Goal: Task Accomplishment & Management: Manage account settings

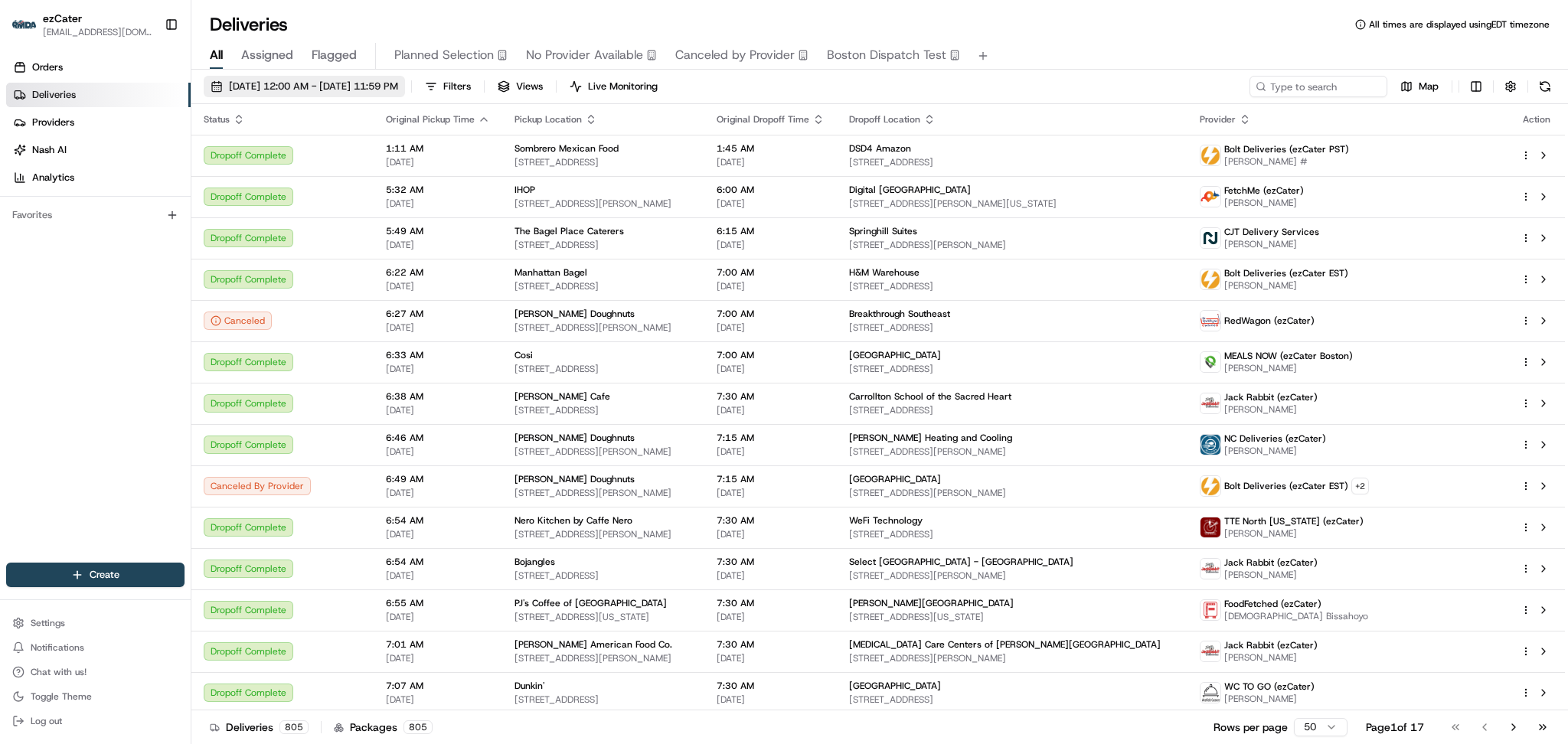
click at [330, 86] on span "[DATE] 12:00 AM - [DATE] 11:59 PM" at bounding box center [313, 87] width 170 height 13
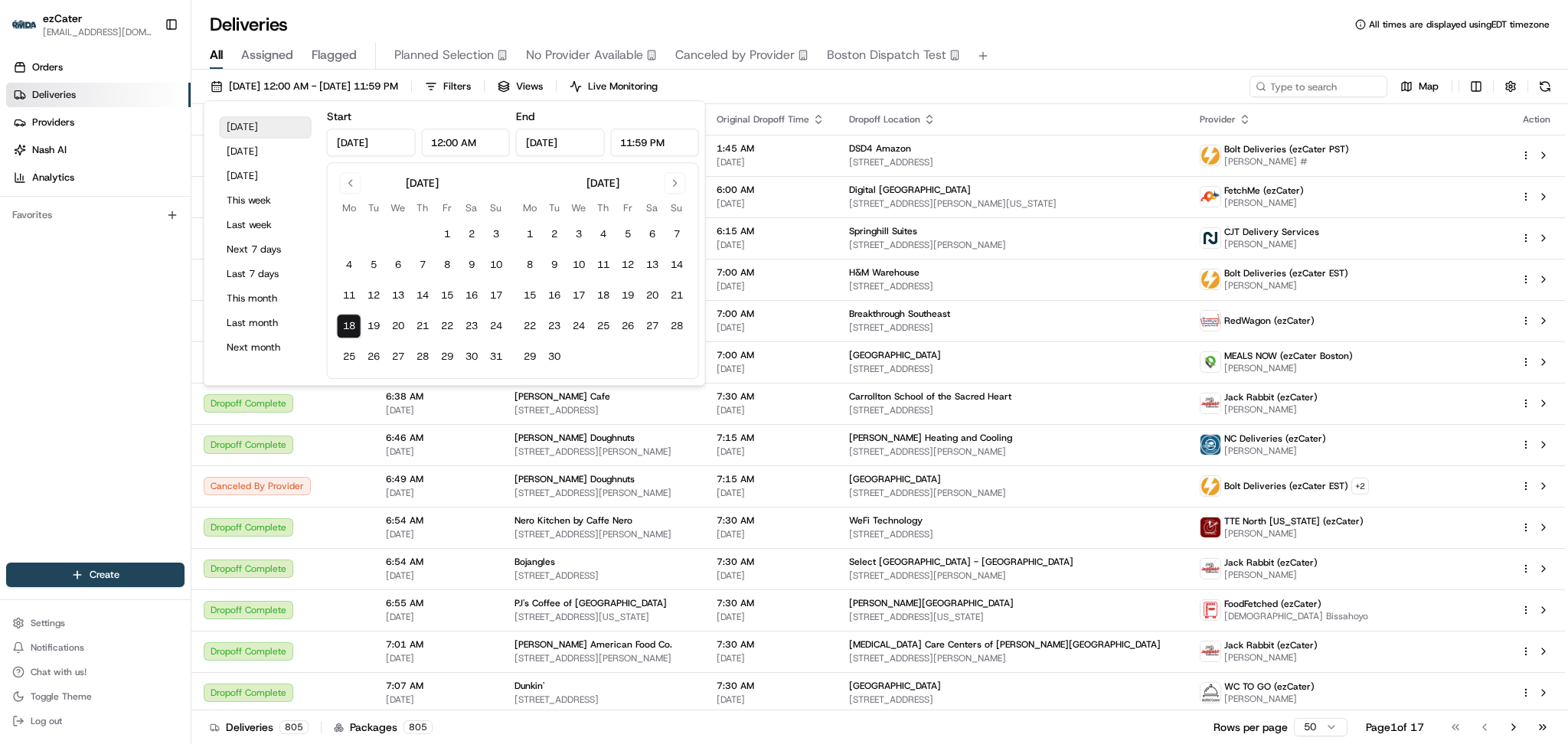
click at [248, 132] on button "[DATE]" at bounding box center [265, 127] width 92 height 21
click at [656, 8] on div "Deliveries All times are displayed using EDT timezone All Assigned Flagged Plan…" at bounding box center [880, 372] width 1376 height 744
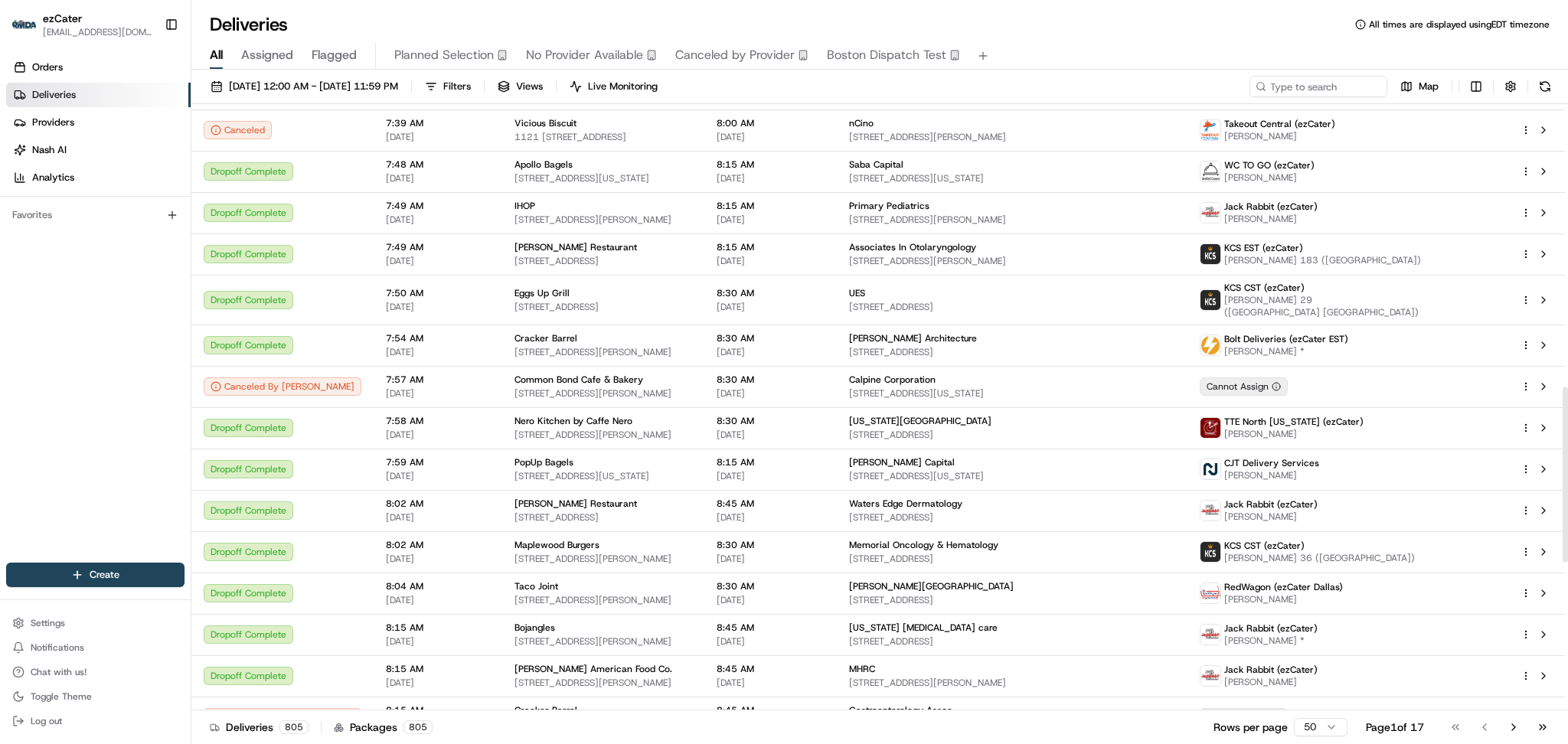
scroll to position [1491, 0]
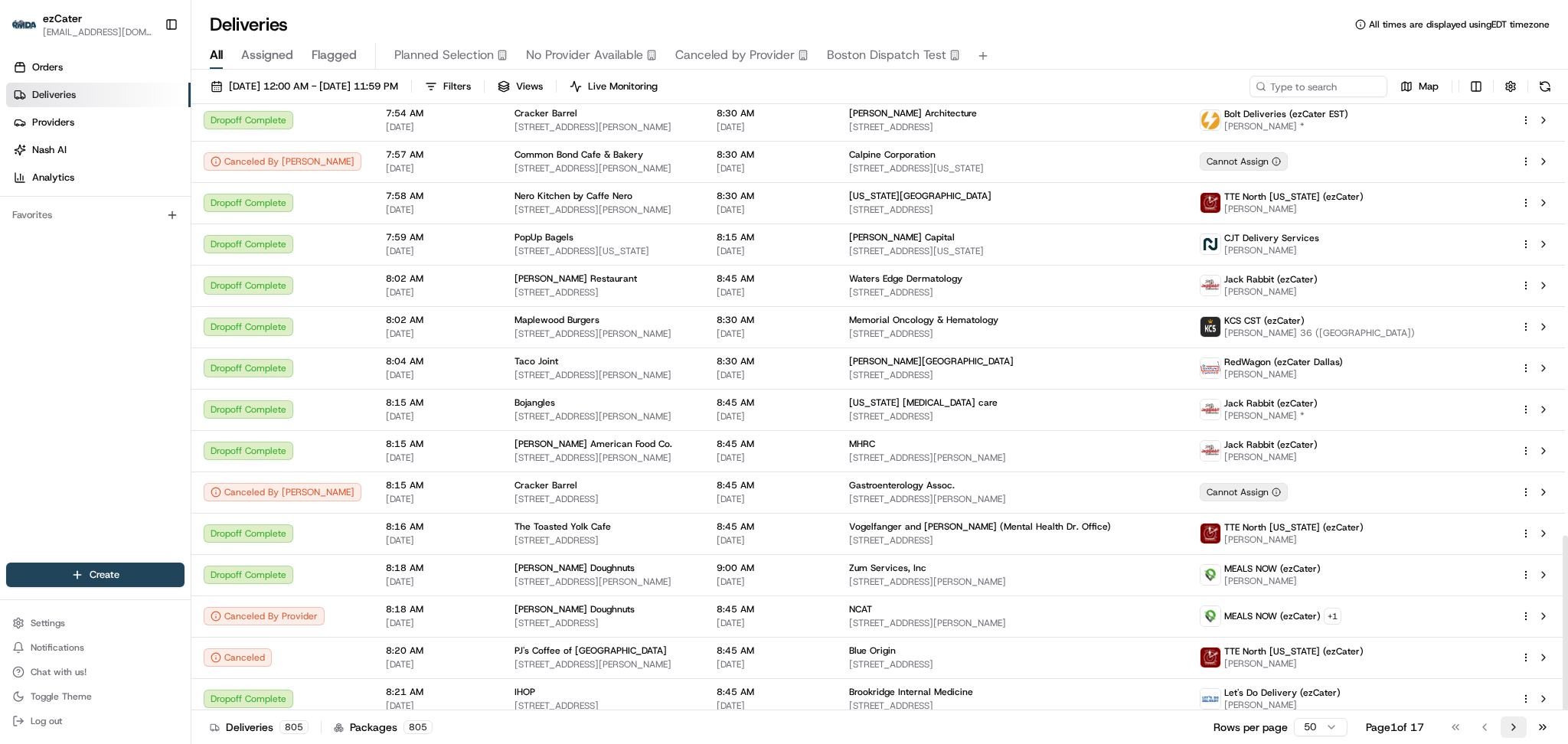
click at [1510, 726] on button "Go to next page" at bounding box center [1513, 727] width 26 height 21
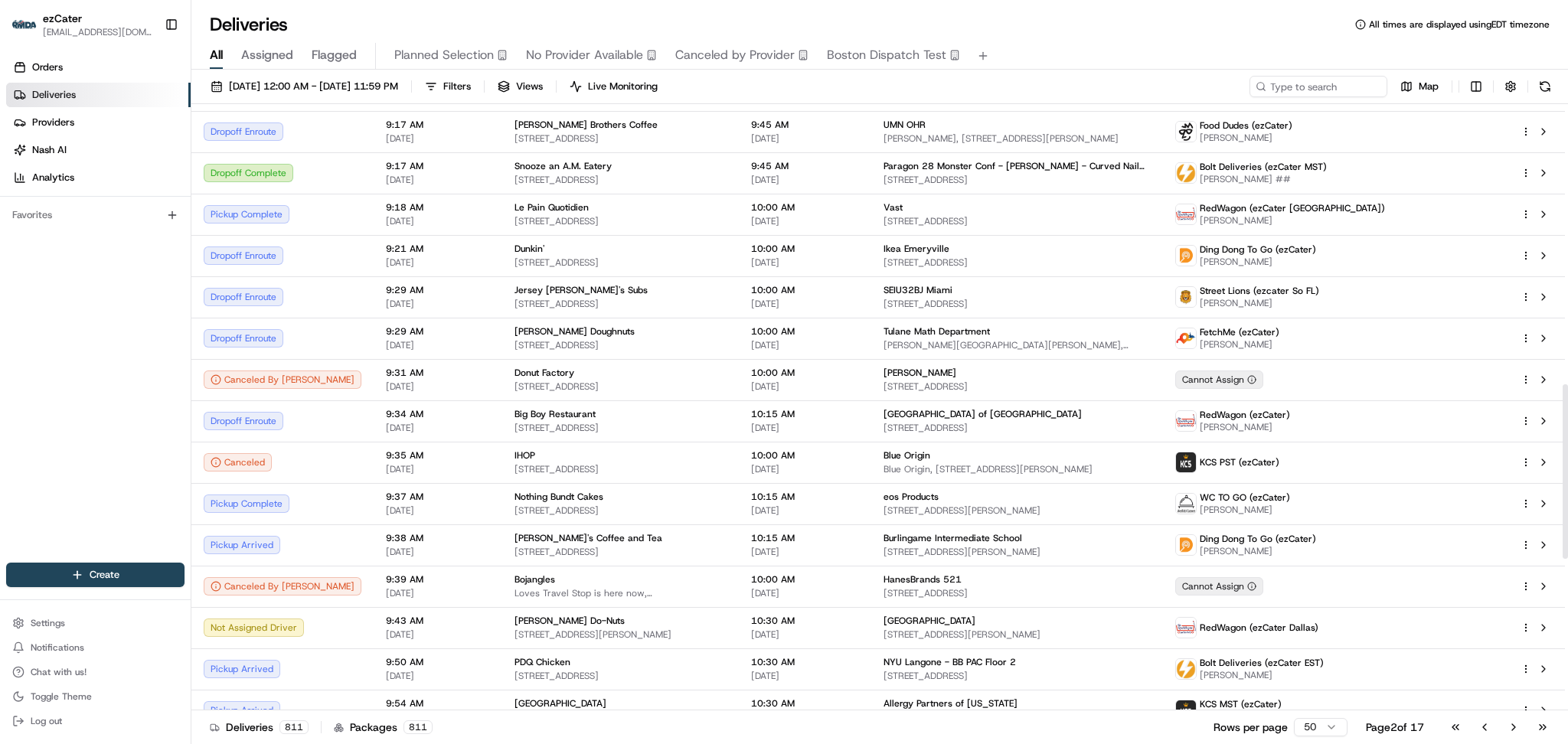
scroll to position [986, 0]
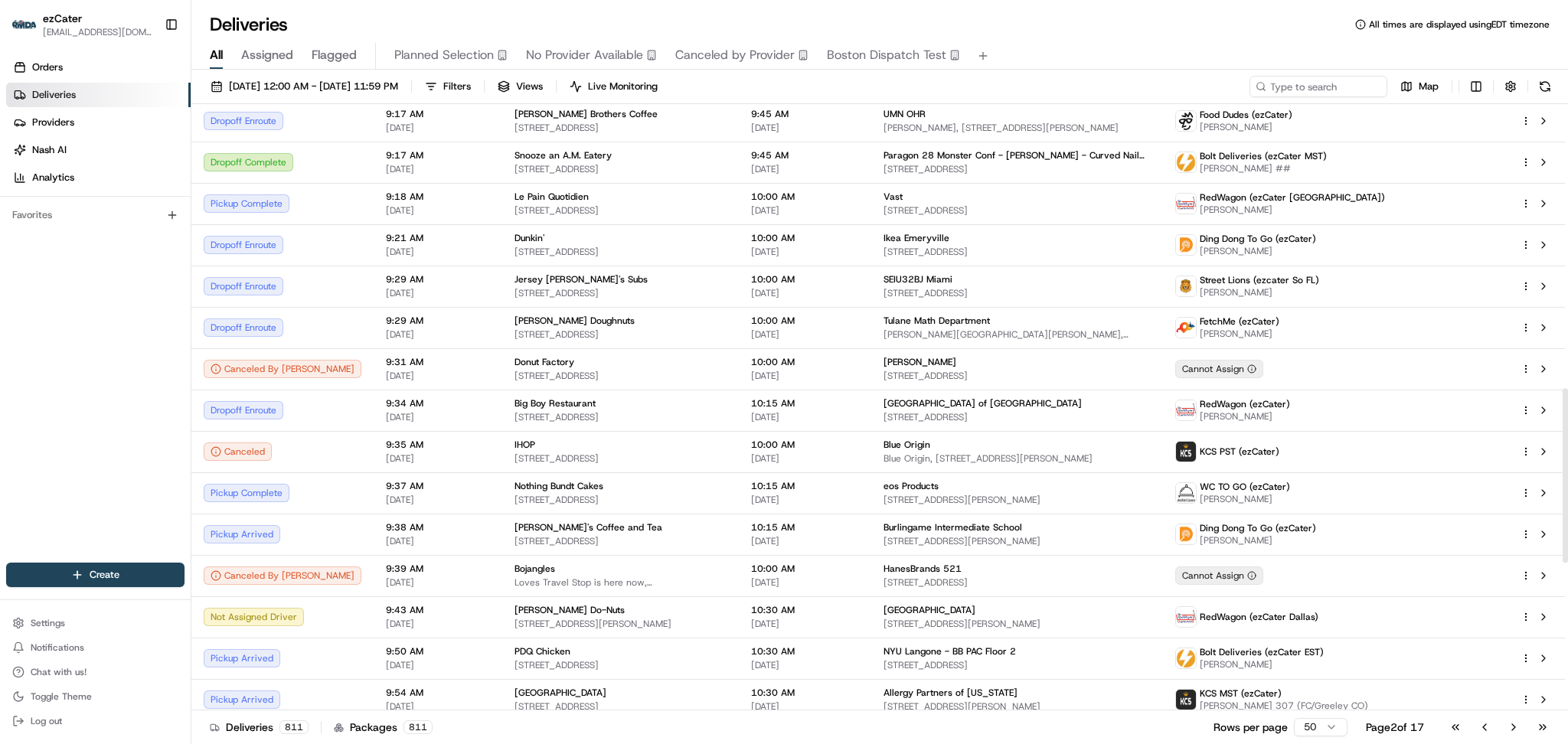
drag, startPoint x: 1566, startPoint y: 403, endPoint x: 1566, endPoint y: 460, distance: 57.0
click at [1566, 460] on div at bounding box center [1565, 475] width 6 height 174
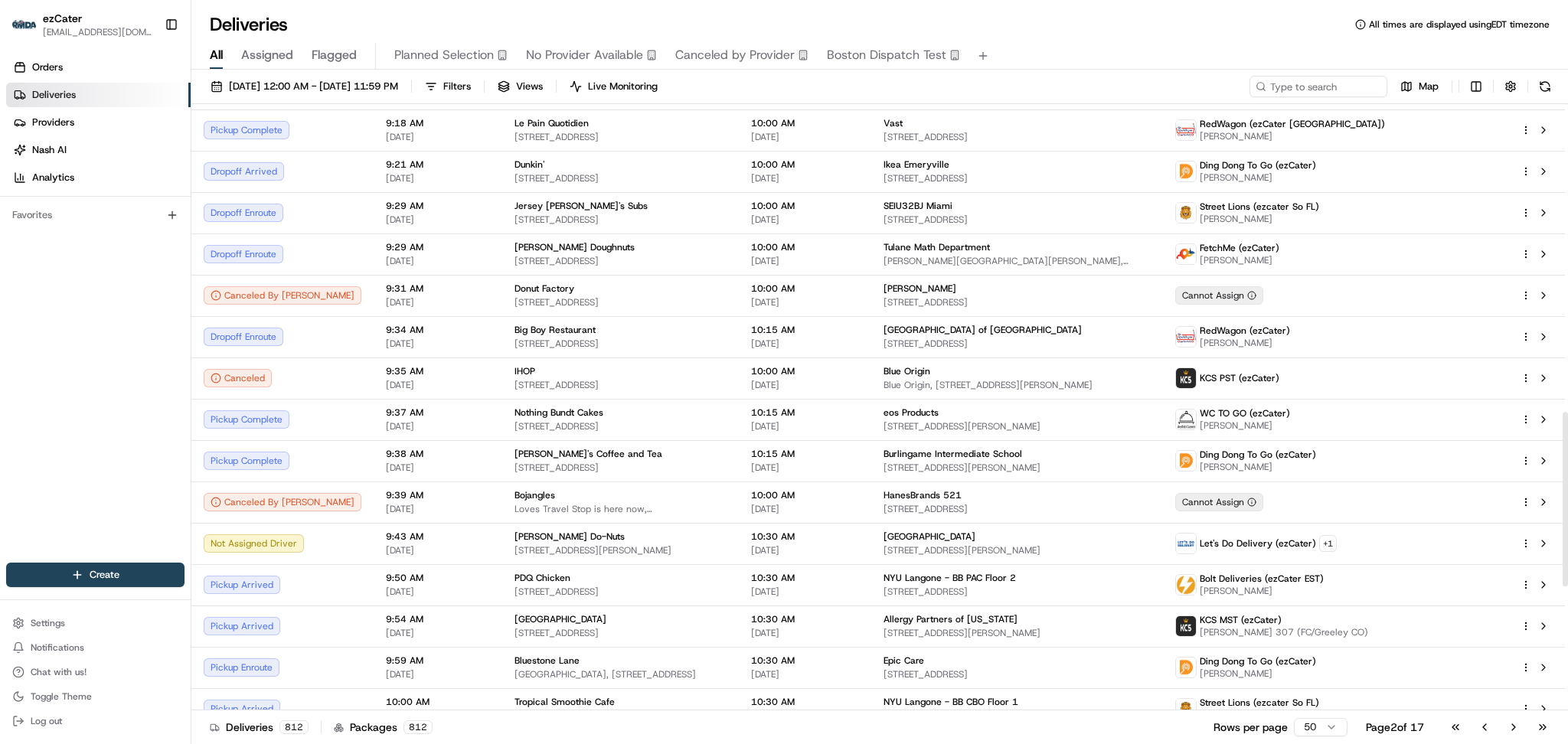
scroll to position [1069, 0]
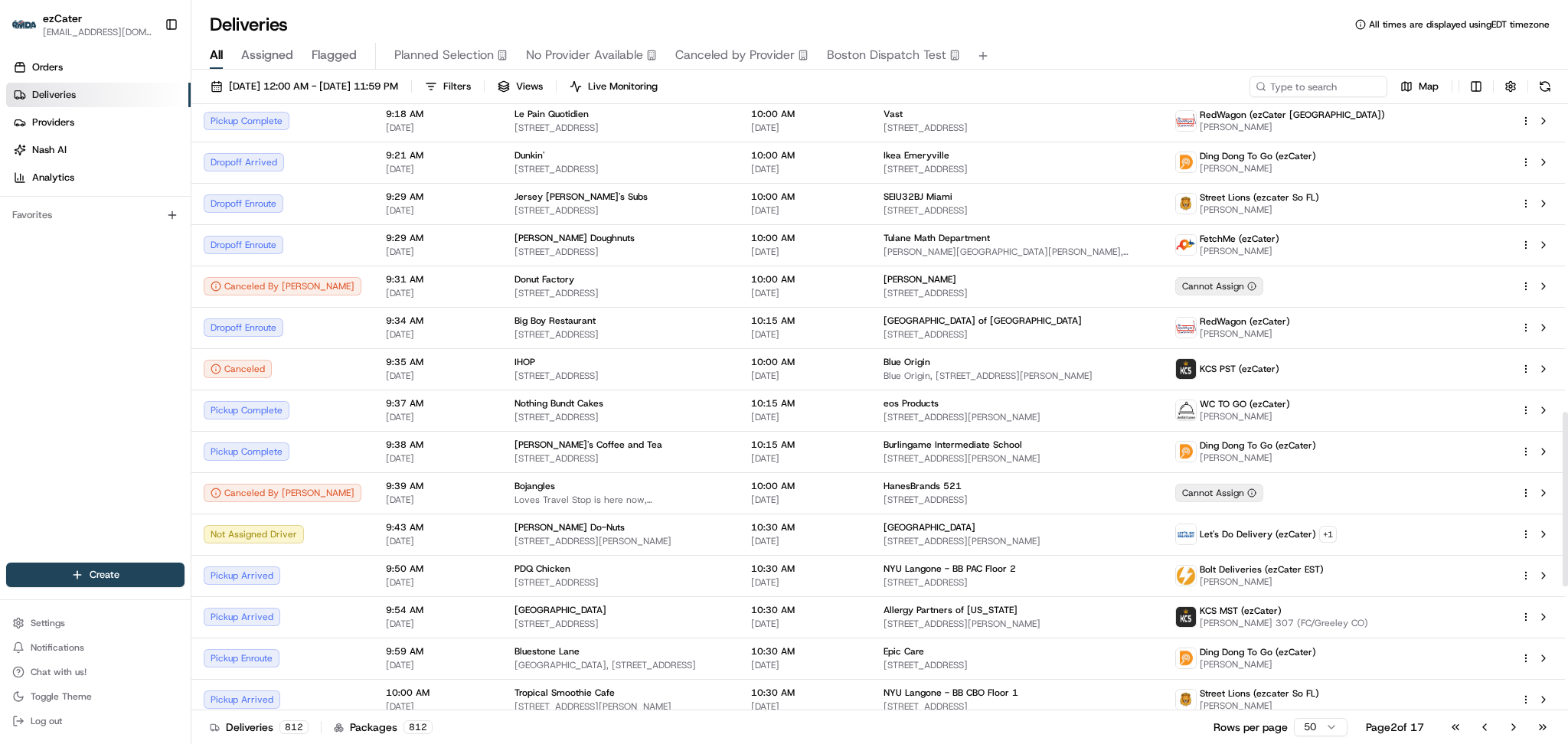
drag, startPoint x: 1566, startPoint y: 438, endPoint x: 1566, endPoint y: 461, distance: 23.0
click at [1566, 461] on div at bounding box center [1565, 498] width 6 height 174
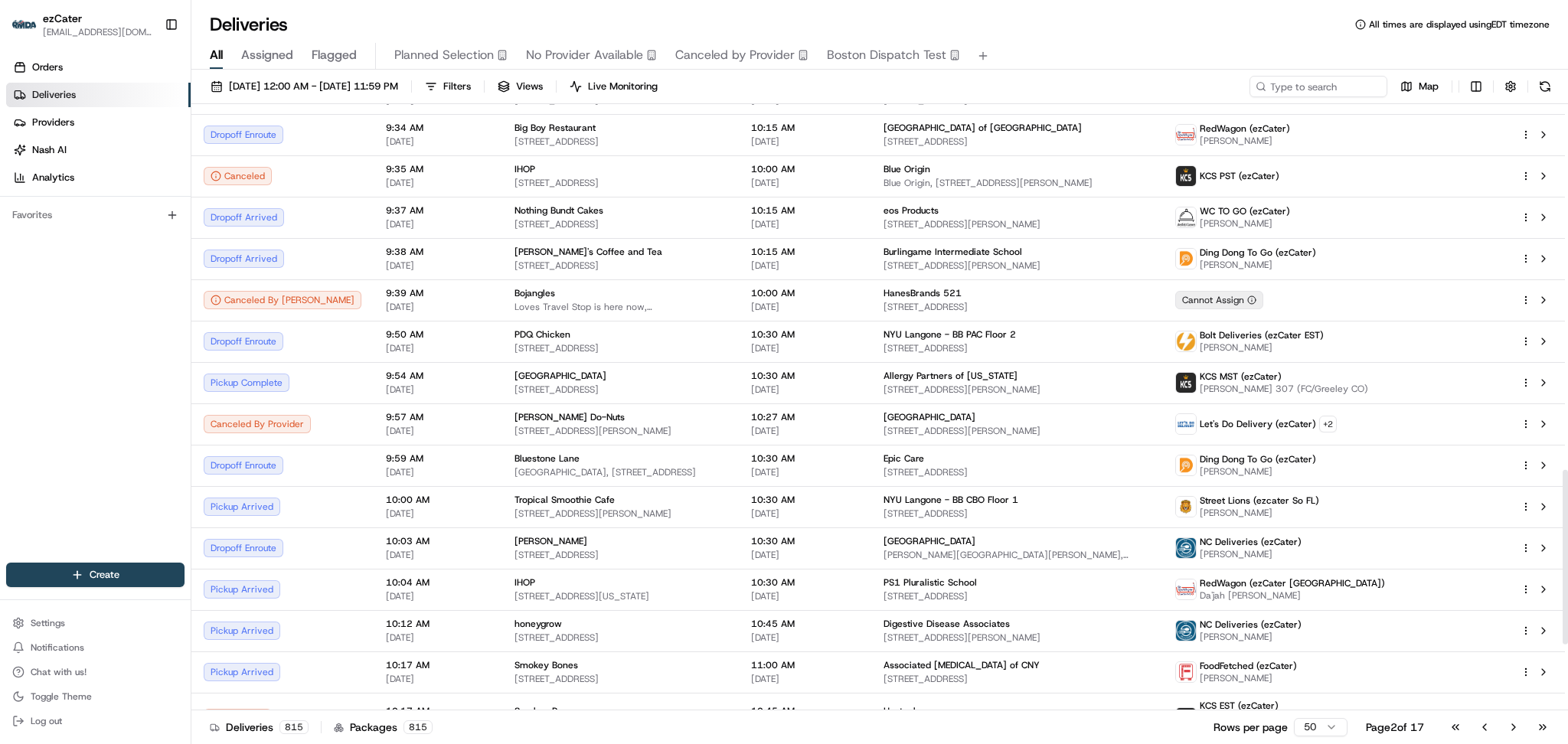
scroll to position [1272, 0]
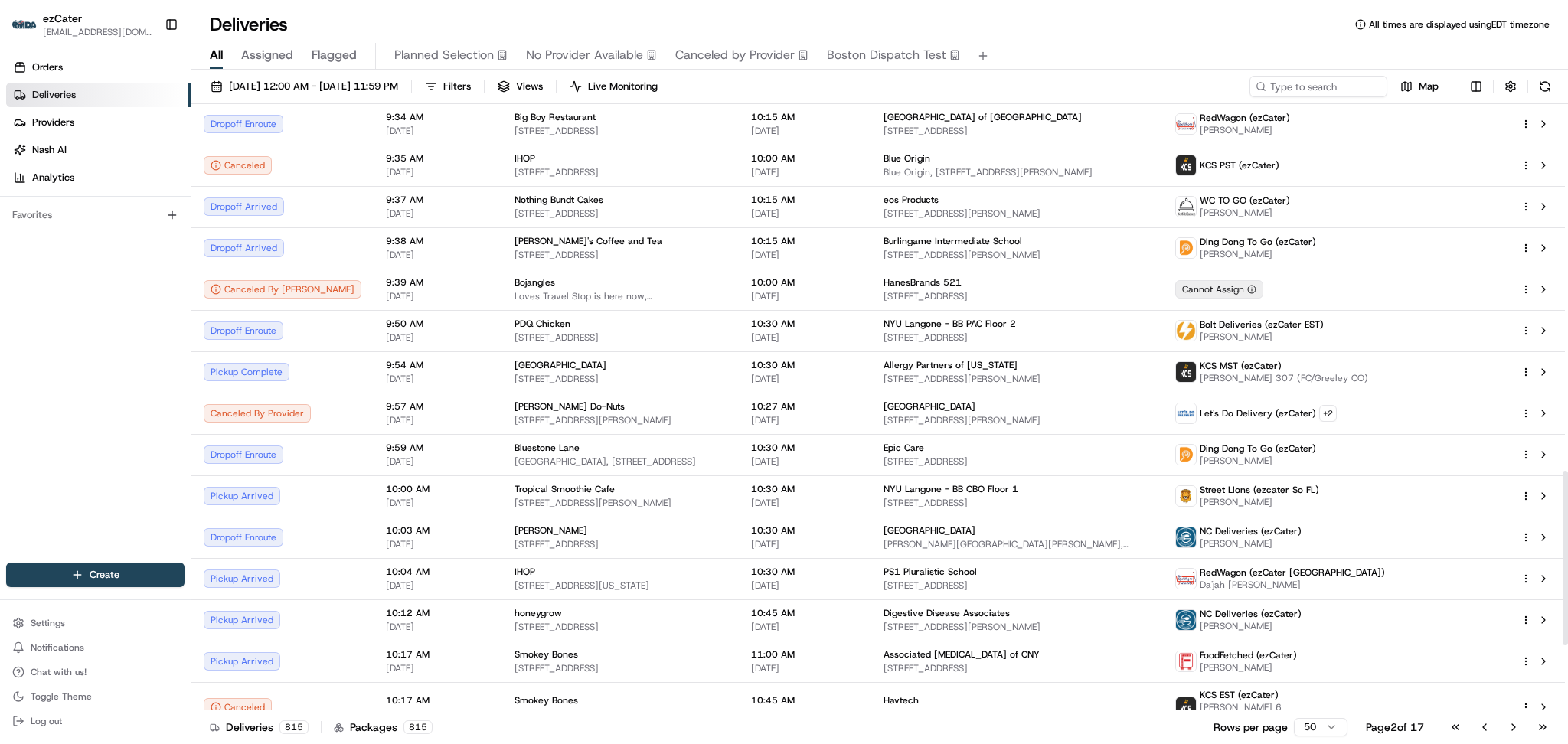
drag, startPoint x: 1566, startPoint y: 501, endPoint x: 1566, endPoint y: 560, distance: 59.0
click at [1566, 560] on div at bounding box center [1565, 557] width 6 height 174
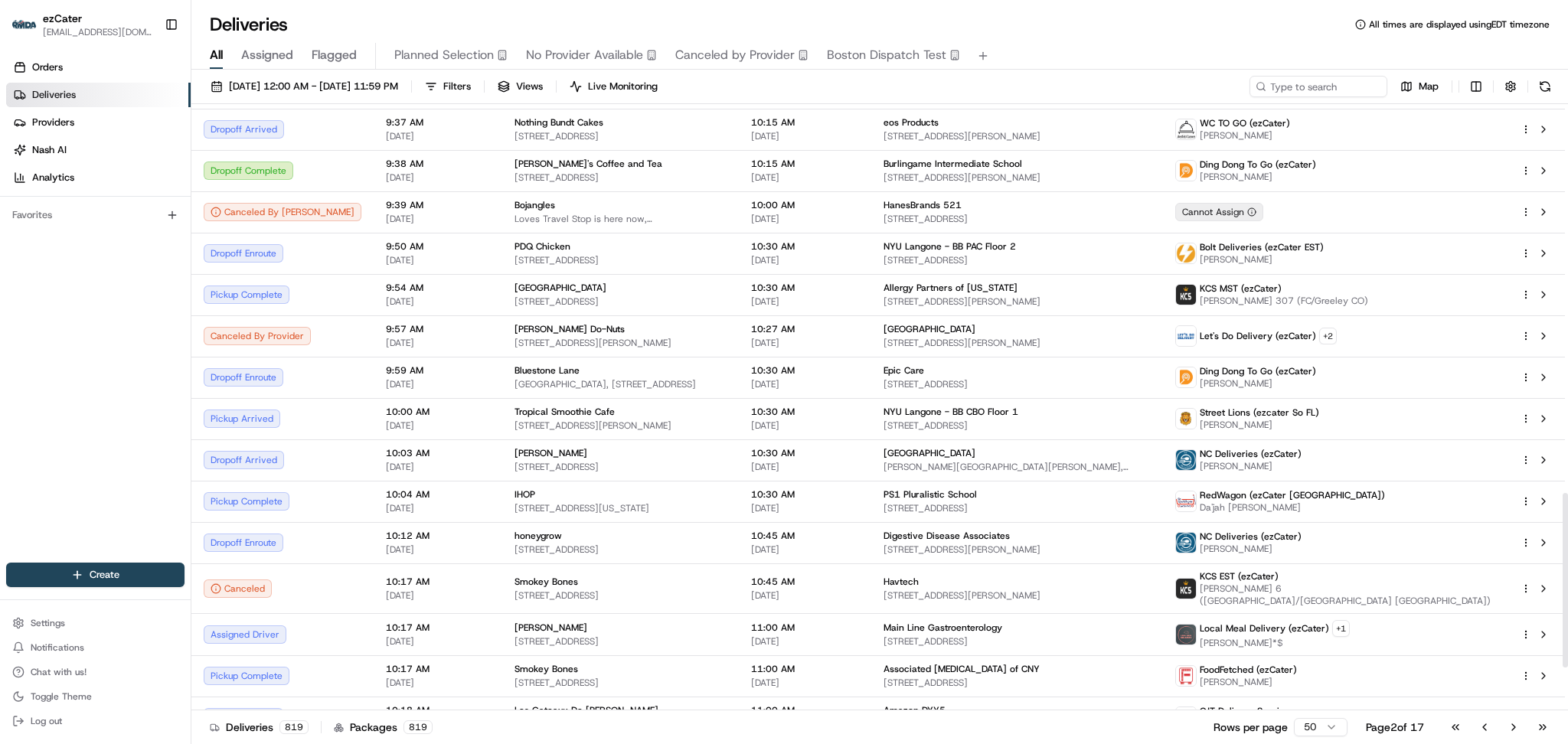
scroll to position [1352, 0]
drag, startPoint x: 1566, startPoint y: 499, endPoint x: 1566, endPoint y: 521, distance: 22.0
click at [1566, 521] on div at bounding box center [1565, 580] width 6 height 174
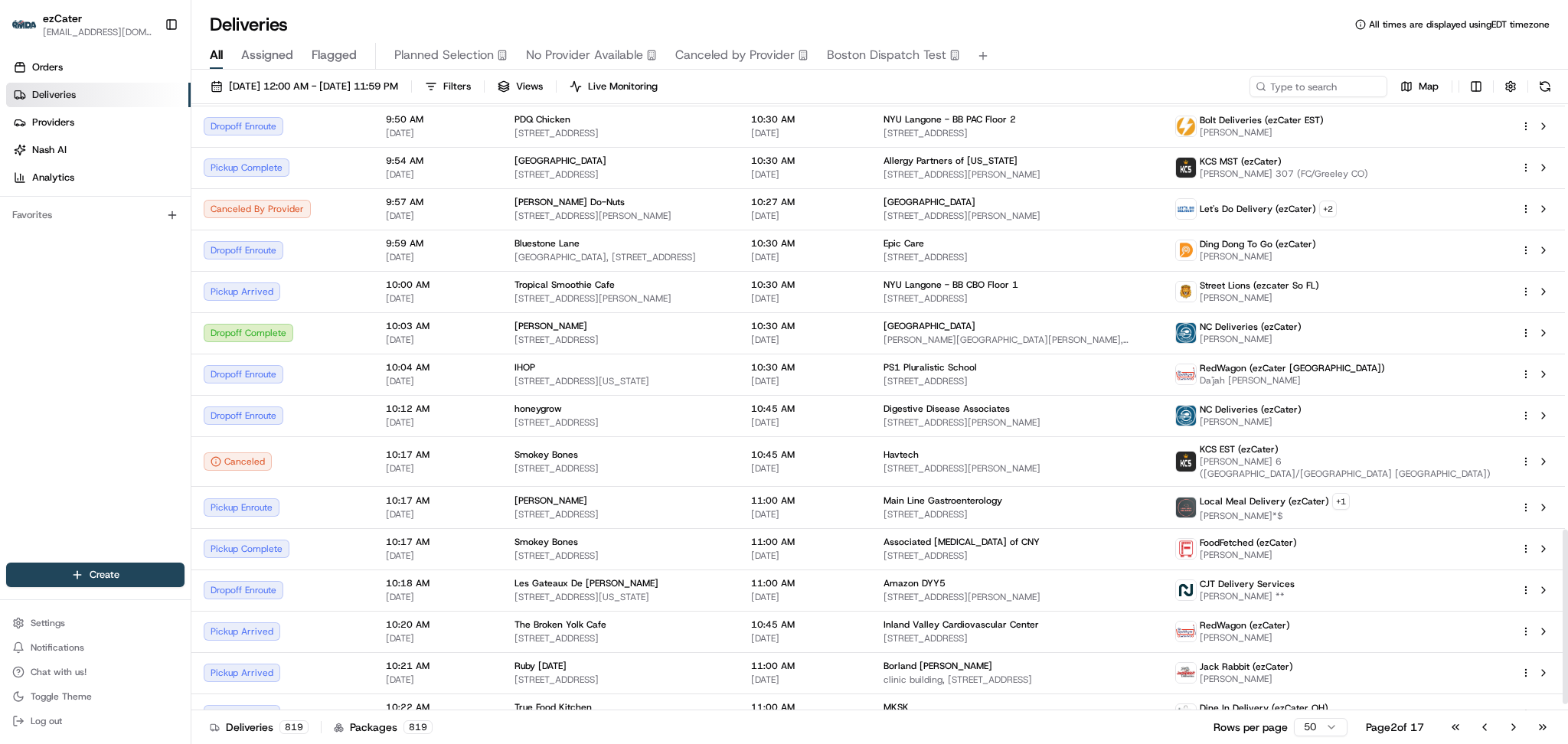
scroll to position [1485, 0]
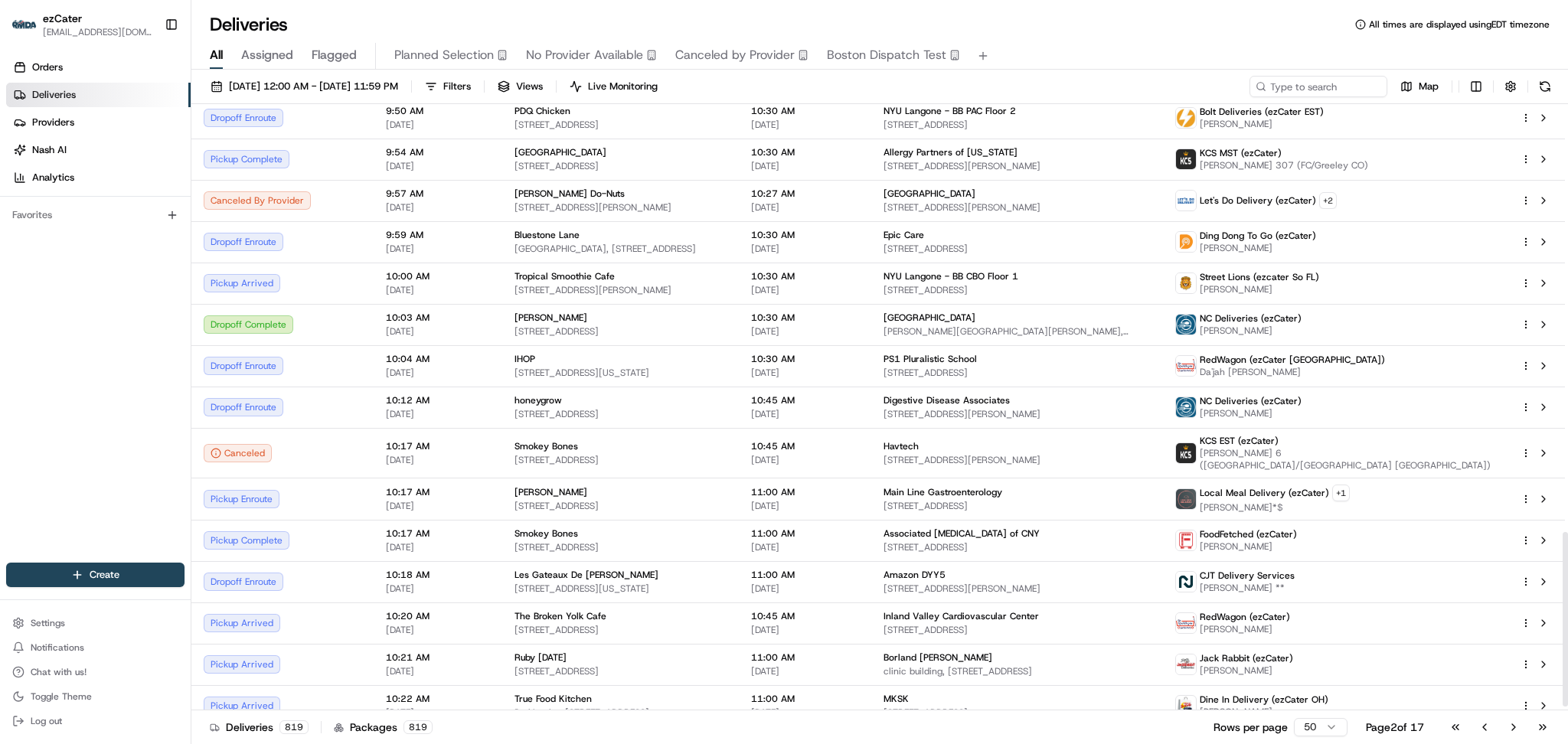
drag, startPoint x: 1566, startPoint y: 518, endPoint x: 1566, endPoint y: 557, distance: 39.0
click at [1566, 557] on div at bounding box center [1565, 619] width 6 height 174
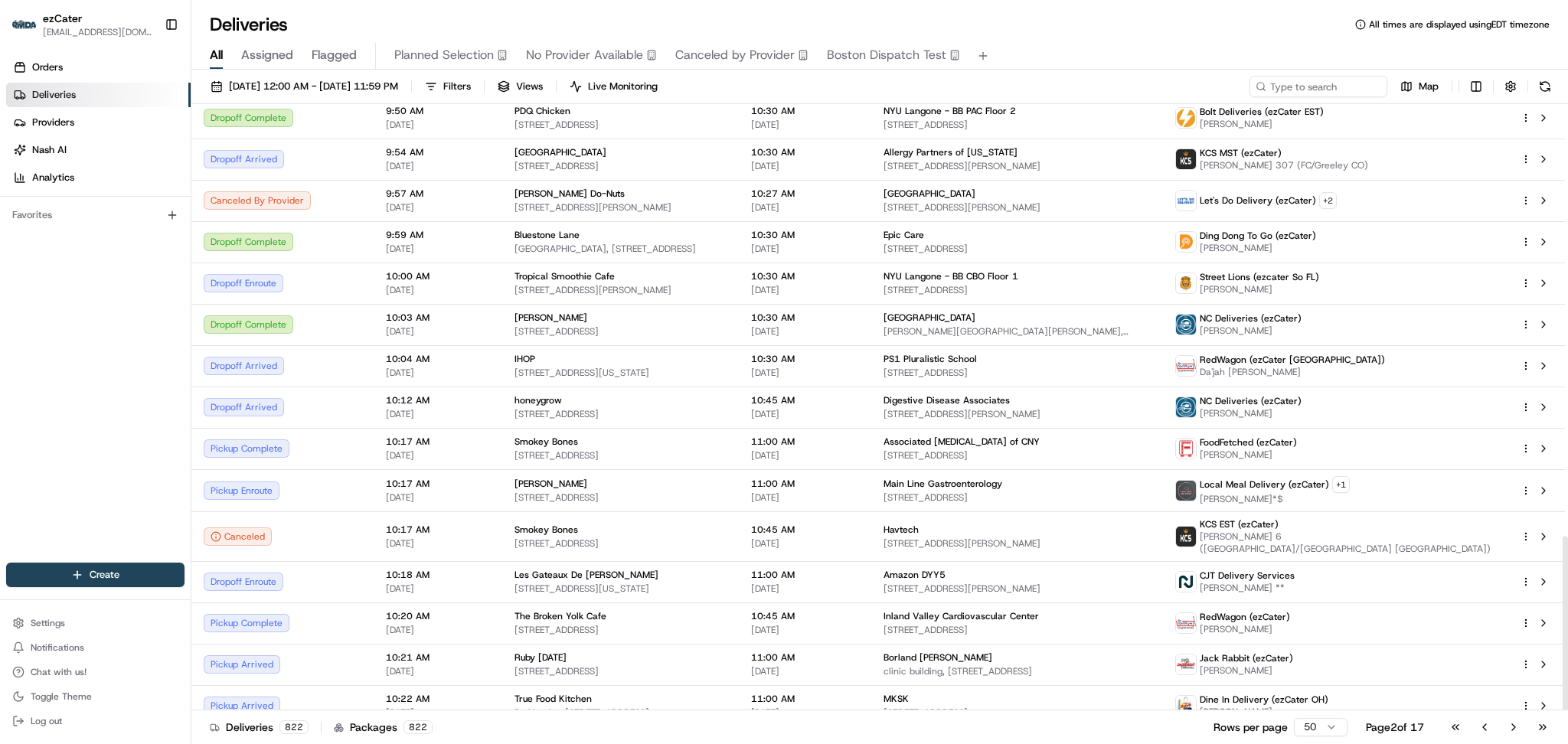
scroll to position [1501, 0]
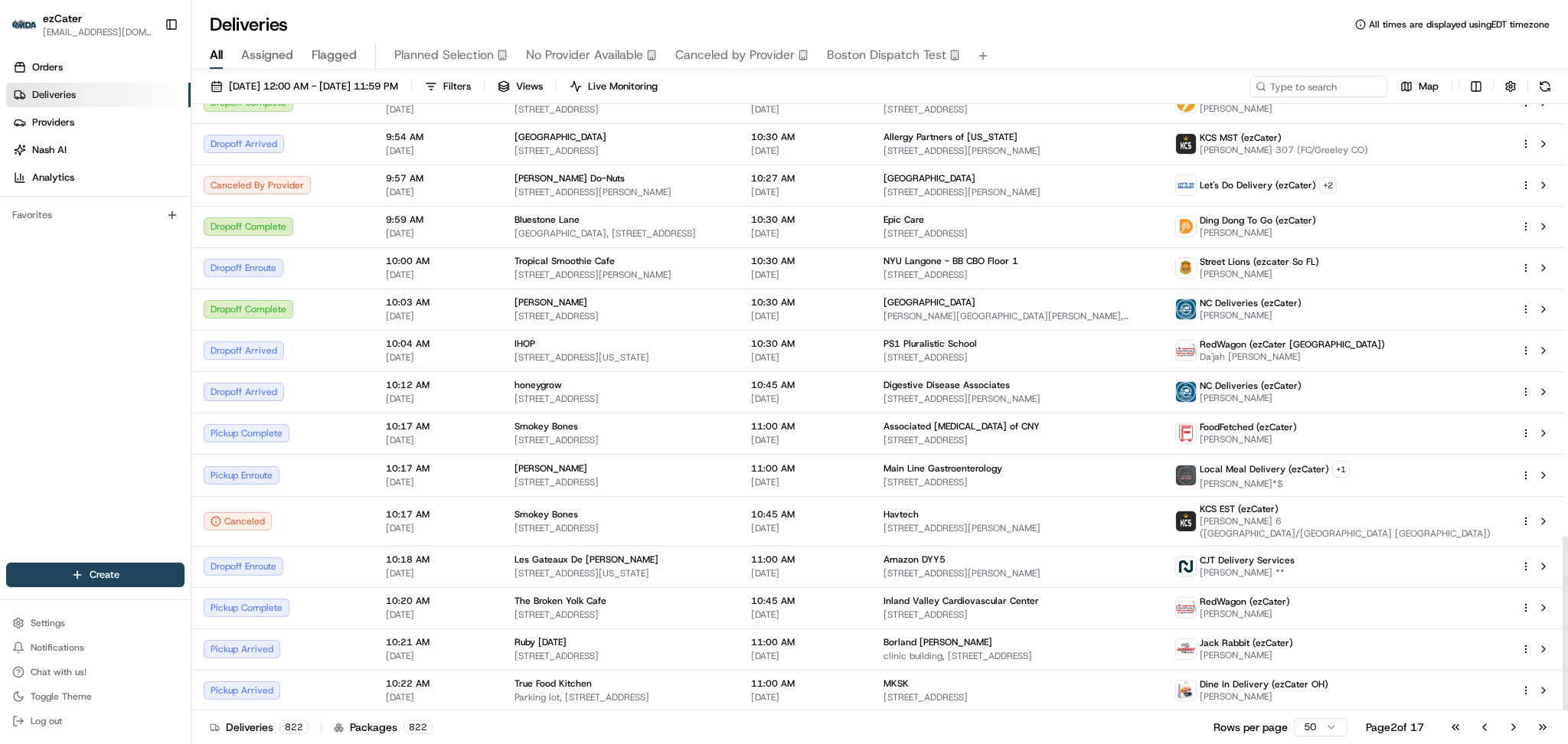
drag, startPoint x: 1566, startPoint y: 574, endPoint x: 1566, endPoint y: 612, distance: 38.0
click at [1566, 612] on div at bounding box center [1565, 624] width 6 height 174
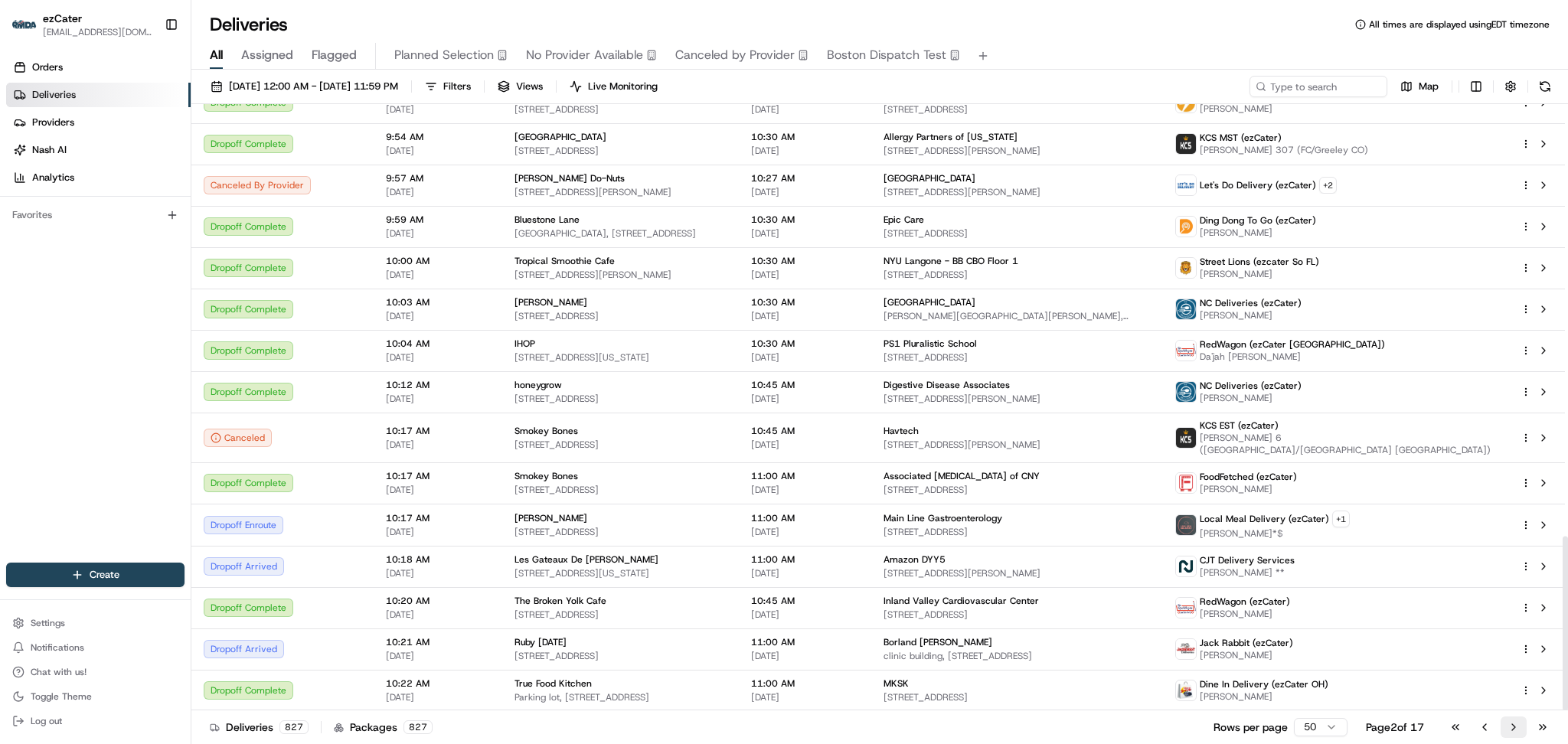
click at [1515, 735] on button "Go to next page" at bounding box center [1513, 727] width 26 height 21
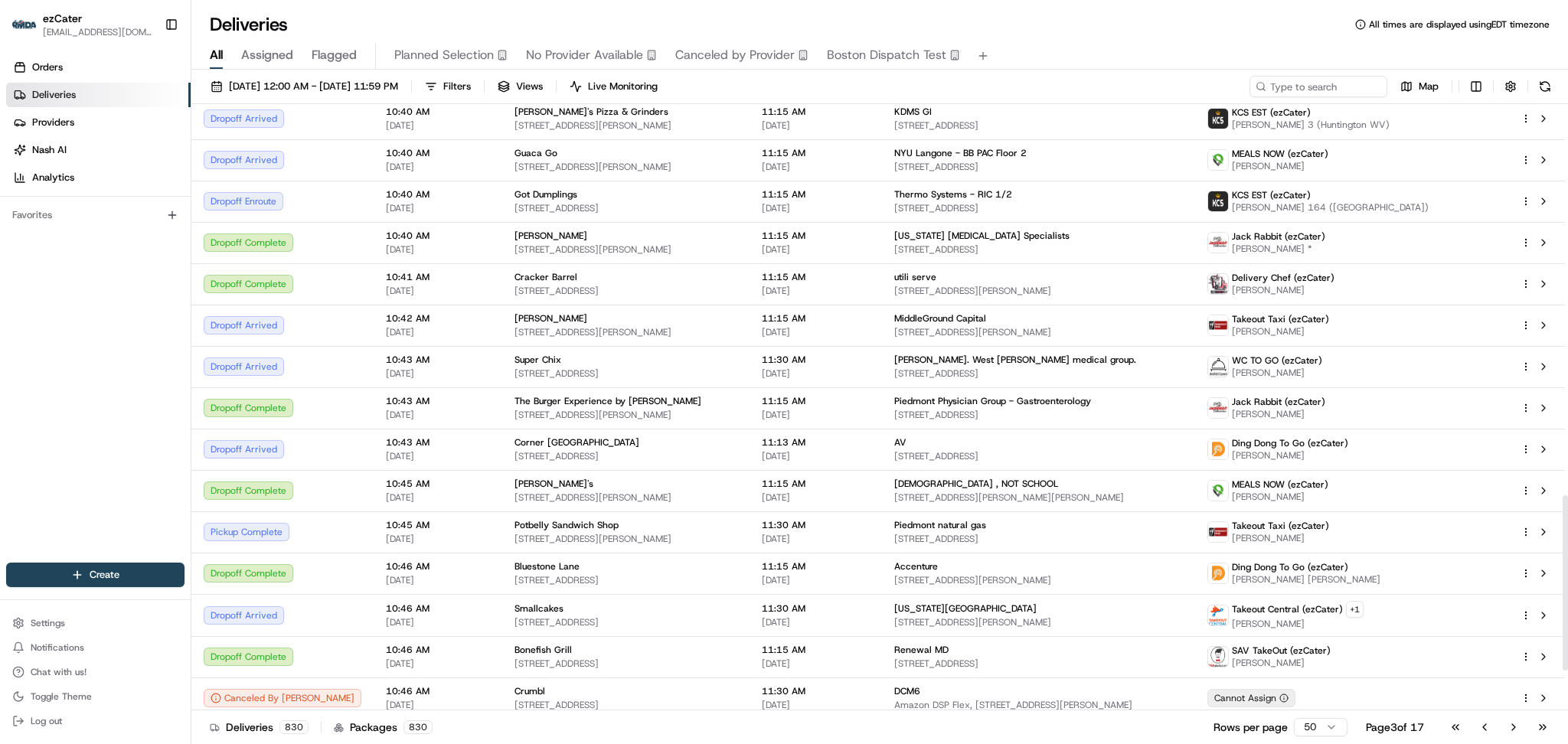
scroll to position [1491, 0]
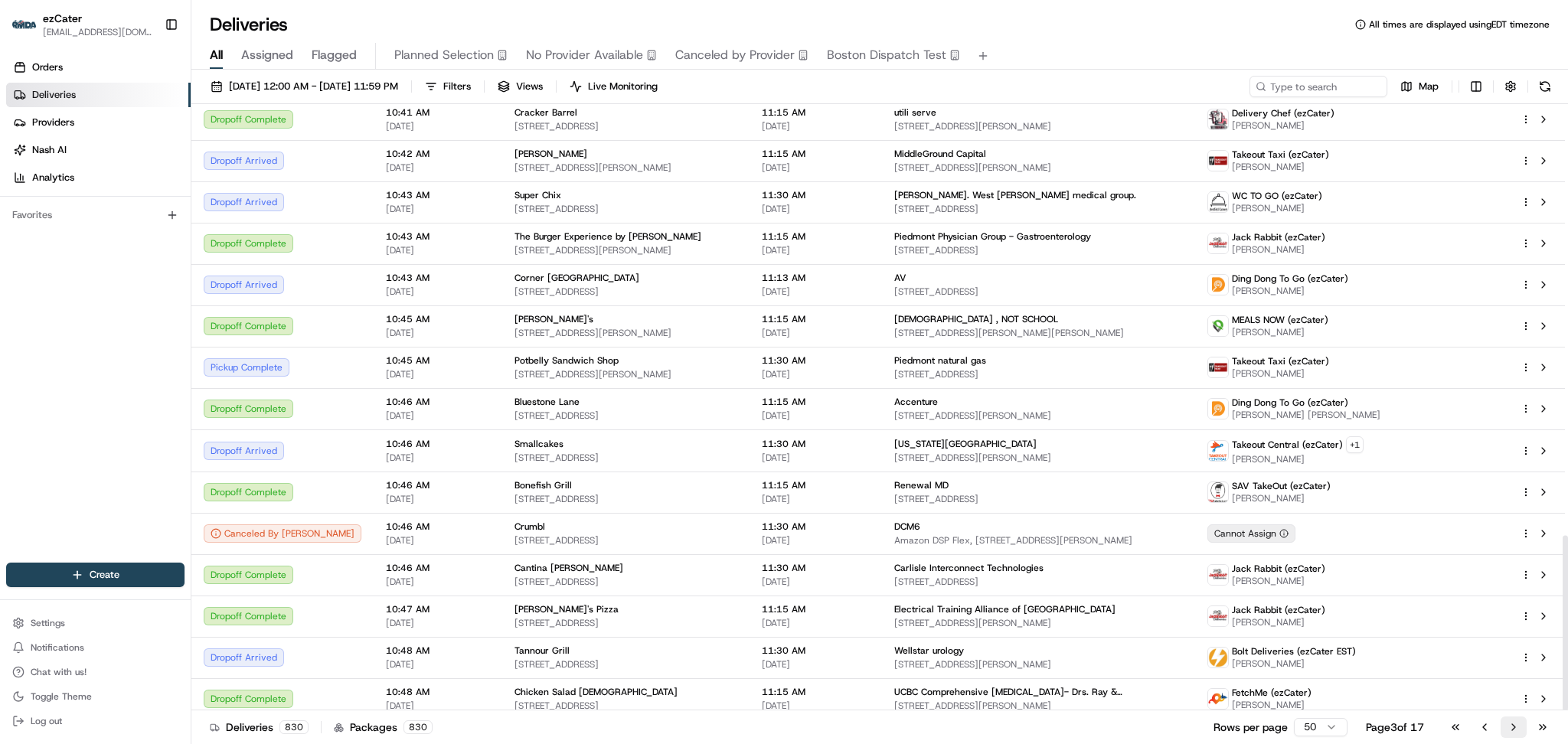
click at [1519, 723] on button "Go to next page" at bounding box center [1513, 727] width 26 height 21
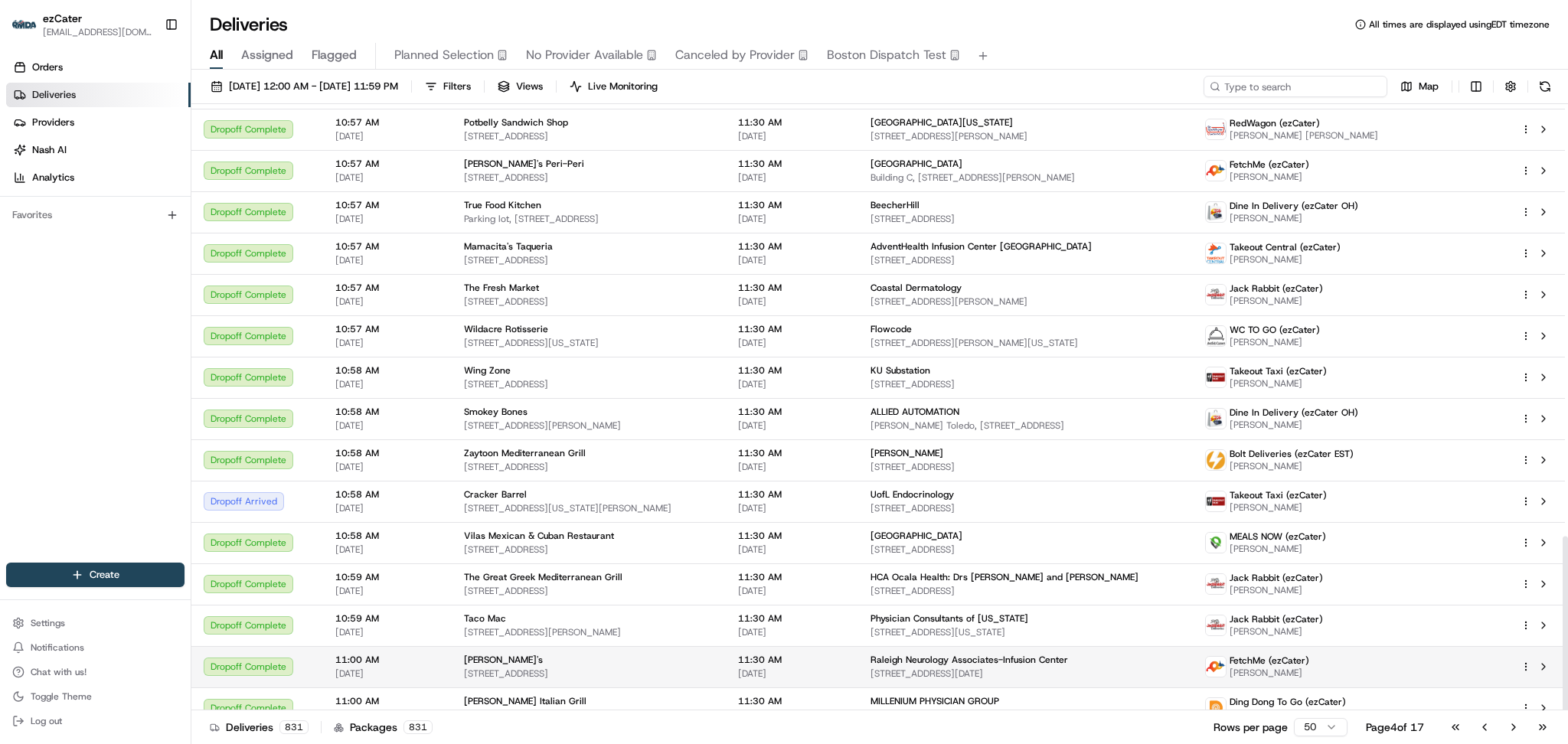
scroll to position [1499, 0]
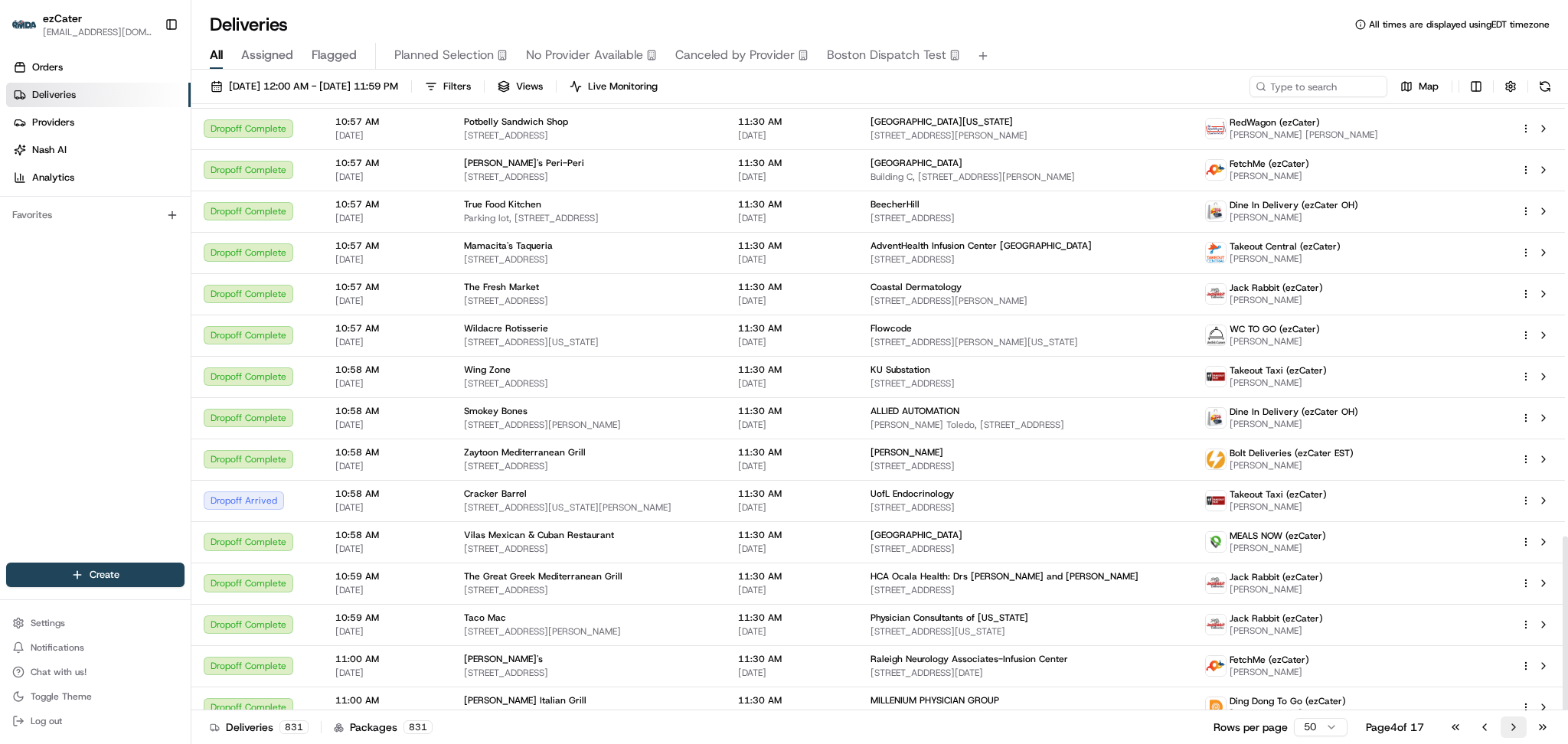
click at [1502, 728] on button "Go to next page" at bounding box center [1513, 727] width 26 height 21
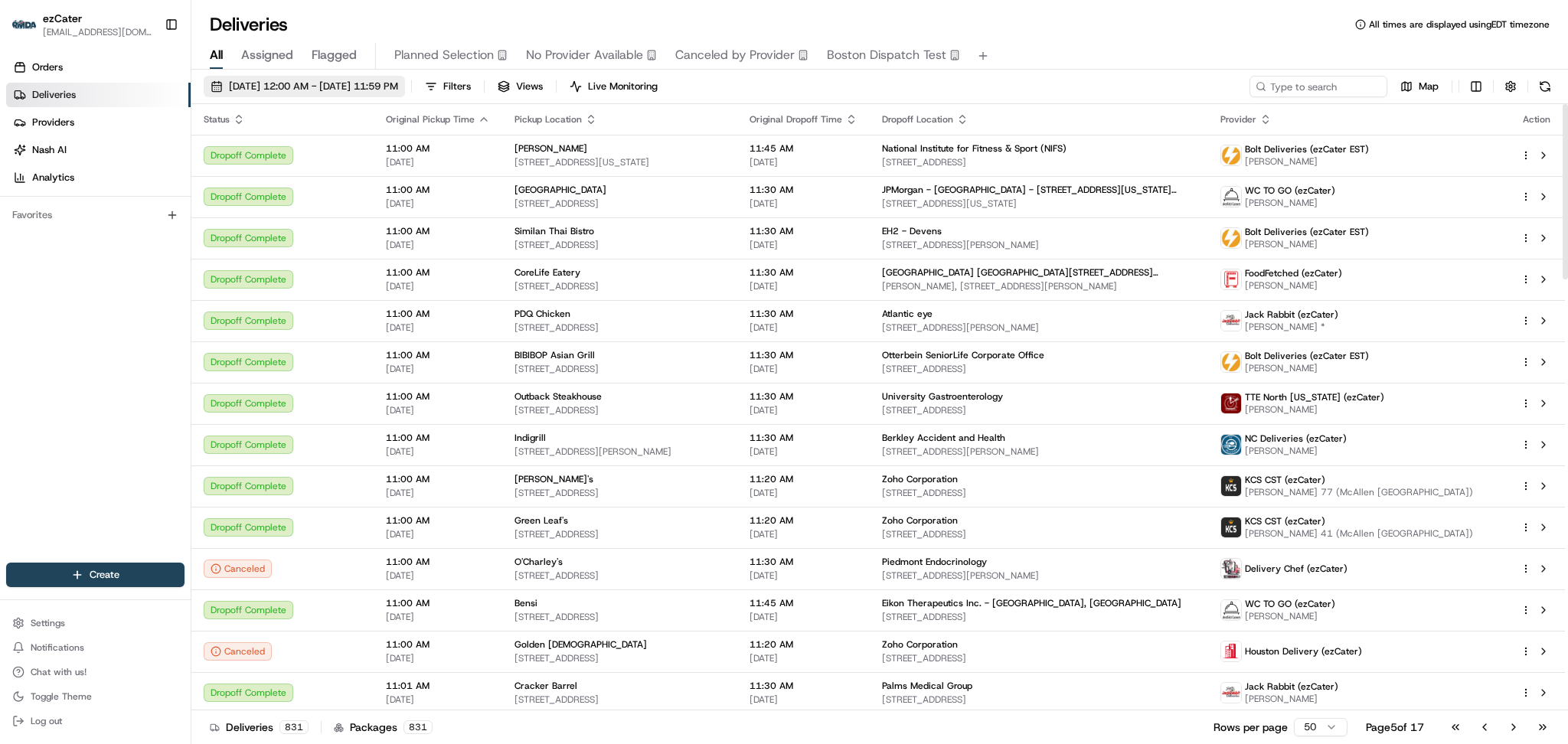
click at [398, 92] on span "[DATE] 12:00 AM - [DATE] 11:59 PM" at bounding box center [313, 87] width 170 height 13
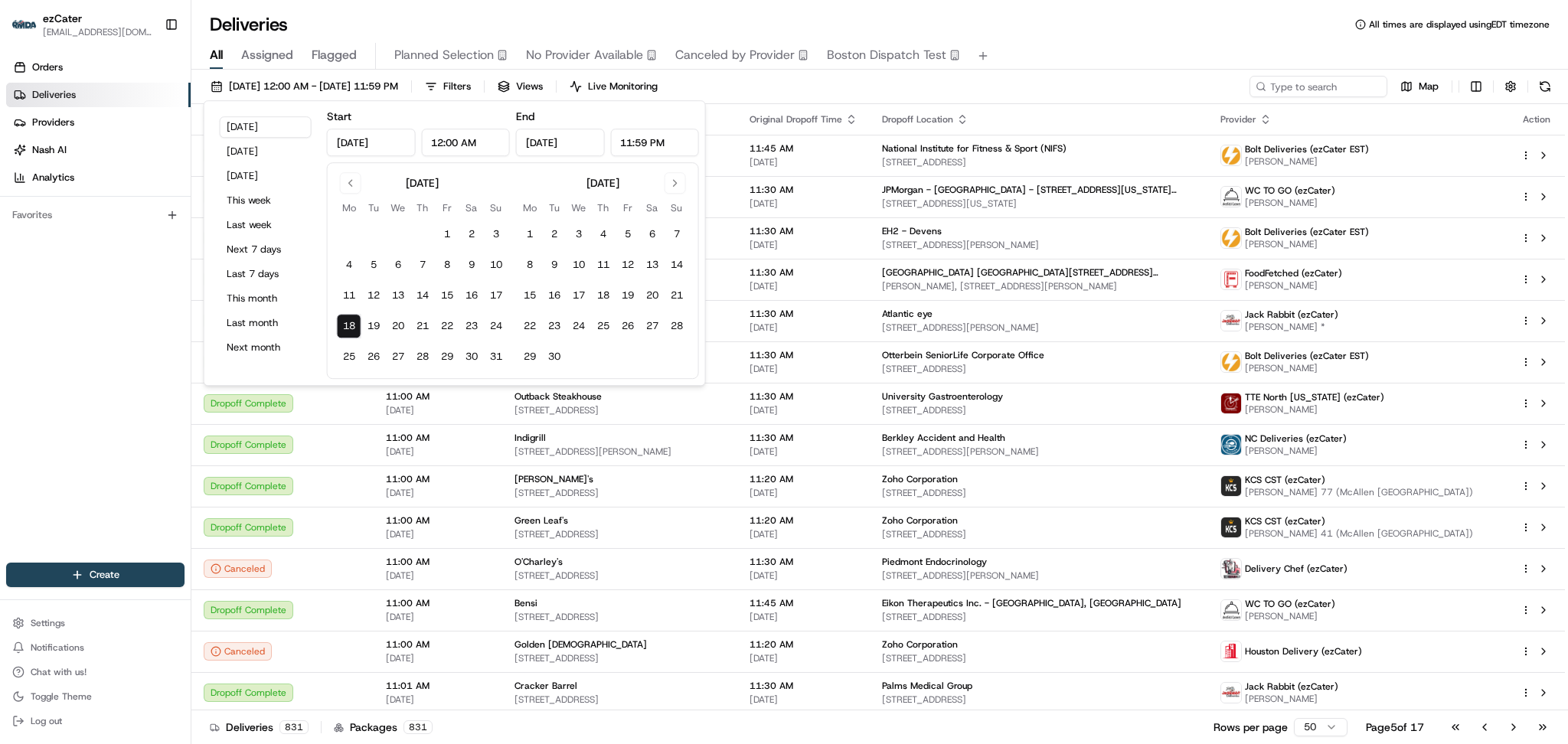
drag, startPoint x: 650, startPoint y: 140, endPoint x: 604, endPoint y: 141, distance: 46.0
click at [604, 141] on div "[DATE] 11:59 PM" at bounding box center [607, 142] width 183 height 28
type input "4:00 PM"
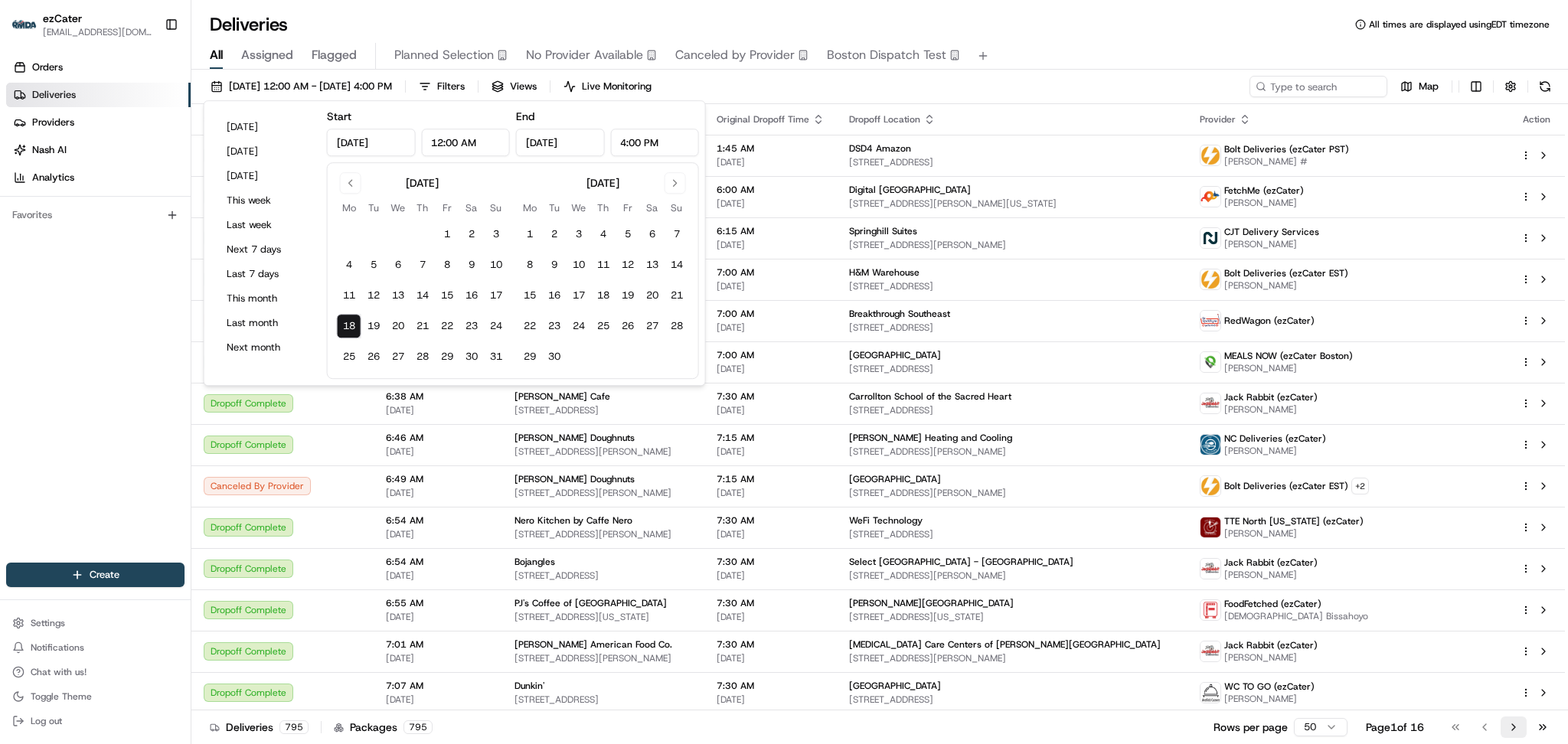
click at [1503, 721] on button "Go to next page" at bounding box center [1513, 727] width 26 height 21
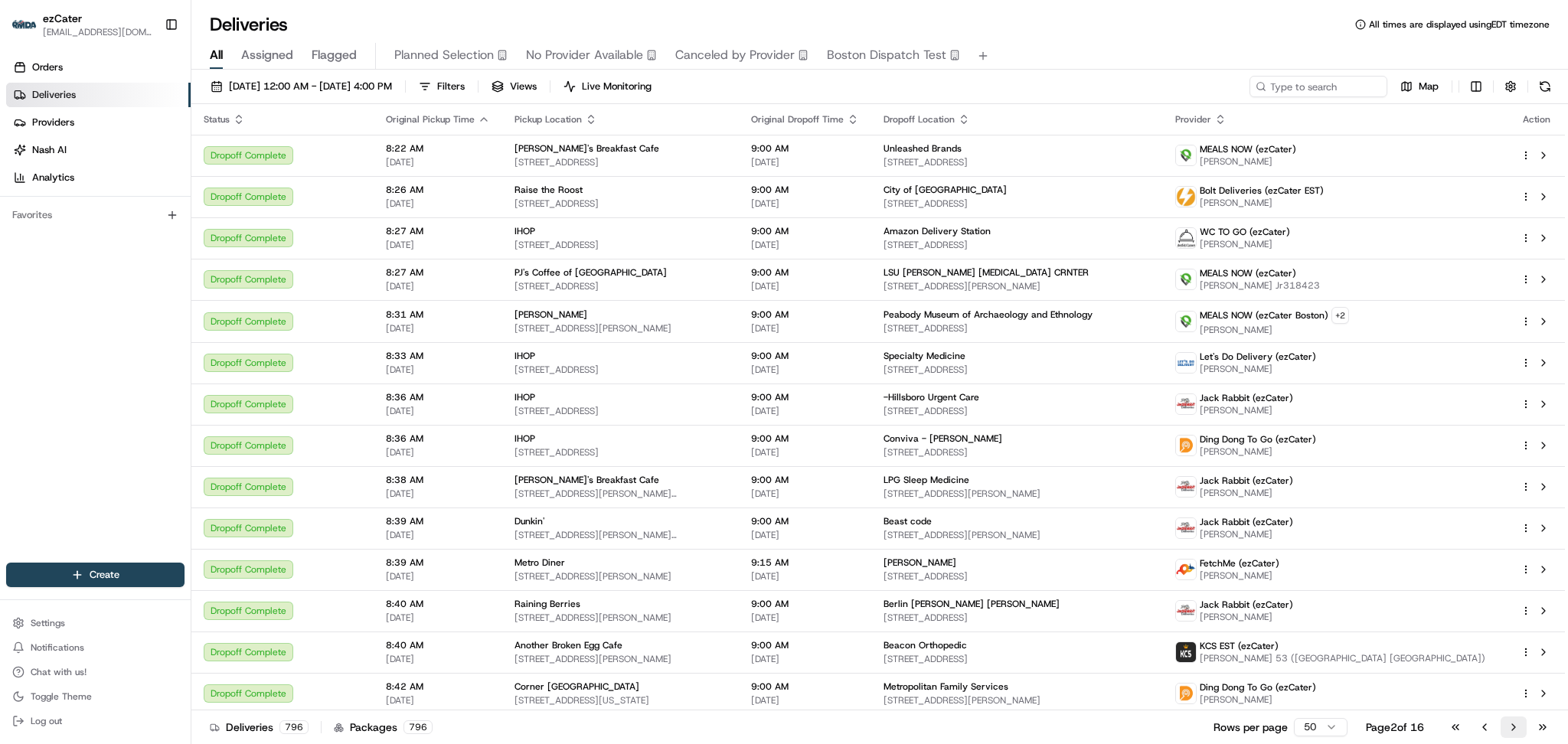
click at [1519, 724] on button "Go to next page" at bounding box center [1513, 727] width 26 height 21
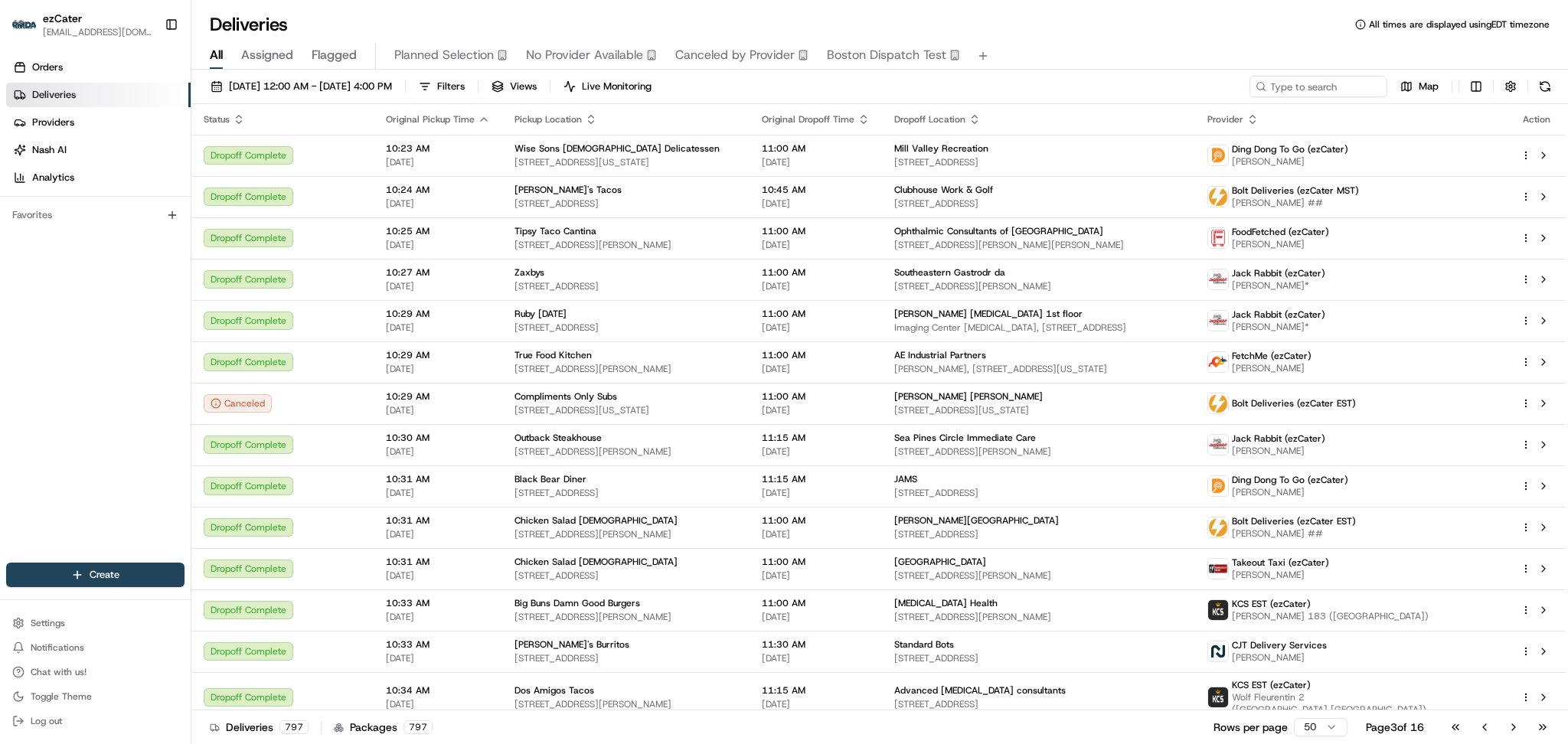
click at [324, 20] on div "Deliveries All times are displayed using EDT timezone" at bounding box center [880, 24] width 1376 height 24
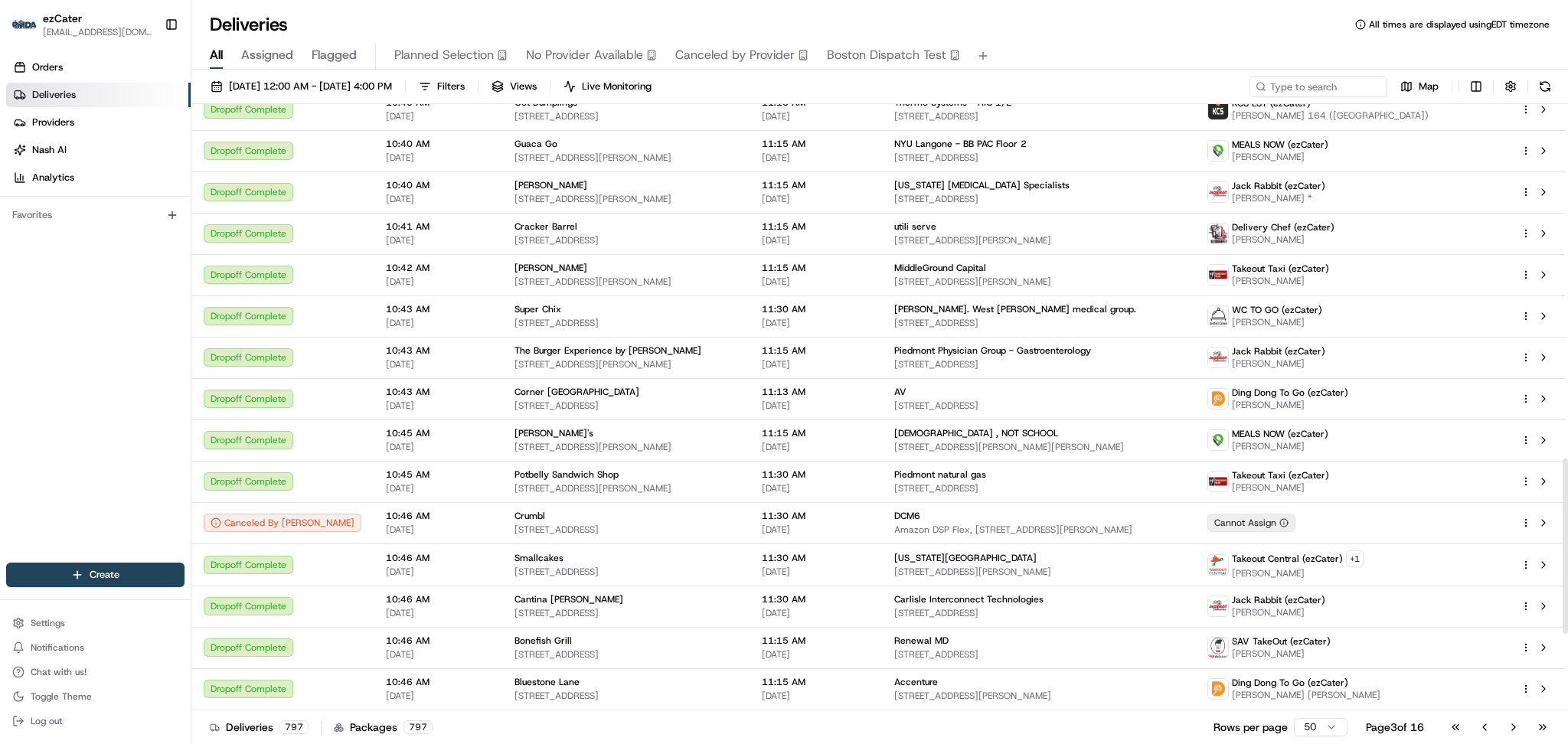
scroll to position [1491, 0]
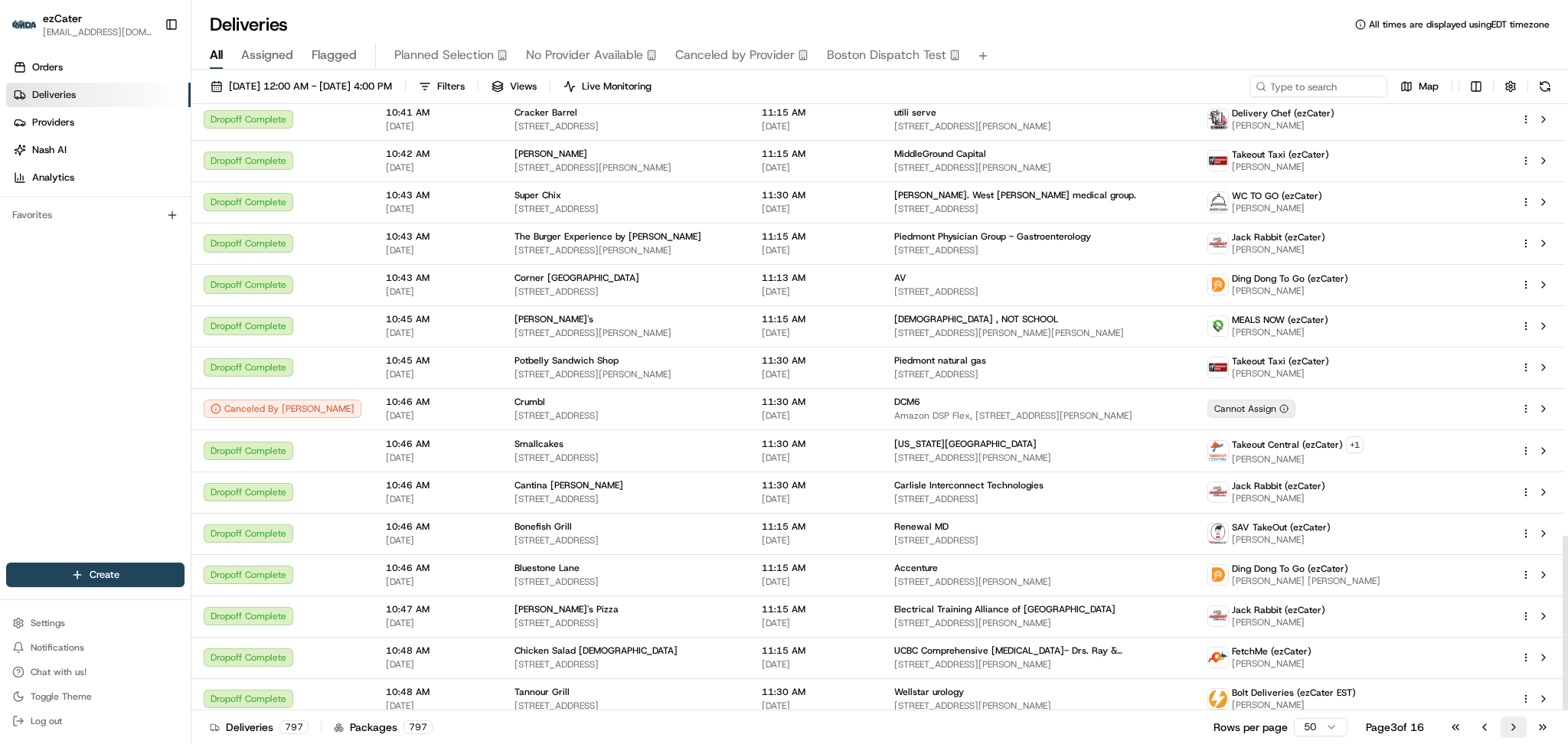
click at [1514, 731] on button "Go to next page" at bounding box center [1513, 727] width 26 height 21
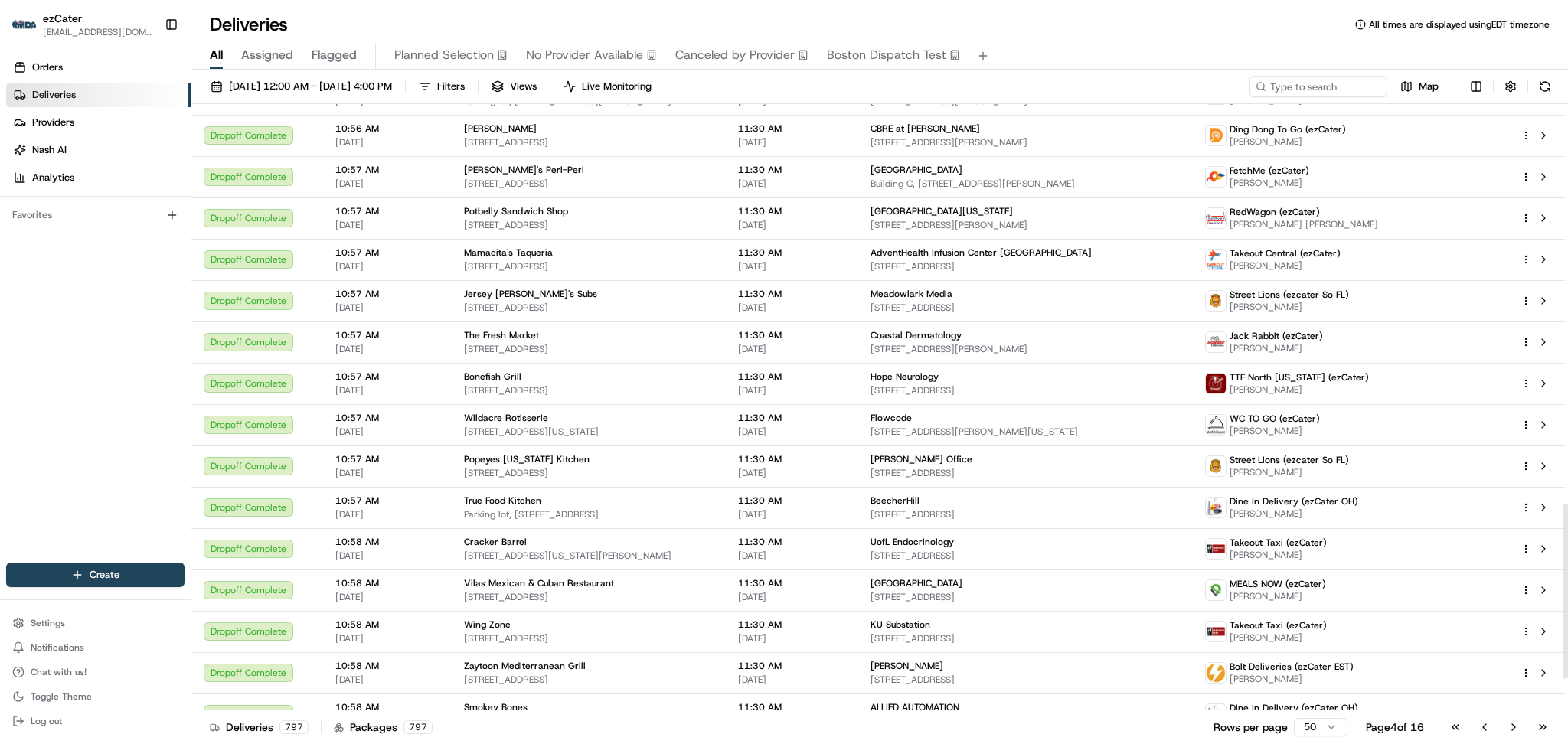
scroll to position [1499, 0]
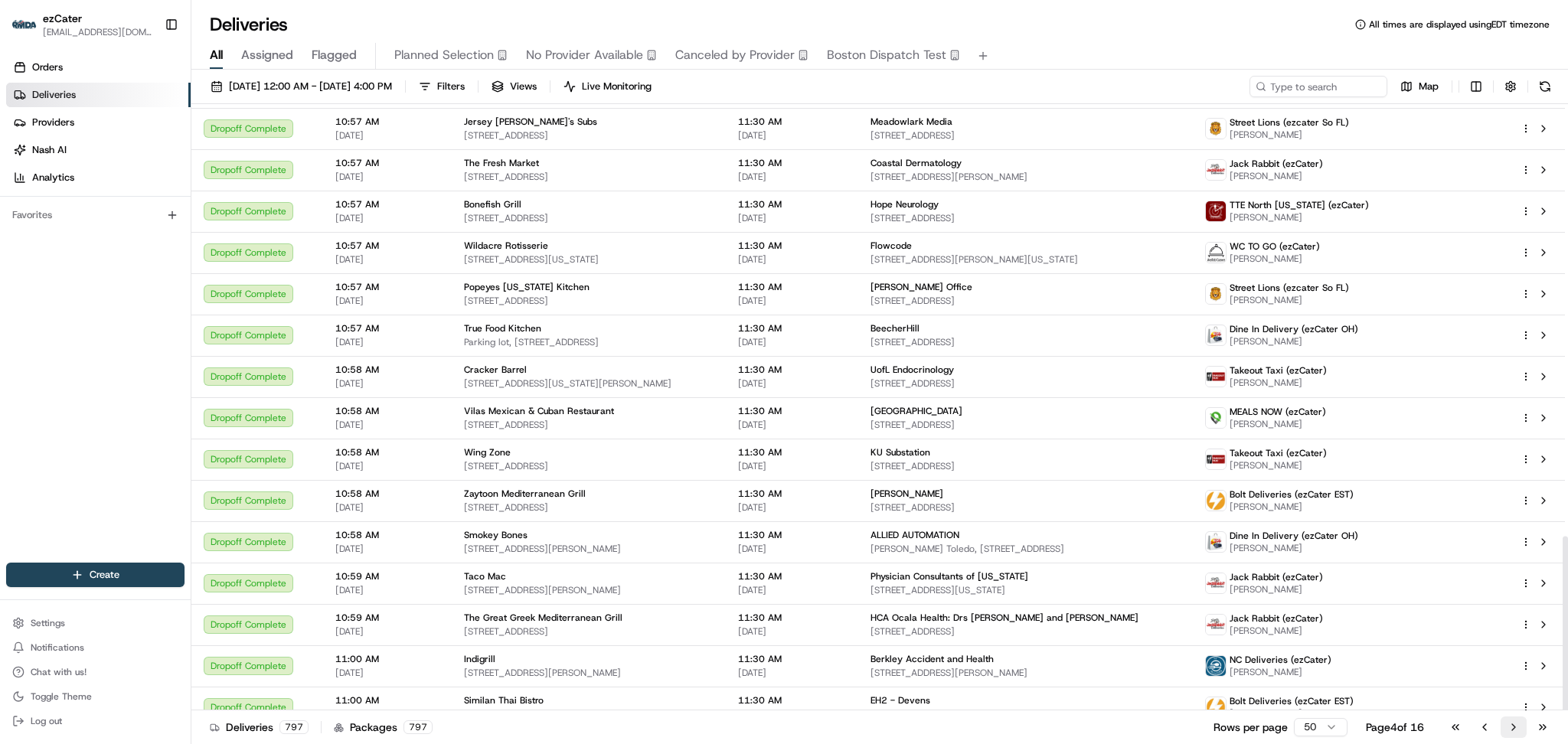
click at [1522, 730] on button "Go to next page" at bounding box center [1513, 727] width 26 height 21
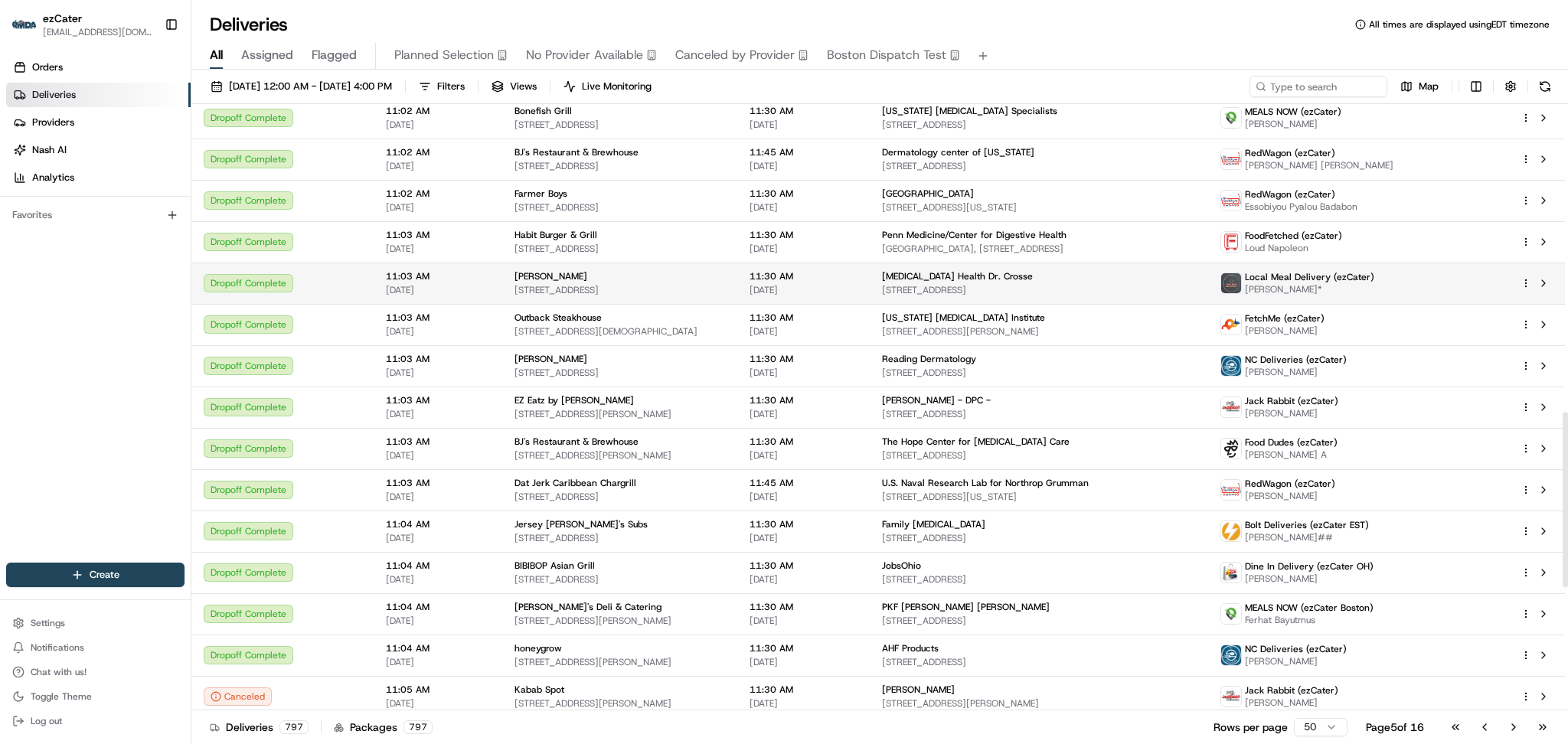
scroll to position [1499, 0]
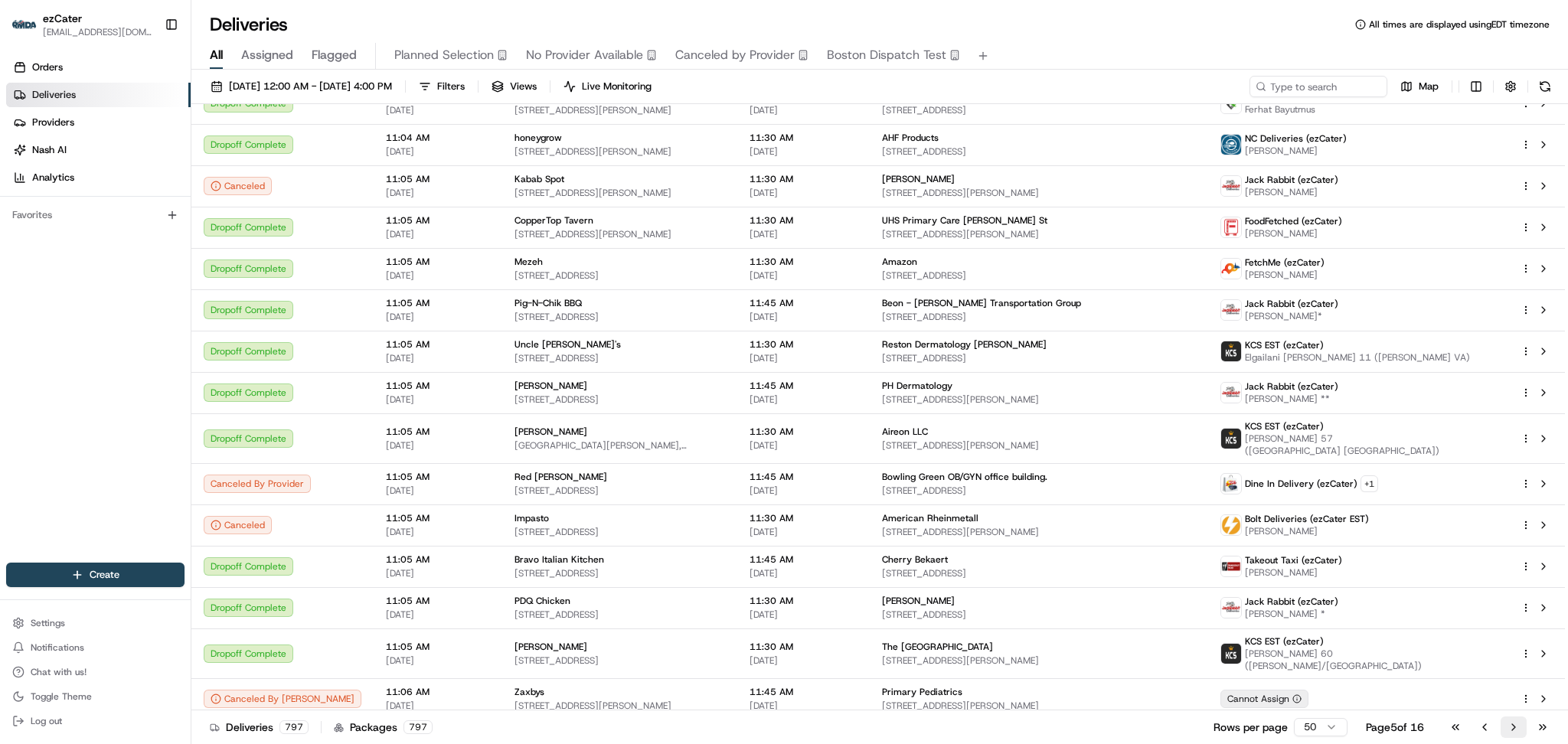
click at [1511, 731] on button "Go to next page" at bounding box center [1513, 727] width 26 height 21
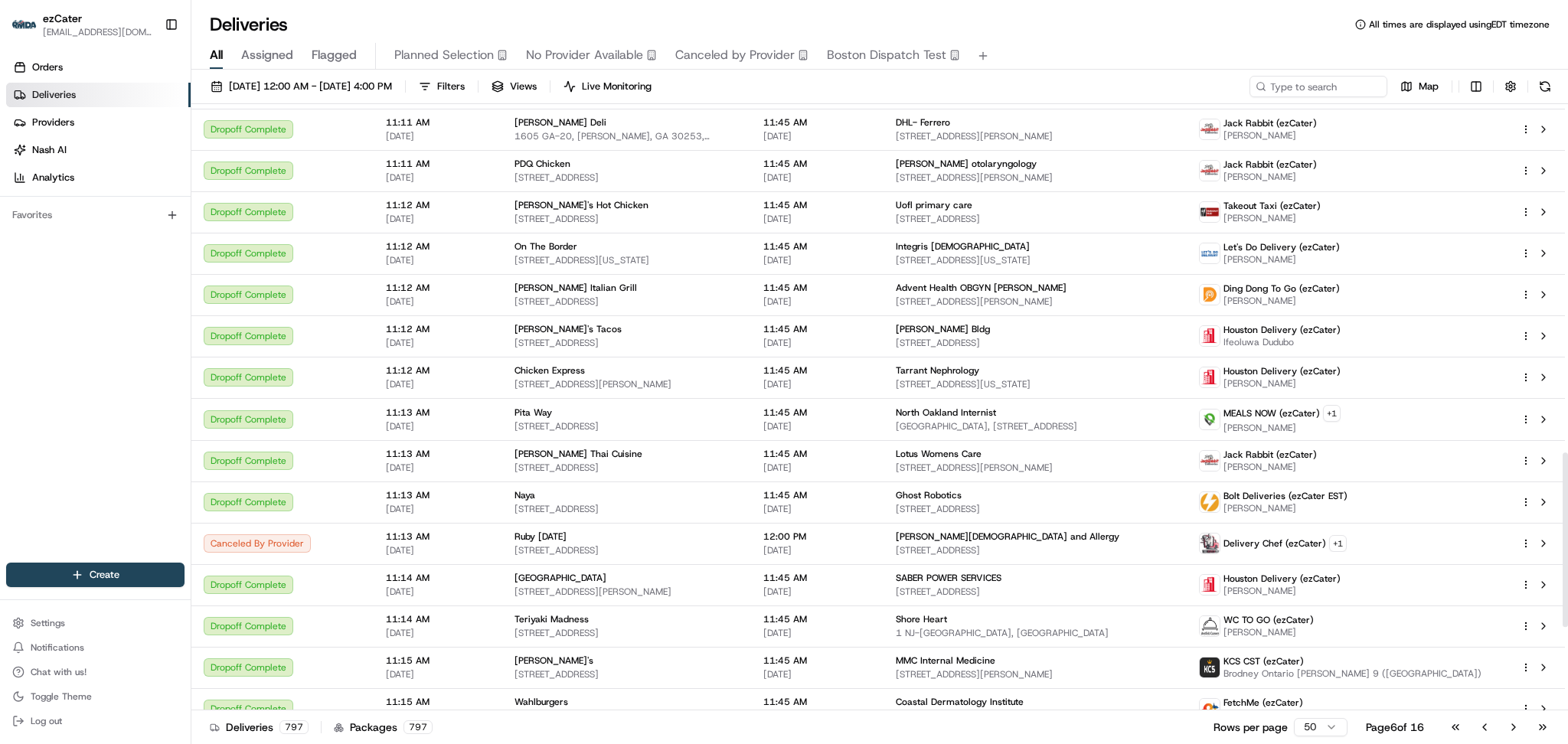
scroll to position [1501, 0]
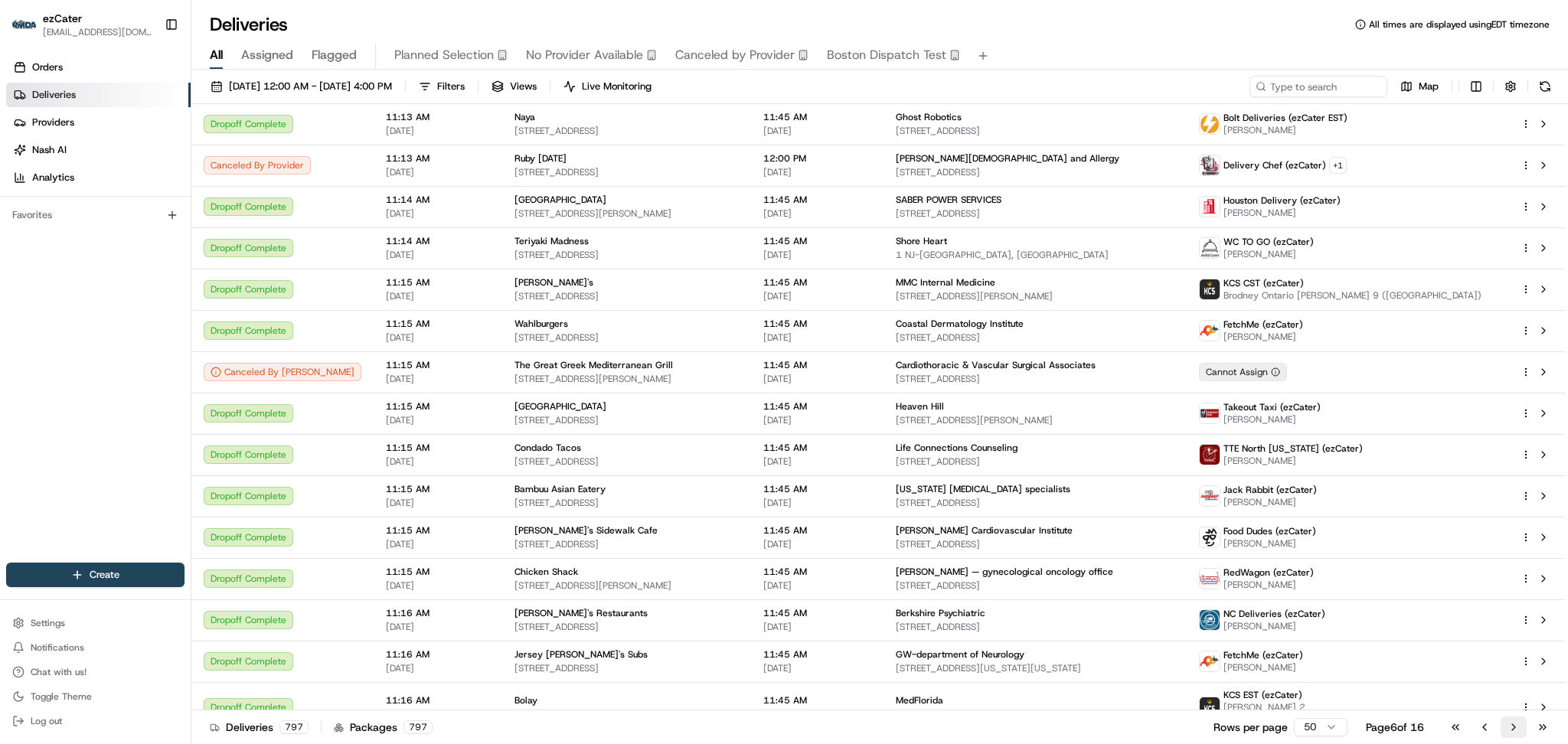
click at [1521, 727] on button "Go to next page" at bounding box center [1513, 727] width 26 height 21
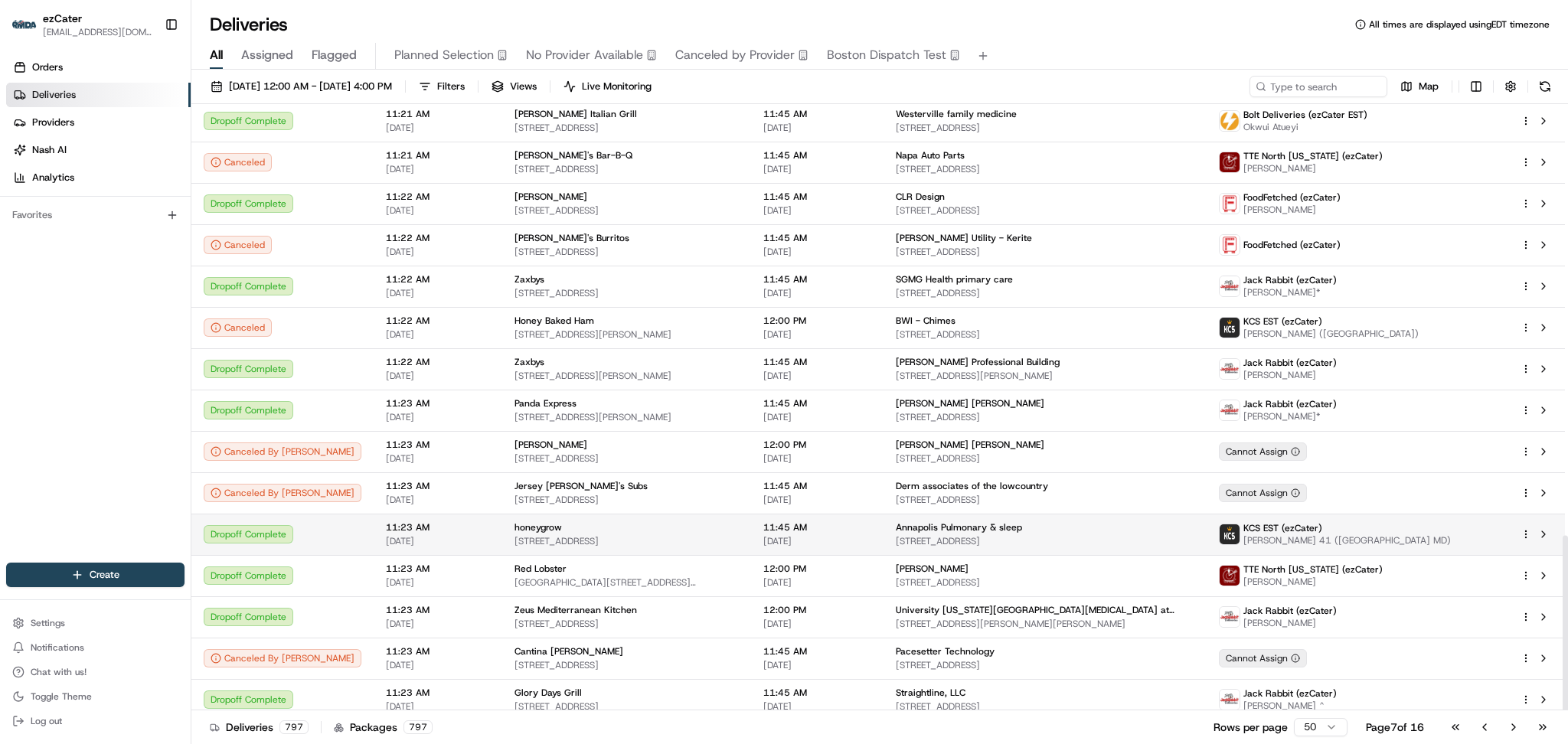
scroll to position [1490, 0]
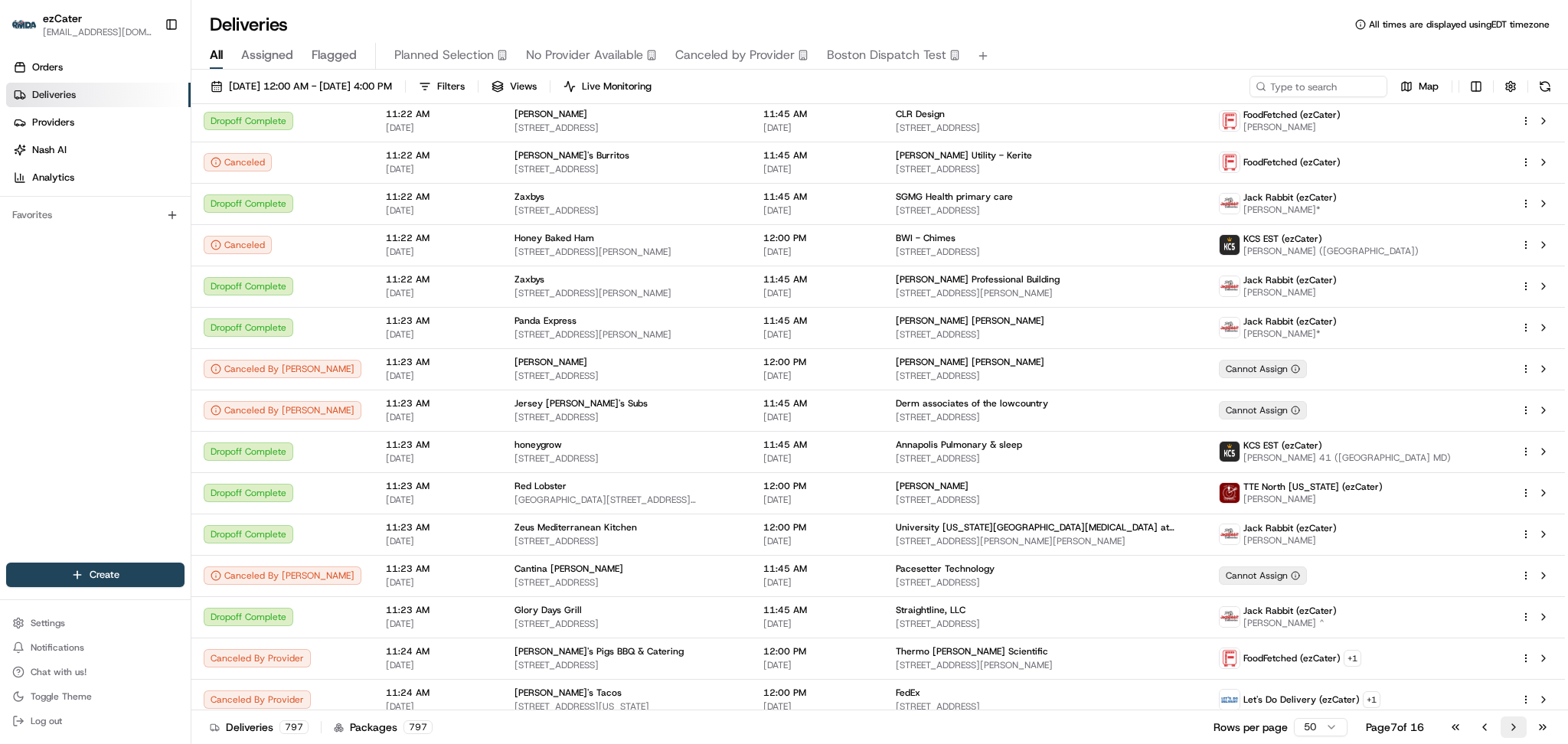
click at [1512, 721] on button "Go to next page" at bounding box center [1513, 727] width 26 height 21
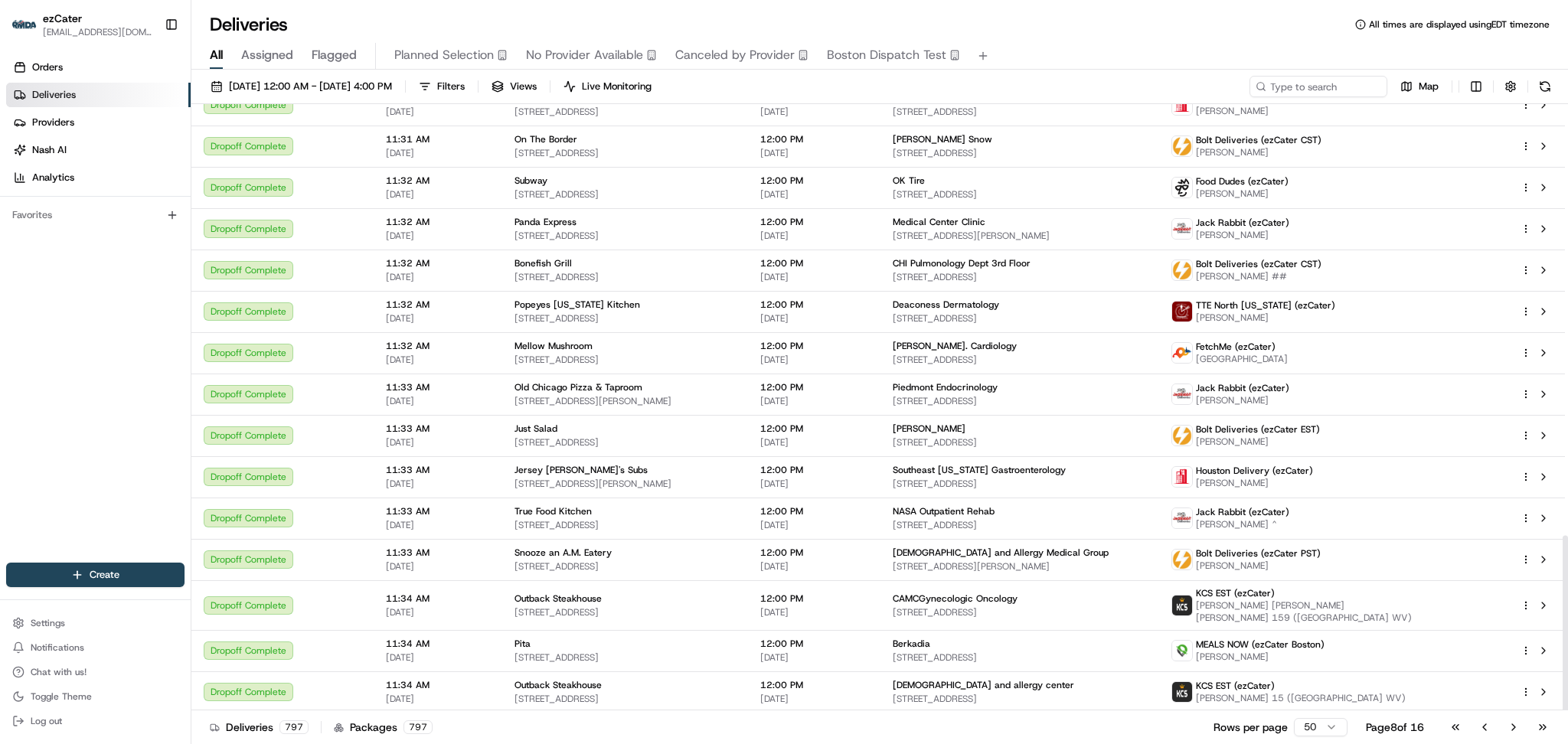
scroll to position [1490, 0]
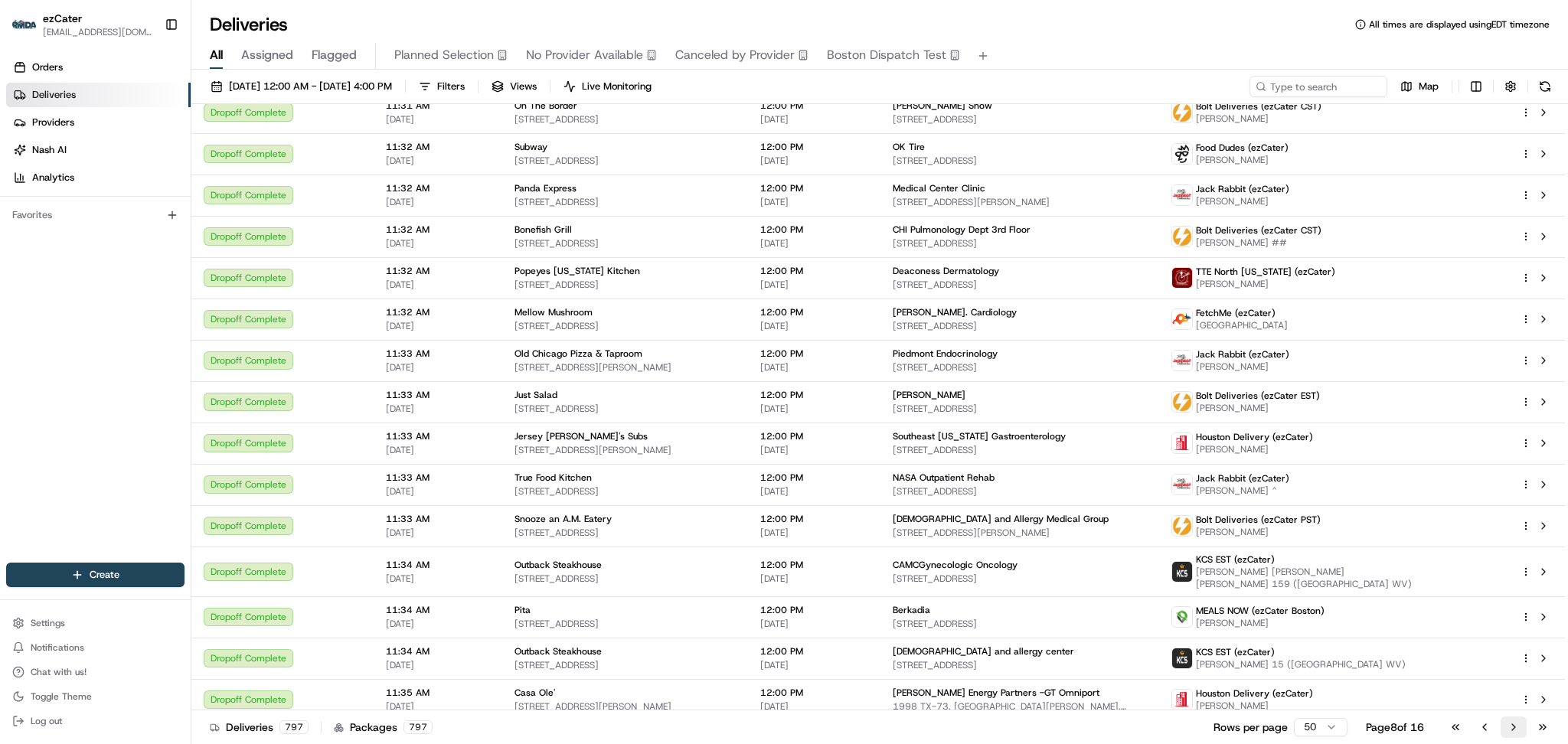
click at [1508, 729] on button "Go to next page" at bounding box center [1513, 727] width 26 height 21
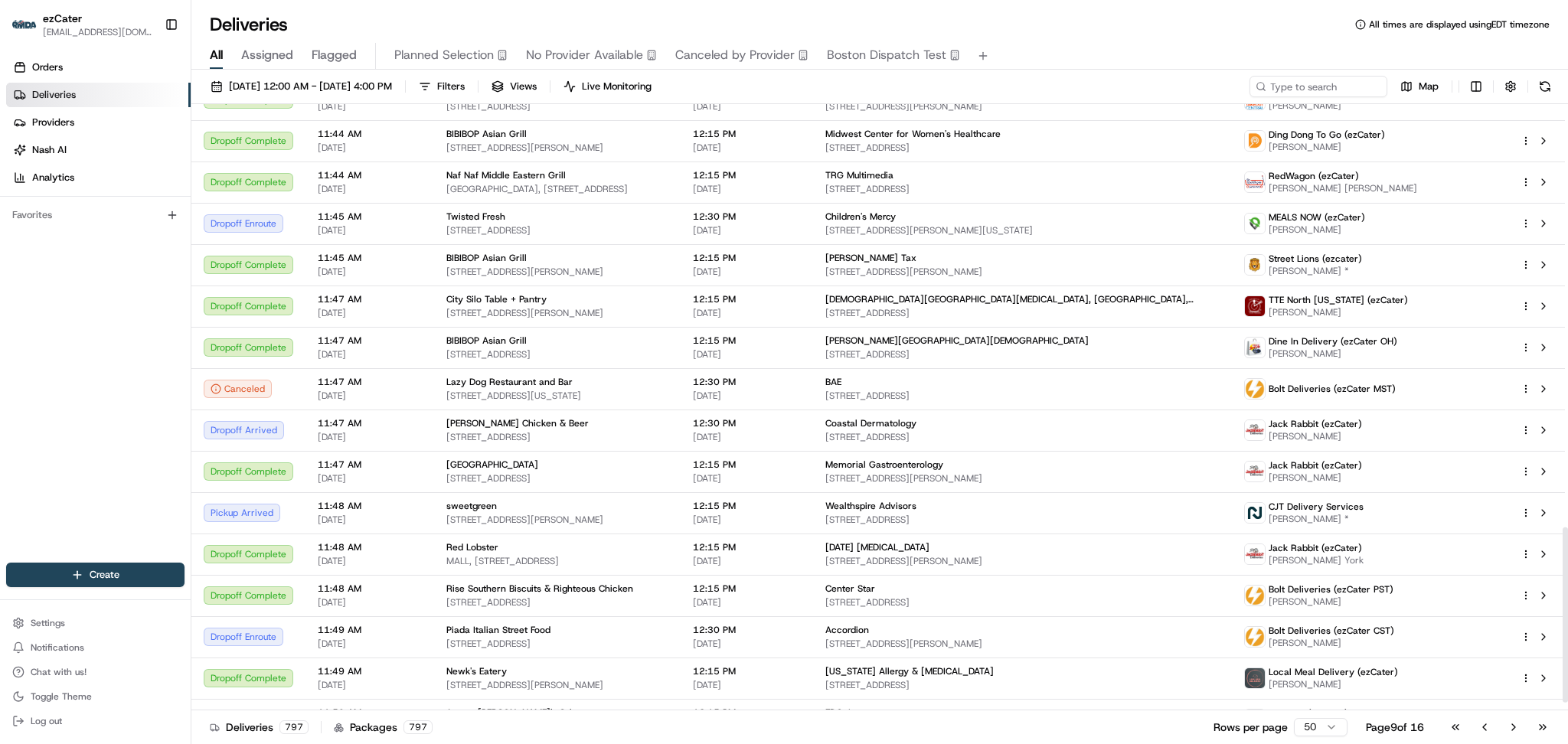
scroll to position [1499, 0]
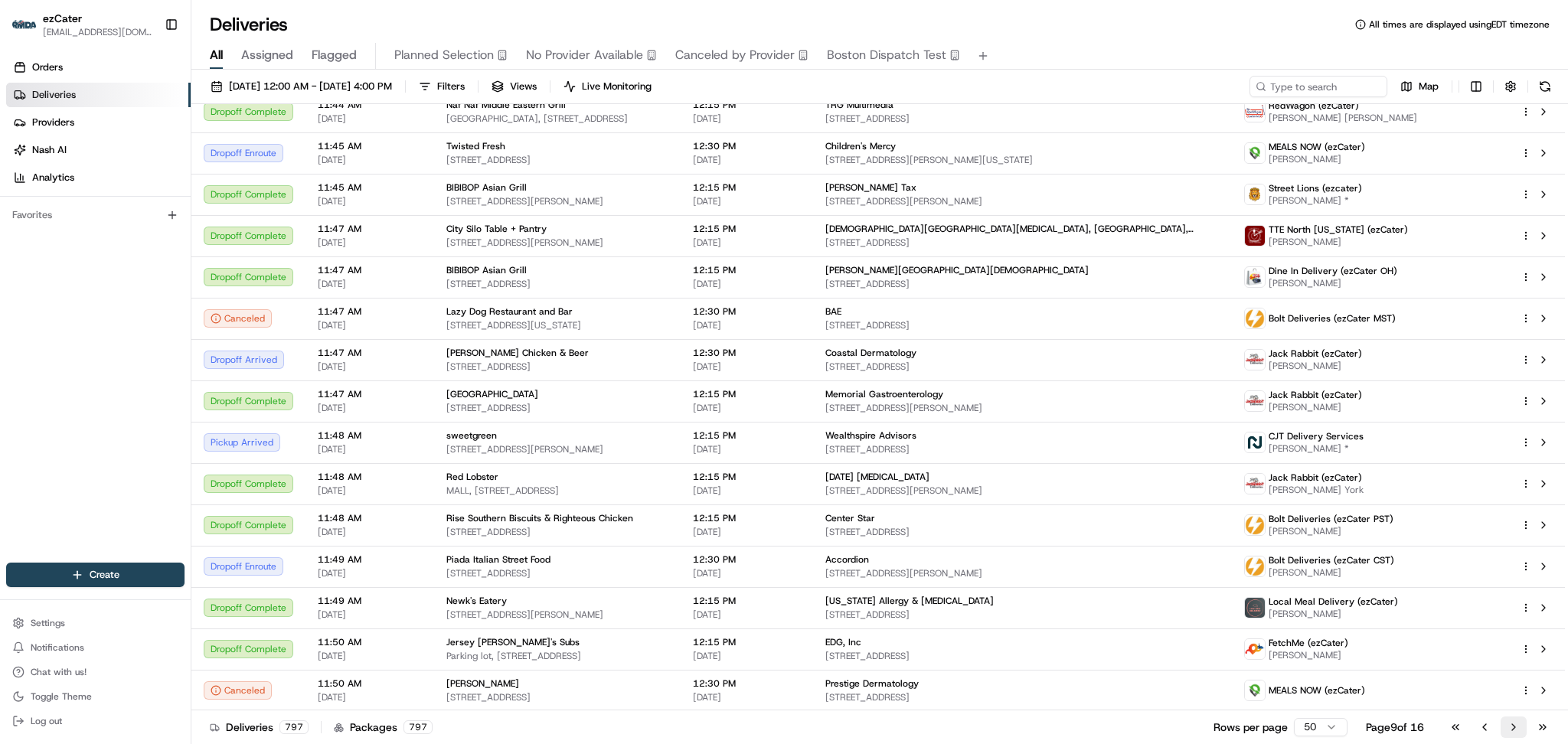
click at [1517, 728] on button "Go to next page" at bounding box center [1513, 727] width 26 height 21
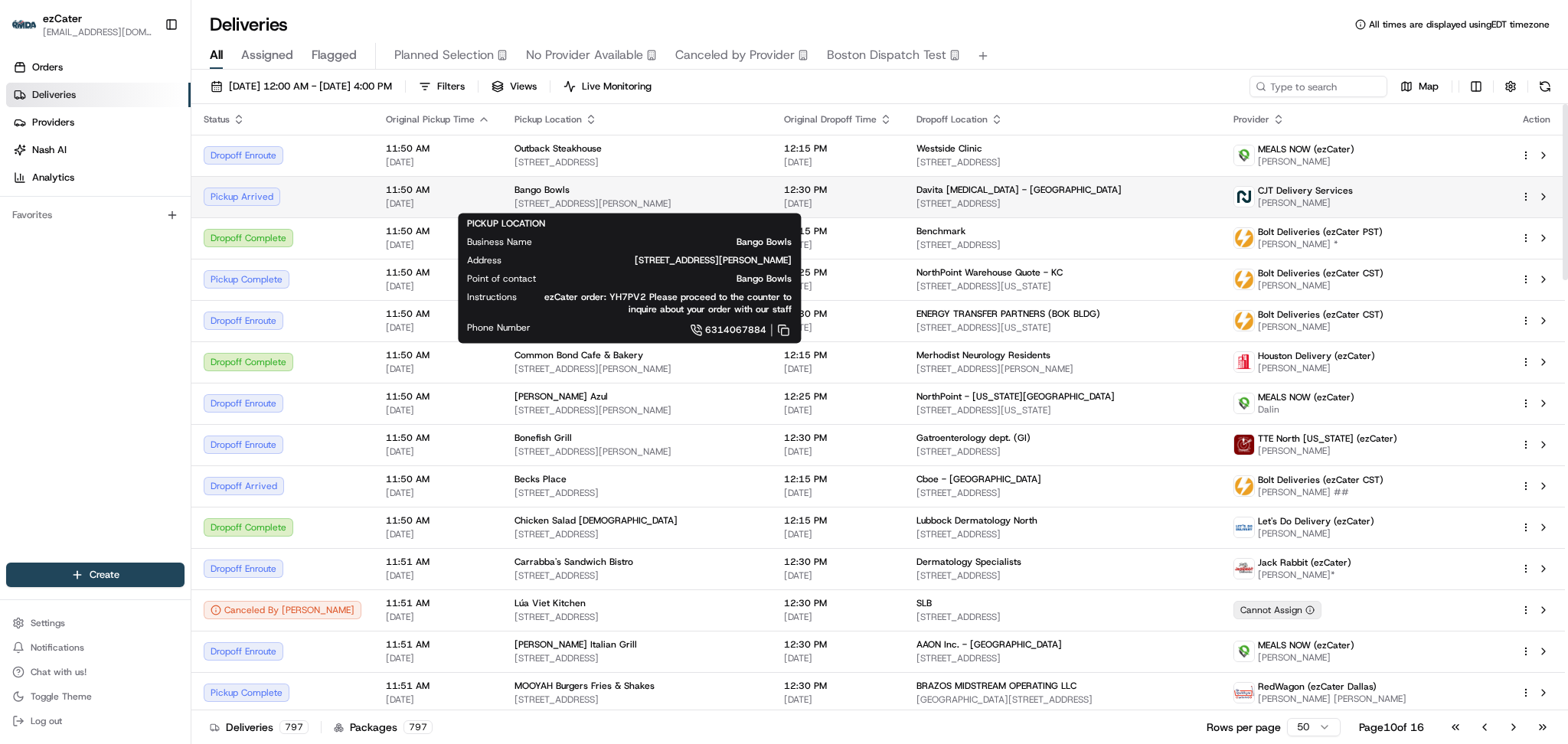
click at [731, 187] on div "Bango Bowls" at bounding box center [637, 190] width 245 height 13
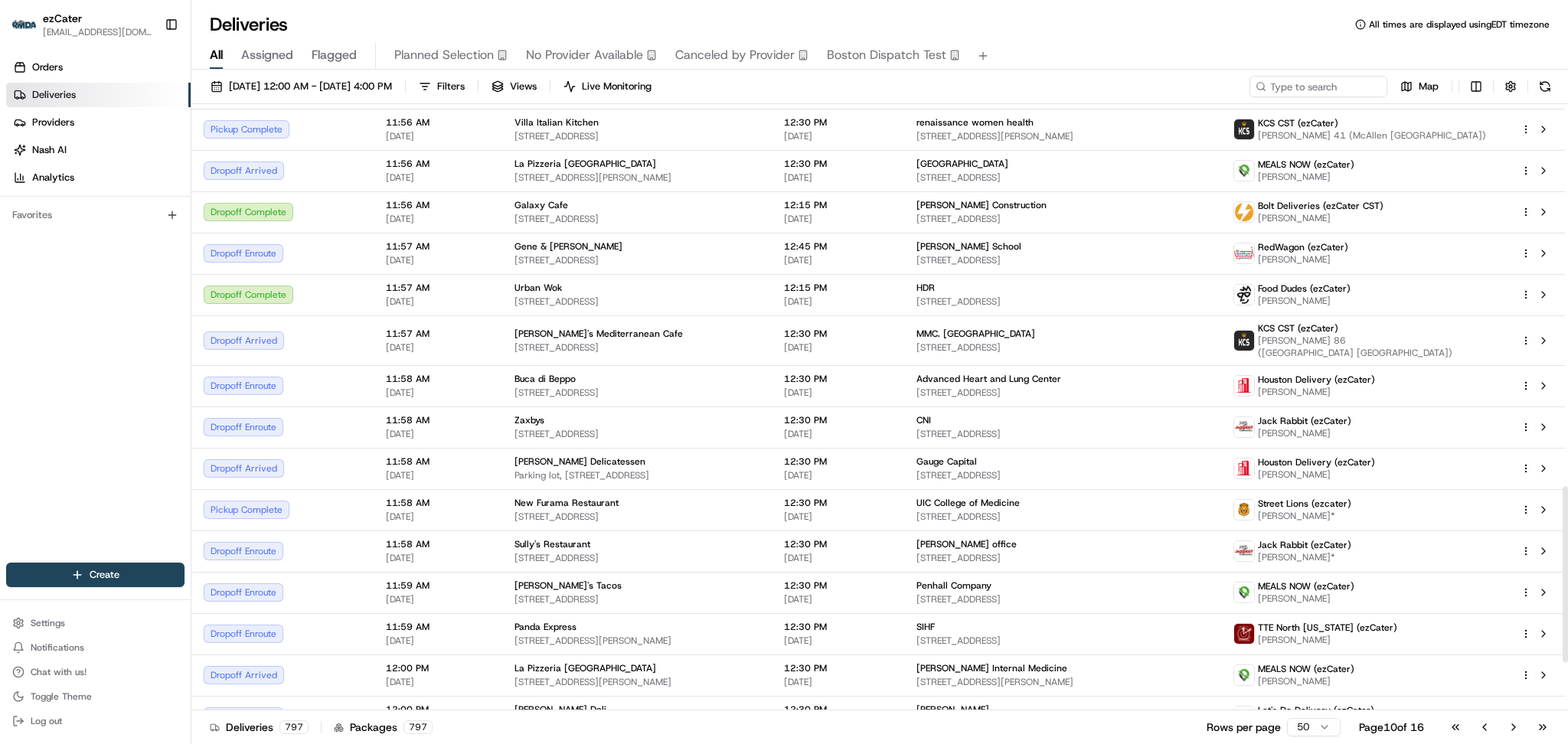
scroll to position [1490, 0]
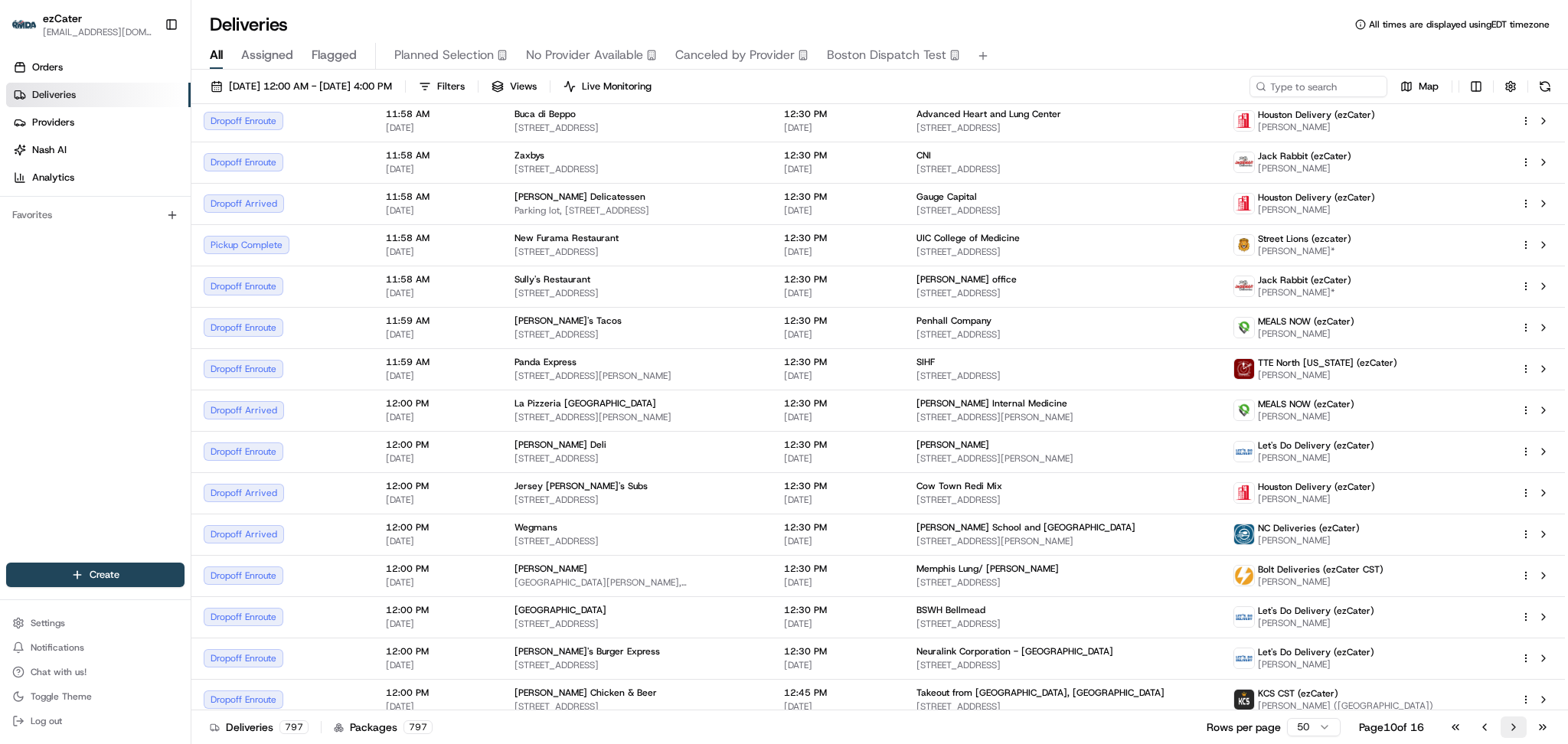
click at [1514, 738] on button "Go to next page" at bounding box center [1513, 727] width 26 height 21
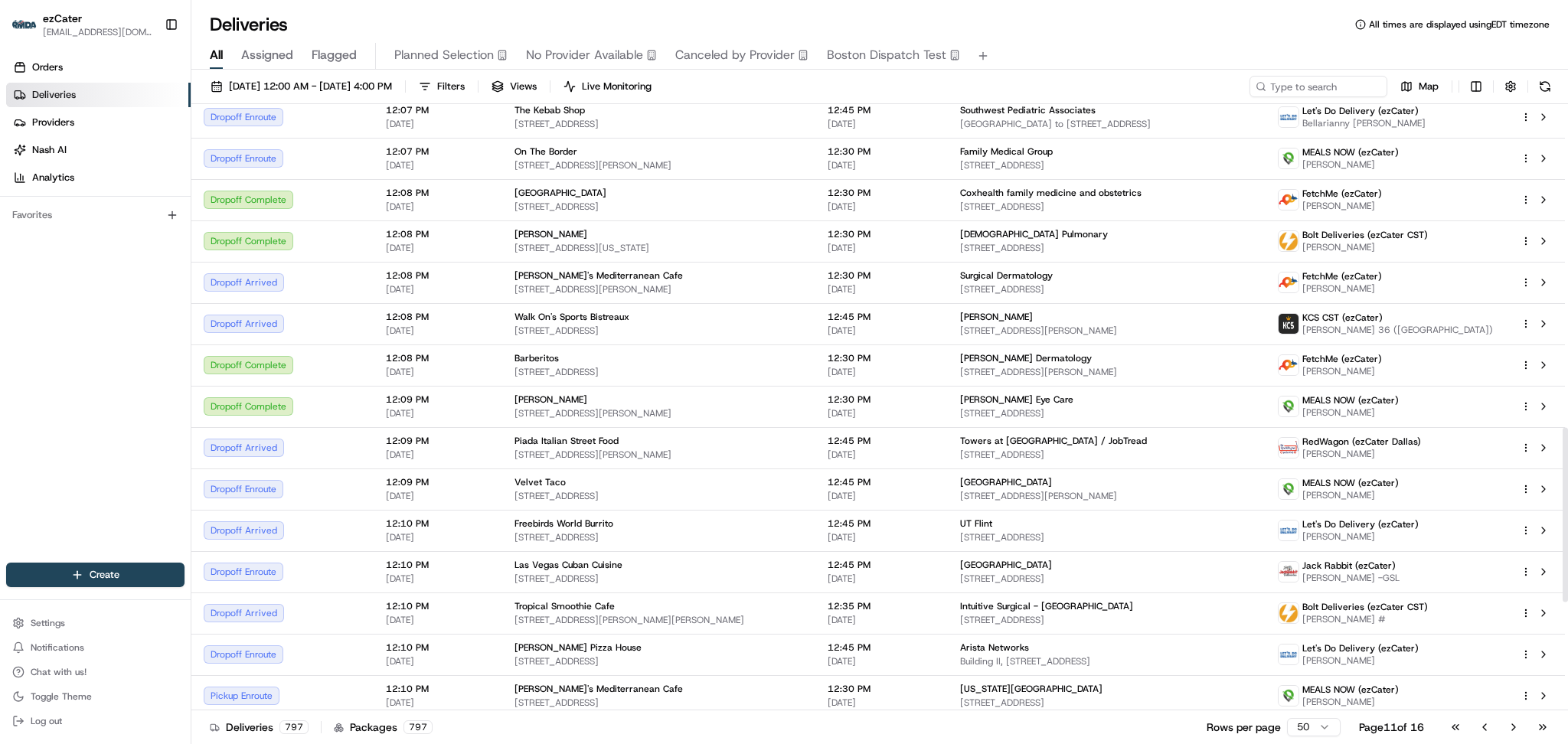
scroll to position [1501, 0]
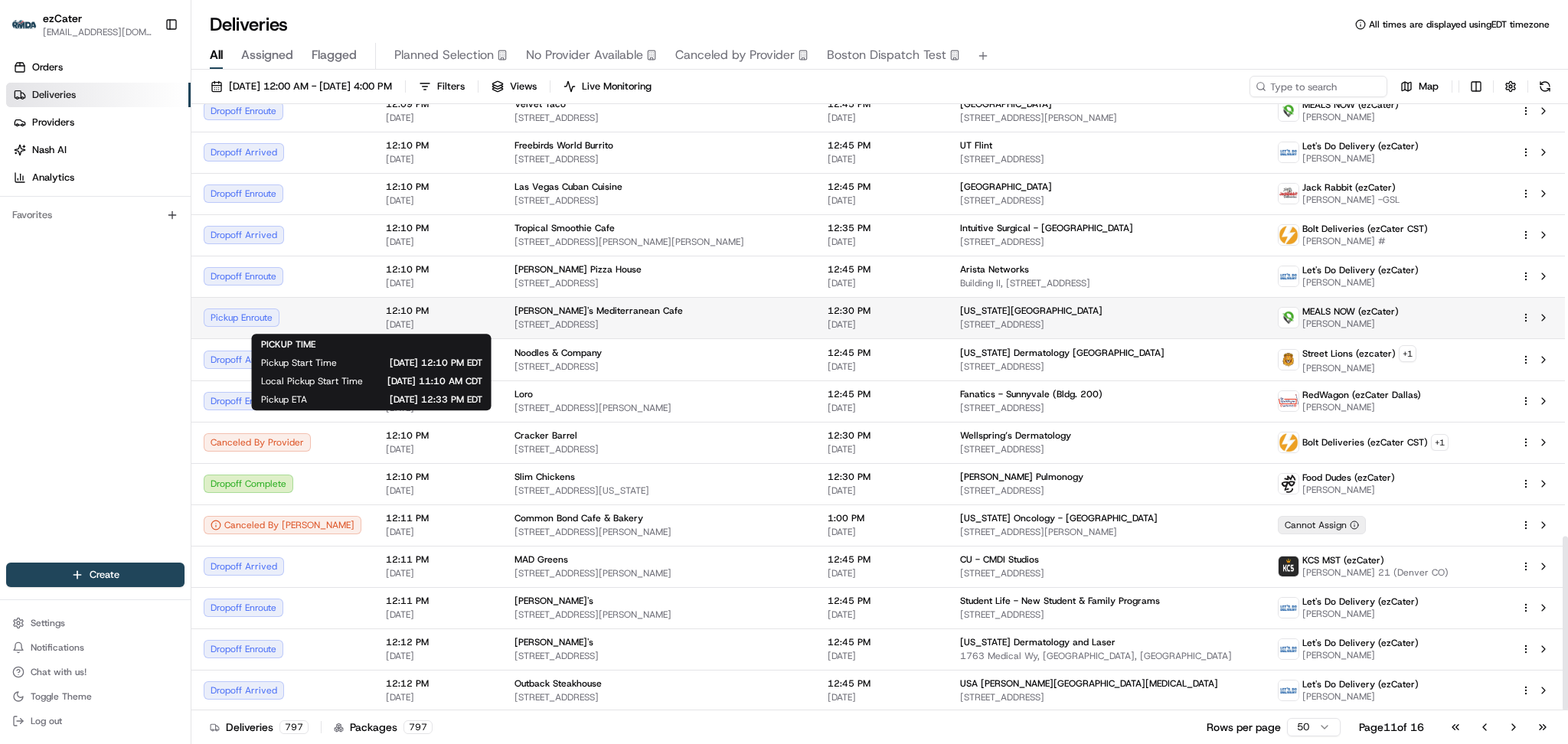
click at [417, 313] on span "12:10 PM" at bounding box center [438, 310] width 104 height 13
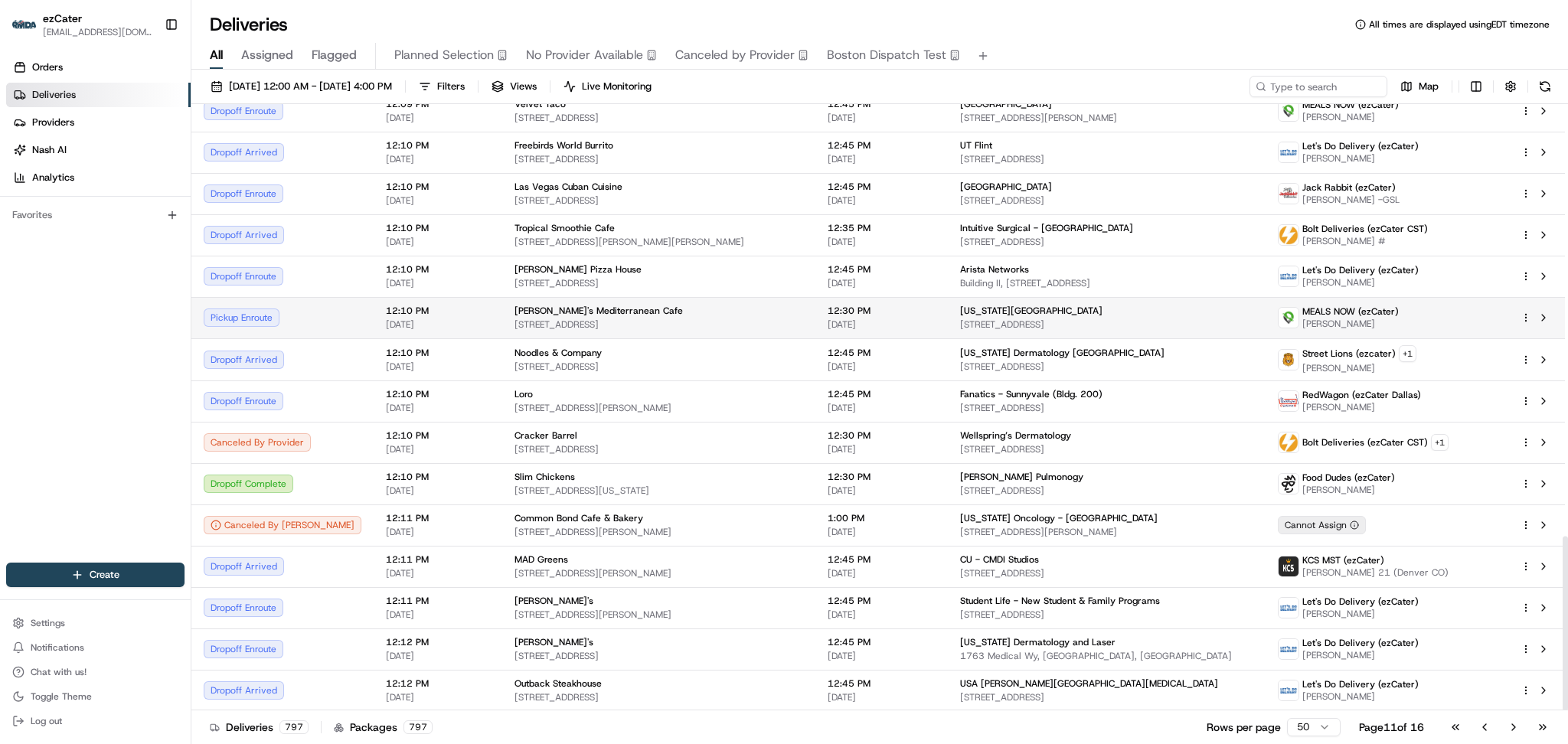
click at [417, 313] on span "12:10 PM" at bounding box center [438, 310] width 104 height 13
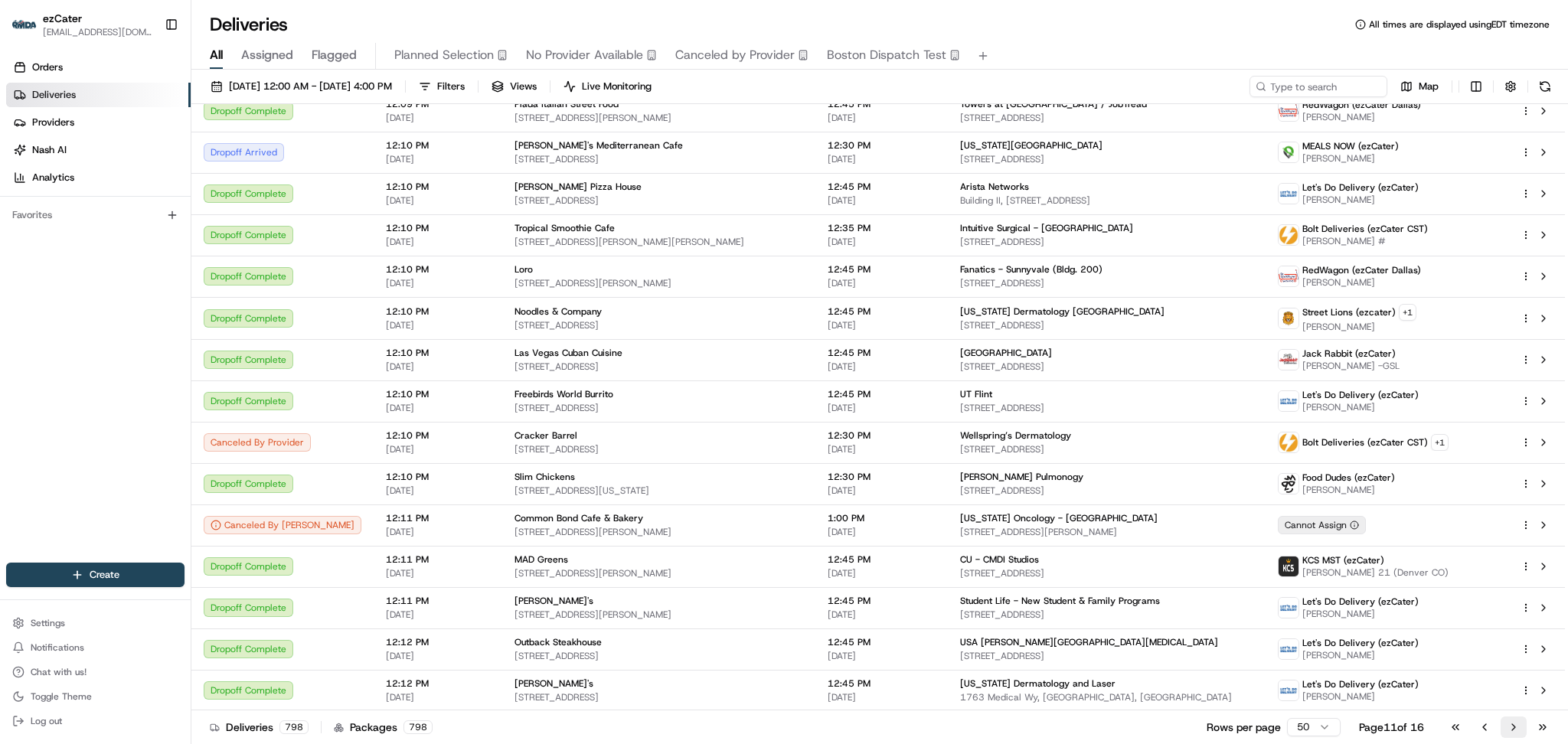
click at [1521, 722] on button "Go to next page" at bounding box center [1513, 727] width 26 height 21
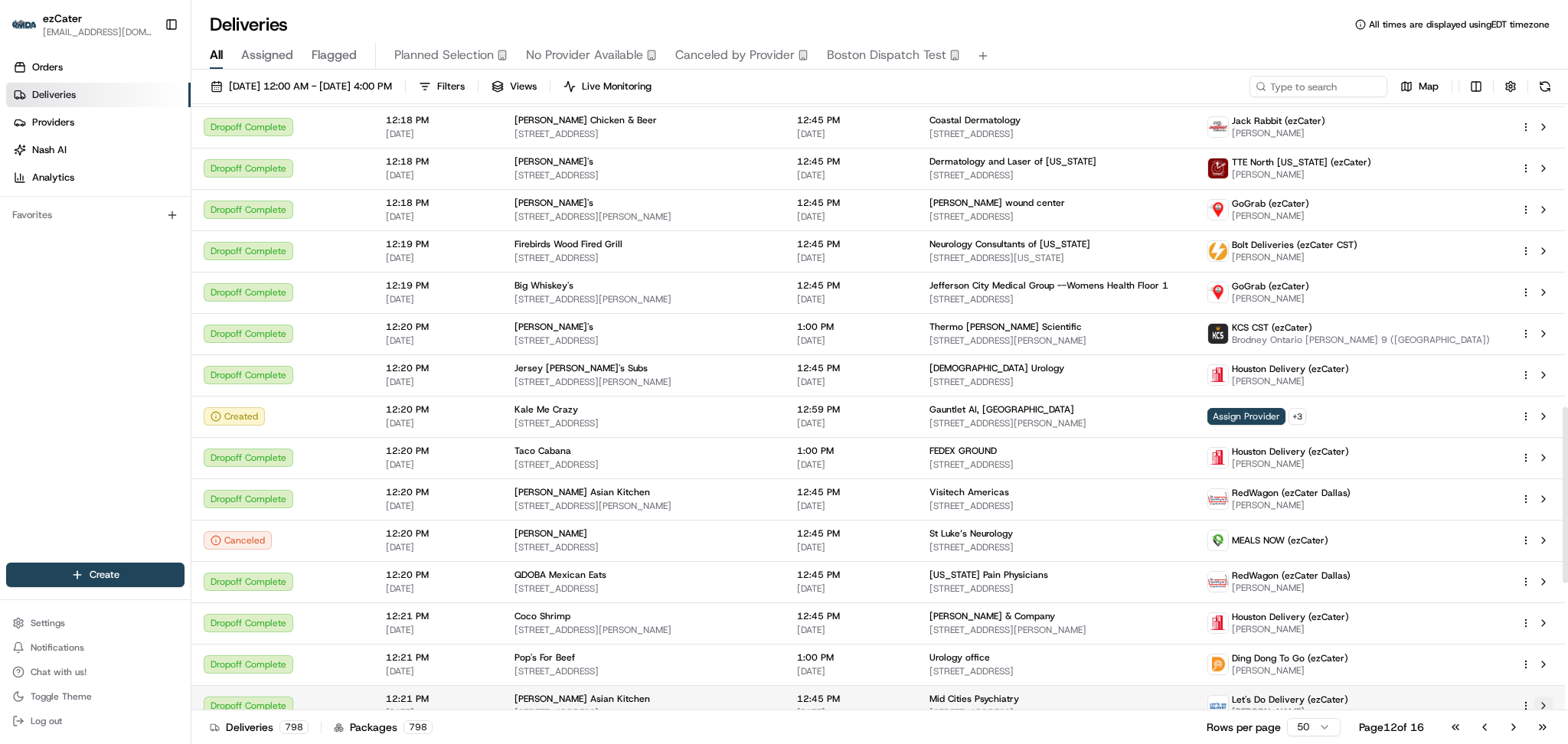
scroll to position [1122, 0]
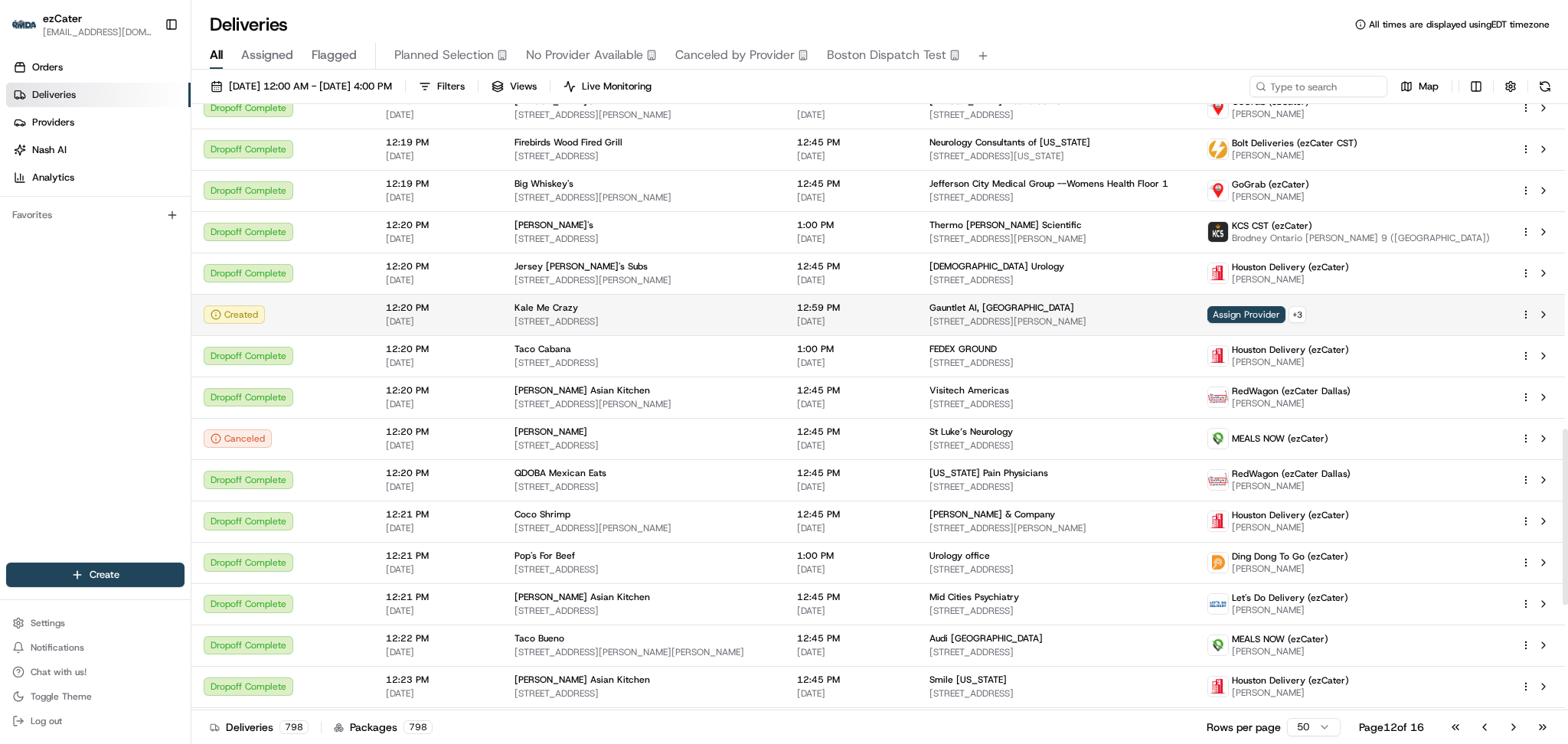
click at [835, 302] on span "12:59 PM" at bounding box center [851, 307] width 108 height 13
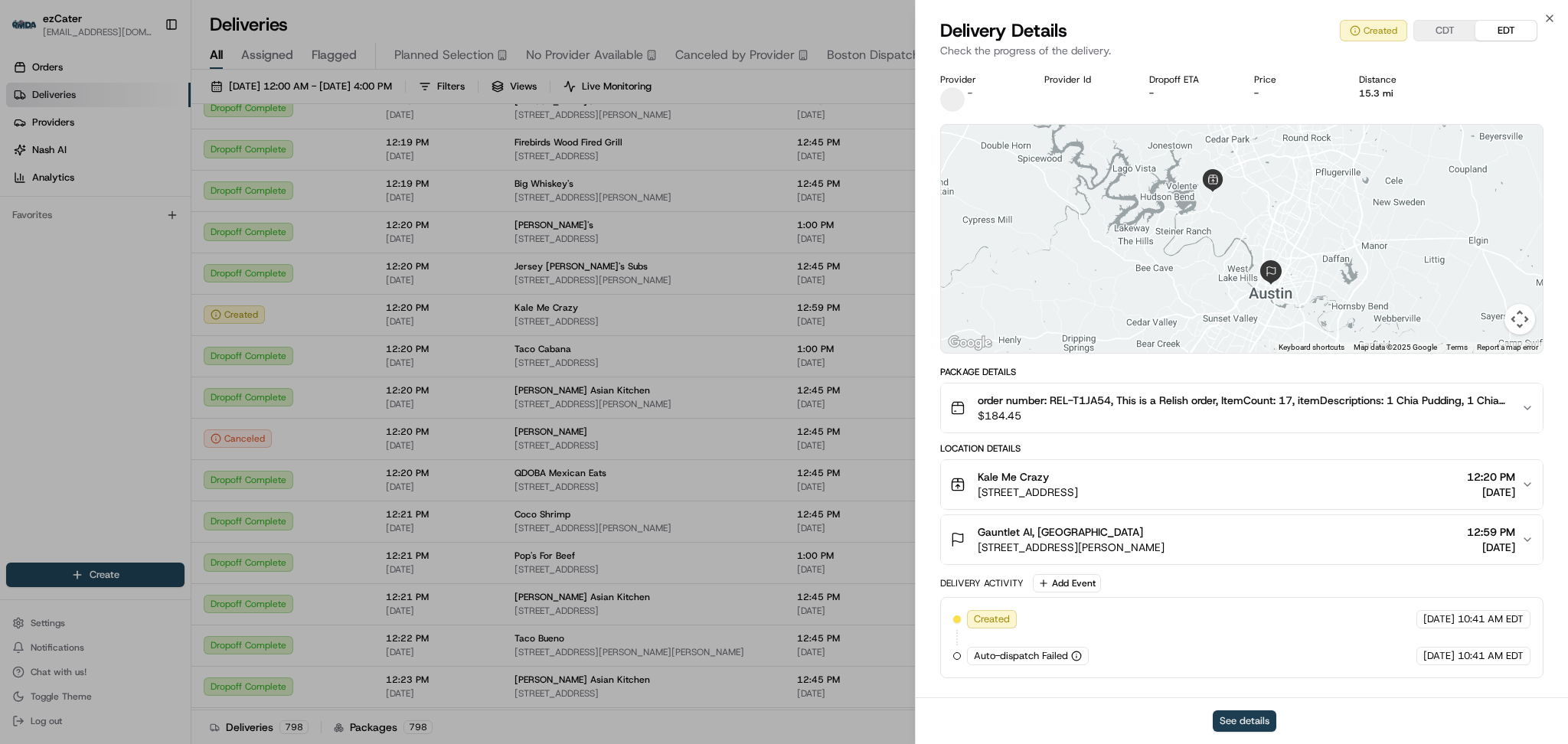
click at [1248, 720] on button "See details" at bounding box center [1244, 721] width 64 height 21
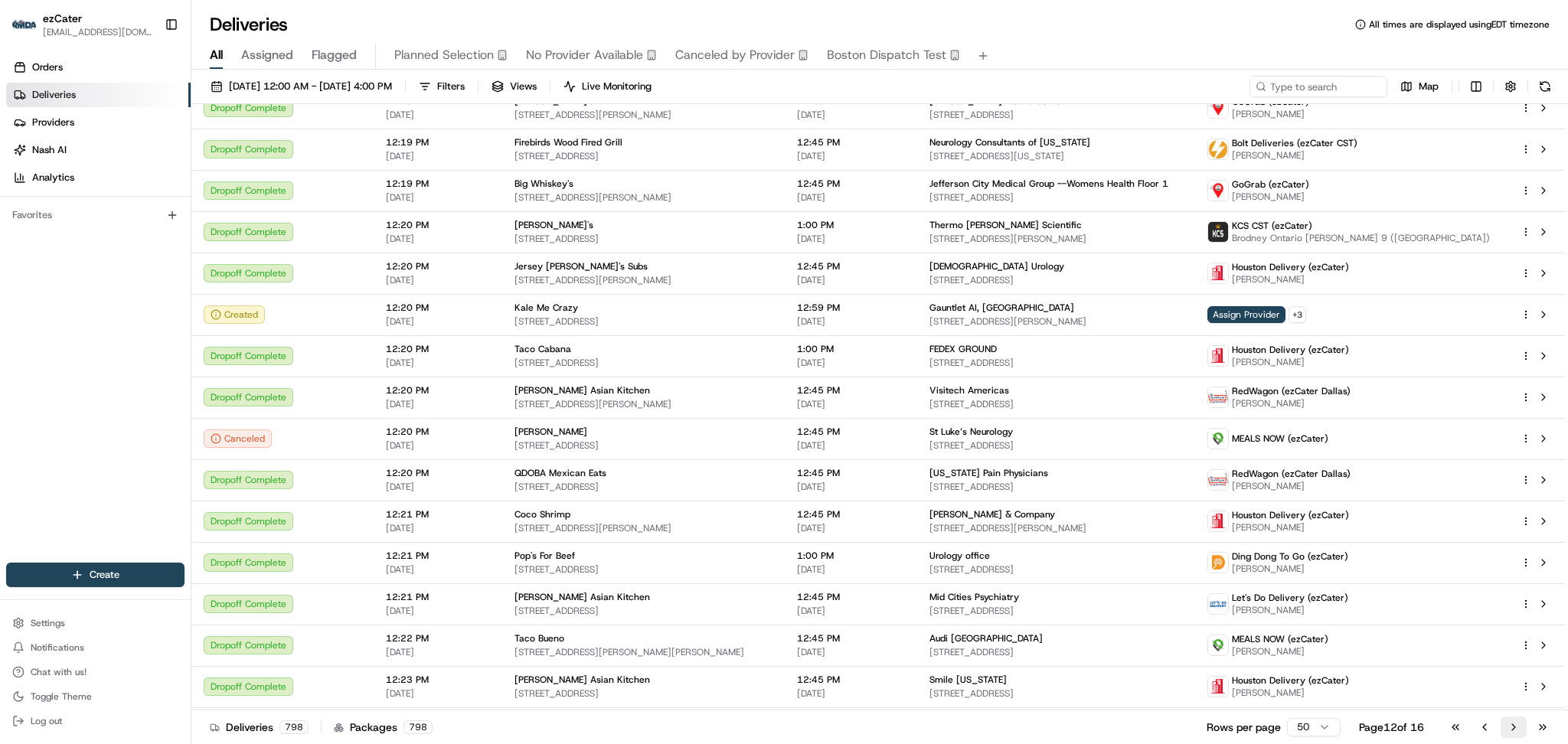
click at [1516, 732] on button "Go to next page" at bounding box center [1513, 727] width 26 height 21
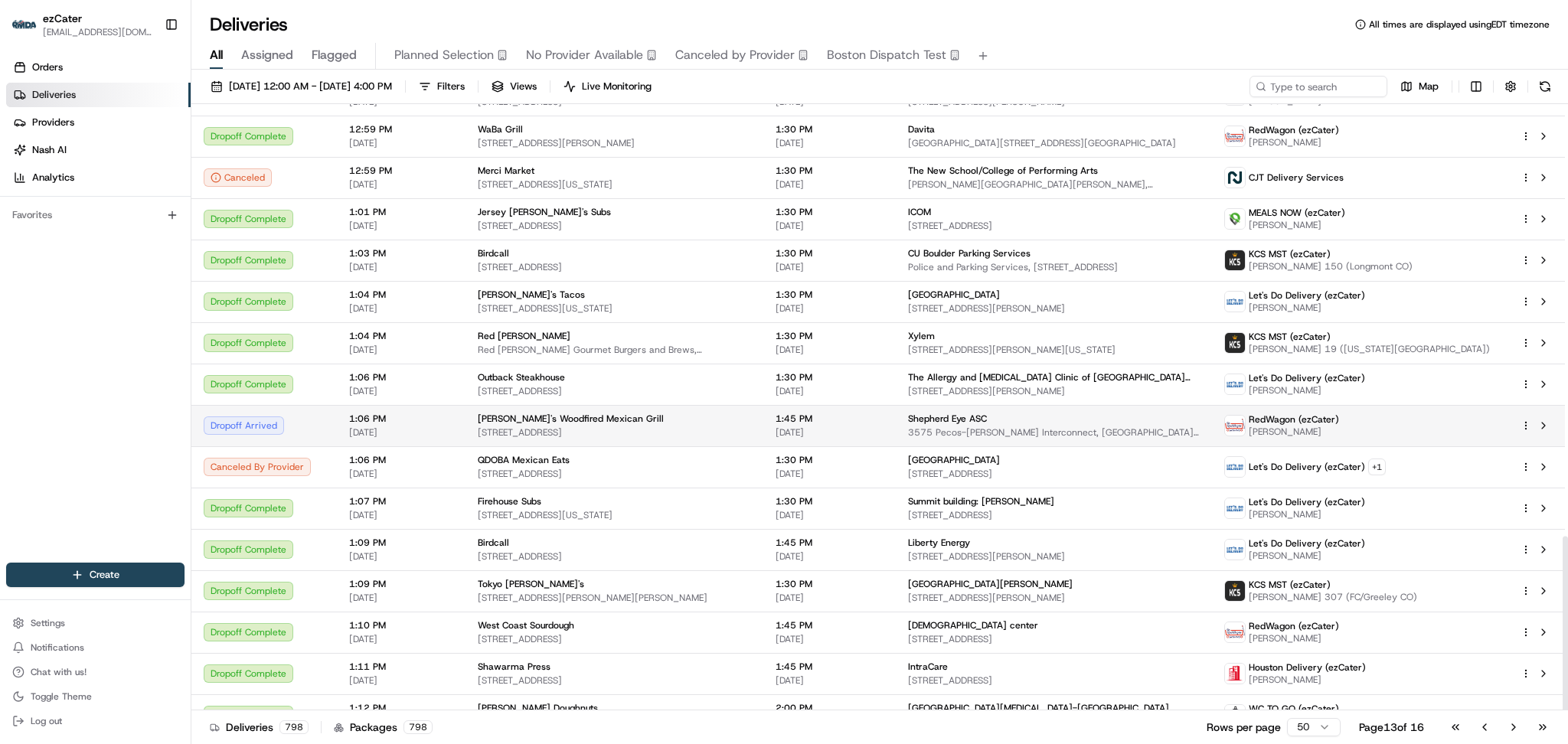
scroll to position [1499, 0]
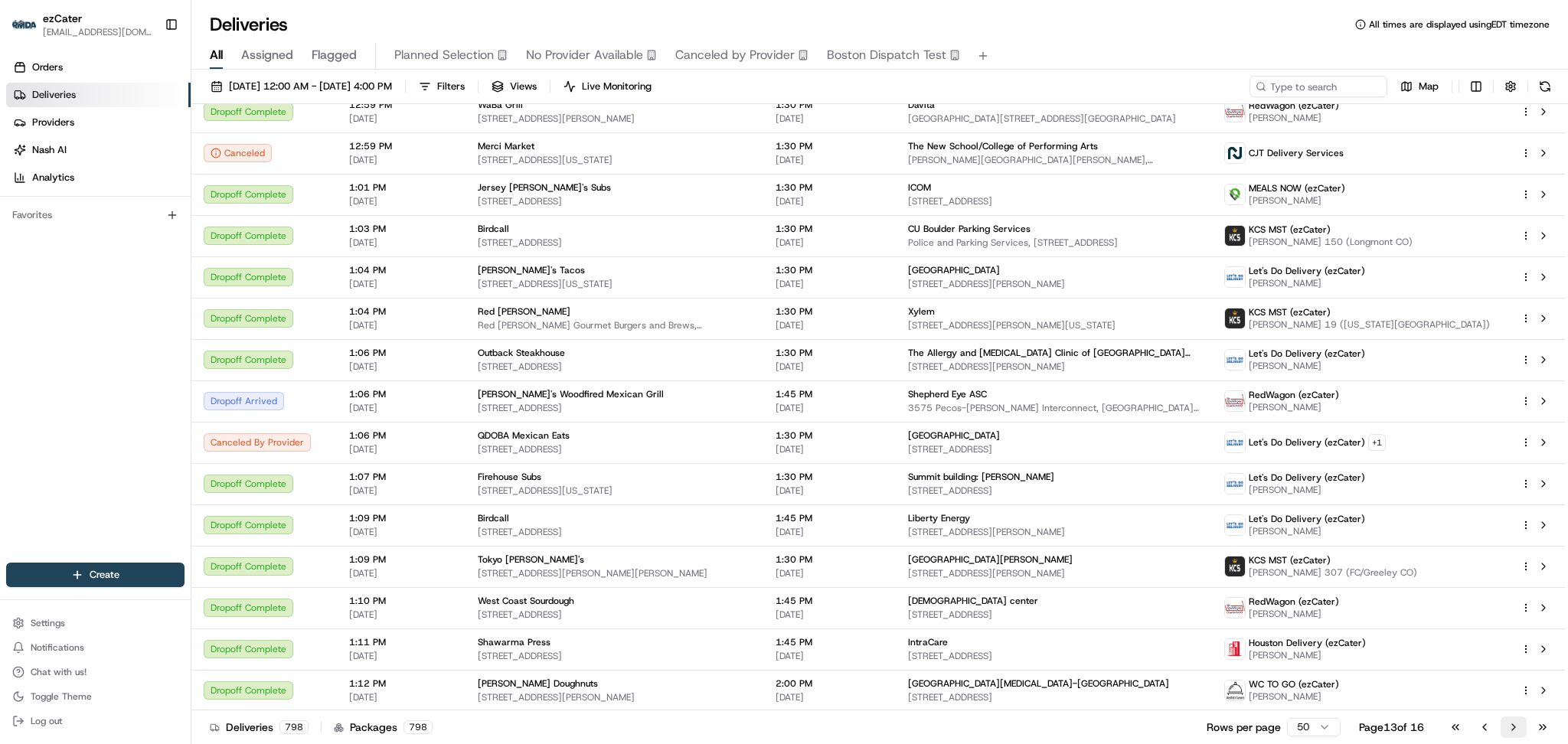
click at [1508, 724] on button "Go to next page" at bounding box center [1513, 727] width 26 height 21
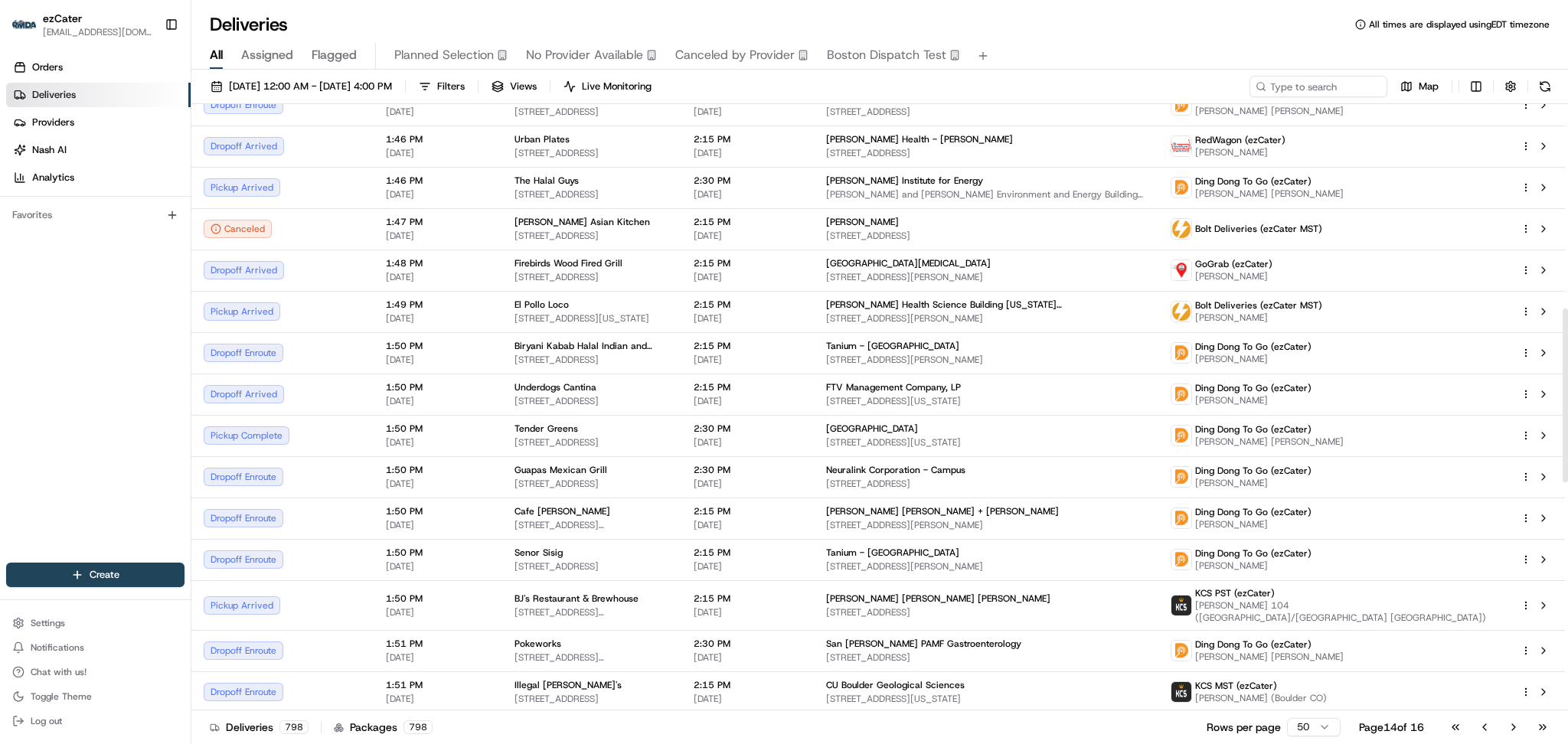
scroll to position [714, 0]
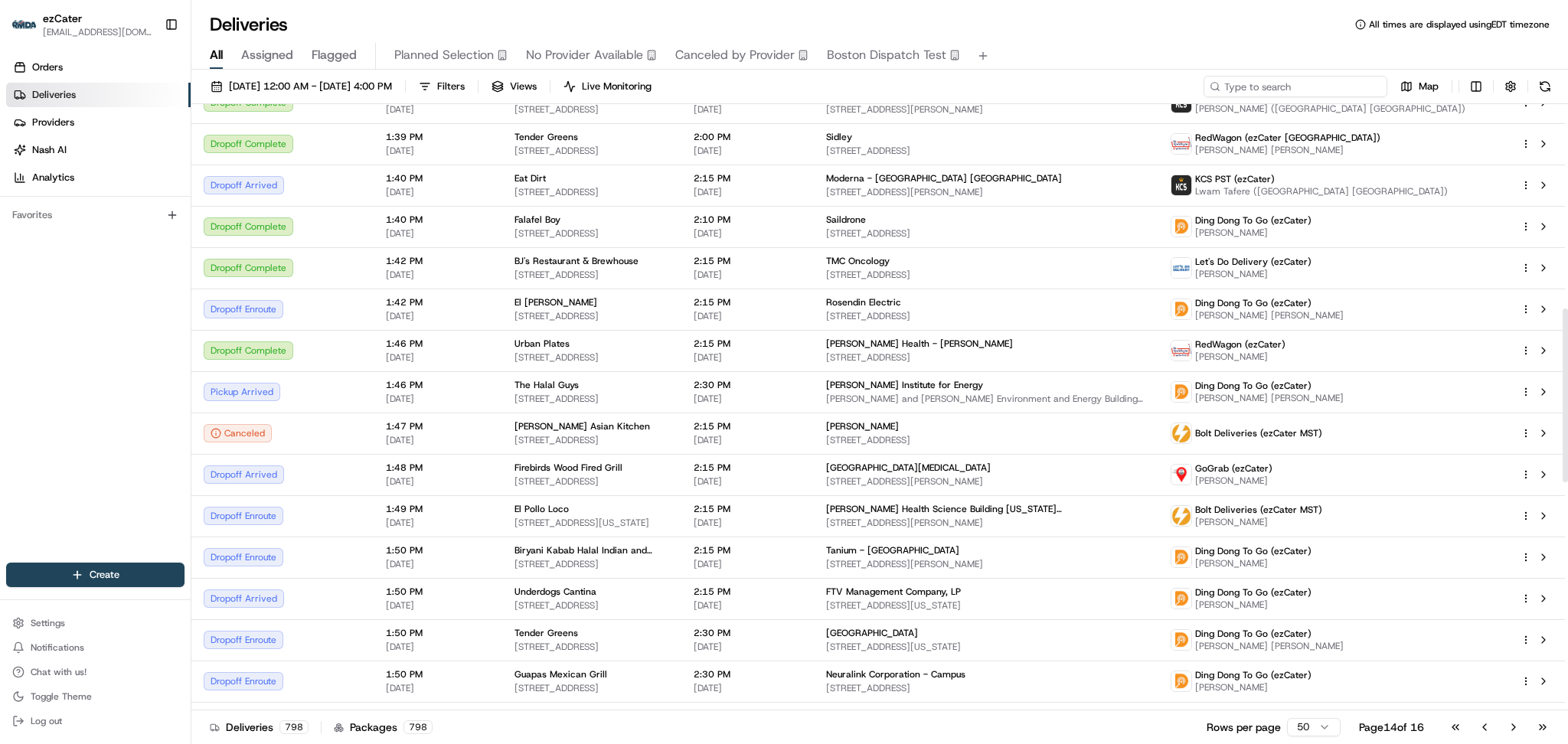
click at [1317, 79] on input at bounding box center [1295, 87] width 184 height 21
paste input "TP2VEF"
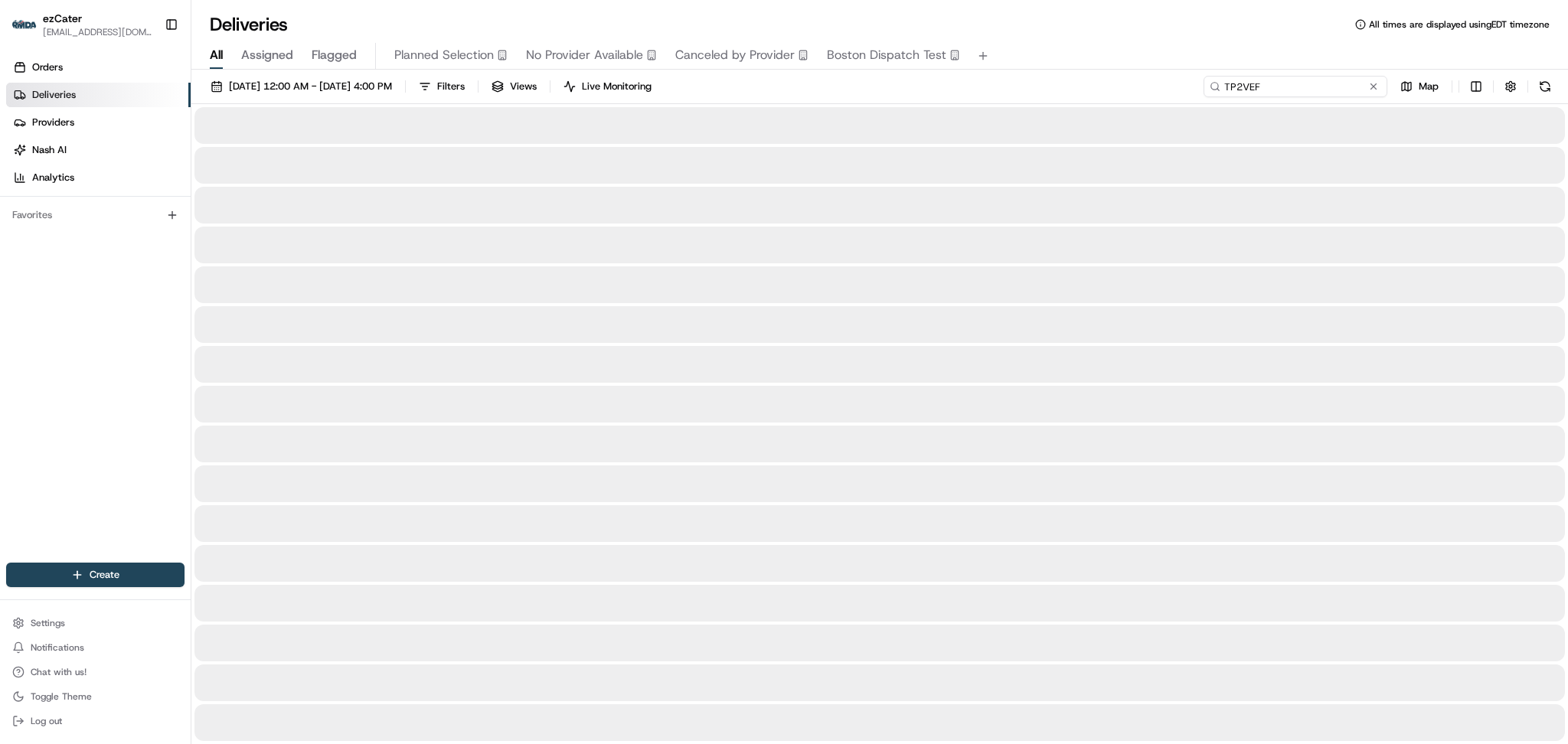
type input "TP2VEF"
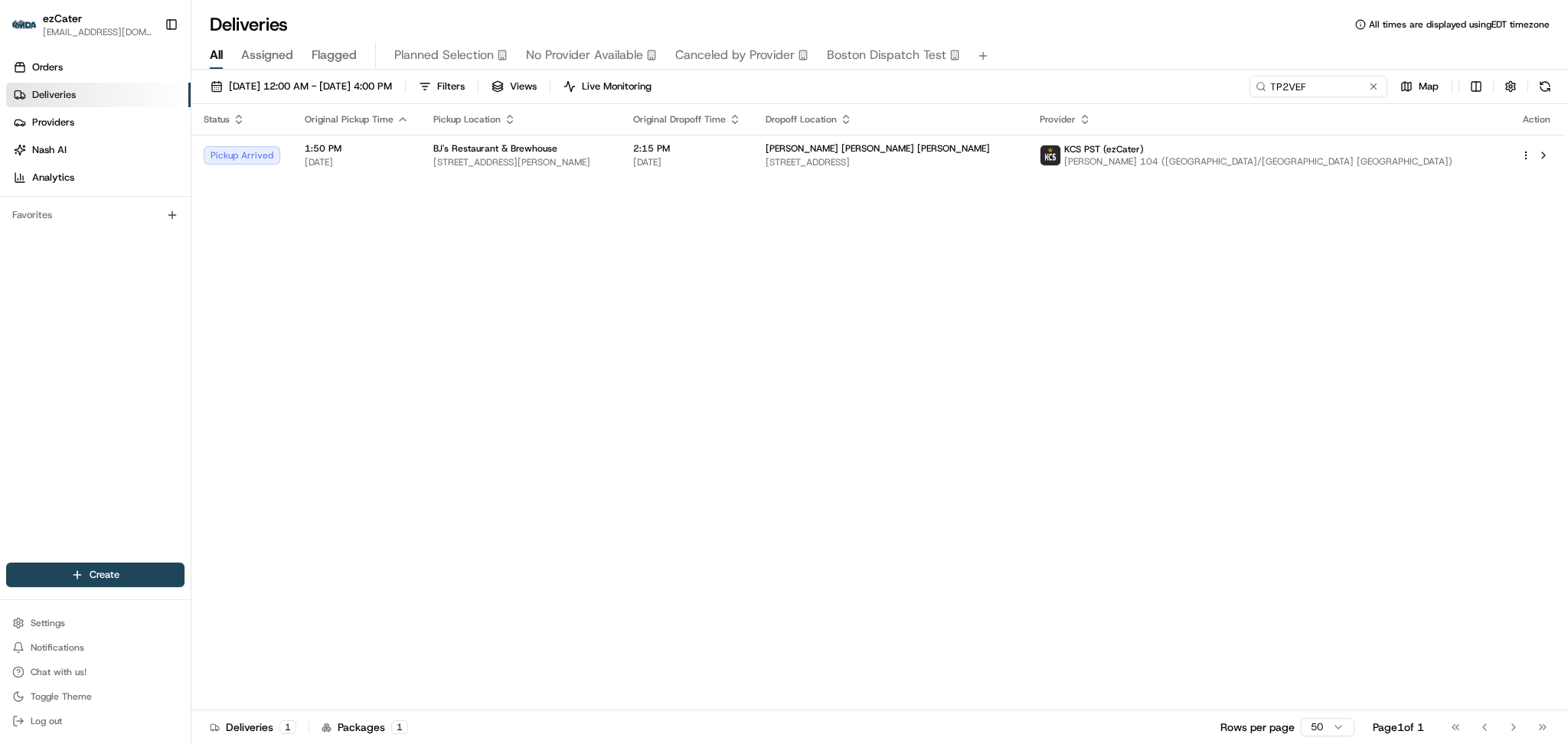
drag, startPoint x: 346, startPoint y: 351, endPoint x: 346, endPoint y: 299, distance: 52.0
click at [346, 346] on div "Status Original Pickup Time Pickup Location Original Dropoff Time Dropoff Locat…" at bounding box center [878, 407] width 1373 height 606
click at [1015, 158] on span "1201 Pacific Ave #1900, Tacoma, WA 98402, USA" at bounding box center [890, 162] width 250 height 13
click at [916, 166] on span "1201 Pacific Ave #1900, Tacoma, WA 98402, USA" at bounding box center [890, 162] width 250 height 13
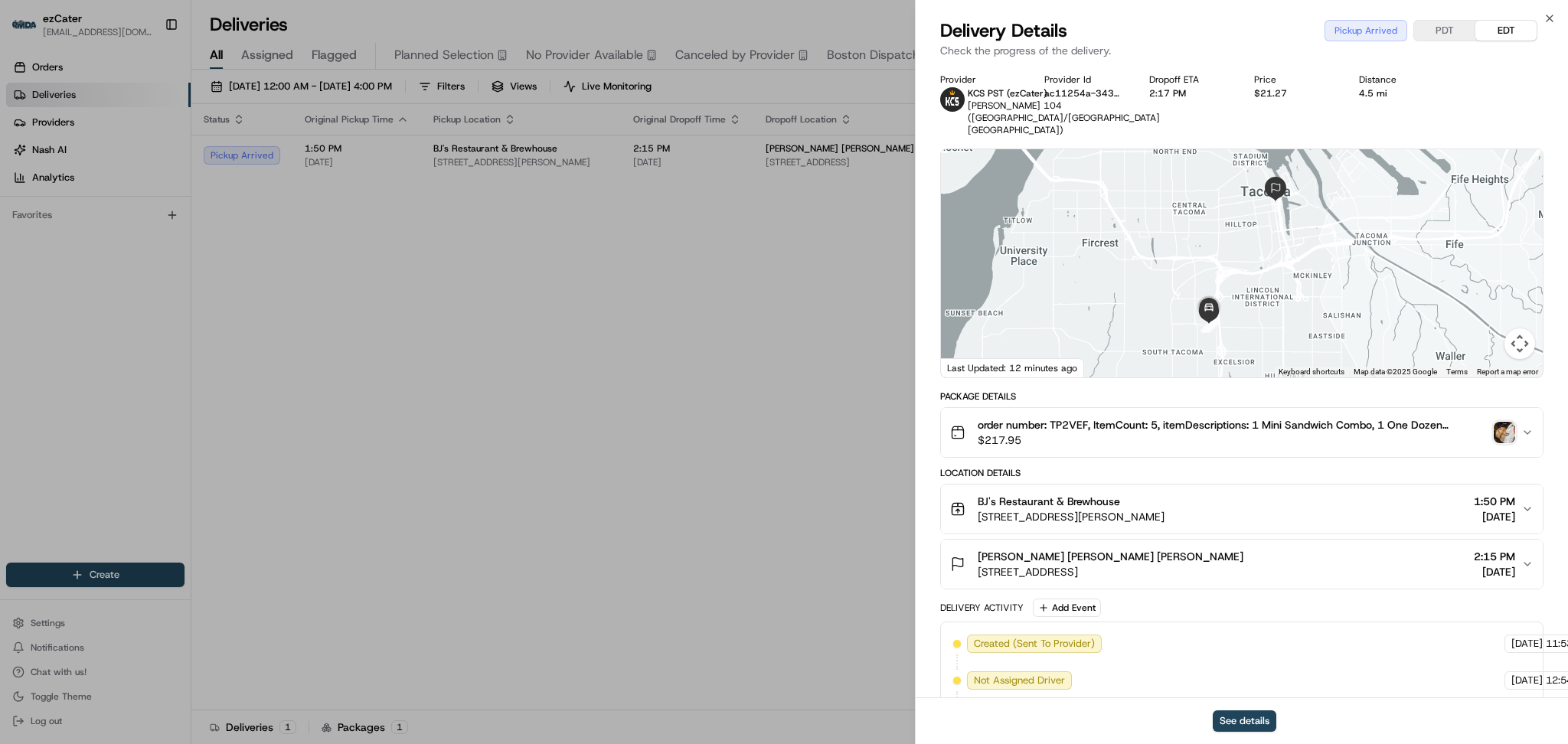
click at [1502, 426] on img "button" at bounding box center [1504, 433] width 21 height 21
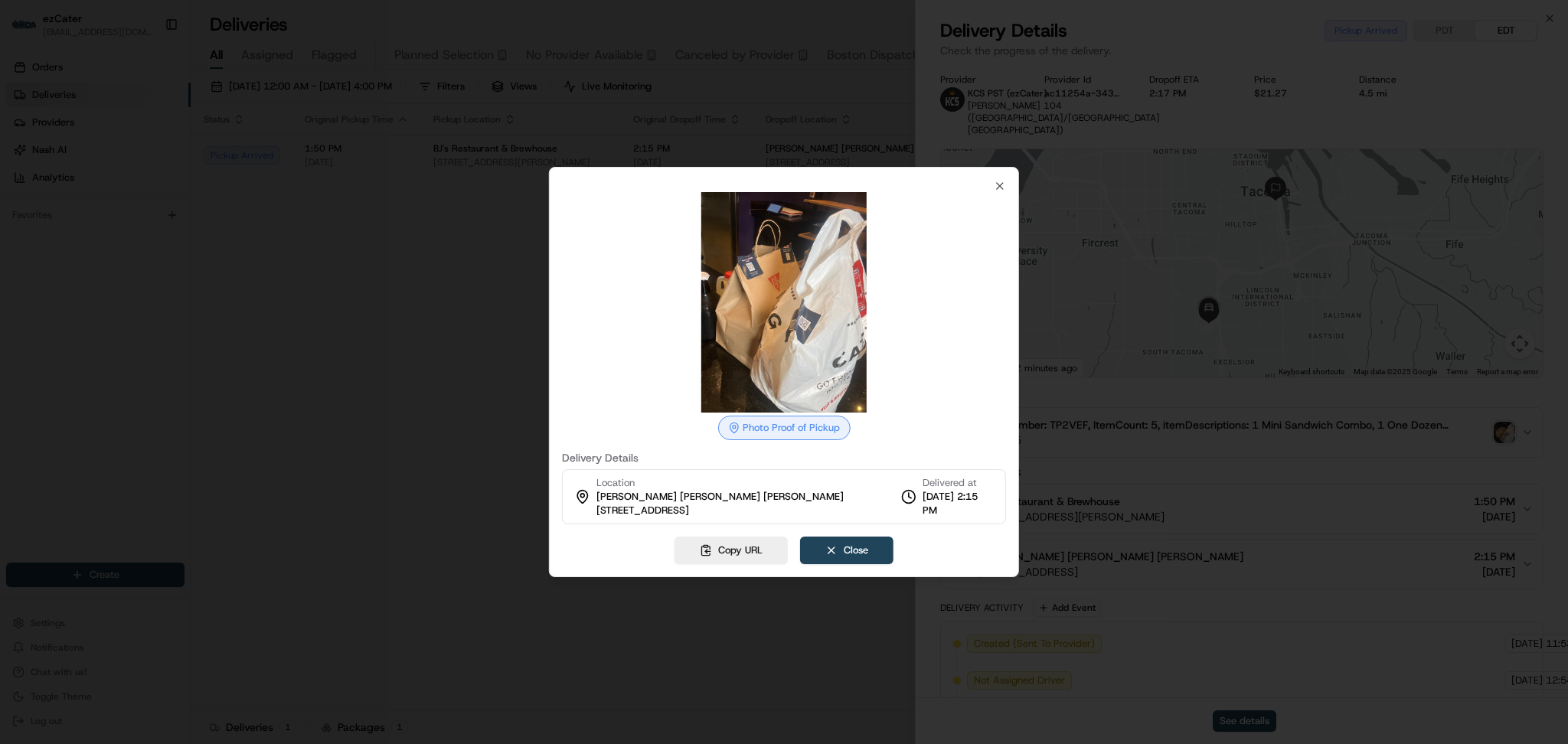
click at [418, 589] on div at bounding box center [784, 372] width 1568 height 744
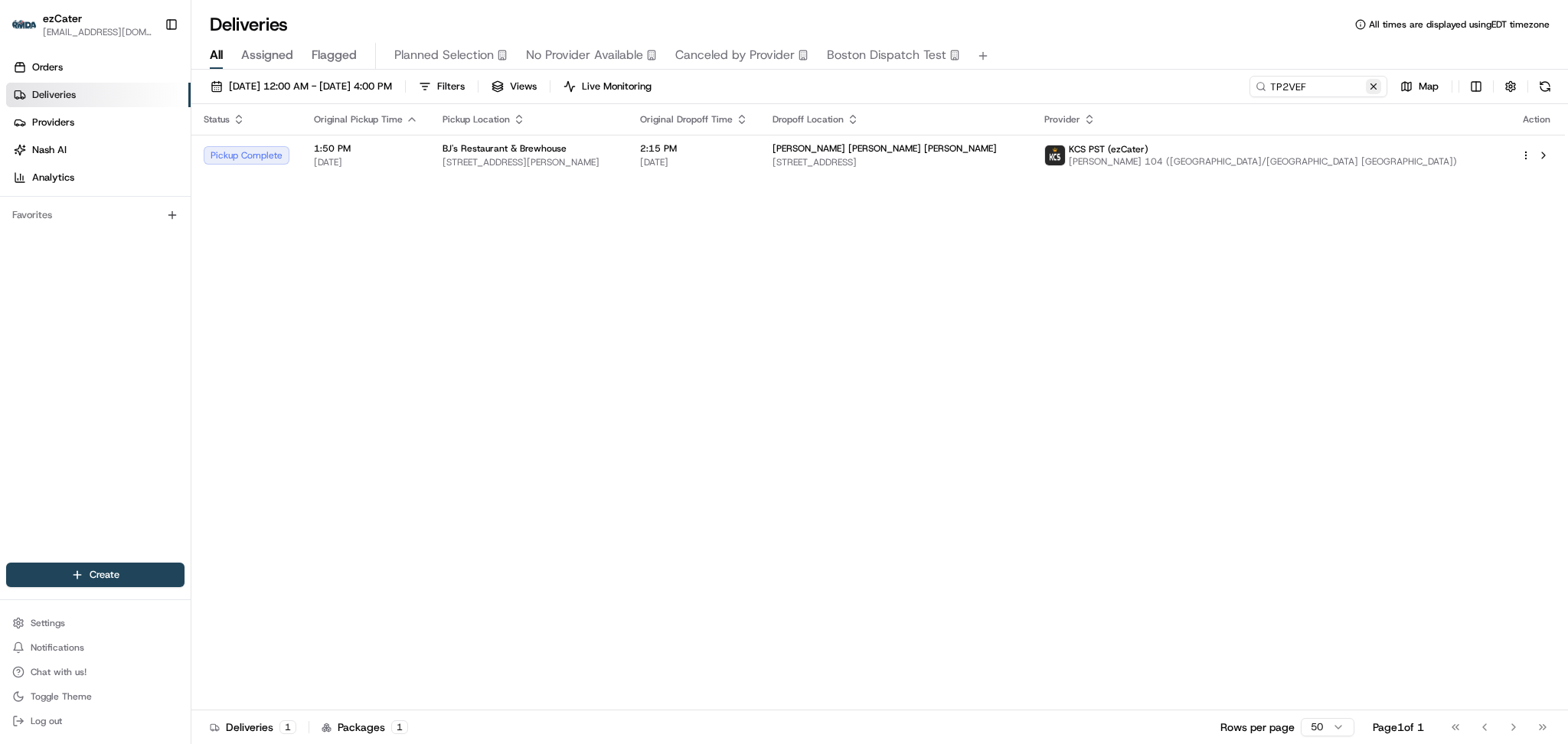
click at [1366, 88] on button at bounding box center [1373, 87] width 15 height 15
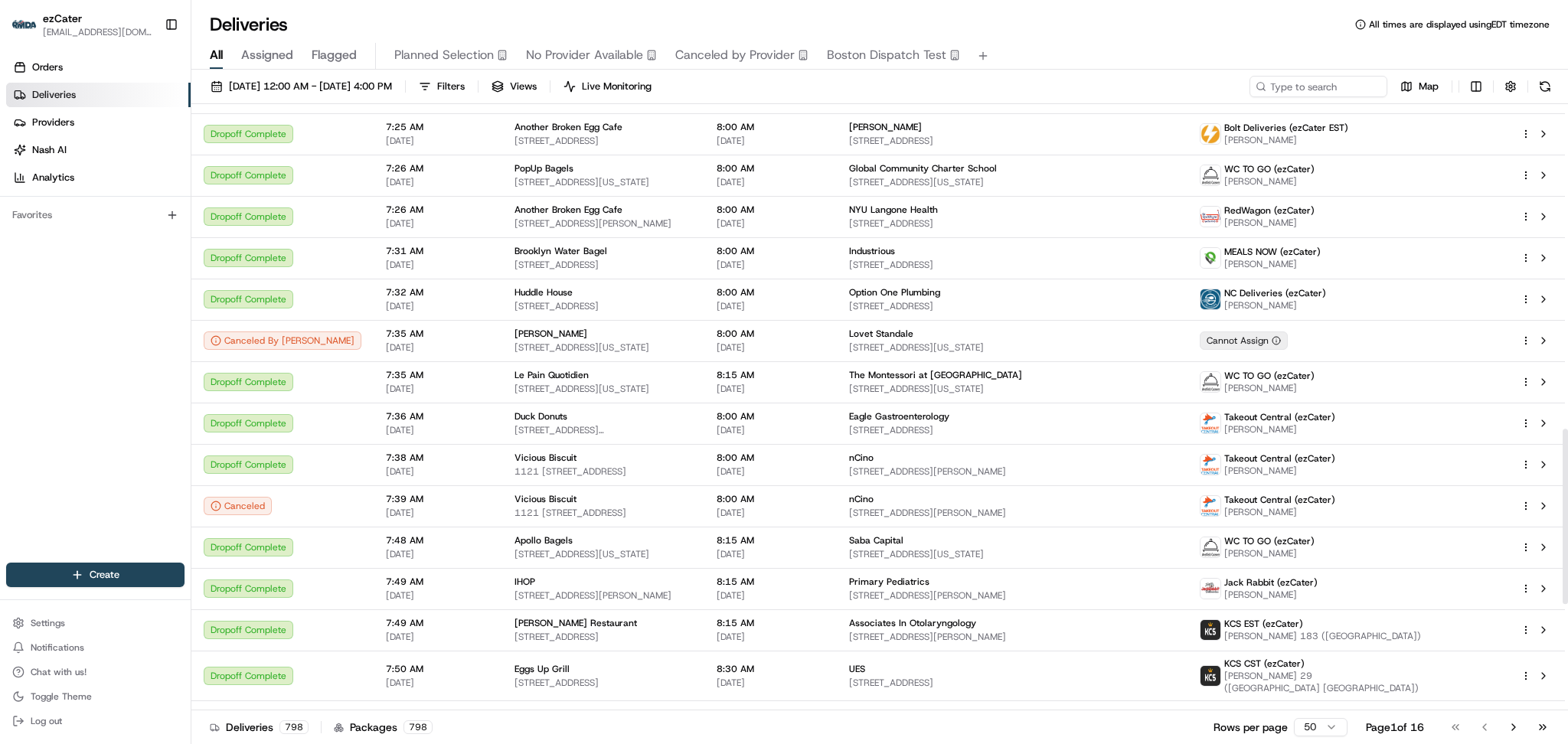
scroll to position [1122, 0]
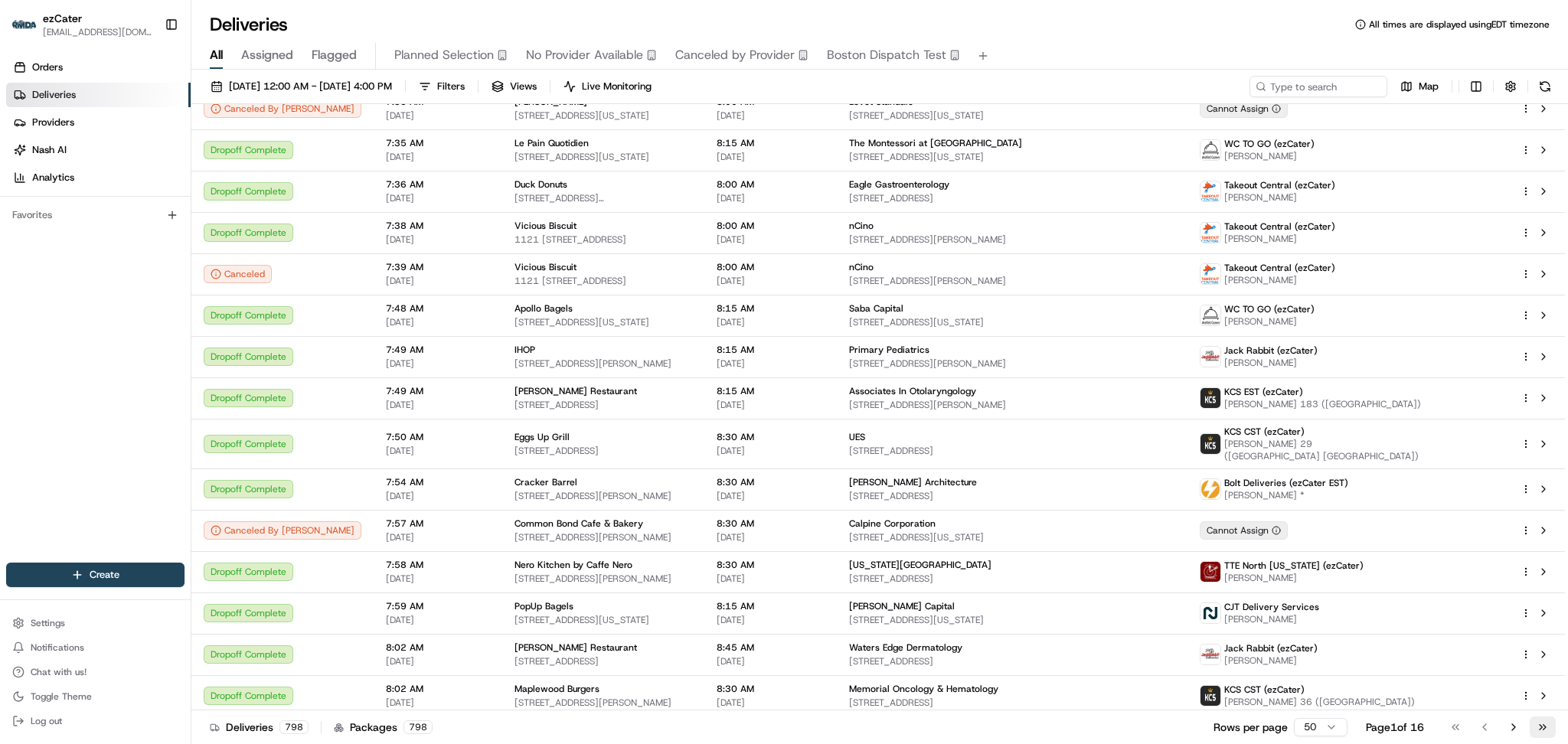
click at [1545, 728] on button "Go to last page" at bounding box center [1542, 727] width 26 height 21
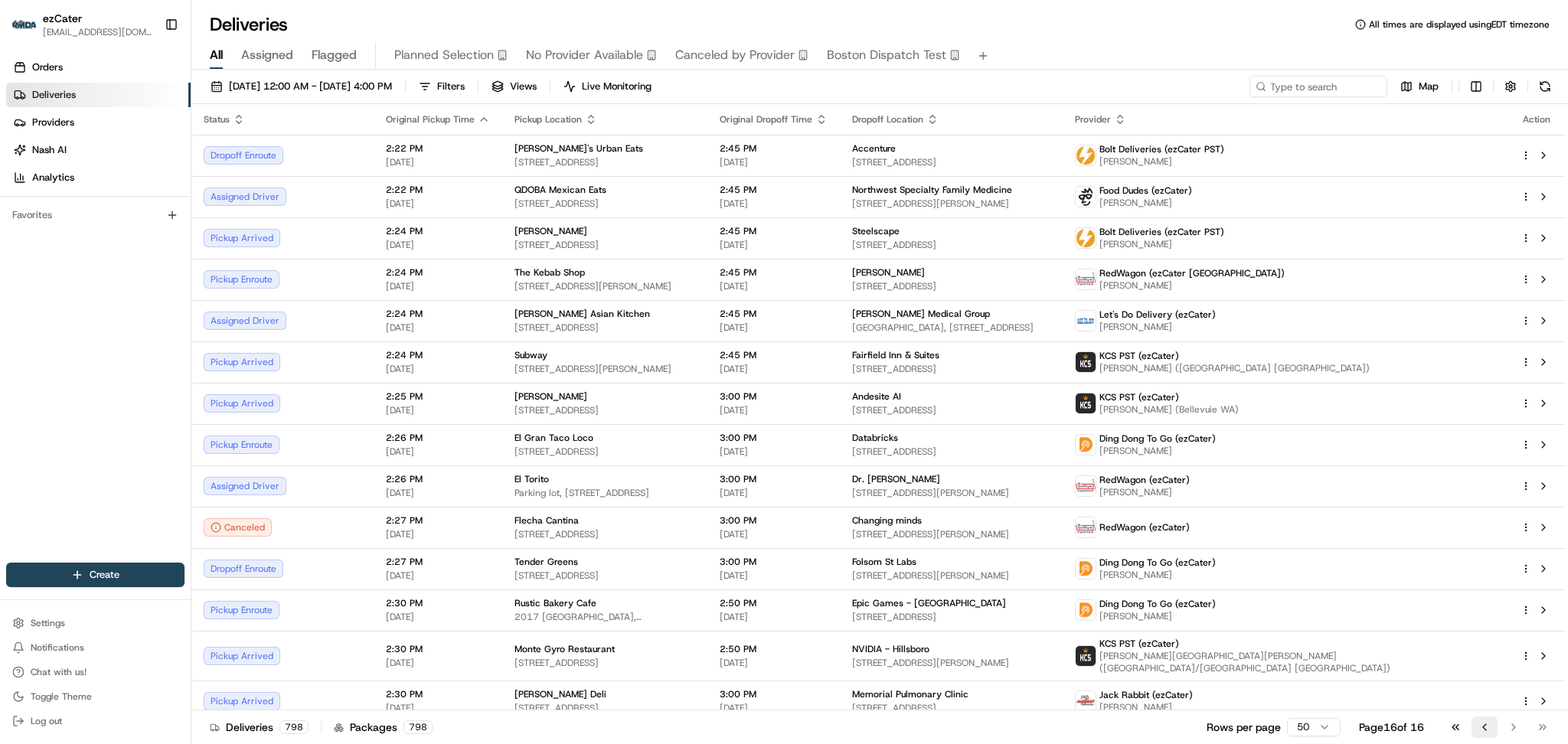
click at [1477, 728] on button "Go to previous page" at bounding box center [1484, 727] width 26 height 21
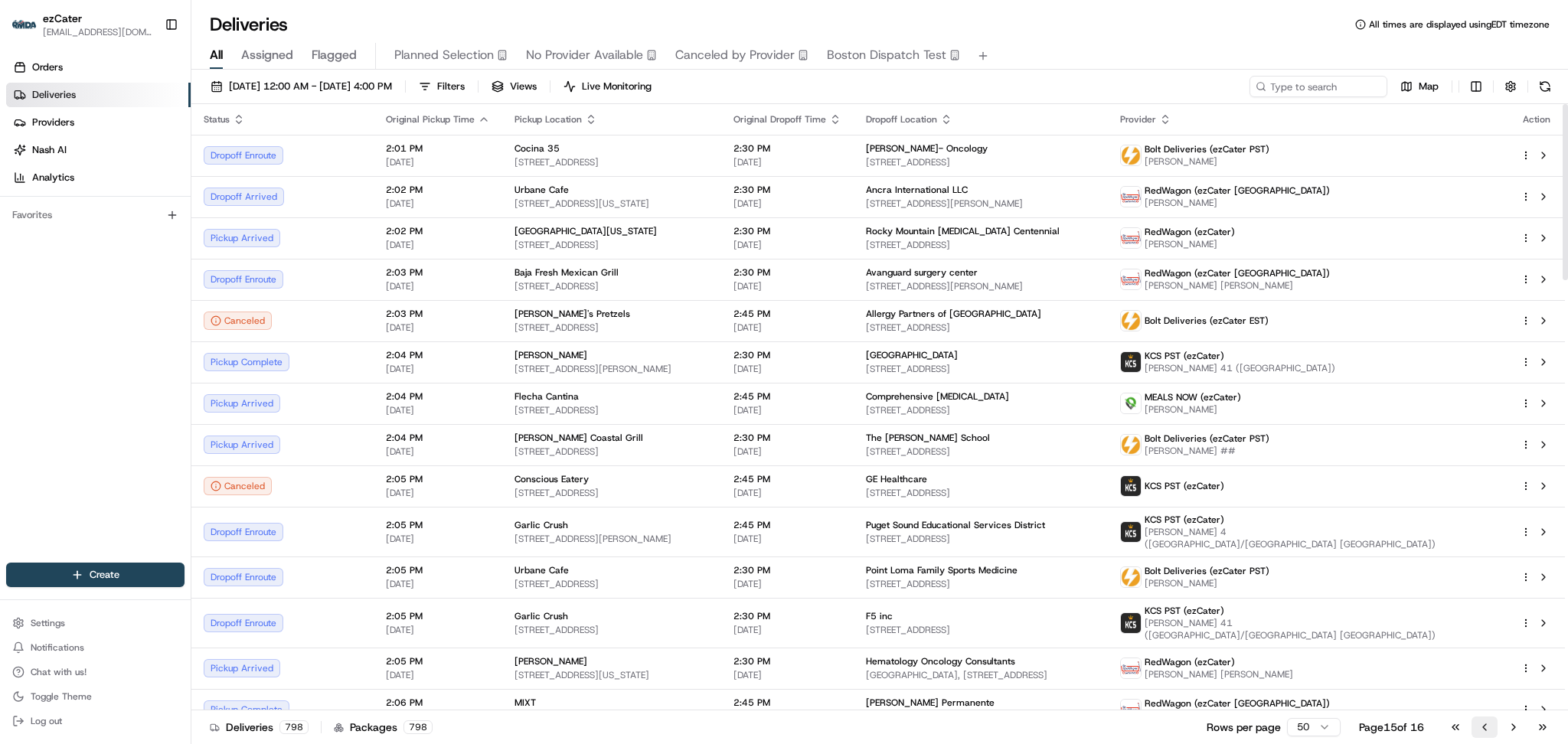
click at [1485, 728] on button "Go to previous page" at bounding box center [1484, 727] width 26 height 21
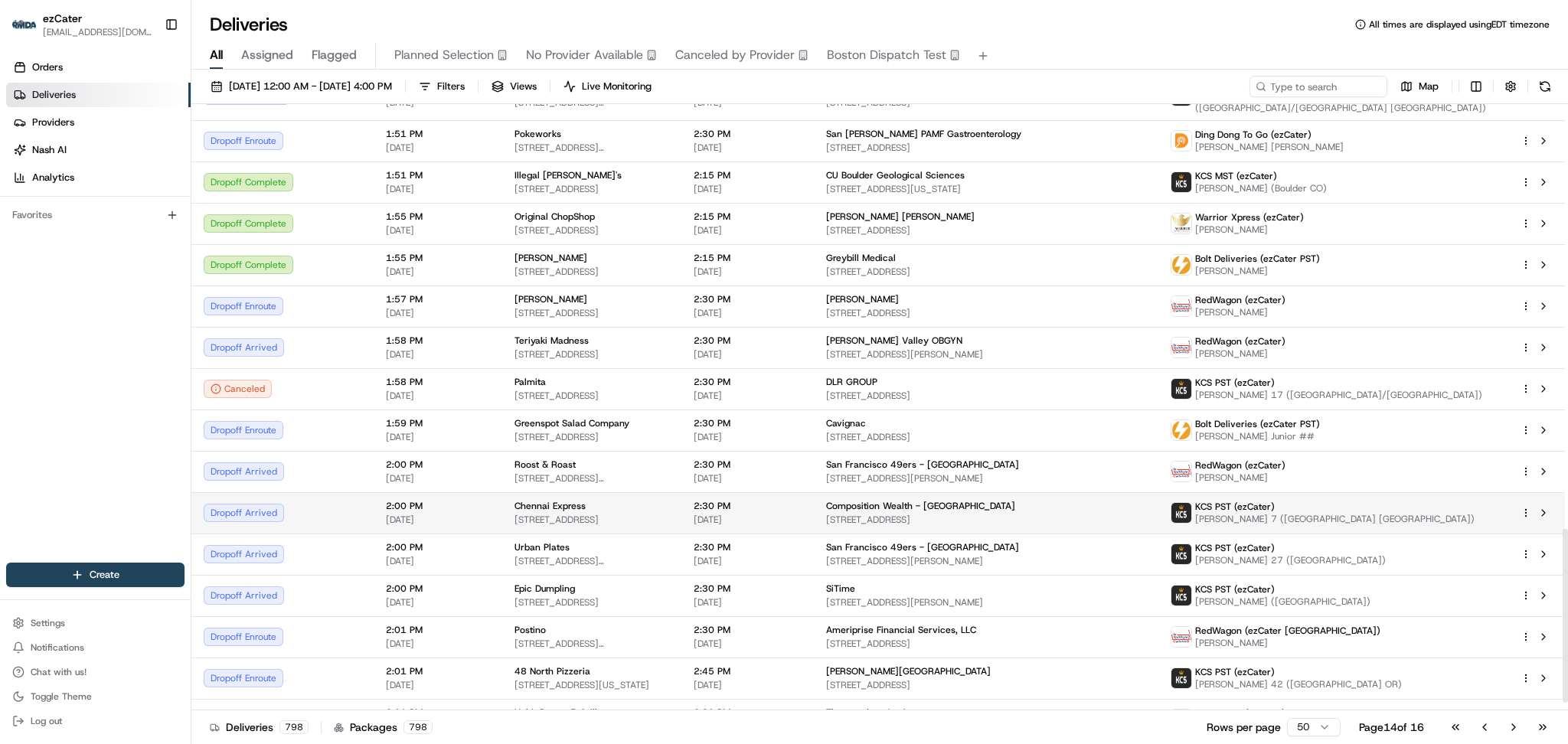
scroll to position [1515, 0]
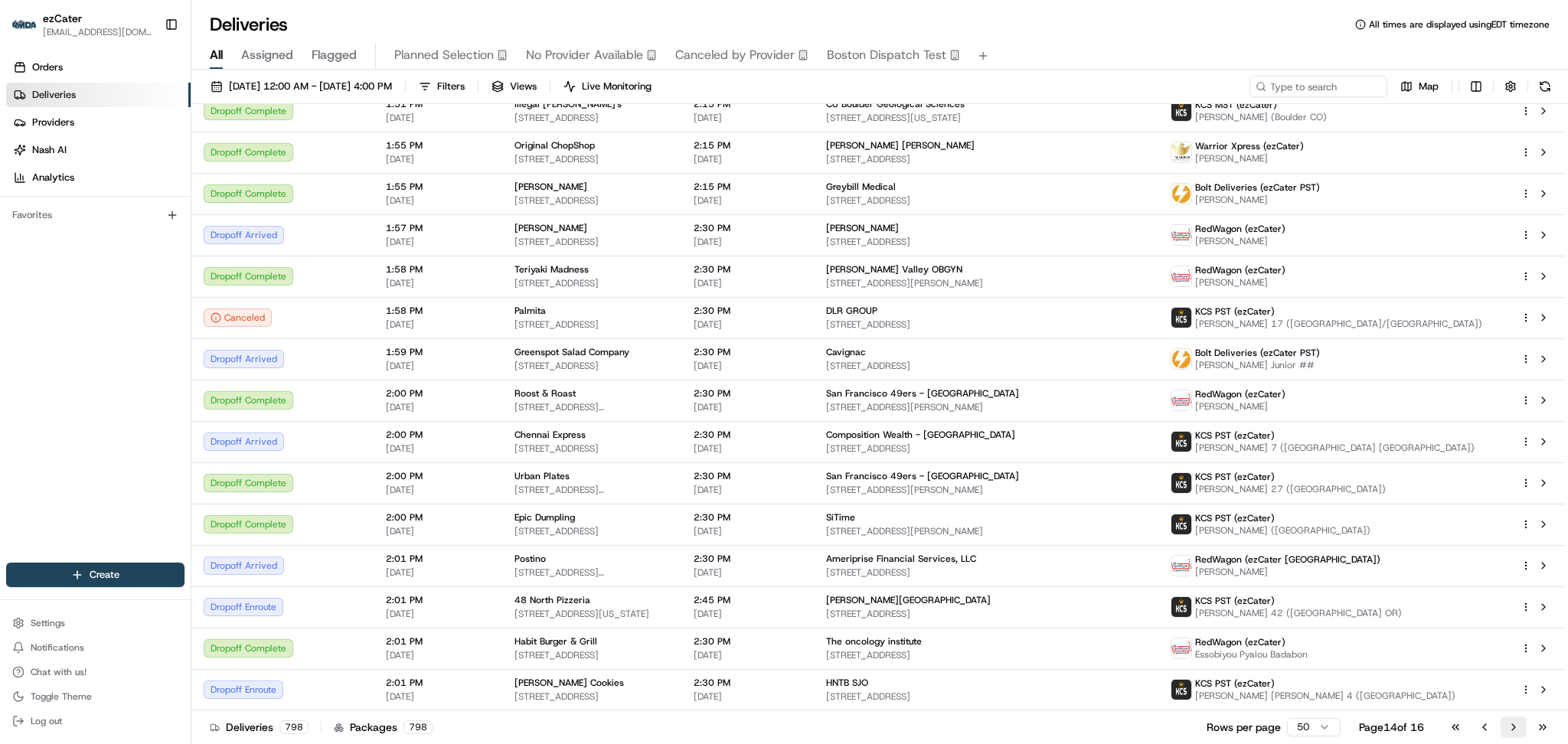
click at [1512, 722] on button "Go to next page" at bounding box center [1513, 727] width 26 height 21
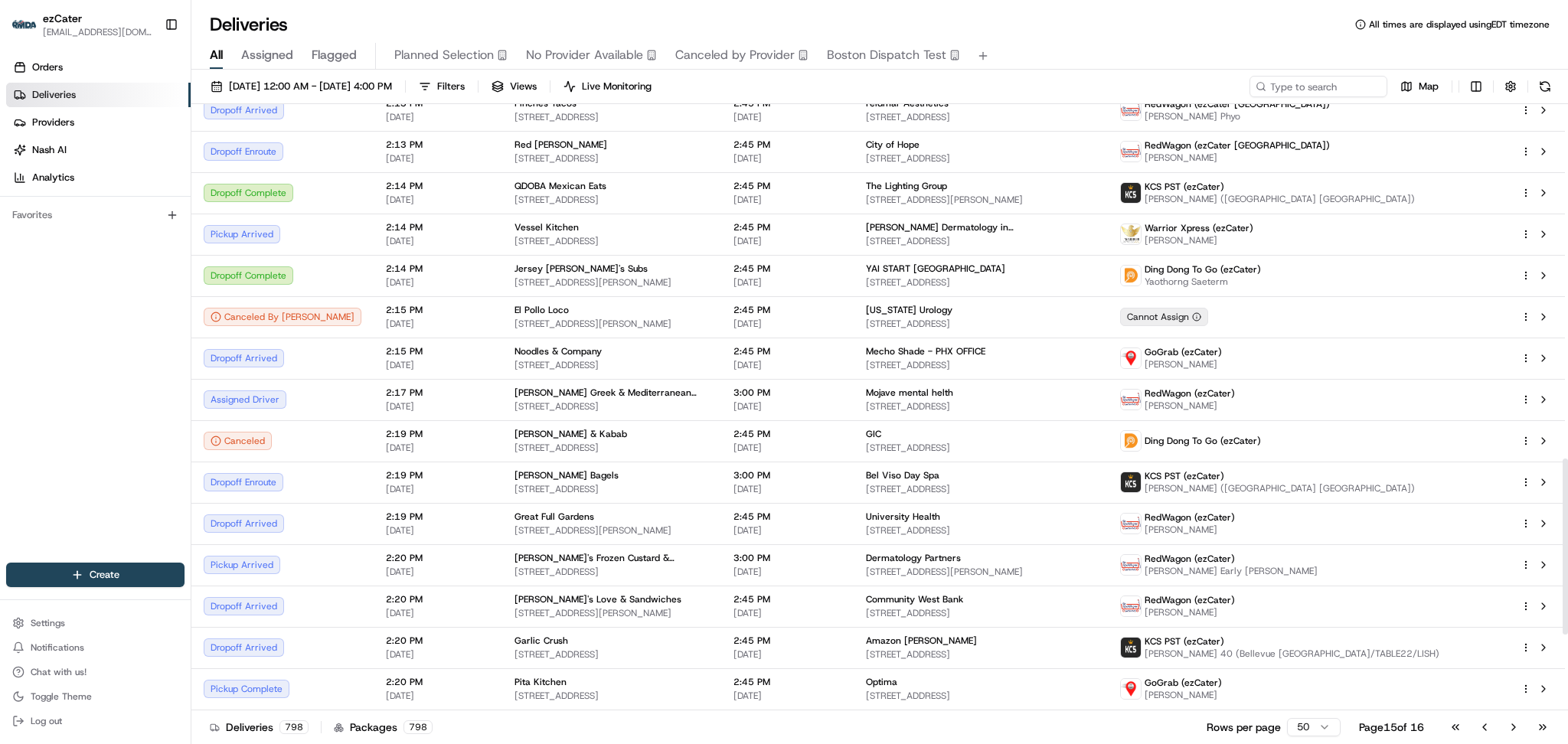
scroll to position [1225, 0]
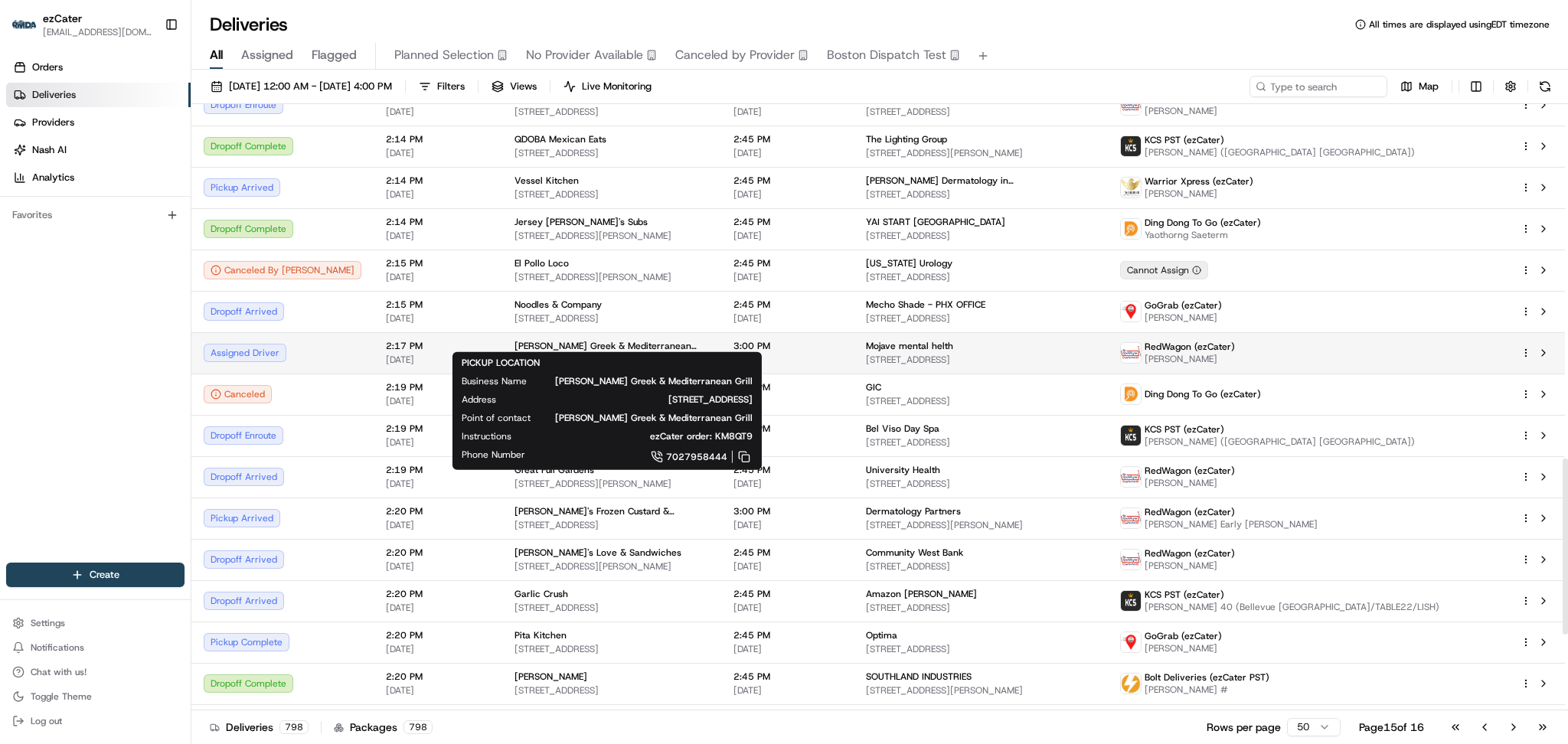
click at [687, 354] on span "5095 Blue Diamond Rd, Las Vegas, NV 89139, USA" at bounding box center [612, 359] width 195 height 13
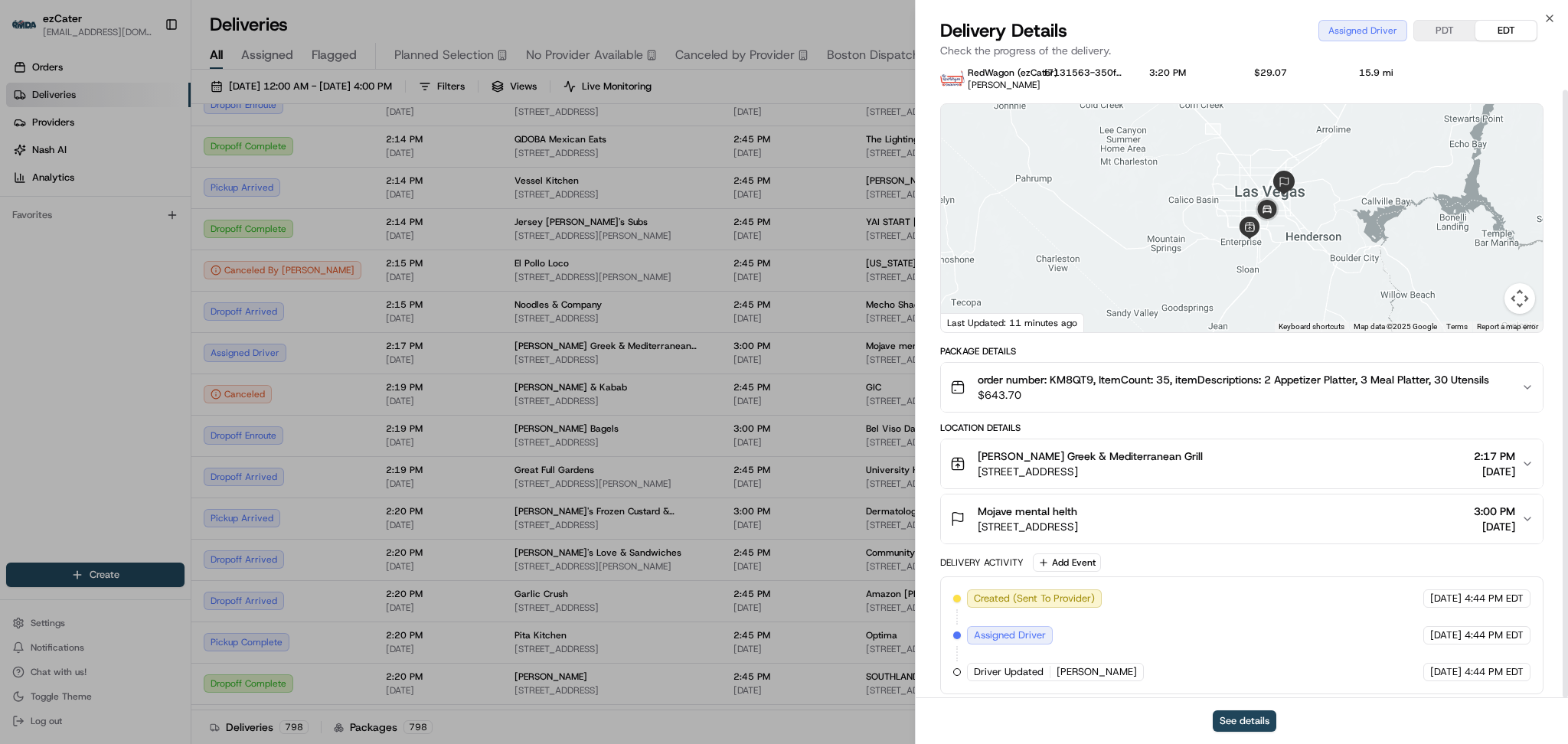
scroll to position [27, 0]
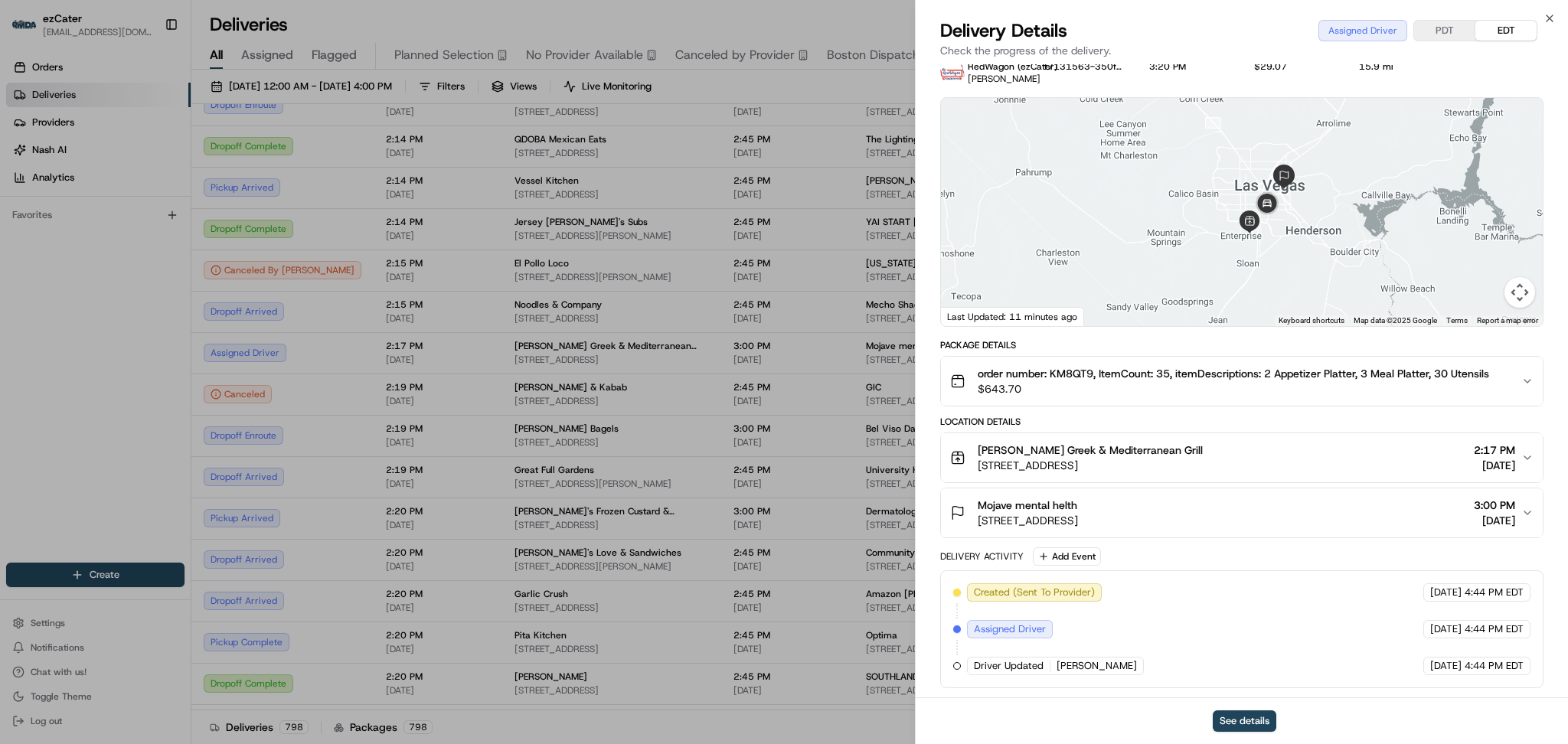
click at [1066, 372] on span "order number: KM8QT9, ItemCount: 35, itemDescriptions: 2 Appetizer Platter, 3 M…" at bounding box center [1233, 374] width 512 height 15
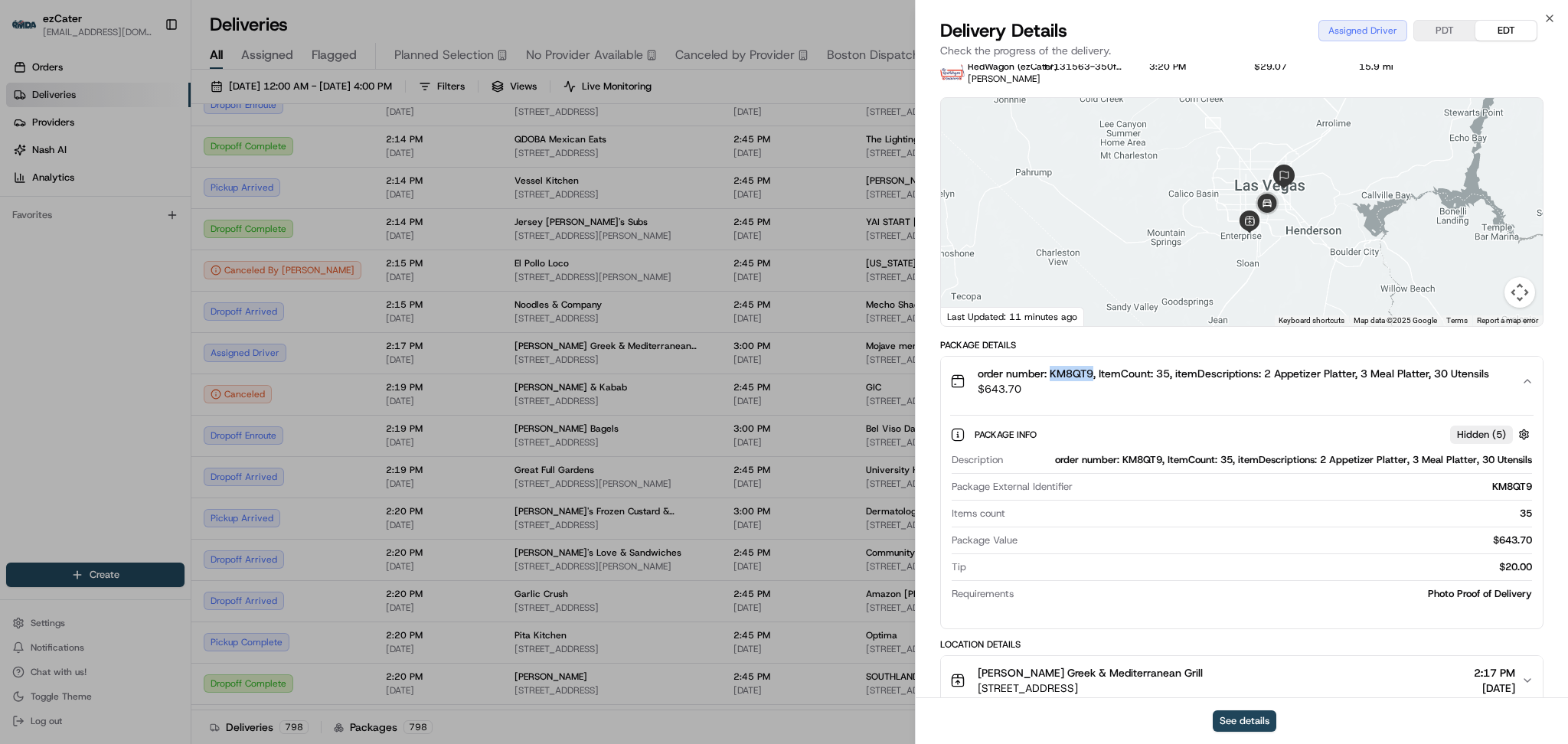
click at [1066, 372] on span "order number: KM8QT9, ItemCount: 35, itemDescriptions: 2 Appetizer Platter, 3 M…" at bounding box center [1233, 374] width 512 height 15
copy span "KM8QT9"
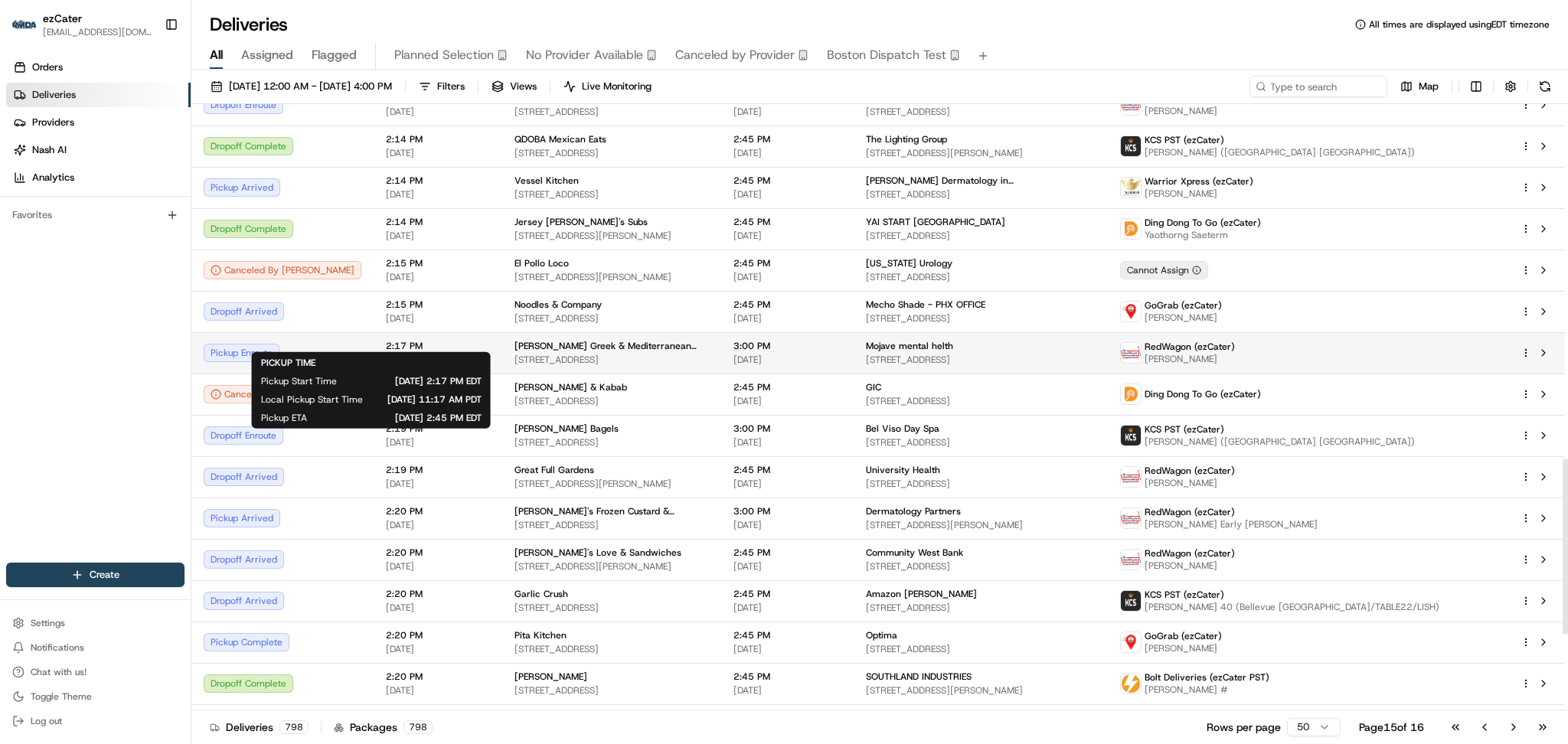
click at [385, 340] on span "2:17 PM" at bounding box center [438, 346] width 104 height 13
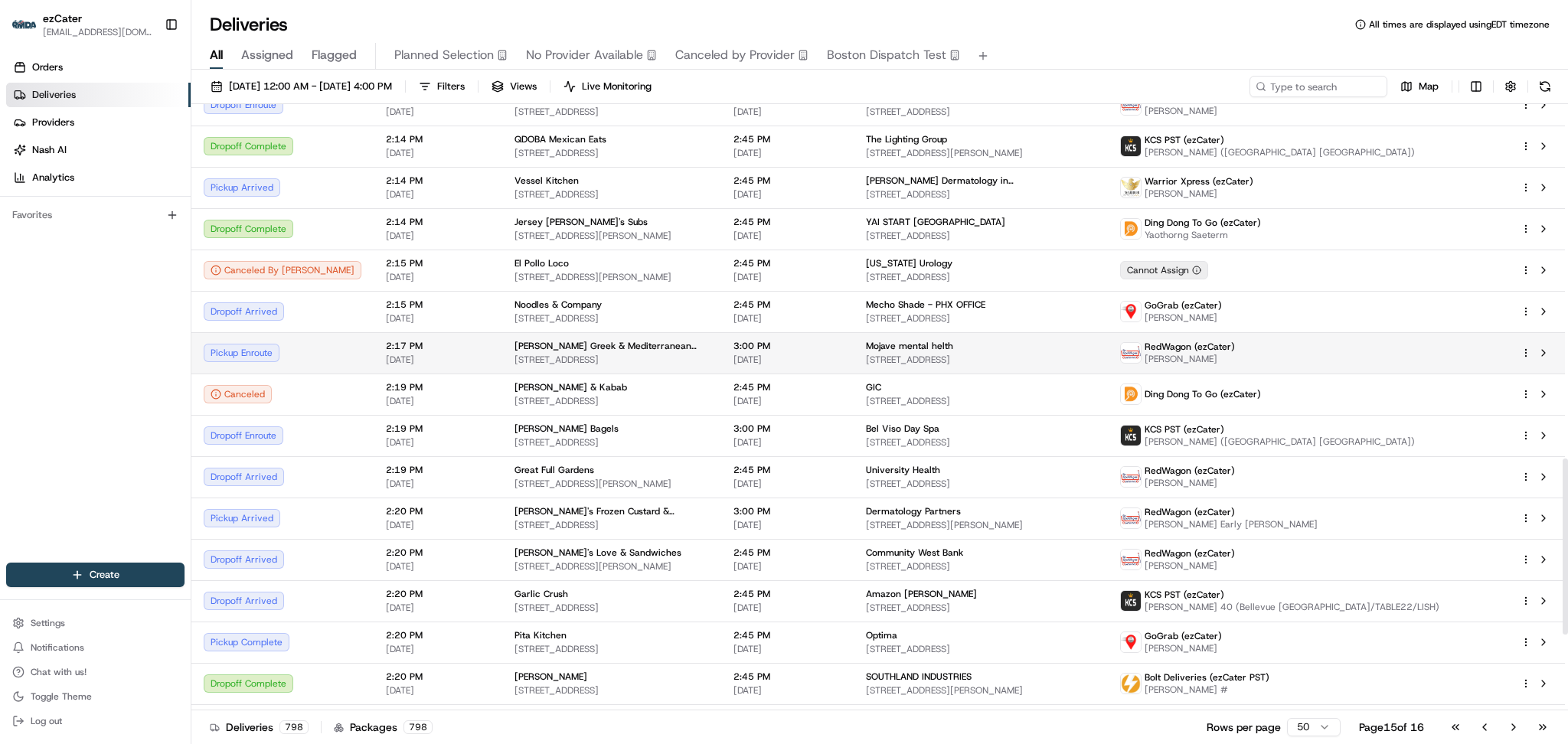
click at [416, 340] on span "2:17 PM" at bounding box center [438, 346] width 104 height 13
click at [515, 354] on span "[STREET_ADDRESS]" at bounding box center [612, 359] width 195 height 13
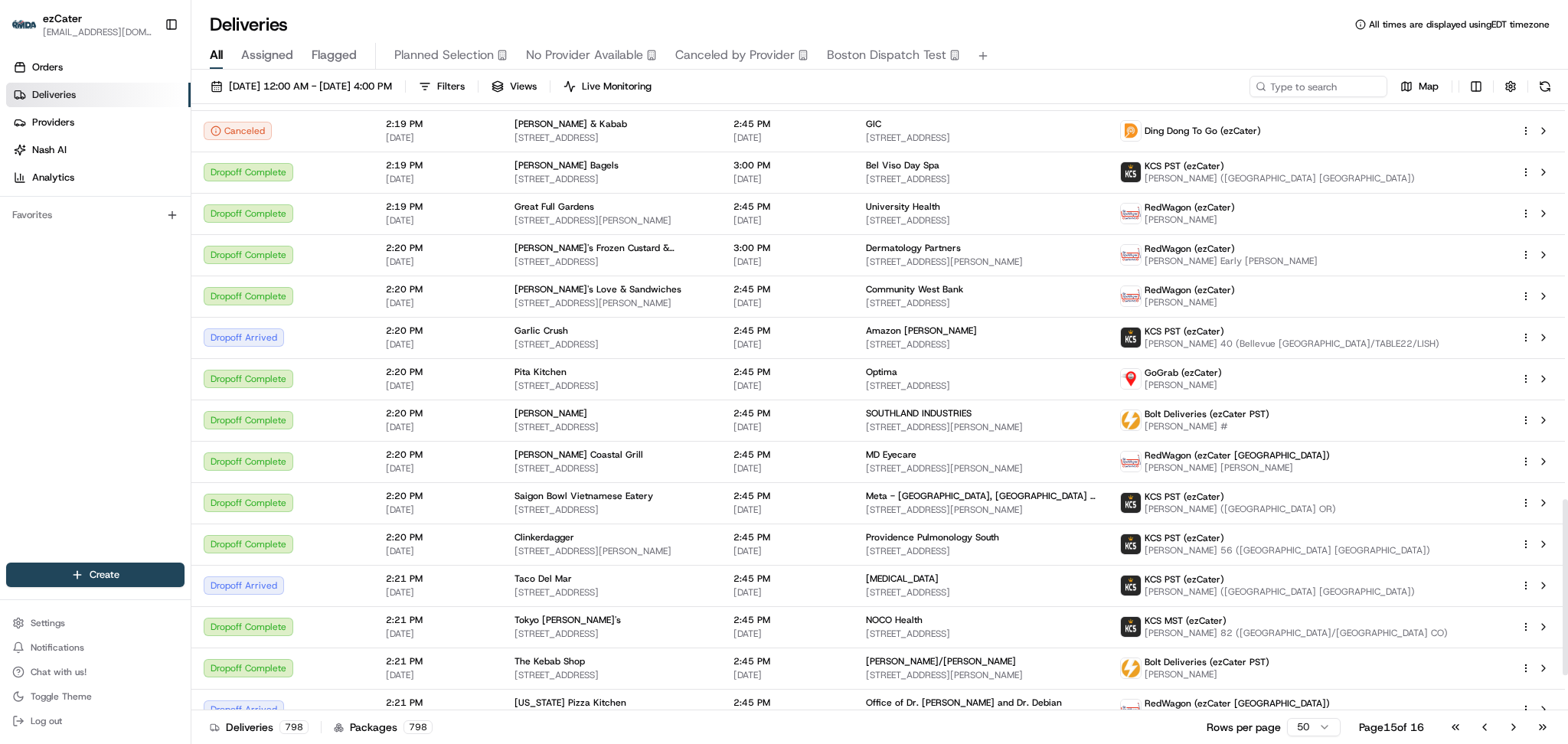
scroll to position [1490, 0]
click at [1522, 728] on button "Go to next page" at bounding box center [1513, 727] width 26 height 21
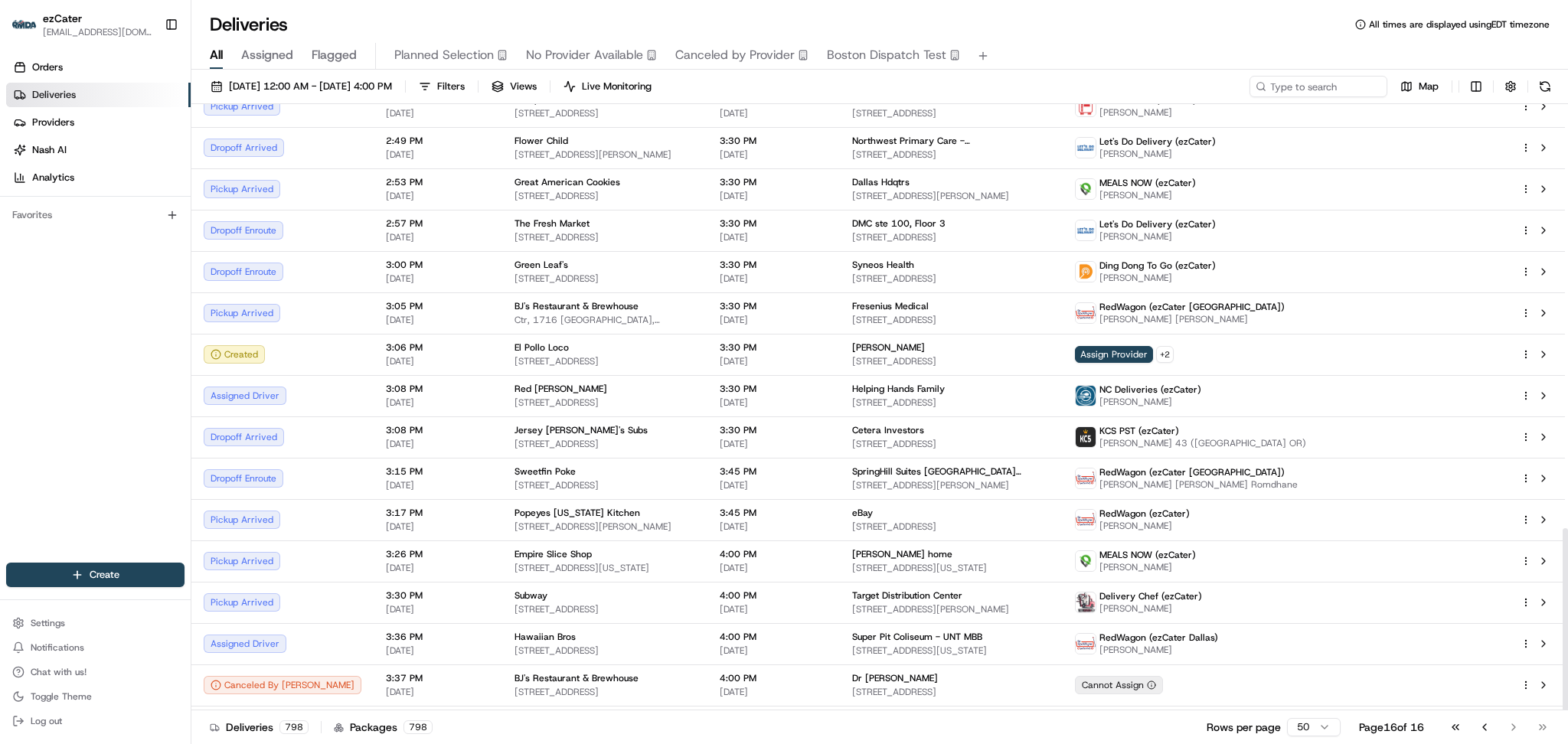
scroll to position [1407, 0]
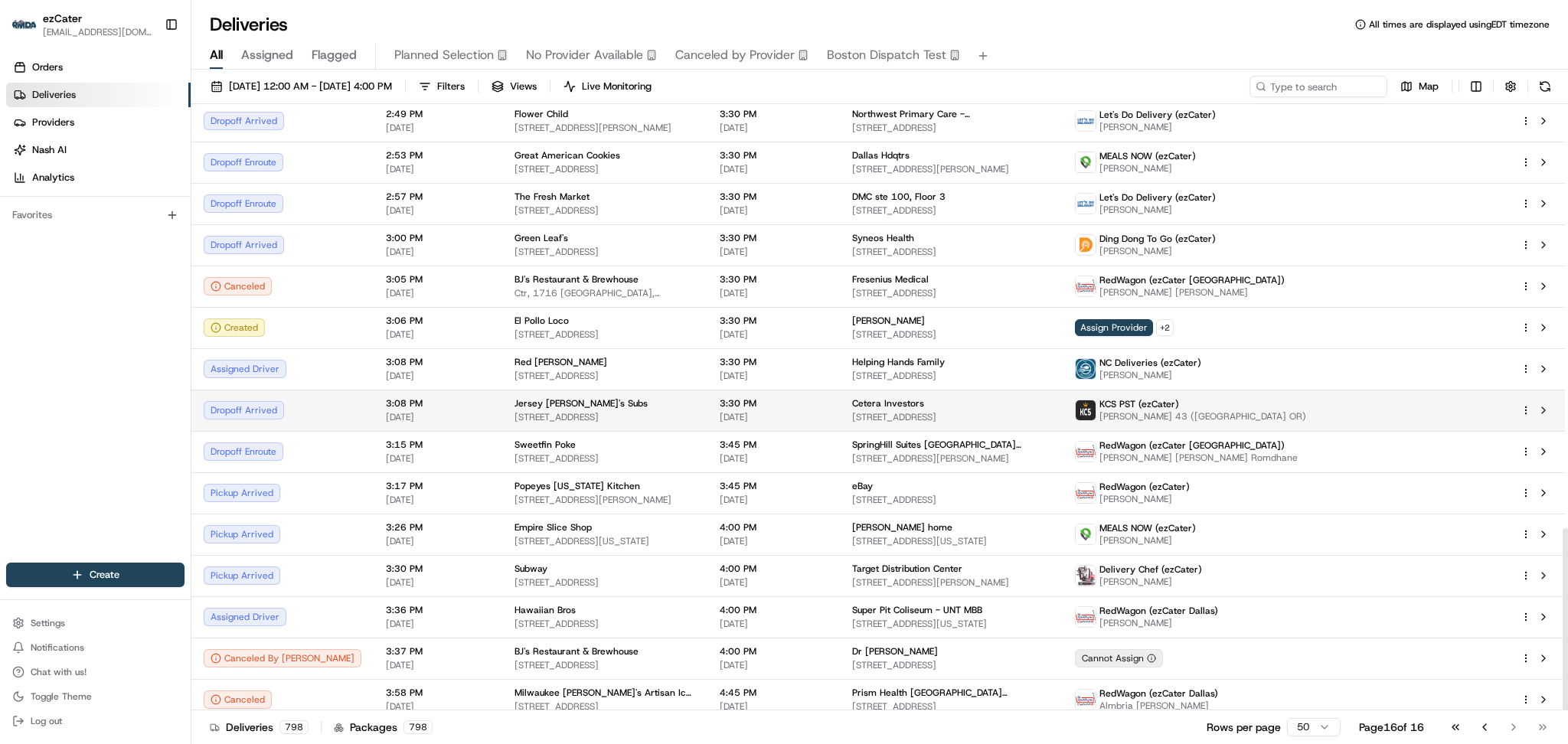
click at [399, 414] on td "3:08 PM 08/18/2025" at bounding box center [438, 410] width 128 height 41
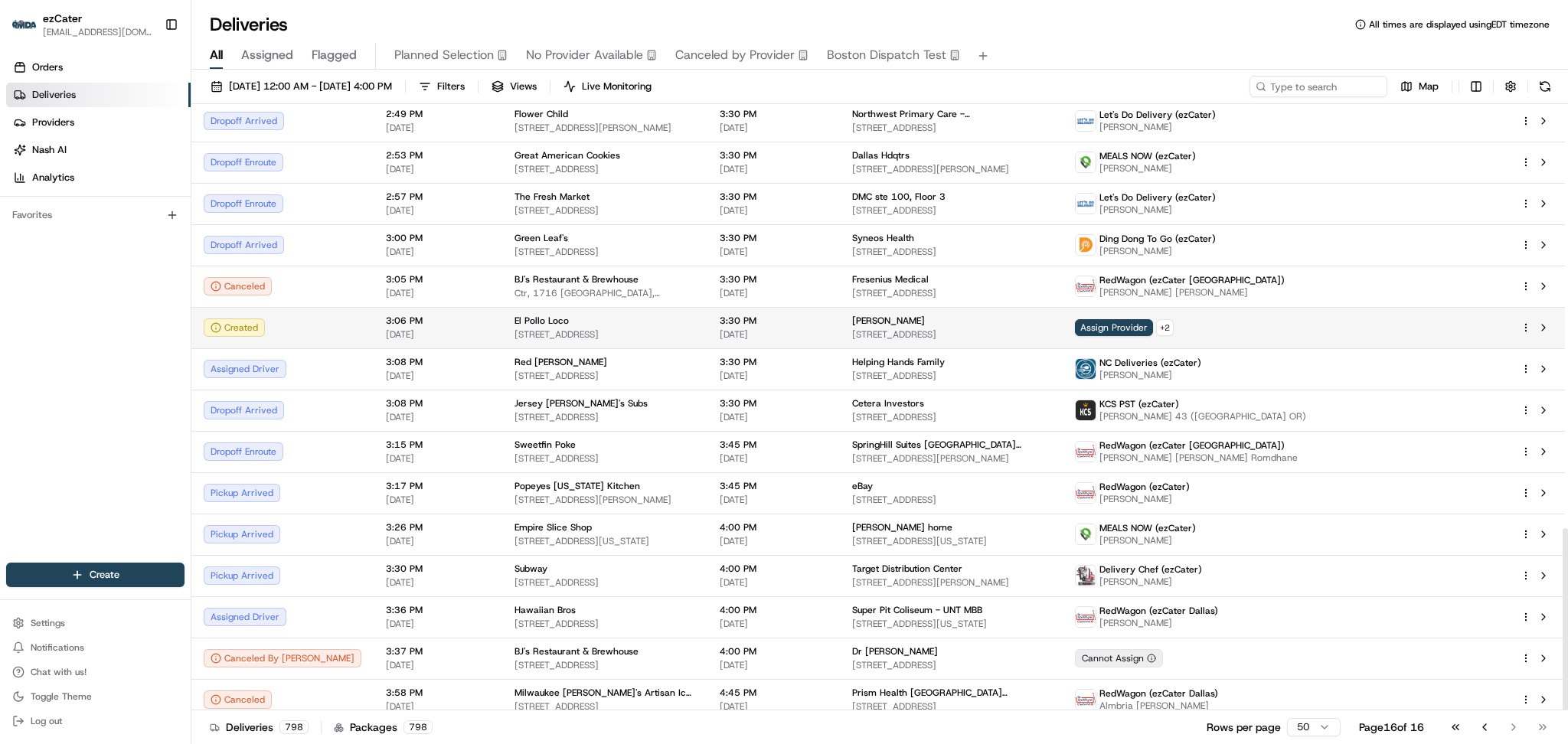
click at [431, 329] on span "[DATE]" at bounding box center [438, 334] width 104 height 13
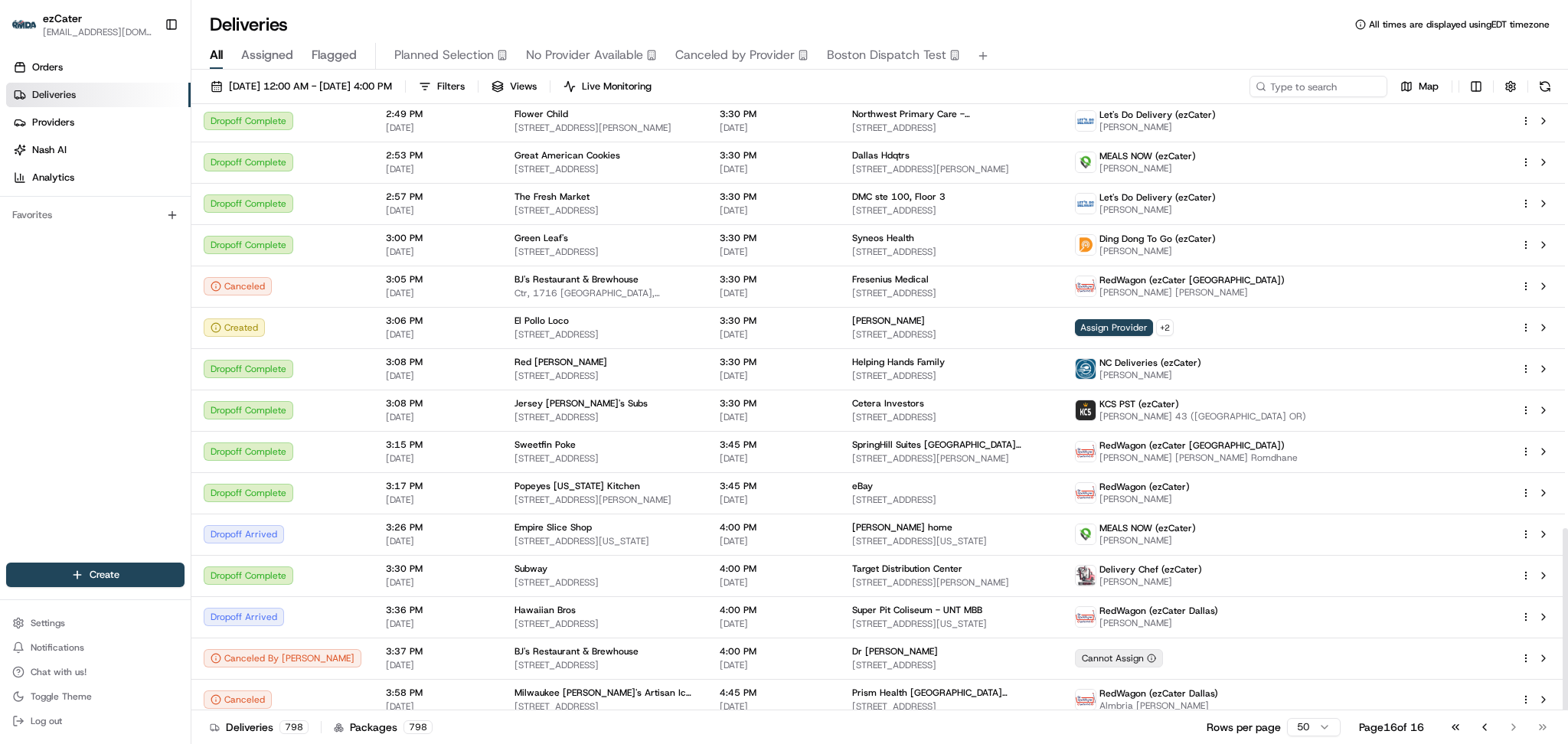
click at [838, 16] on div "Deliveries All times are displayed using EDT timezone" at bounding box center [880, 24] width 1376 height 24
click at [76, 728] on button "Log out" at bounding box center [94, 721] width 178 height 21
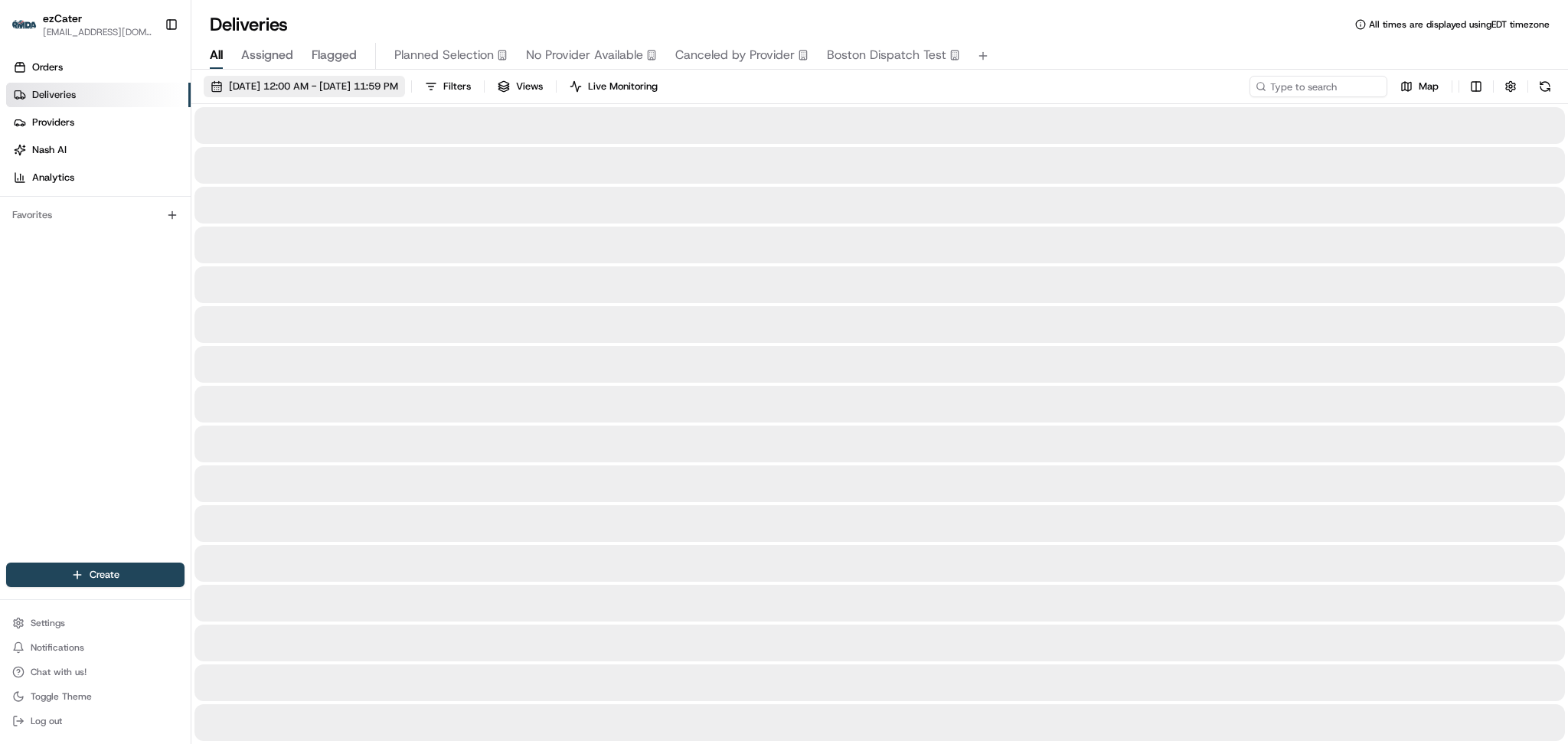
click at [270, 86] on span "08/18/2025 12:00 AM - 08/25/2025 11:59 PM" at bounding box center [313, 87] width 170 height 13
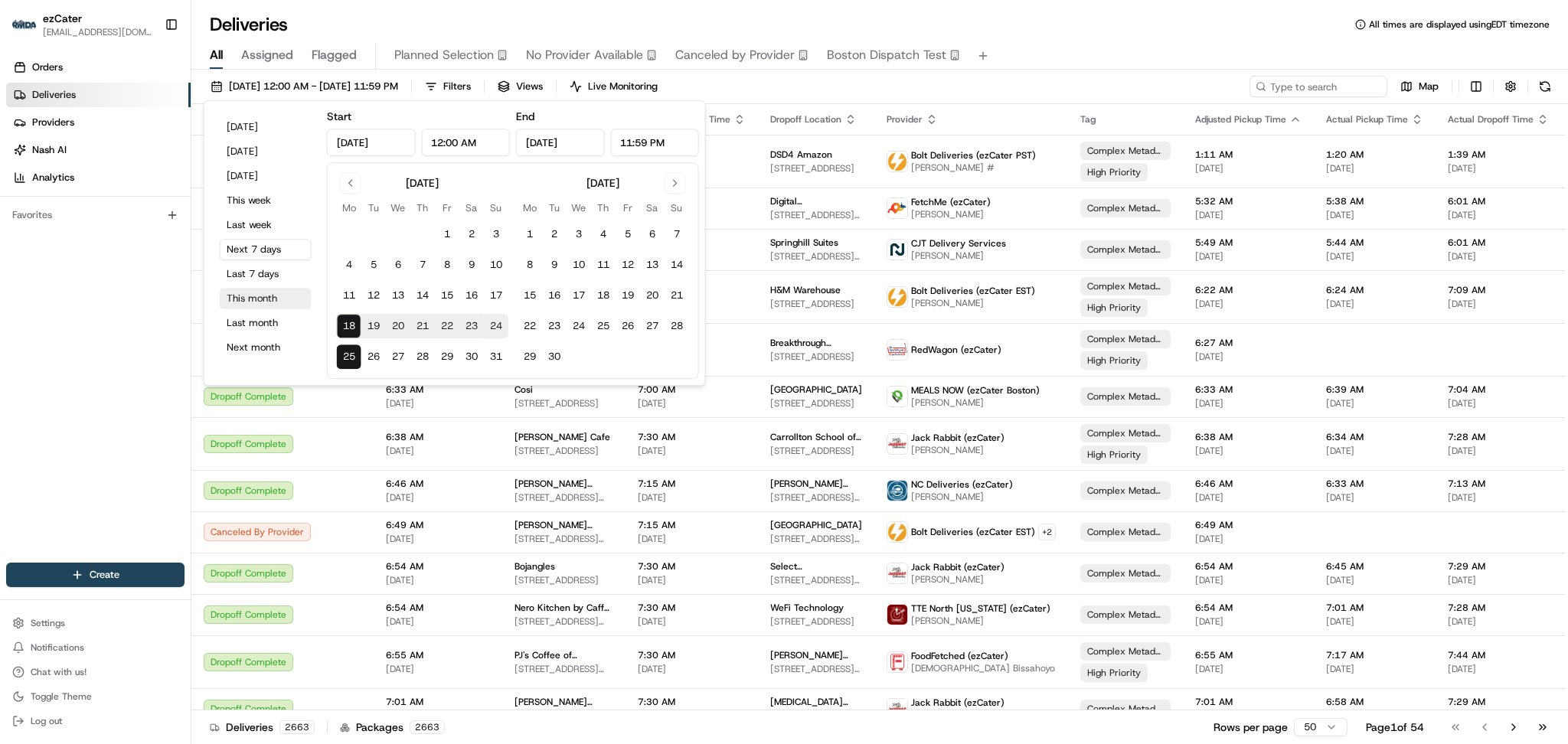
click at [258, 297] on button "This month" at bounding box center [265, 299] width 92 height 21
type input "Aug 1, 2025"
type input "Aug 31, 2025"
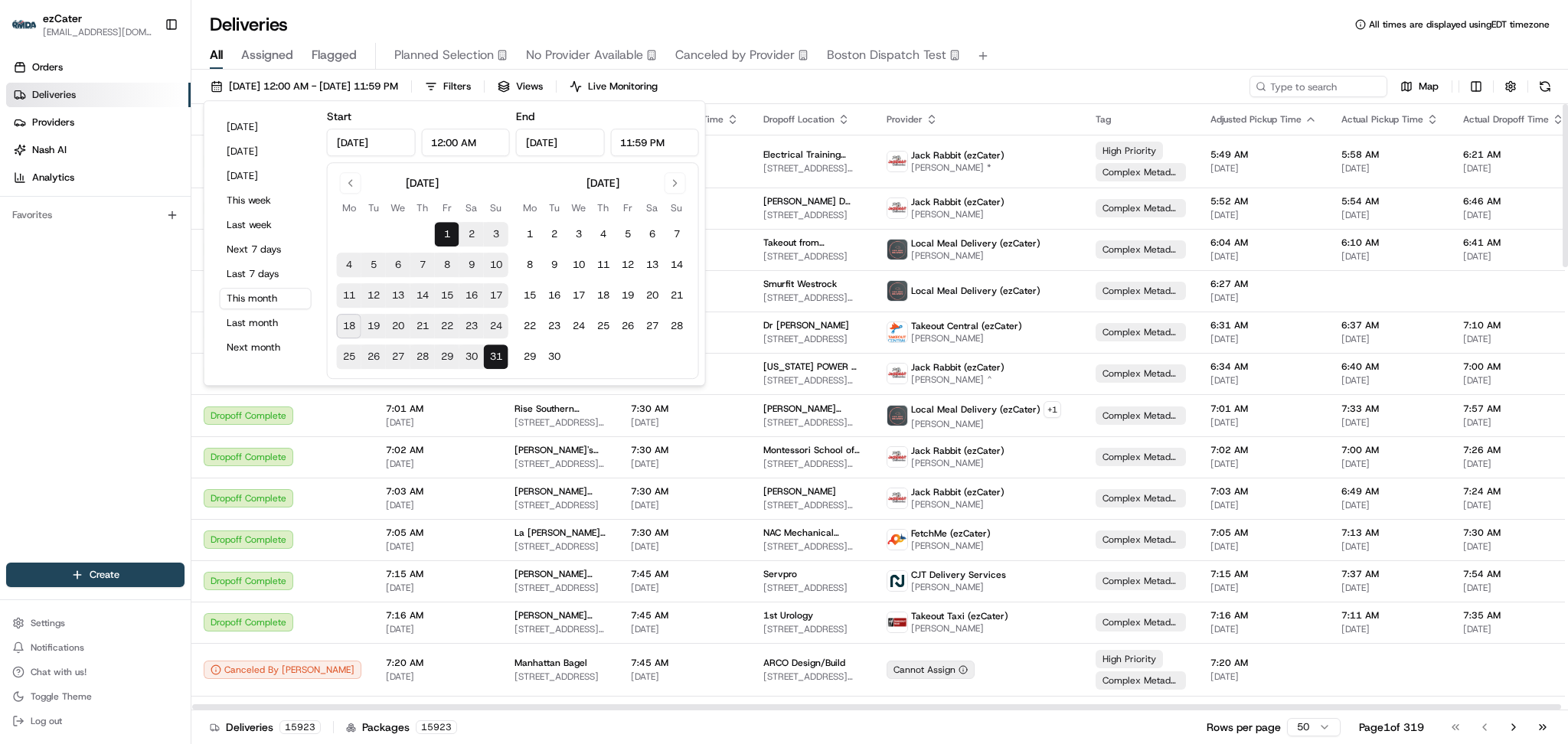
click at [831, 18] on div "Deliveries All times are displayed using EDT timezone" at bounding box center [880, 24] width 1376 height 24
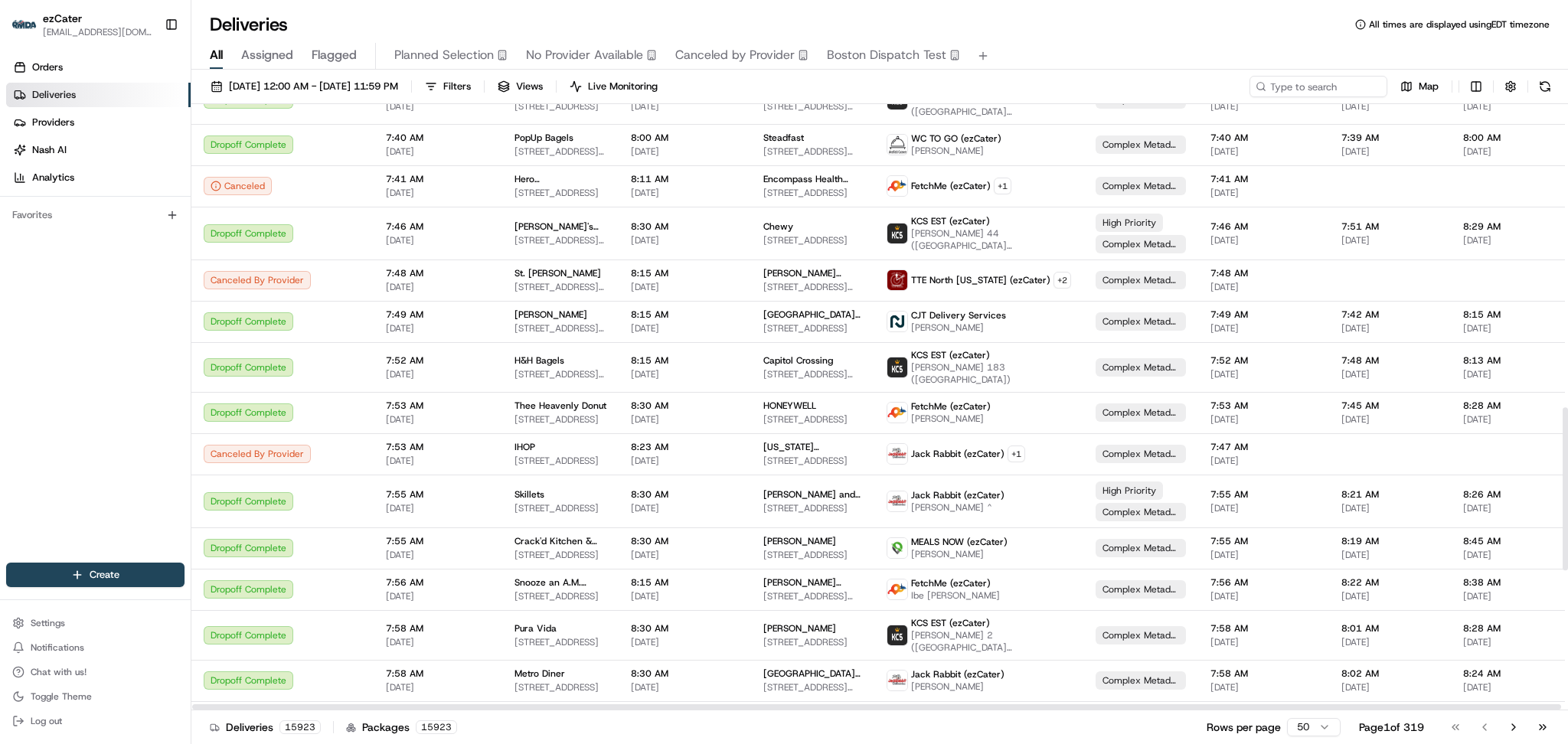
scroll to position [1651, 0]
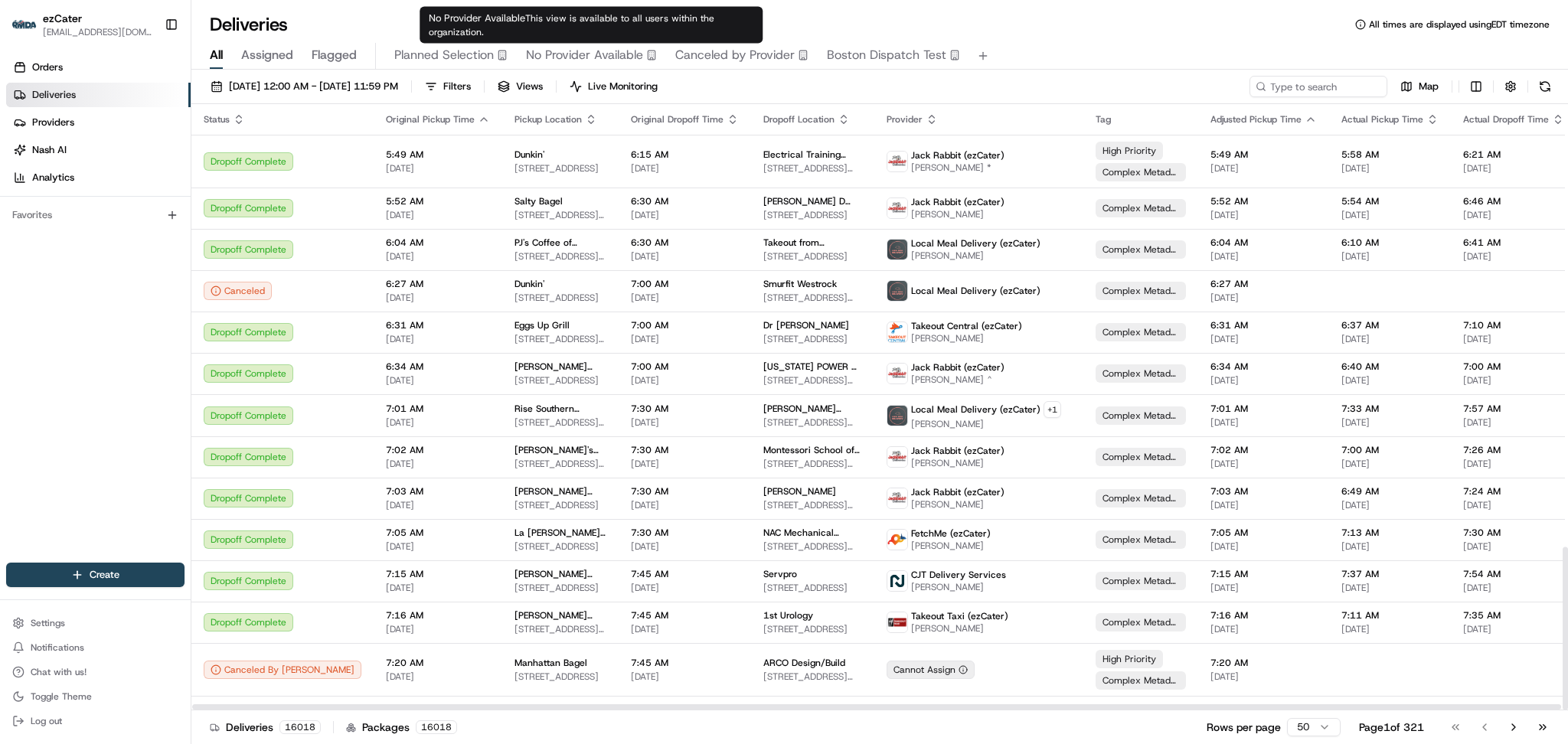
scroll to position [1647, 0]
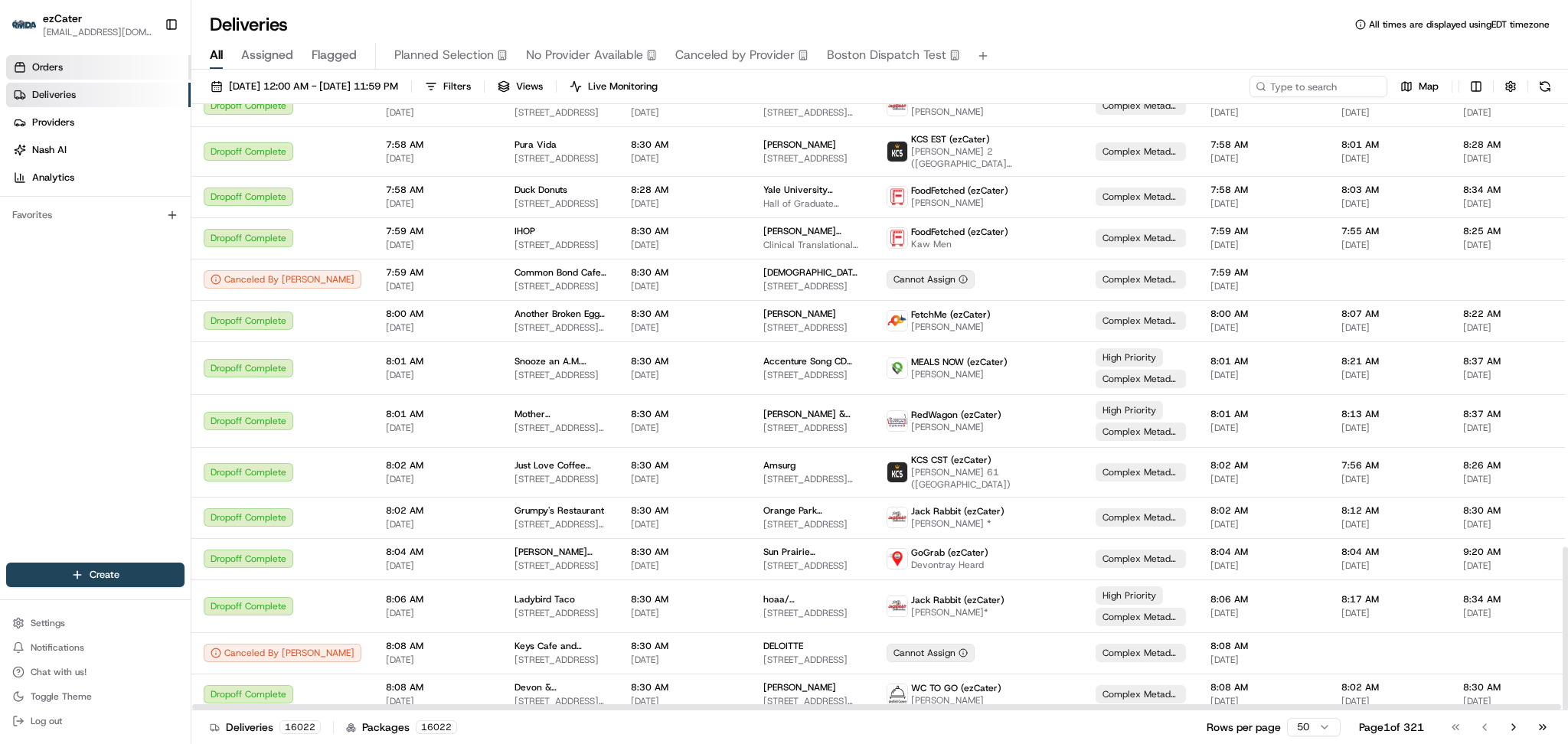
click at [77, 66] on link "Orders" at bounding box center [97, 66] width 184 height 24
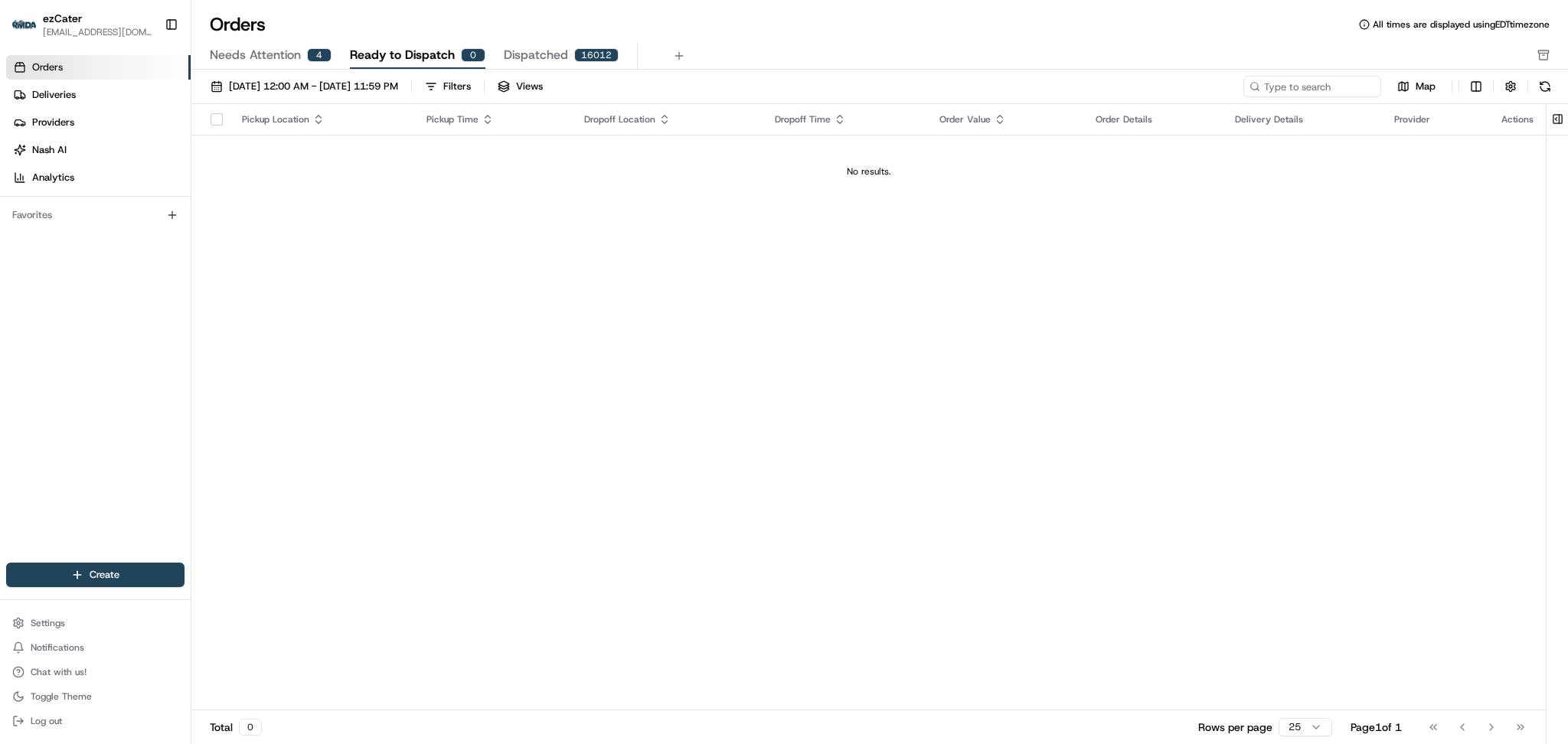
click at [288, 59] on span "Needs Attention" at bounding box center [255, 55] width 92 height 18
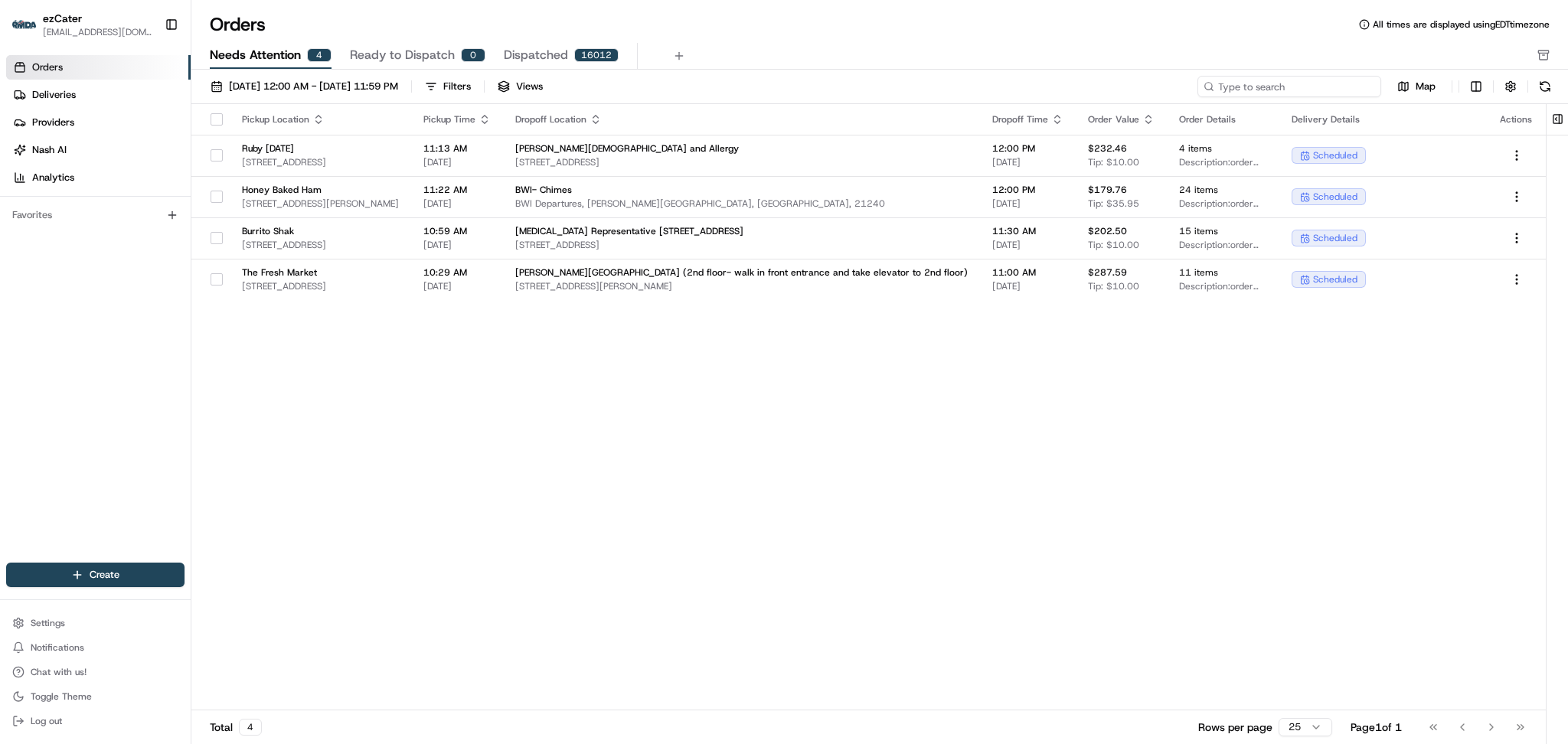
click at [1333, 89] on input at bounding box center [1289, 87] width 184 height 21
paste input "6TA-ZTV"
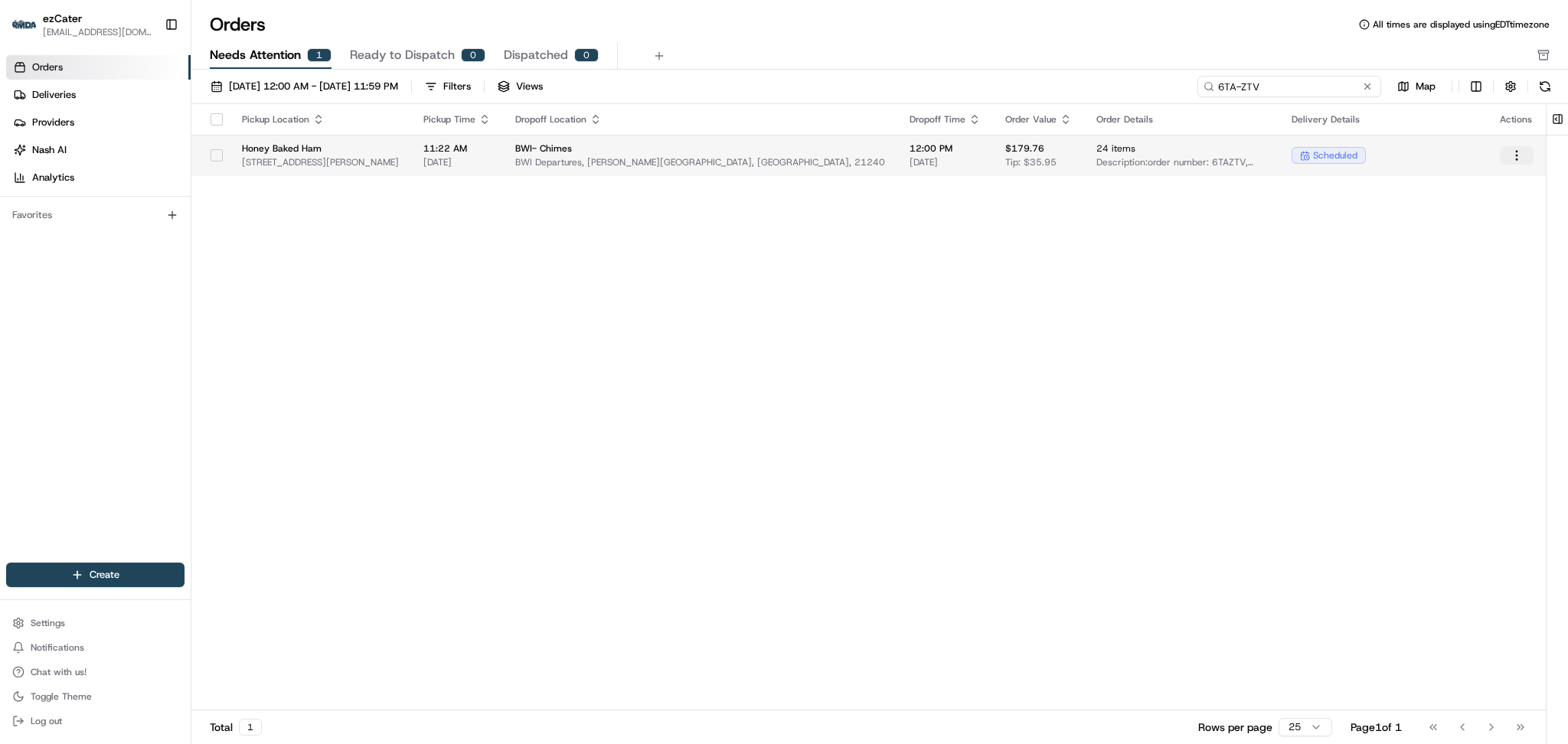
type input "6TA-ZTV"
click at [1512, 158] on html "ezCater danicaquino0892@gmail.com Toggle Sidebar Orders Deliveries Providers Na…" at bounding box center [784, 372] width 1568 height 744
click at [1422, 205] on div "Edit" at bounding box center [1482, 207] width 164 height 23
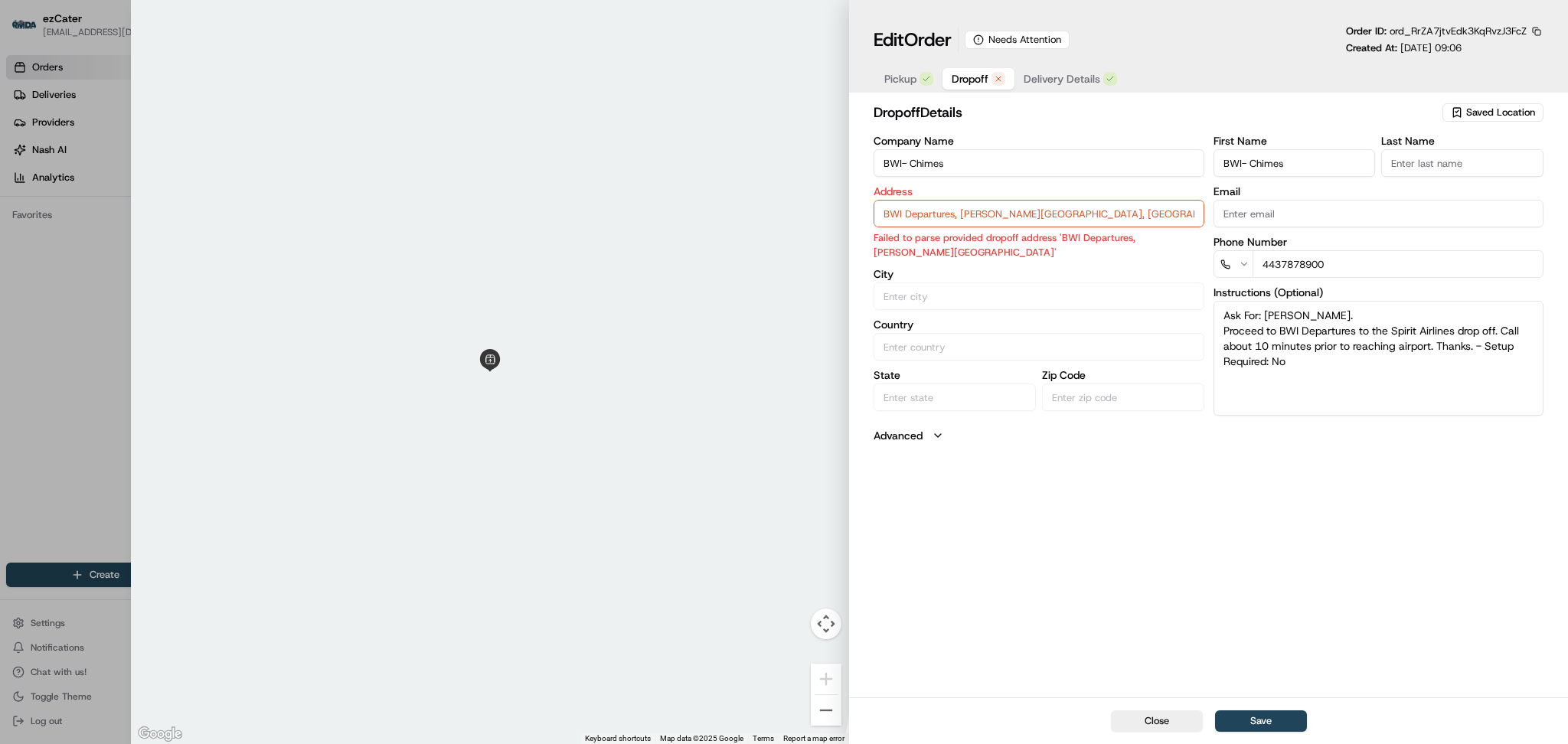
click at [972, 79] on span "Dropoff" at bounding box center [970, 79] width 37 height 15
drag, startPoint x: 1136, startPoint y: 208, endPoint x: 867, endPoint y: 206, distance: 269.0
click at [867, 206] on div "dropoff Details Saved Location Company Name BWI- Chimes Address BWI Departures,…" at bounding box center [1209, 397] width 719 height 598
click at [1007, 587] on div "dropoff Details Saved Location Company Name BWI- Chimes Address BWI Departures,…" at bounding box center [1209, 397] width 719 height 598
click at [1032, 206] on input "BWI Departures, Anne Arundel County, MD, 21240" at bounding box center [1038, 213] width 330 height 28
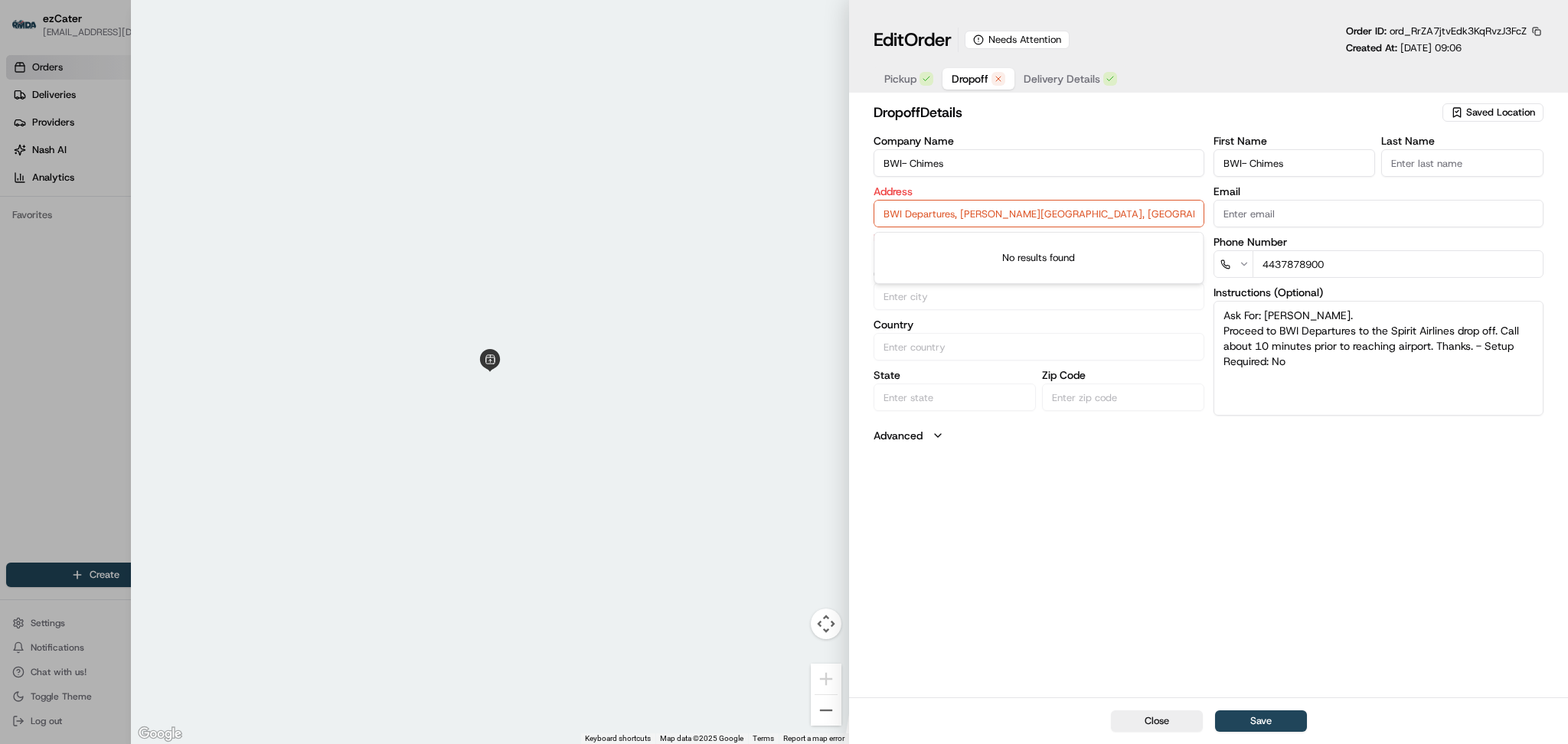
drag, startPoint x: 1054, startPoint y: 206, endPoint x: 960, endPoint y: 214, distance: 94.3
click at [960, 214] on input "BWI Departures, Anne Arundel County, MD, 21240" at bounding box center [1038, 213] width 330 height 28
click at [981, 162] on input "BWI- Chimes" at bounding box center [1038, 163] width 330 height 28
drag, startPoint x: 976, startPoint y: 162, endPoint x: 845, endPoint y: 162, distance: 131.0
click at [845, 162] on div "Close ← Move left → Move right ↑ Move up ↓ Move down + Zoom in - Zoom out Home …" at bounding box center [849, 372] width 1437 height 744
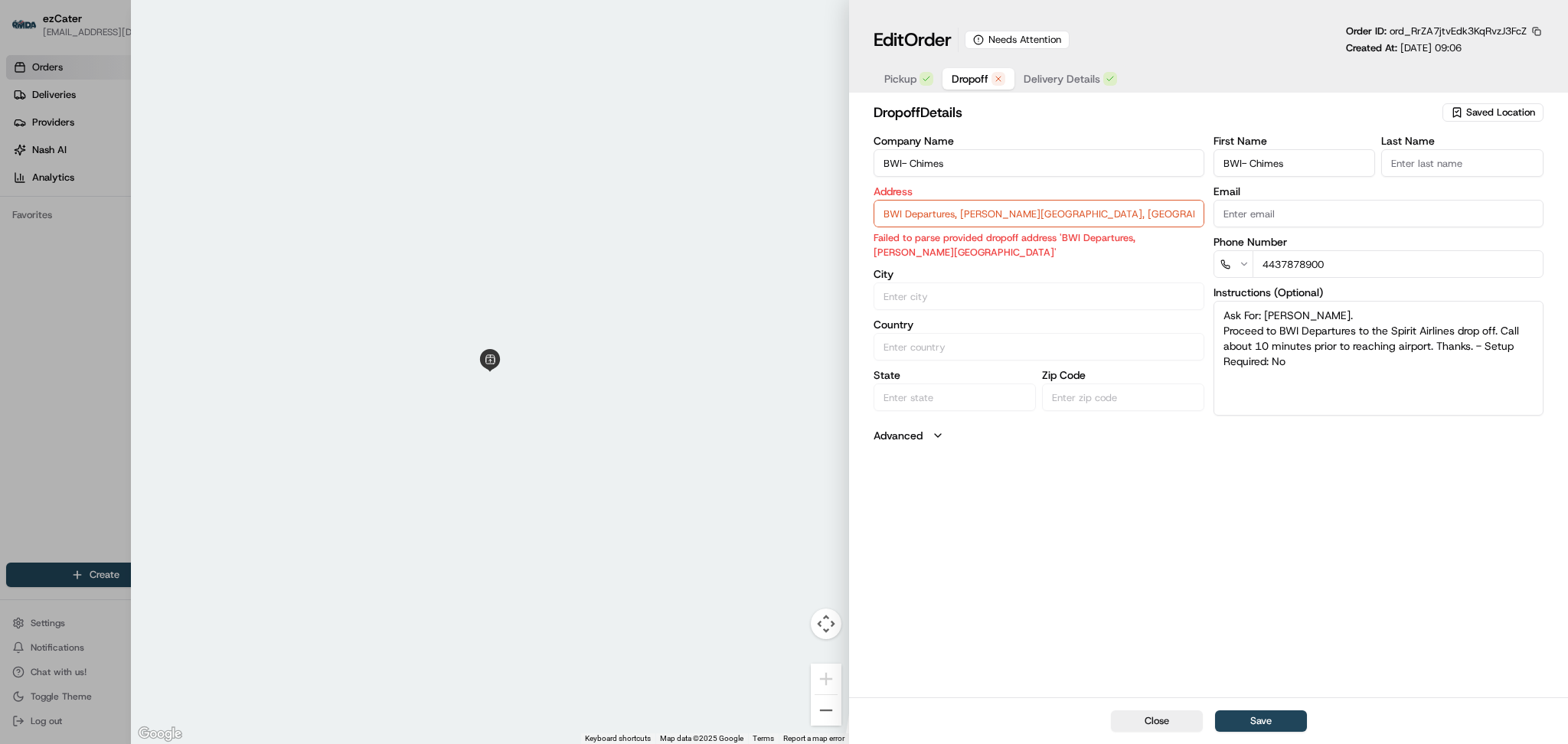
click at [902, 159] on input "BWI- Chimes" at bounding box center [1038, 163] width 330 height 28
click at [903, 166] on input "BWI- Chimes" at bounding box center [1038, 163] width 330 height 28
type input "BWI - Chimes"
click at [889, 211] on input "BWI Departures, Anne Arundel County, MD, 21240" at bounding box center [1038, 213] width 330 height 28
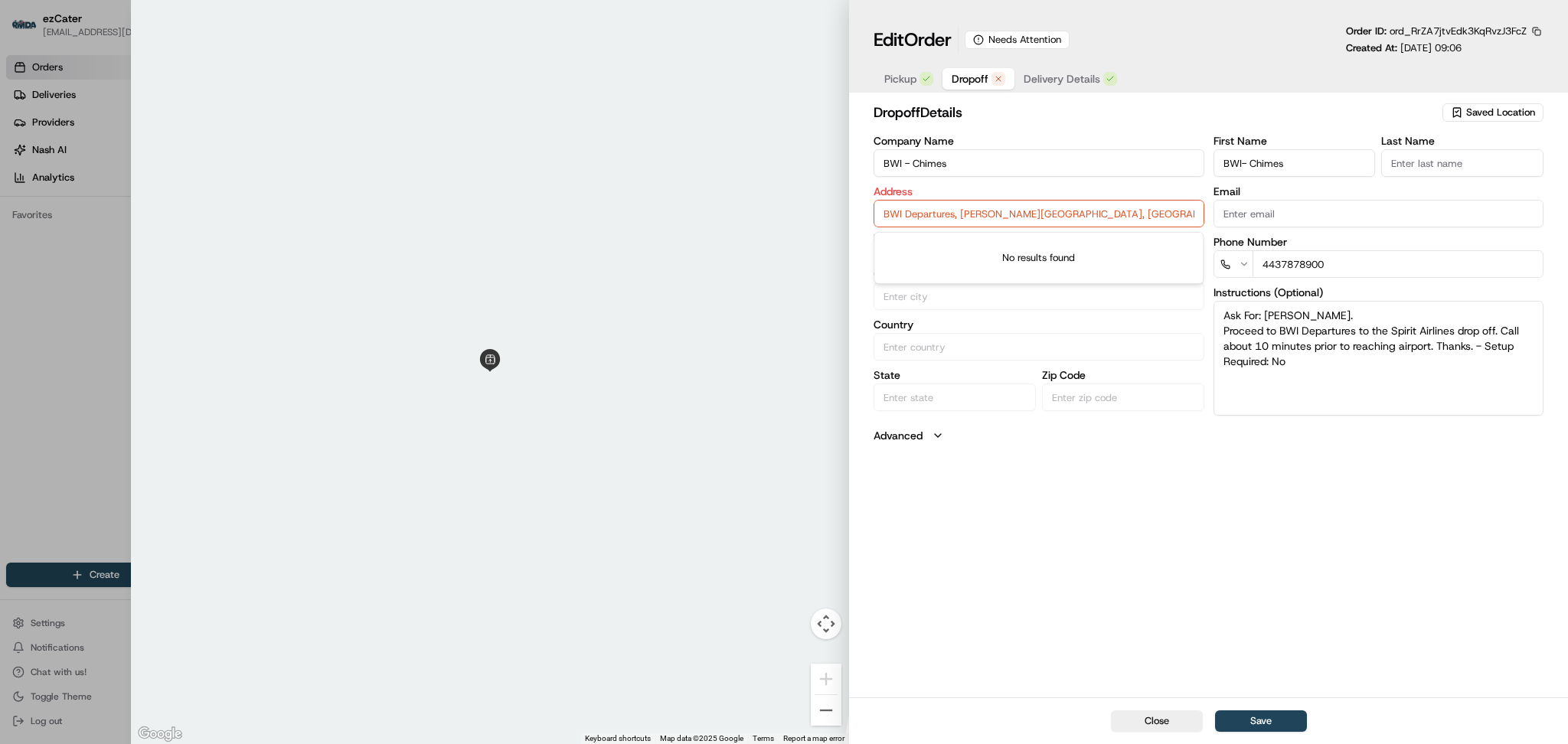
click at [1032, 213] on input "BWI Departures, Anne Arundel County, MD, 21240" at bounding box center [1038, 213] width 330 height 28
click at [917, 78] on button "Pickup" at bounding box center [909, 79] width 67 height 21
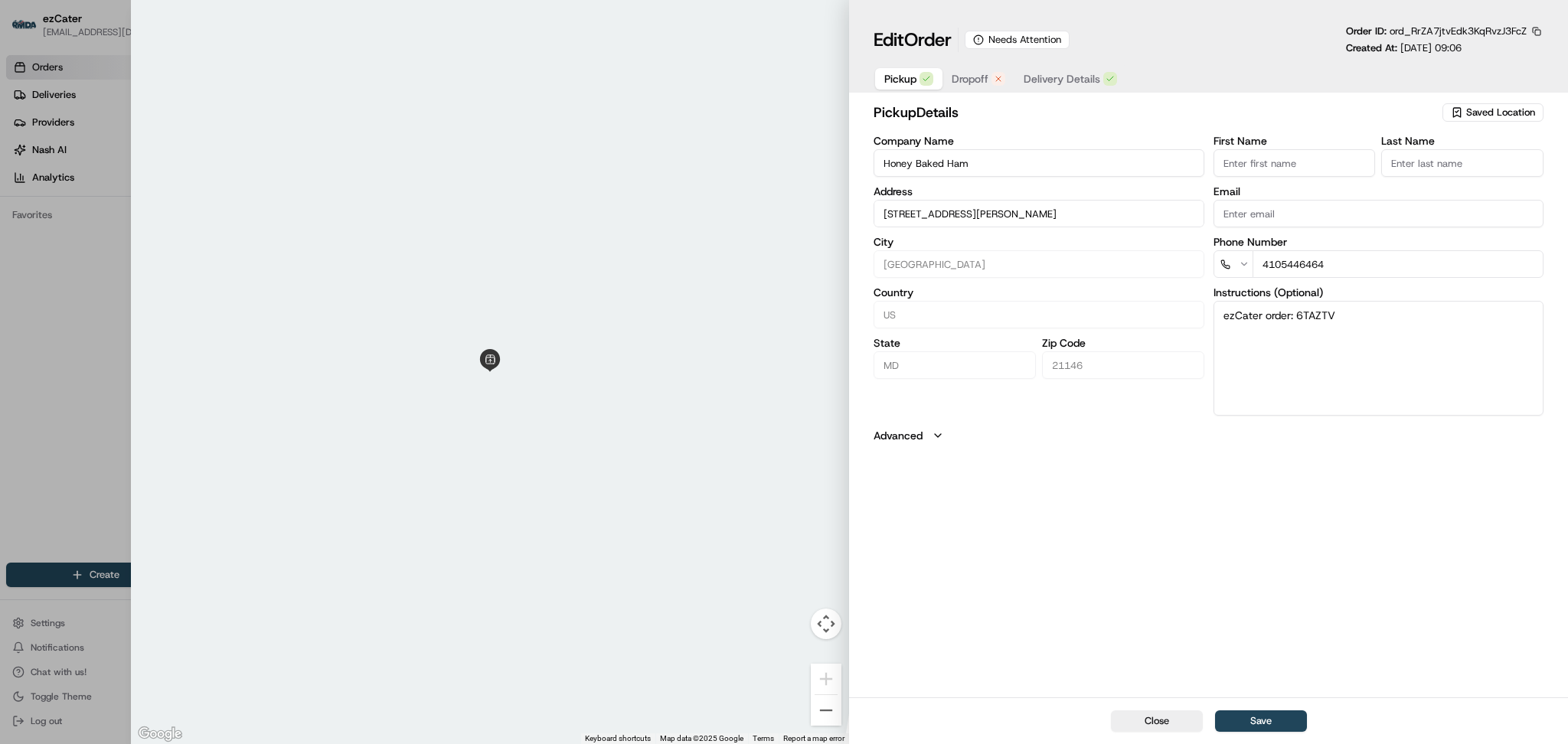
click at [973, 76] on span "Dropoff" at bounding box center [970, 79] width 37 height 15
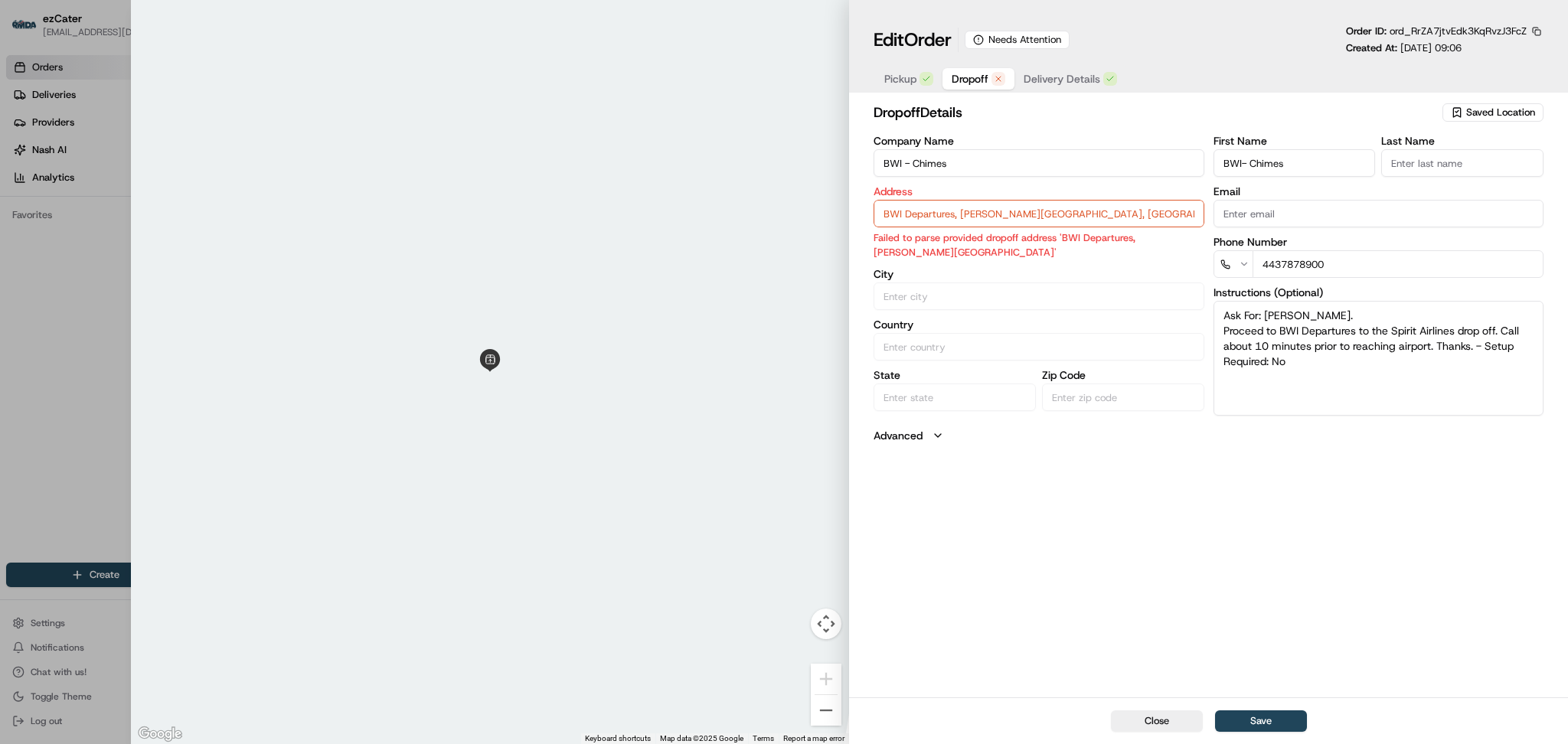
click at [941, 215] on input "BWI Departures, Anne Arundel County, MD, 21240" at bounding box center [1038, 213] width 330 height 28
click at [1399, 326] on textarea "Ask For: Denise Douglas. Proceed to BWI Departures to the Spirit Airlines drop …" at bounding box center [1378, 358] width 330 height 115
click at [1399, 328] on textarea "Ask For: Denise Douglas. Proceed to BWI Departures to the Spirit Airlines drop …" at bounding box center [1378, 358] width 330 height 115
click at [1439, 332] on textarea "Ask For: Denise Douglas. Proceed to BWI Departures to the Spirit Airlines drop …" at bounding box center [1378, 358] width 330 height 115
click at [966, 214] on input "BWI Departures, Anne Arundel County, MD, 21240" at bounding box center [1038, 213] width 330 height 28
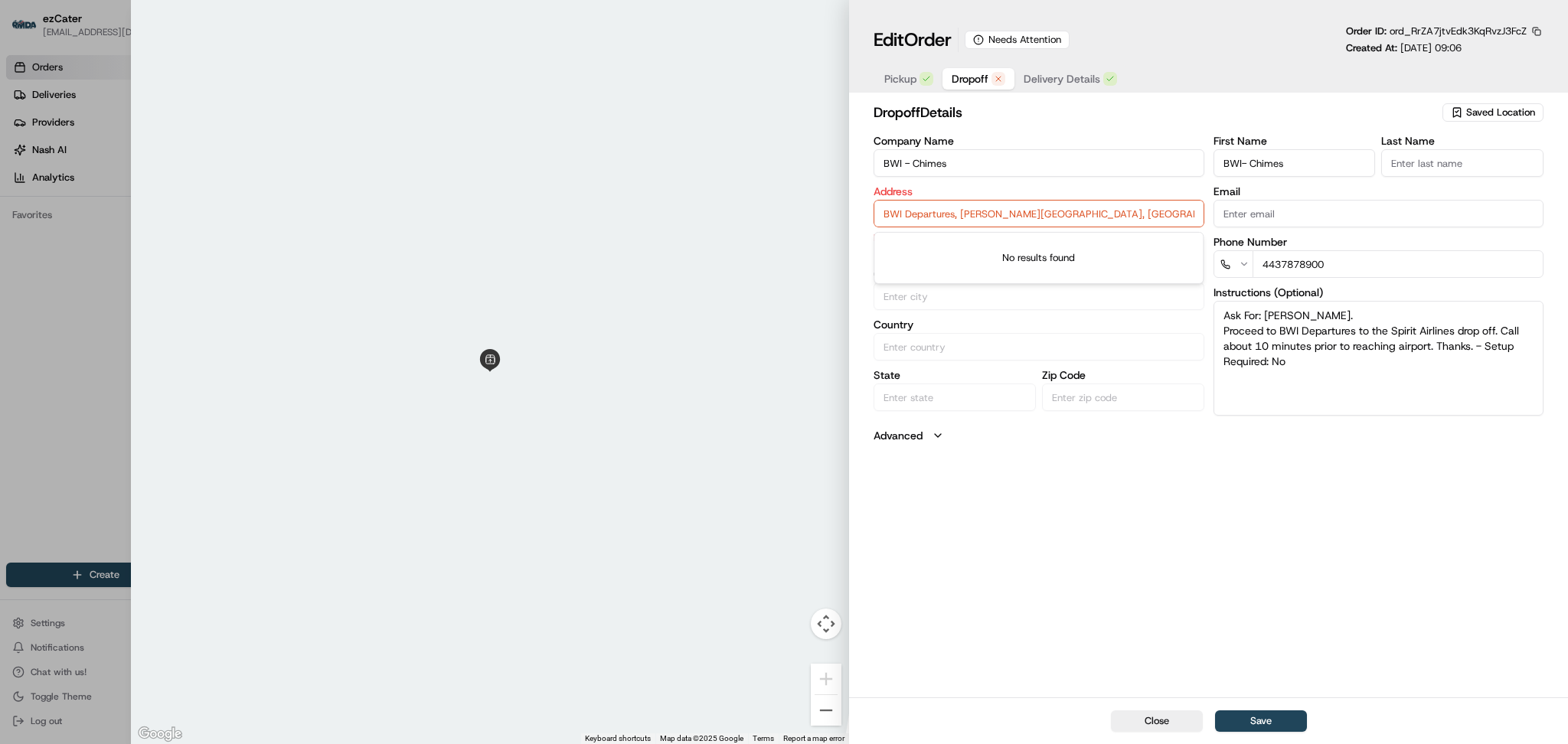
drag, startPoint x: 966, startPoint y: 214, endPoint x: 1032, endPoint y: 214, distance: 66.0
click at [966, 214] on input "BWI Departures, Anne Arundel County, MD, 21240" at bounding box center [1038, 213] width 330 height 28
click at [1040, 214] on input "BWI Departures, Anne Arundel County, MD, 21240" at bounding box center [1038, 213] width 330 height 28
click at [1282, 34] on div "Edit Order Needs Attention Order ID: ord_RrZA7jtvEdk3KqRvzJ3FcZ Created At: 08/…" at bounding box center [1208, 40] width 670 height 31
drag, startPoint x: 1132, startPoint y: 220, endPoint x: 790, endPoint y: 220, distance: 342.0
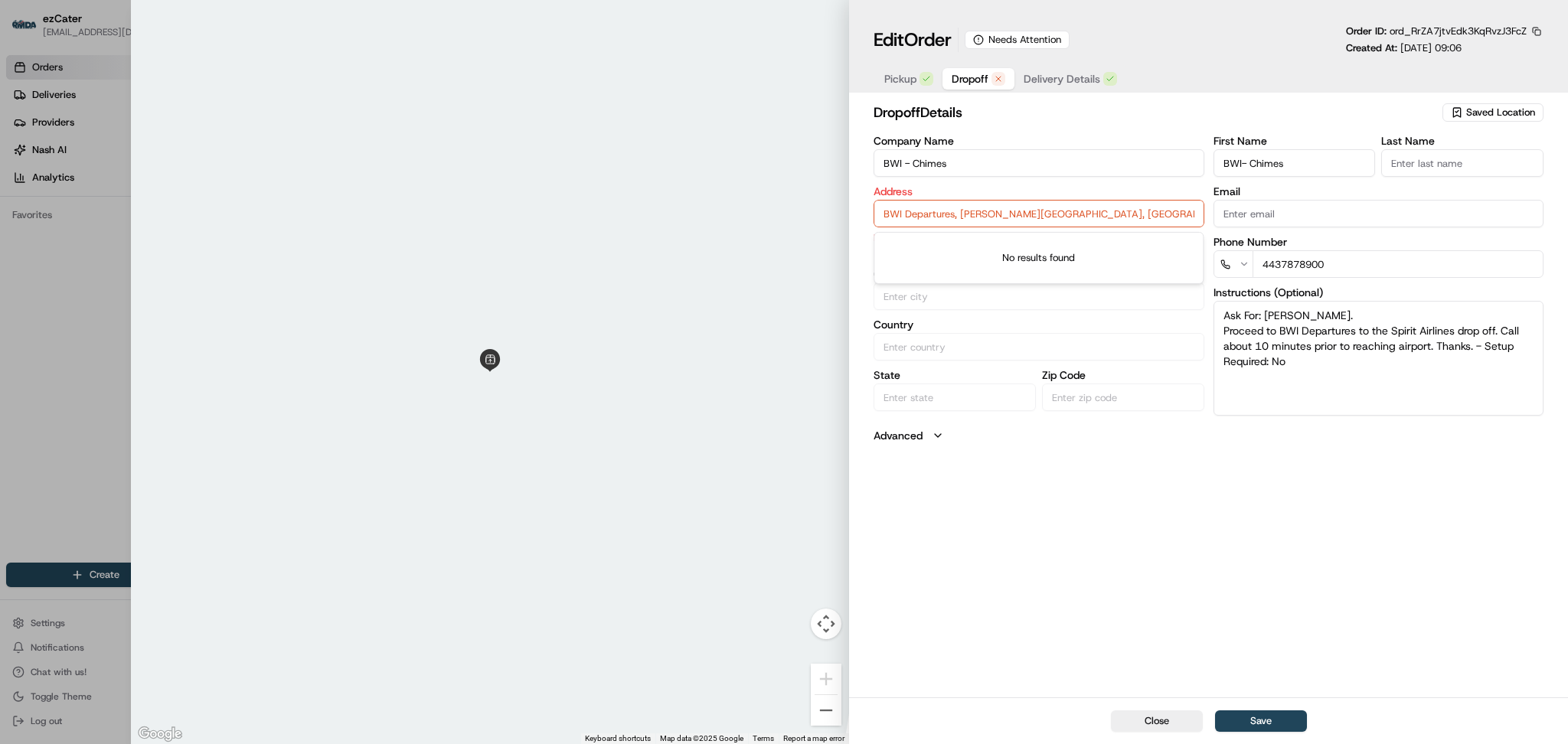
click at [790, 220] on div "Close ← Move left → Move right ↑ Move up ↓ Move down + Zoom in - Zoom out Home …" at bounding box center [849, 372] width 1437 height 744
paste input "7050 Friendship Rd, Baltimore, MD"
click at [956, 249] on div "7050 Friendship Rd, Baltimore, MD 21240" at bounding box center [1038, 248] width 322 height 23
type input "7050 Friendship Rd, Baltimore, MD 21240, USA"
type input "Baltimore"
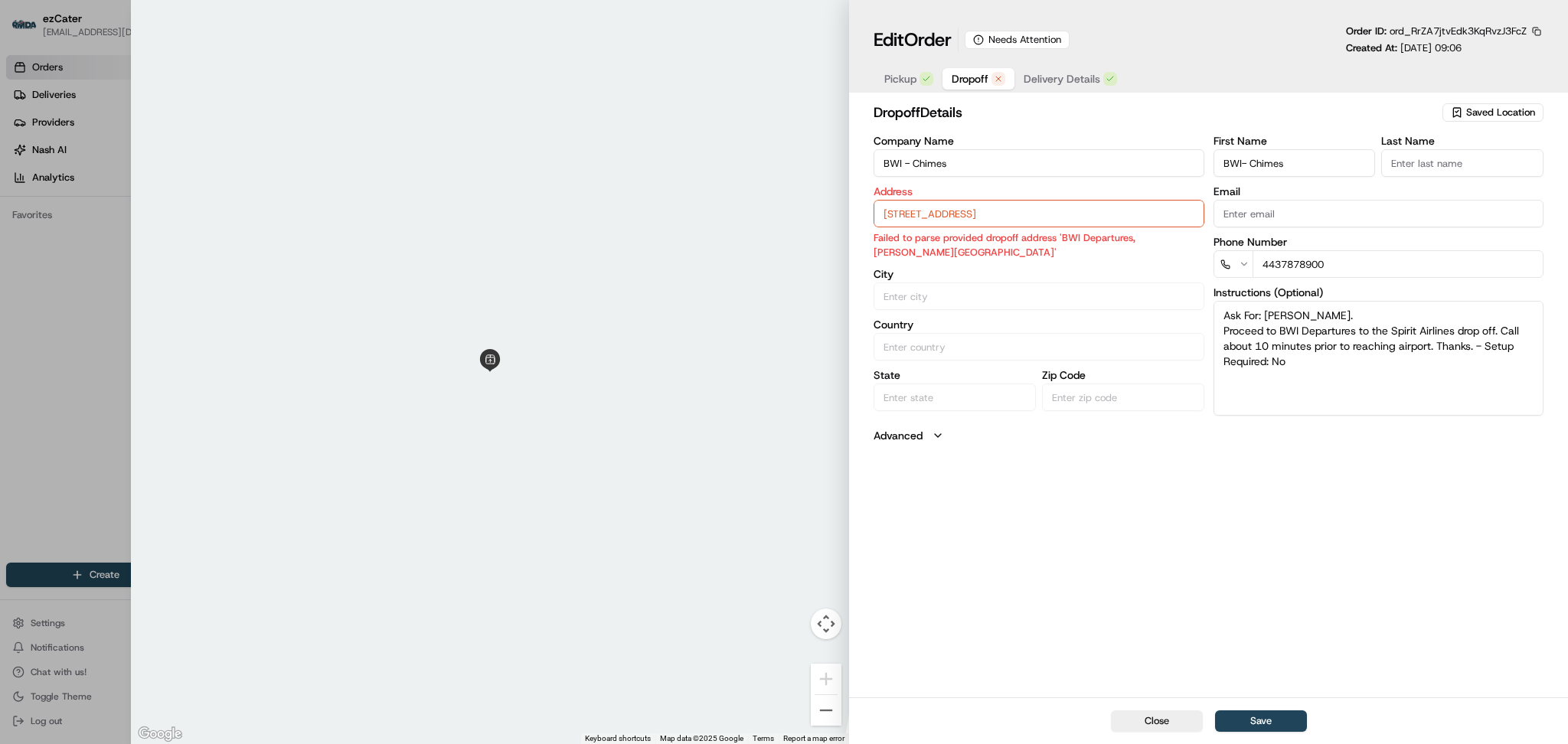
type input "United States"
type input "MD"
type input "21240"
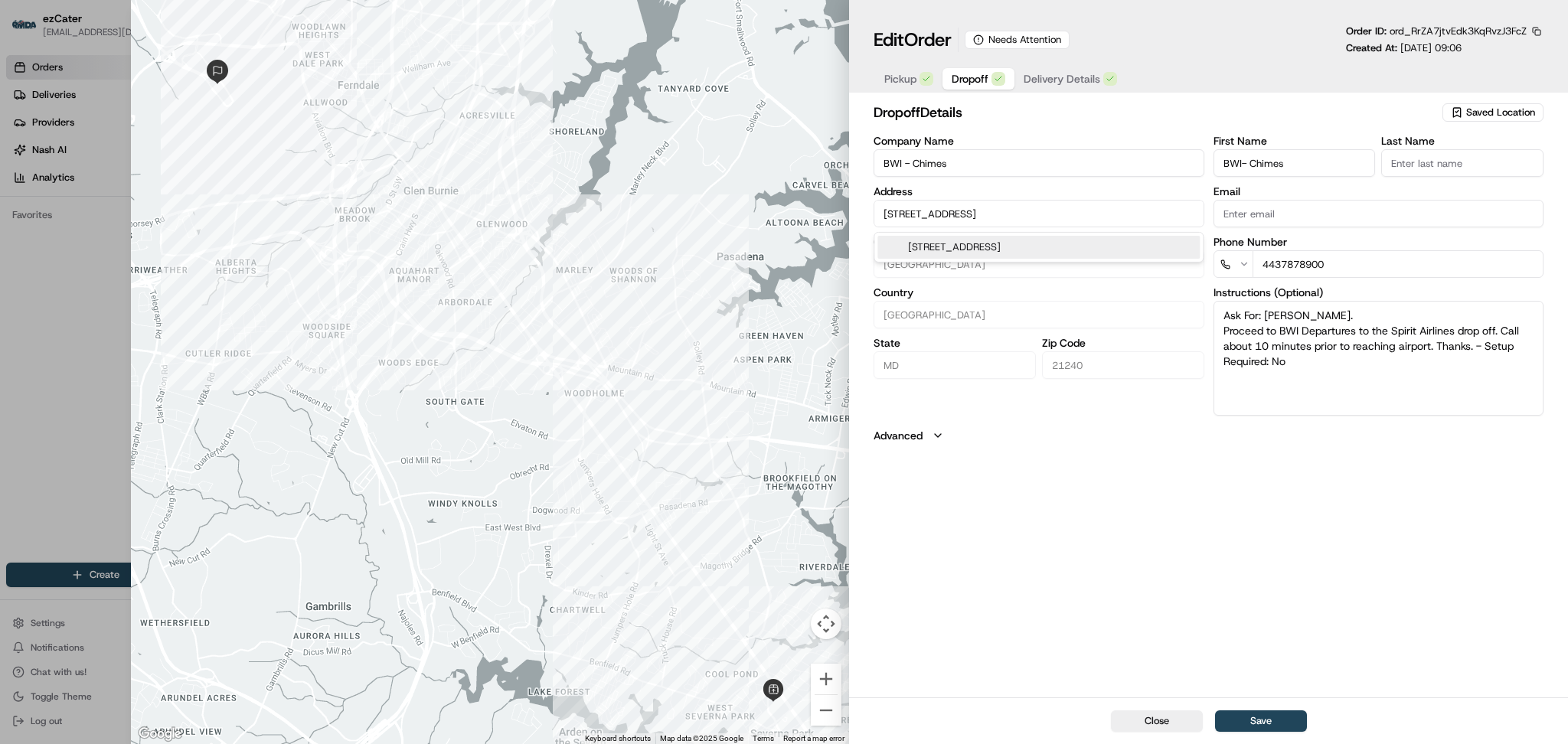
type input "7050 Friendship Rd, Baltimore, MD 21240, USA"
drag, startPoint x: 1292, startPoint y: 368, endPoint x: 1219, endPoint y: 312, distance: 92.0
click at [1219, 312] on textarea "Ask For: Denise Douglas. Proceed to BWI Departures to the Spirit Airlines drop …" at bounding box center [1378, 358] width 330 height 115
click at [1087, 497] on div "dropoff Details Saved Location Company Name BWI - Chimes Address 7050 Friendshi…" at bounding box center [1209, 397] width 719 height 598
click at [983, 568] on div "dropoff Details Saved Location Company Name BWI - Chimes Address 7050 Friendshi…" at bounding box center [1209, 397] width 719 height 598
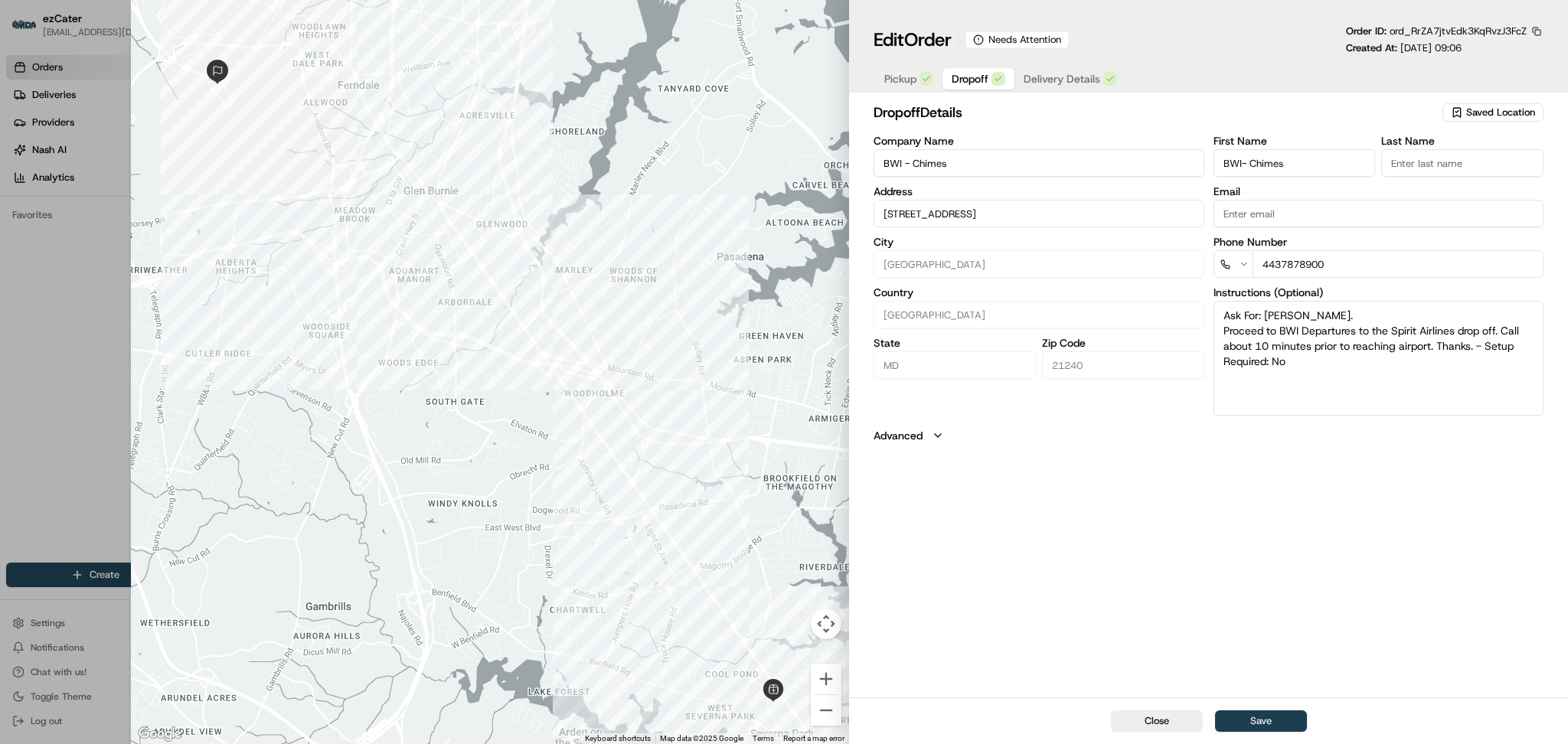
click at [1278, 724] on button "Save" at bounding box center [1260, 721] width 92 height 21
type input "+1"
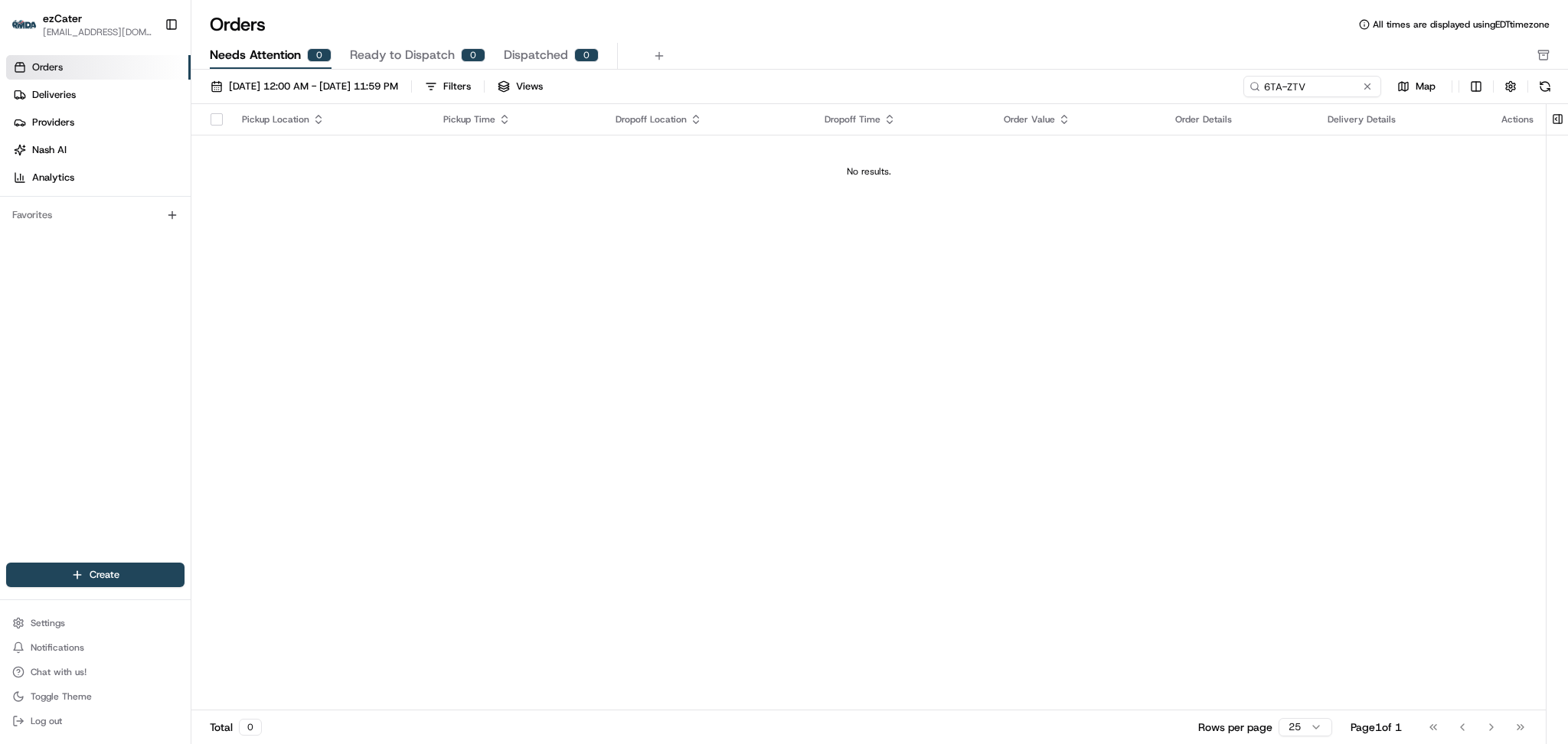
drag, startPoint x: 1367, startPoint y: 304, endPoint x: 1356, endPoint y: 146, distance: 158.4
click at [1367, 284] on div "Pickup Location Pickup Time Dropoff Location Dropoff Time Order Value Order Det…" at bounding box center [868, 407] width 1354 height 606
click at [521, 41] on div "Orders All times are displayed using EDT timezone Needs Attention 0 Ready to Di…" at bounding box center [880, 41] width 1376 height 58
click at [526, 57] on span "Dispatched" at bounding box center [536, 55] width 65 height 18
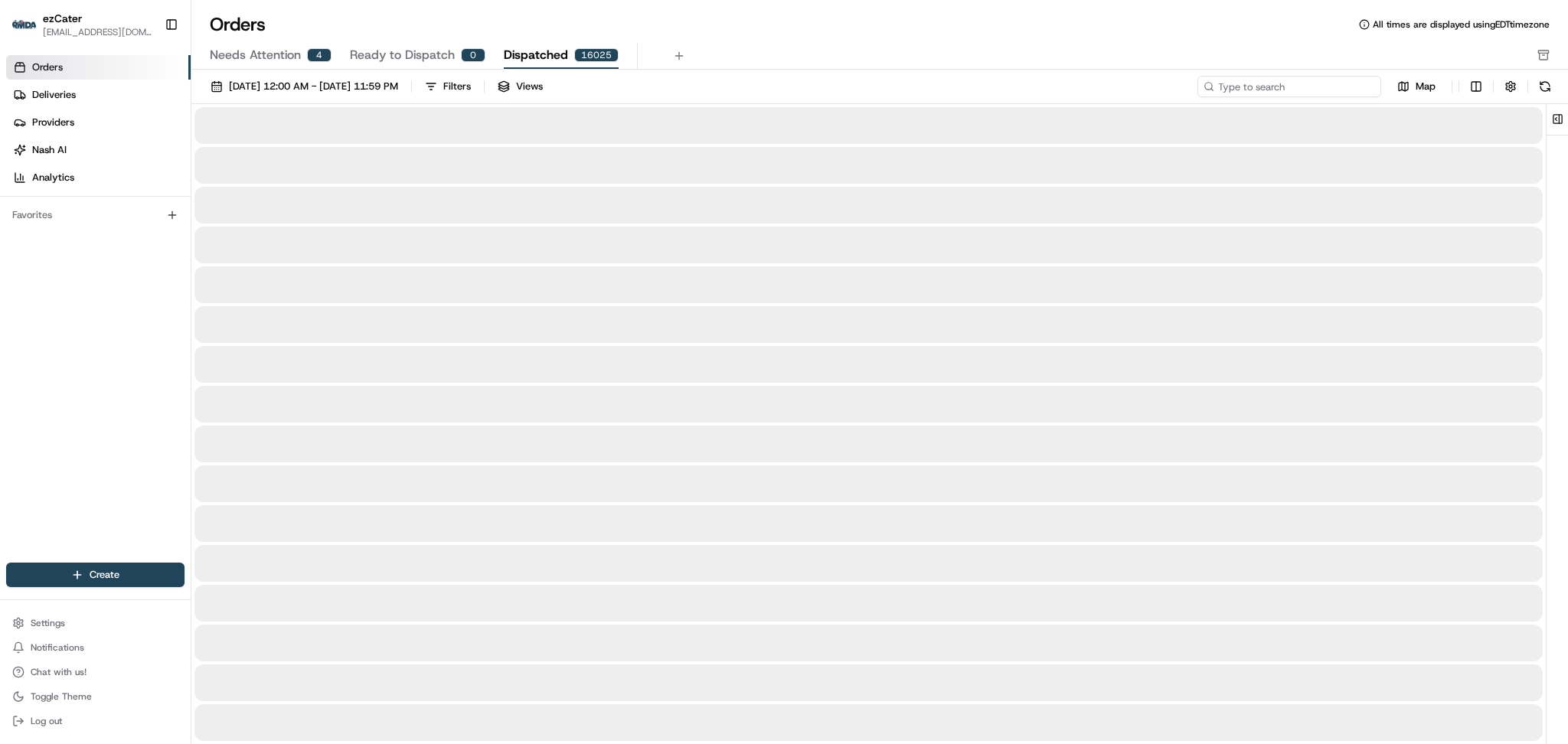
click at [1266, 86] on input at bounding box center [1289, 87] width 184 height 21
paste input "6TA-ZTV"
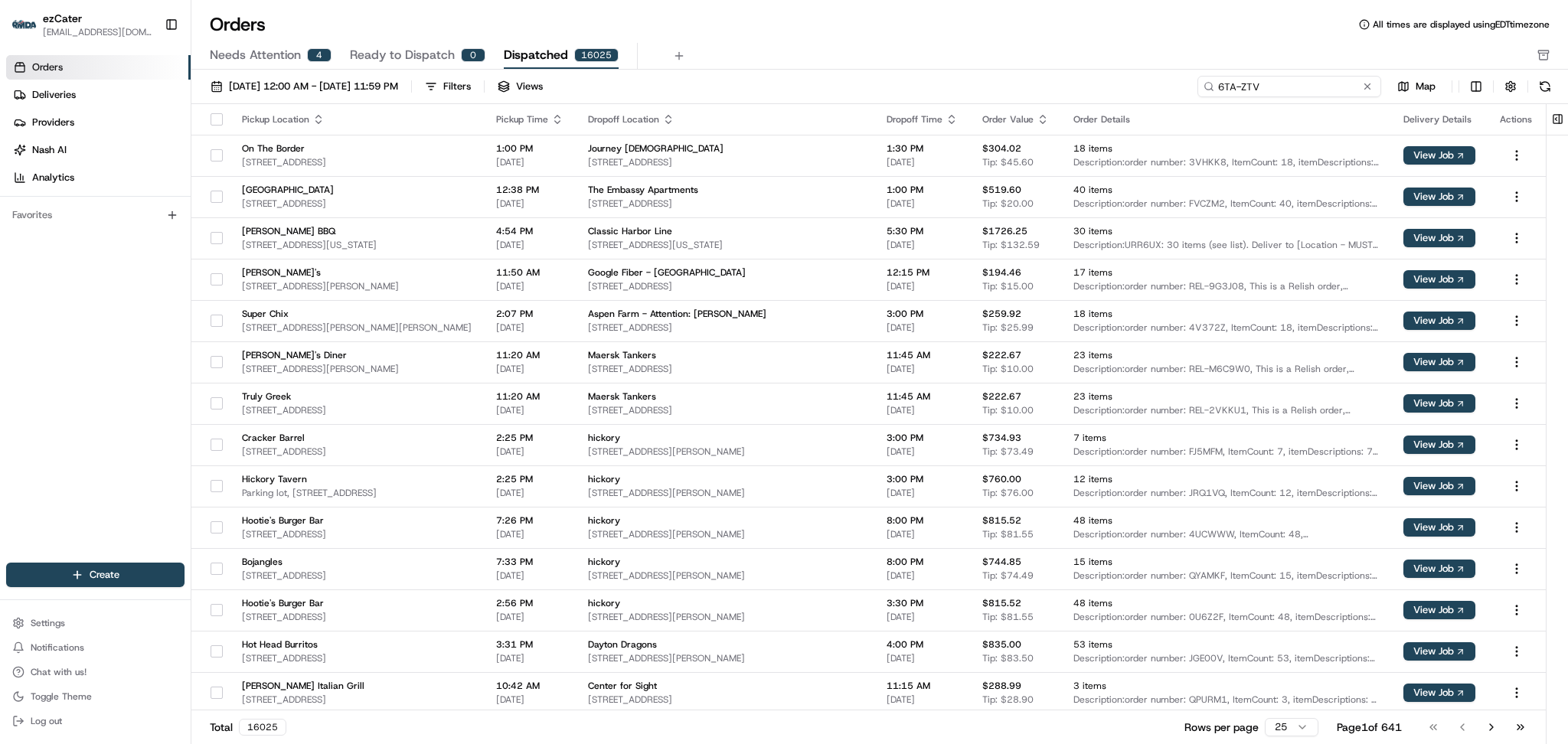
type input "6TA-ZTV"
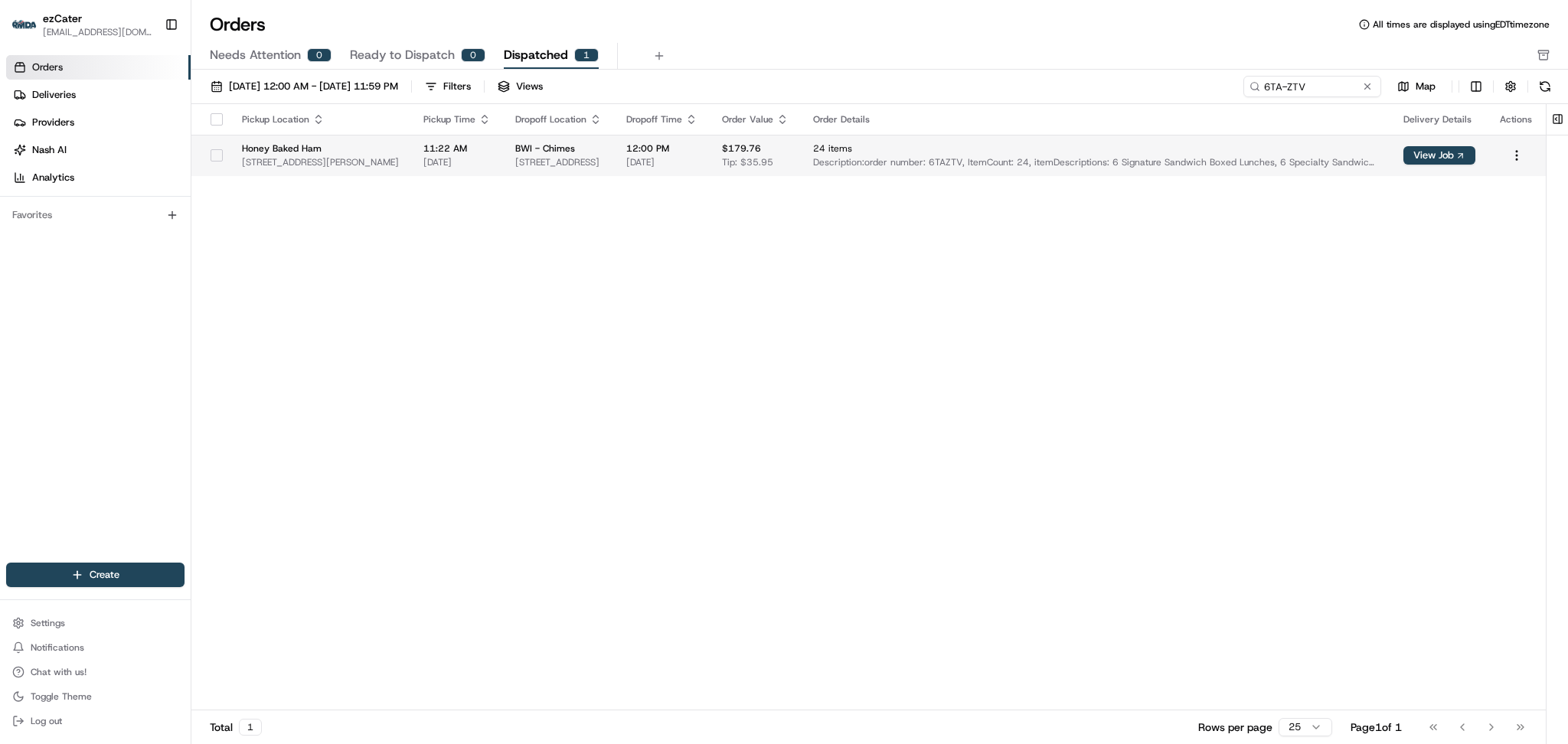
click at [990, 162] on span "Description: order number: 6TAZTV, ItemCount: 24, itemDescriptions: 6 Signature…" at bounding box center [1095, 162] width 566 height 13
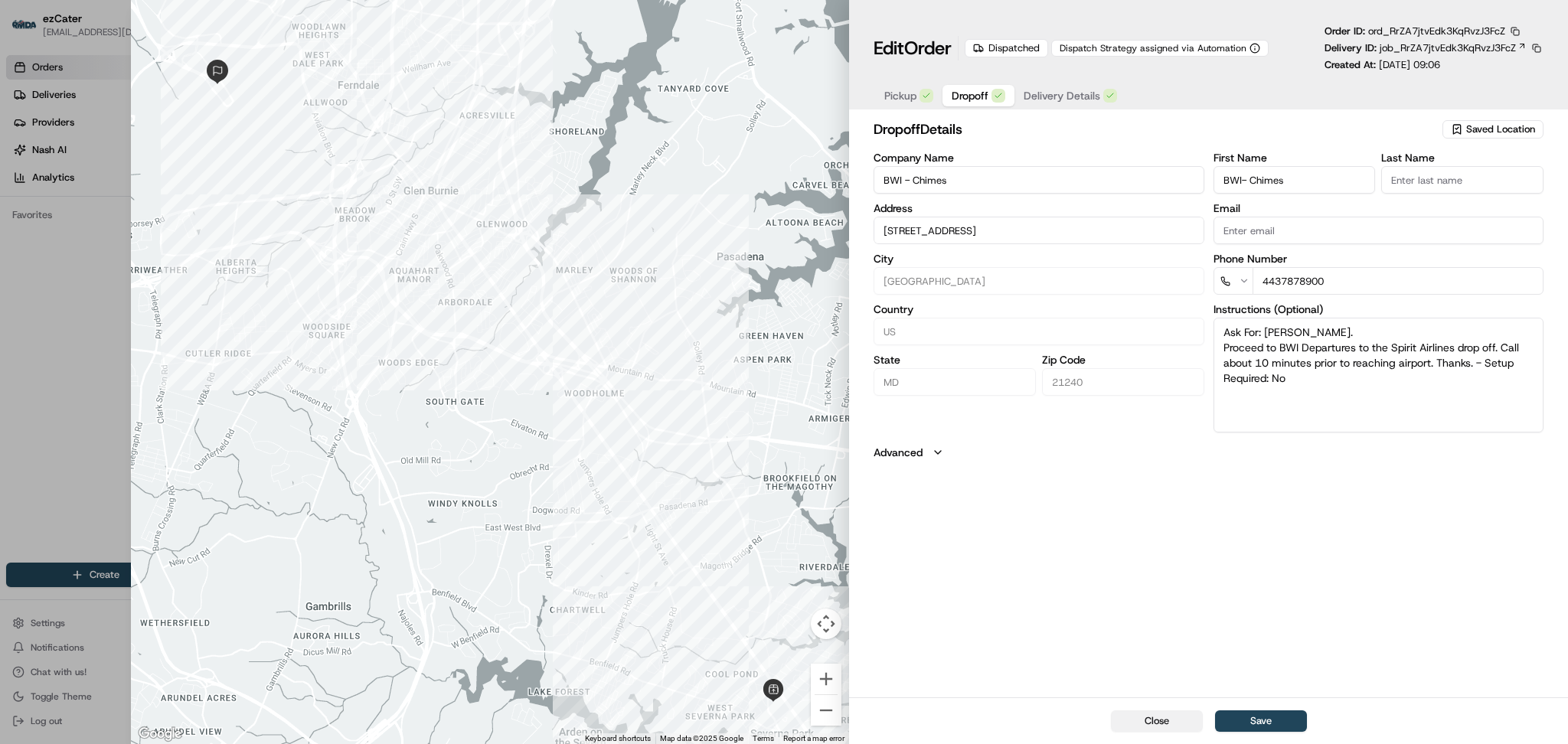
click at [1145, 722] on button "Close" at bounding box center [1156, 721] width 92 height 21
type input "+1"
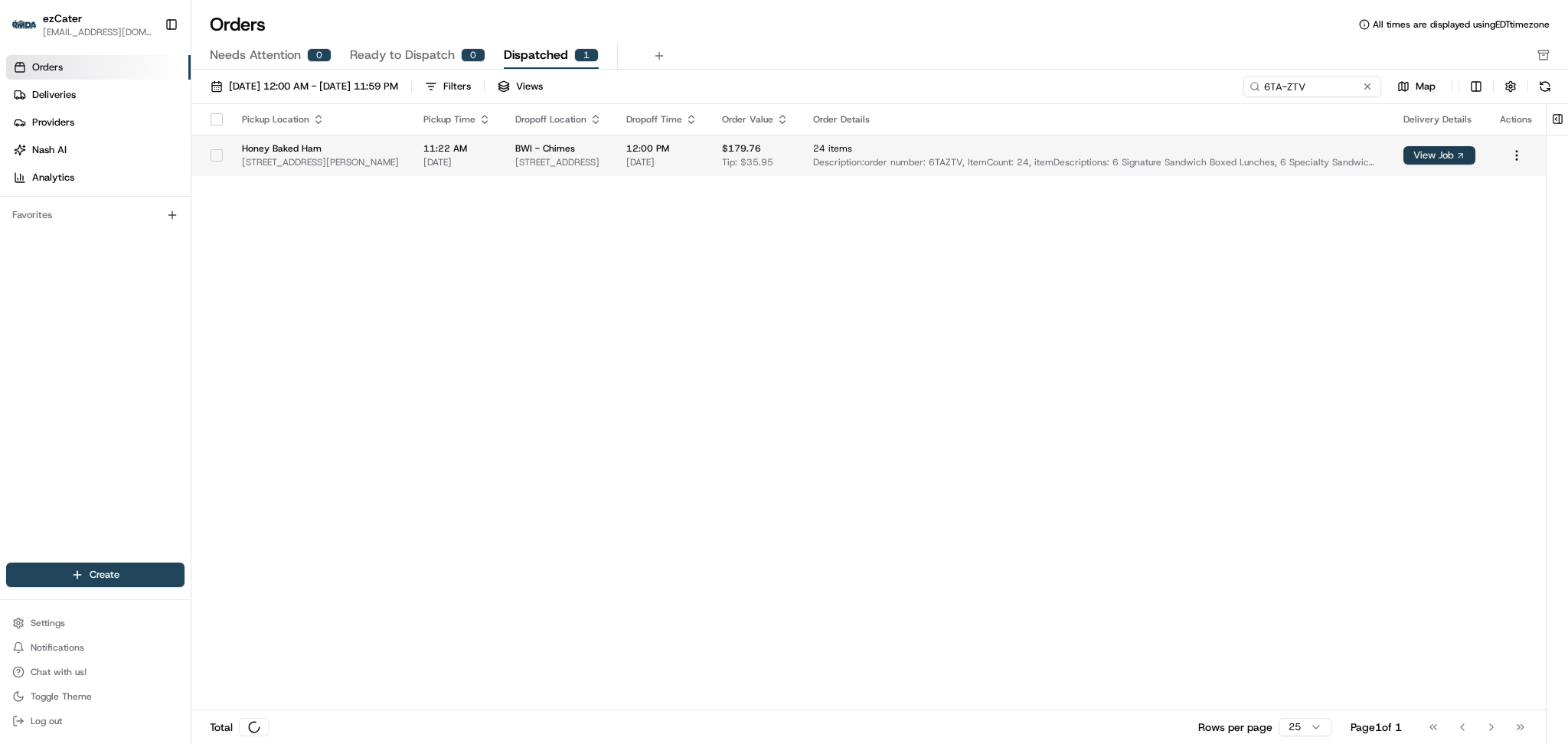
click at [1424, 150] on button "View Job" at bounding box center [1439, 155] width 72 height 18
click at [1369, 89] on button at bounding box center [1368, 87] width 15 height 15
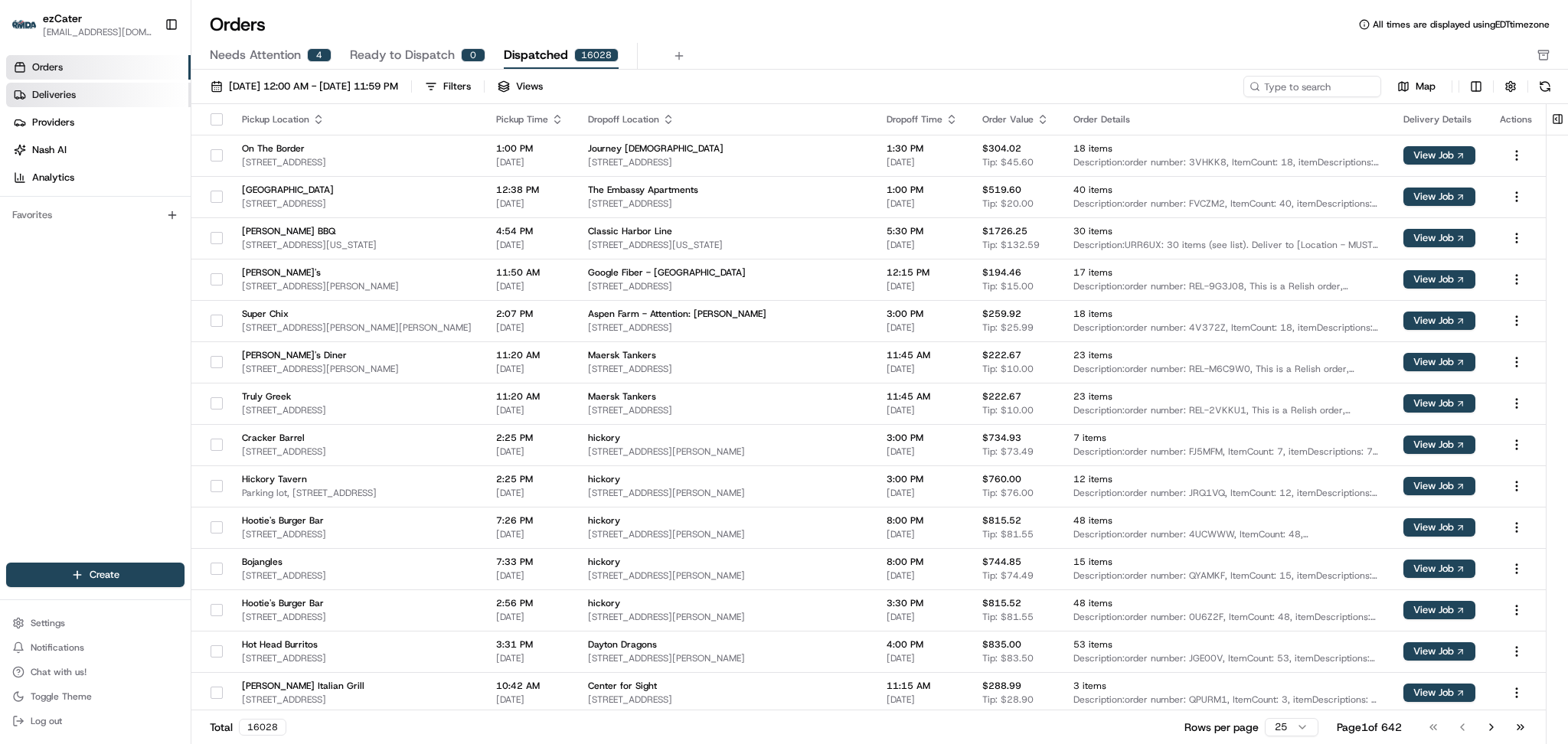
click at [151, 94] on link "Deliveries" at bounding box center [97, 94] width 184 height 24
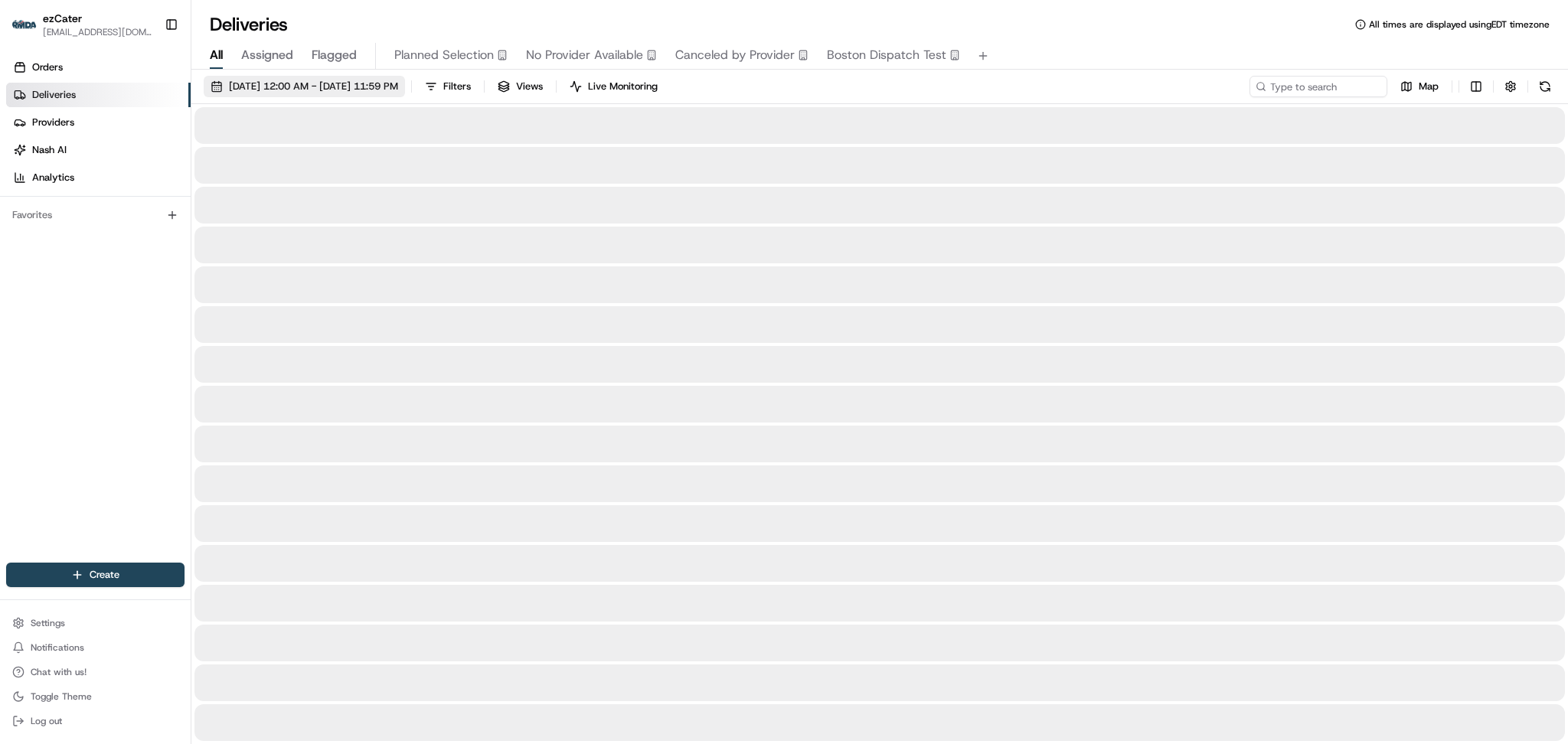
click at [345, 88] on span "08/01/2025 12:00 AM - 08/31/2025 11:59 PM" at bounding box center [313, 87] width 170 height 13
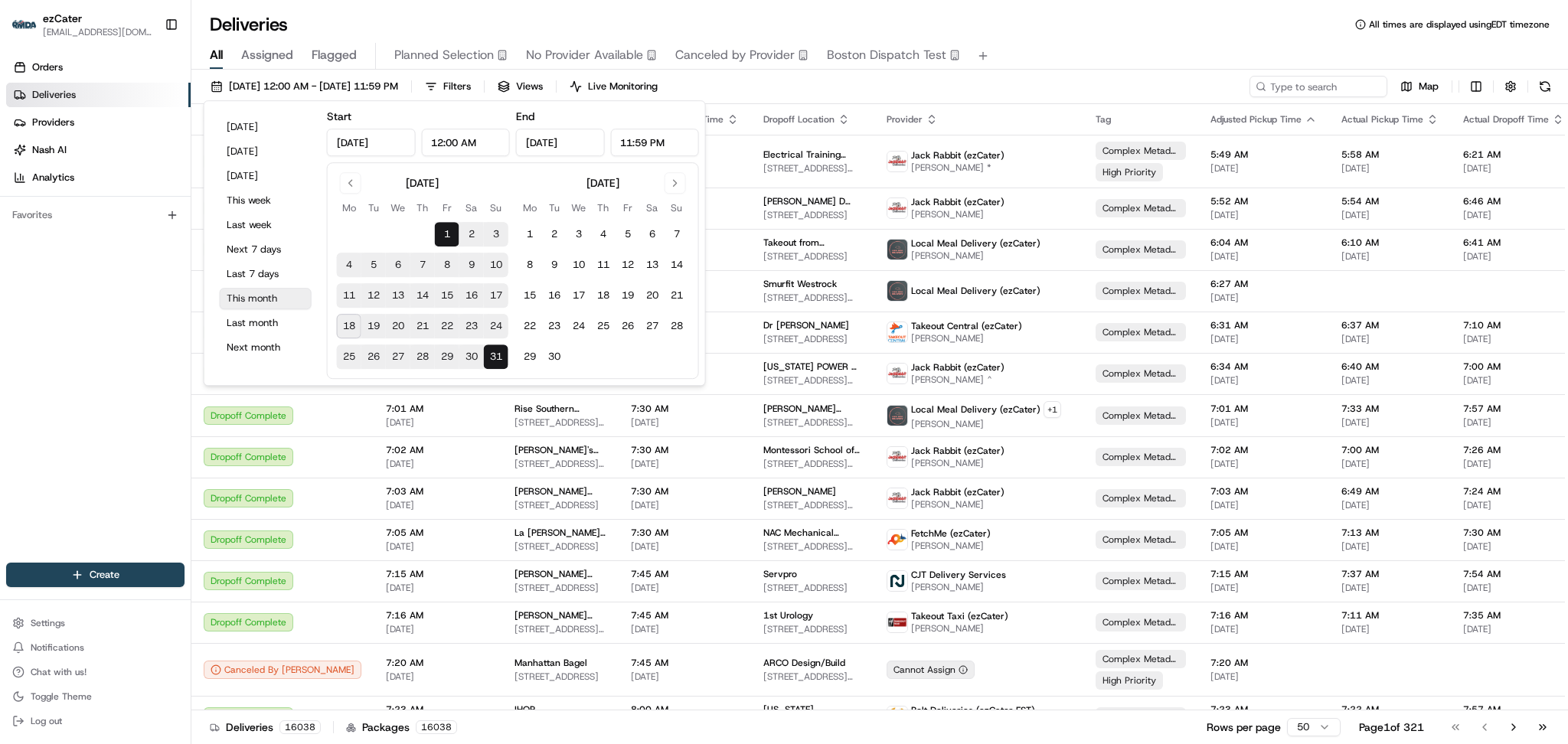
click at [264, 297] on button "This month" at bounding box center [265, 299] width 92 height 21
click at [1286, 83] on input at bounding box center [1295, 87] width 184 height 21
paste input "23GEU7"
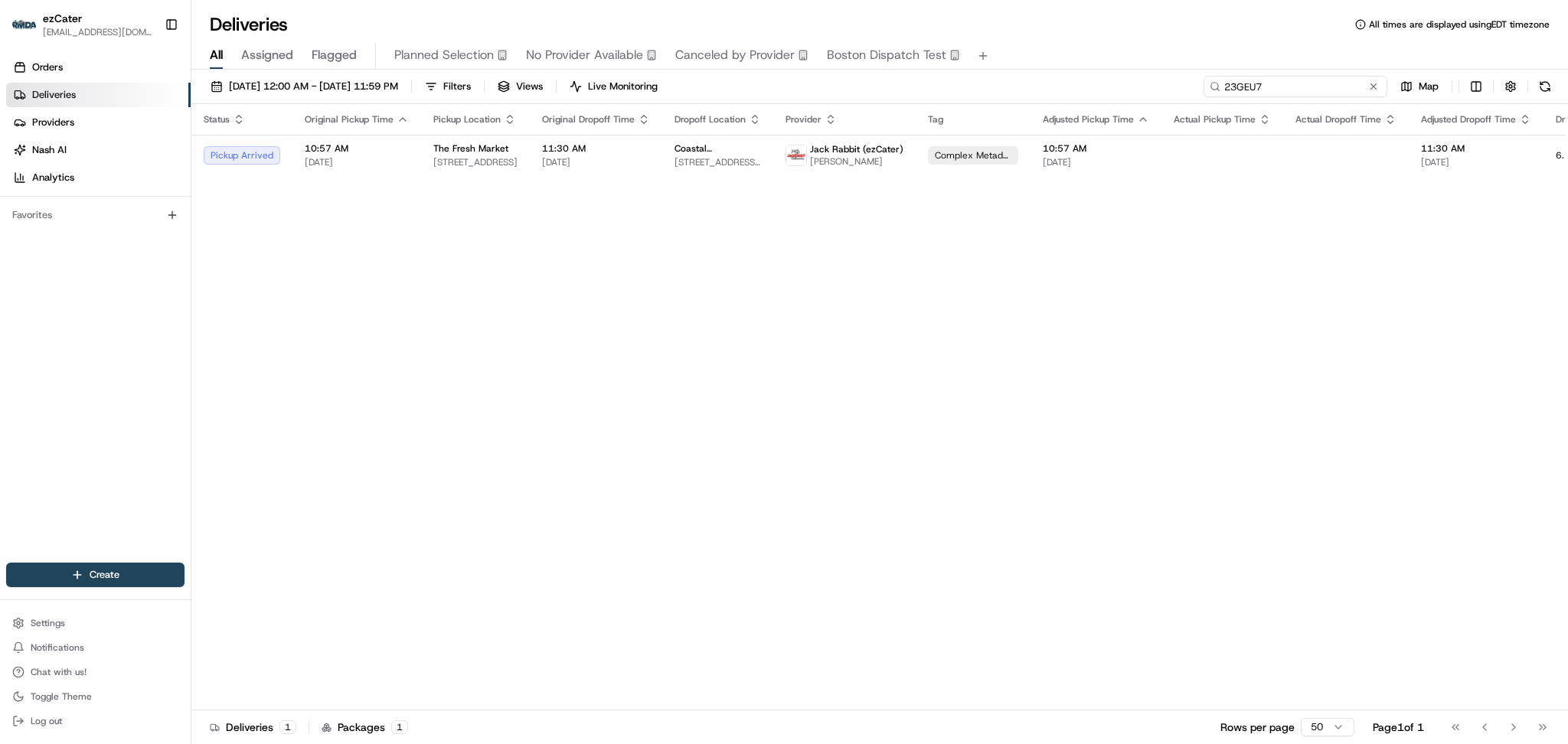
paste input "REL-ETVCAM"
drag, startPoint x: 1274, startPoint y: 83, endPoint x: 936, endPoint y: 84, distance: 338.0
click at [936, 84] on div "08/01/2025 12:00 AM - 08/31/2025 11:59 PM Filters Views Live Monitoring REL-ETV…" at bounding box center [880, 90] width 1376 height 28
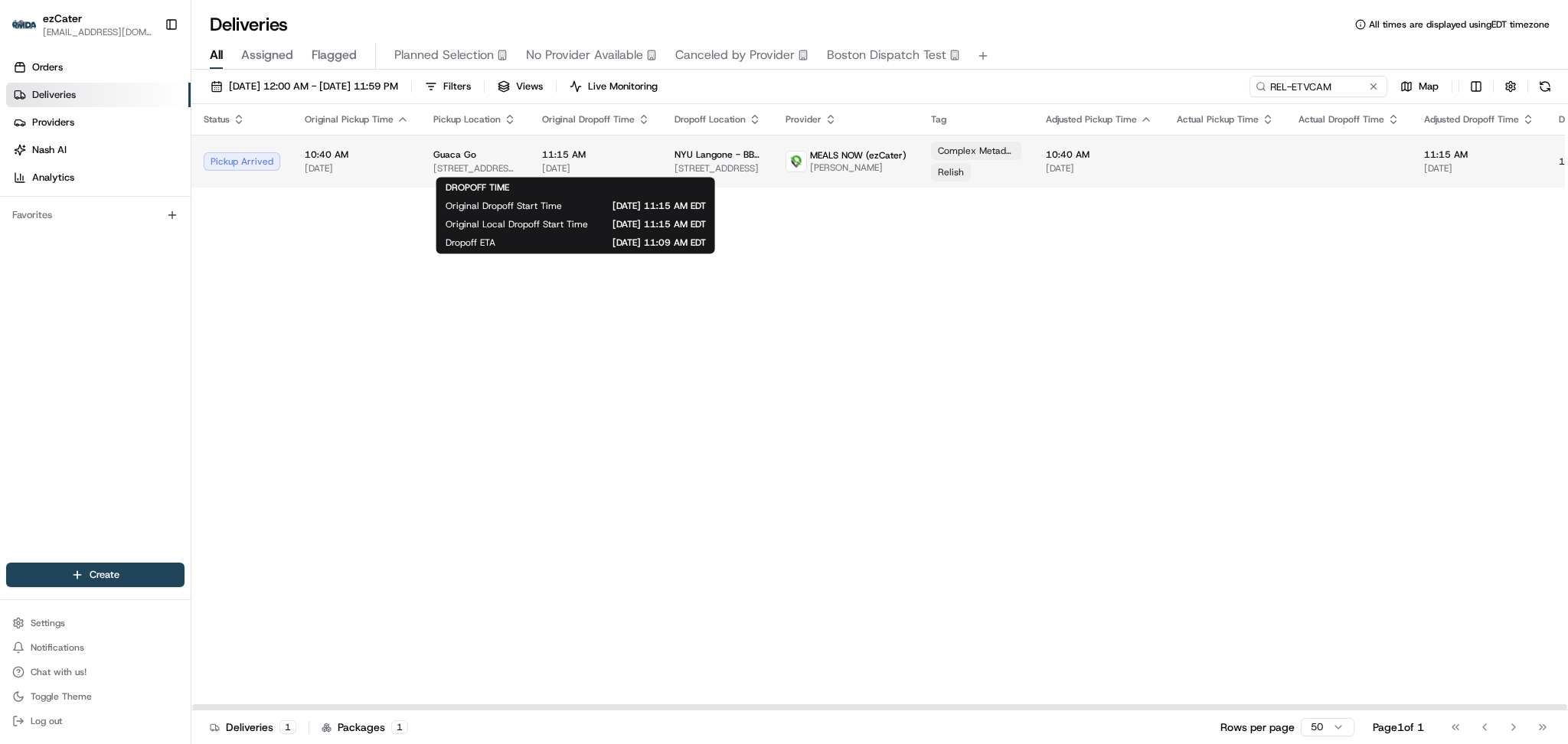
click at [614, 158] on span "11:15 AM" at bounding box center [596, 154] width 108 height 13
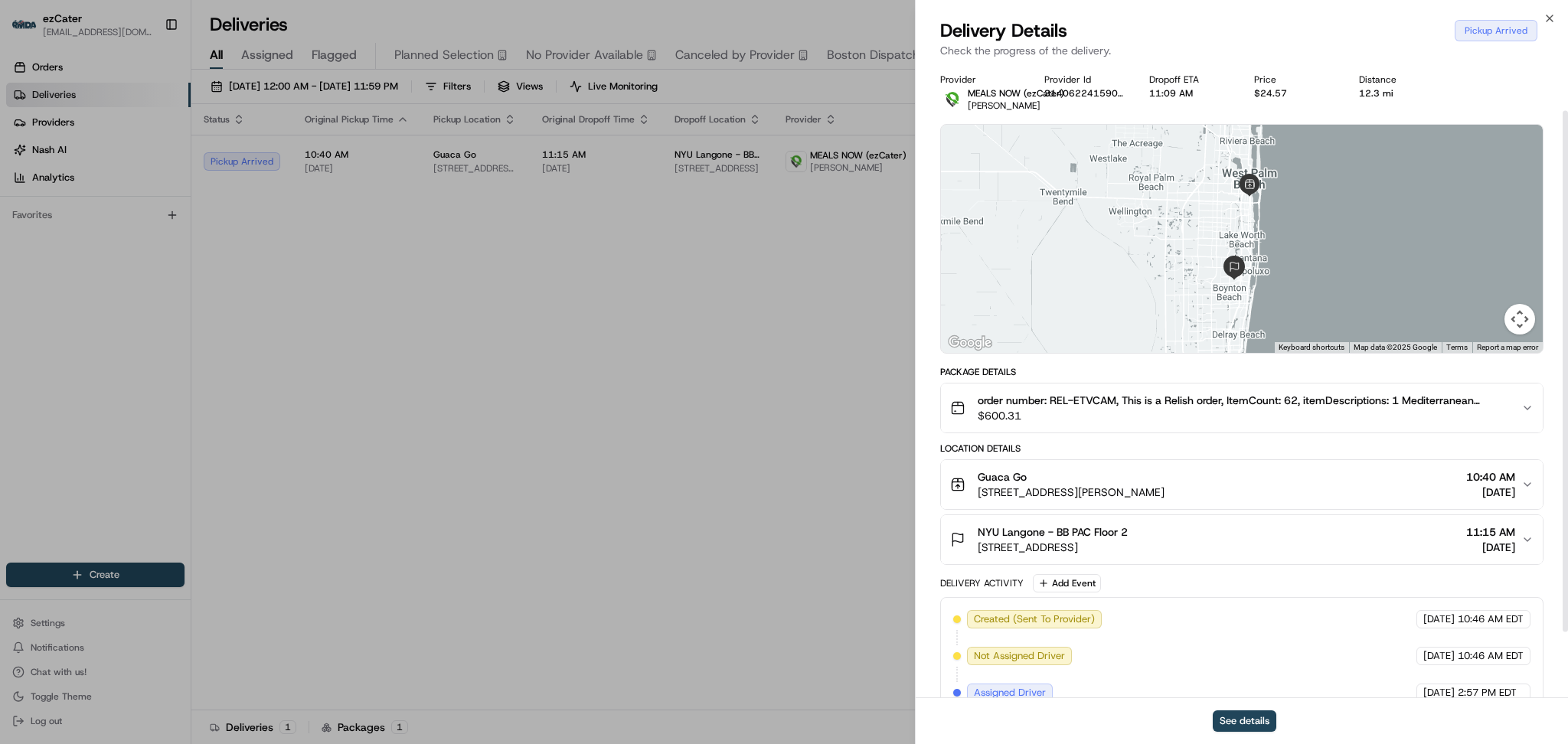
scroll to position [137, 0]
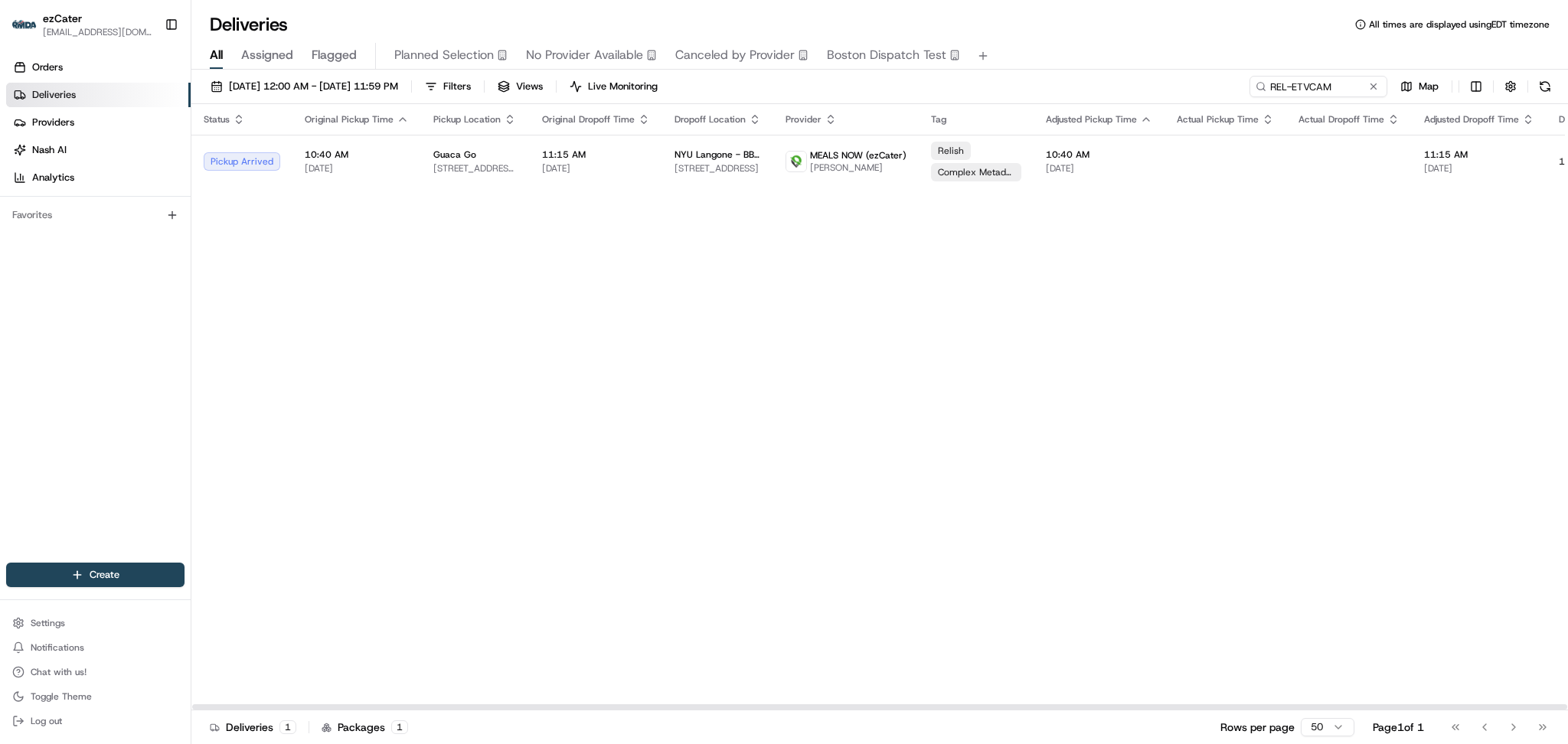
drag, startPoint x: 580, startPoint y: 248, endPoint x: 562, endPoint y: 331, distance: 84.9
click at [831, 580] on div "Status Original Pickup Time Pickup Location Original Dropoff Time Dropoff Locat…" at bounding box center [985, 407] width 1586 height 606
drag, startPoint x: 1305, startPoint y: 440, endPoint x: 1309, endPoint y: 372, distance: 68.1
click at [1308, 438] on div "Status Original Pickup Time Pickup Location Original Dropoff Time Dropoff Locat…" at bounding box center [985, 407] width 1586 height 606
drag, startPoint x: 1342, startPoint y: 92, endPoint x: 929, endPoint y: 62, distance: 414.1
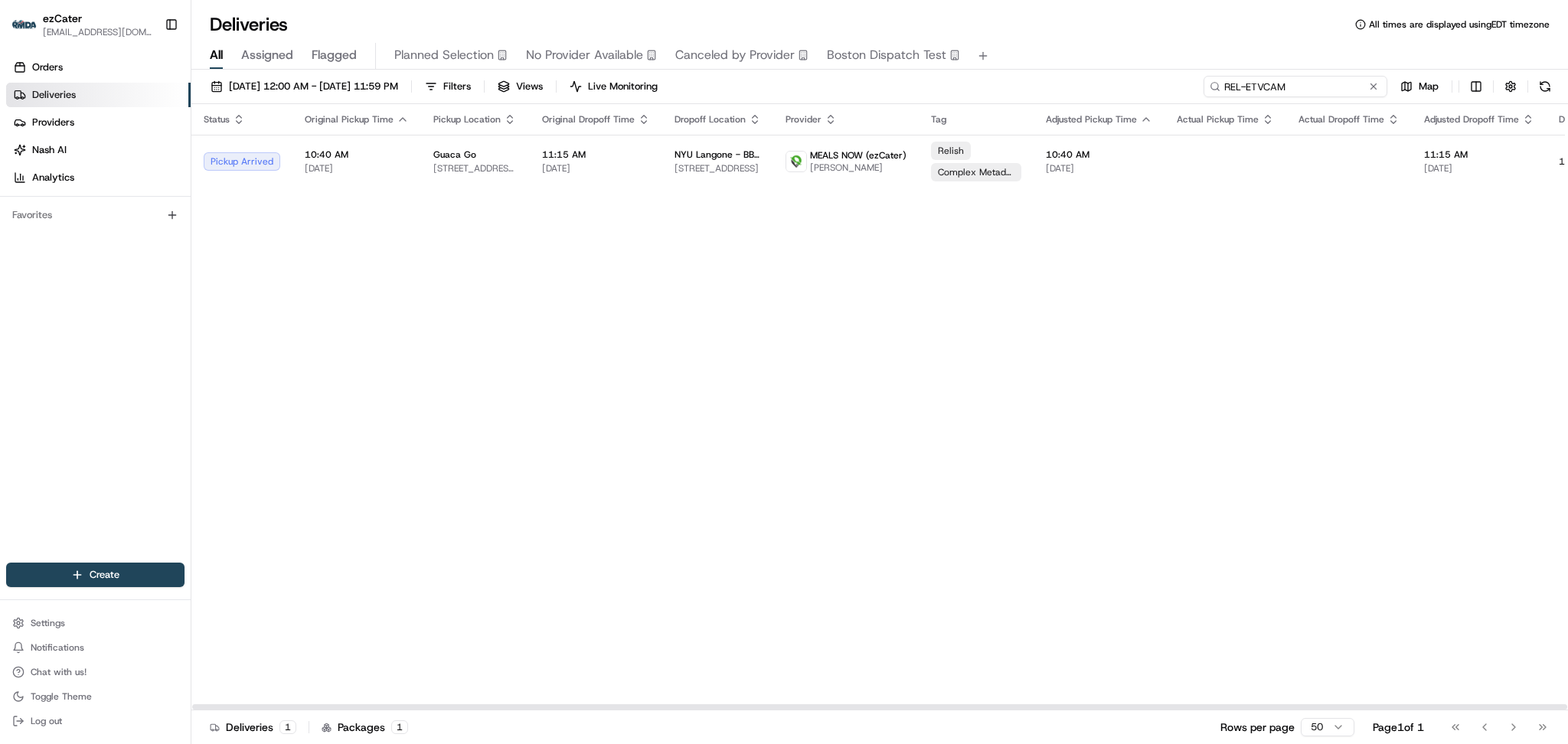
click at [929, 62] on div "Deliveries All times are displayed using EDT timezone All Assigned Flagged Plan…" at bounding box center [880, 372] width 1376 height 744
paste input "XQ34FV"
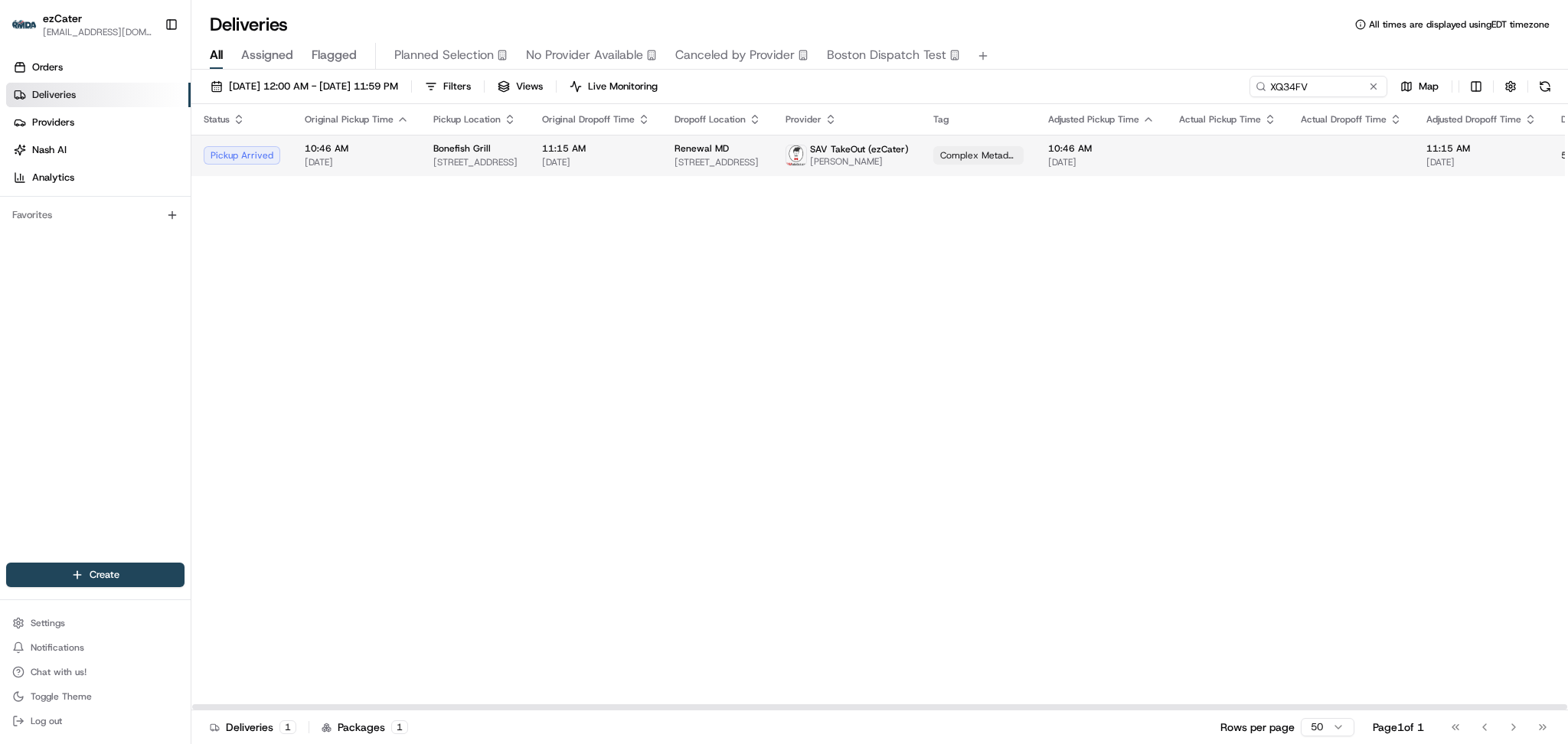
click at [1318, 173] on td at bounding box center [1351, 155] width 125 height 41
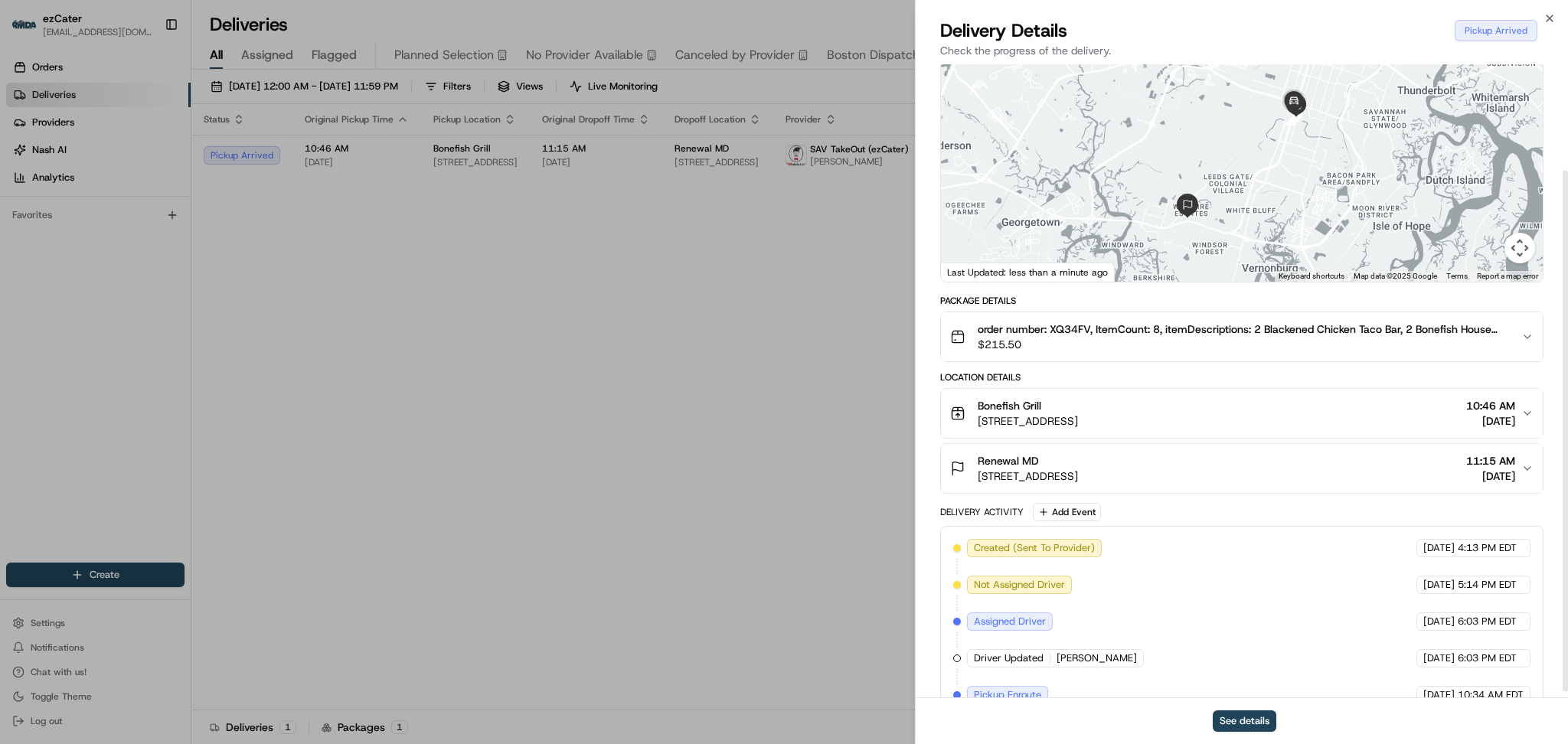
scroll to position [137, 0]
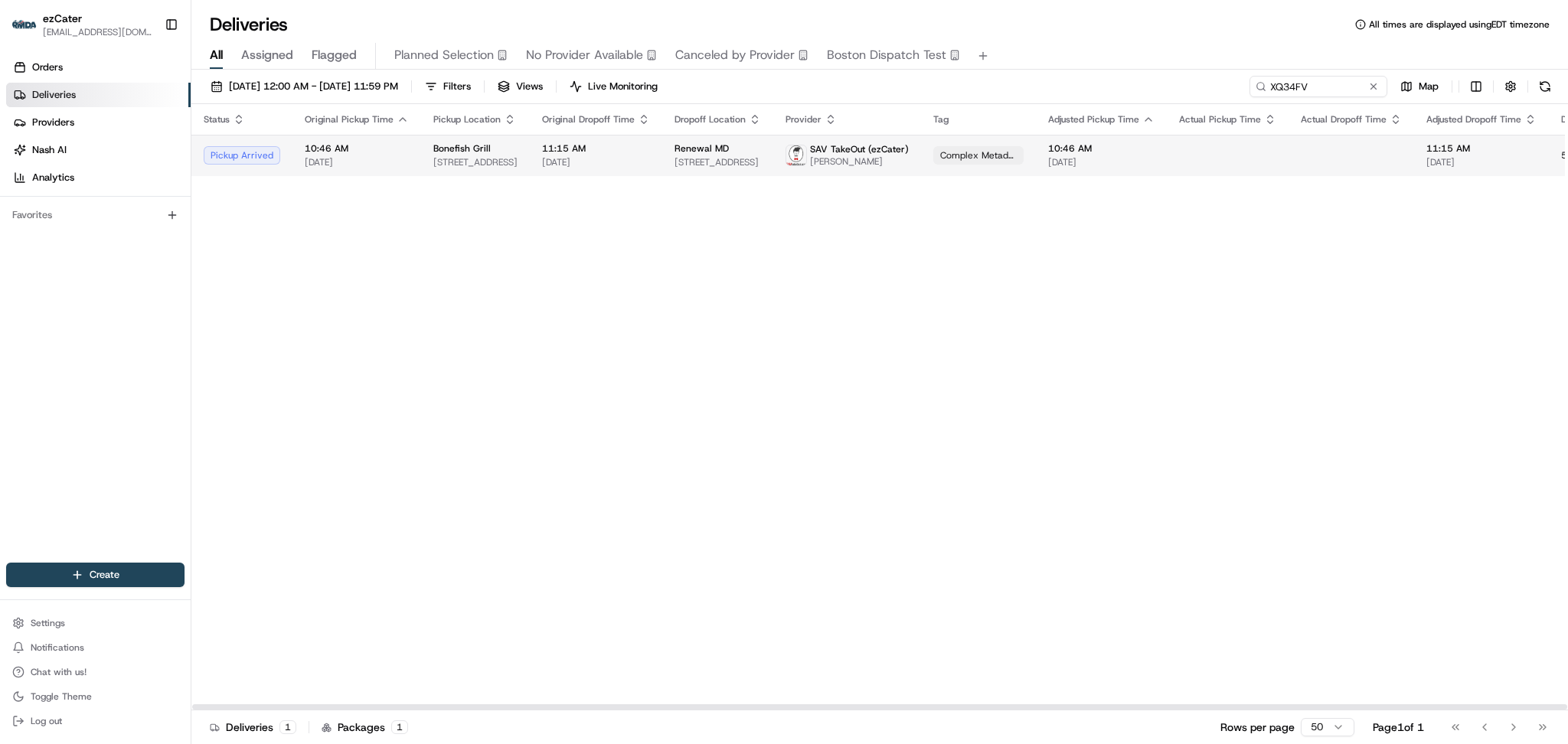
click at [530, 162] on td "11:15 AM 08/18/2025" at bounding box center [596, 155] width 132 height 41
drag, startPoint x: 1342, startPoint y: 90, endPoint x: 1053, endPoint y: 90, distance: 289.0
click at [1055, 90] on div "08/01/2025 12:00 AM - 08/31/2025 11:59 PM Filters Views Live Monitoring XQ34FV …" at bounding box center [880, 90] width 1376 height 28
paste input "JJ6EHJ"
click at [1045, 164] on span "[DATE]" at bounding box center [1096, 168] width 106 height 13
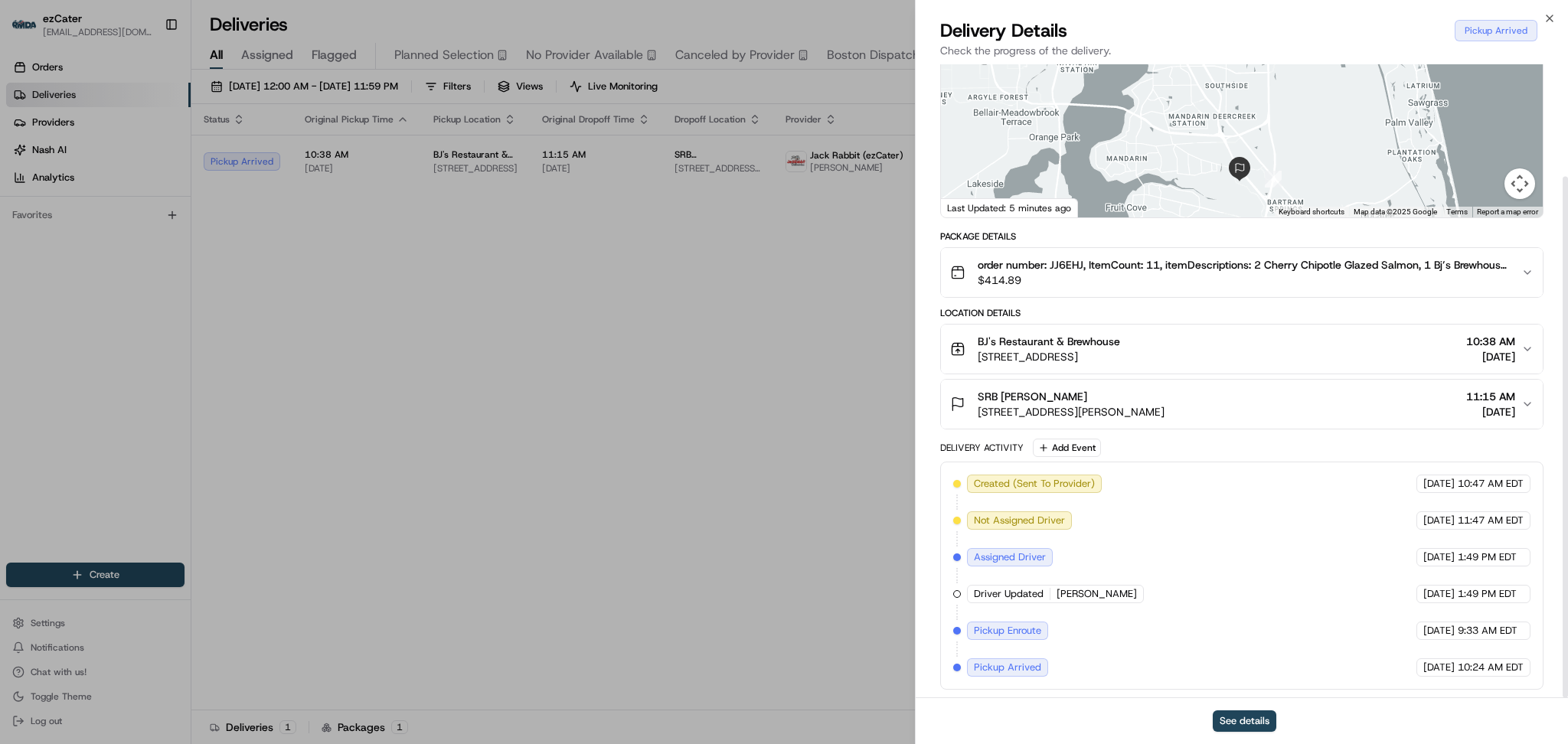
scroll to position [137, 0]
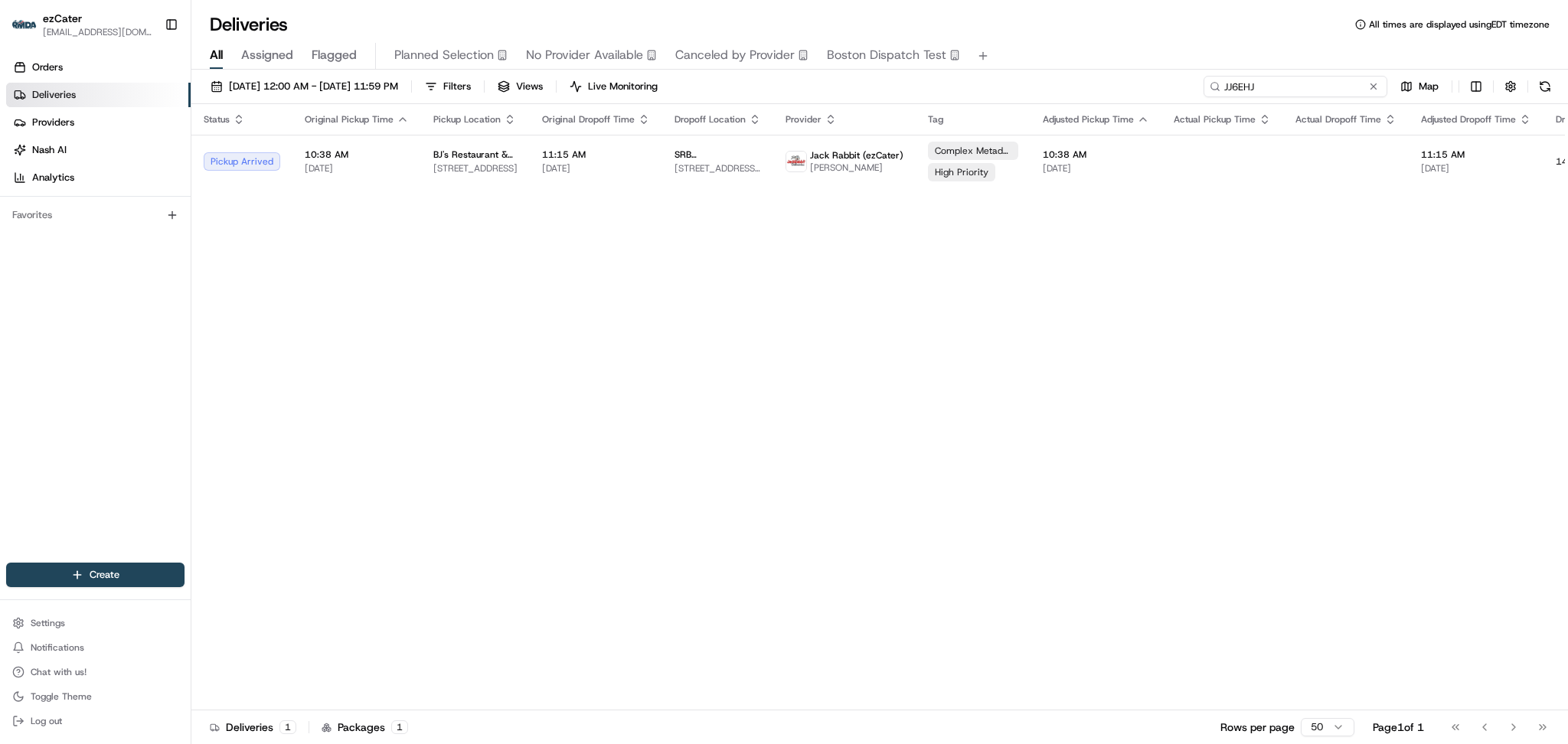
drag, startPoint x: 1266, startPoint y: 92, endPoint x: 1100, endPoint y: 80, distance: 166.4
click at [1100, 80] on div "08/01/2025 12:00 AM - 08/31/2025 11:59 PM Filters Views Live Monitoring JJ6EHJ …" at bounding box center [880, 90] width 1376 height 28
paste input "REL-JYJHPE"
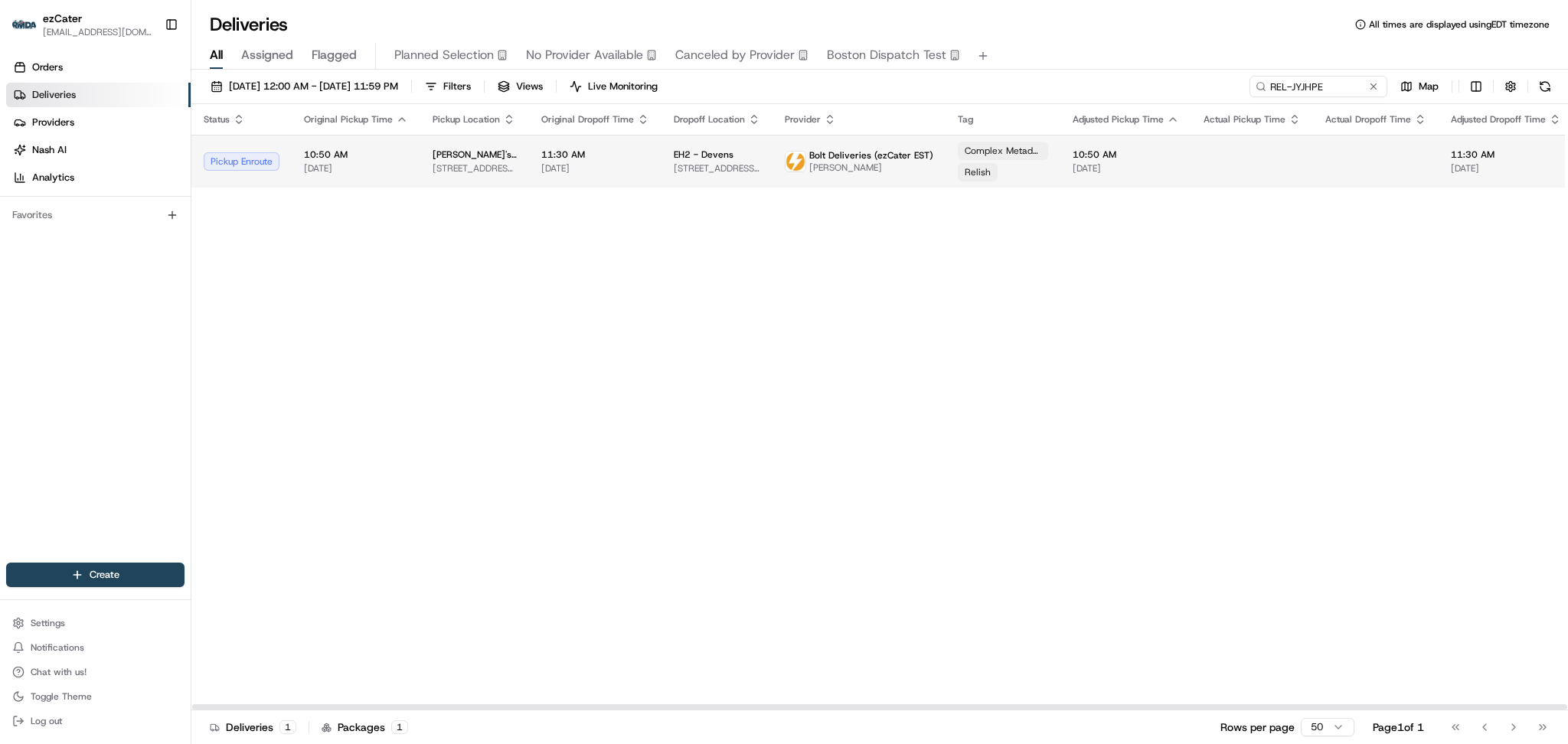
click at [271, 152] on div "Pickup Enroute" at bounding box center [241, 161] width 76 height 18
drag, startPoint x: 1299, startPoint y: 281, endPoint x: 1289, endPoint y: 167, distance: 114.4
click at [1302, 280] on div "Status Original Pickup Time Pickup Location Original Dropoff Time Dropoff Locat…" at bounding box center [998, 407] width 1613 height 606
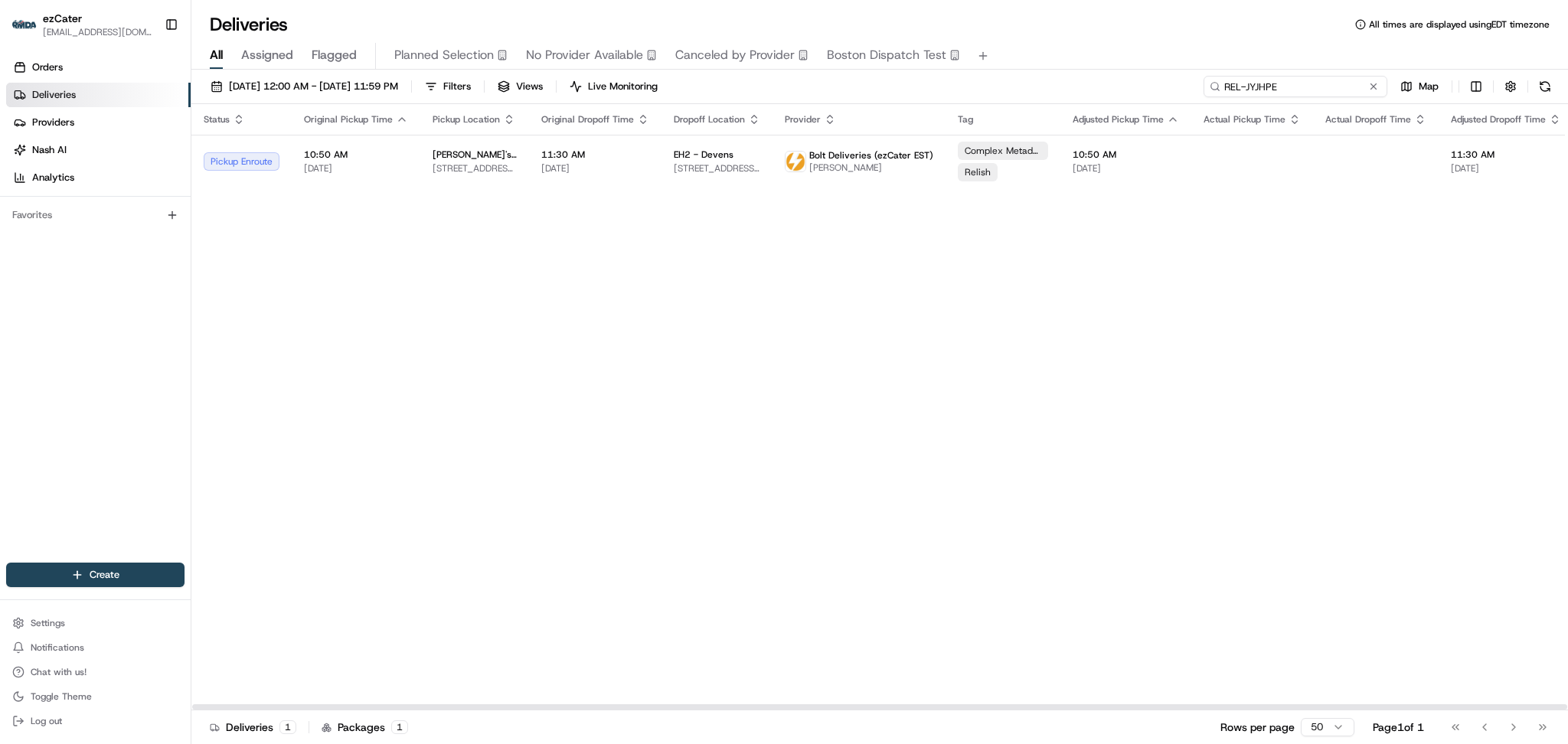
drag, startPoint x: 1291, startPoint y: 86, endPoint x: 831, endPoint y: 62, distance: 460.6
click at [831, 62] on div "Deliveries All times are displayed using EDT timezone All Assigned Flagged Plan…" at bounding box center [880, 372] width 1376 height 744
paste input "U94-TK6"
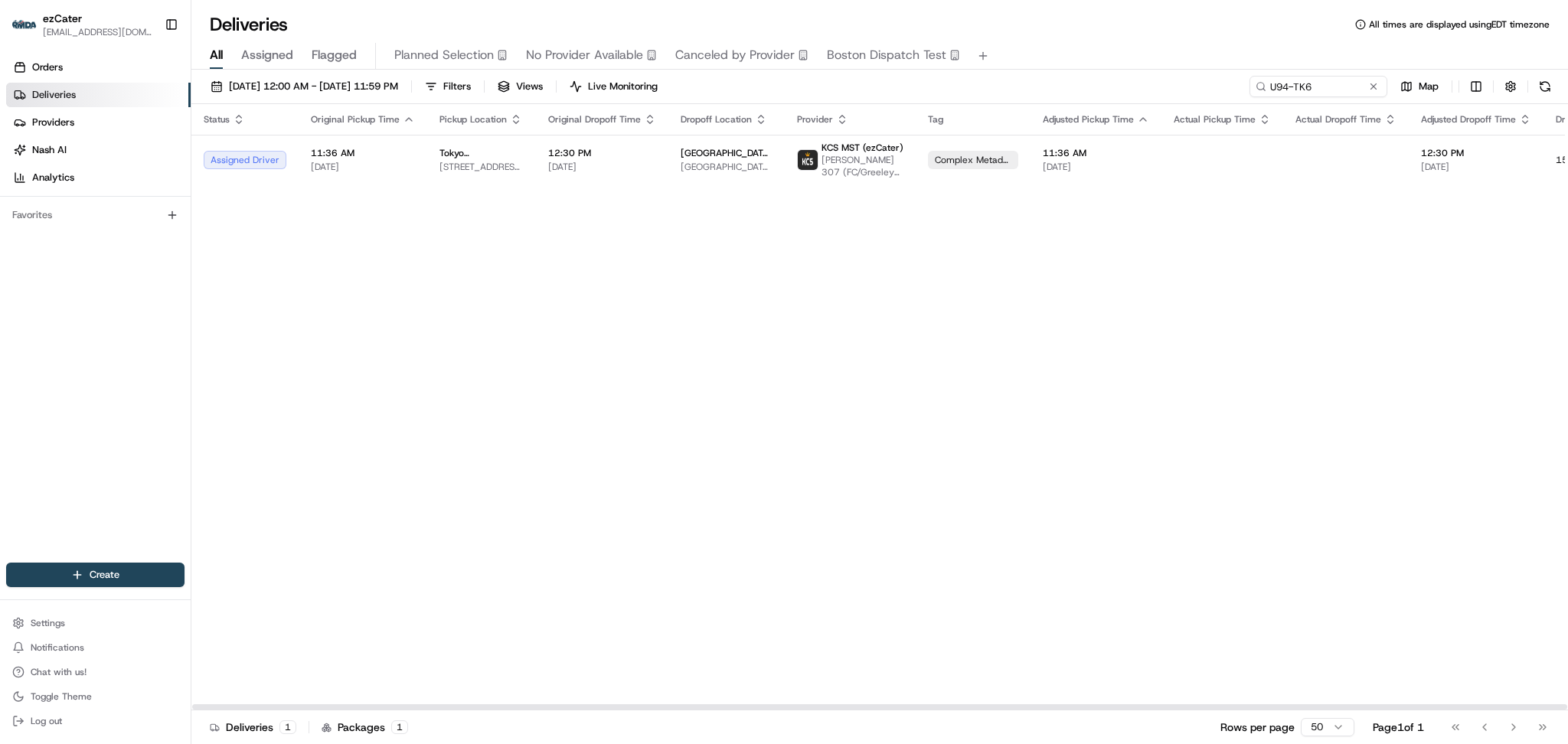
drag, startPoint x: 1263, startPoint y: 401, endPoint x: 1292, endPoint y: 301, distance: 104.1
click at [1266, 395] on div "Status Original Pickup Time Pickup Location Original Dropoff Time Dropoff Locat…" at bounding box center [983, 407] width 1583 height 606
drag, startPoint x: 1340, startPoint y: 93, endPoint x: 924, endPoint y: 68, distance: 416.8
click at [925, 68] on div "Deliveries All times are displayed using EDT timezone All Assigned Flagged Plan…" at bounding box center [880, 372] width 1376 height 744
paste input "G8R-4ZE"
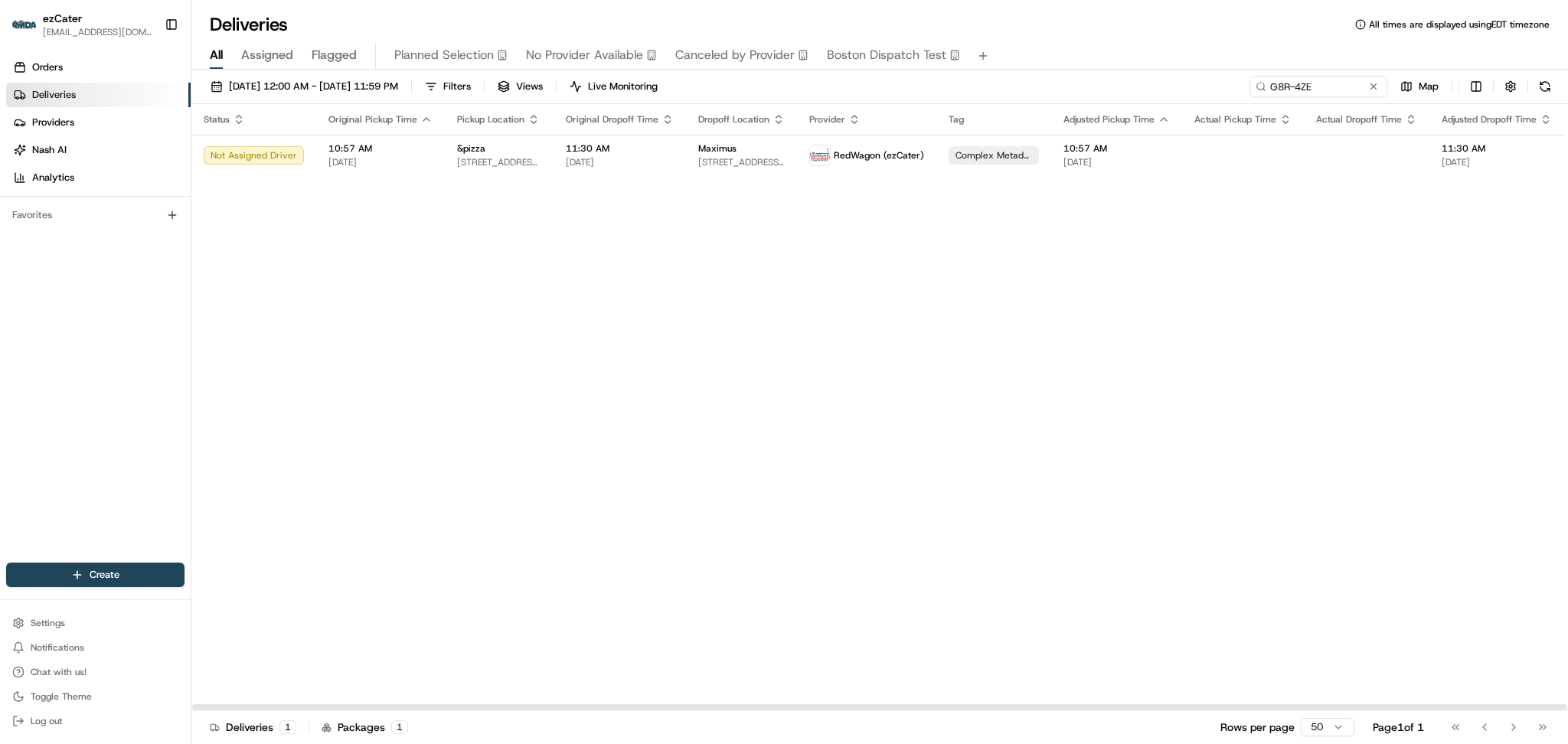
drag, startPoint x: 1384, startPoint y: 252, endPoint x: 1373, endPoint y: 226, distance: 28.2
click at [1384, 252] on div "Status Original Pickup Time Pickup Location Original Dropoff Time Dropoff Locat…" at bounding box center [994, 407] width 1605 height 606
drag, startPoint x: 1337, startPoint y: 85, endPoint x: 890, endPoint y: 85, distance: 447.0
click at [915, 85] on div "08/01/2025 12:00 AM - 08/31/2025 11:59 PM Filters Views Live Monitoring G8R-4ZE…" at bounding box center [880, 90] width 1376 height 28
paste input "UKT-KM2"
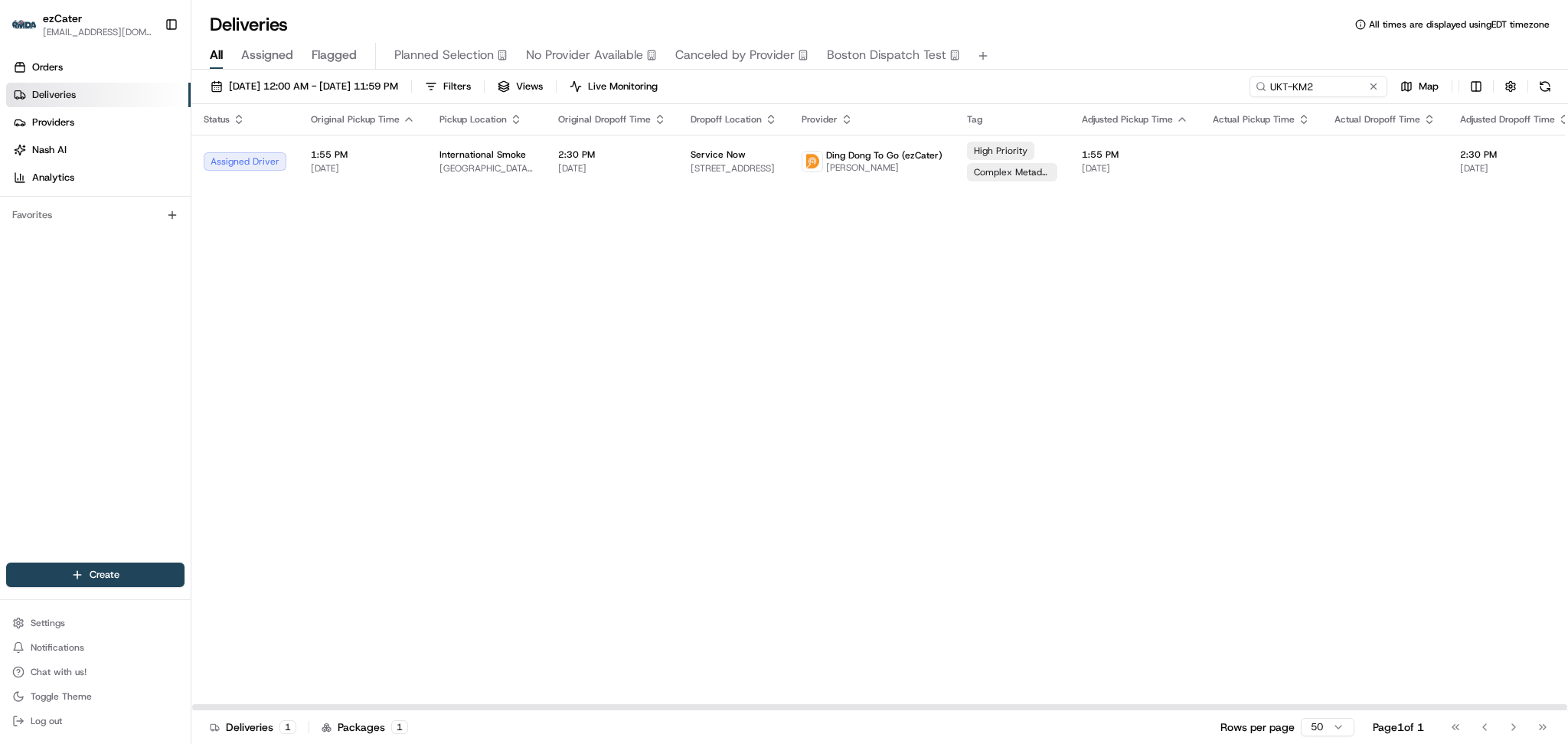
click at [1338, 296] on div "Status Original Pickup Time Pickup Location Original Dropoff Time Dropoff Locat…" at bounding box center [1003, 407] width 1623 height 606
drag, startPoint x: 1332, startPoint y: 95, endPoint x: 941, endPoint y: 80, distance: 391.3
click at [942, 80] on div "08/01/2025 12:00 AM - 08/31/2025 11:59 PM Filters Views Live Monitoring UKT-KM2…" at bounding box center [880, 90] width 1376 height 28
paste input "KR3-MG6"
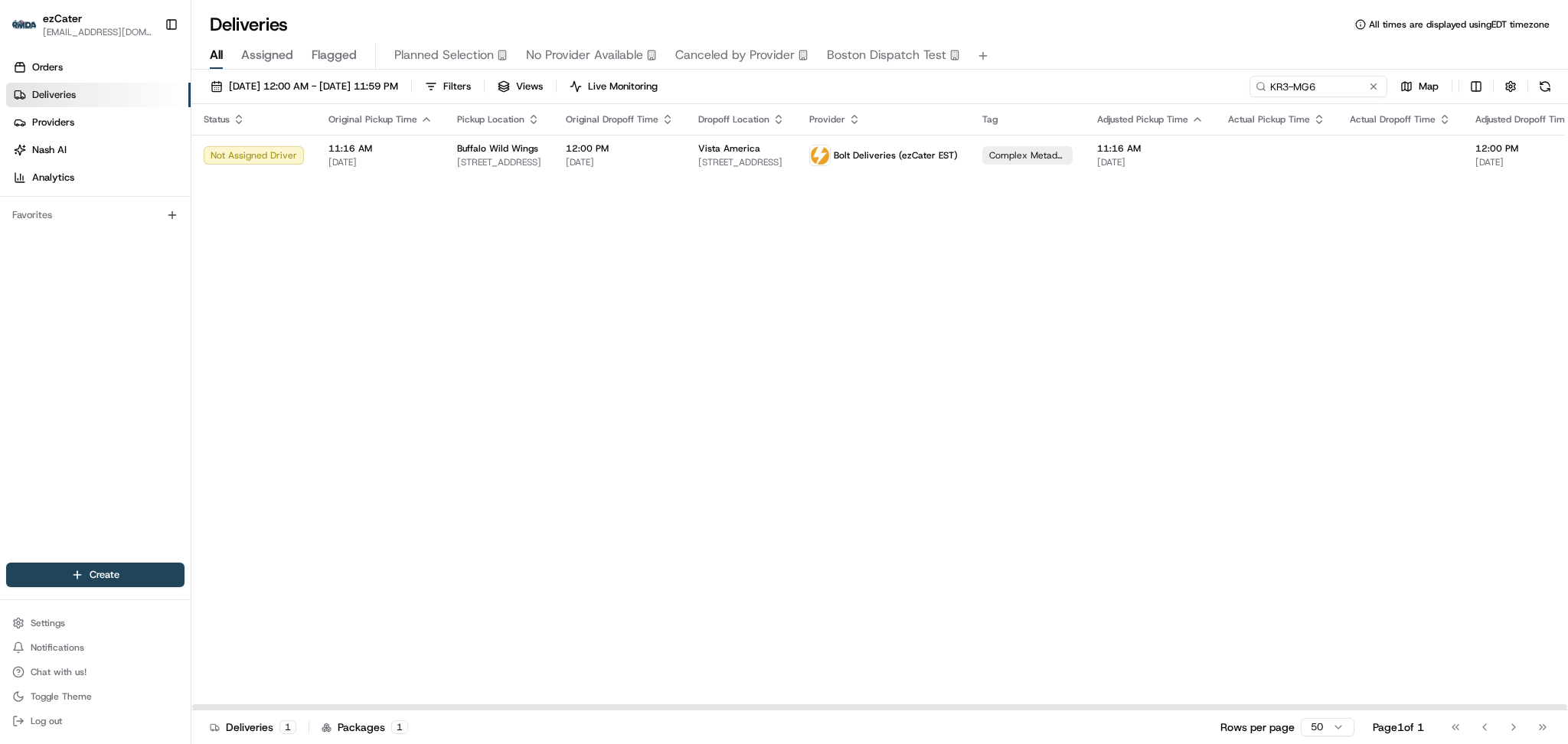
drag, startPoint x: 1256, startPoint y: 350, endPoint x: 1281, endPoint y: 261, distance: 92.4
click at [1257, 344] on div "Status Original Pickup Time Pickup Location Original Dropoff Time Dropoff Locat…" at bounding box center [1011, 407] width 1638 height 606
drag, startPoint x: 1331, startPoint y: 90, endPoint x: 993, endPoint y: 72, distance: 338.5
click at [1000, 72] on div "08/01/2025 12:00 AM - 08/31/2025 11:59 PM Filters Views Live Monitoring KR3-MG6…" at bounding box center [880, 408] width 1376 height 678
paste input "4W7-UQ0"
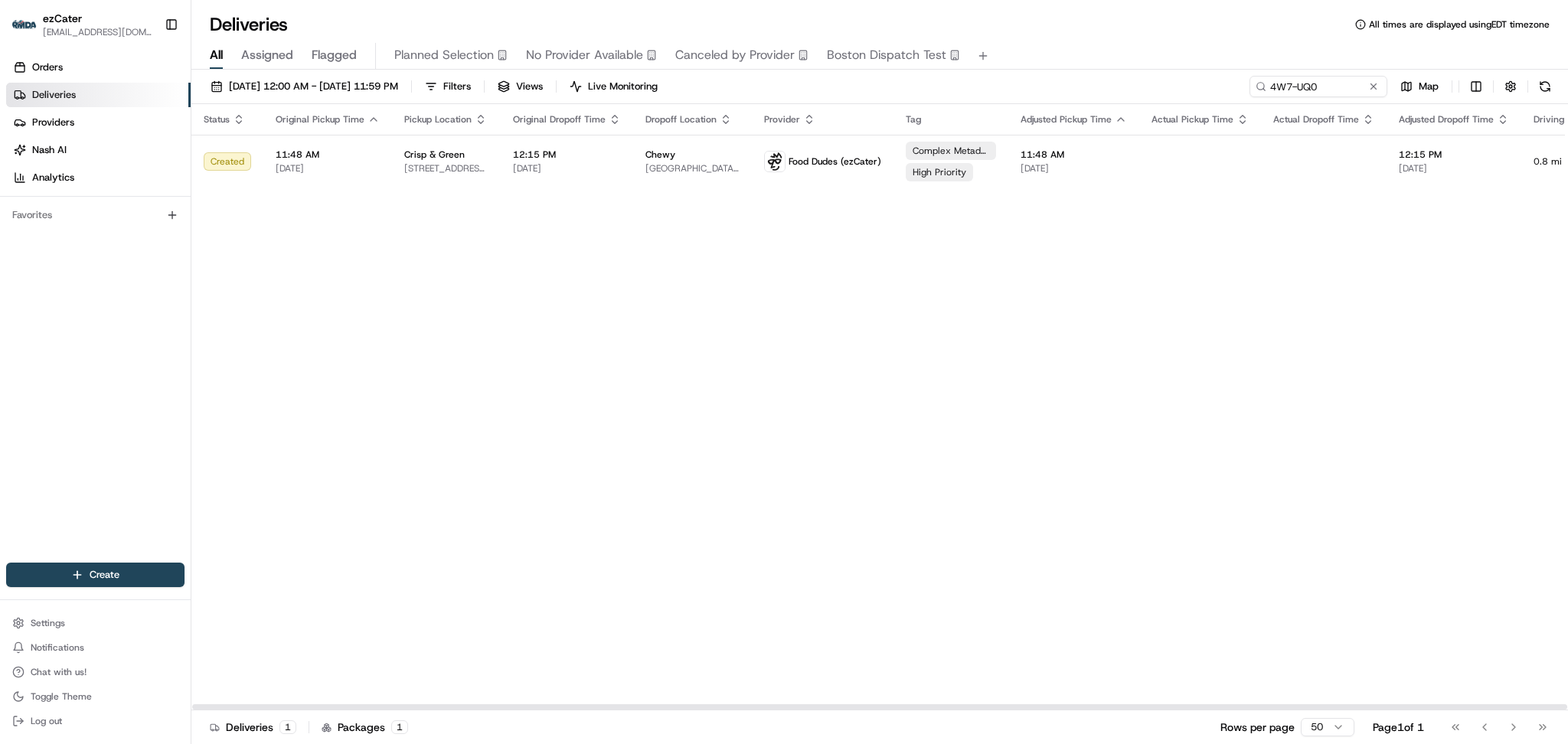
drag, startPoint x: 1378, startPoint y: 352, endPoint x: 1358, endPoint y: 302, distance: 53.9
click at [1378, 348] on div "Status Original Pickup Time Pickup Location Original Dropoff Time Dropoff Locat…" at bounding box center [972, 407] width 1561 height 606
drag, startPoint x: 1333, startPoint y: 85, endPoint x: 950, endPoint y: 81, distance: 383.0
click at [950, 81] on div "08/01/2025 12:00 AM - 08/31/2025 11:59 PM Filters Views Live Monitoring 4W7-UQ0…" at bounding box center [880, 90] width 1376 height 28
paste input "XQ34FV"
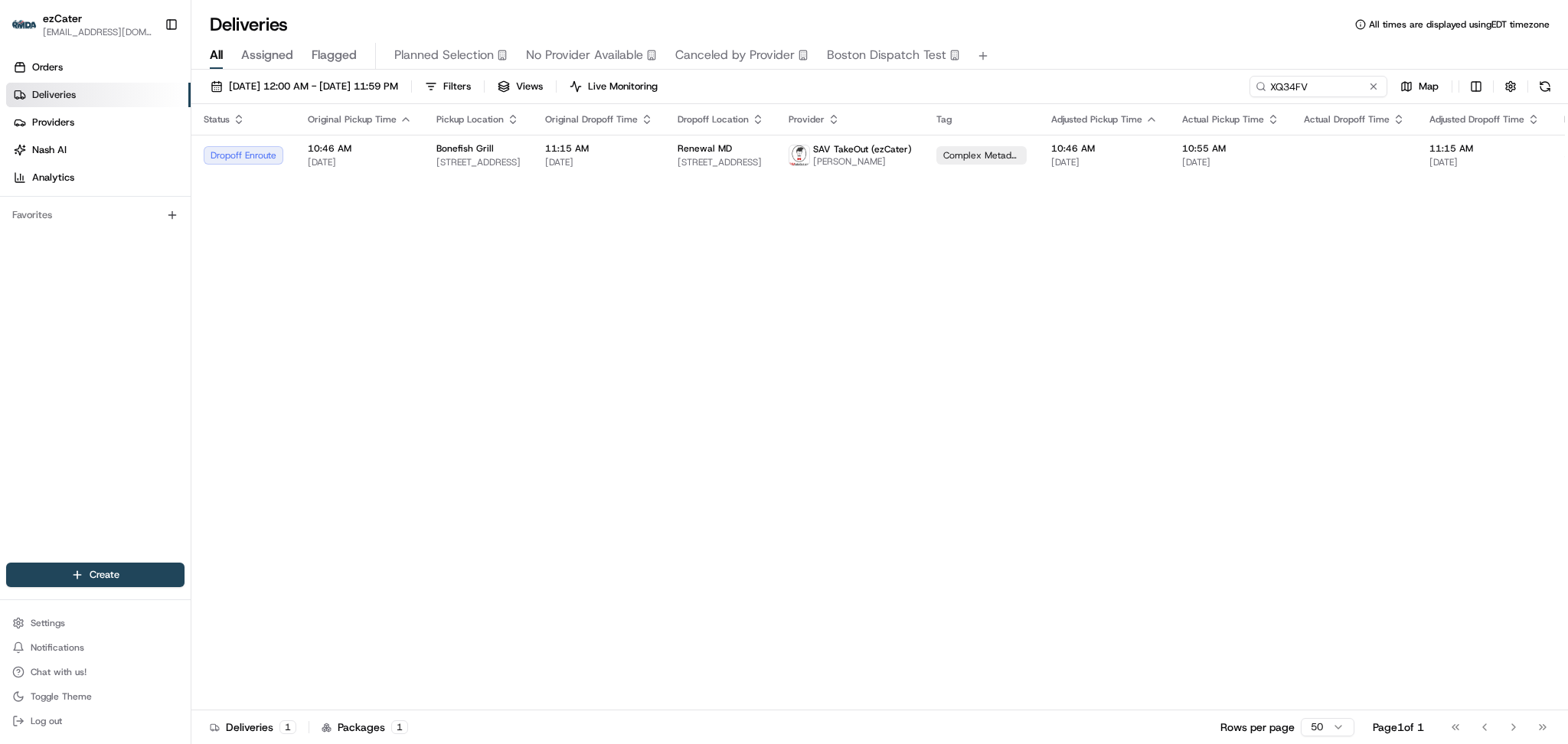
drag, startPoint x: 1395, startPoint y: 415, endPoint x: 1396, endPoint y: 407, distance: 8.1
click at [1396, 410] on div "Status Original Pickup Time Pickup Location Original Dropoff Time Dropoff Locat…" at bounding box center [988, 407] width 1592 height 606
drag, startPoint x: 1335, startPoint y: 84, endPoint x: 773, endPoint y: 73, distance: 562.1
click at [781, 76] on div "08/01/2025 12:00 AM - 08/31/2025 11:59 PM Filters Views Live Monitoring XQ34FV …" at bounding box center [880, 90] width 1376 height 28
paste input "REL-JYJHPE"
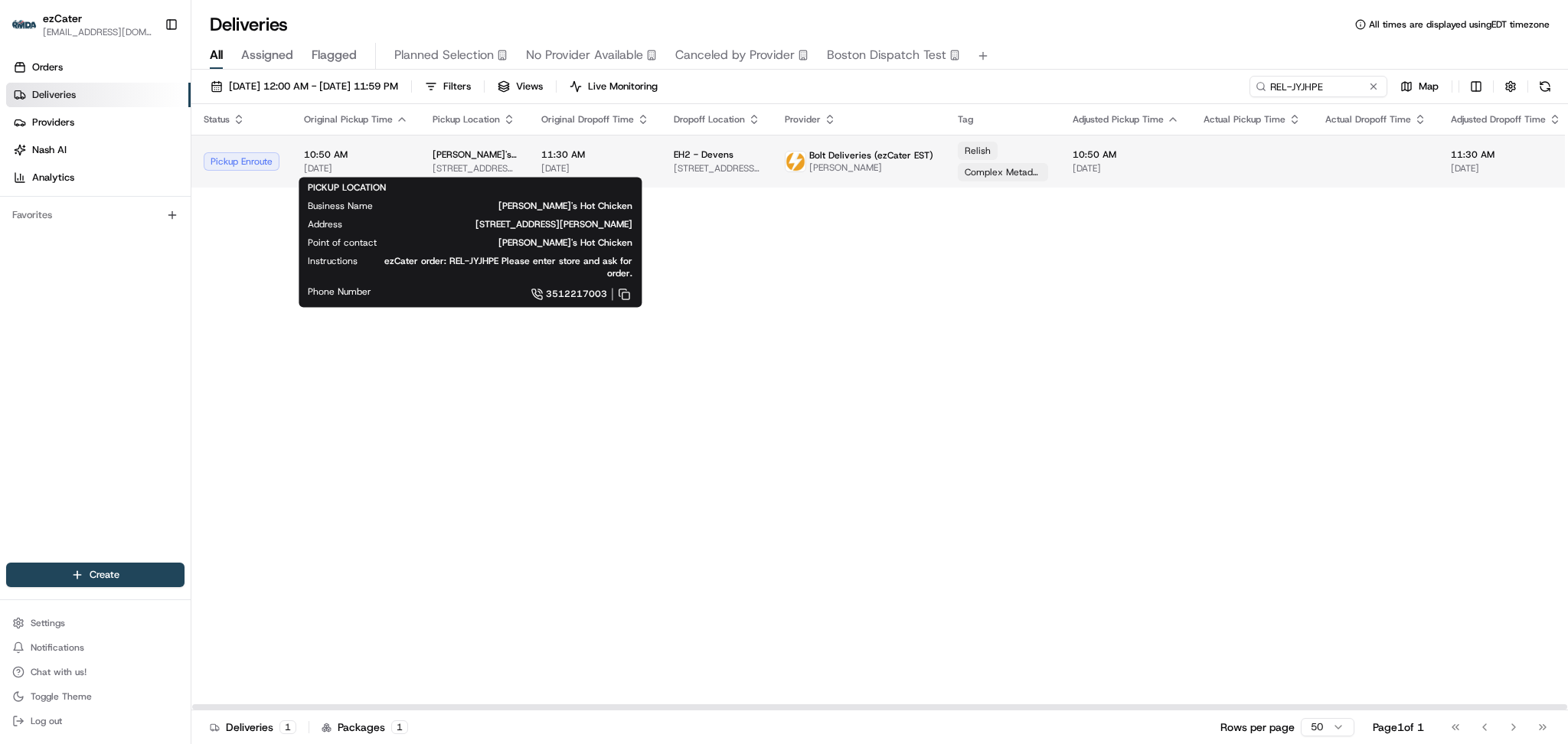
click at [486, 167] on span "40 Drum Hill Rd, Chelmsford, MA 01824, USA" at bounding box center [474, 168] width 84 height 13
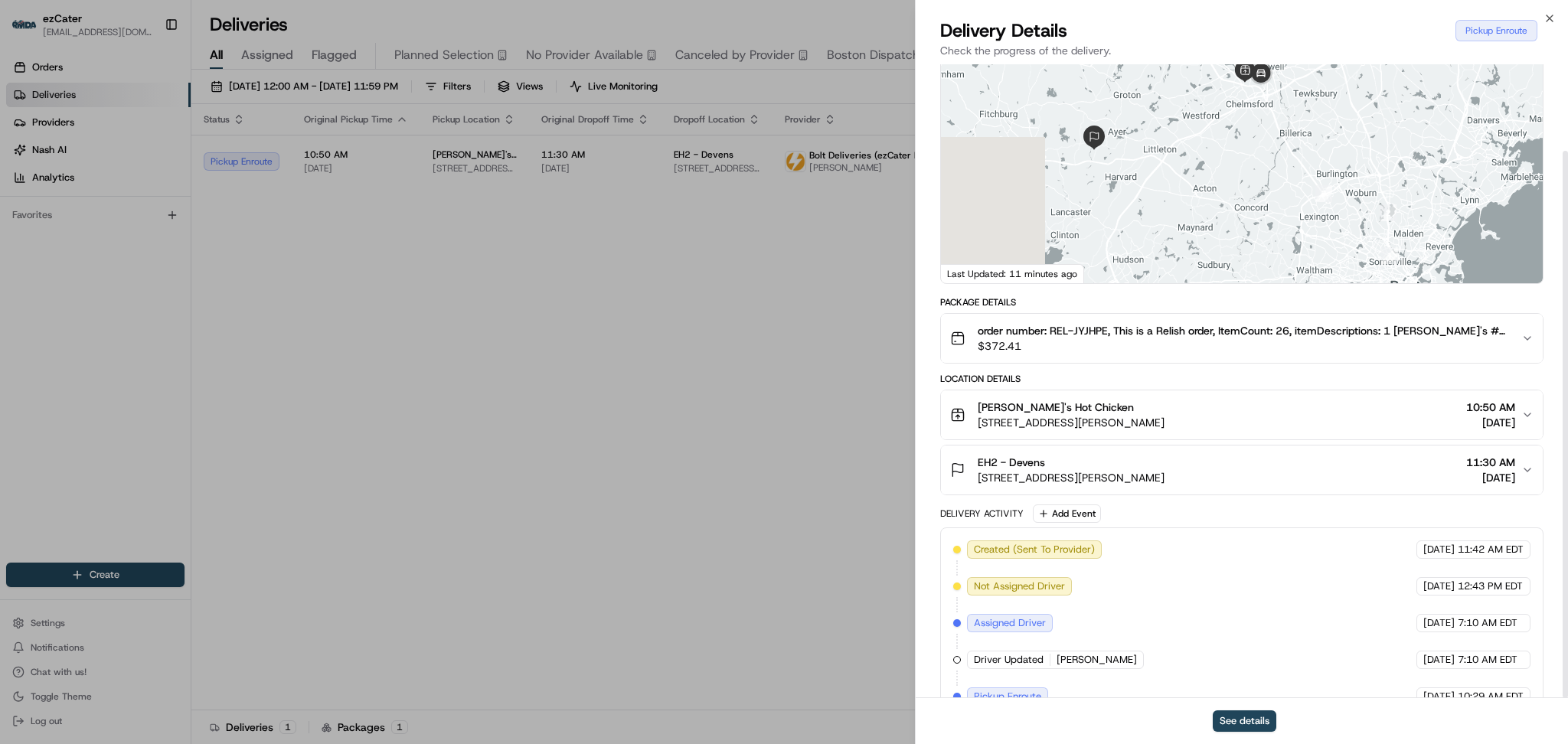
scroll to position [100, 0]
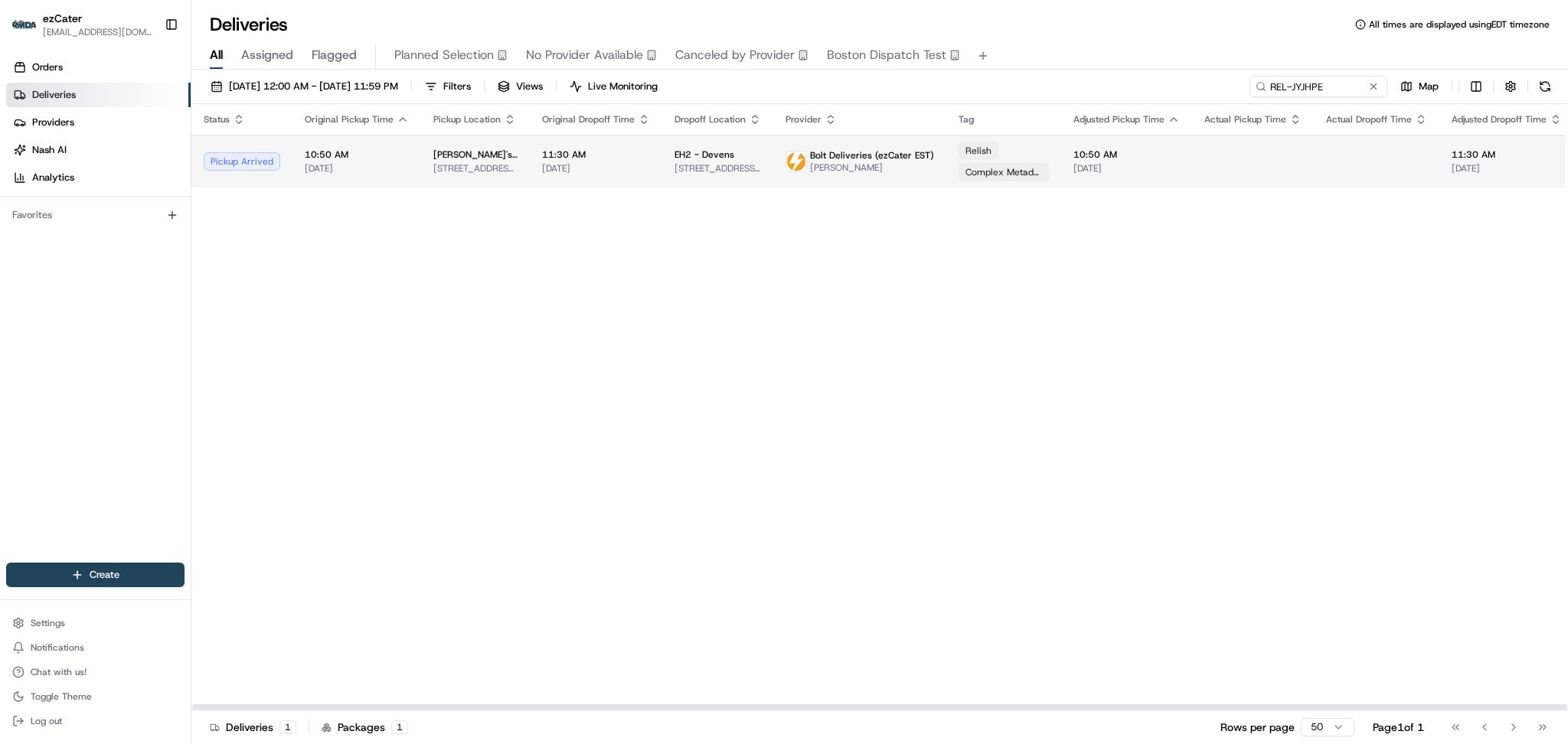
click at [448, 143] on td "Dave's Hot Chicken 40 Drum Hill Rd, Chelmsford, MA 01824, USA" at bounding box center [475, 161] width 109 height 53
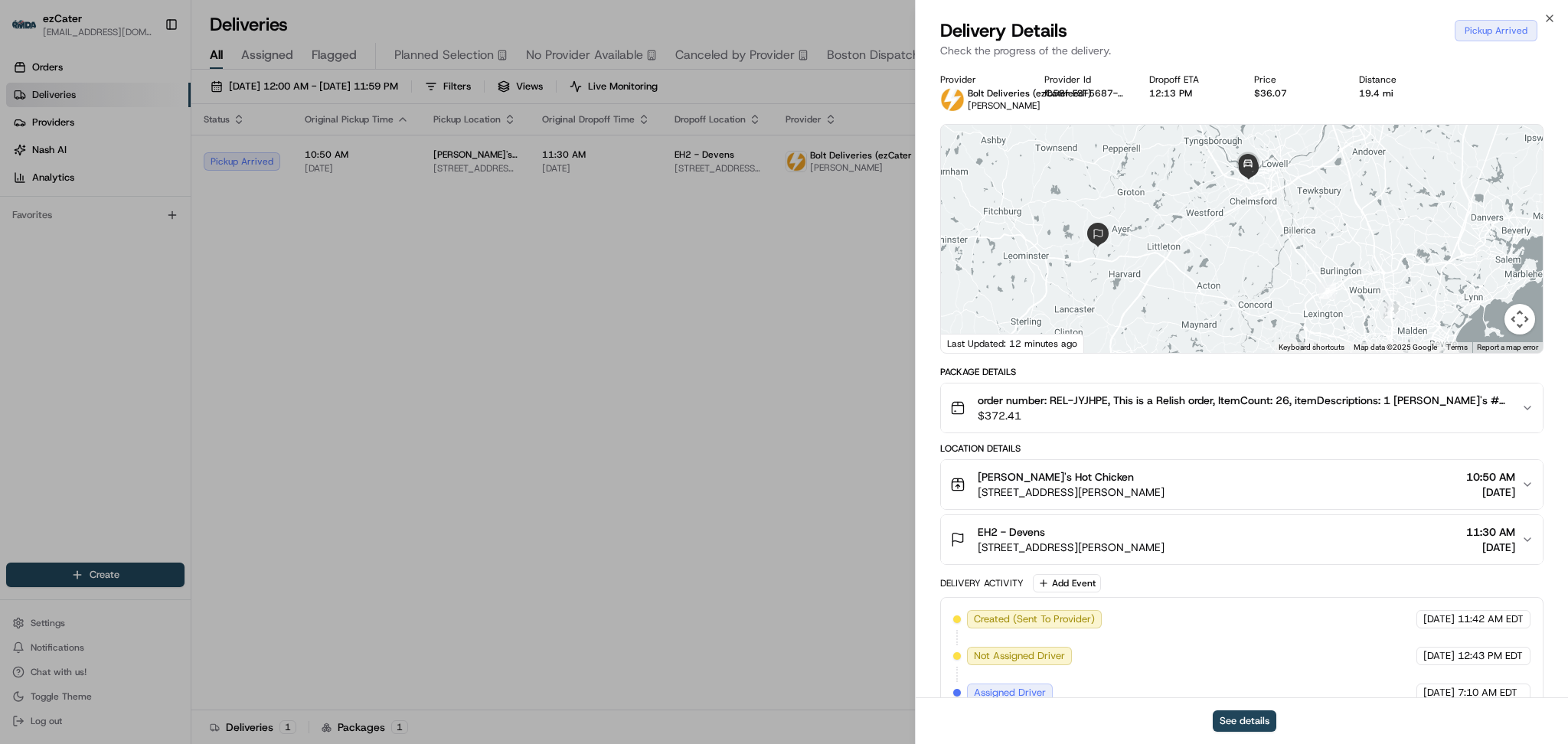
drag, startPoint x: 1173, startPoint y: 273, endPoint x: 1177, endPoint y: 306, distance: 33.2
click at [1177, 306] on div at bounding box center [1241, 238] width 601 height 228
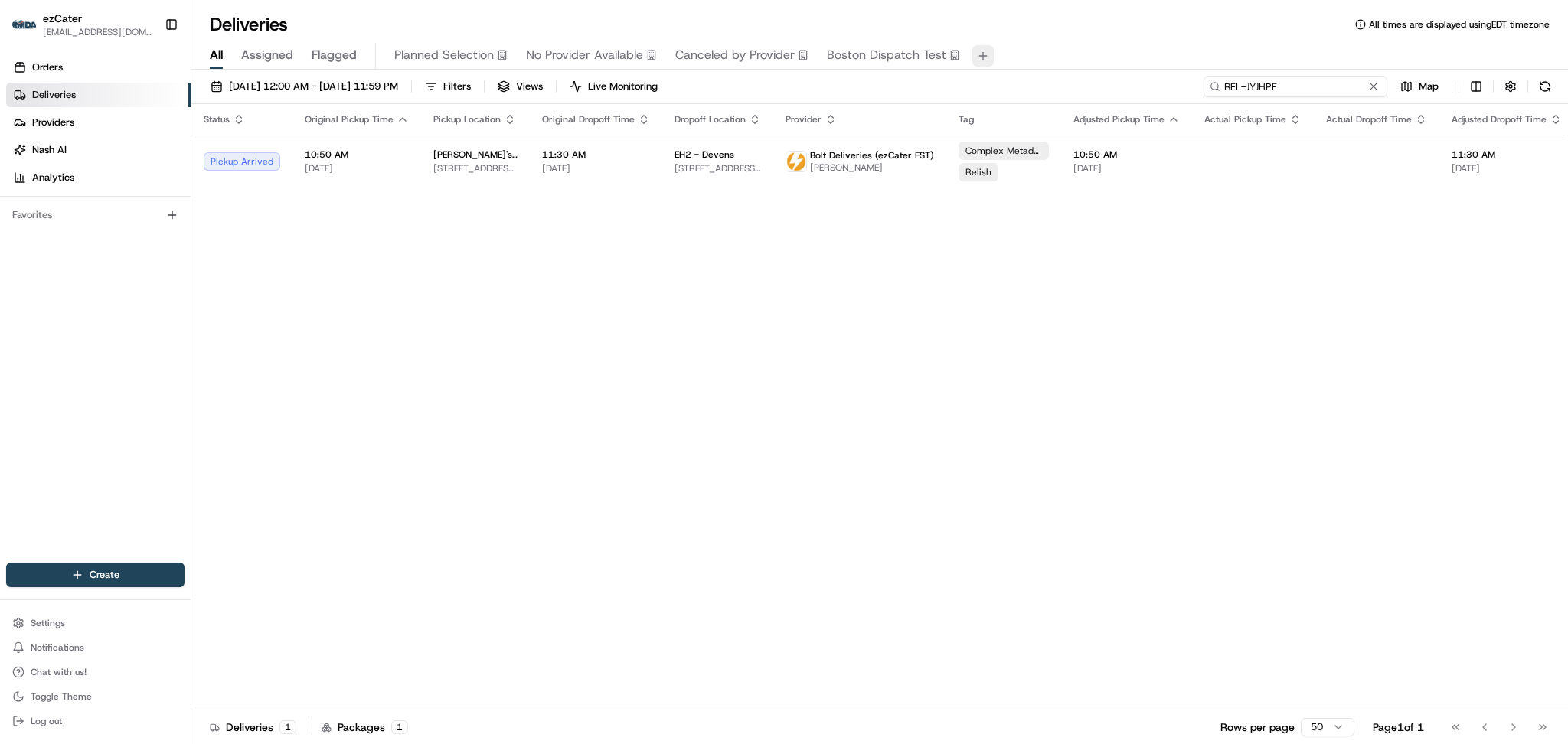
drag, startPoint x: 1339, startPoint y: 90, endPoint x: 988, endPoint y: 56, distance: 352.6
click at [1009, 59] on div "Deliveries All times are displayed using EDT timezone All Assigned Flagged Plan…" at bounding box center [880, 372] width 1376 height 744
paste input "GUZ783"
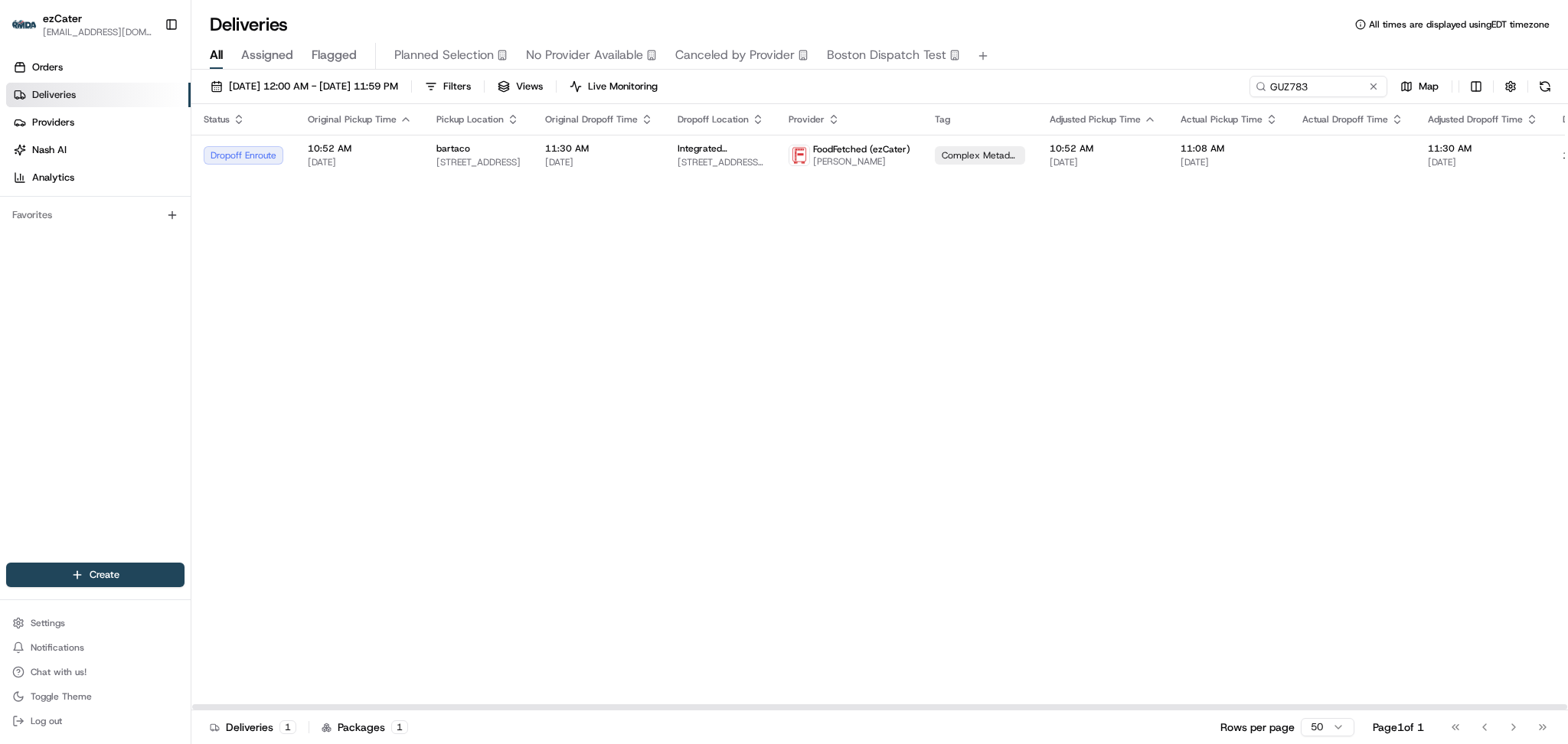
click at [1350, 276] on div "Status Original Pickup Time Pickup Location Original Dropoff Time Dropoff Locat…" at bounding box center [987, 407] width 1590 height 606
click at [576, 161] on span "[DATE]" at bounding box center [598, 162] width 108 height 13
drag, startPoint x: 1328, startPoint y: 97, endPoint x: 1170, endPoint y: 92, distance: 158.1
click at [1078, 94] on div "08/01/2025 12:00 AM - 08/31/2025 11:59 PM Filters Views Live Monitoring GUZ783 …" at bounding box center [880, 90] width 1376 height 28
paste input "622KGJ"
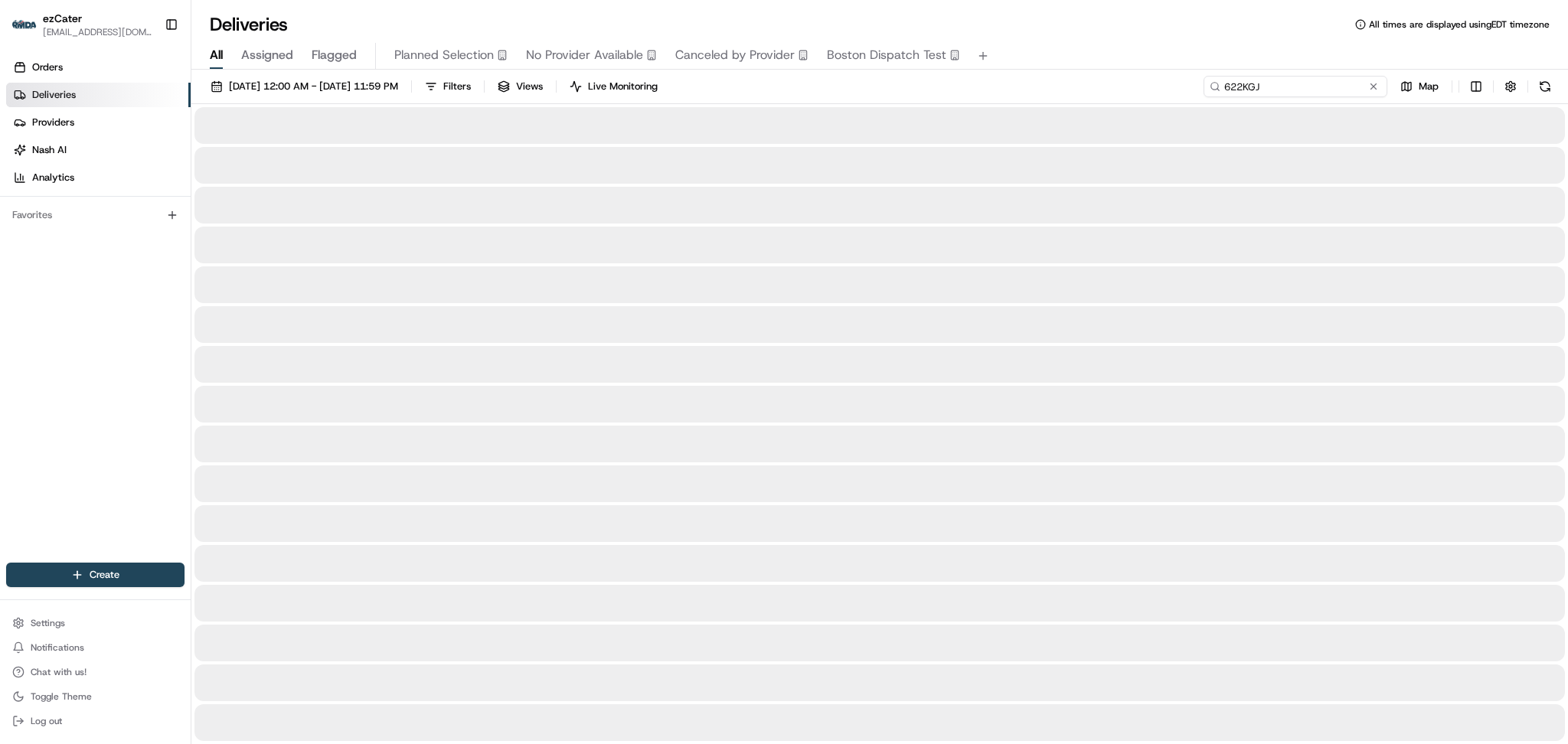
type input "622KGJ"
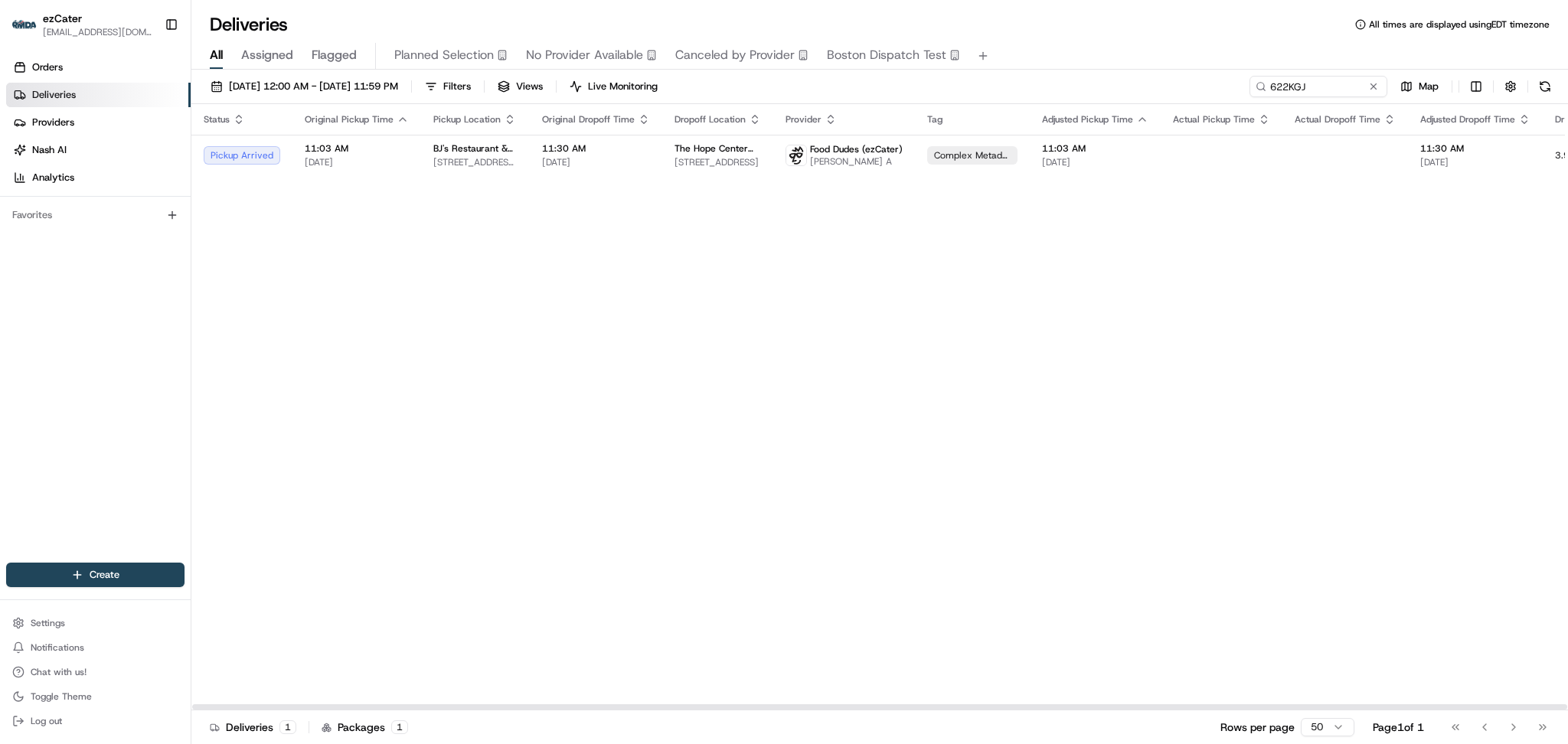
click at [1383, 124] on icon "button" at bounding box center [1389, 120] width 13 height 13
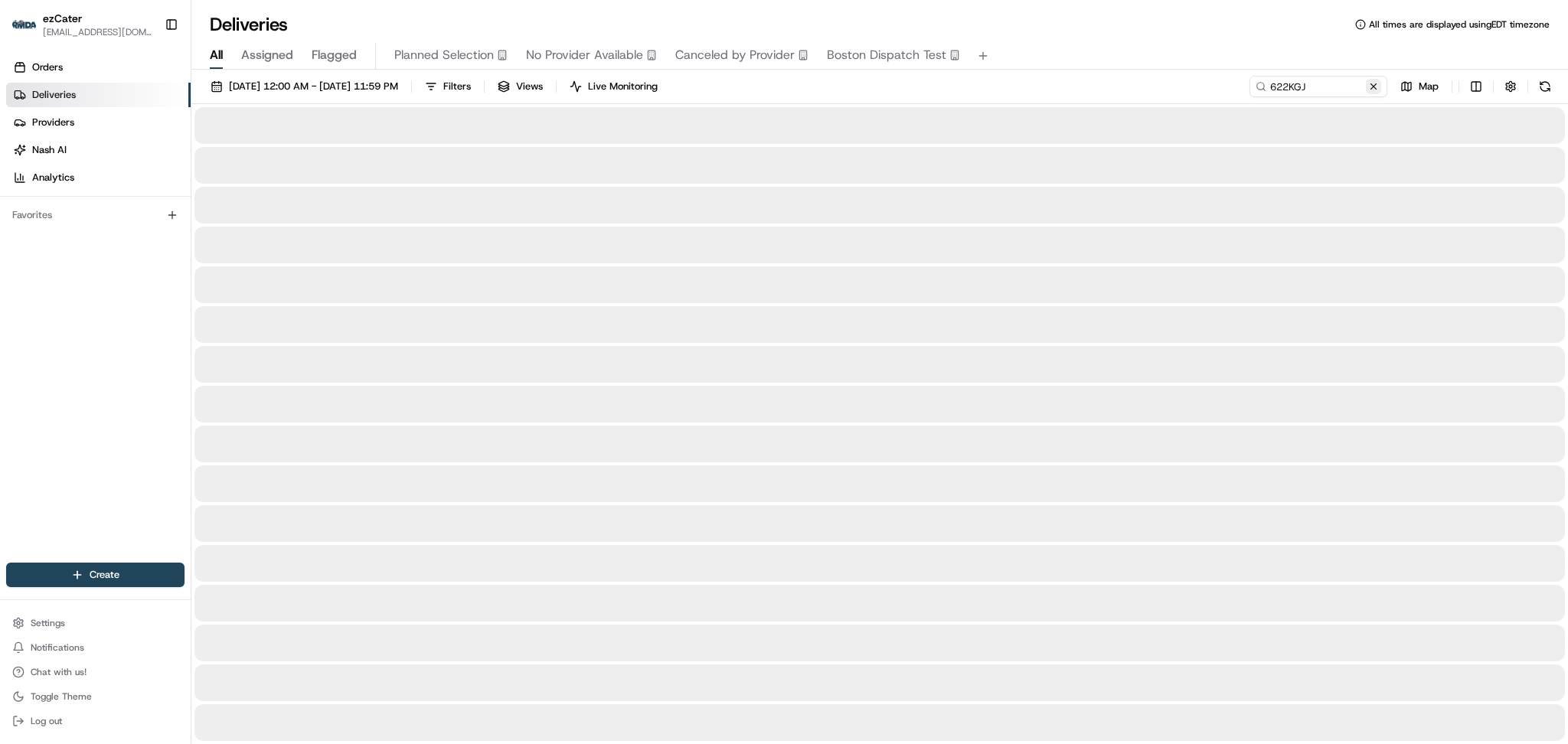
click at [1376, 86] on button at bounding box center [1373, 87] width 15 height 15
click at [271, 84] on span "08/01/2025 12:00 AM - 08/31/2025 11:59 PM" at bounding box center [313, 87] width 170 height 13
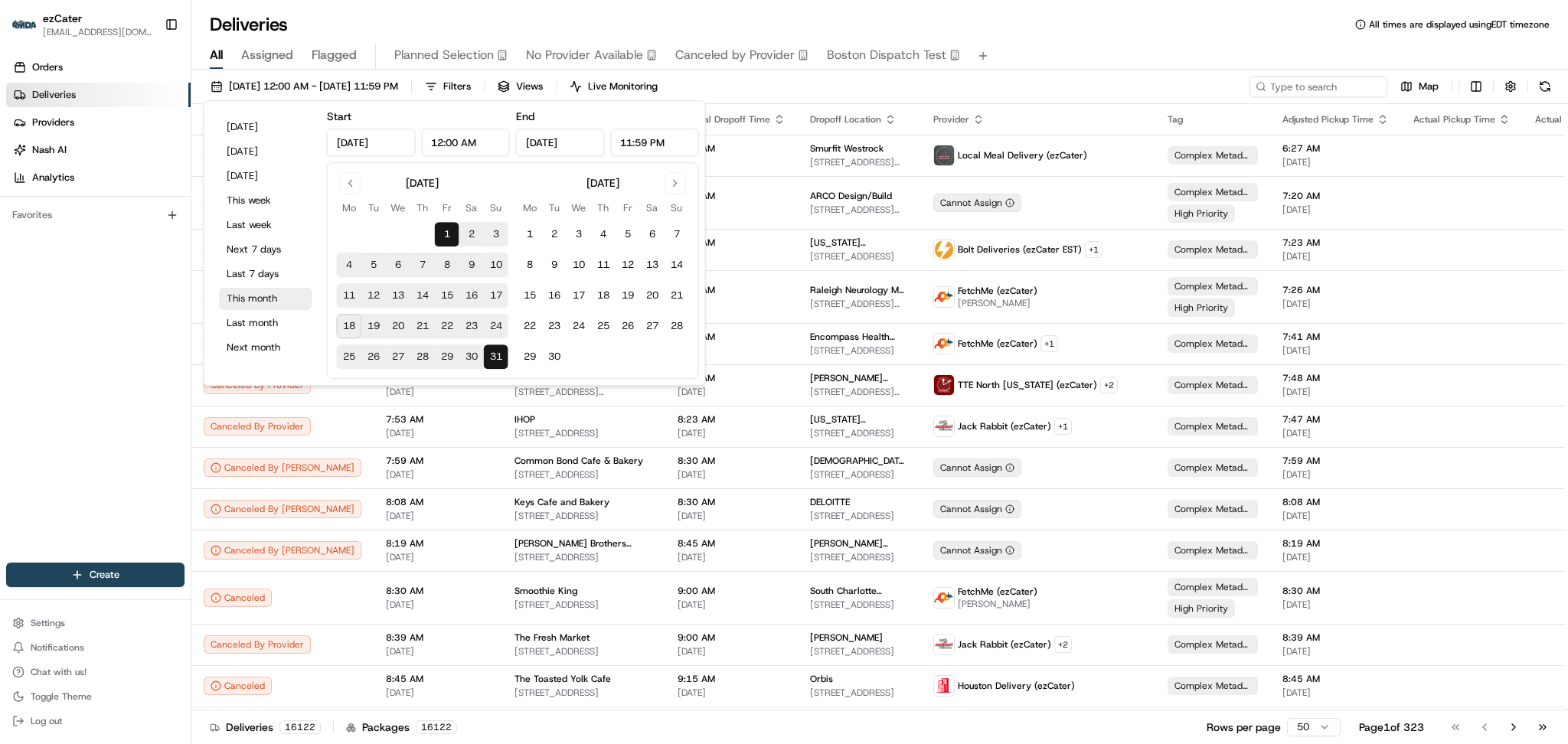
click at [268, 292] on button "This month" at bounding box center [265, 299] width 92 height 21
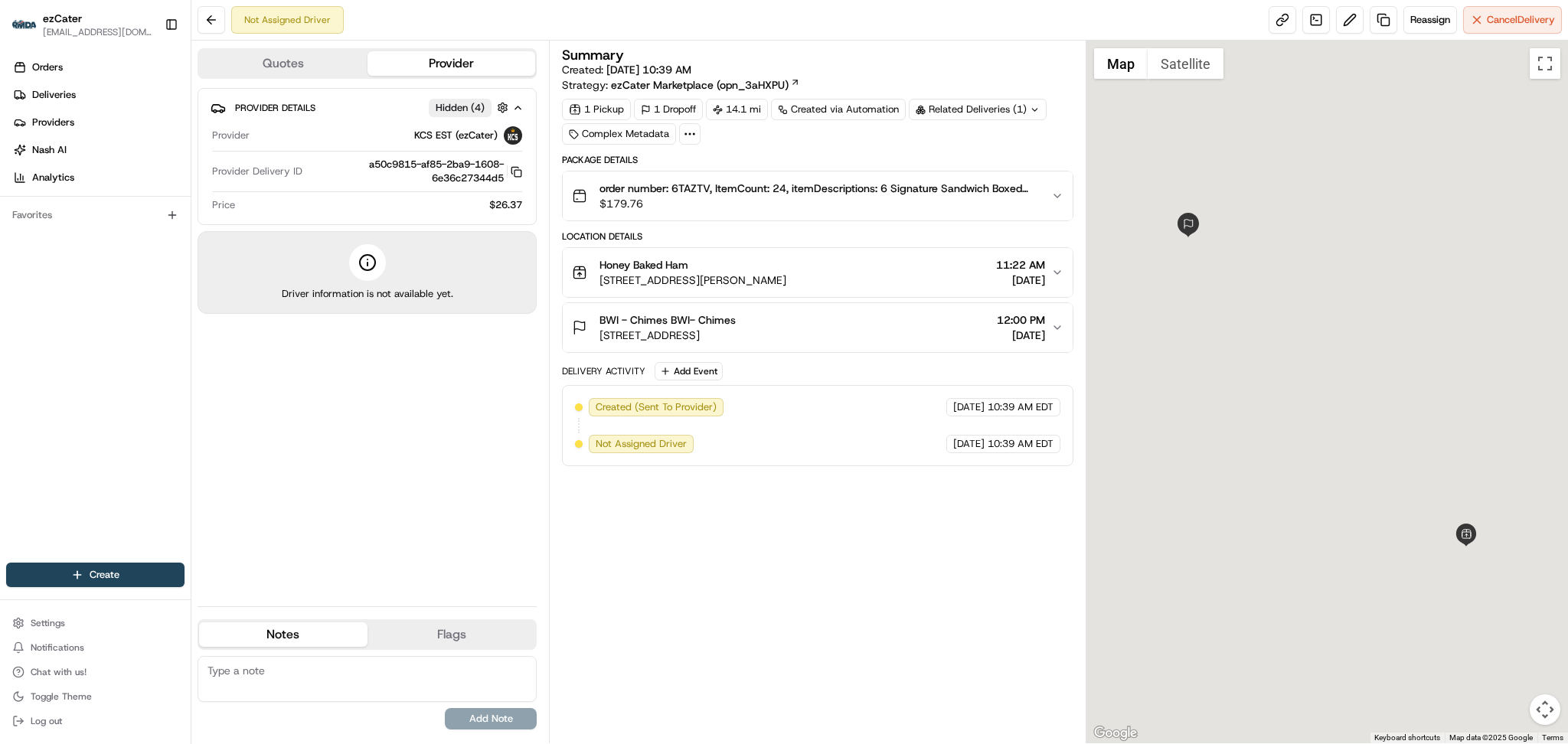
click at [297, 452] on div "Provider Details Hidden ( 4 ) Provider KCS EST (ezCater) Provider Delivery ID a…" at bounding box center [367, 340] width 339 height 506
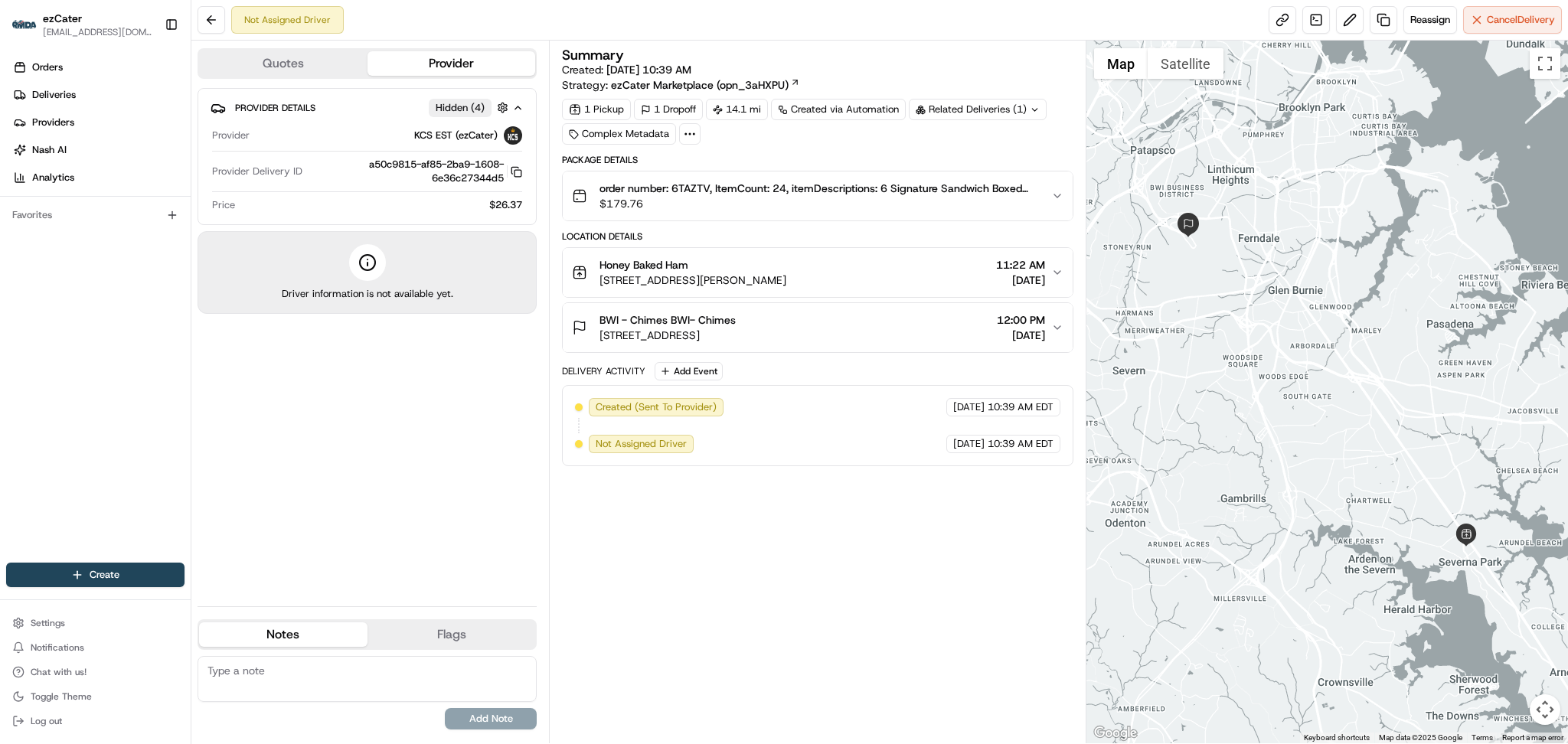
click at [691, 184] on span "order number: 6TAZTV, ItemCount: 24, itemDescriptions: 6 Signature Sandwich Box…" at bounding box center [818, 188] width 439 height 15
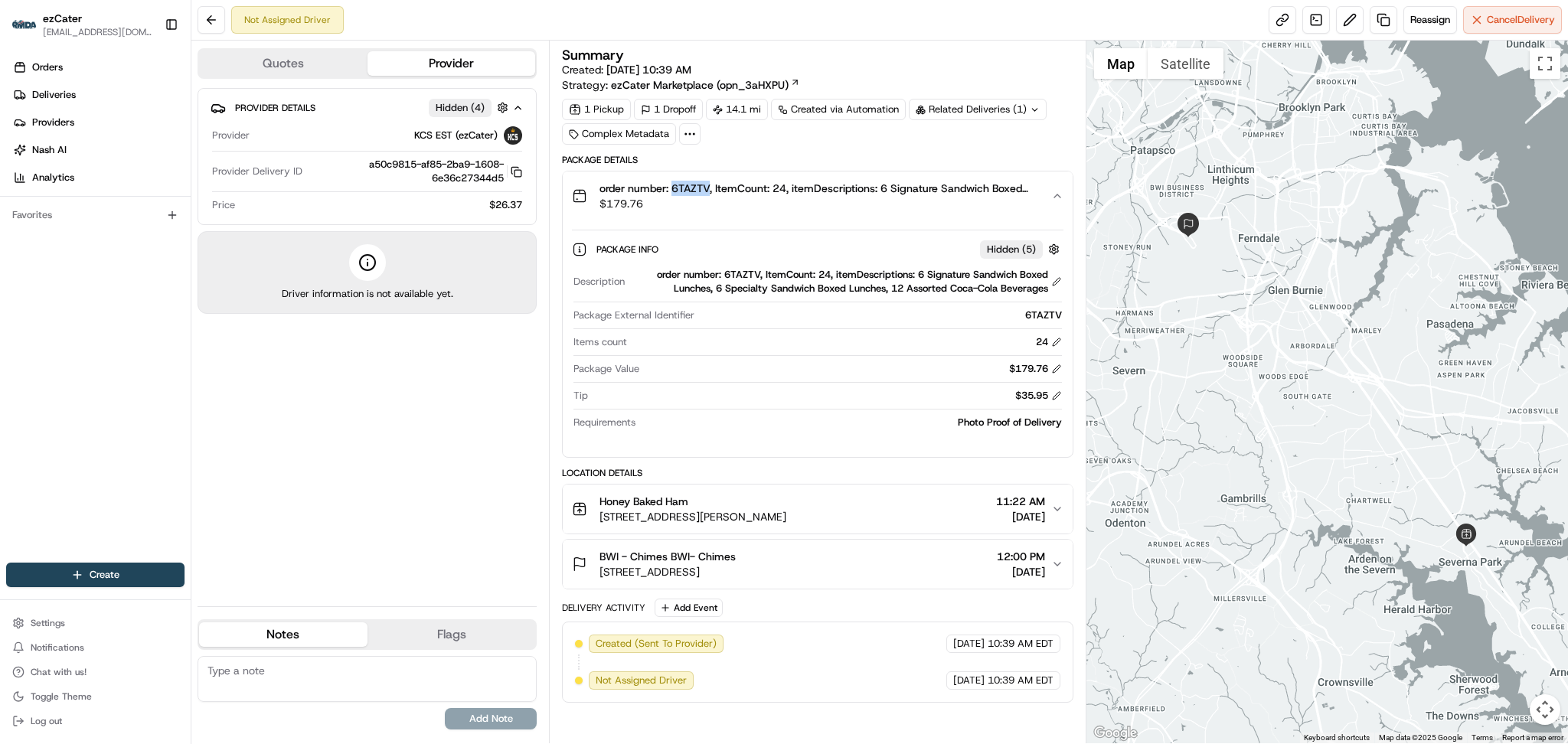
click at [691, 184] on span "order number: 6TAZTV, ItemCount: 24, itemDescriptions: 6 Signature Sandwich Box…" at bounding box center [818, 188] width 439 height 15
copy span "6TAZTV"
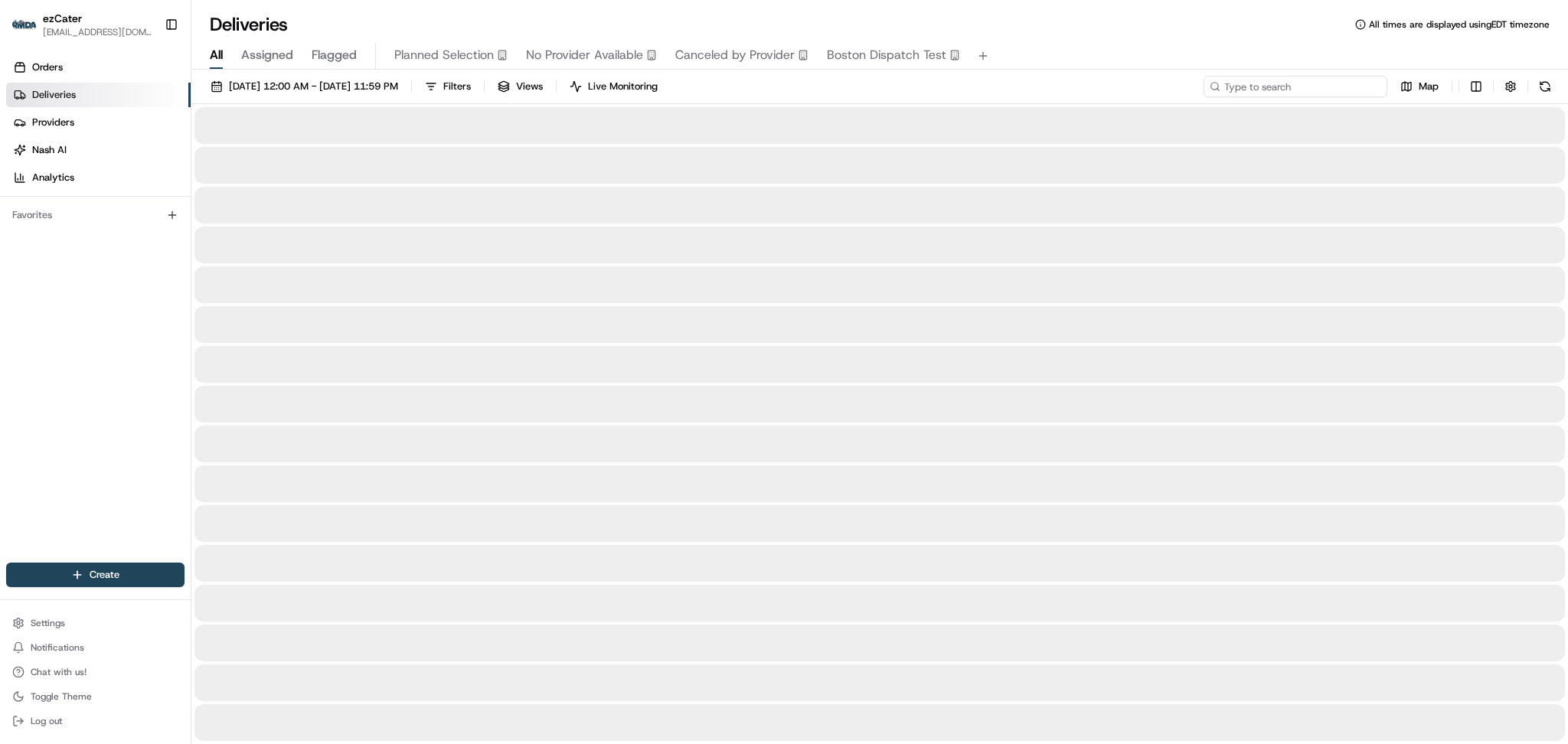
click at [1321, 93] on input at bounding box center [1295, 87] width 184 height 21
paste input "622KGJ"
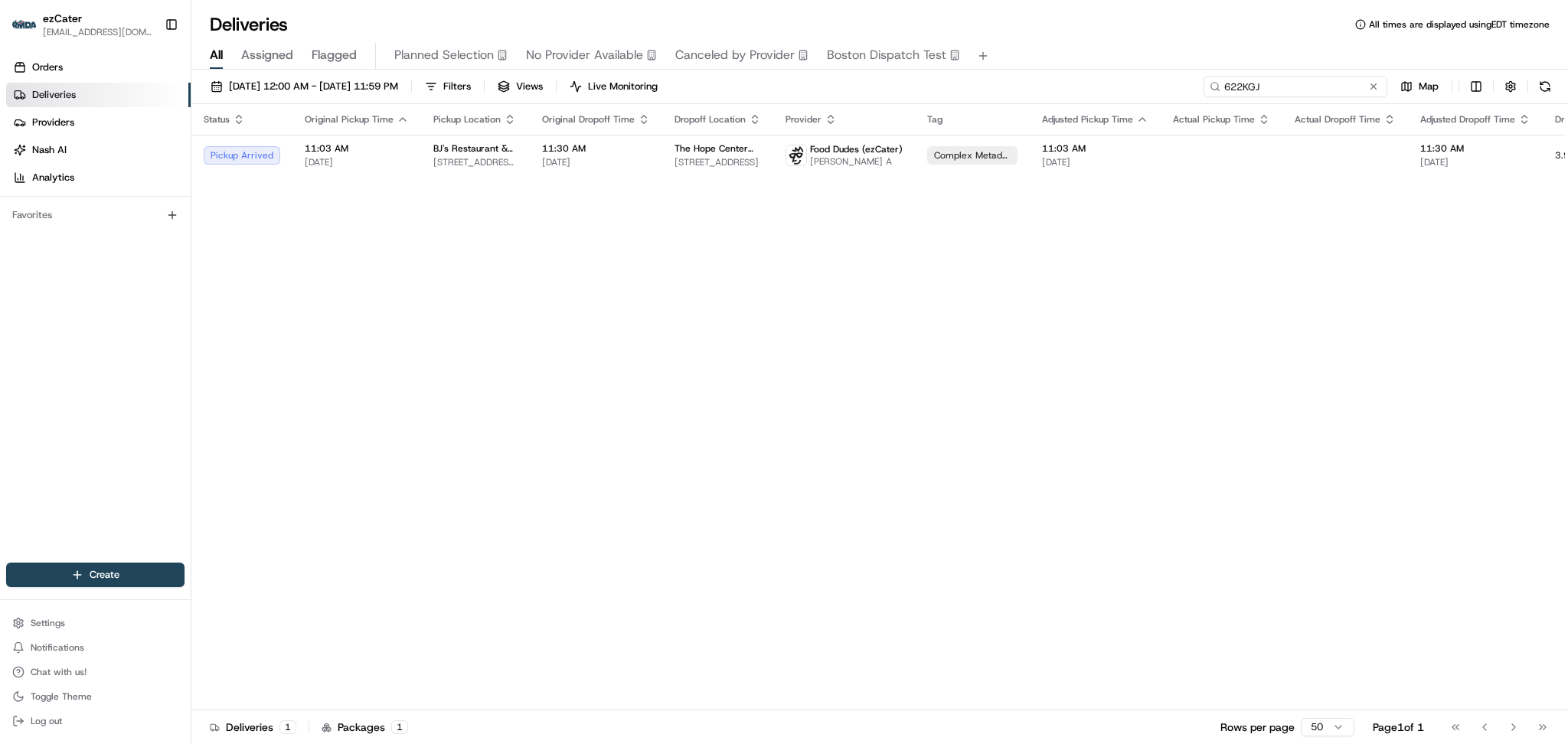
drag, startPoint x: 1316, startPoint y: 88, endPoint x: 1095, endPoint y: 88, distance: 221.0
click at [1096, 88] on div "08/18/2025 12:00 AM - 08/25/2025 11:59 PM Filters Views Live Monitoring 622KGJ …" at bounding box center [880, 90] width 1376 height 28
paste input "REL-HWV96M"
type input "REL-HWV96M"
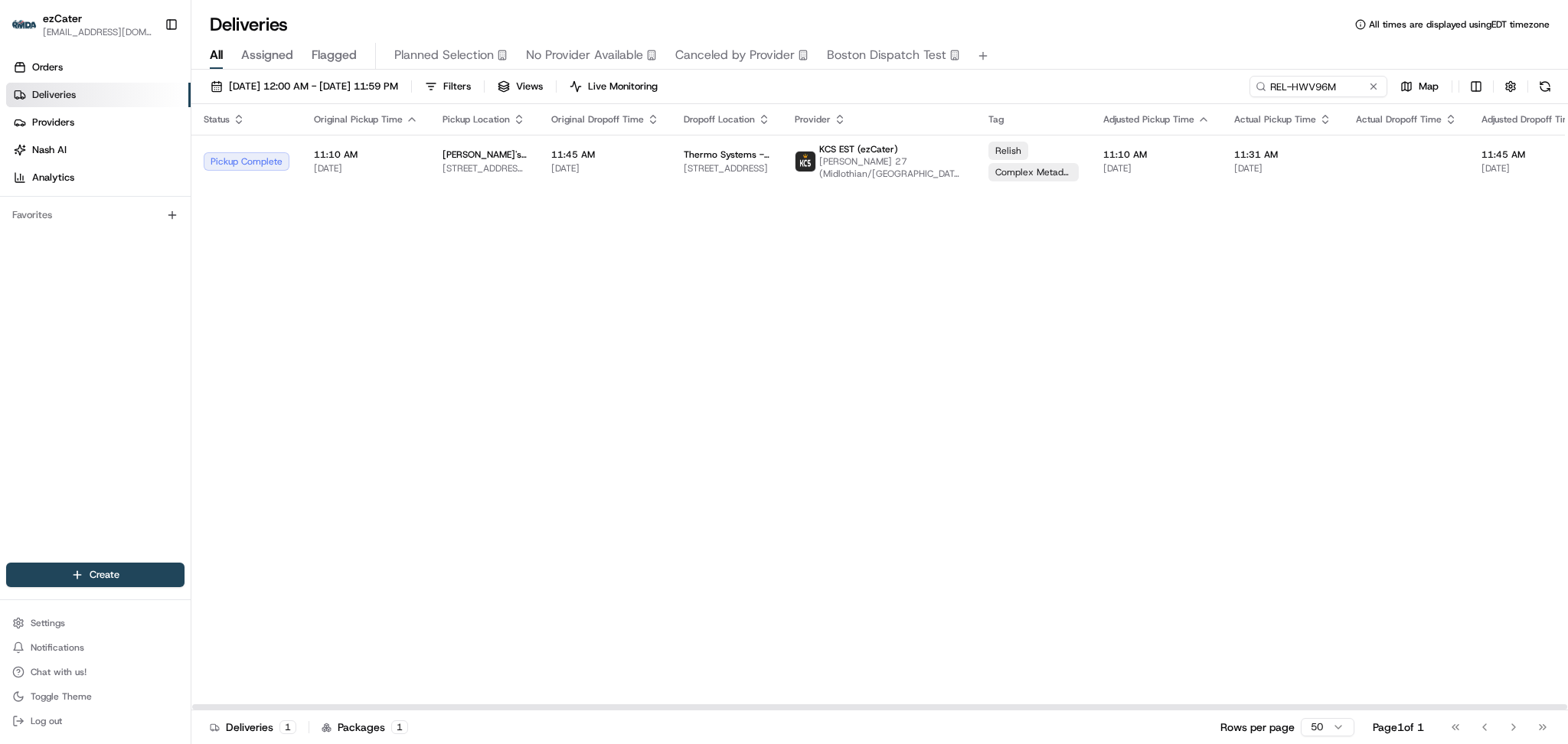
click at [1394, 284] on div "Status Original Pickup Time Pickup Location Original Dropoff Time Dropoff Locat…" at bounding box center [1014, 407] width 1644 height 606
click at [1372, 84] on button at bounding box center [1373, 87] width 15 height 15
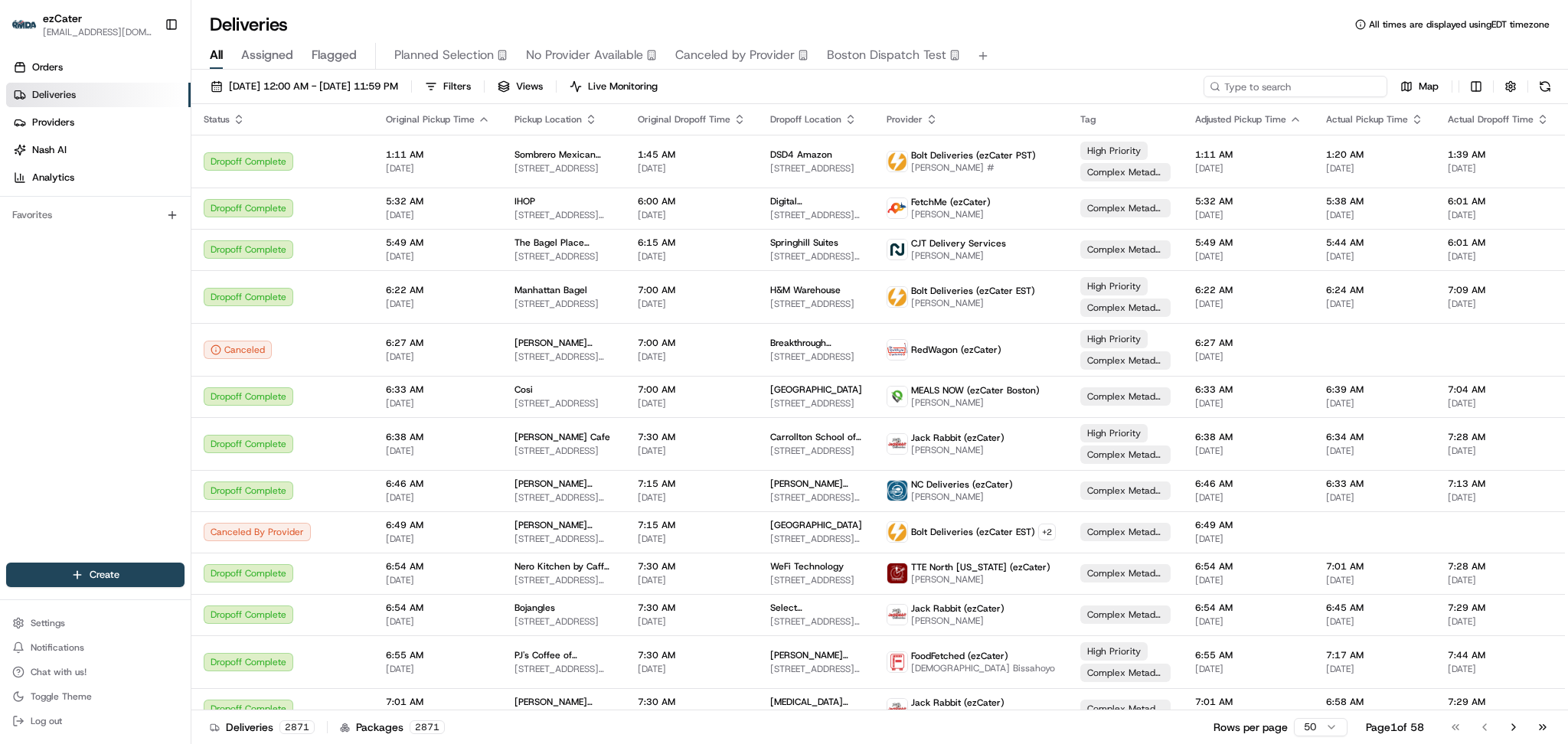
paste input "F6X-ZGC"
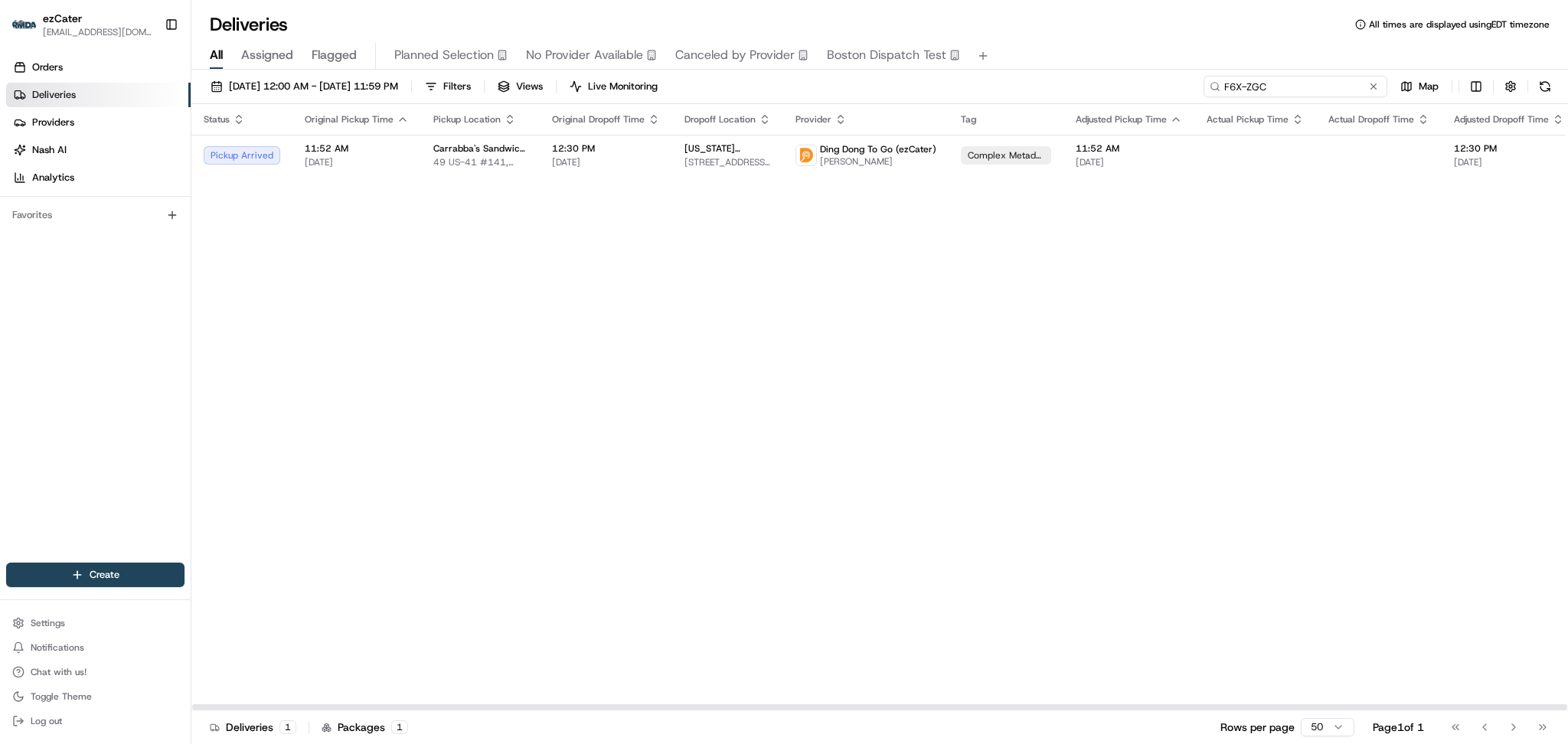
drag, startPoint x: 1277, startPoint y: 78, endPoint x: 1204, endPoint y: 76, distance: 73.0
click at [1209, 77] on input "F6X-ZGC" at bounding box center [1295, 87] width 184 height 21
paste input "KGA93W"
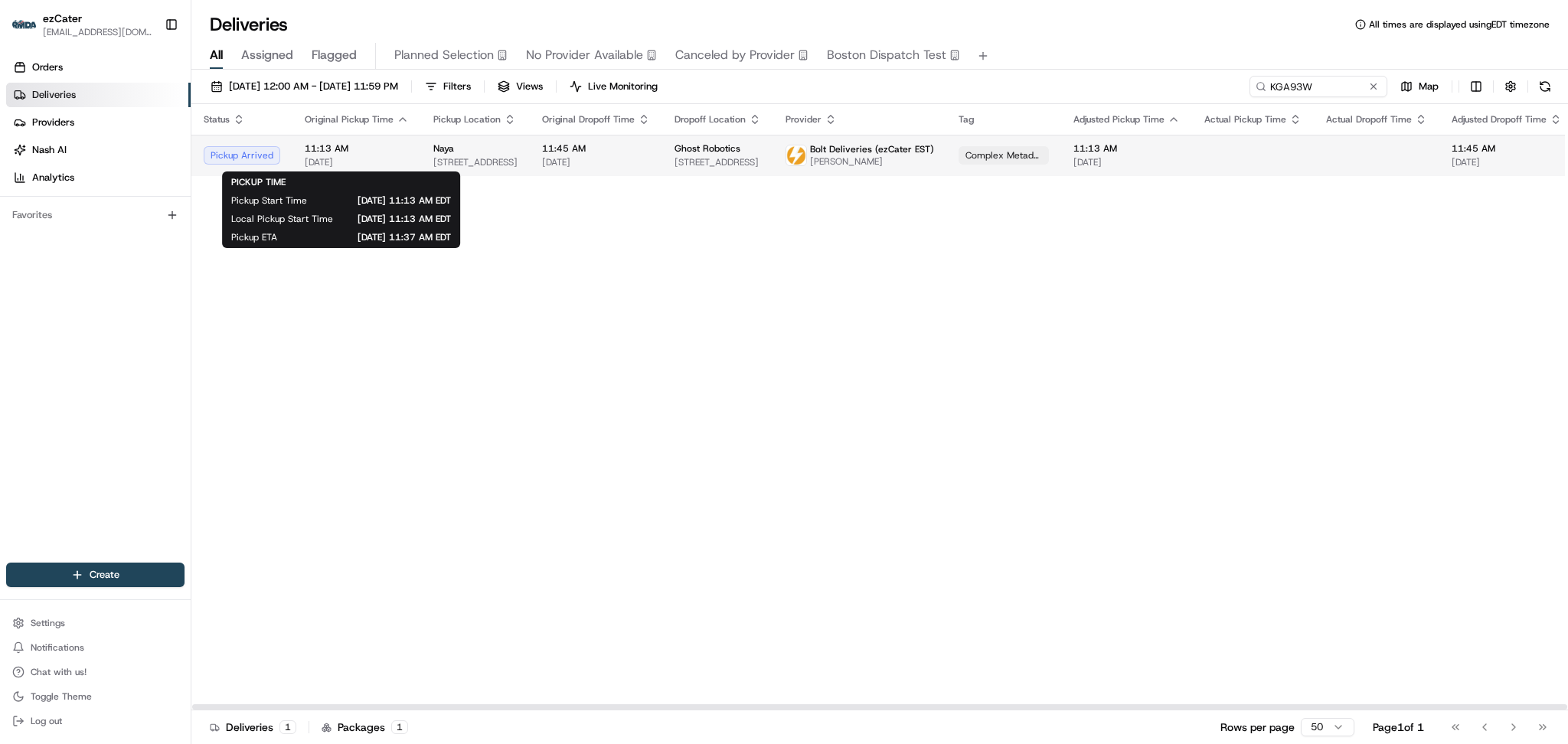
click at [390, 162] on span "[DATE]" at bounding box center [357, 162] width 104 height 13
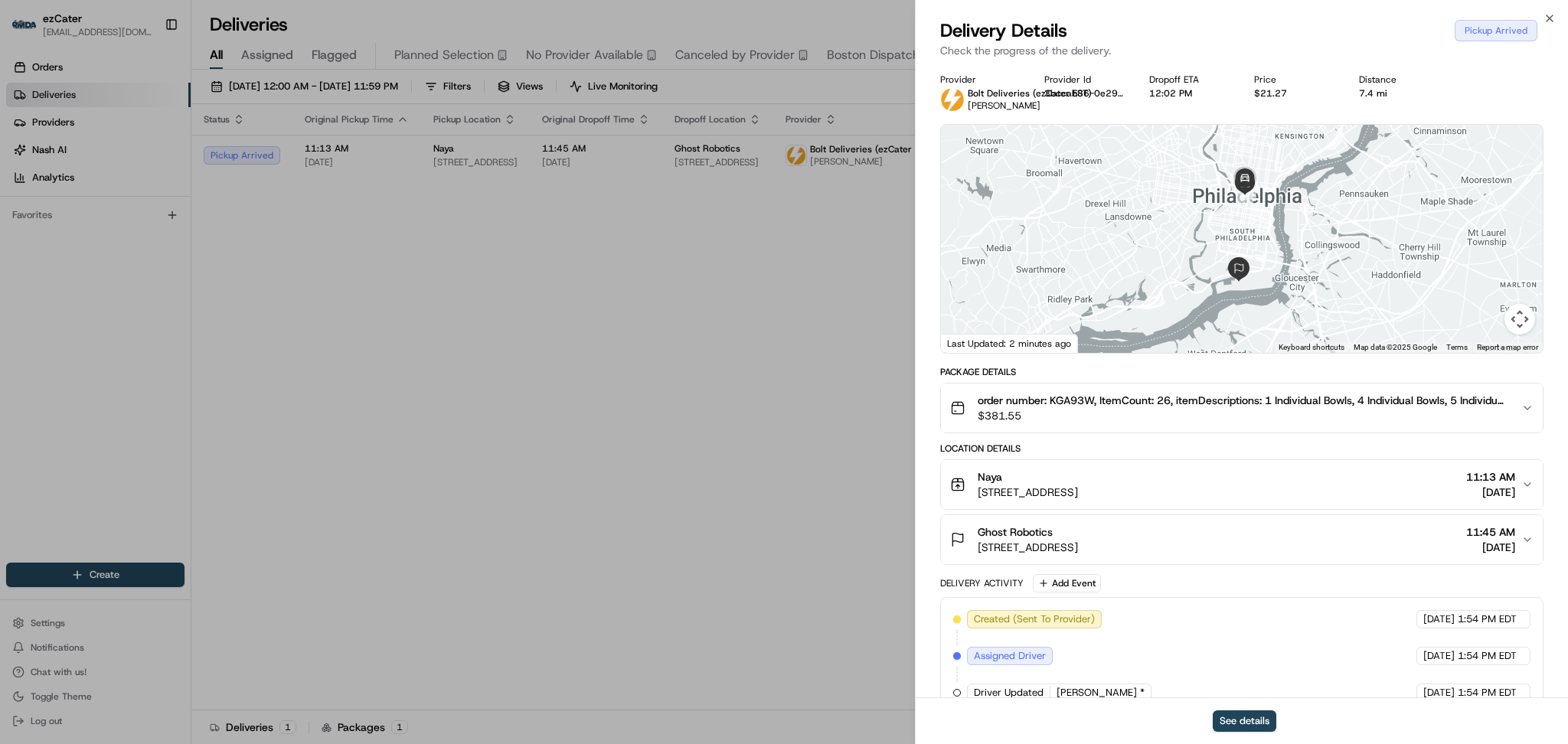
scroll to position [248, 0]
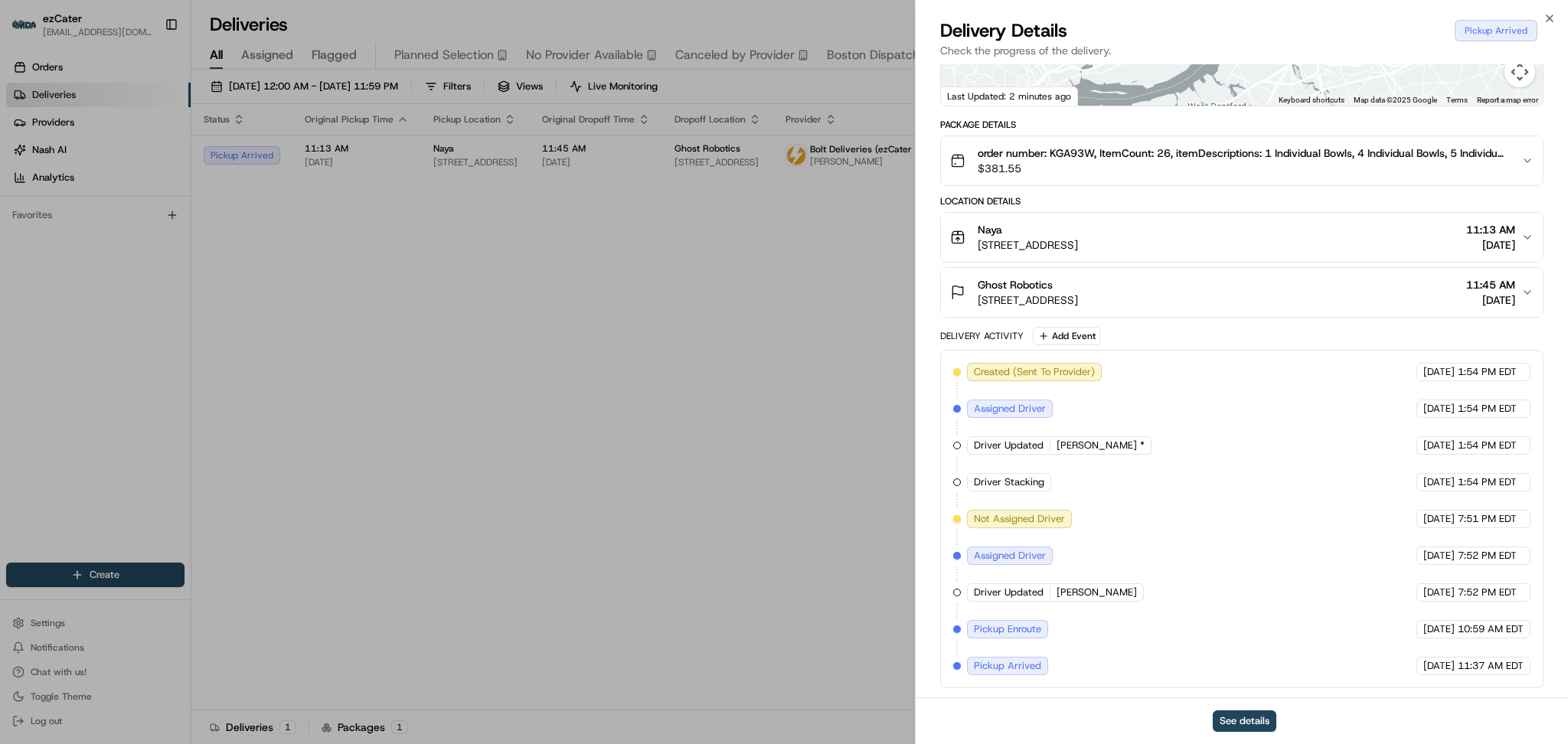
click at [1305, 199] on div "Location Details" at bounding box center [1241, 201] width 603 height 13
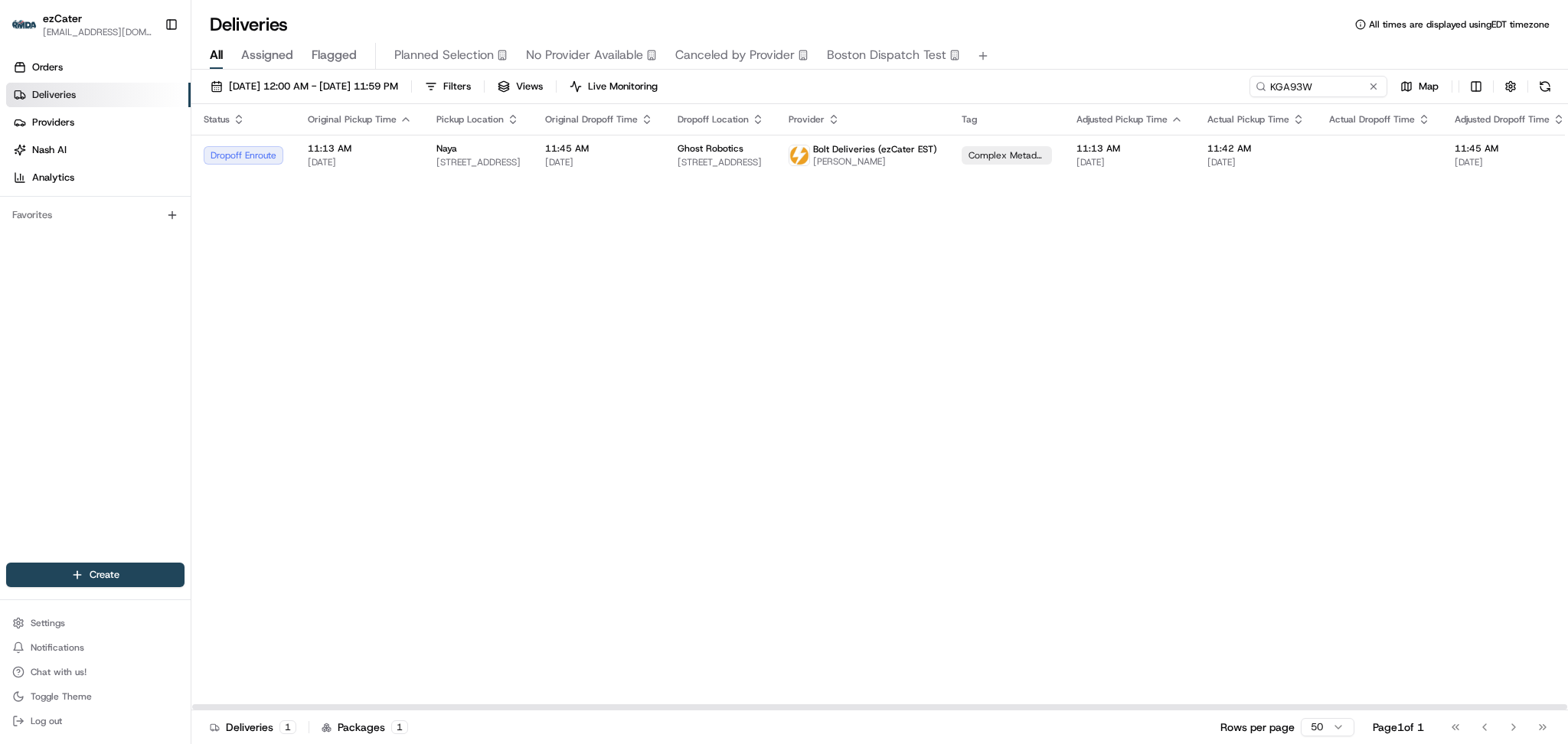
click at [1387, 300] on div "Status Original Pickup Time Pickup Location Original Dropoff Time Dropoff Locat…" at bounding box center [1000, 407] width 1617 height 606
click at [928, 154] on td "Bolt Deliveries (ezCater EST) Abdoulaye Niangane" at bounding box center [862, 155] width 173 height 41
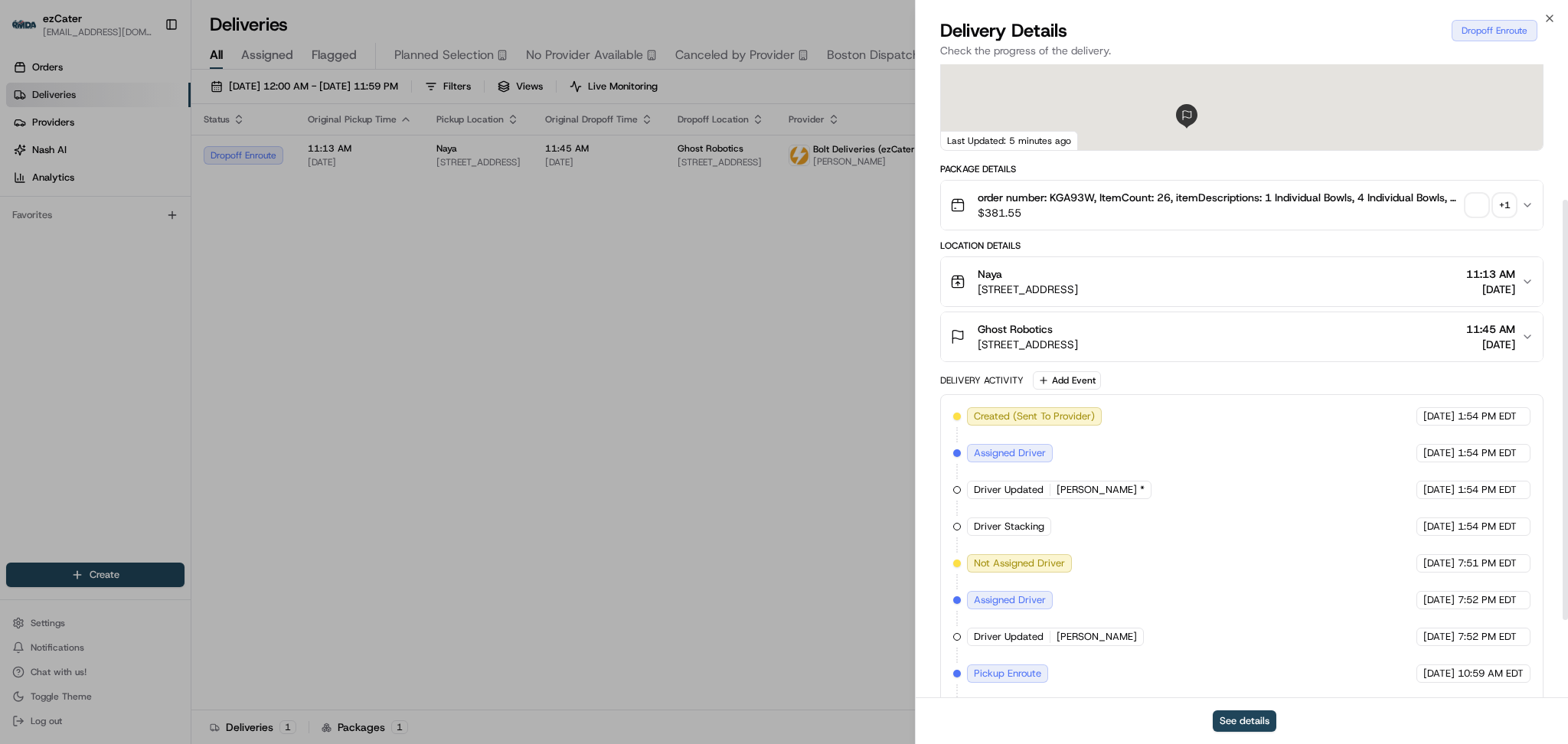
scroll to position [203, 0]
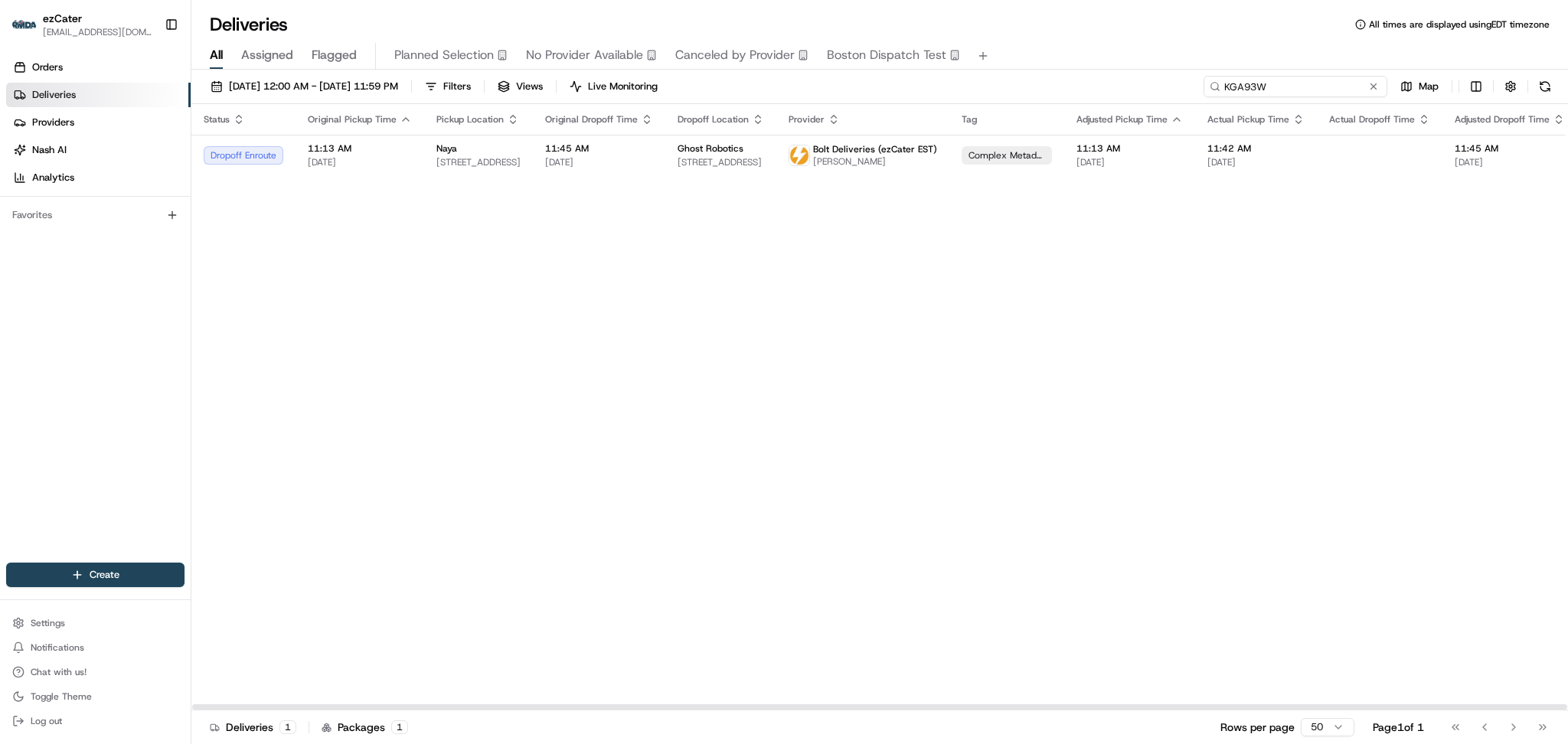
drag, startPoint x: 1325, startPoint y: 85, endPoint x: 1024, endPoint y: 54, distance: 302.6
click at [1024, 54] on div "Deliveries All times are displayed using EDT timezone All Assigned Flagged Plan…" at bounding box center [880, 372] width 1376 height 744
paste input "Z28UPJ"
click at [537, 136] on td "12:00 PM 08/18/2025" at bounding box center [598, 155] width 132 height 41
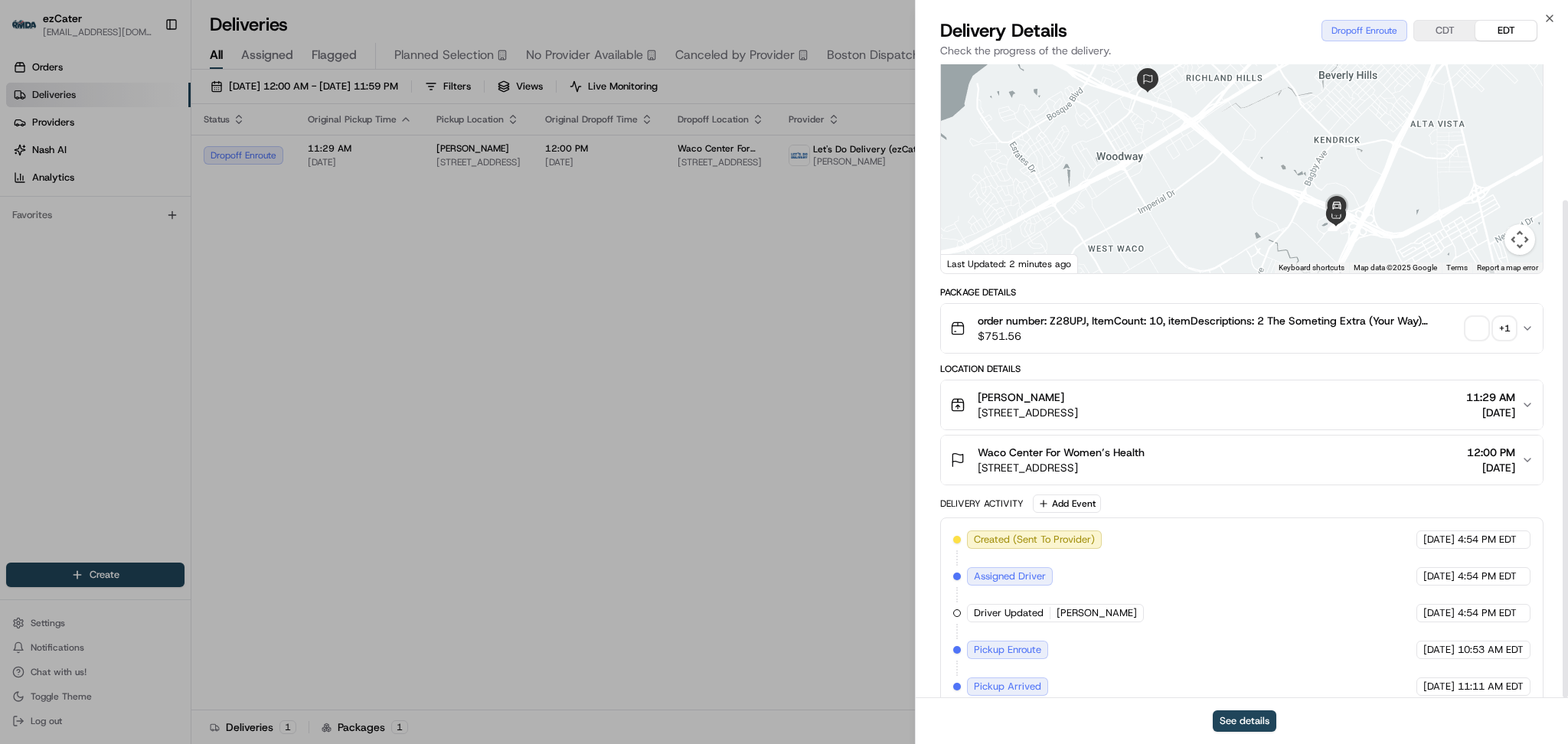
scroll to position [173, 0]
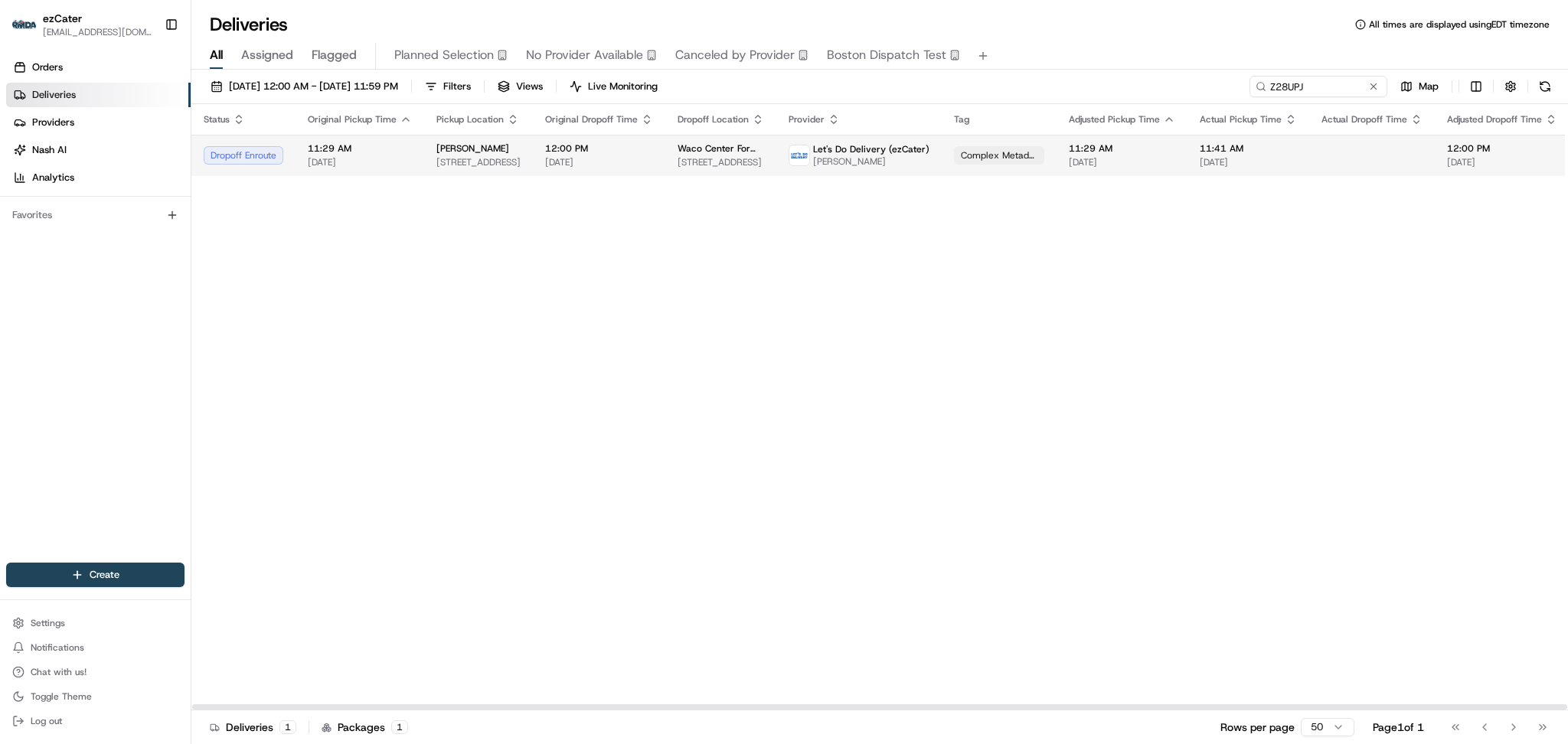
click at [600, 169] on span "[DATE]" at bounding box center [598, 162] width 108 height 13
click at [807, 413] on div "Status Original Pickup Time Pickup Location Original Dropoff Time Dropoff Locat…" at bounding box center [997, 407] width 1609 height 606
click at [1262, 408] on div "Status Original Pickup Time Pickup Location Original Dropoff Time Dropoff Locat…" at bounding box center [997, 407] width 1609 height 606
drag, startPoint x: 1327, startPoint y: 88, endPoint x: 1017, endPoint y: 19, distance: 317.6
click at [1028, 20] on div "Deliveries All times are displayed using EDT timezone All Assigned Flagged Plan…" at bounding box center [880, 372] width 1376 height 744
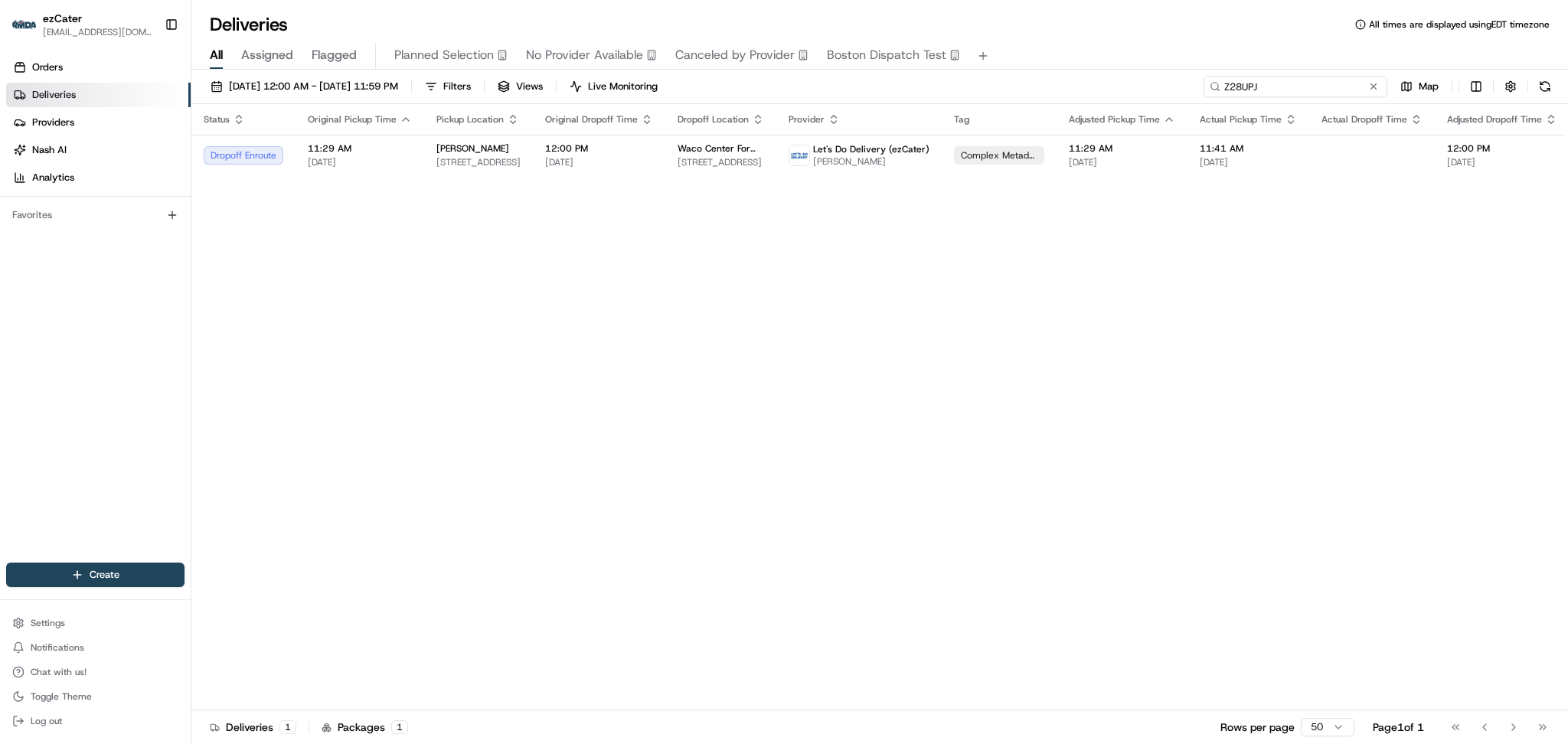
paste input "9FXV9M"
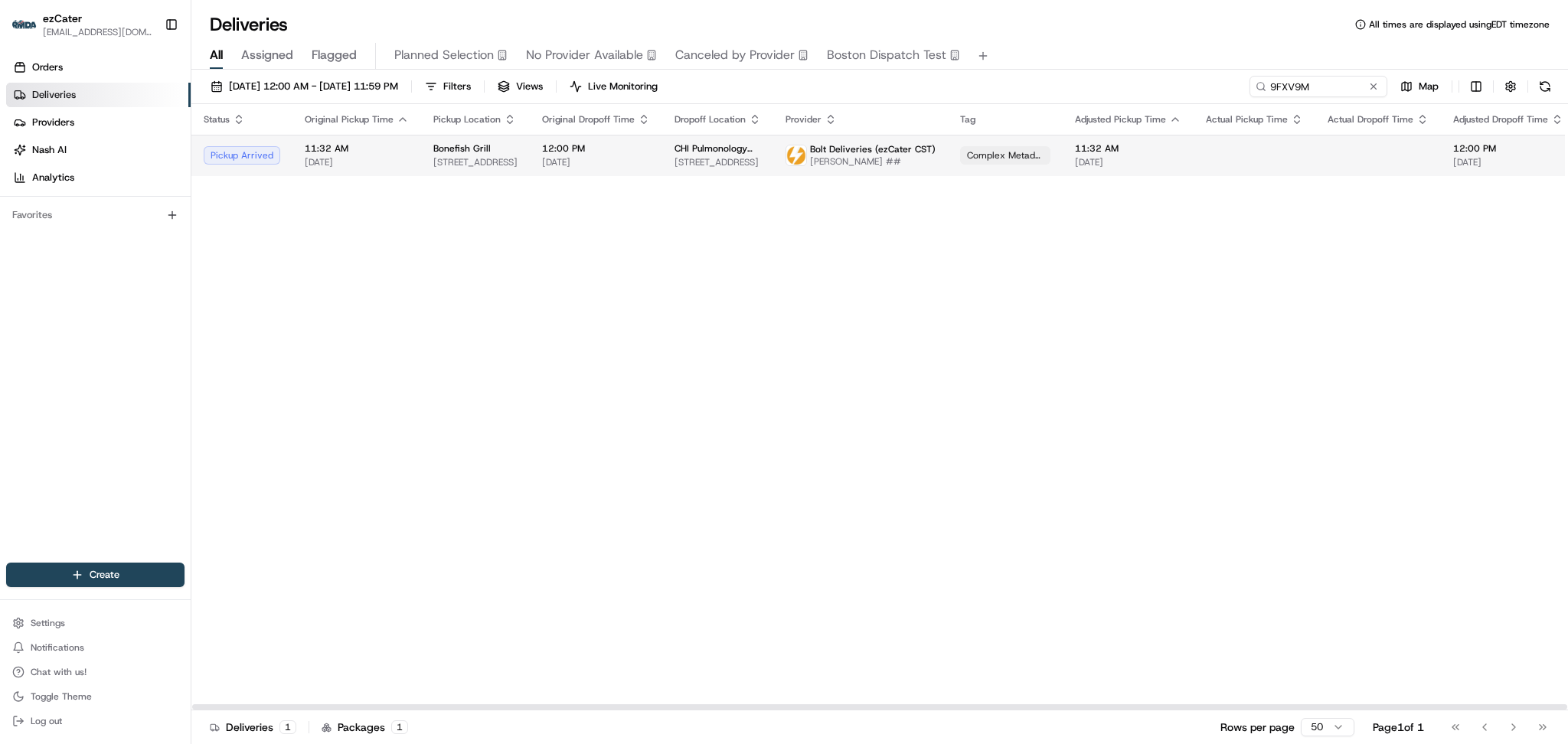
click at [516, 142] on td "Bonefish Grill 120 Regency Pkwy, Omaha, NE 68114, USA" at bounding box center [475, 155] width 109 height 41
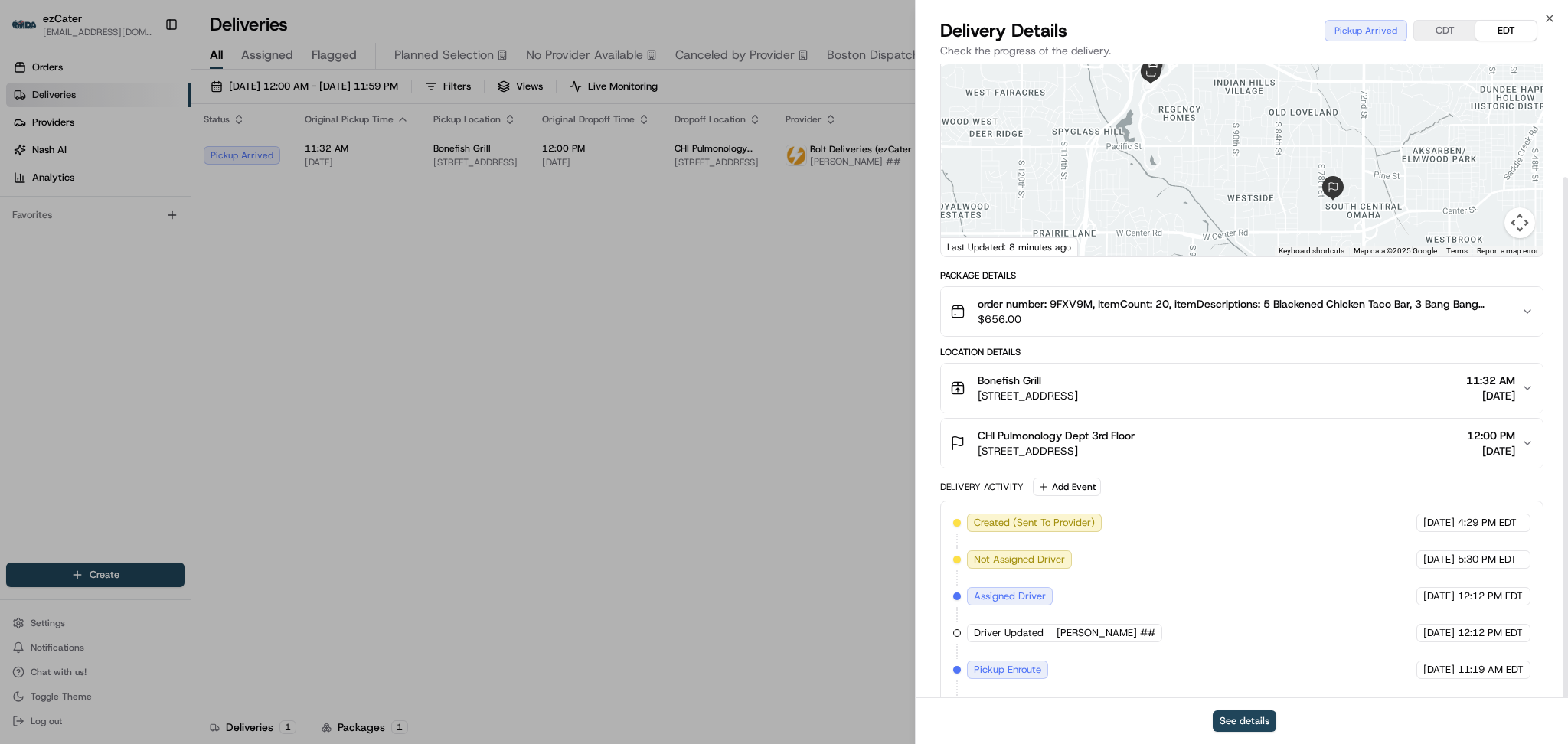
scroll to position [137, 0]
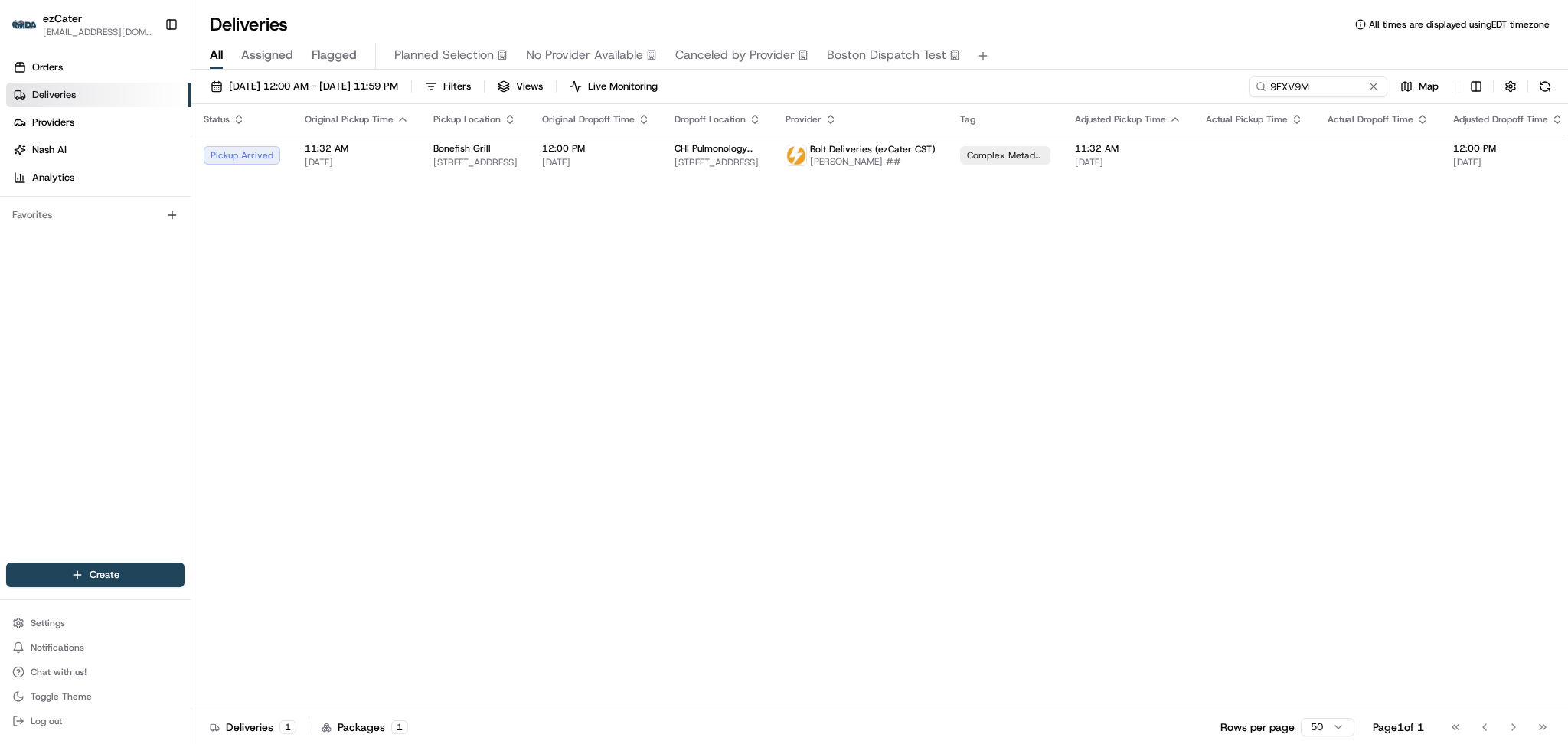
drag, startPoint x: 1460, startPoint y: 343, endPoint x: 1467, endPoint y: 338, distance: 8.6
click at [1466, 340] on div "Status Original Pickup Time Pickup Location Original Dropoff Time Dropoff Locat…" at bounding box center [999, 407] width 1616 height 606
drag, startPoint x: 1296, startPoint y: 89, endPoint x: 1059, endPoint y: 85, distance: 237.0
click at [1060, 85] on div "08/18/2025 12:00 AM - 08/25/2025 11:59 PM Filters Views Live Monitoring 9FXV9M …" at bounding box center [880, 90] width 1376 height 28
paste input "GV0K40"
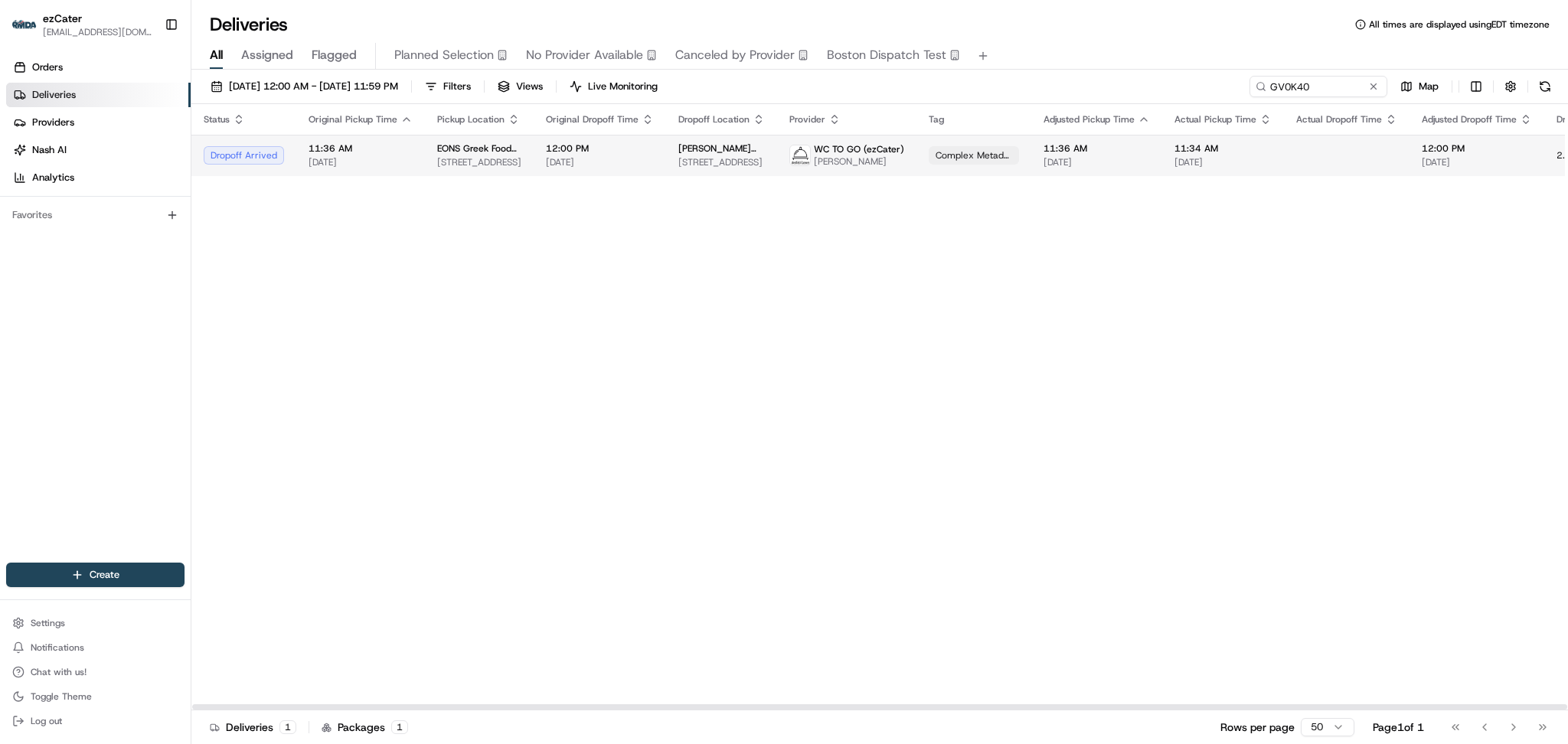
click at [1296, 170] on td at bounding box center [1346, 155] width 125 height 41
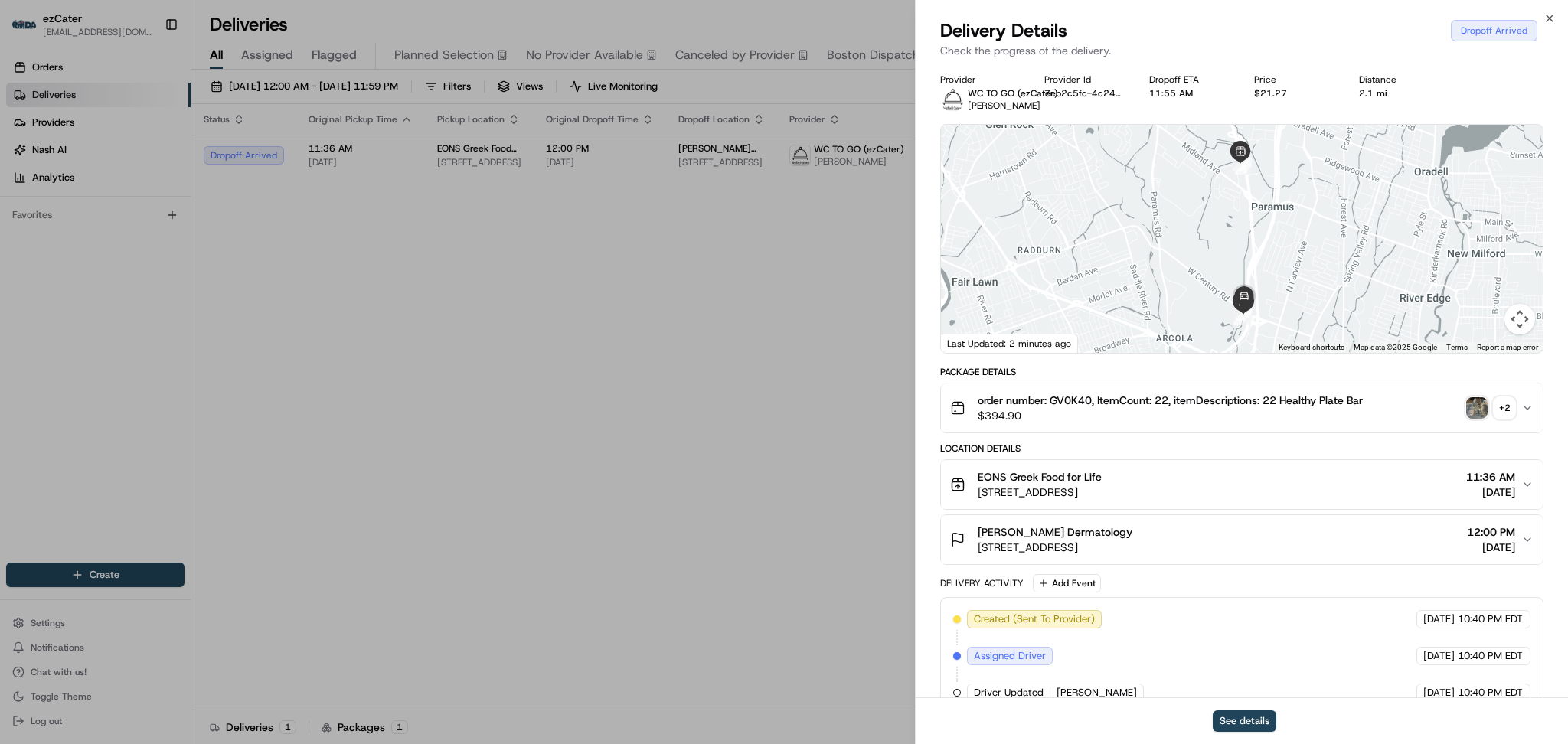
click at [1503, 410] on div "+ 2" at bounding box center [1504, 408] width 21 height 21
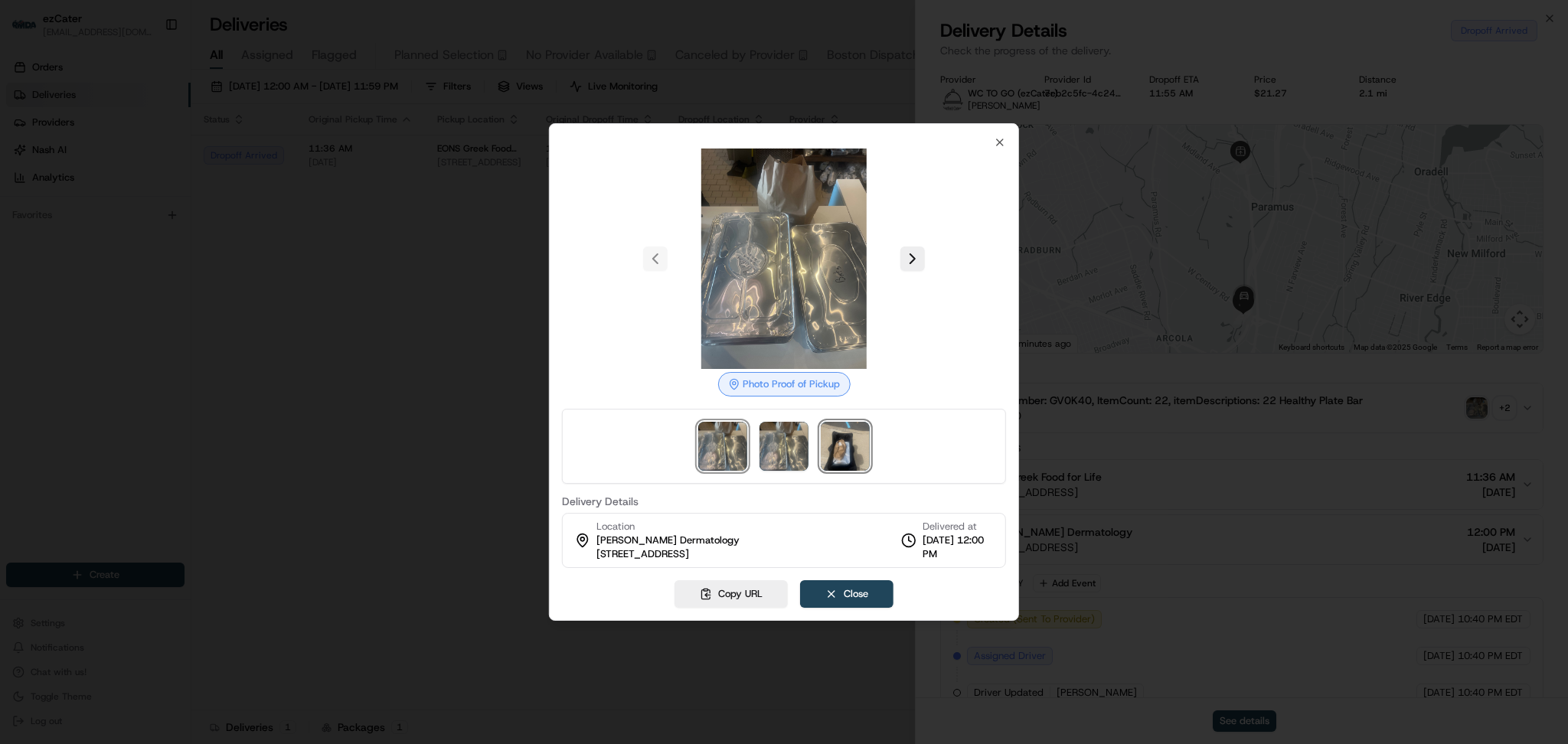
click at [848, 456] on img at bounding box center [844, 446] width 49 height 49
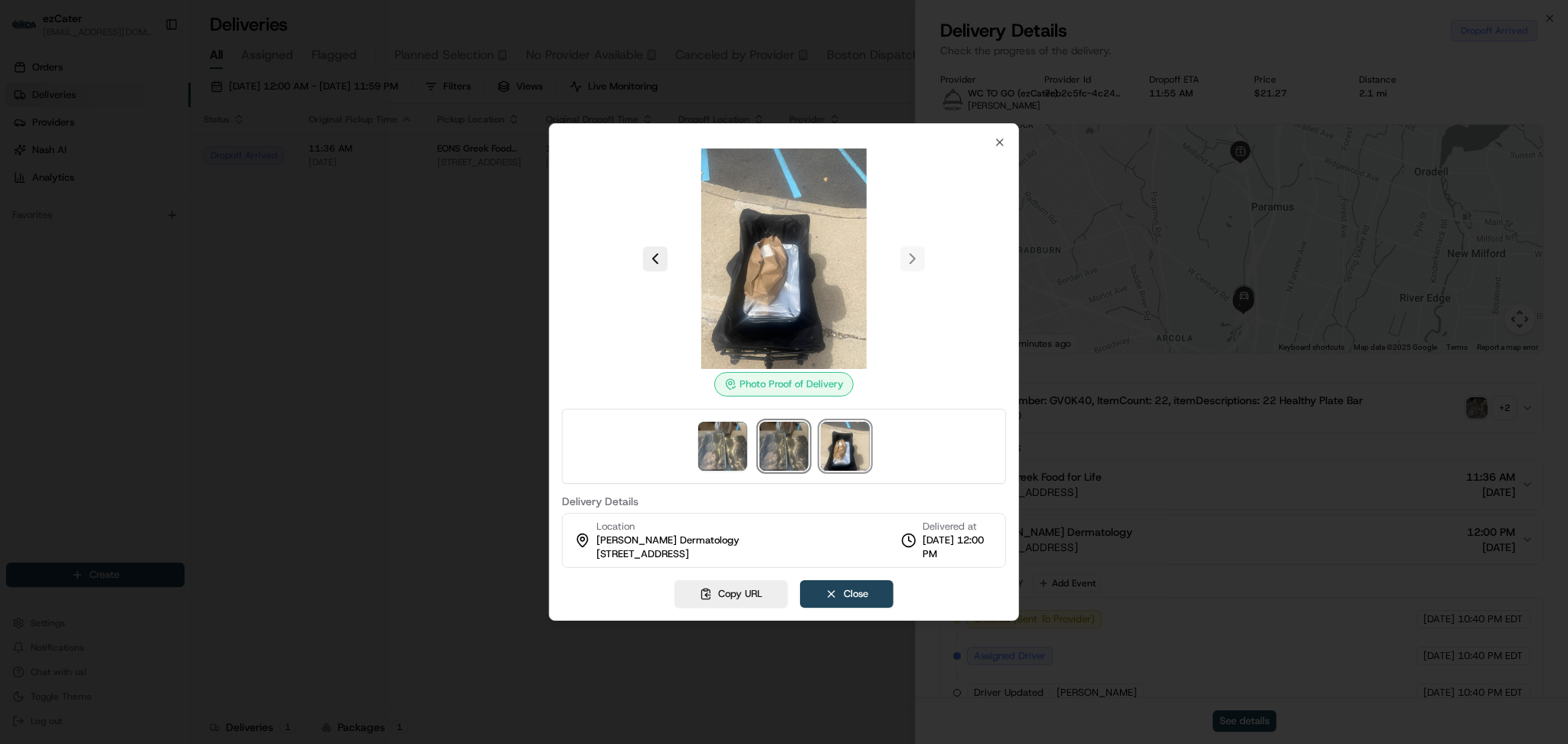
click at [802, 448] on img at bounding box center [784, 446] width 49 height 49
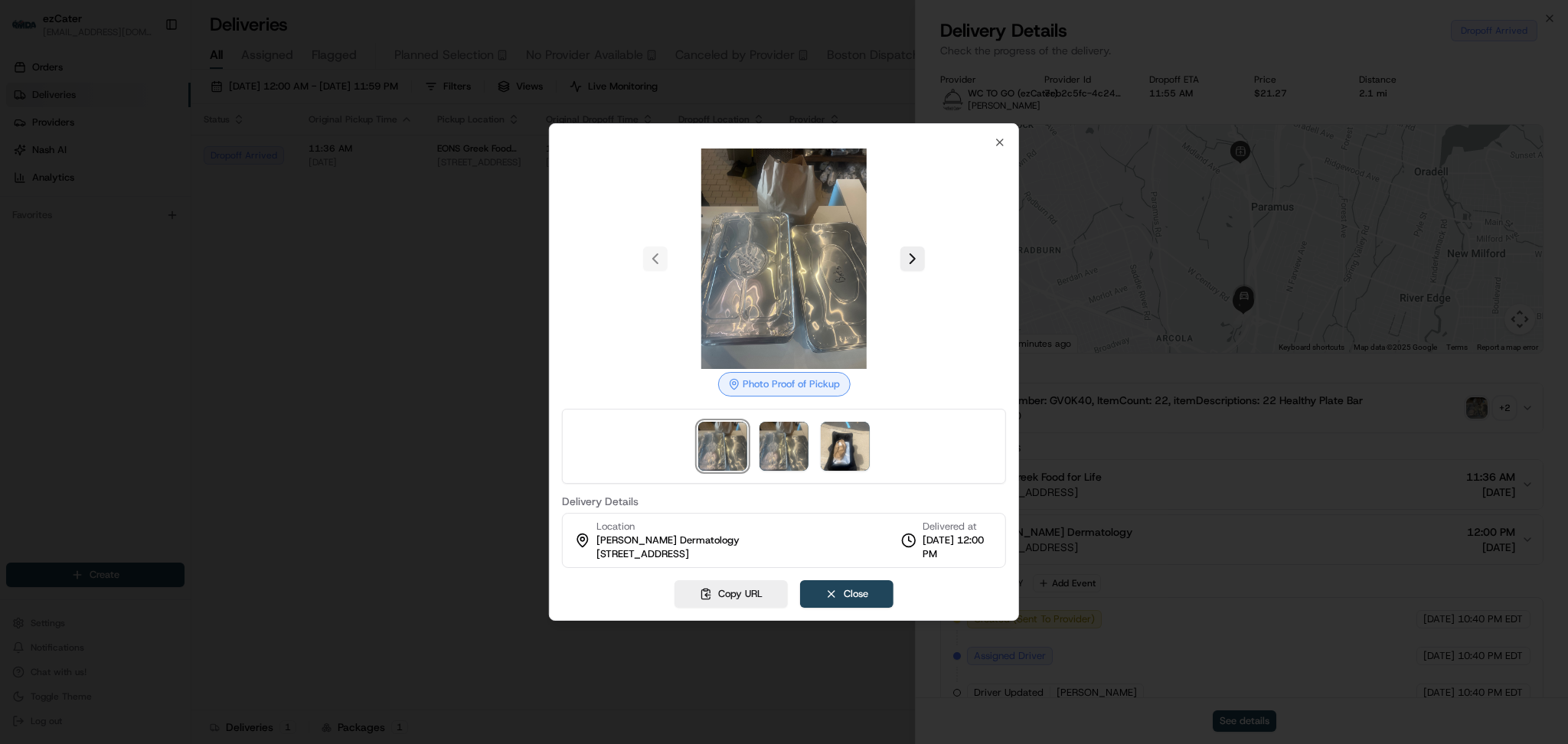
click at [396, 374] on div at bounding box center [784, 372] width 1568 height 744
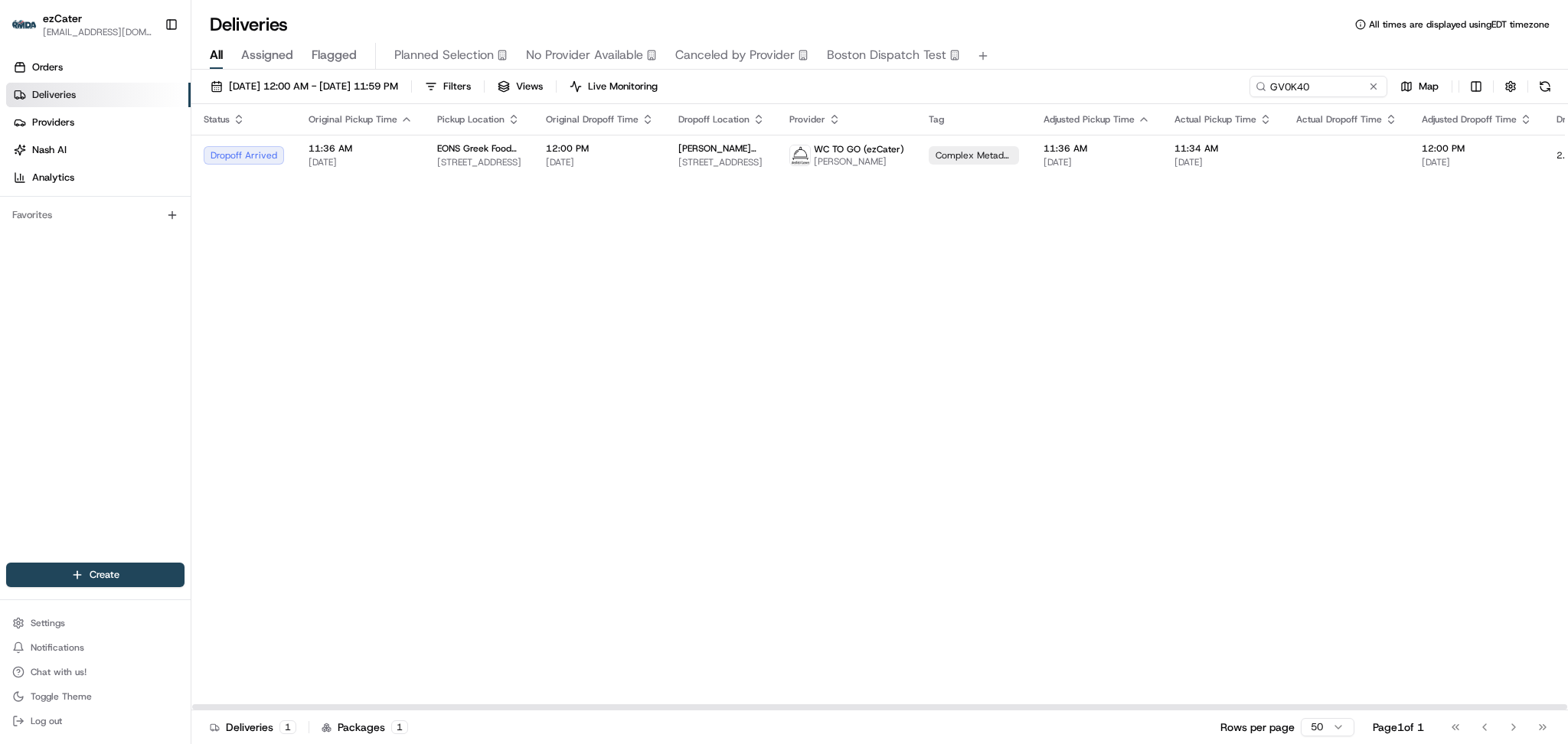
click at [940, 510] on div "Status Original Pickup Time Pickup Location Original Dropoff Time Dropoff Locat…" at bounding box center [984, 407] width 1584 height 606
drag, startPoint x: 1283, startPoint y: 245, endPoint x: 1288, endPoint y: 229, distance: 16.8
click at [1288, 236] on div "Status Original Pickup Time Pickup Location Original Dropoff Time Dropoff Locat…" at bounding box center [984, 407] width 1584 height 606
drag, startPoint x: 1319, startPoint y: 88, endPoint x: 1033, endPoint y: 64, distance: 287.0
click at [1033, 64] on div "Deliveries All times are displayed using EDT timezone All Assigned Flagged Plan…" at bounding box center [880, 372] width 1376 height 744
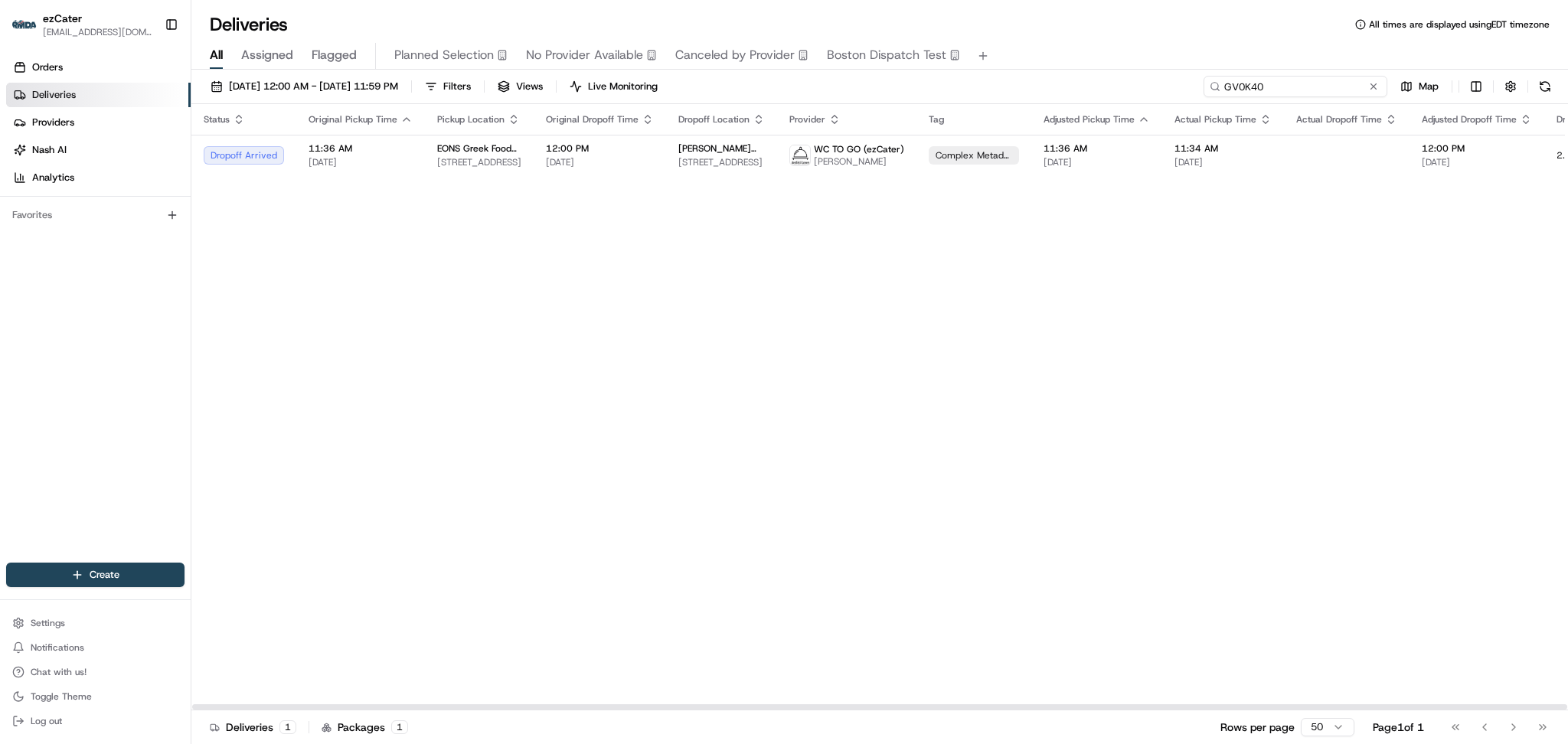
paste input "9FXV9M"
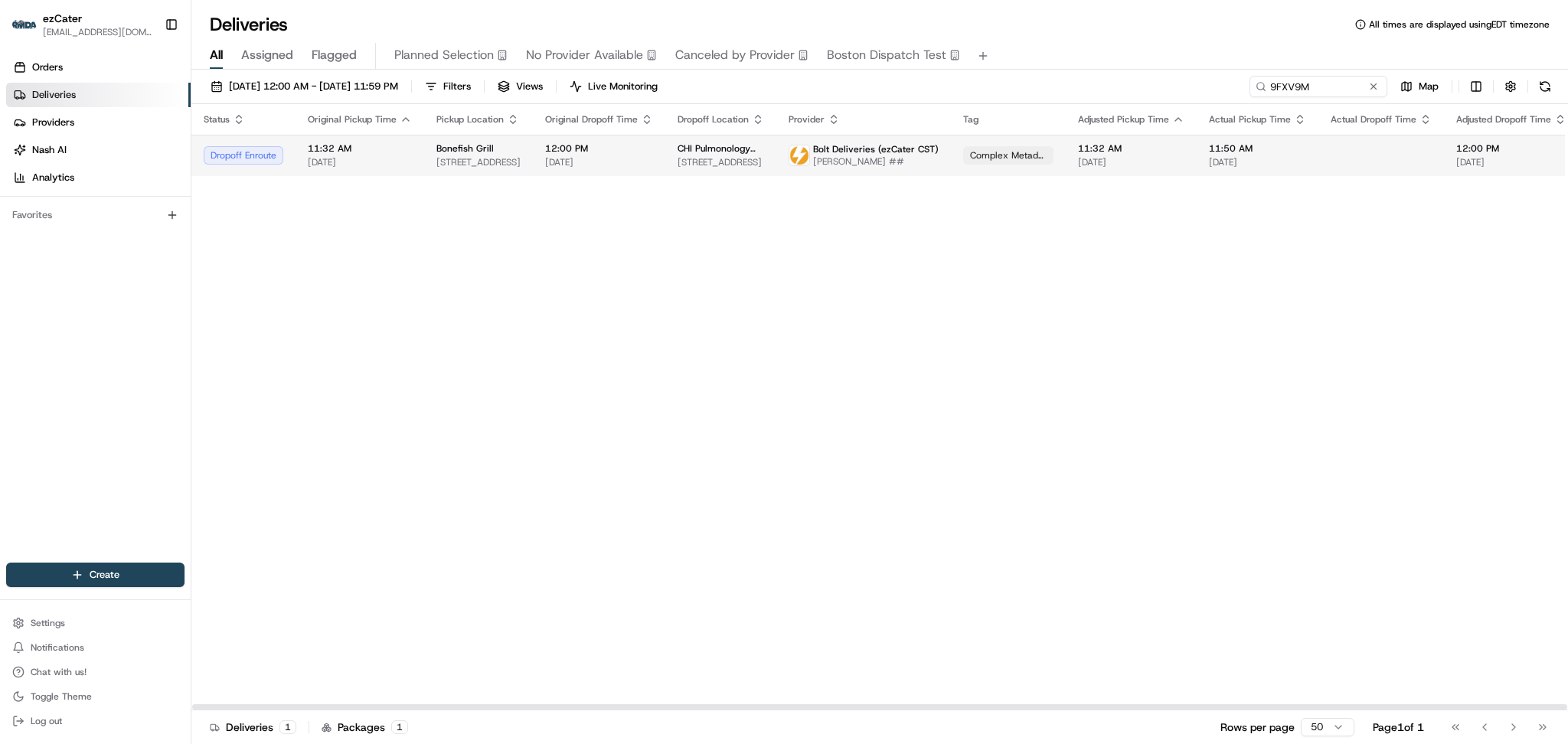
click at [1256, 161] on span "[DATE]" at bounding box center [1257, 162] width 97 height 13
click at [1265, 153] on span "11:50 AM" at bounding box center [1257, 148] width 97 height 13
click at [919, 157] on span "Shelly Powers ##" at bounding box center [875, 161] width 125 height 13
click at [1258, 352] on div "Status Original Pickup Time Pickup Location Original Dropoff Time Dropoff Locat…" at bounding box center [1001, 407] width 1619 height 606
drag, startPoint x: 1253, startPoint y: 228, endPoint x: 1279, endPoint y: 160, distance: 72.8
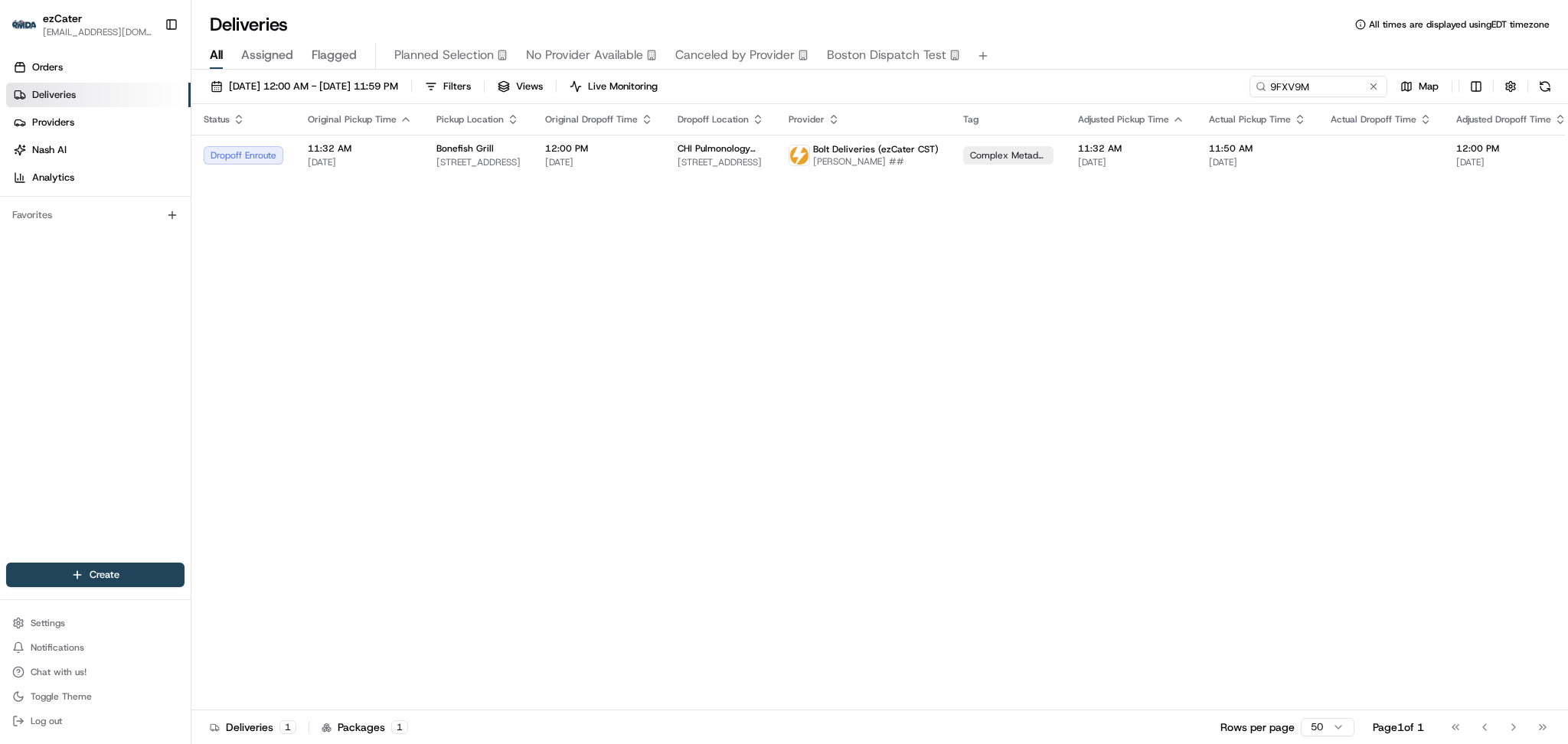
click at [1253, 226] on div "Status Original Pickup Time Pickup Location Original Dropoff Time Dropoff Locat…" at bounding box center [1001, 407] width 1619 height 606
drag, startPoint x: 1331, startPoint y: 90, endPoint x: 990, endPoint y: 78, distance: 341.2
click at [992, 78] on div "08/18/2025 12:00 AM - 08/25/2025 11:59 PM Filters Views Live Monitoring 9FXV9M …" at bounding box center [880, 90] width 1376 height 28
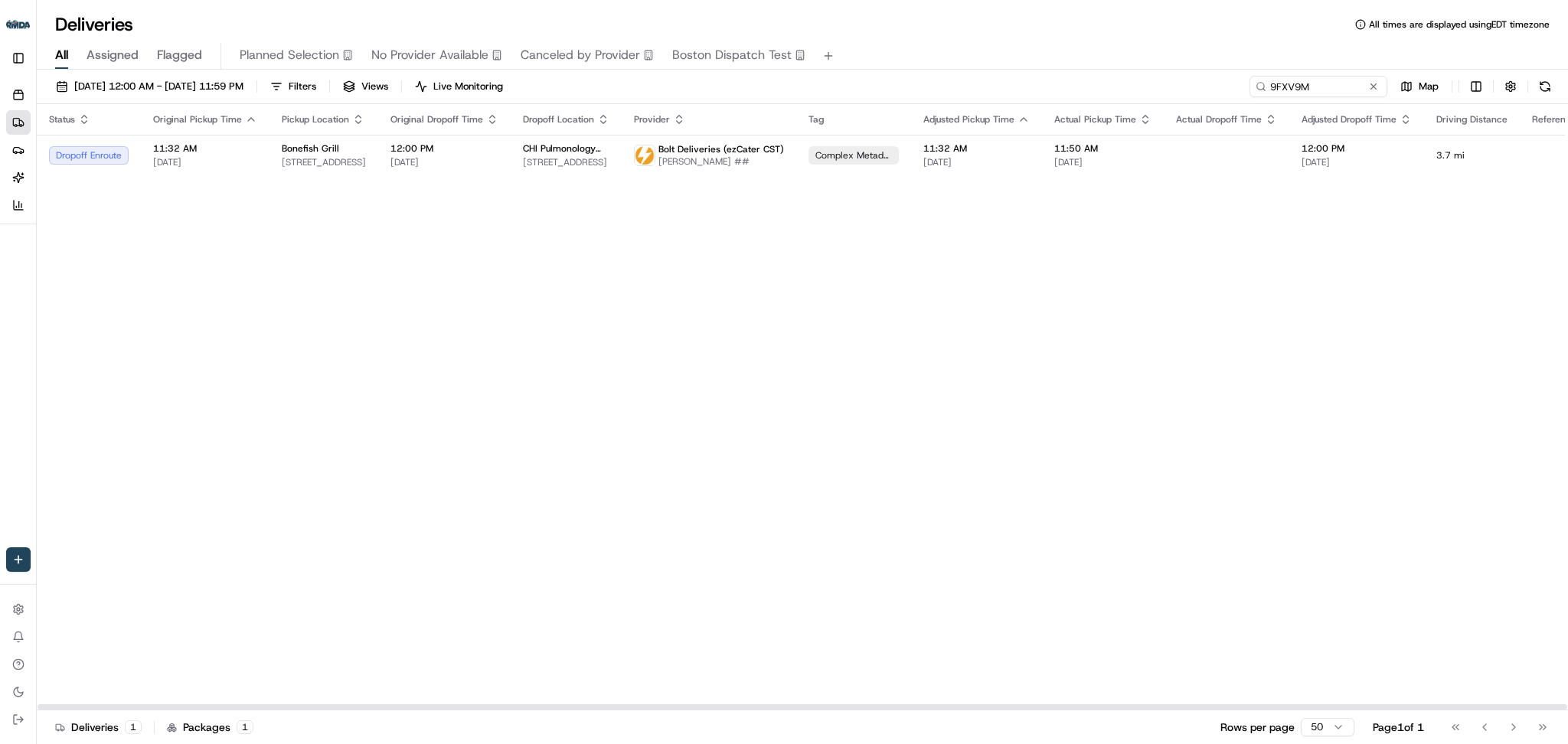
drag, startPoint x: 1026, startPoint y: 709, endPoint x: 741, endPoint y: 704, distance: 285.0
click at [741, 704] on div at bounding box center [802, 707] width 1529 height 6
drag, startPoint x: 686, startPoint y: 703, endPoint x: 549, endPoint y: 690, distance: 137.6
click at [549, 703] on div at bounding box center [802, 706] width 1530 height 8
drag, startPoint x: 826, startPoint y: 553, endPoint x: 1148, endPoint y: 416, distance: 349.9
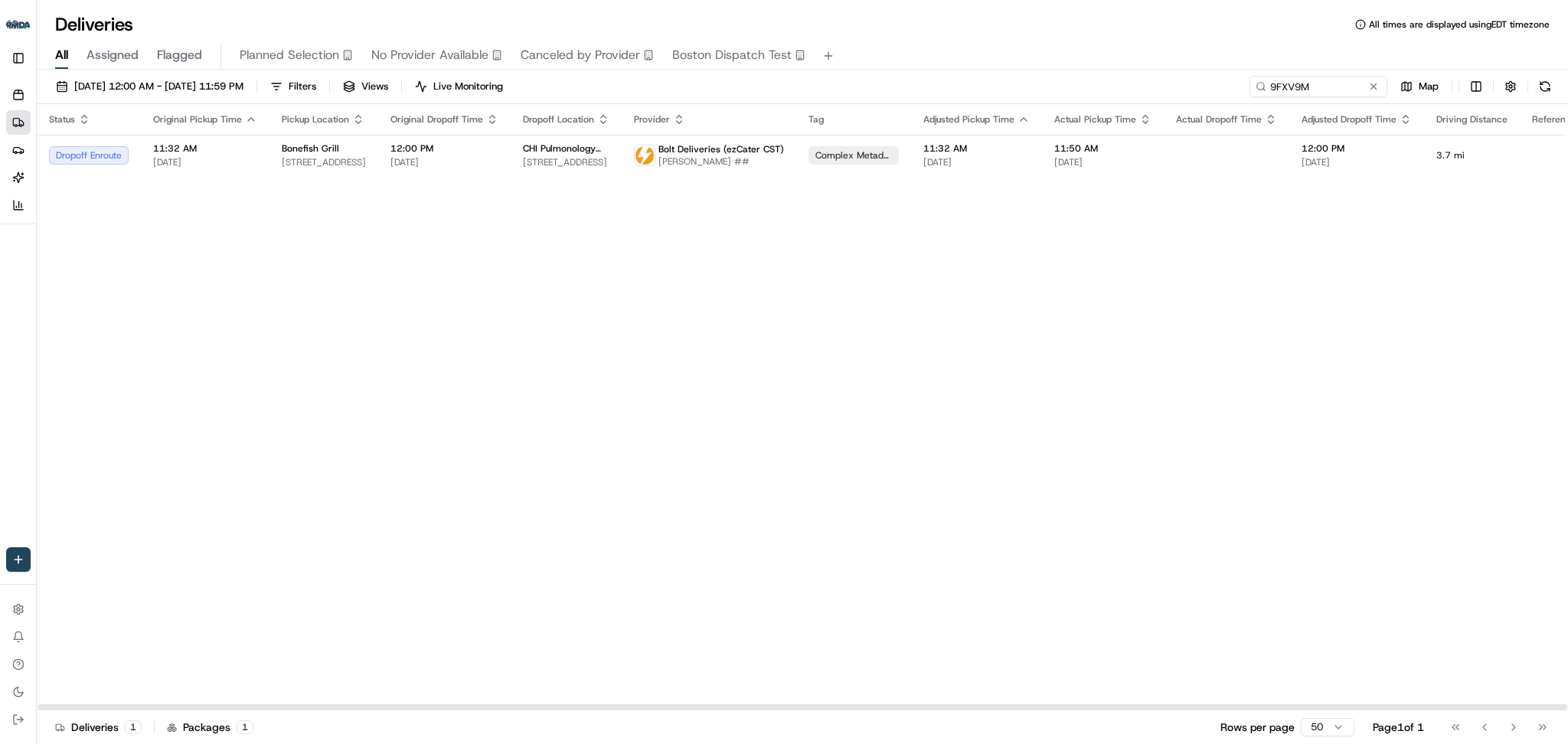
click at [828, 552] on div "Status Original Pickup Time Pickup Location Original Dropoff Time Dropoff Locat…" at bounding box center [846, 407] width 1619 height 606
drag, startPoint x: 1322, startPoint y: 85, endPoint x: 877, endPoint y: 70, distance: 445.3
click at [877, 70] on div "08/18/2025 12:00 AM - 08/25/2025 11:59 PM Filters Views Live Monitoring 9FXV9M …" at bounding box center [802, 408] width 1530 height 678
paste input "GV0K40"
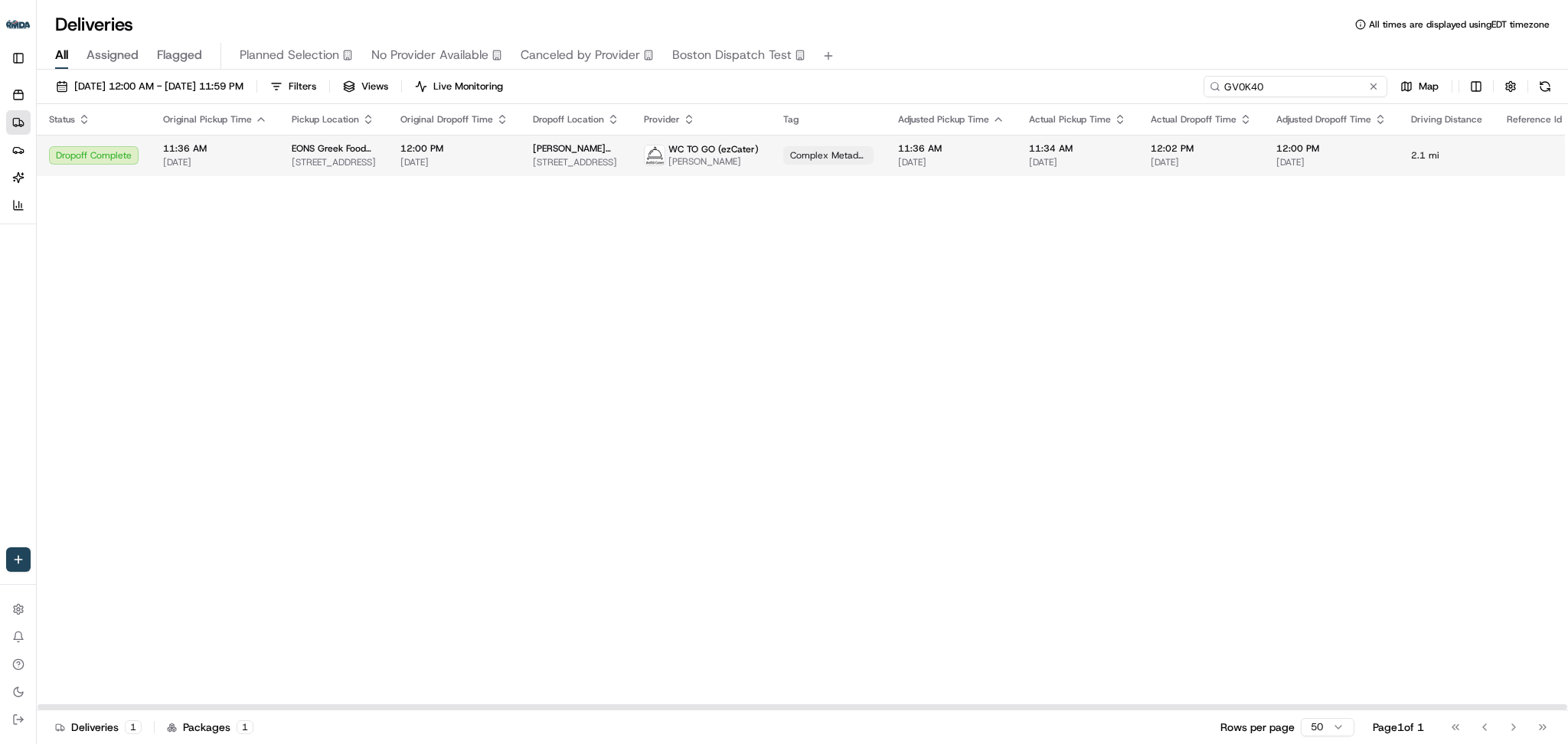
type input "GV0K40"
click at [1028, 159] on span "[DATE]" at bounding box center [1076, 162] width 97 height 13
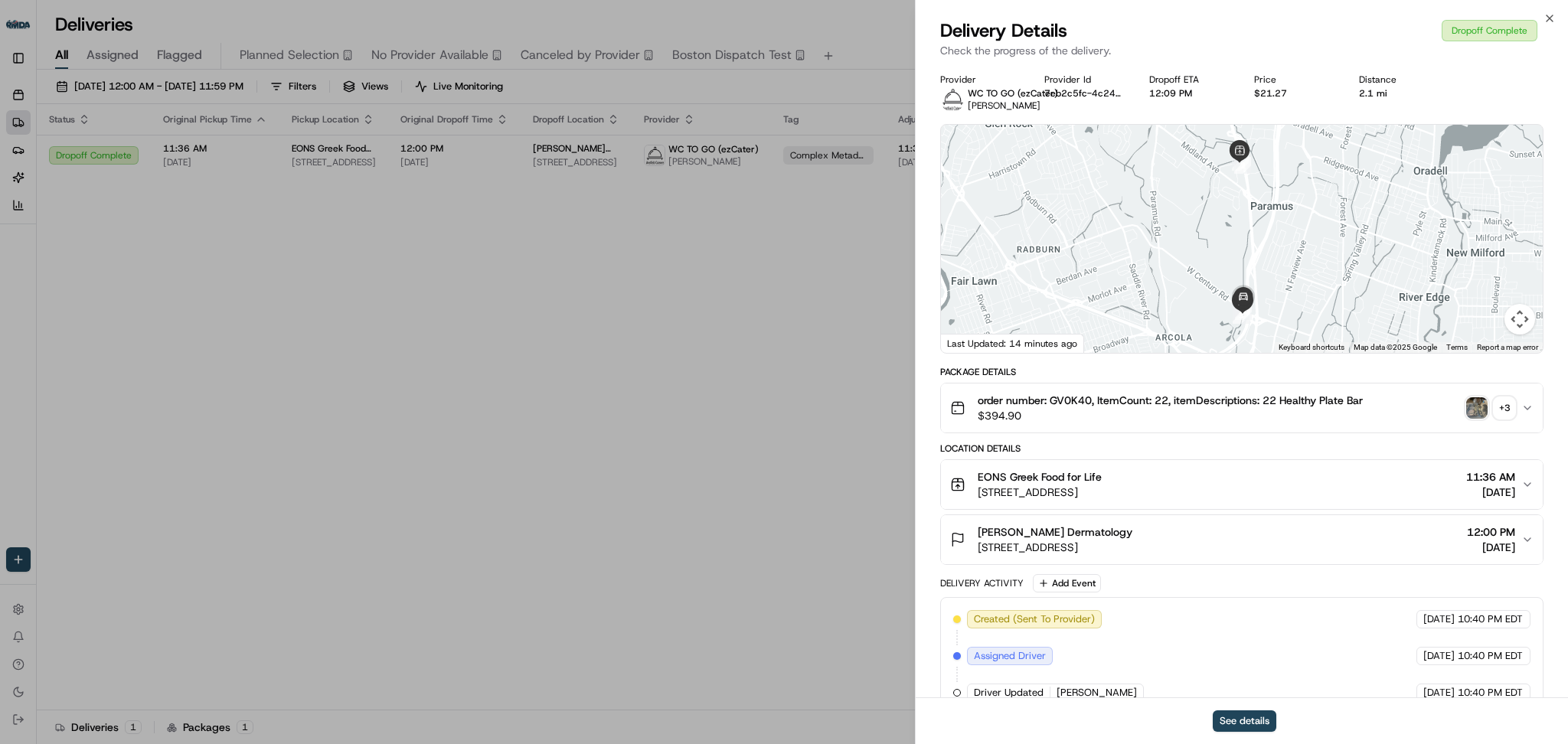
click at [1506, 409] on div "+ 3" at bounding box center [1504, 408] width 21 height 21
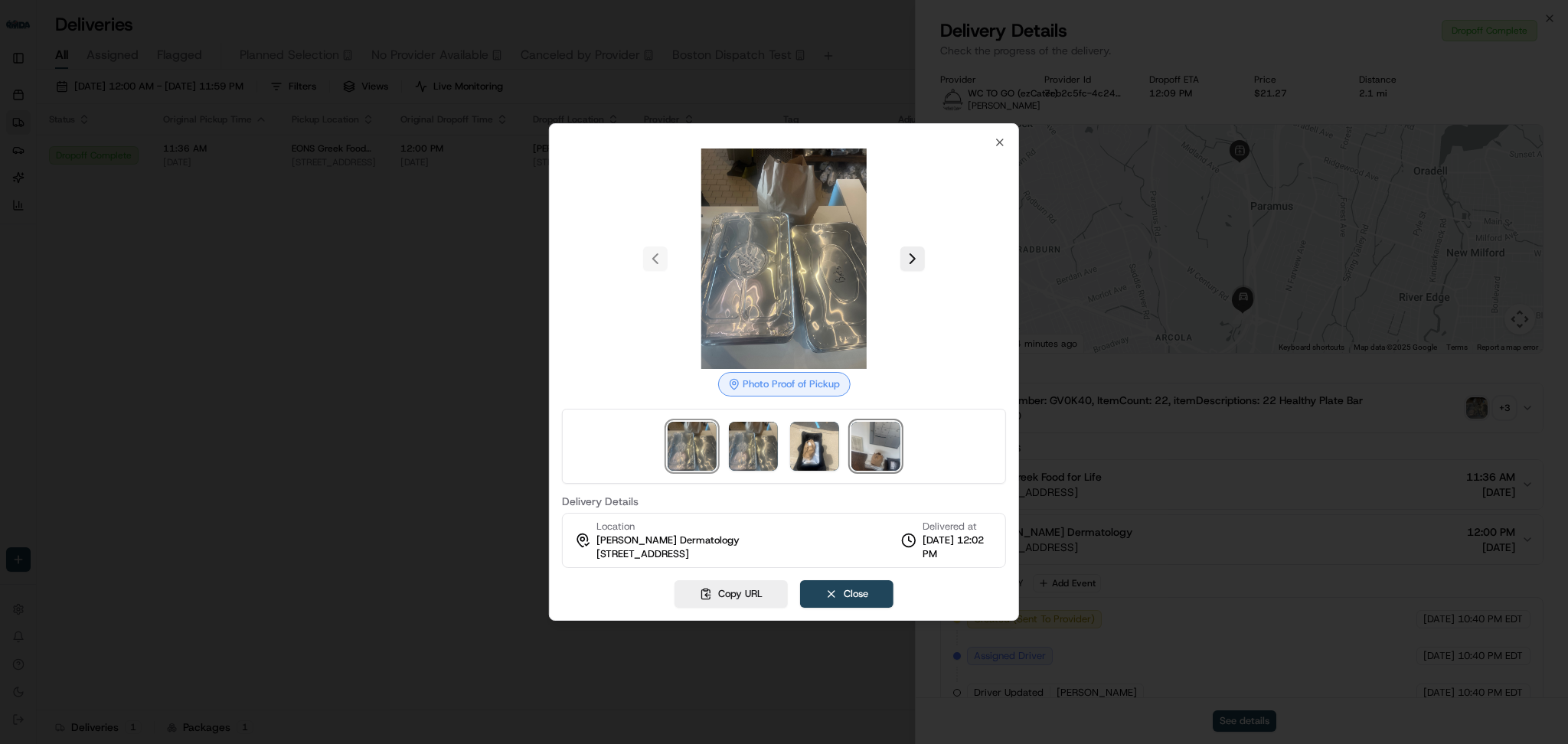
click at [866, 450] on img at bounding box center [875, 446] width 49 height 49
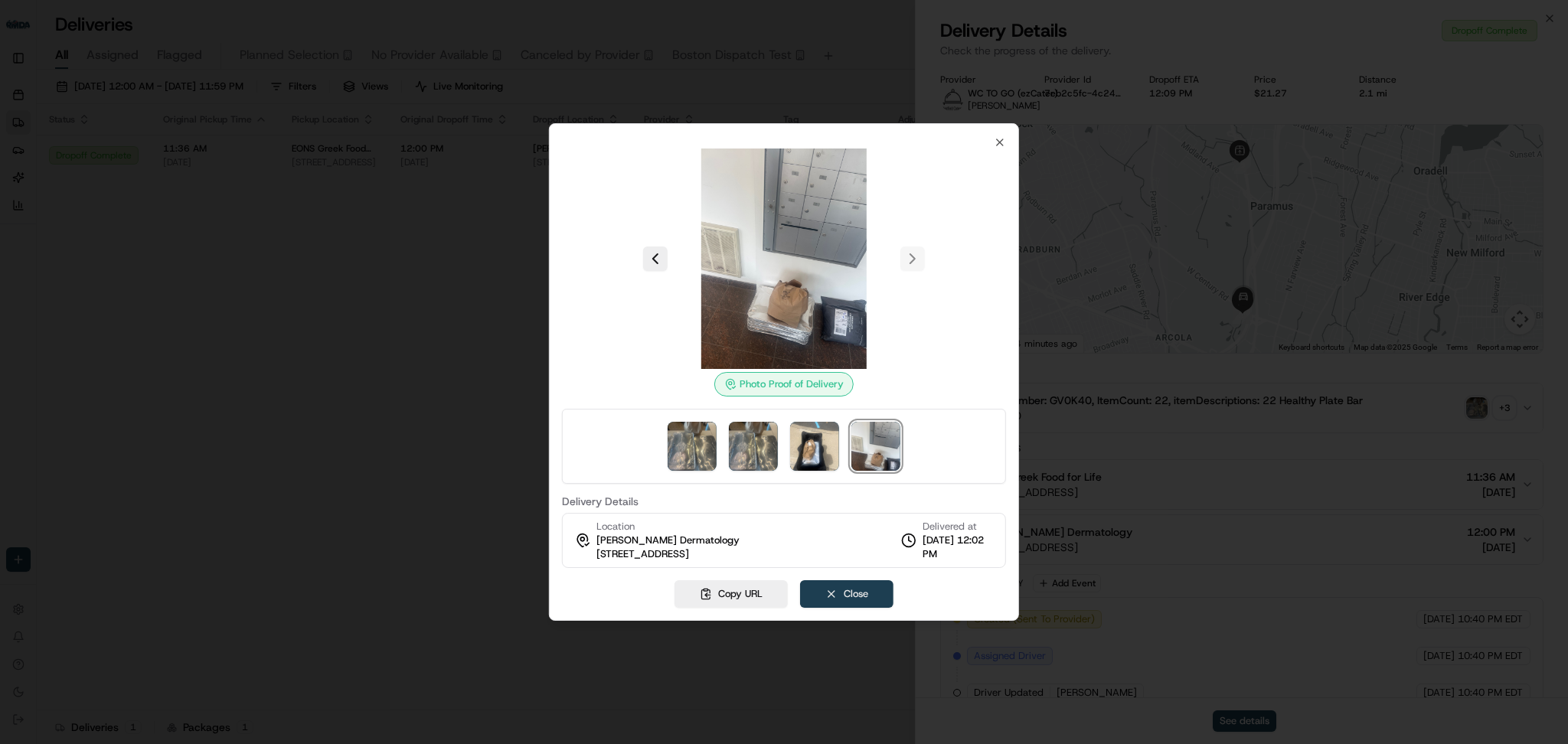
click at [838, 596] on button "Close" at bounding box center [846, 594] width 93 height 28
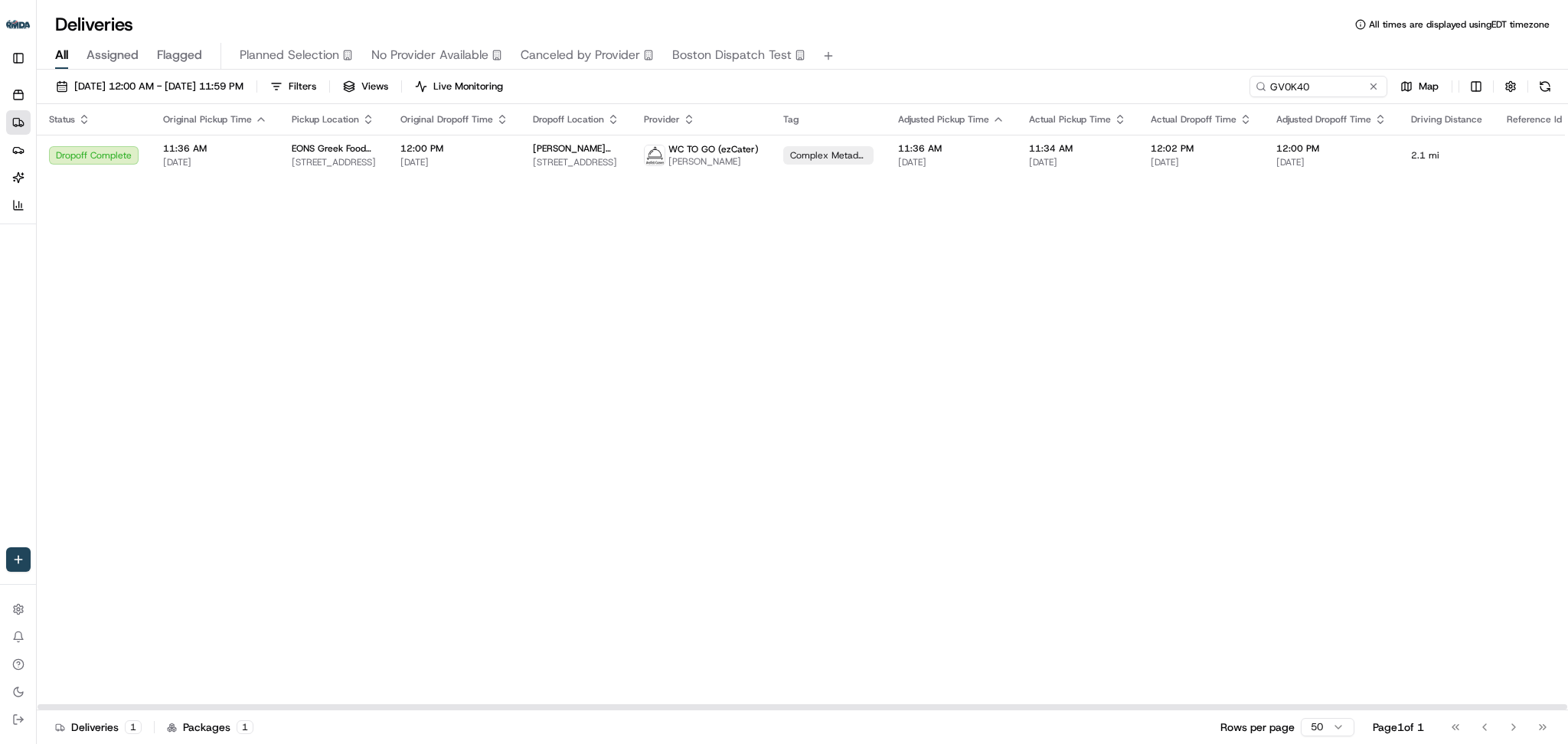
drag, startPoint x: 816, startPoint y: 704, endPoint x: 598, endPoint y: 708, distance: 218.0
click at [598, 708] on div at bounding box center [802, 707] width 1529 height 6
click at [533, 542] on div "Status Original Pickup Time Pickup Location Original Dropoff Time Dropoff Locat…" at bounding box center [834, 407] width 1594 height 606
click at [20, 128] on link "Deliveries" at bounding box center [17, 121] width 24 height 24
click at [17, 125] on icon at bounding box center [17, 125] width 3 height 0
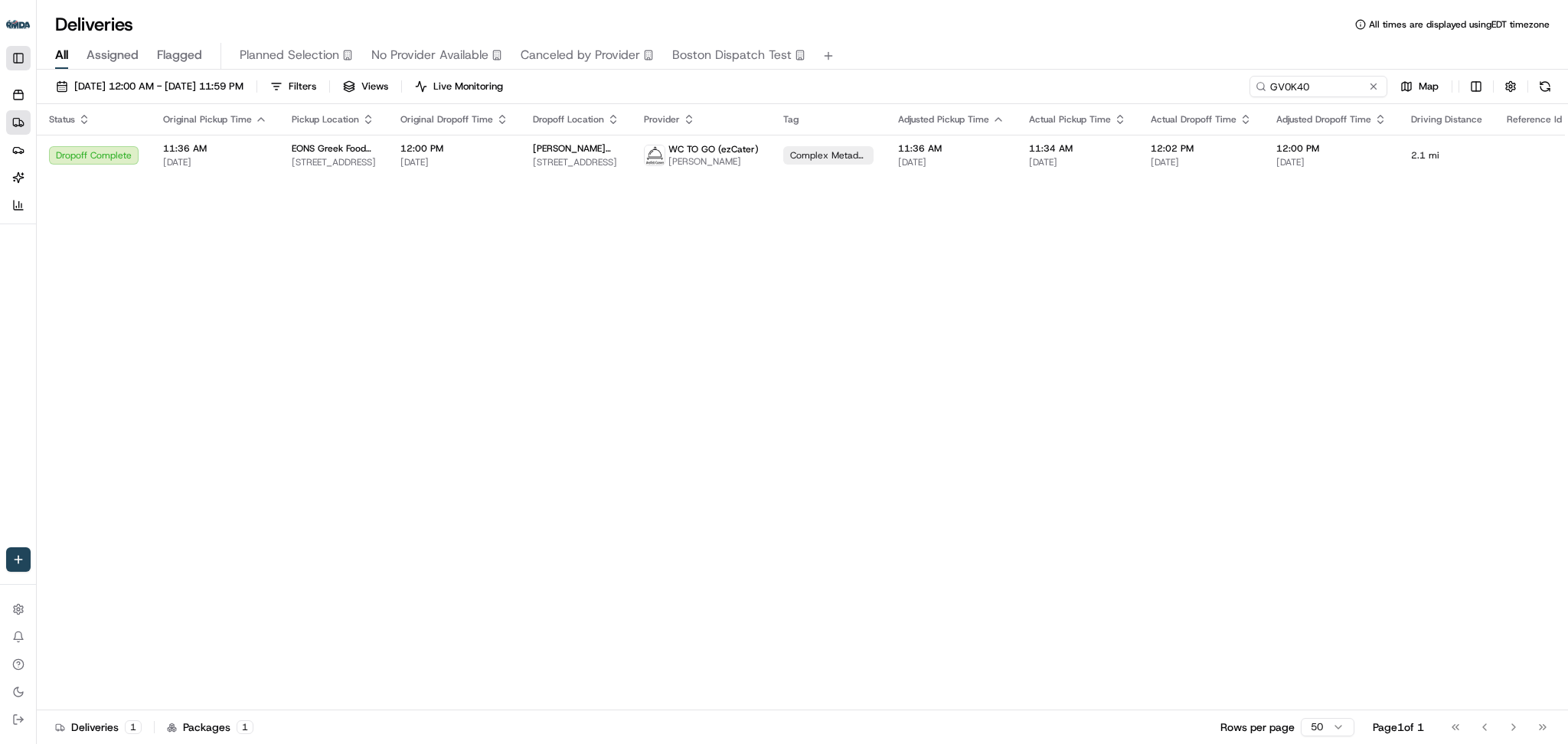
click at [14, 61] on button "Toggle Sidebar" at bounding box center [17, 58] width 24 height 24
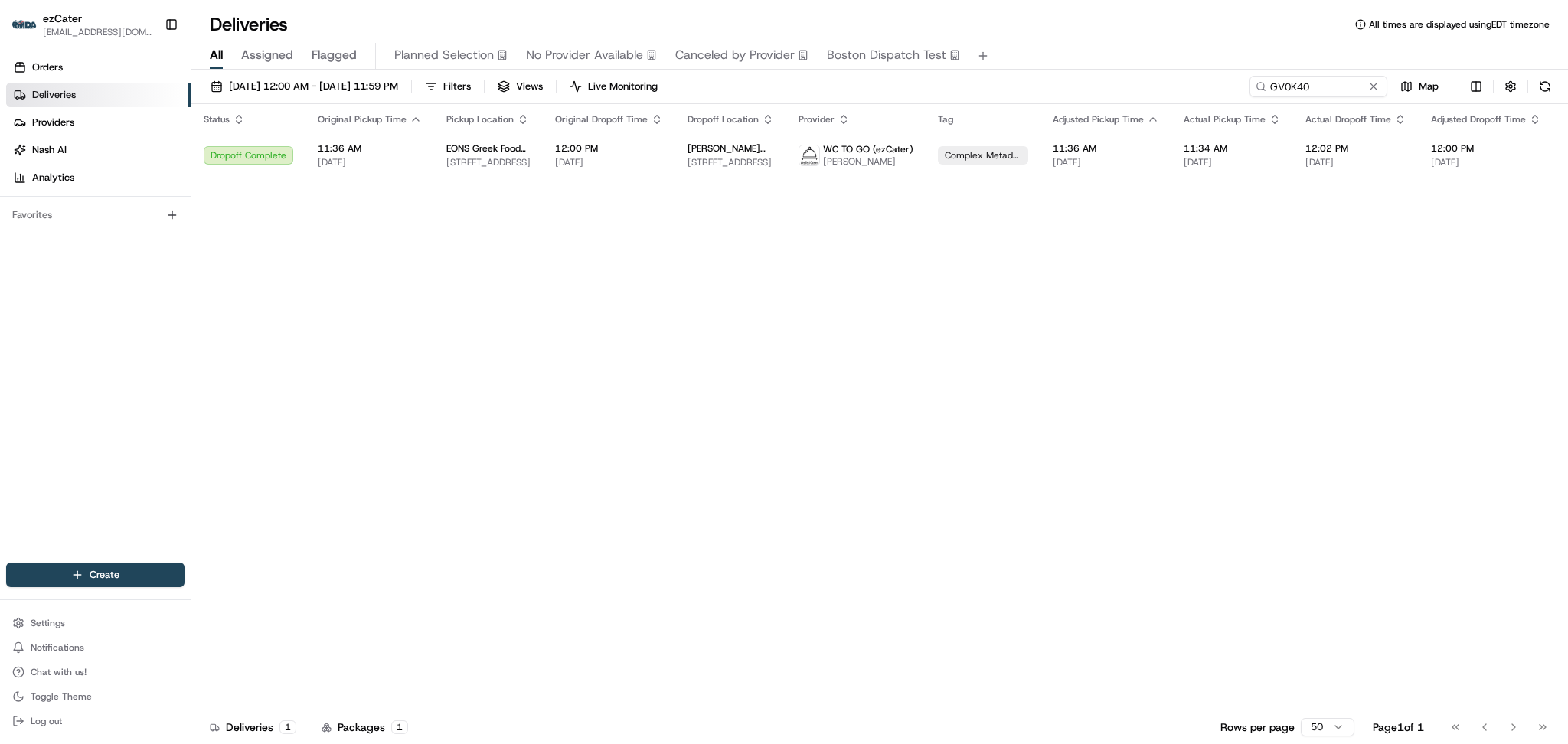
click at [24, 97] on icon at bounding box center [22, 95] width 4 height 6
click at [348, 264] on div "Status Original Pickup Time Pickup Location Original Dropoff Time Dropoff Locat…" at bounding box center [989, 407] width 1594 height 606
click at [1374, 88] on button at bounding box center [1373, 87] width 15 height 15
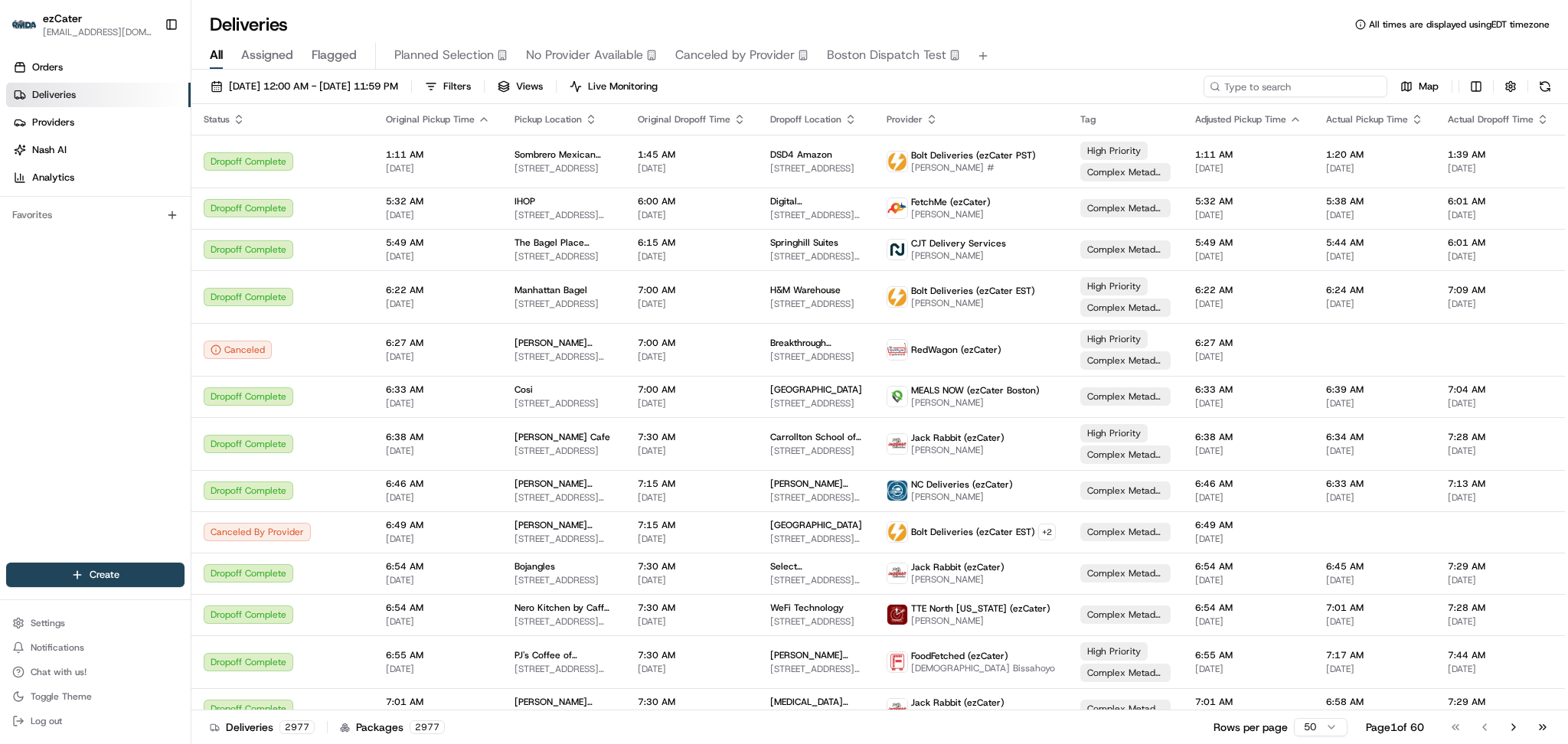
drag, startPoint x: 1308, startPoint y: 92, endPoint x: 1300, endPoint y: 89, distance: 8.5
click at [1304, 90] on input at bounding box center [1295, 87] width 184 height 21
paste input "REL-J0KCYX"
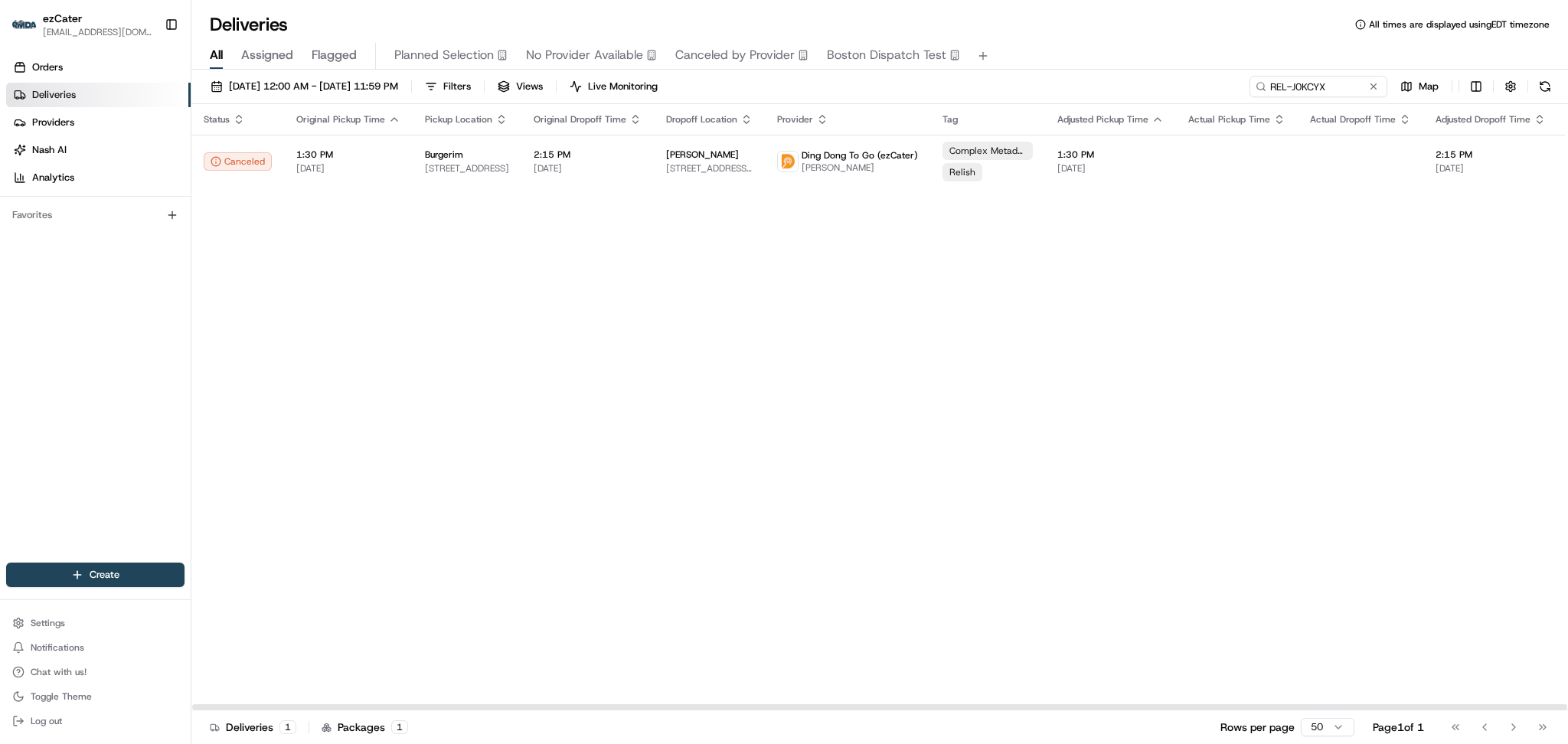
click at [1387, 422] on div "Status Original Pickup Time Pickup Location Original Dropoff Time Dropoff Locat…" at bounding box center [991, 407] width 1598 height 606
click at [1336, 395] on div "Status Original Pickup Time Pickup Location Original Dropoff Time Dropoff Locat…" at bounding box center [991, 407] width 1598 height 606
paste input "V34GCT -"
drag, startPoint x: 1351, startPoint y: 88, endPoint x: 984, endPoint y: 44, distance: 369.6
click at [984, 44] on div "Deliveries All times are displayed using EDT timezone All Assigned Flagged Plan…" at bounding box center [880, 372] width 1376 height 744
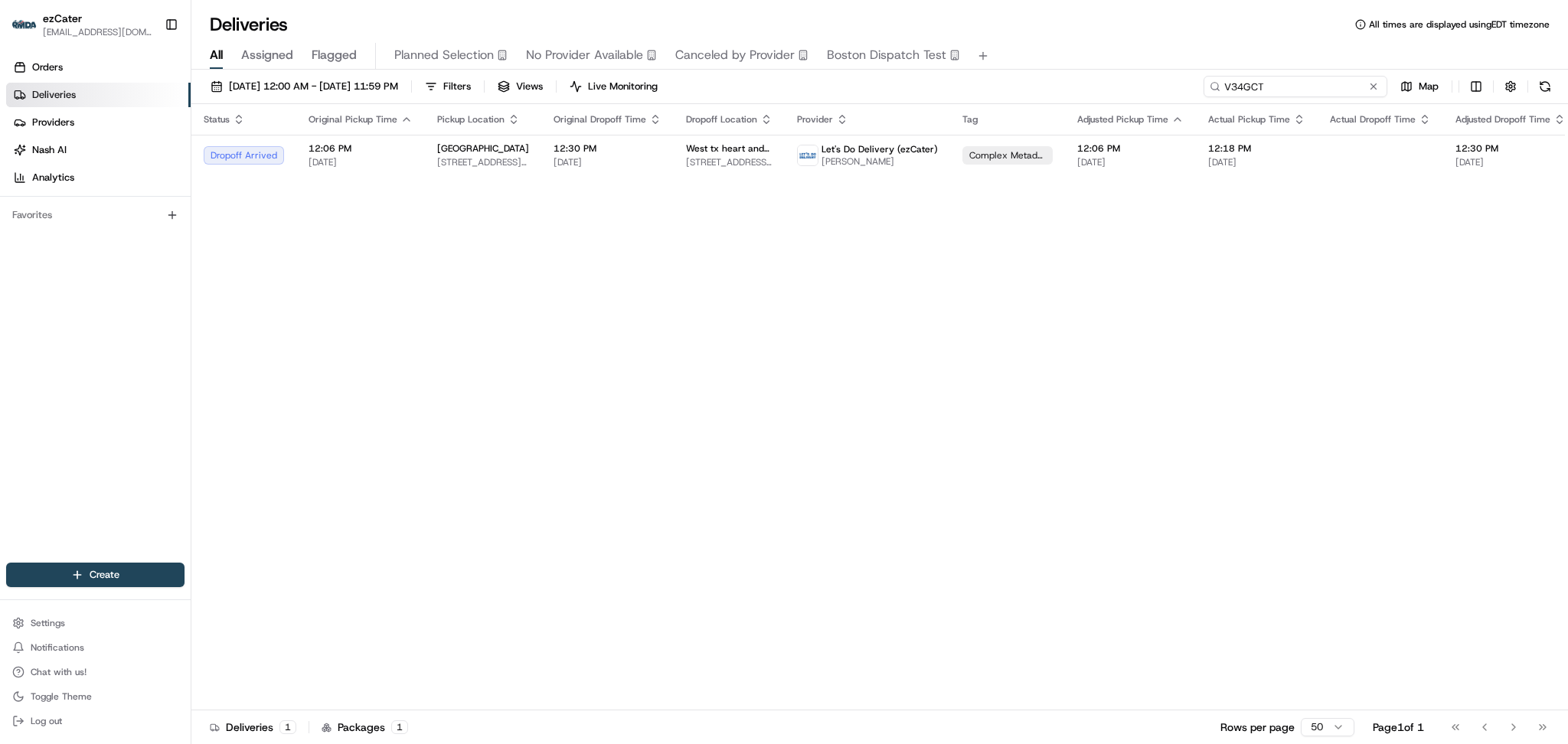
drag, startPoint x: 1316, startPoint y: 87, endPoint x: 980, endPoint y: 87, distance: 336.0
click at [980, 87] on div "08/18/2025 12:00 AM - 08/25/2025 11:59 PM Filters Views Live Monitoring V34GCT …" at bounding box center [880, 90] width 1376 height 28
paste input "372UGP"
type input "372UGP"
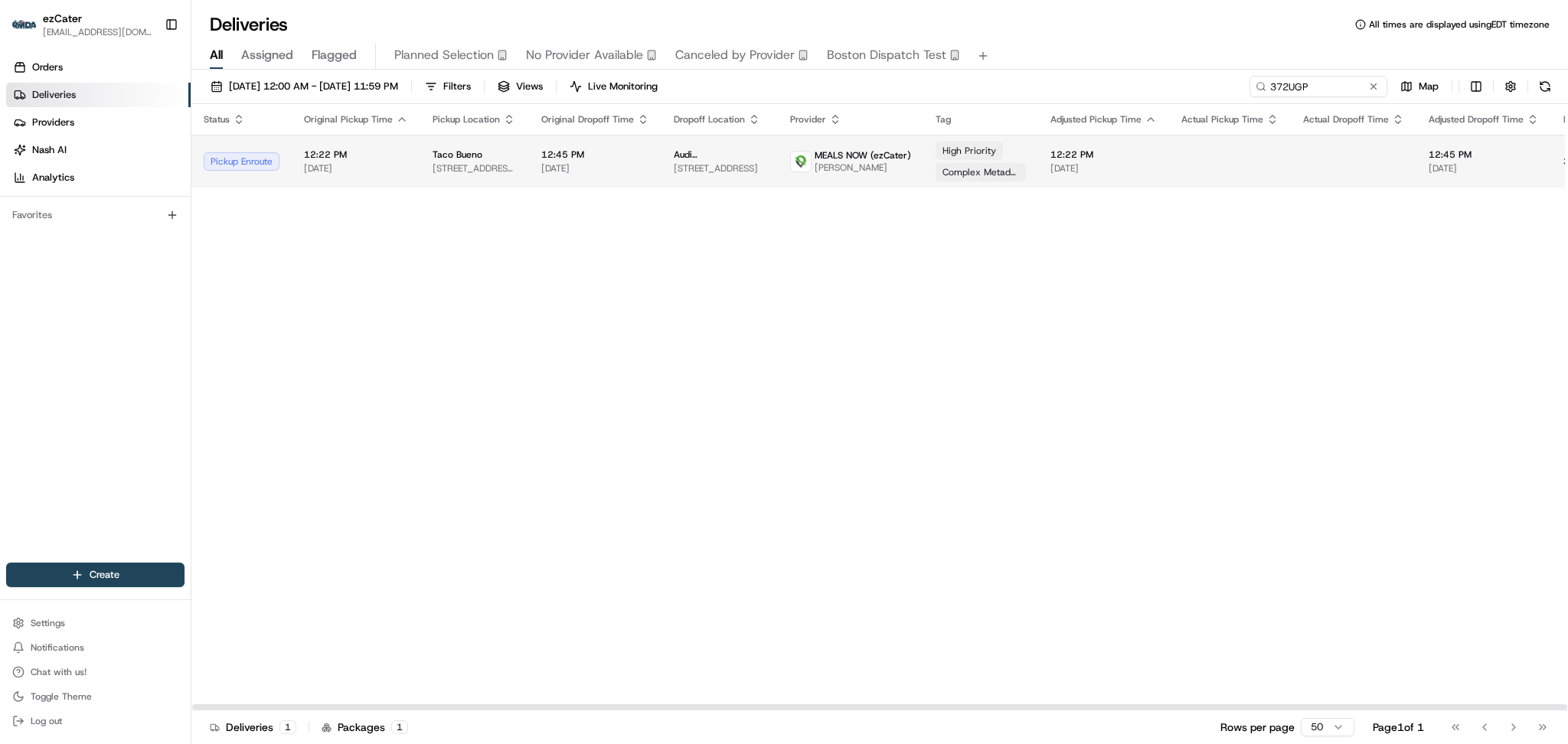
click at [1314, 152] on td at bounding box center [1353, 161] width 125 height 53
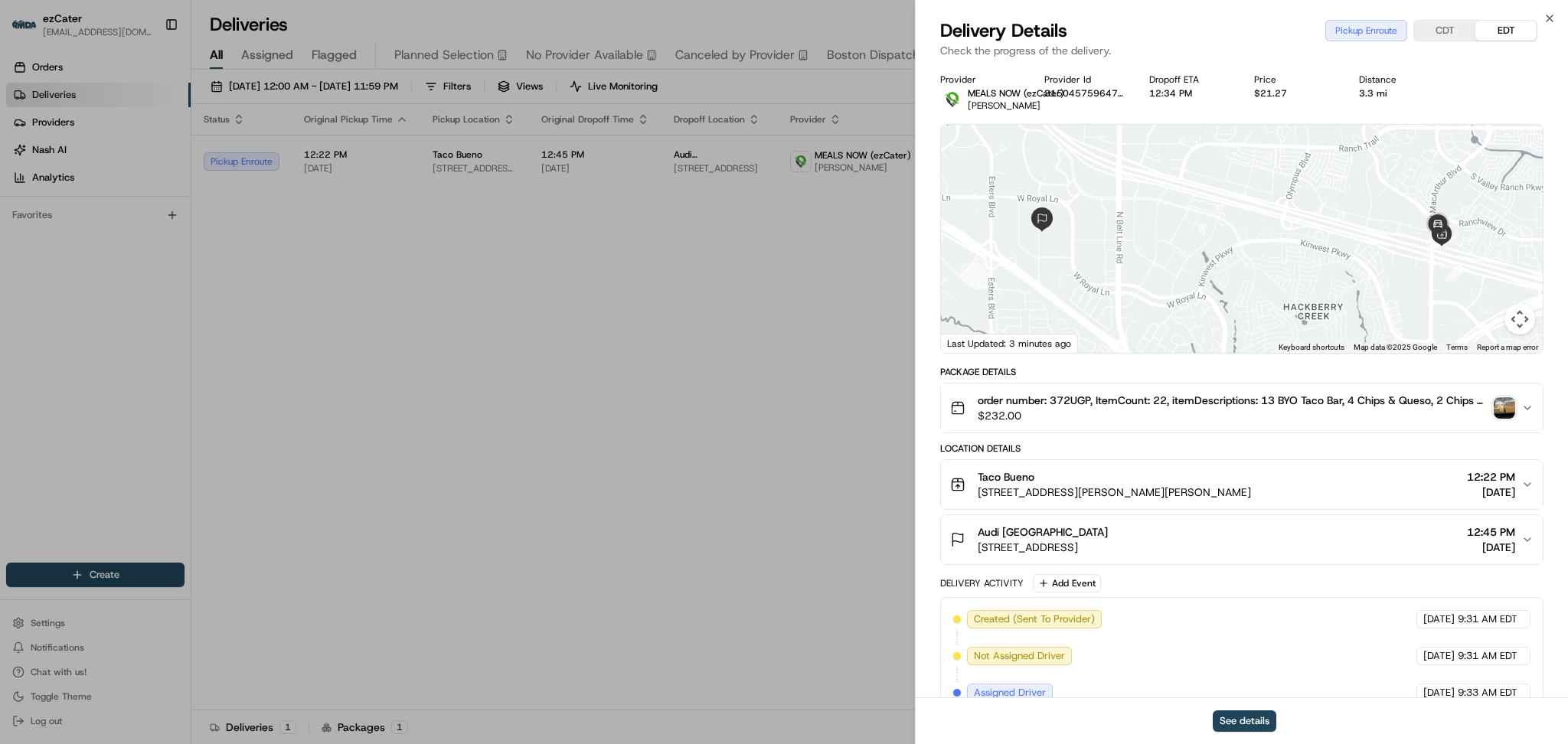
click at [1508, 488] on span "[DATE]" at bounding box center [1491, 492] width 48 height 15
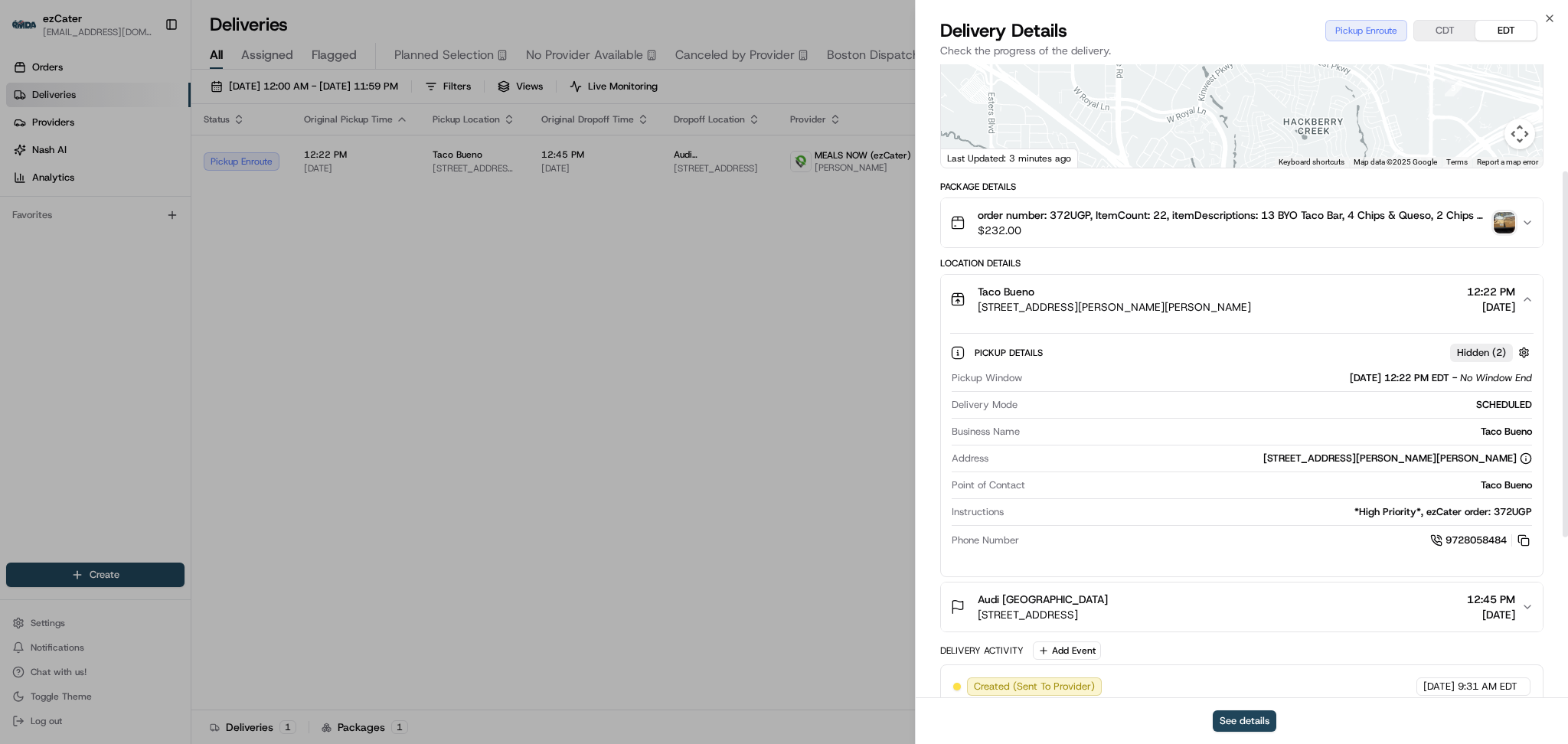
scroll to position [203, 0]
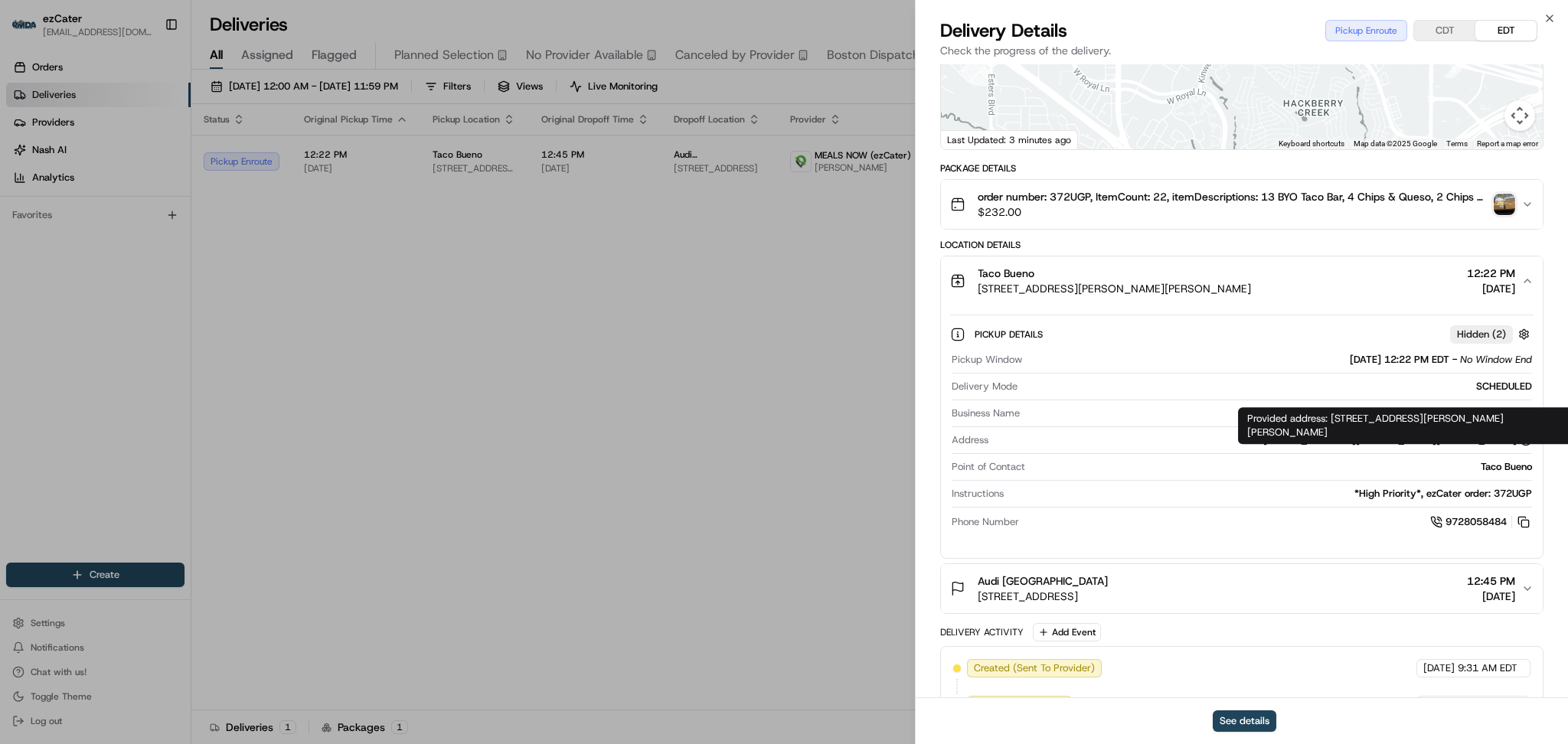
drag, startPoint x: 1267, startPoint y: 440, endPoint x: 1516, endPoint y: 445, distance: 249.1
click at [1516, 445] on div "707 W Lyndon B Johnson Fwy, Irving, TX 75063, USA" at bounding box center [1263, 440] width 538 height 13
copy div "707 W Lyndon B Johnson Fwy, Irving, TX 75063, USA"
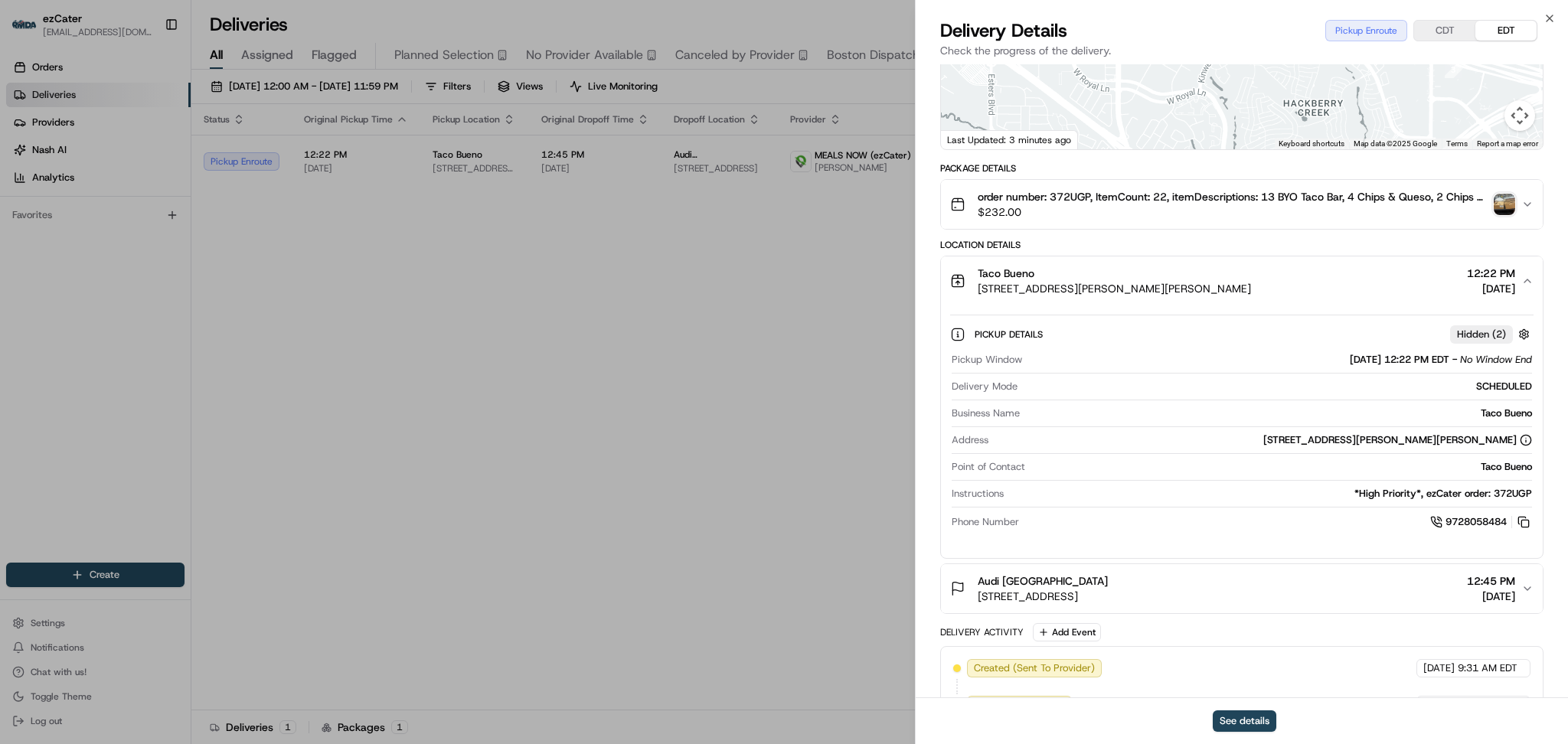
drag, startPoint x: 1250, startPoint y: 288, endPoint x: 974, endPoint y: 274, distance: 276.4
click at [974, 274] on div "Taco Bueno 707 W Lyndon B Johnson Fwy, Irving, TX 75063, USA 12:22 PM 08/18/2025" at bounding box center [1236, 281] width 571 height 31
copy div "Taco Bueno 707 W Lyndon B Johnson Fwy, Irving, TX 75063, USA"
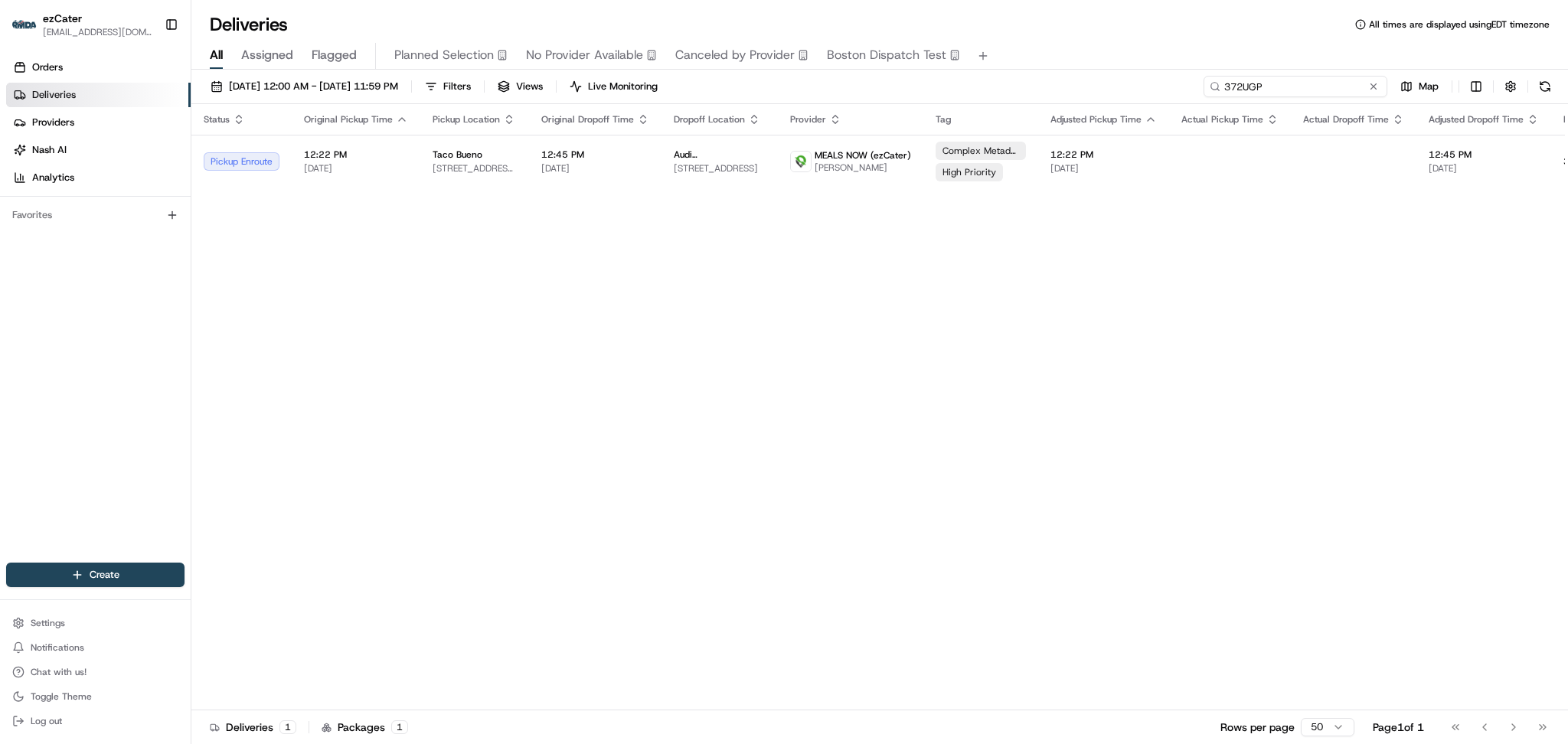
drag, startPoint x: 1265, startPoint y: 84, endPoint x: 861, endPoint y: 84, distance: 404.0
click at [861, 84] on div "08/18/2025 12:00 AM - 08/25/2025 11:59 PM Filters Views Live Monitoring 372UGP …" at bounding box center [880, 90] width 1376 height 28
paste input "TM6744"
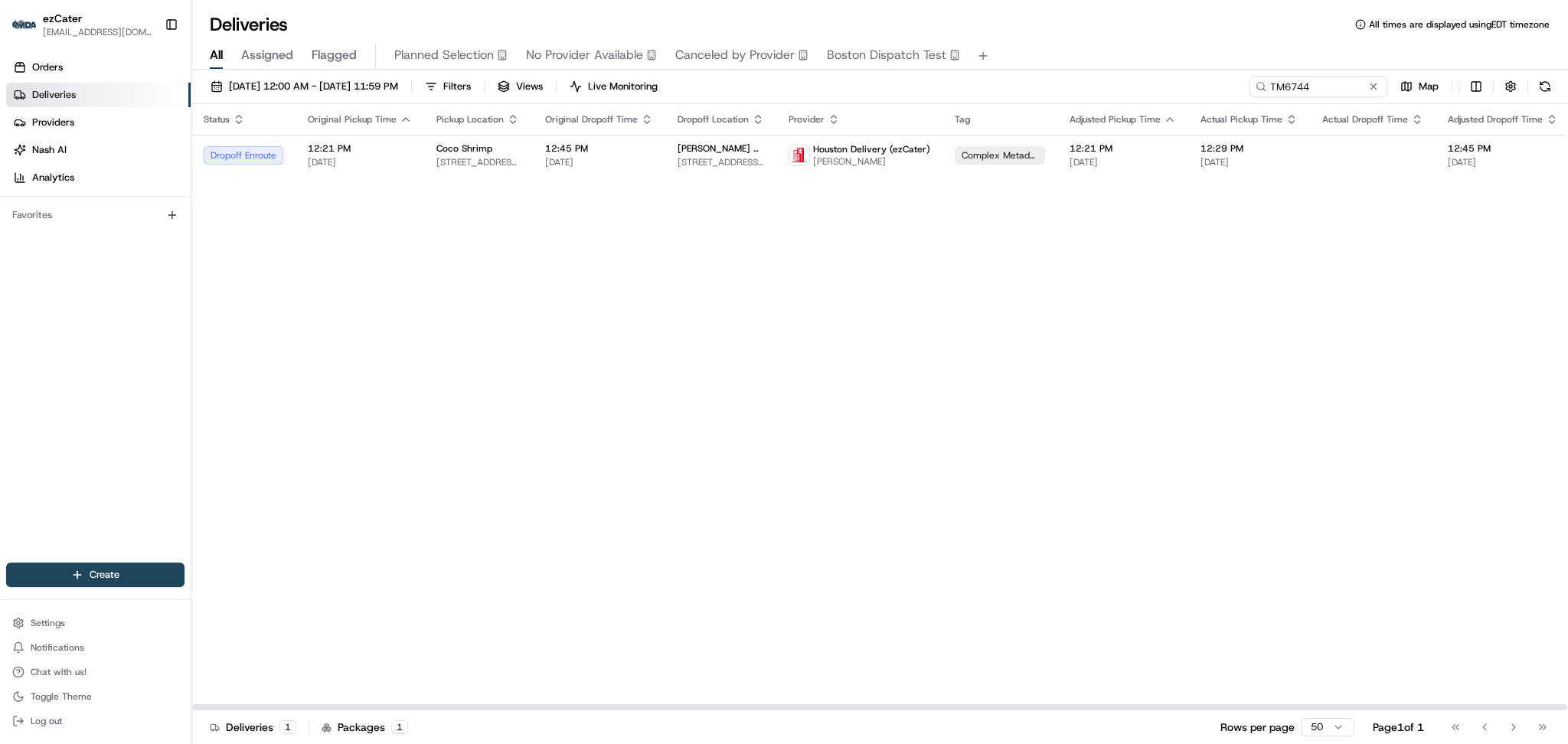
click at [1367, 284] on div "Status Original Pickup Time Pickup Location Original Dropoff Time Dropoff Locat…" at bounding box center [997, 407] width 1610 height 606
click at [910, 165] on span "Paul Becerra" at bounding box center [871, 161] width 118 height 13
paste input "MCUJCV"
drag, startPoint x: 1279, startPoint y: 84, endPoint x: 1048, endPoint y: 75, distance: 231.2
click at [1048, 76] on div "08/18/2025 12:00 AM - 08/25/2025 11:59 PM Filters Views Live Monitoring MCUJCV …" at bounding box center [880, 90] width 1376 height 28
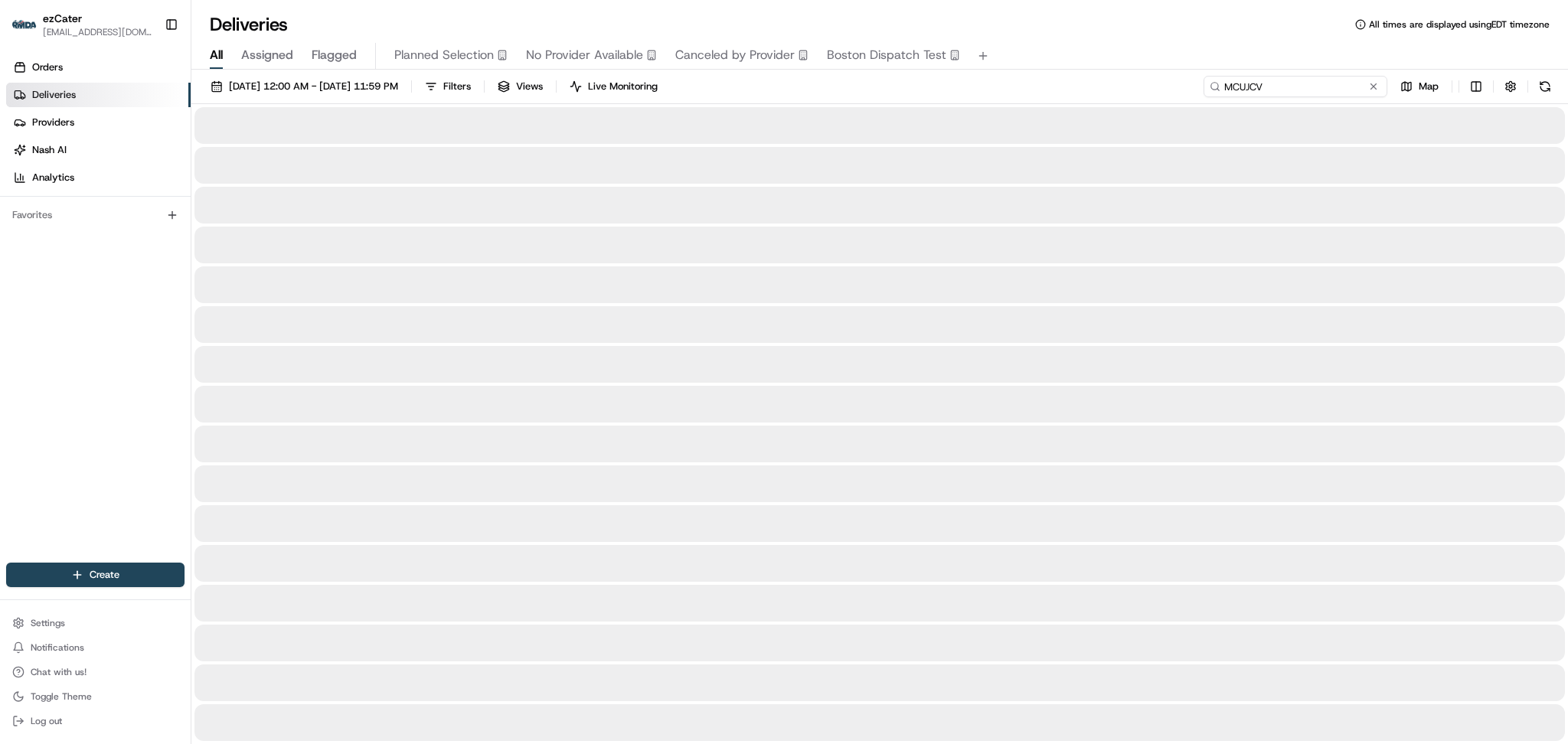
type input "MCUJCV"
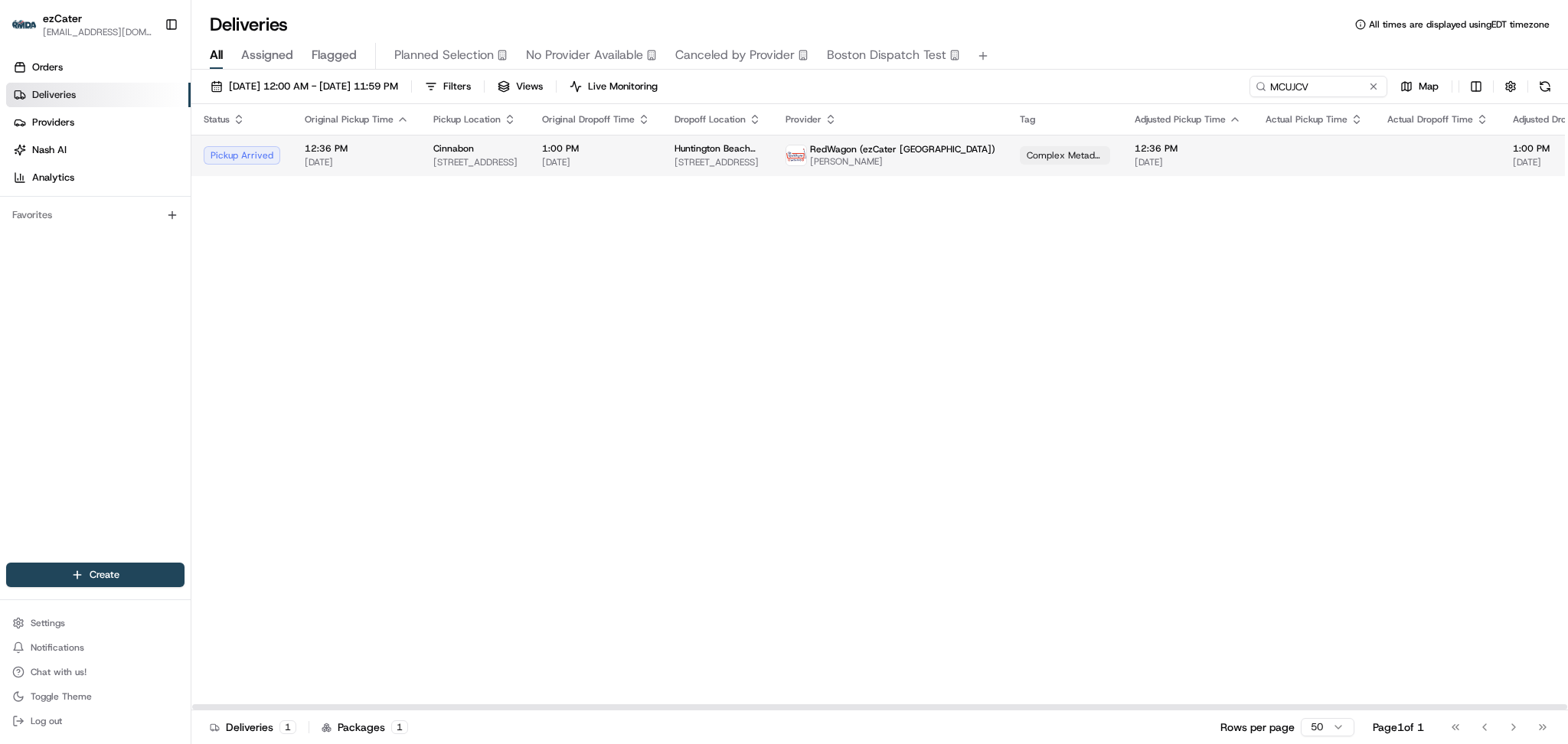
click at [478, 167] on span "2052 Westminster Mall, Westminster, CA 92683, USA" at bounding box center [475, 162] width 84 height 13
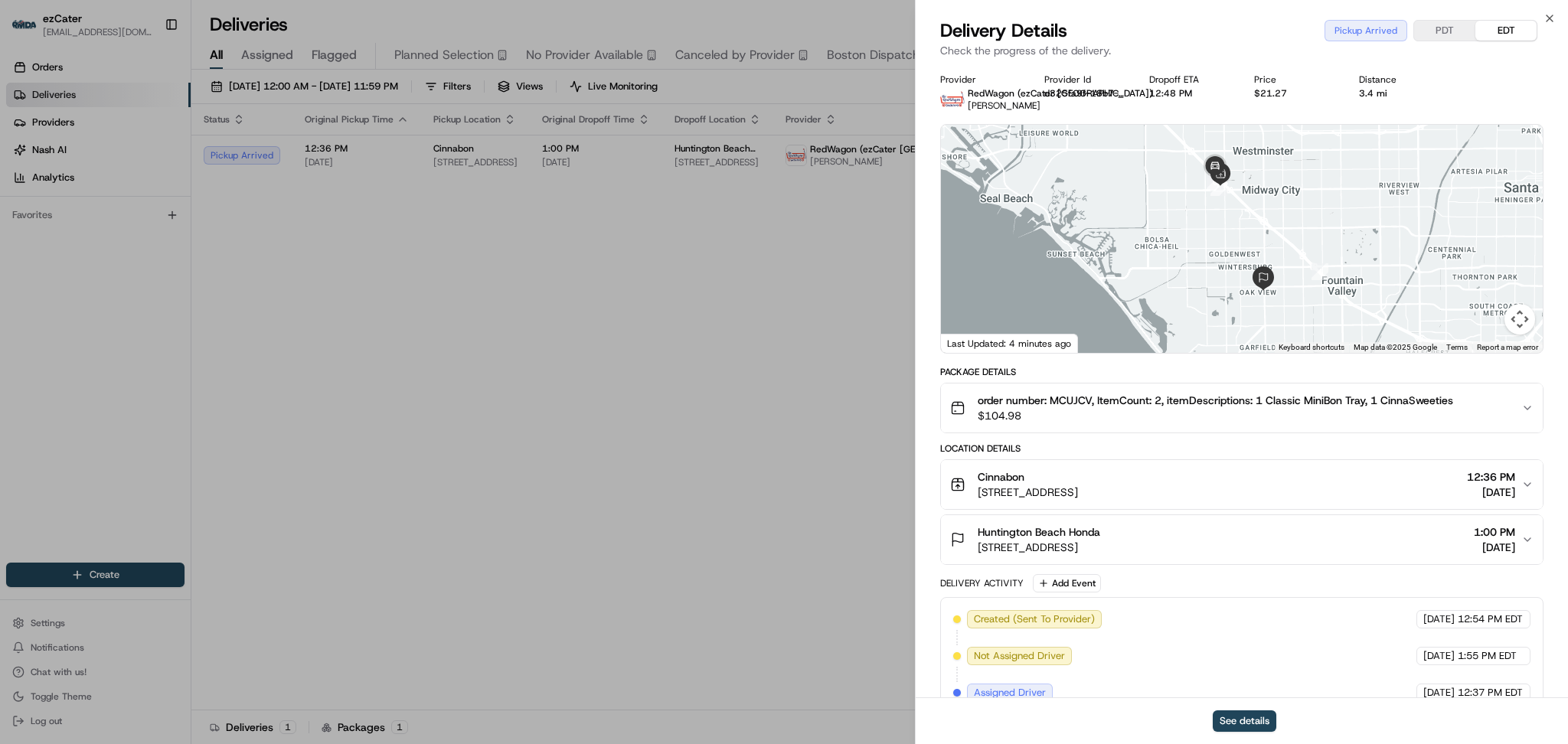
click at [1474, 536] on span "1:00 PM" at bounding box center [1494, 532] width 41 height 15
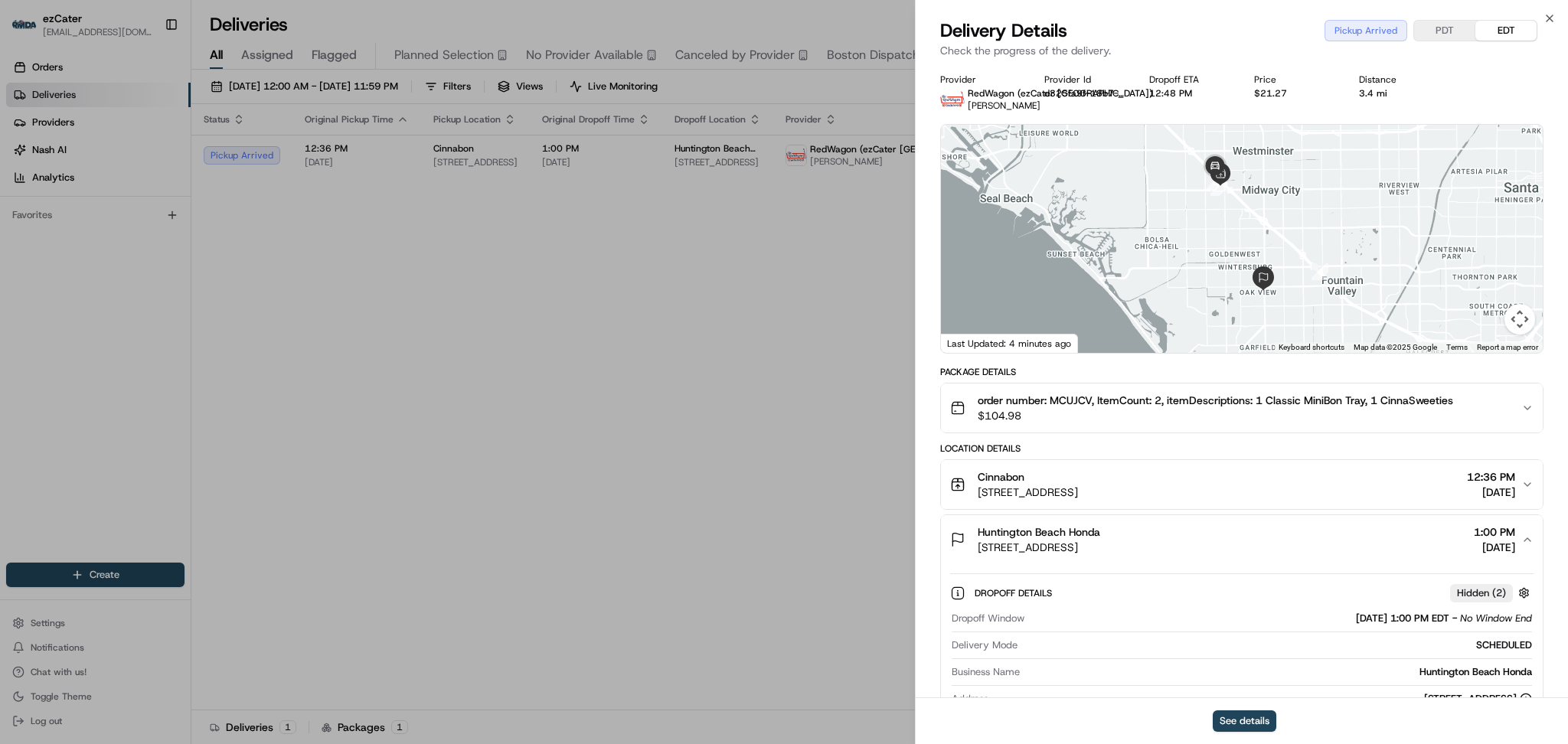
click at [1474, 487] on span "[DATE]" at bounding box center [1491, 492] width 48 height 15
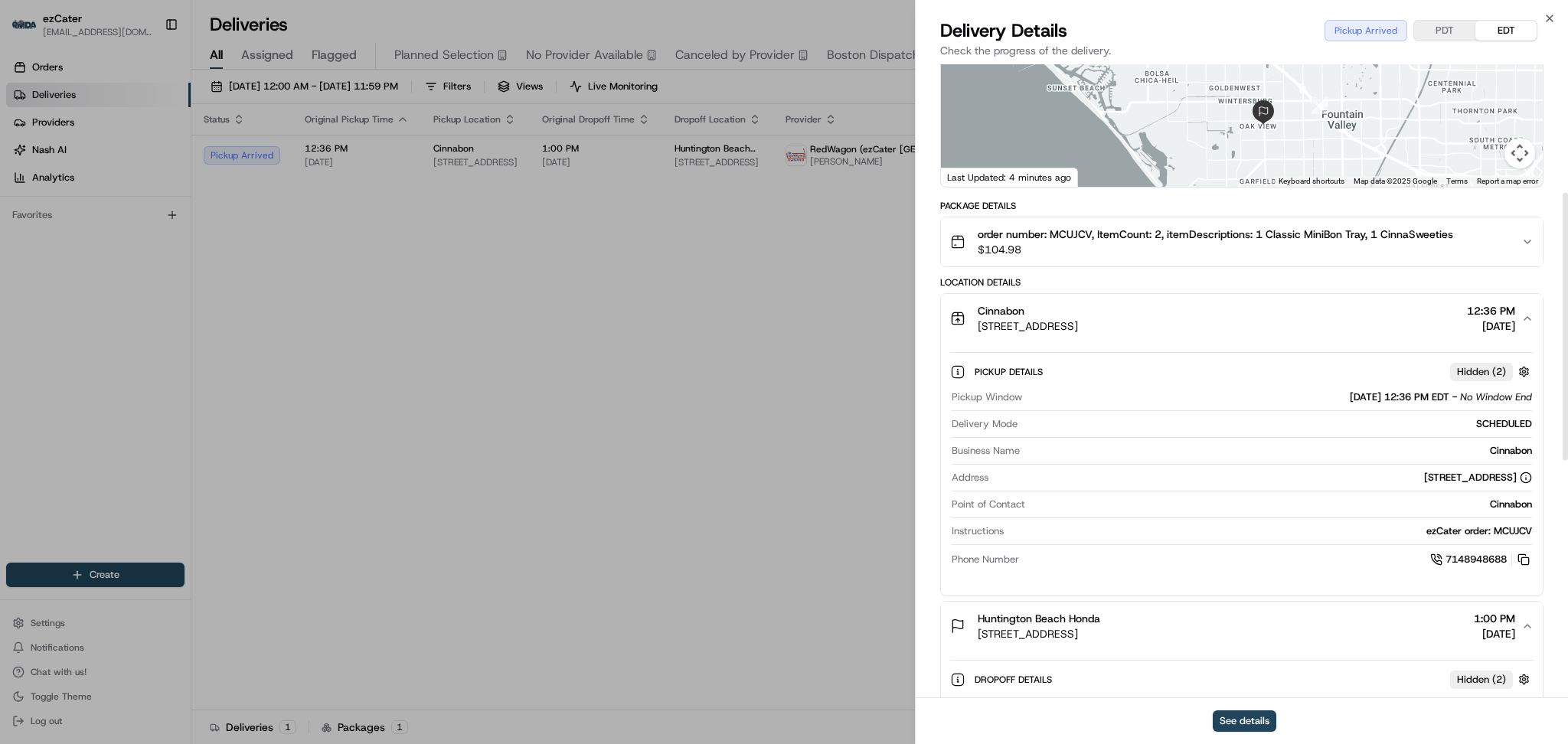
scroll to position [306, 0]
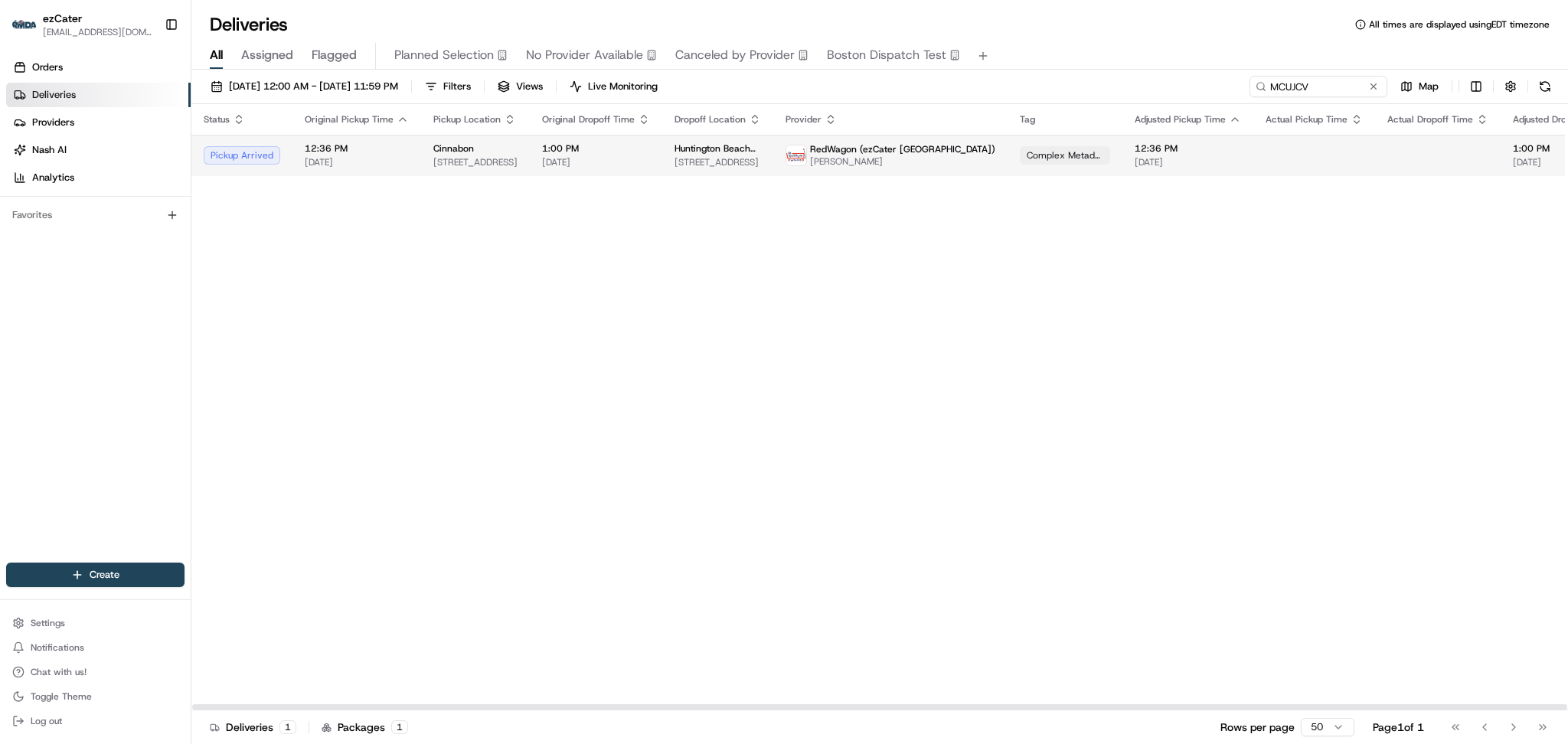
click at [642, 162] on td "1:00 PM 08/18/2025" at bounding box center [596, 155] width 132 height 41
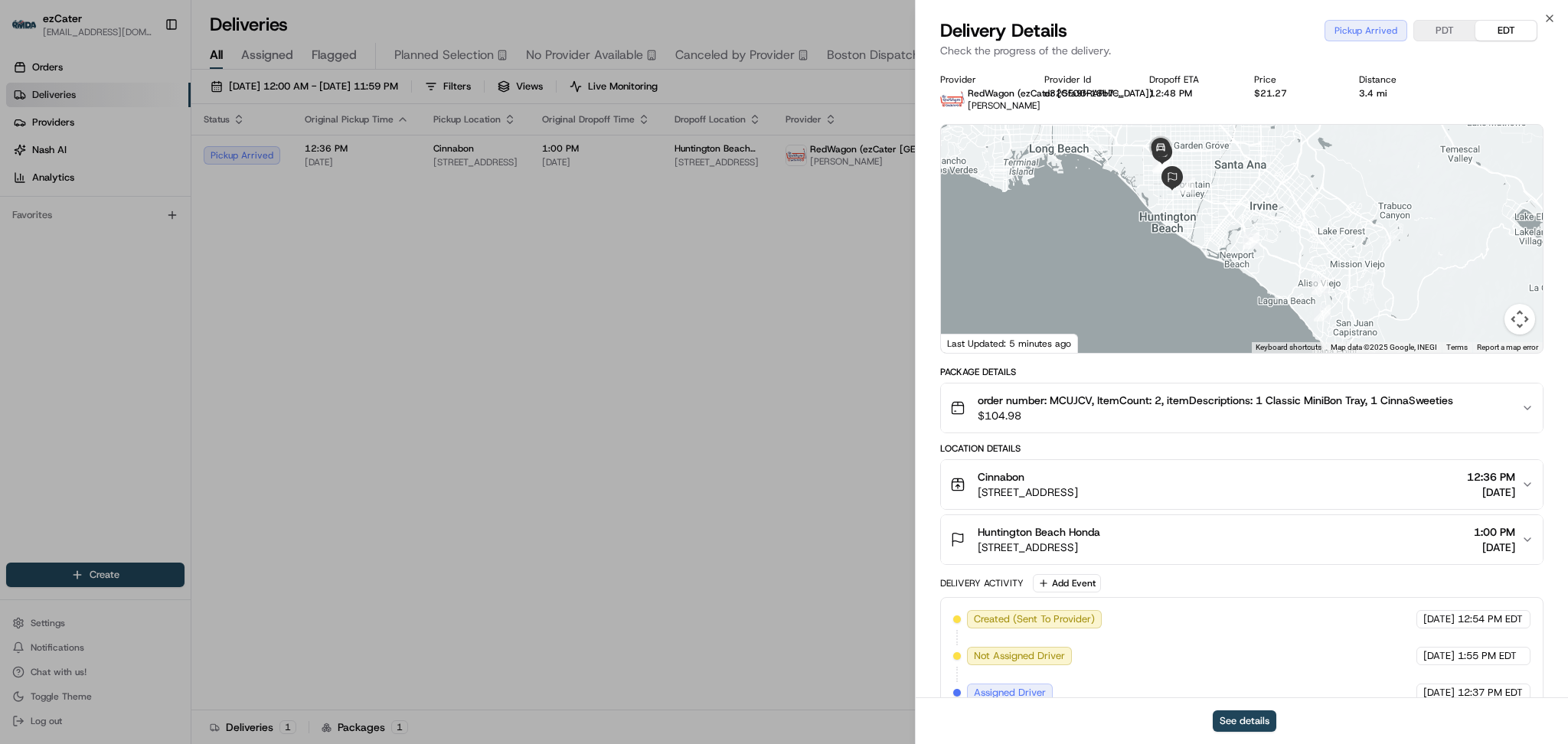
click at [1403, 482] on div "Cinnabon 2052 Westminster Mall, Westminster, CA 92683, USA 12:36 PM 08/18/2025" at bounding box center [1236, 485] width 571 height 31
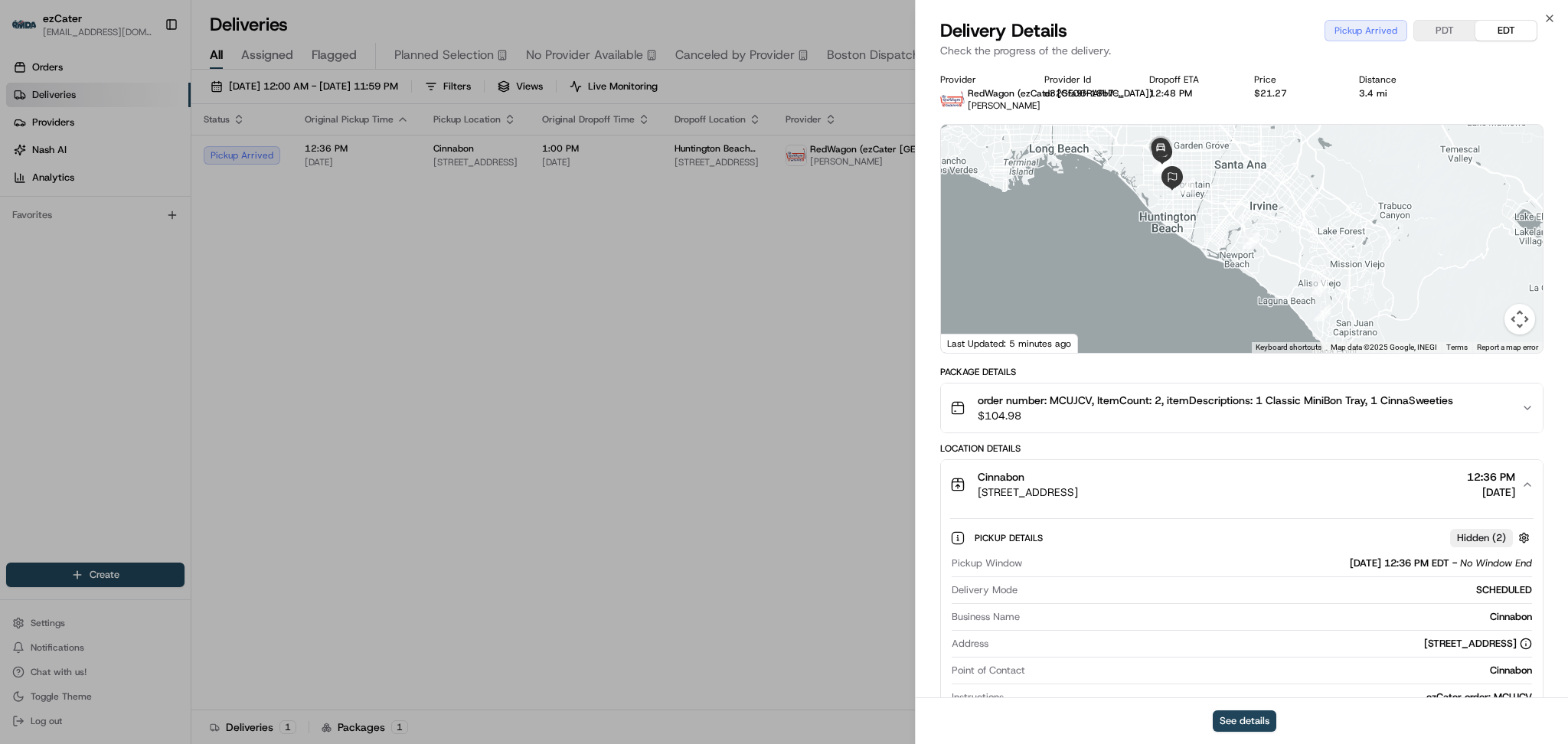
drag, startPoint x: 1250, startPoint y: 489, endPoint x: 972, endPoint y: 470, distance: 278.6
click at [972, 470] on div "Cinnabon 2052 Westminster Mall, Westminster, CA 92683, USA 12:36 PM 08/18/2025" at bounding box center [1236, 485] width 571 height 31
copy div "Cinnabon 2052 Westminster Mall, Westminster, CA 92683, USA"
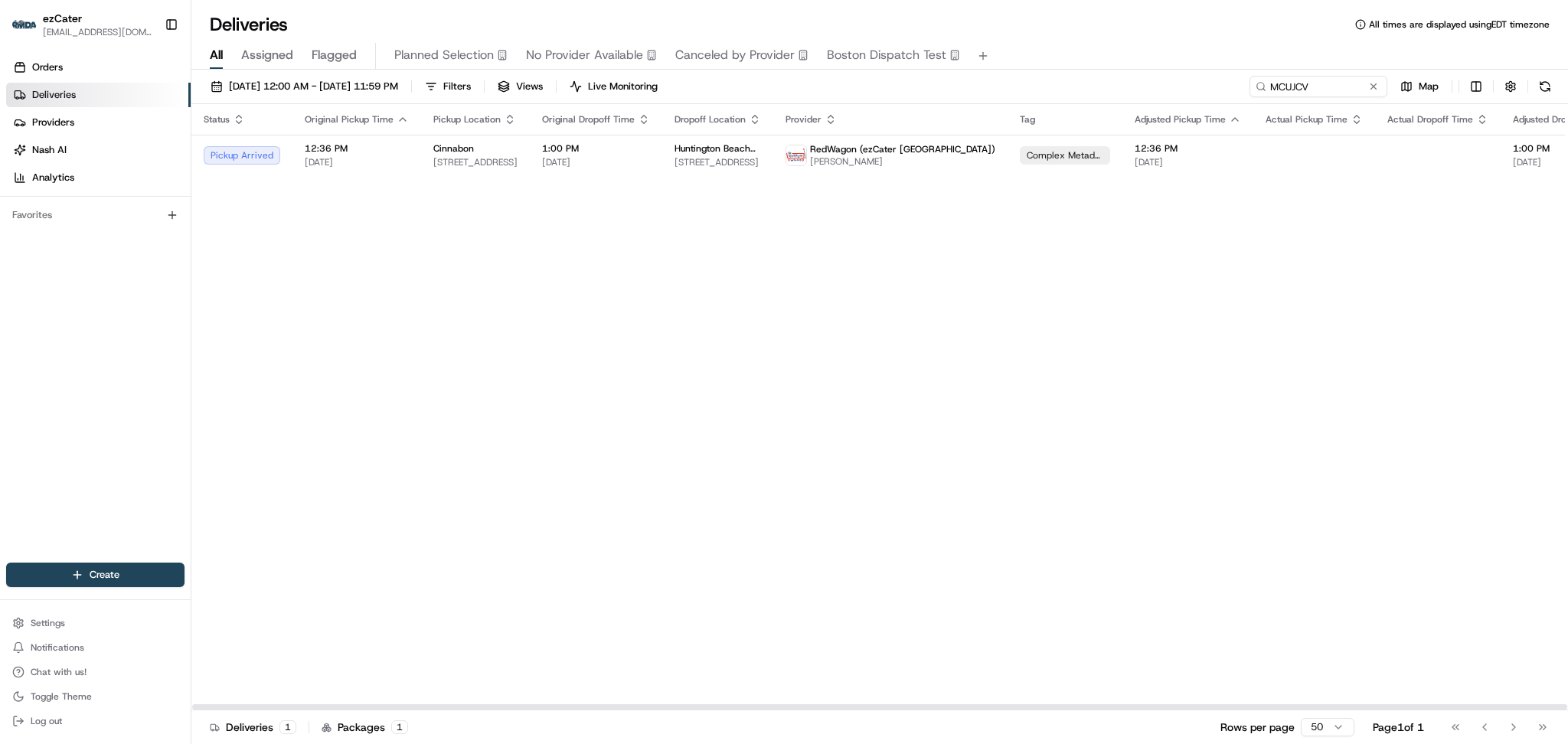
drag, startPoint x: 1489, startPoint y: 438, endPoint x: 1478, endPoint y: 295, distance: 143.4
click at [1490, 437] on div "Status Original Pickup Time Pickup Location Original Dropoff Time Dropoff Locat…" at bounding box center [1029, 407] width 1676 height 606
drag, startPoint x: 1332, startPoint y: 81, endPoint x: 768, endPoint y: 68, distance: 564.1
click at [798, 79] on div "08/18/2025 12:00 AM - 08/25/2025 11:59 PM Filters Views Live Monitoring MCUJCV …" at bounding box center [880, 90] width 1376 height 28
paste input "KTCTCC"
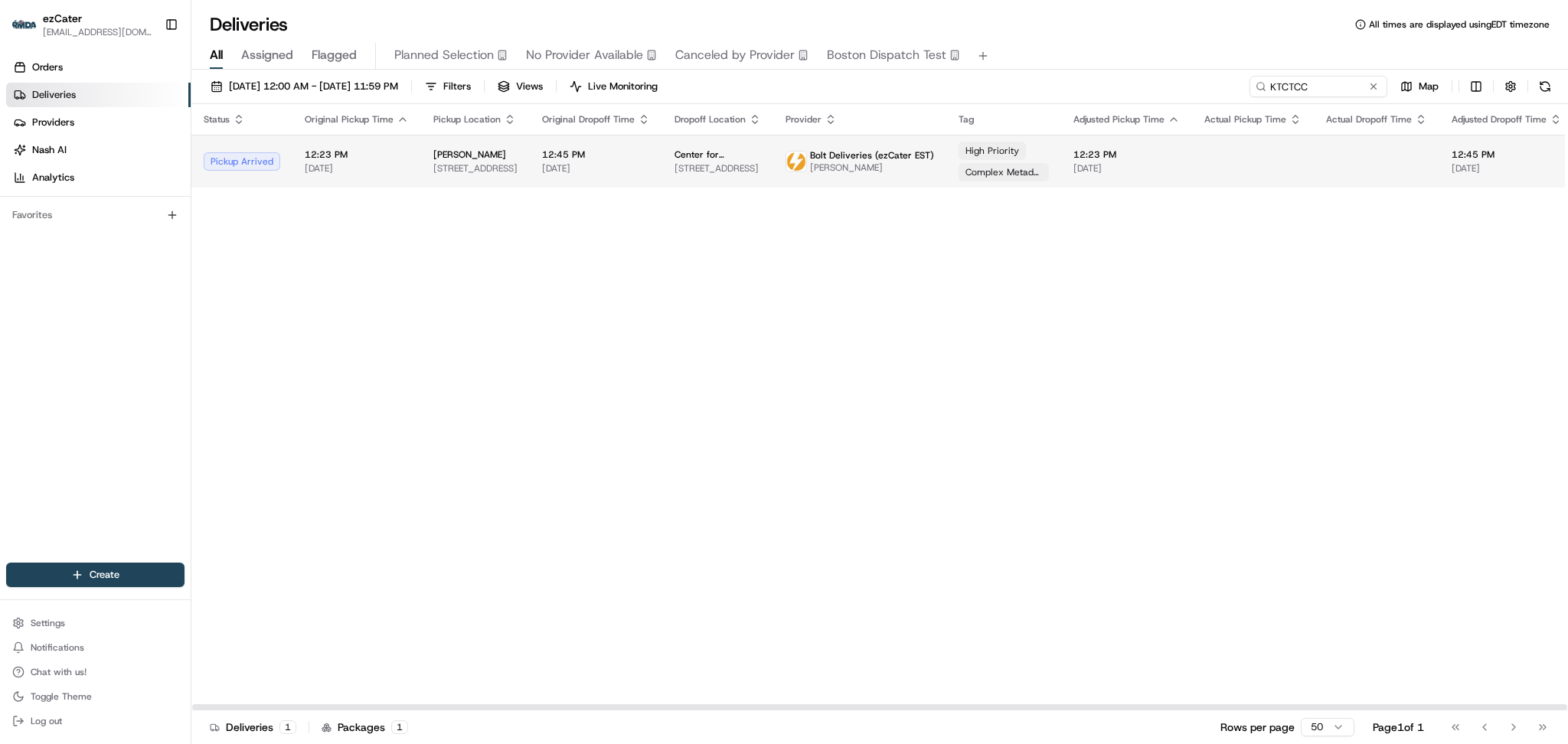
click at [532, 170] on td "12:45 PM 08/18/2025" at bounding box center [596, 161] width 132 height 53
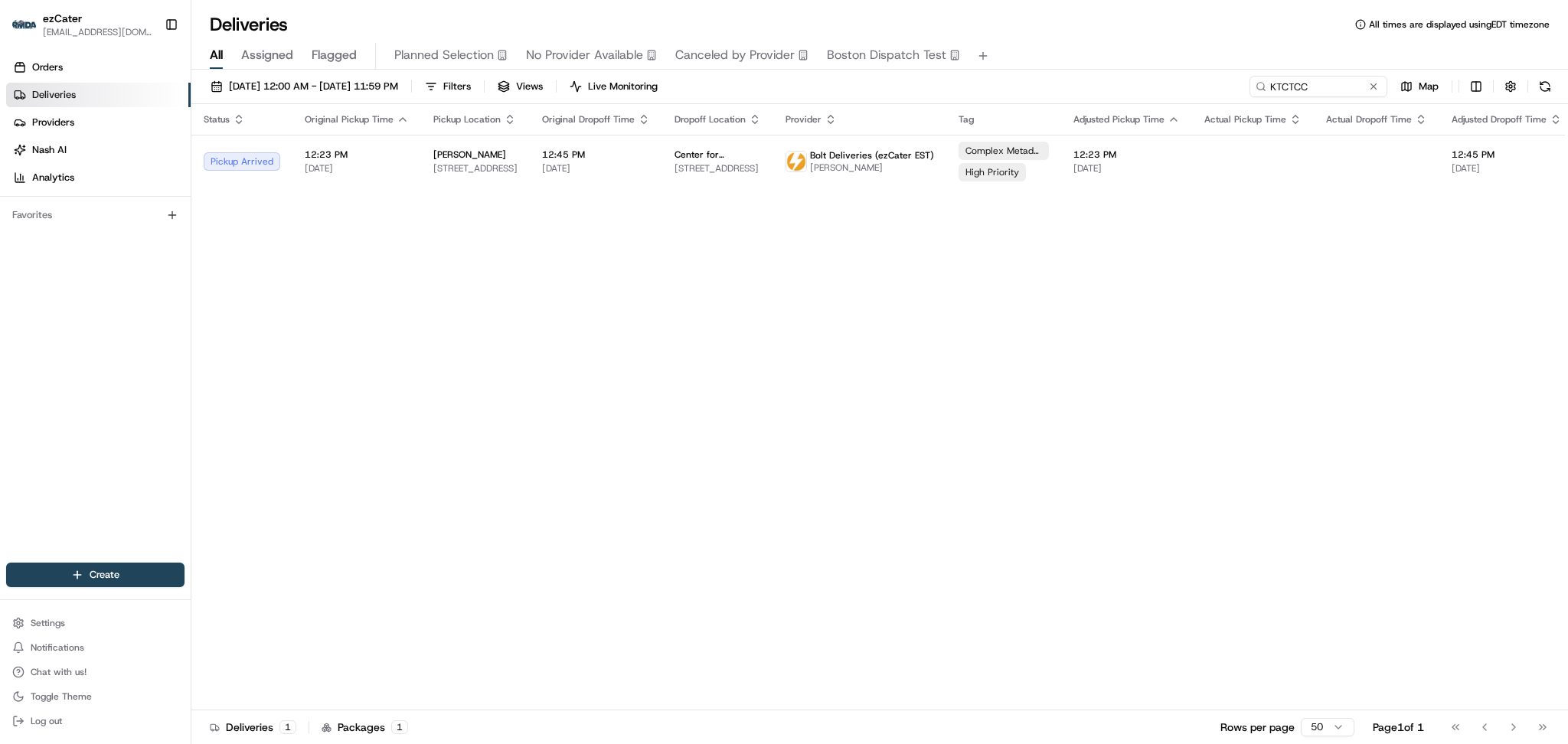
drag, startPoint x: 1466, startPoint y: 346, endPoint x: 1457, endPoint y: 262, distance: 84.5
click at [1467, 344] on div "Status Original Pickup Time Pickup Location Original Dropoff Time Dropoff Locat…" at bounding box center [998, 407] width 1614 height 606
drag, startPoint x: 1315, startPoint y: 88, endPoint x: 761, endPoint y: 83, distance: 554.0
click at [766, 83] on div "08/18/2025 12:00 AM - 08/25/2025 11:59 PM Filters Views Live Monitoring KTCTCC …" at bounding box center [880, 90] width 1376 height 28
paste input "32W9AK"
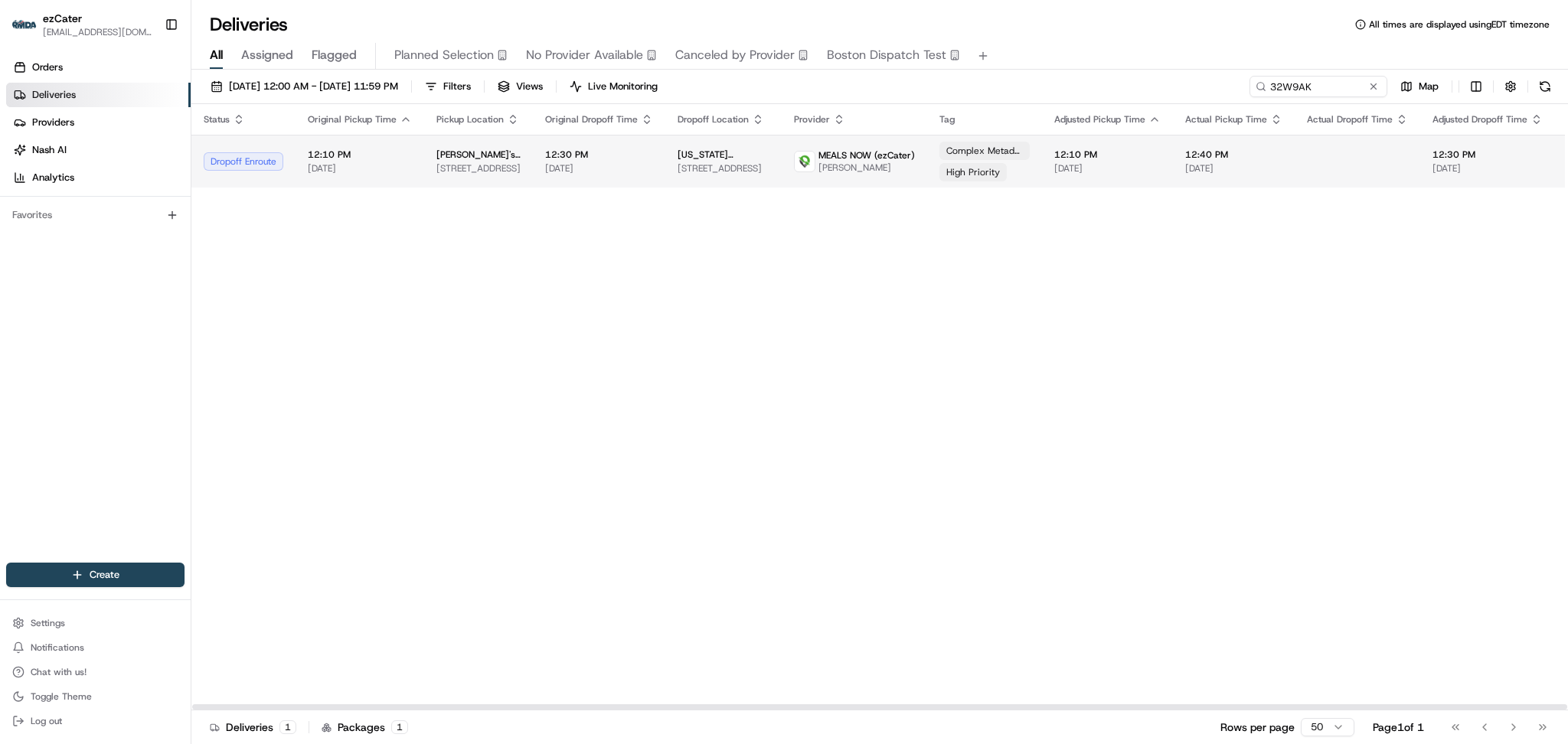
click at [508, 160] on span "Taziki's Mediterranean Cafe" at bounding box center [478, 154] width 84 height 13
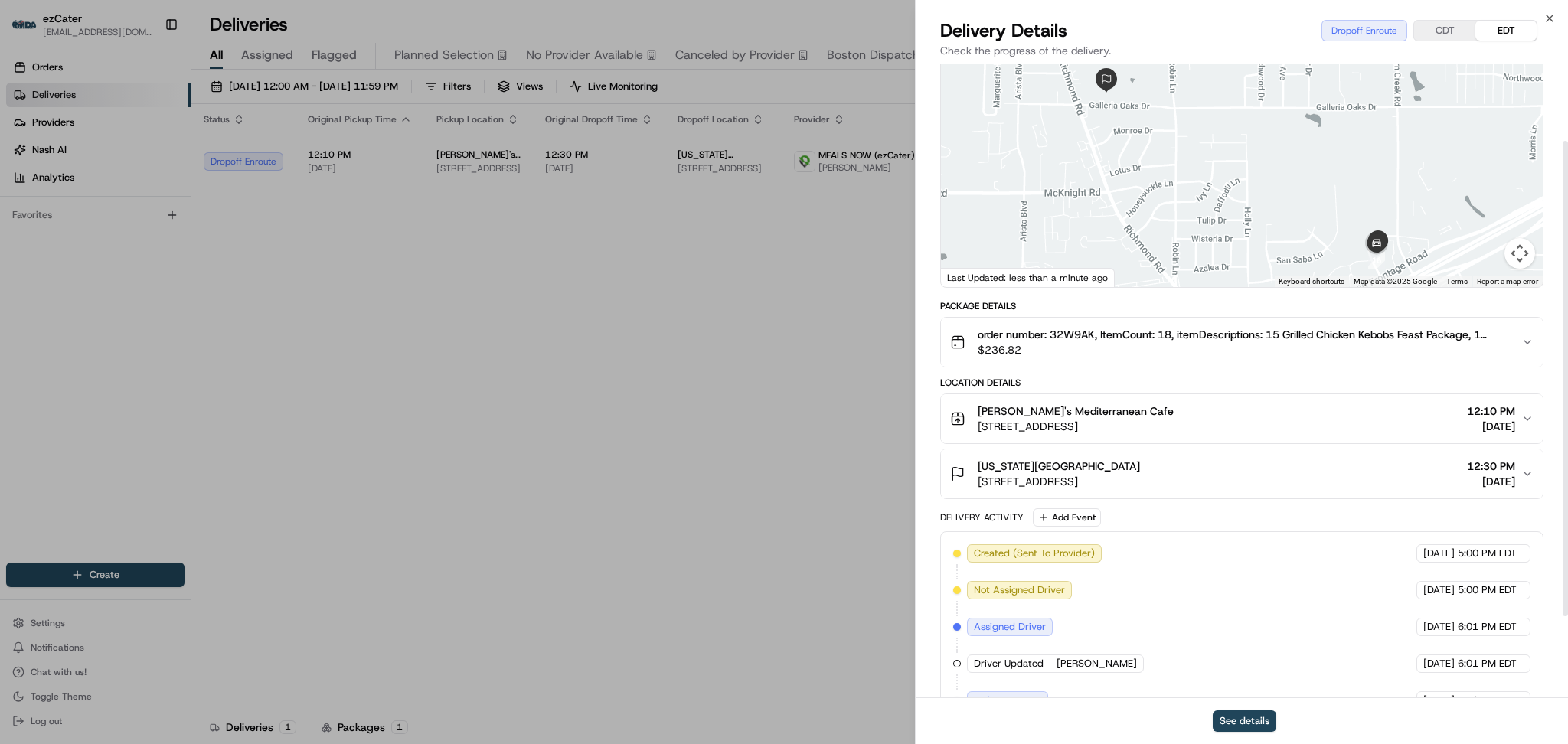
scroll to position [102, 0]
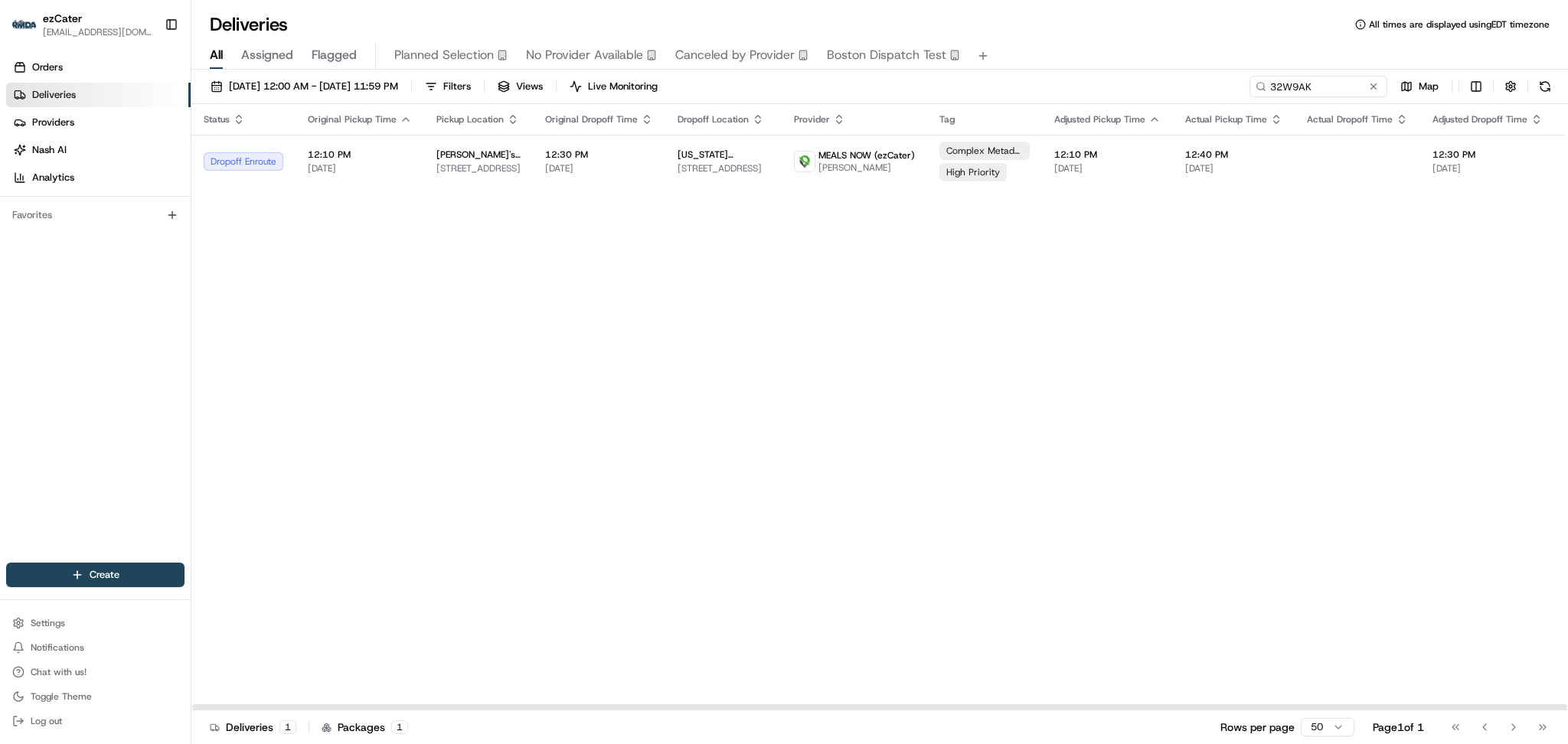
drag, startPoint x: 1326, startPoint y: 68, endPoint x: 1322, endPoint y: 78, distance: 10.8
click at [1326, 72] on div "Deliveries All times are displayed using EDT timezone All Assigned Flagged Plan…" at bounding box center [880, 372] width 1376 height 744
drag, startPoint x: 1322, startPoint y: 81, endPoint x: 1037, endPoint y: 83, distance: 285.0
click at [1037, 83] on div "08/18/2025 12:00 AM - 08/25/2025 11:59 PM Filters Views Live Monitoring 32W9AK …" at bounding box center [880, 90] width 1376 height 28
paste input "72UGP"
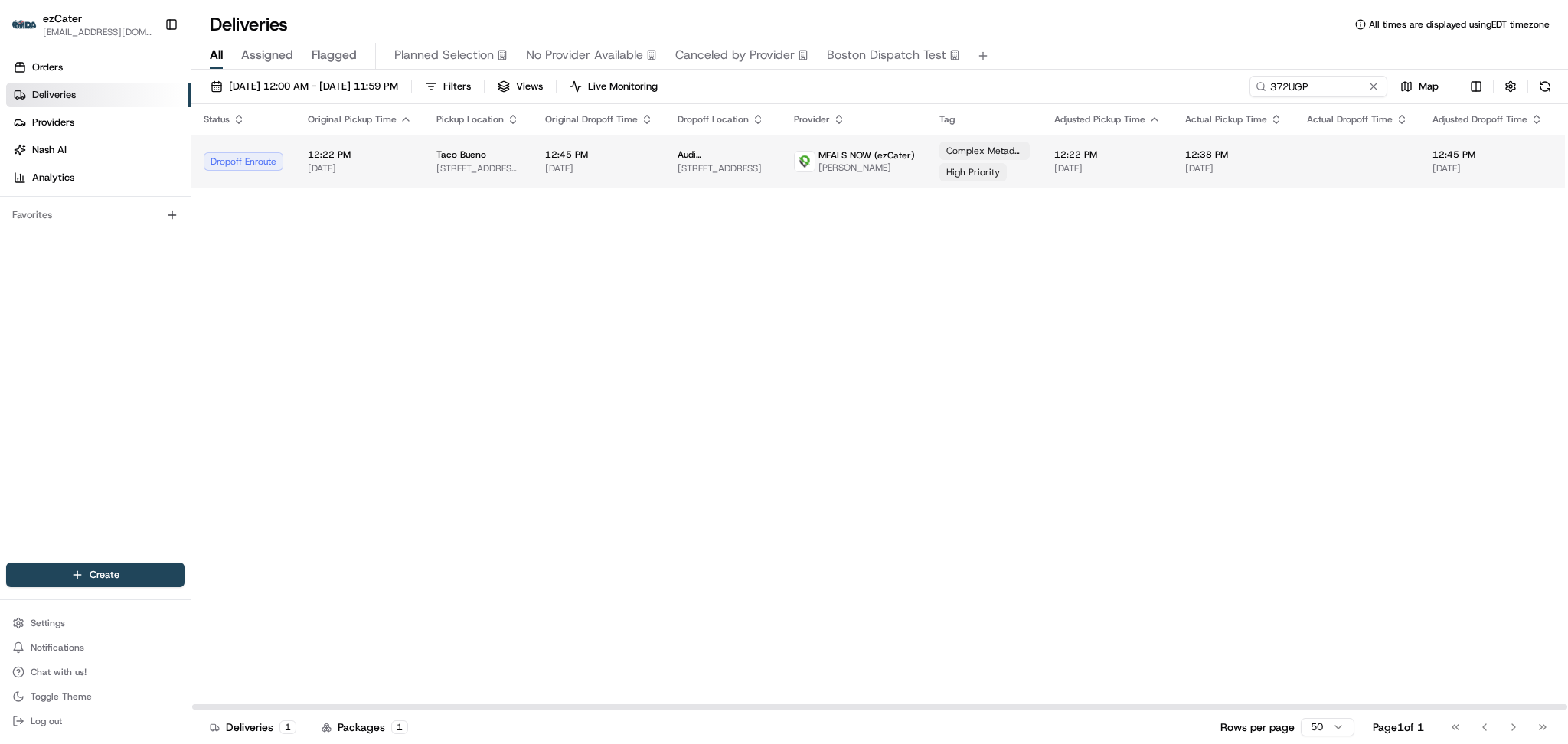
click at [555, 164] on span "[DATE]" at bounding box center [598, 168] width 108 height 13
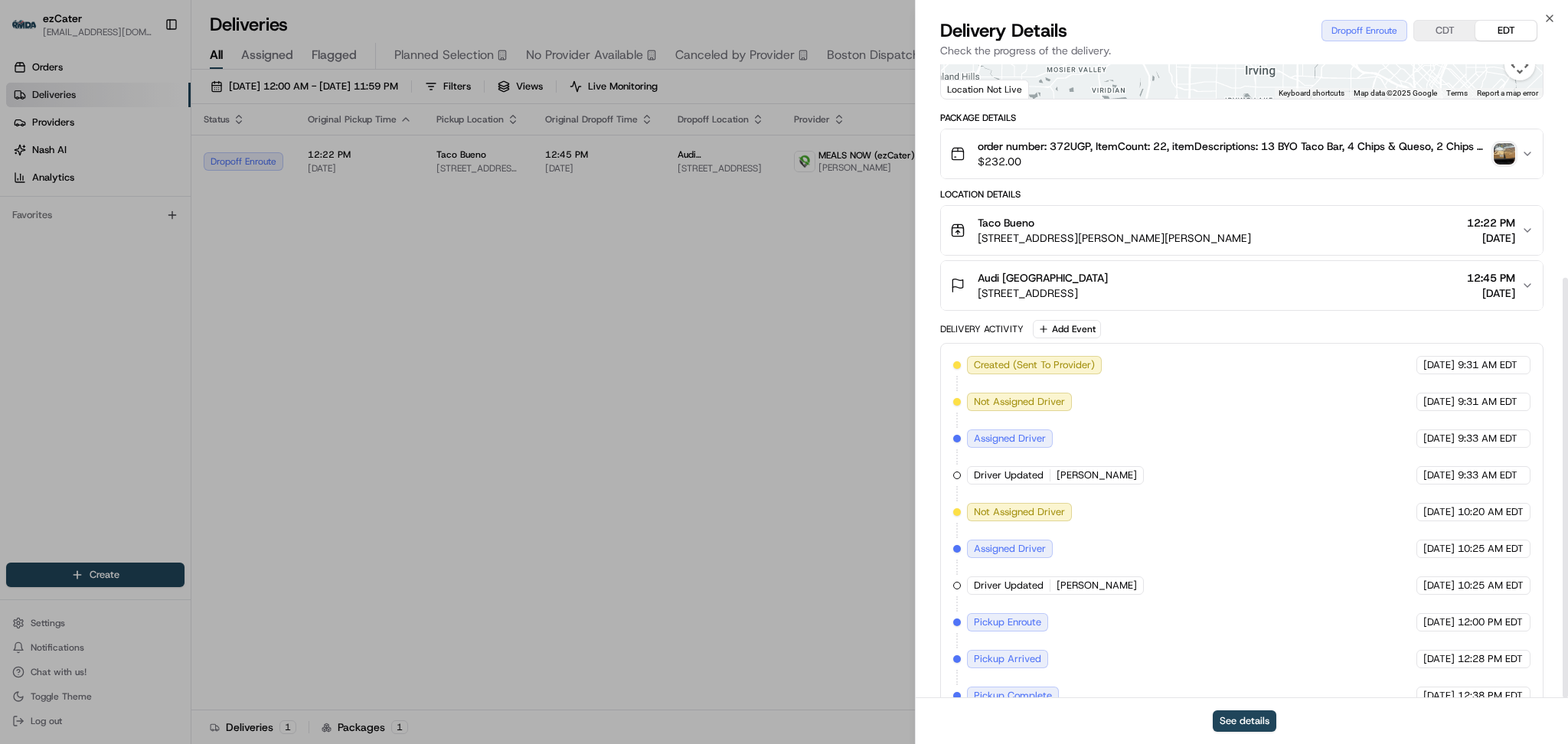
scroll to position [322, 0]
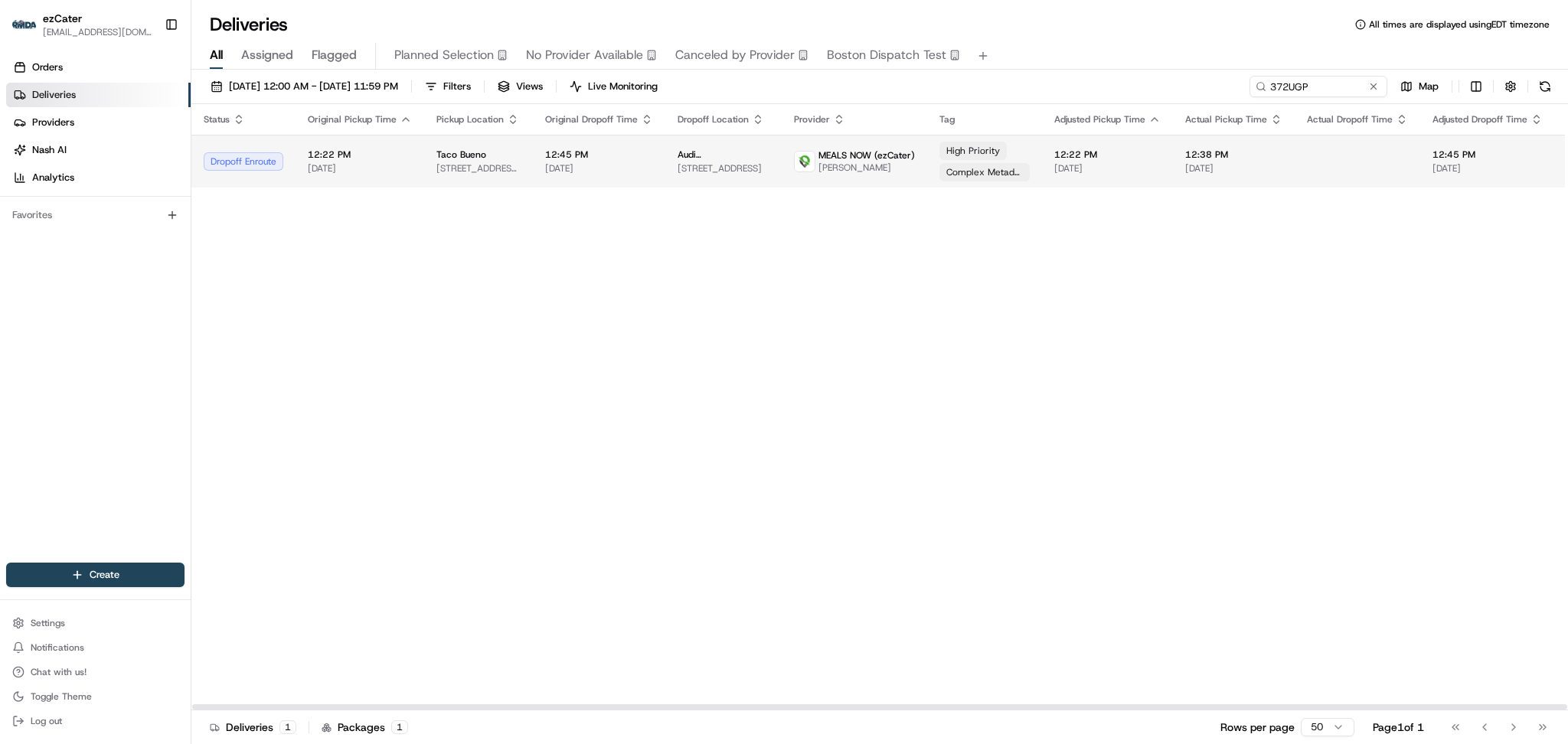
click at [552, 148] on span "12:45 PM" at bounding box center [598, 154] width 108 height 13
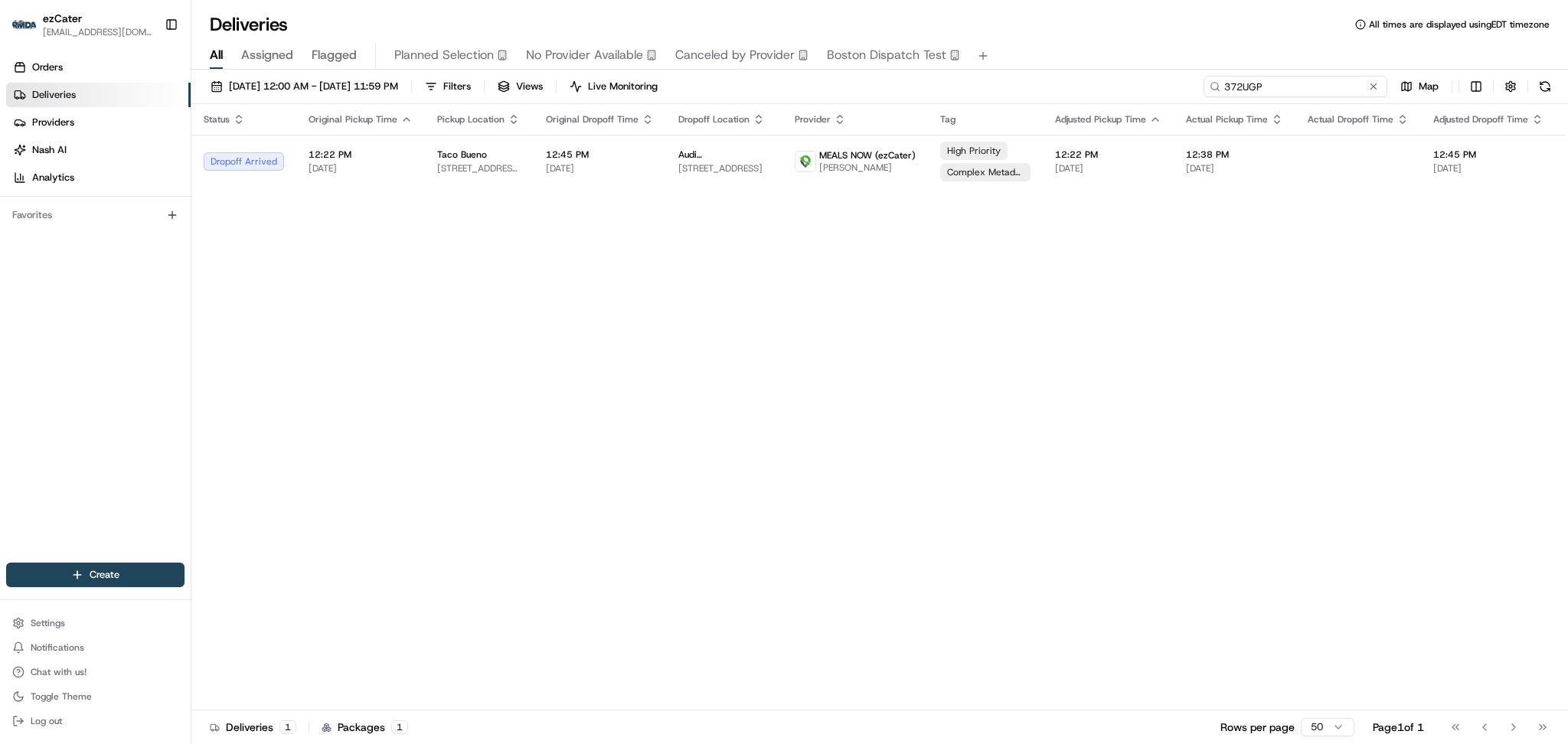
drag, startPoint x: 1344, startPoint y: 83, endPoint x: 1010, endPoint y: 71, distance: 334.2
click at [1014, 72] on div "08/18/2025 12:00 AM - 08/25/2025 11:59 PM Filters Views Live Monitoring 372UGP …" at bounding box center [880, 408] width 1376 height 678
paste input "2VX4JH"
drag, startPoint x: 1402, startPoint y: 397, endPoint x: 1407, endPoint y: 382, distance: 15.8
click at [1404, 395] on div "Status Original Pickup Time Pickup Location Original Dropoff Time Dropoff Locat…" at bounding box center [988, 407] width 1592 height 606
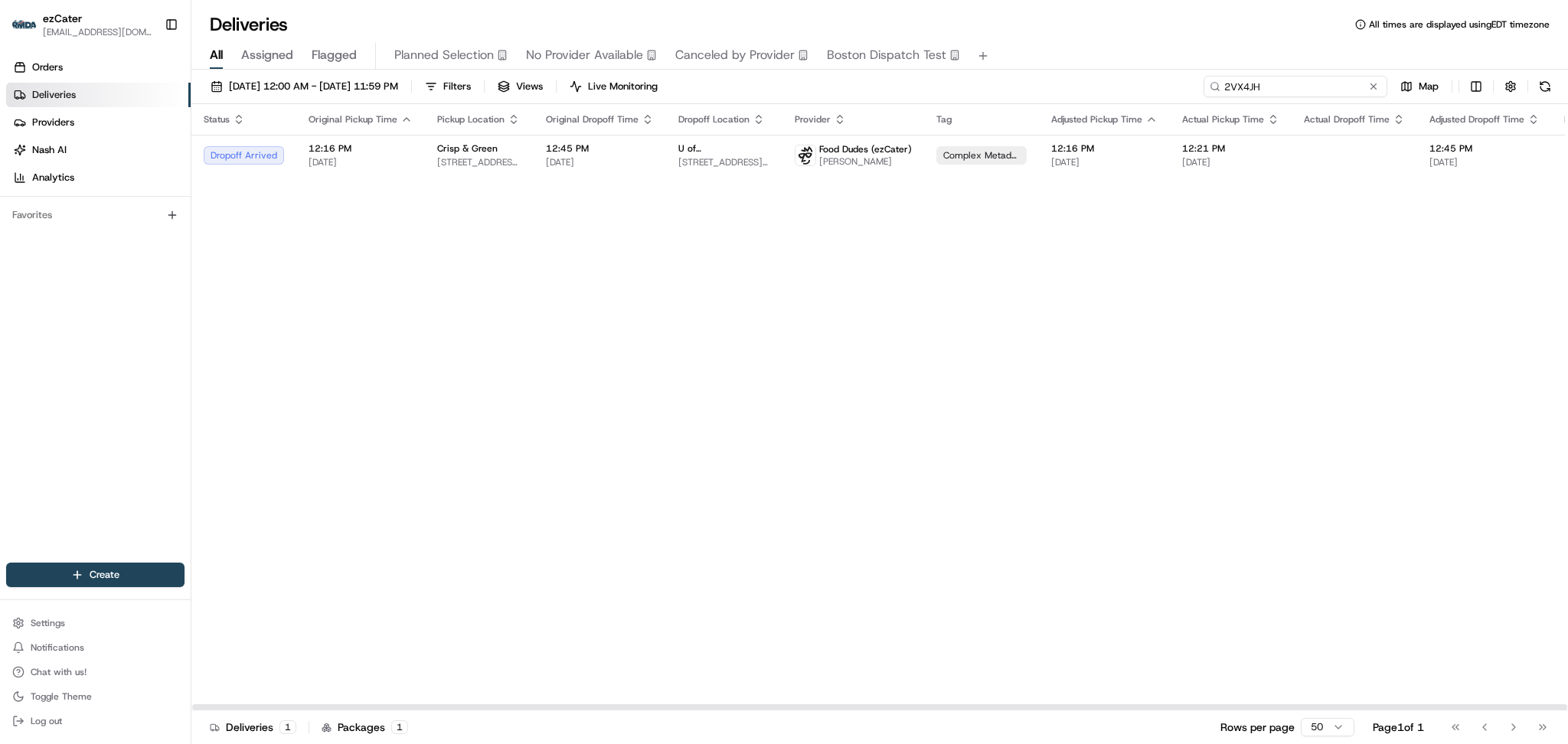
drag, startPoint x: 1322, startPoint y: 88, endPoint x: 886, endPoint y: 88, distance: 436.0
click at [886, 88] on div "08/18/2025 12:00 AM - 08/25/2025 11:59 PM Filters Views Live Monitoring 2VX4JH …" at bounding box center [880, 90] width 1376 height 28
paste input "UMZCCV"
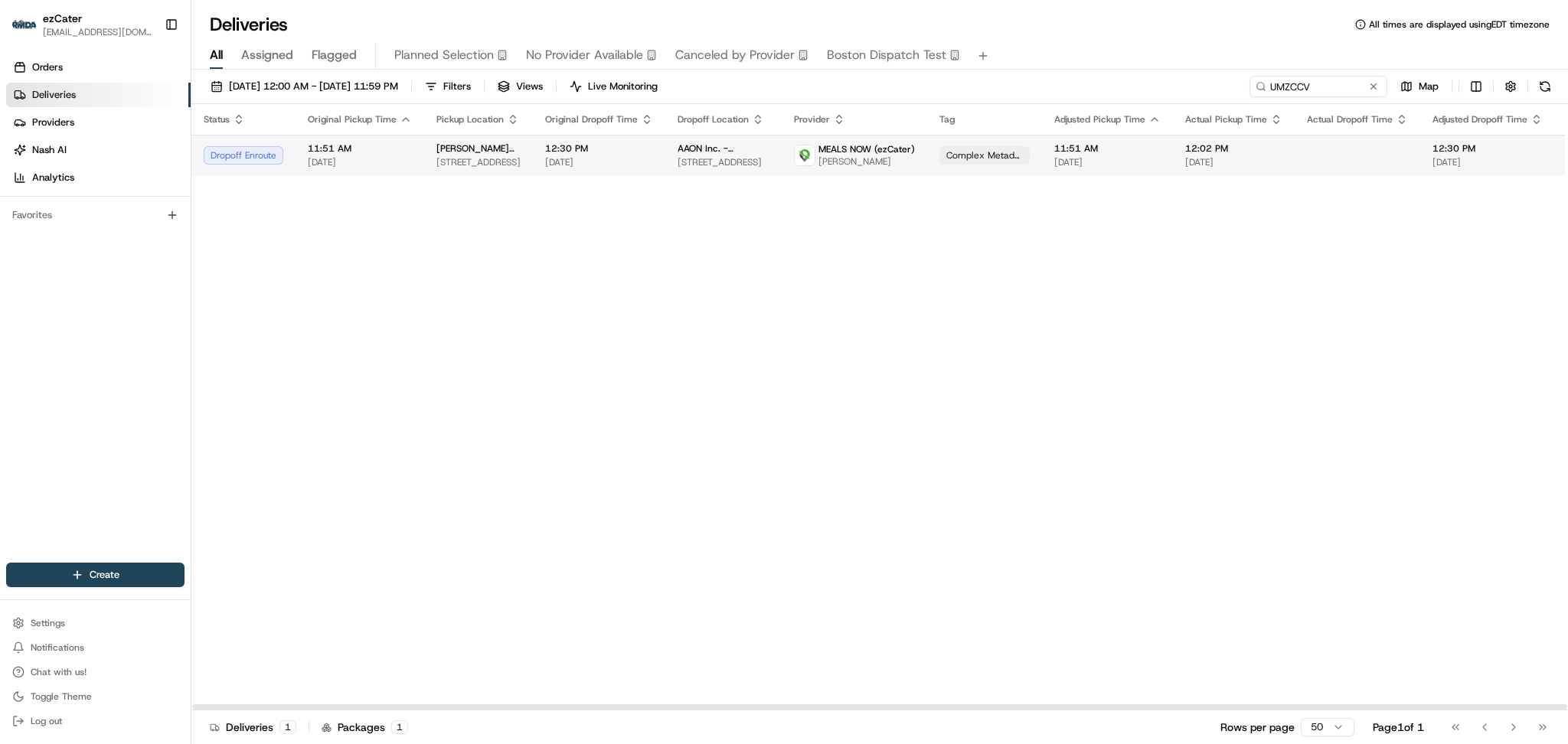
click at [647, 156] on td "12:30 PM 08/18/2025" at bounding box center [598, 155] width 132 height 41
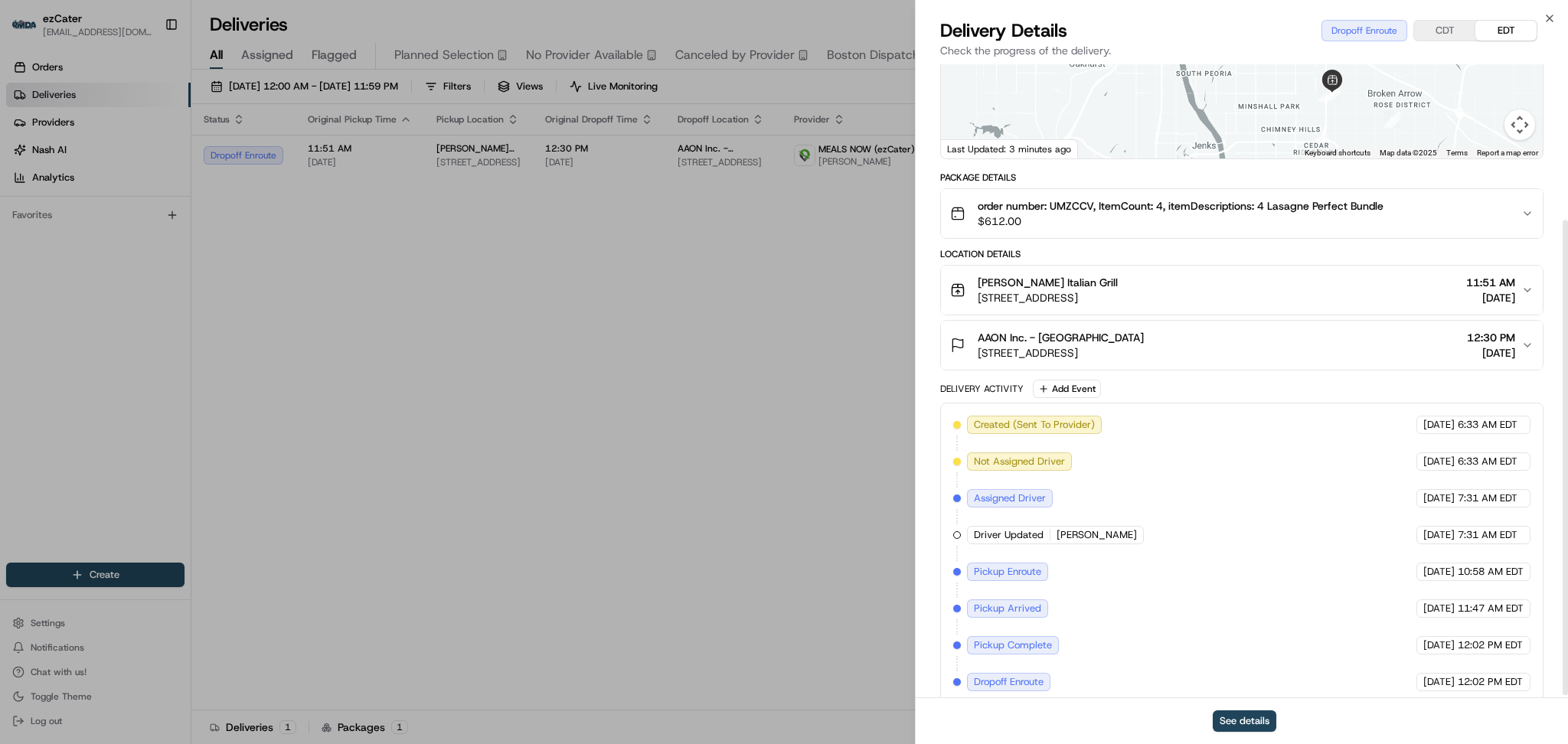
scroll to position [210, 0]
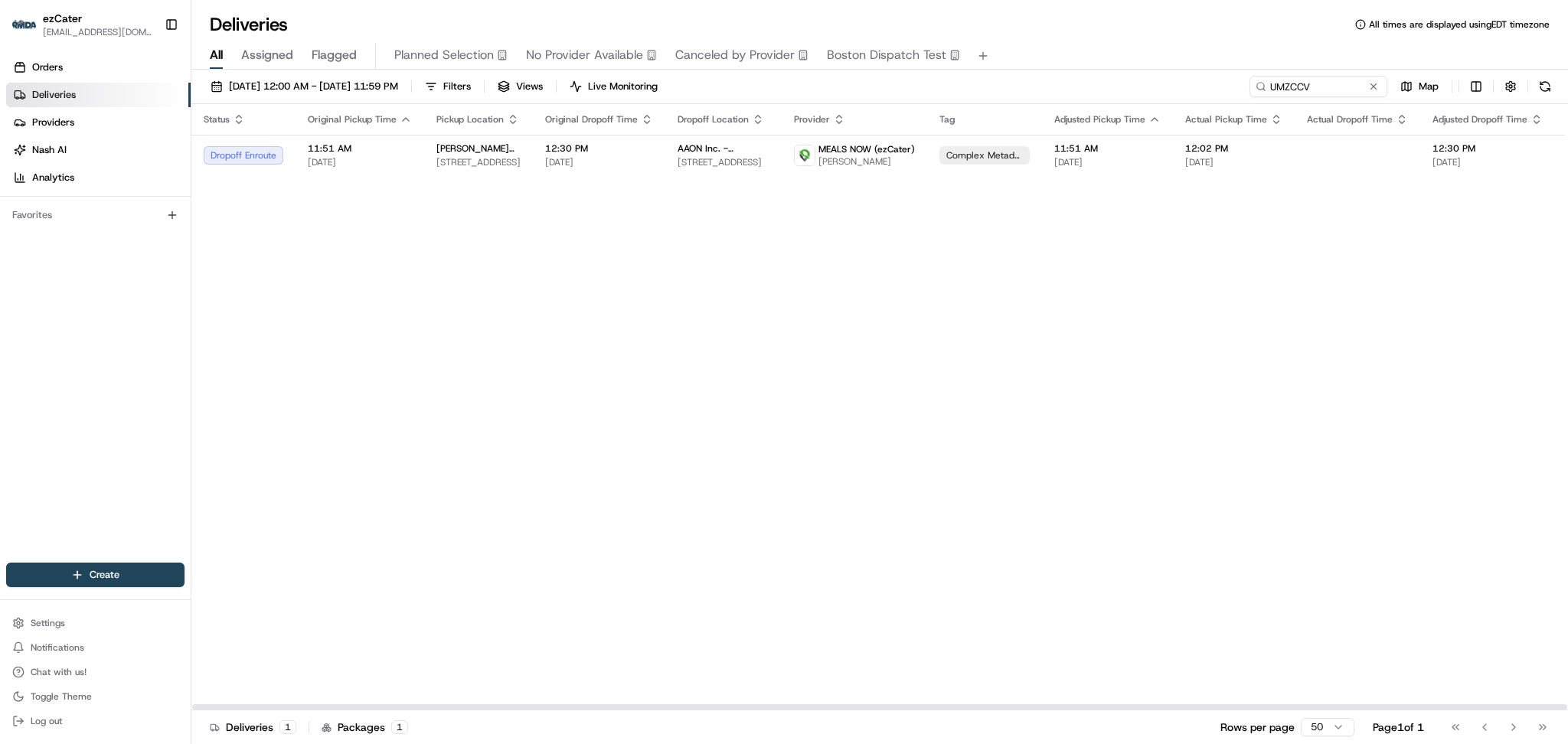
click at [1347, 437] on div "Status Original Pickup Time Pickup Location Original Dropoff Time Dropoff Locat…" at bounding box center [989, 407] width 1595 height 606
click at [1054, 161] on span "[DATE]" at bounding box center [1107, 162] width 106 height 13
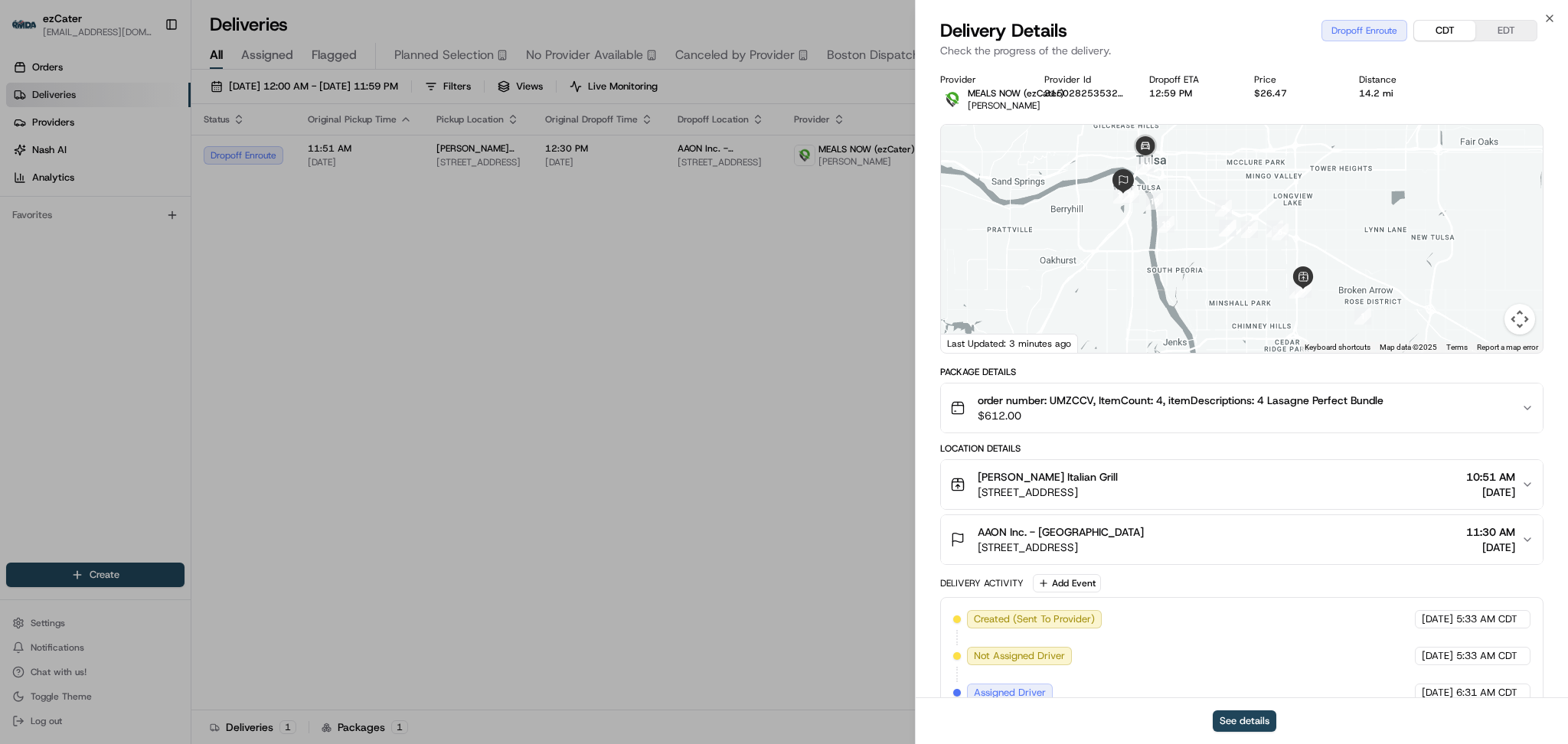
click at [1443, 26] on button "CDT" at bounding box center [1445, 30] width 62 height 20
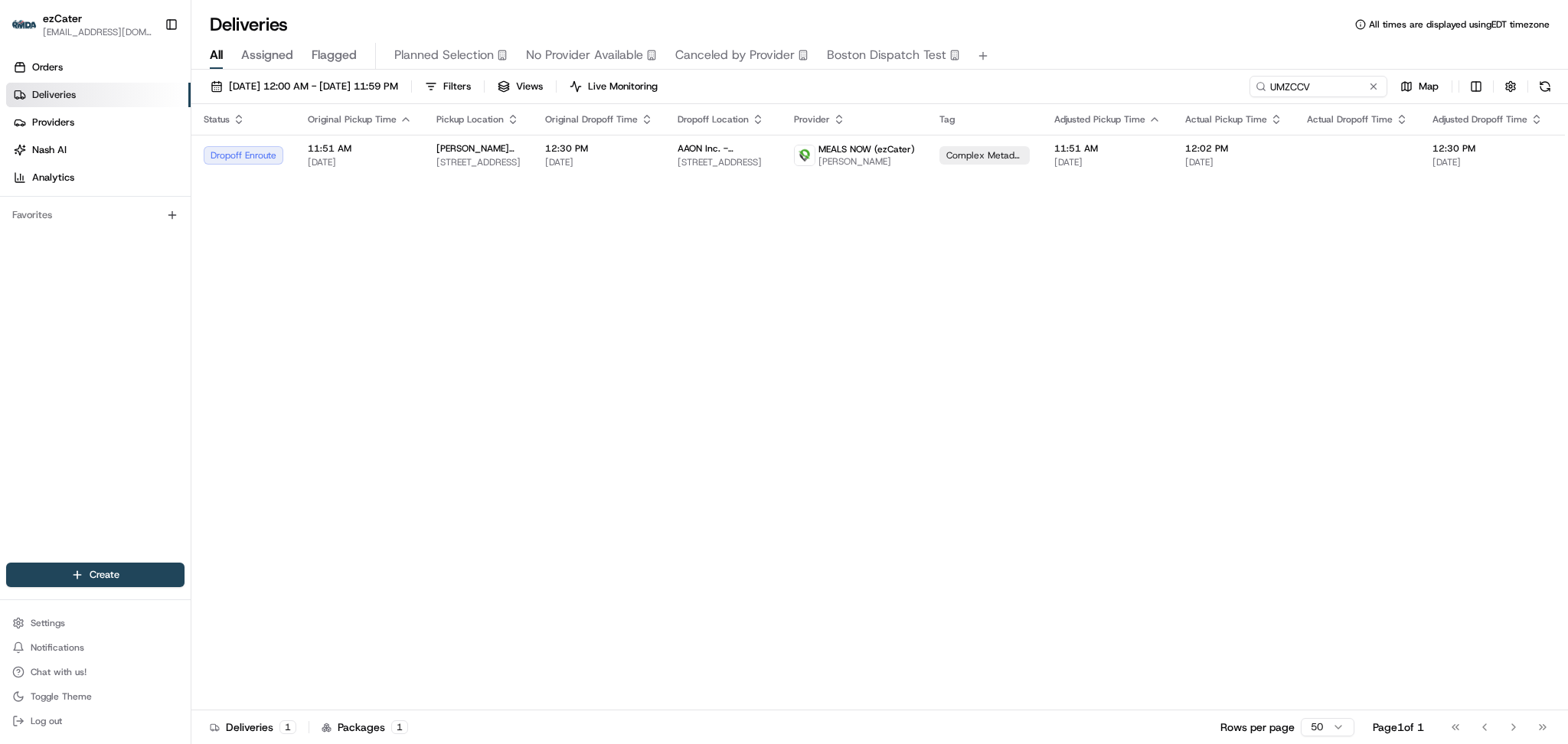
drag, startPoint x: 1371, startPoint y: 219, endPoint x: 1374, endPoint y: 210, distance: 9.5
click at [1374, 210] on div "Status Original Pickup Time Pickup Location Original Dropoff Time Dropoff Locat…" at bounding box center [989, 407] width 1595 height 606
drag, startPoint x: 1326, startPoint y: 84, endPoint x: 1042, endPoint y: 85, distance: 284.0
click at [1042, 85] on div "08/18/2025 12:00 AM - 08/25/2025 11:59 PM Filters Views Live Monitoring UMZCCV …" at bounding box center [880, 90] width 1376 height 28
paste input "32W9AK"
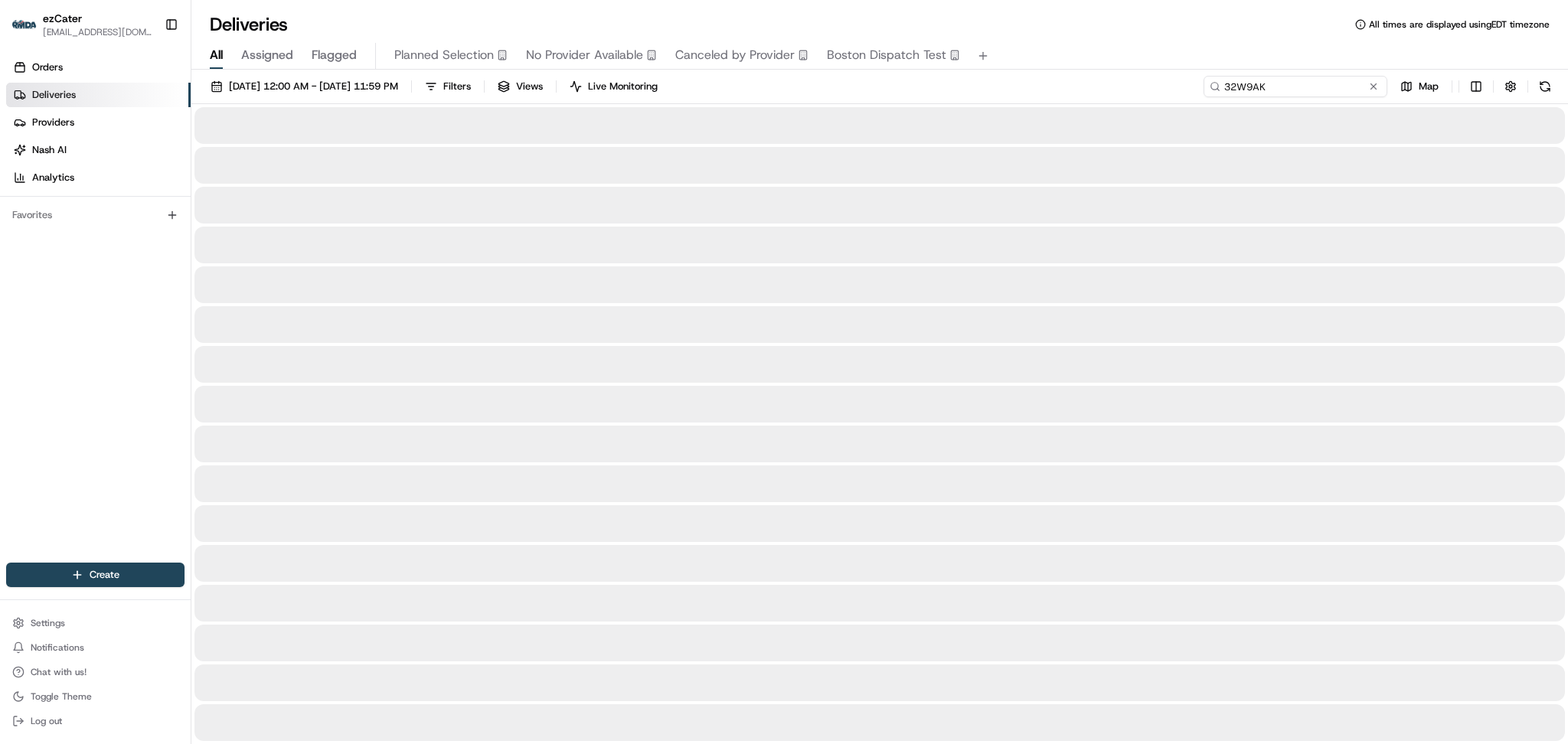
type input "32W9AK"
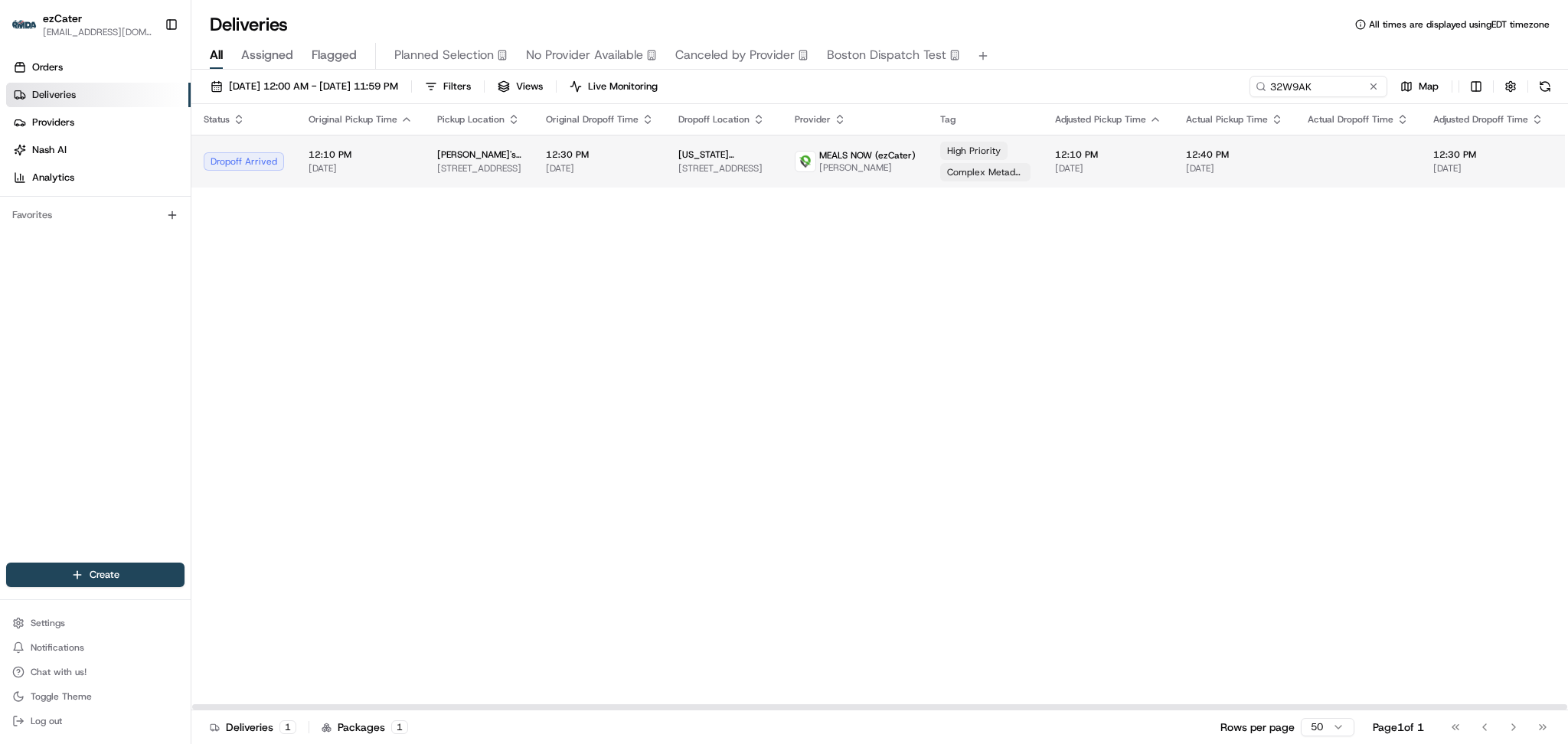
click at [745, 166] on span "3930 Galleria Oaks Dr, Texarkana, TX 75503, USA" at bounding box center [724, 168] width 92 height 13
click at [854, 182] on td "MEALS NOW (ezCater) Ebony Taylor" at bounding box center [855, 161] width 146 height 53
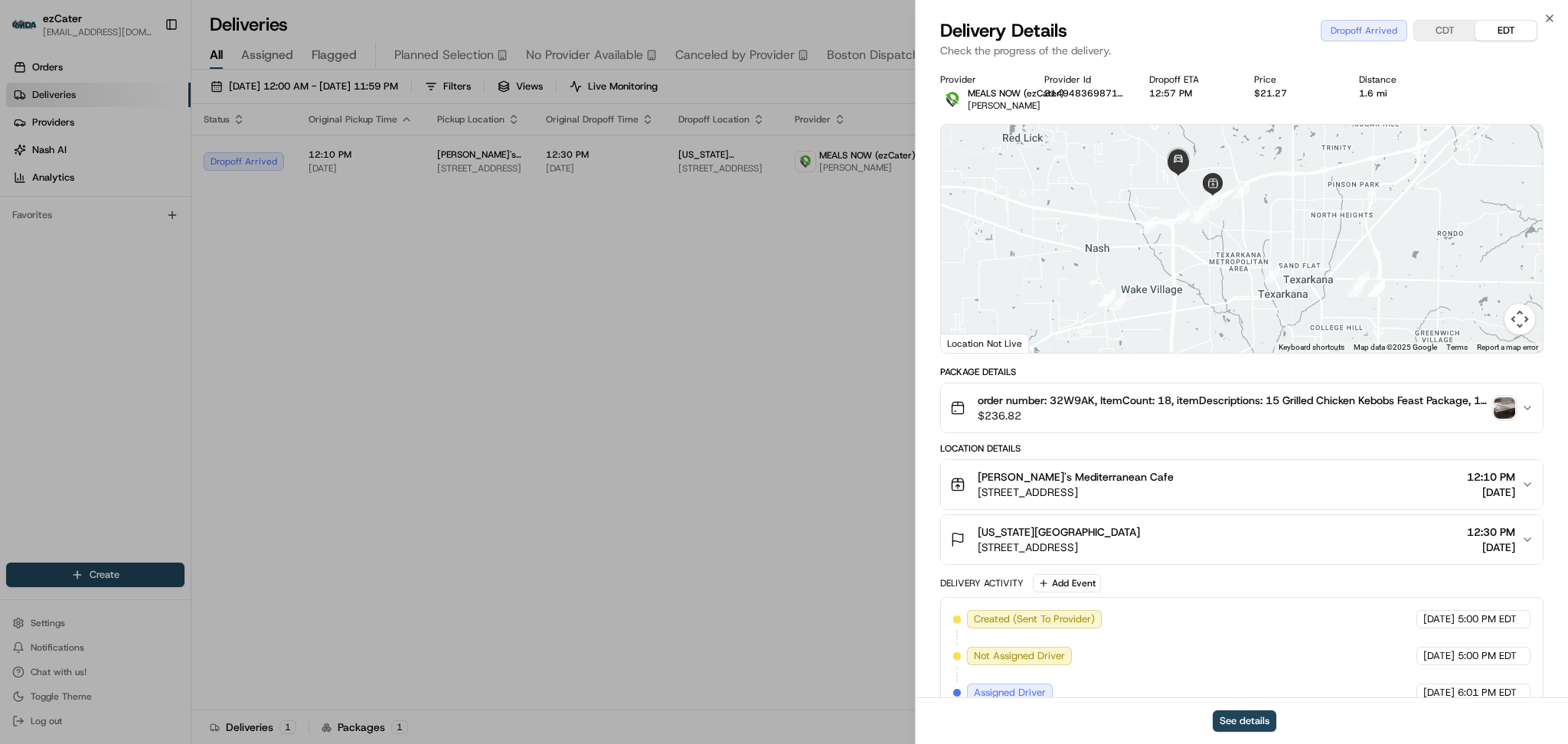
click at [1498, 412] on img "button" at bounding box center [1504, 408] width 21 height 21
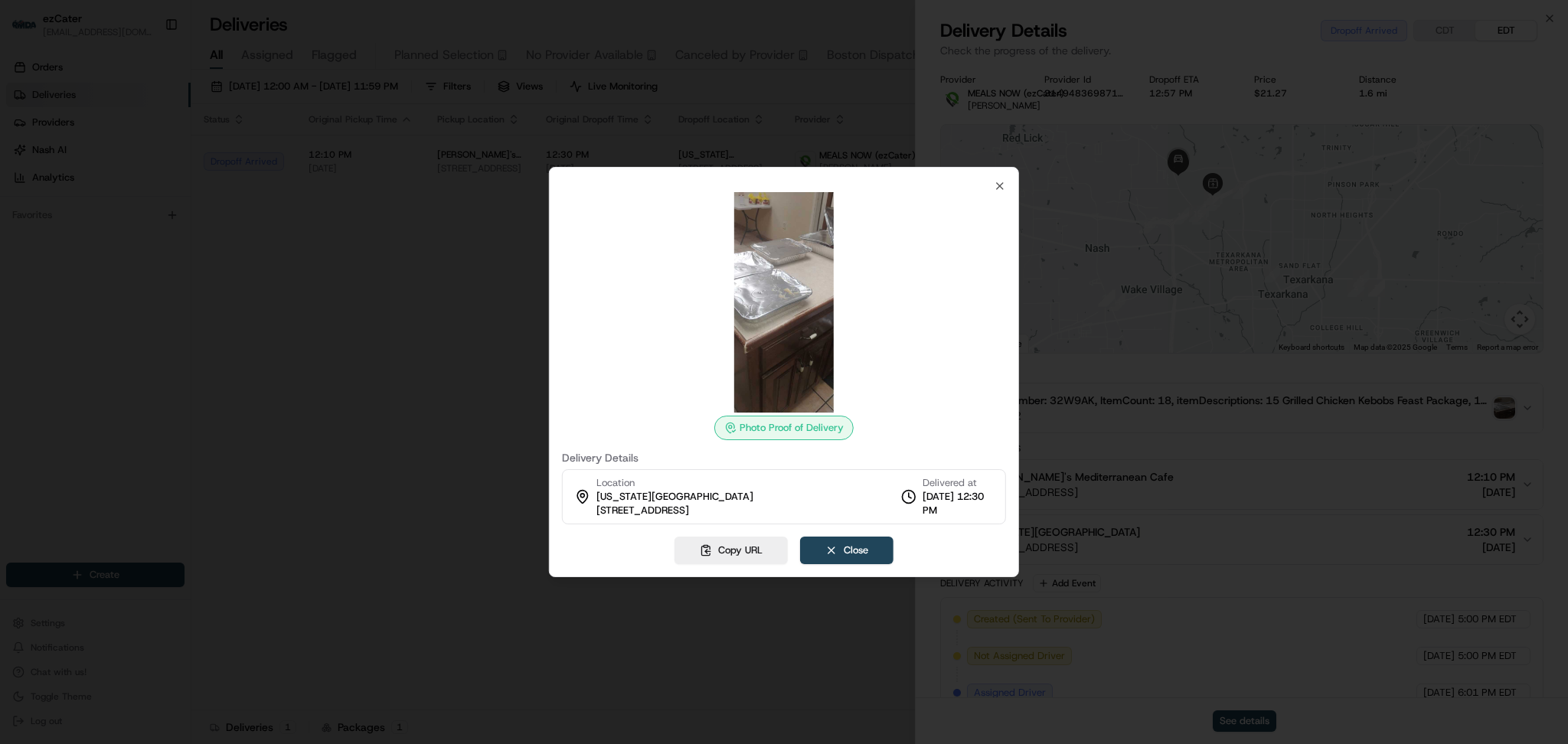
click at [448, 385] on div at bounding box center [784, 372] width 1568 height 744
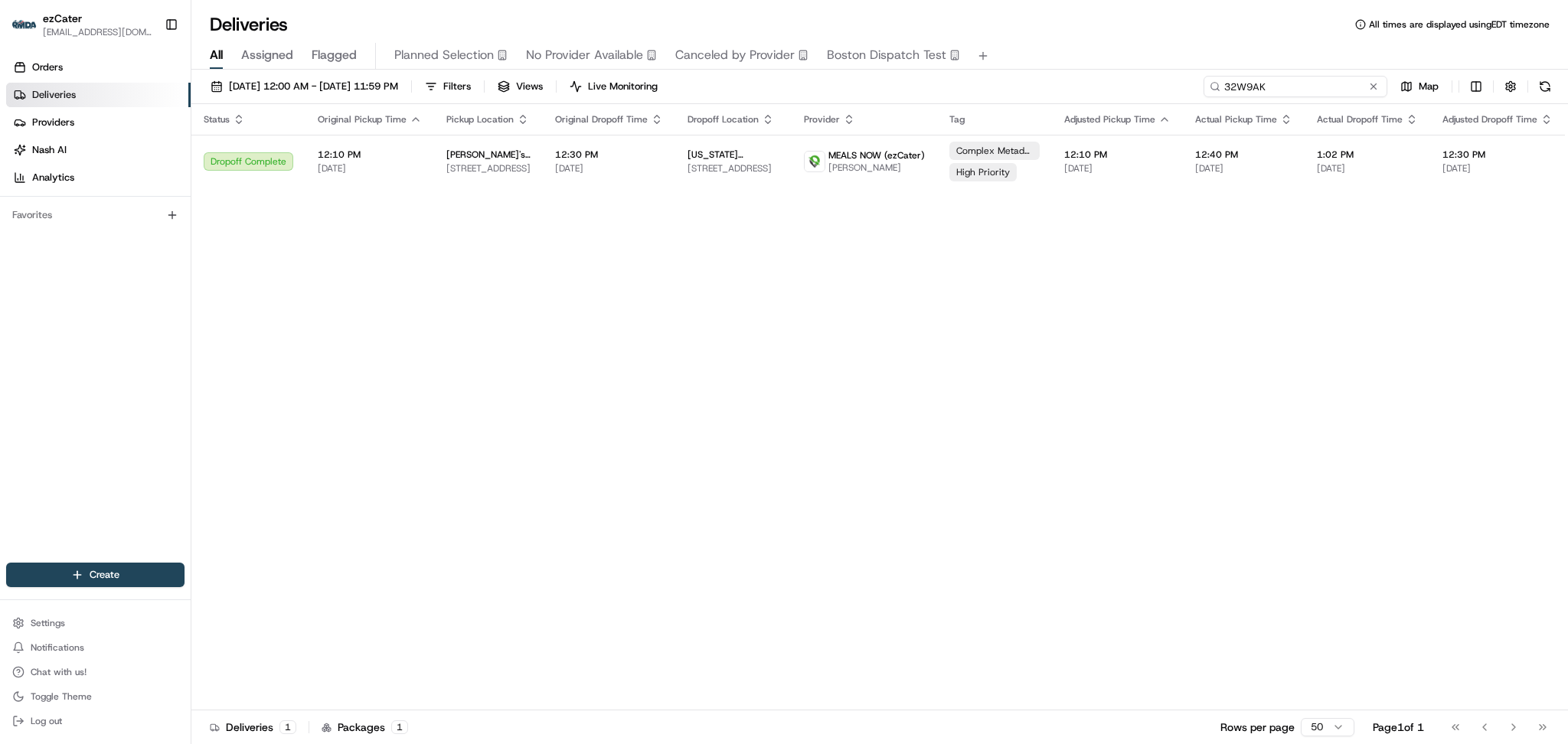
drag, startPoint x: 1335, startPoint y: 88, endPoint x: 1026, endPoint y: 79, distance: 309.1
click at [1026, 79] on div "08/18/2025 12:00 AM - 08/25/2025 11:59 PM Filters Views Live Monitoring 32W9AK …" at bounding box center [880, 90] width 1376 height 28
paste input "2VKFXR"
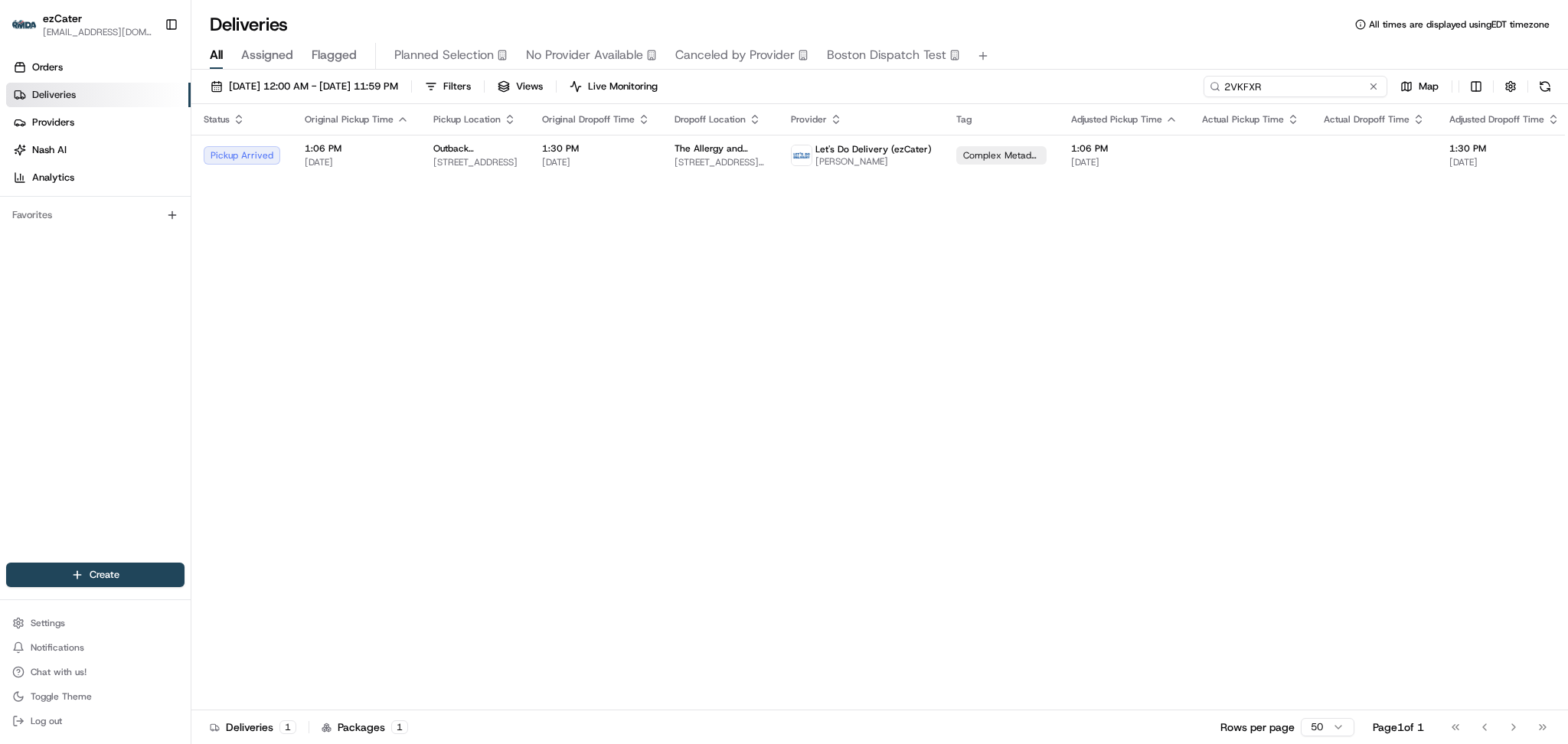
drag, startPoint x: 1301, startPoint y: 84, endPoint x: 903, endPoint y: 84, distance: 398.0
click at [903, 84] on div "08/18/2025 12:00 AM - 08/25/2025 11:59 PM Filters Views Live Monitoring 2VKFXR …" at bounding box center [880, 90] width 1376 height 28
paste input "X4JH"
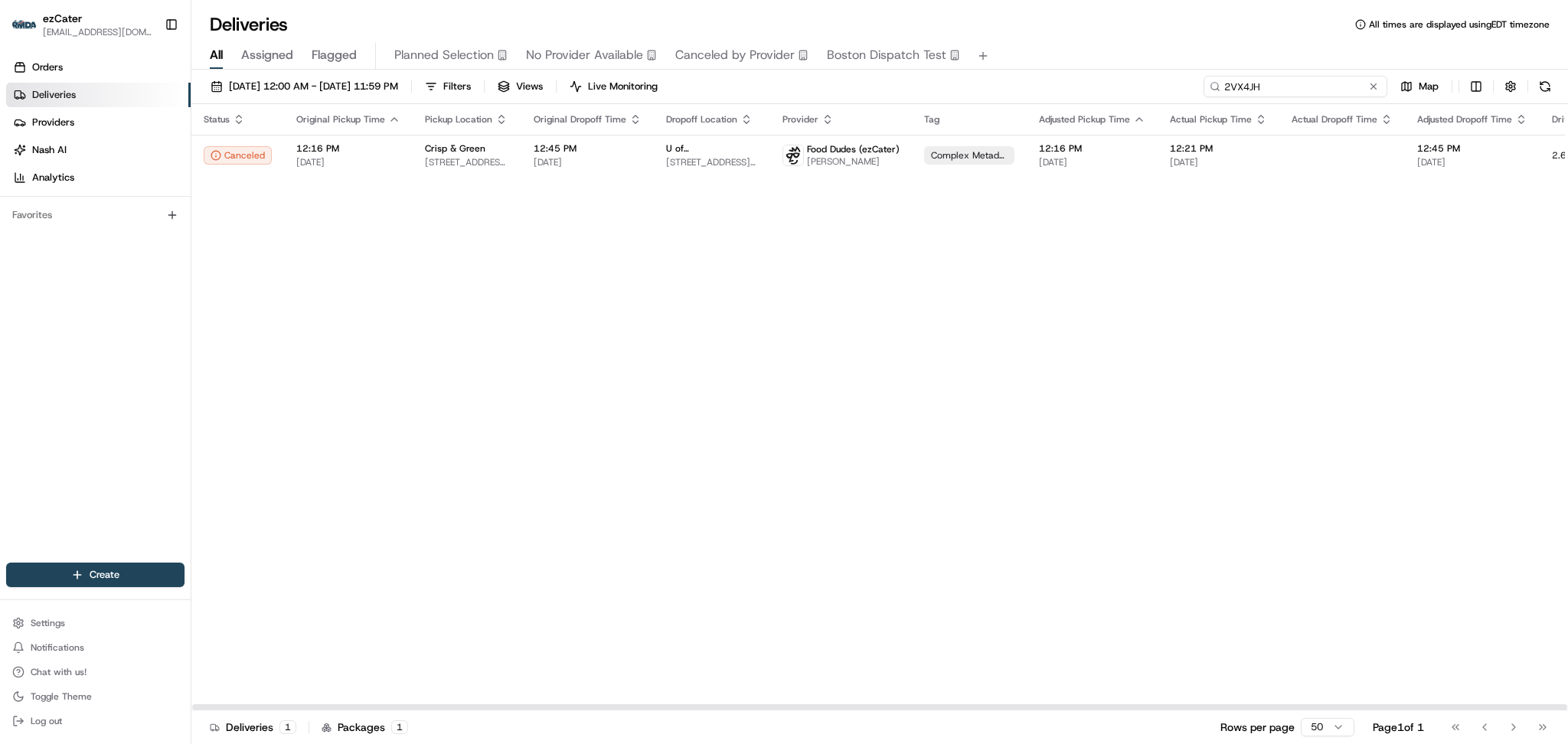
type input "2VX4JH"
click at [1408, 427] on div "Status Original Pickup Time Pickup Location Original Dropoff Time Dropoff Locat…" at bounding box center [981, 407] width 1580 height 606
click at [1026, 162] on td "12:16 PM 08/18/2025" at bounding box center [1092, 155] width 131 height 41
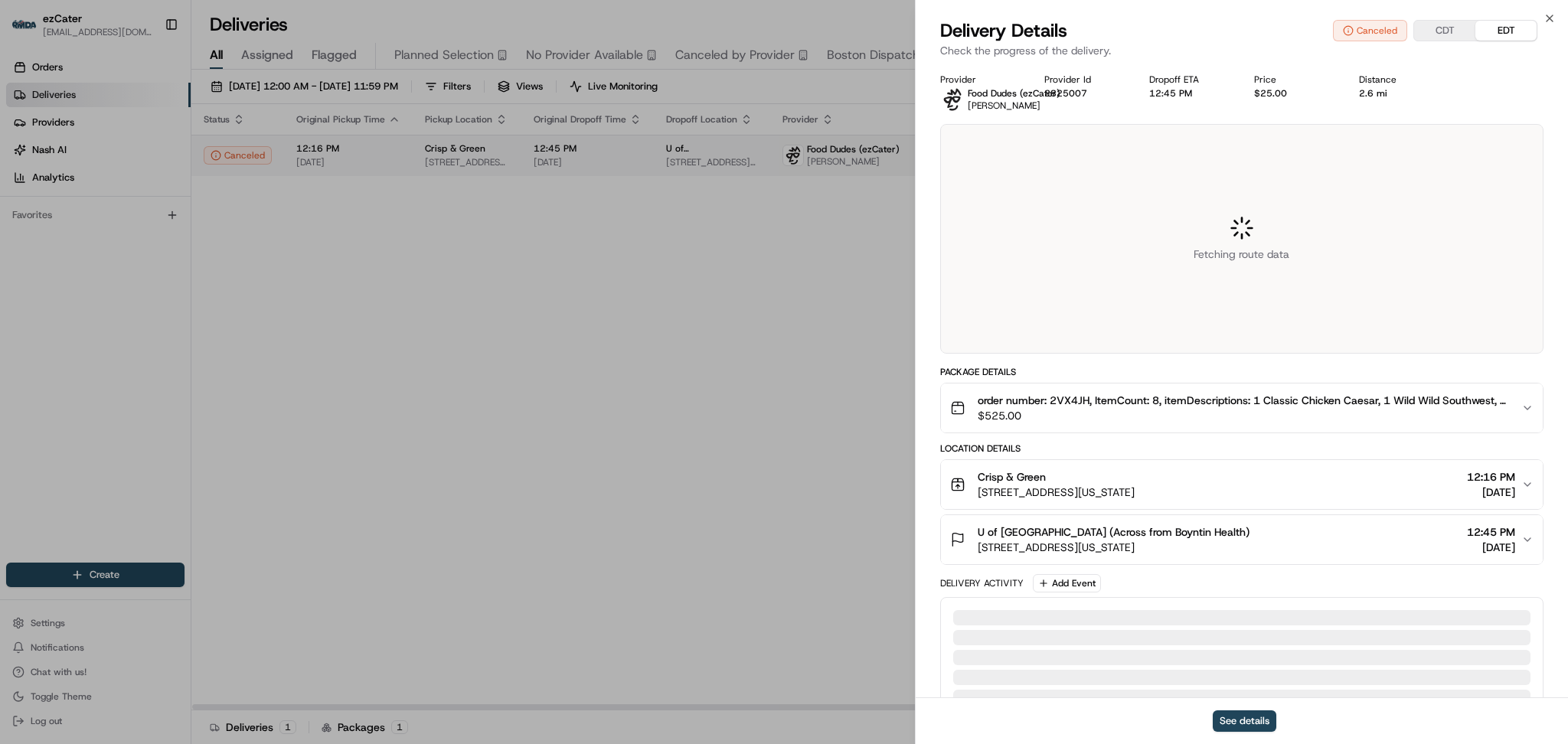
click at [1018, 162] on div at bounding box center [784, 372] width 1568 height 744
click at [1250, 716] on button "See details" at bounding box center [1244, 721] width 64 height 21
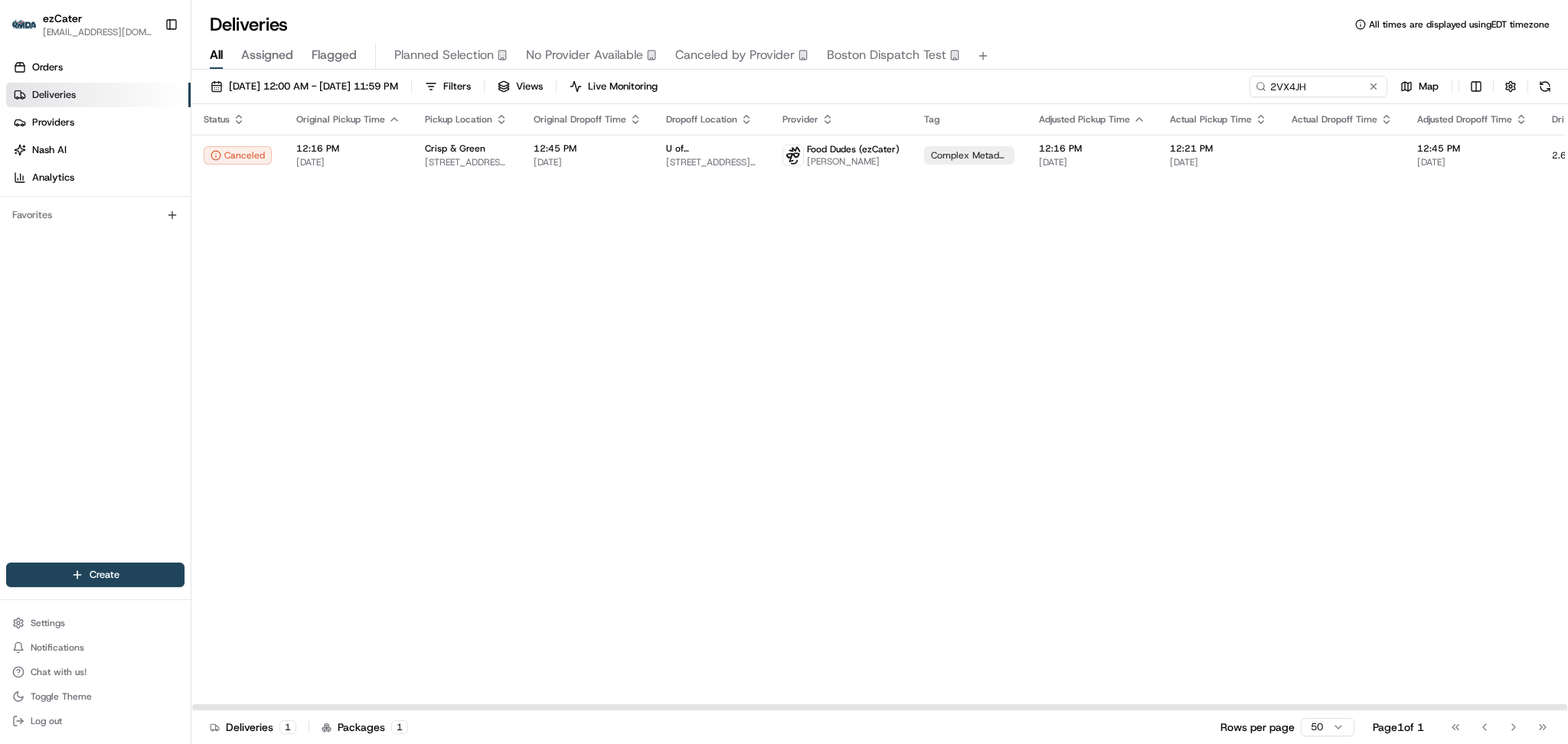
click at [1374, 88] on button at bounding box center [1373, 87] width 15 height 15
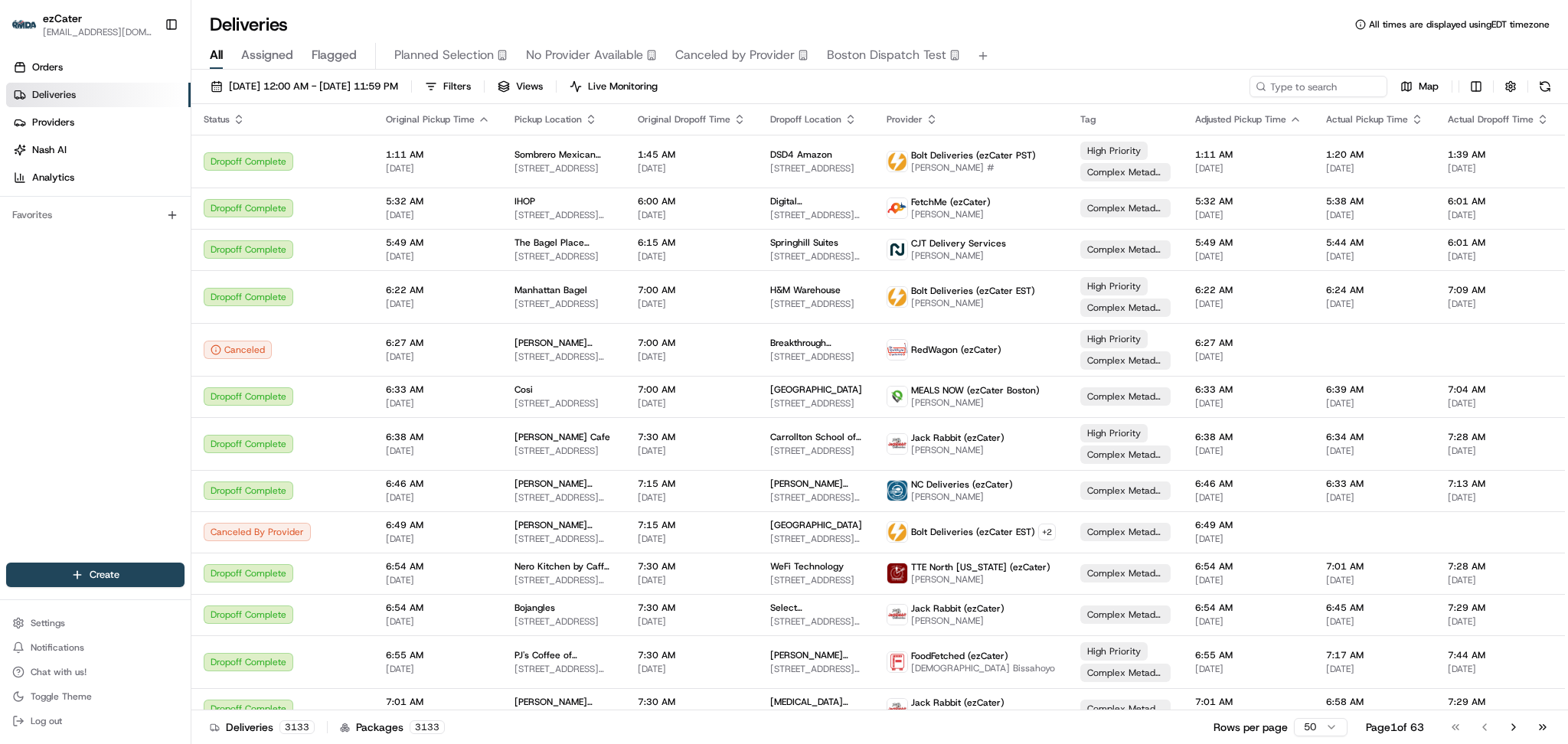
click at [1438, 107] on th "Actual Dropoff Time" at bounding box center [1498, 120] width 125 height 31
click at [1327, 85] on input at bounding box center [1295, 87] width 184 height 21
paste input "8Q3CZE"
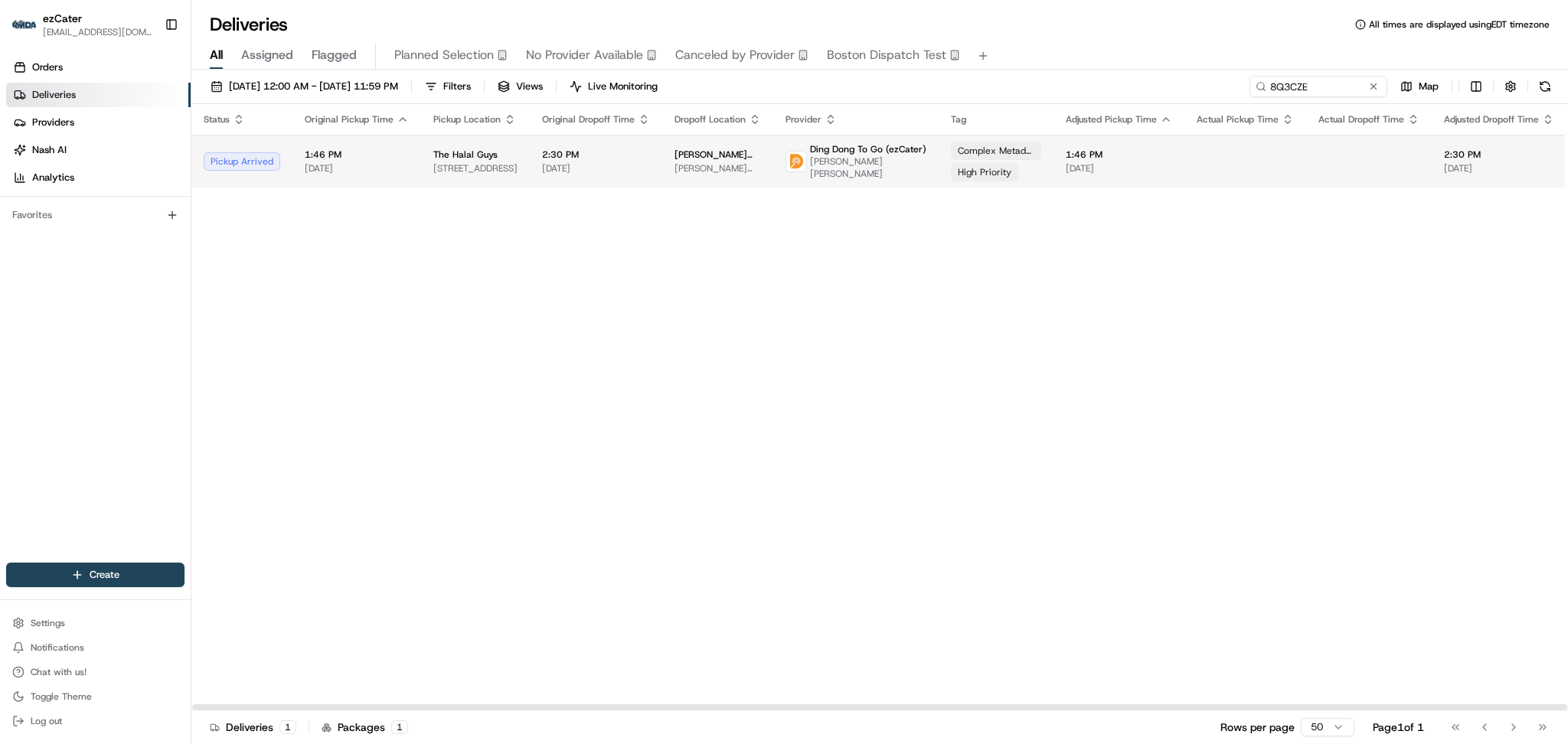
click at [363, 169] on span "[DATE]" at bounding box center [357, 168] width 104 height 13
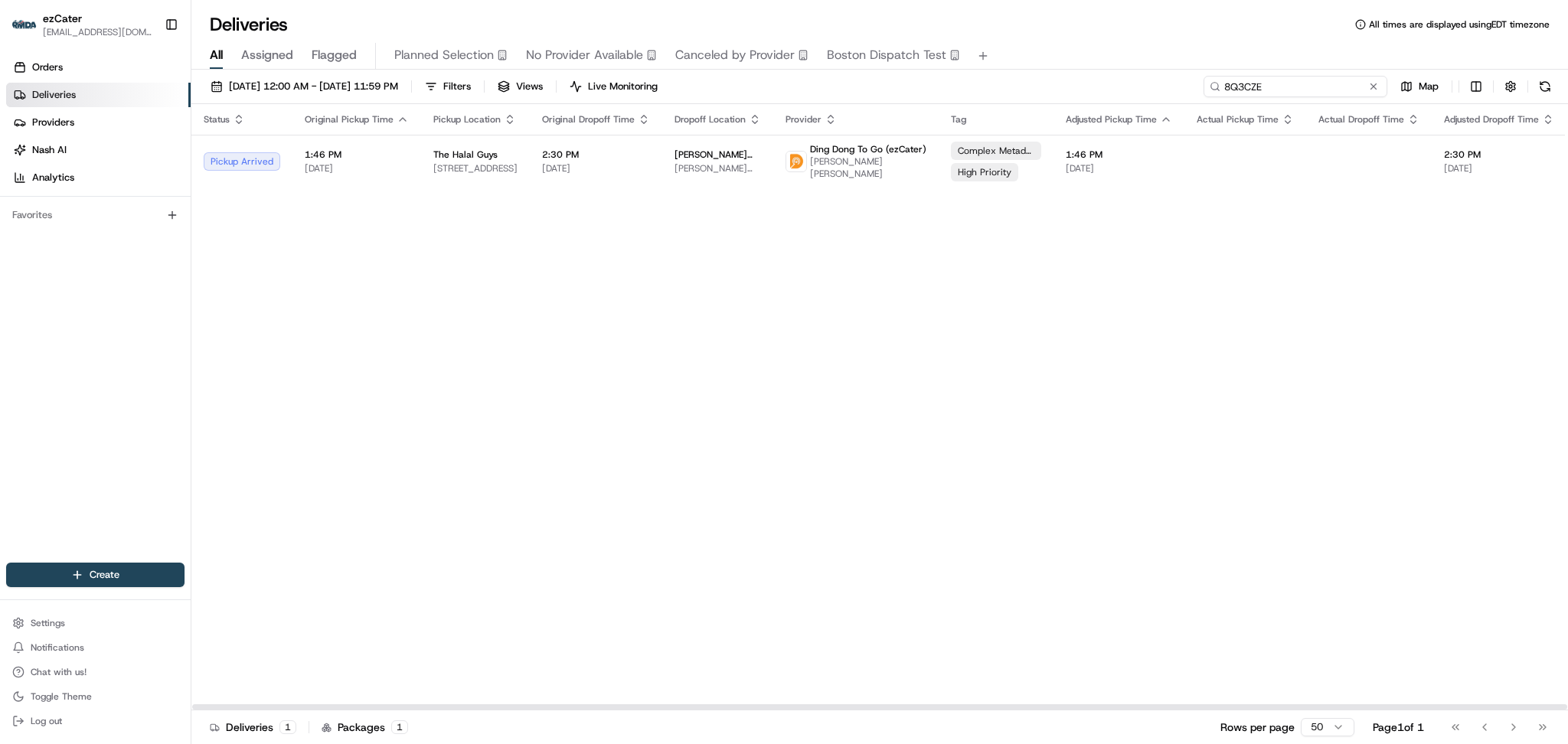
paste input "REL-JYJHP"
drag, startPoint x: 1331, startPoint y: 81, endPoint x: 980, endPoint y: 72, distance: 351.1
click at [980, 72] on div "08/18/2025 12:00 AM - 08/25/2025 11:59 PM Filters Views Live Monitoring REL-JYJ…" at bounding box center [880, 408] width 1376 height 678
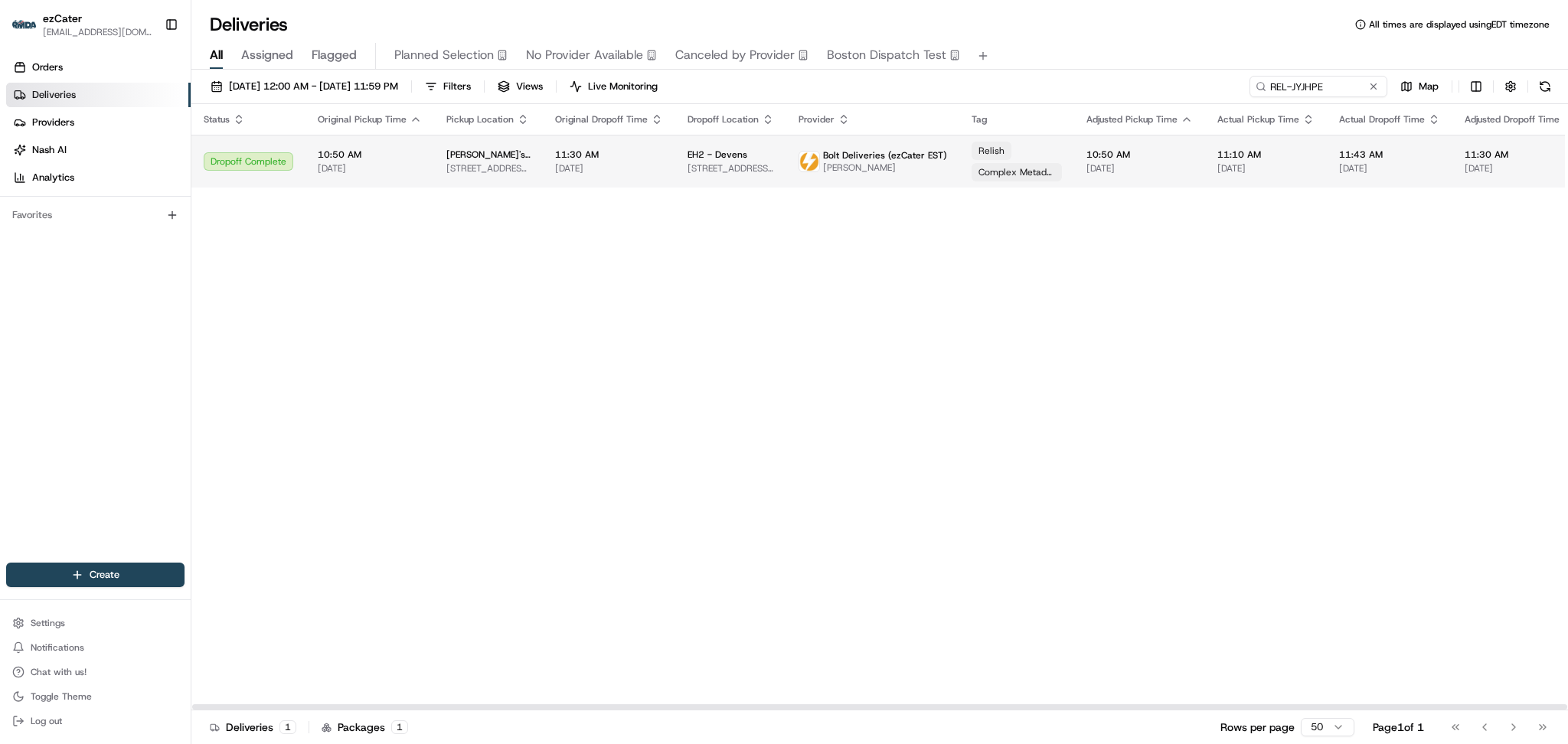
click at [492, 162] on span "40 Drum Hill Rd, Chelmsford, MA 01824, USA" at bounding box center [488, 168] width 84 height 13
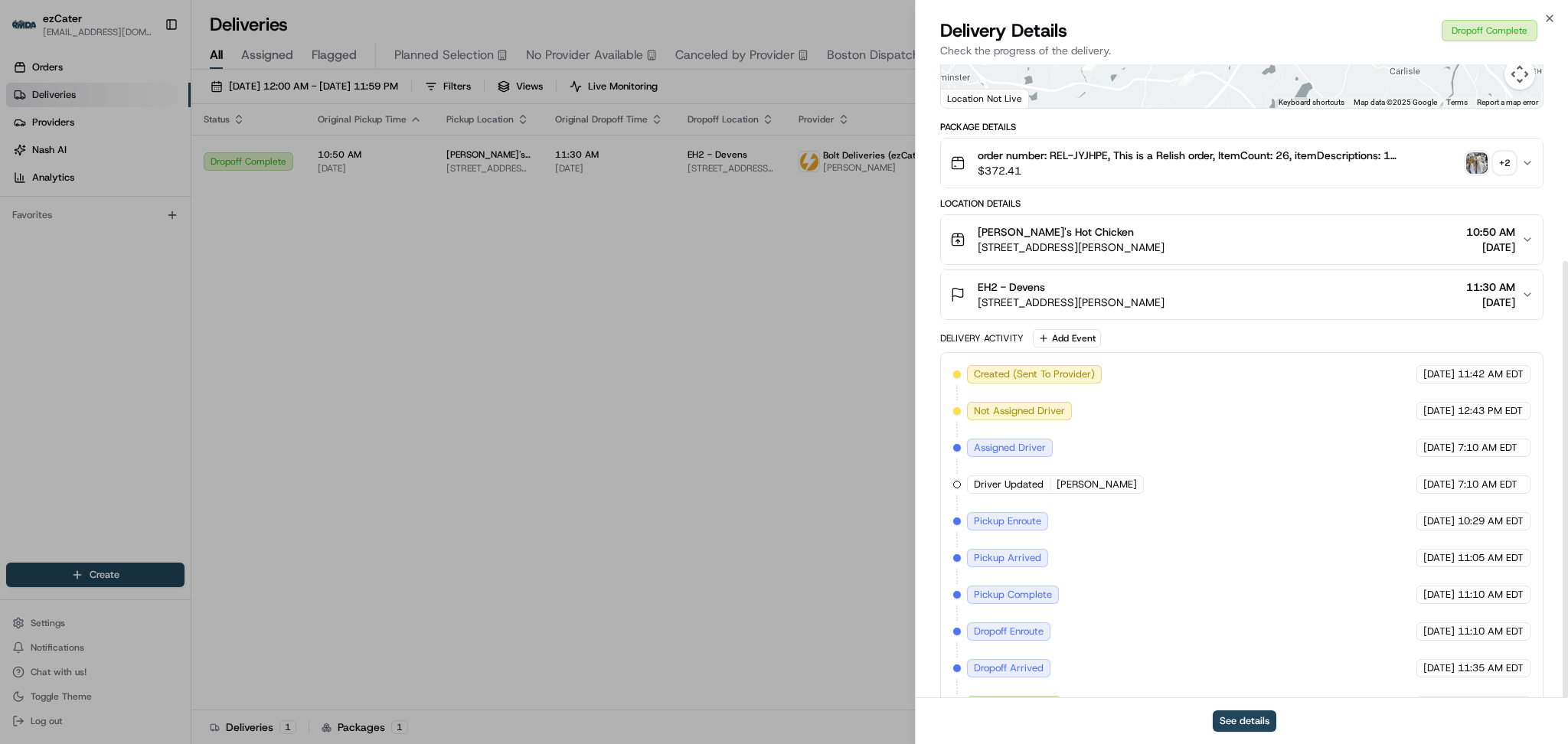
scroll to position [284, 0]
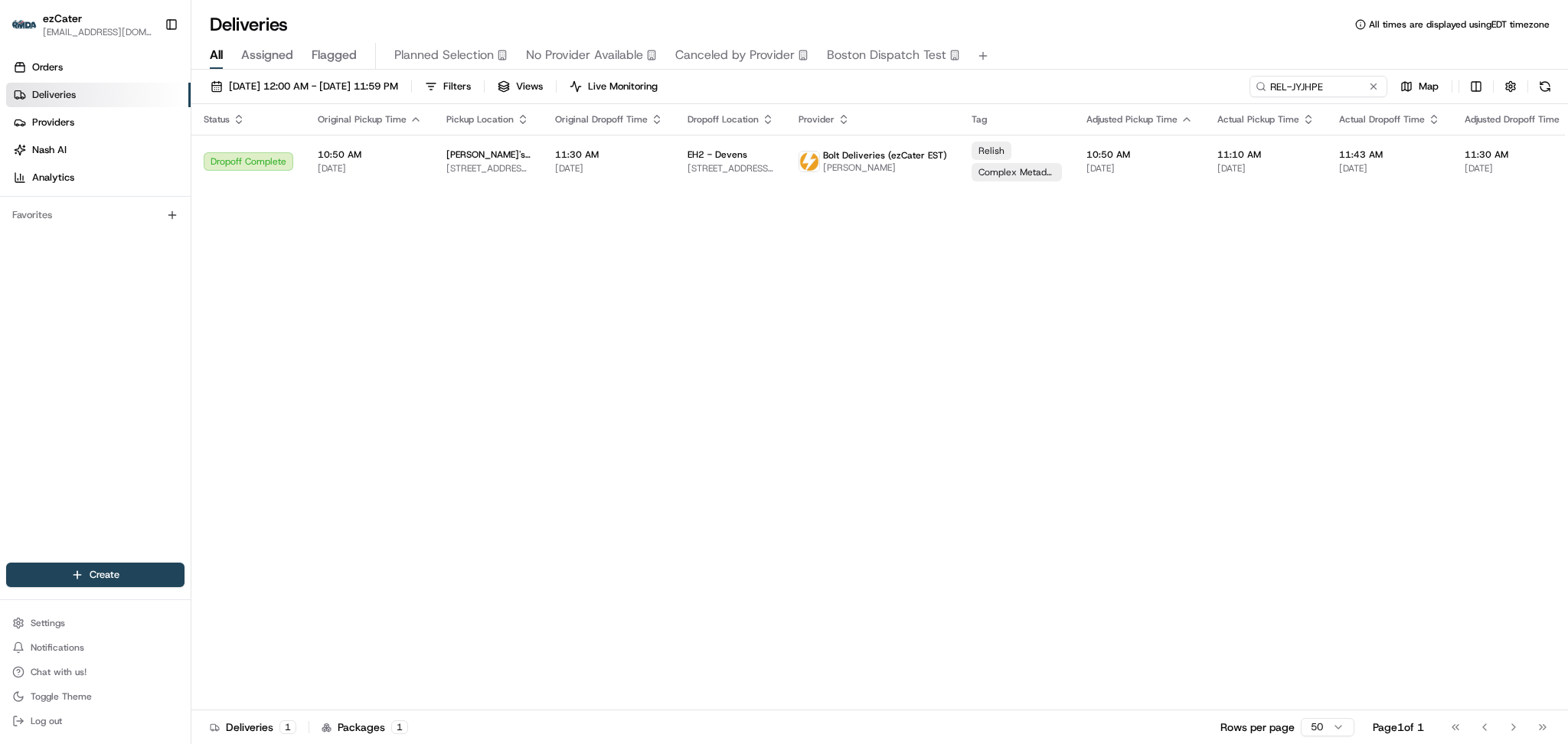
click at [1420, 246] on div "Status Original Pickup Time Pickup Location Original Dropoff Time Dropoff Locat…" at bounding box center [1005, 407] width 1628 height 606
paste input "8Q3CZ"
drag, startPoint x: 1333, startPoint y: 88, endPoint x: 1058, endPoint y: 86, distance: 275.0
click at [1058, 86] on div "08/18/2025 12:00 AM - 08/25/2025 11:59 PM Filters Views Live Monitoring 8Q3CZE …" at bounding box center [880, 90] width 1376 height 28
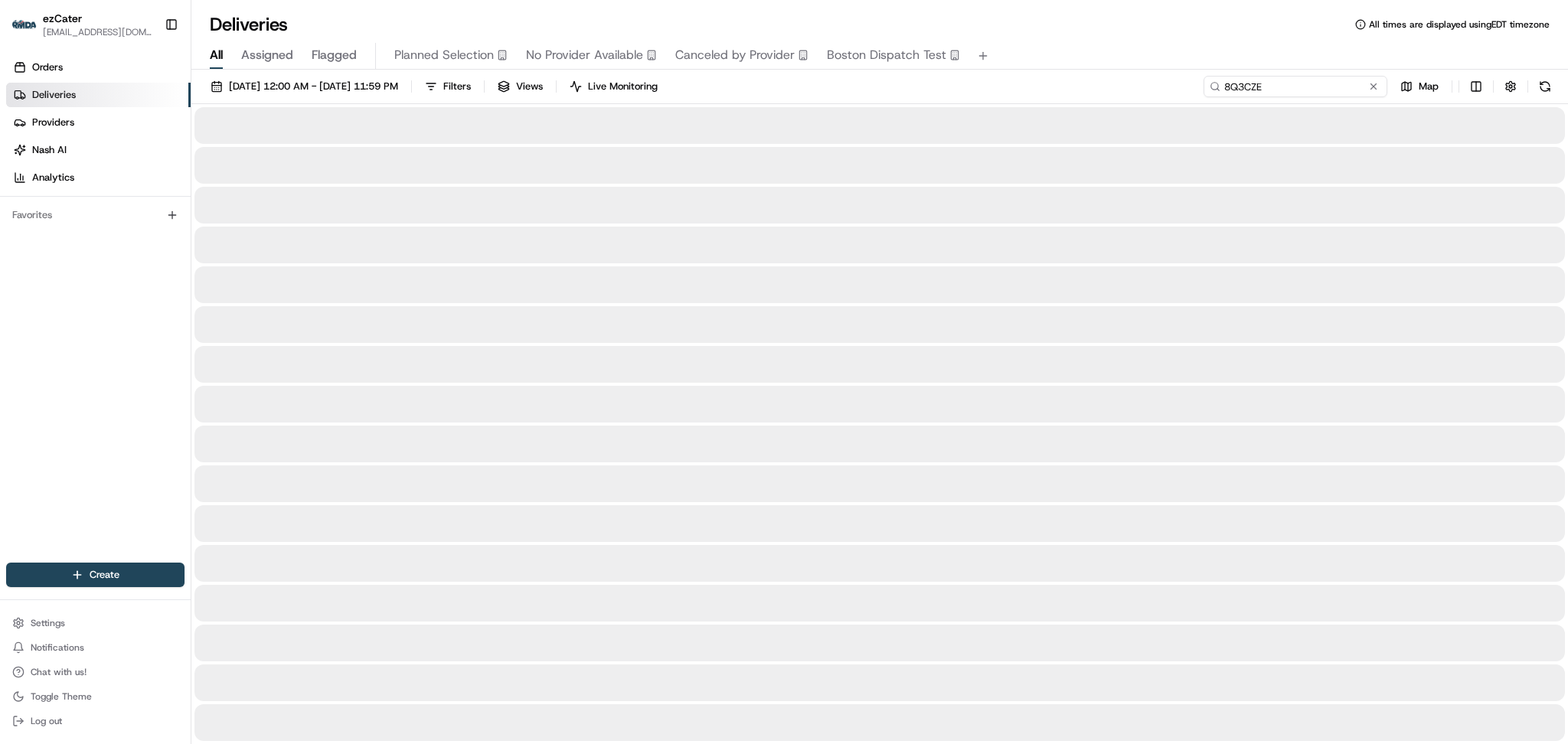
click at [1333, 91] on input "8Q3CZE" at bounding box center [1295, 87] width 184 height 21
click at [1329, 85] on input "8Q3CZE" at bounding box center [1295, 87] width 184 height 21
type input "8Q3CZE"
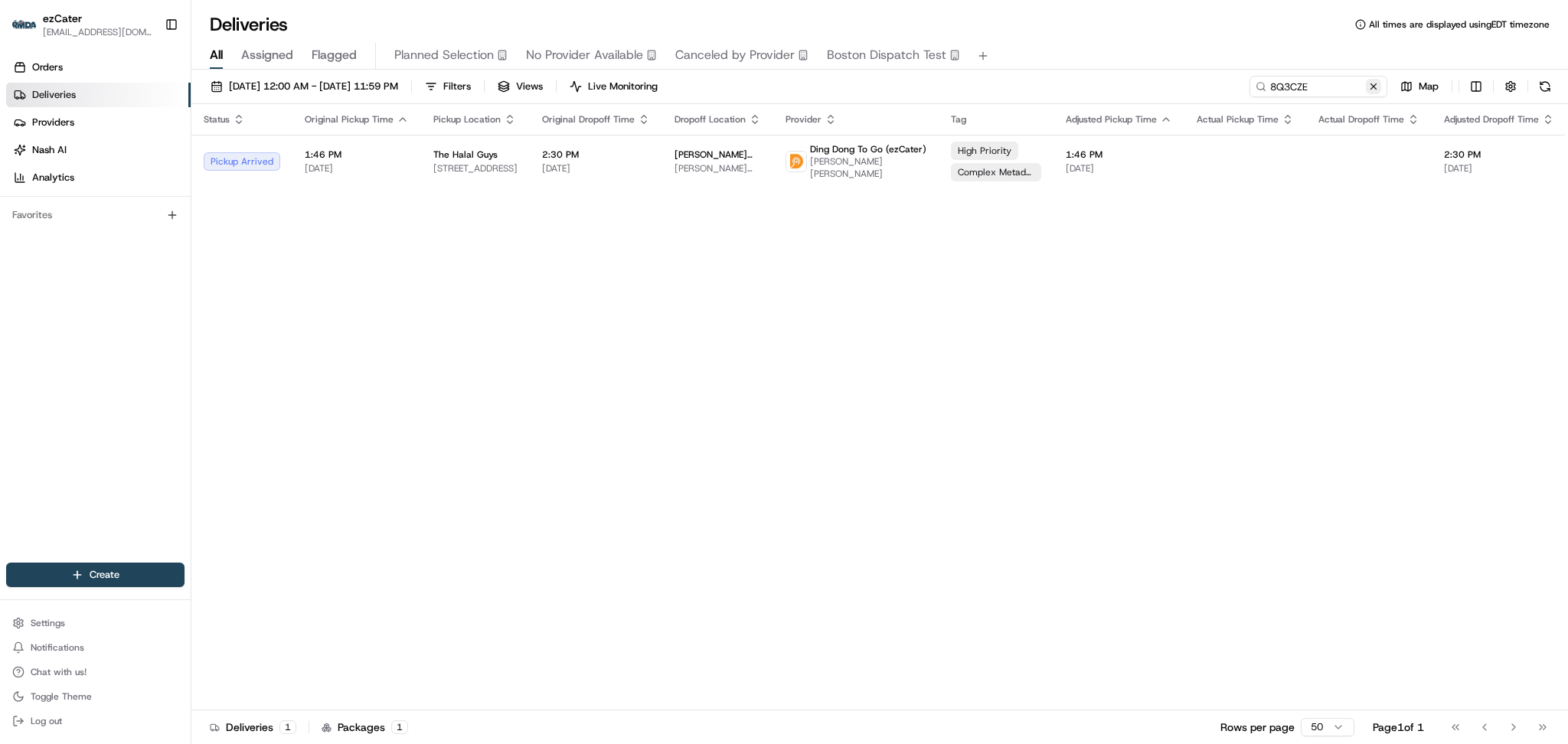
click at [1374, 84] on button at bounding box center [1373, 87] width 15 height 15
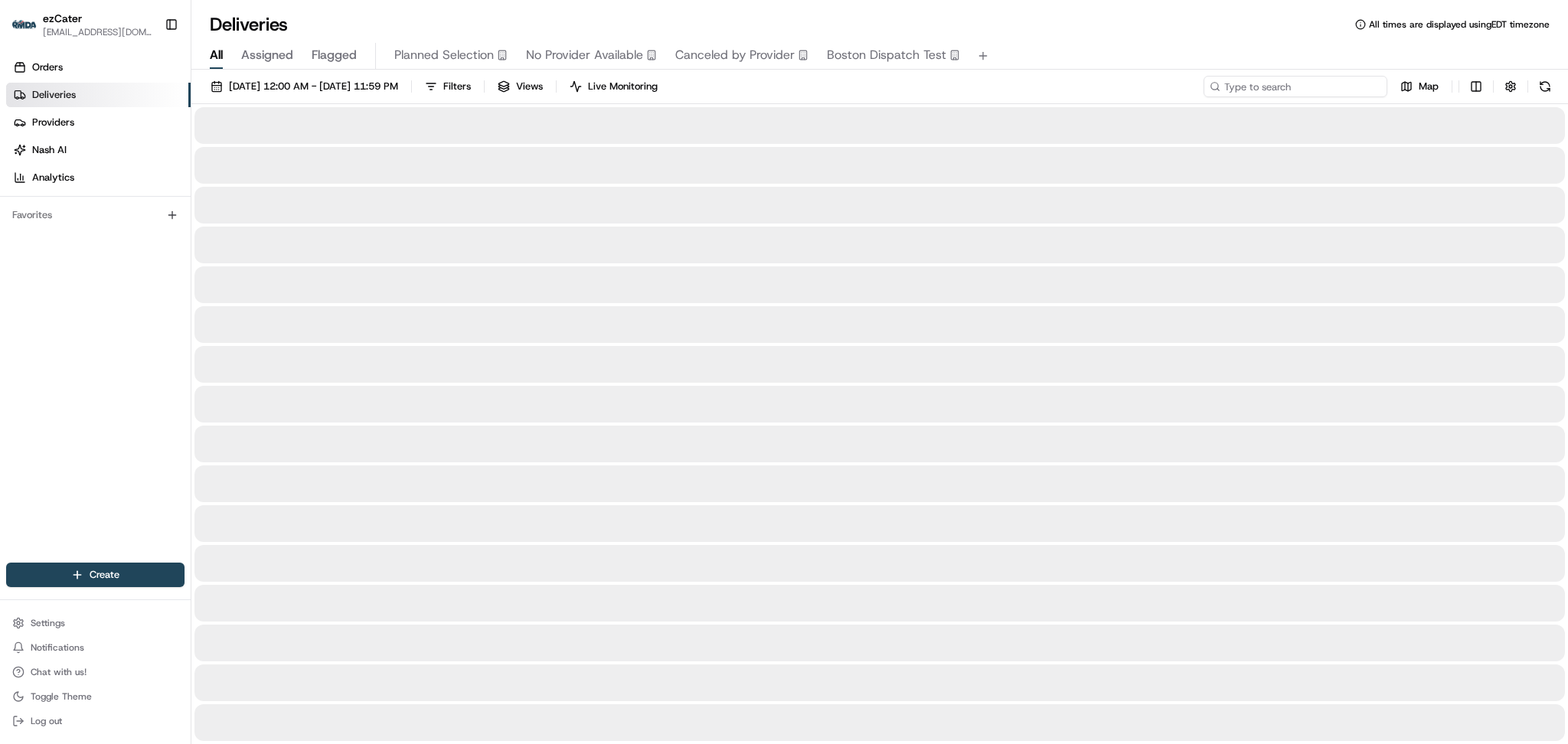
drag, startPoint x: 1321, startPoint y: 92, endPoint x: 1152, endPoint y: 90, distance: 169.0
click at [1152, 90] on div "08/18/2025 12:00 AM - 08/25/2025 11:59 PM Filters Views Live Monitoring Map" at bounding box center [880, 90] width 1376 height 28
click at [1317, 79] on input at bounding box center [1295, 87] width 184 height 21
click at [1318, 92] on input at bounding box center [1295, 87] width 184 height 21
click at [1548, 89] on button at bounding box center [1545, 87] width 21 height 21
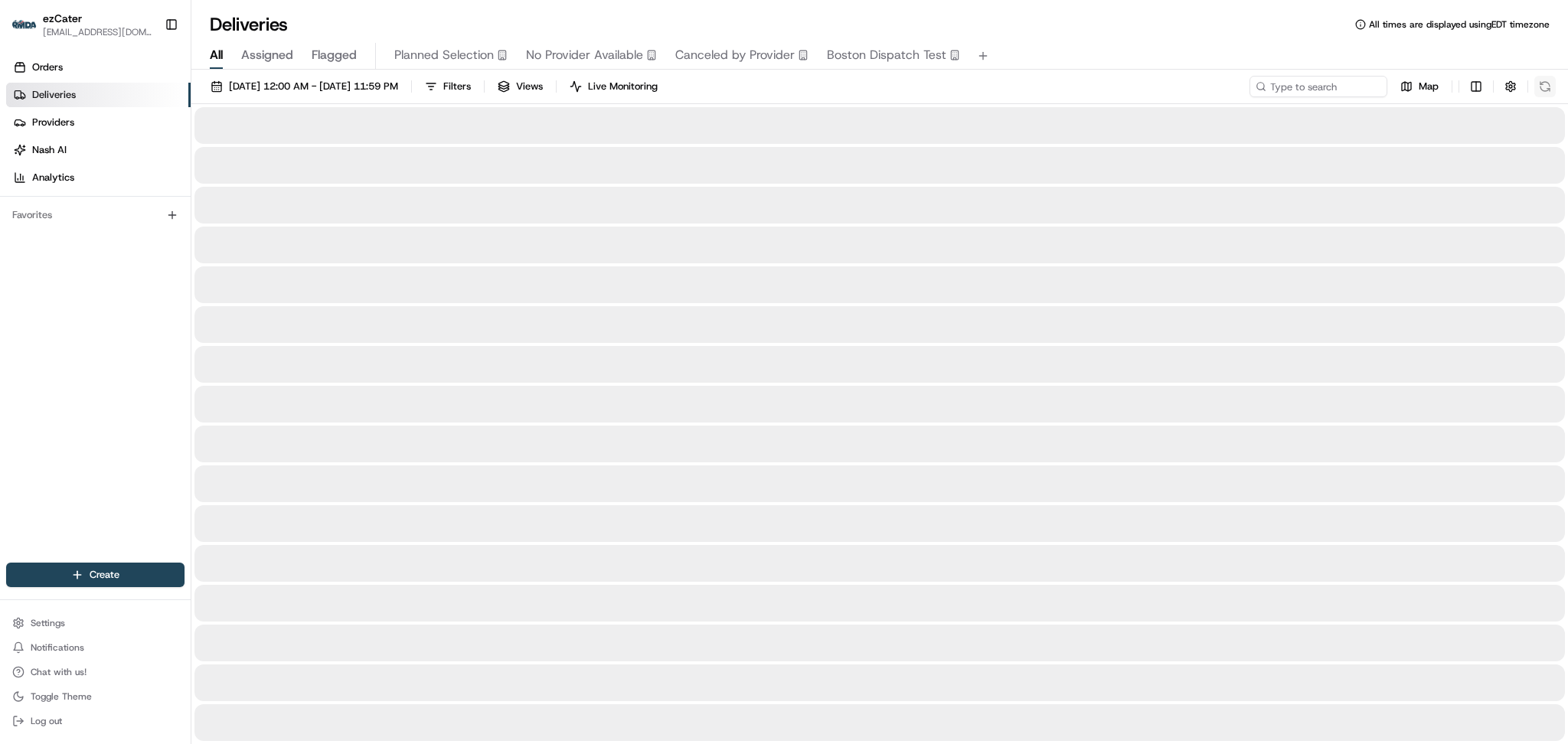
click at [1547, 89] on div "Map" at bounding box center [1402, 87] width 306 height 21
click at [1331, 89] on input at bounding box center [1295, 87] width 184 height 21
drag, startPoint x: 1331, startPoint y: 89, endPoint x: 1319, endPoint y: 89, distance: 12.0
click at [1319, 89] on input at bounding box center [1295, 87] width 184 height 21
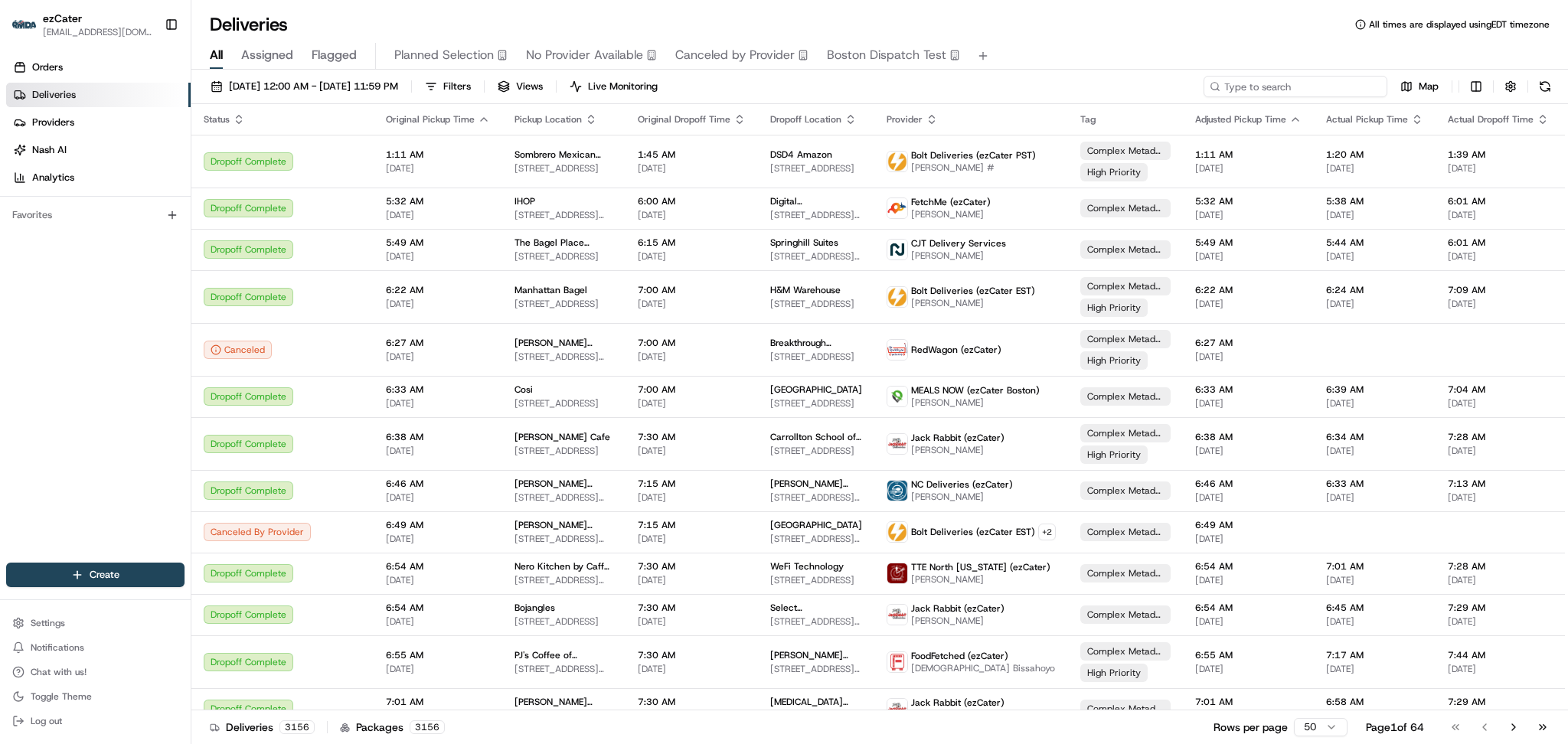
click at [1243, 84] on input at bounding box center [1295, 87] width 184 height 21
paste input "8Q3CZE"
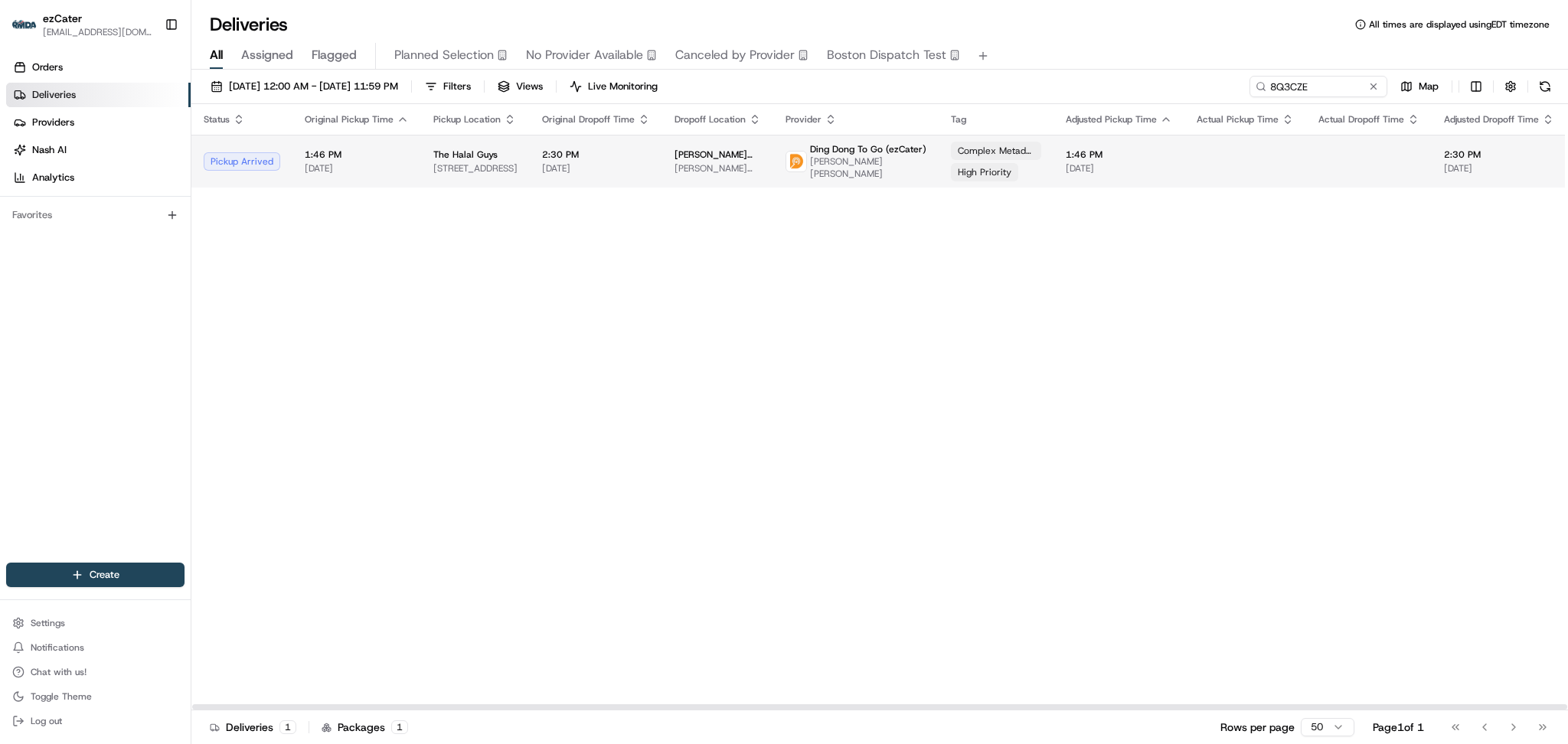
click at [675, 167] on span "Jerry Yang and Akiko Yamazaki Environment and Energy Building (Y2E2), 473 Via O…" at bounding box center [718, 168] width 87 height 13
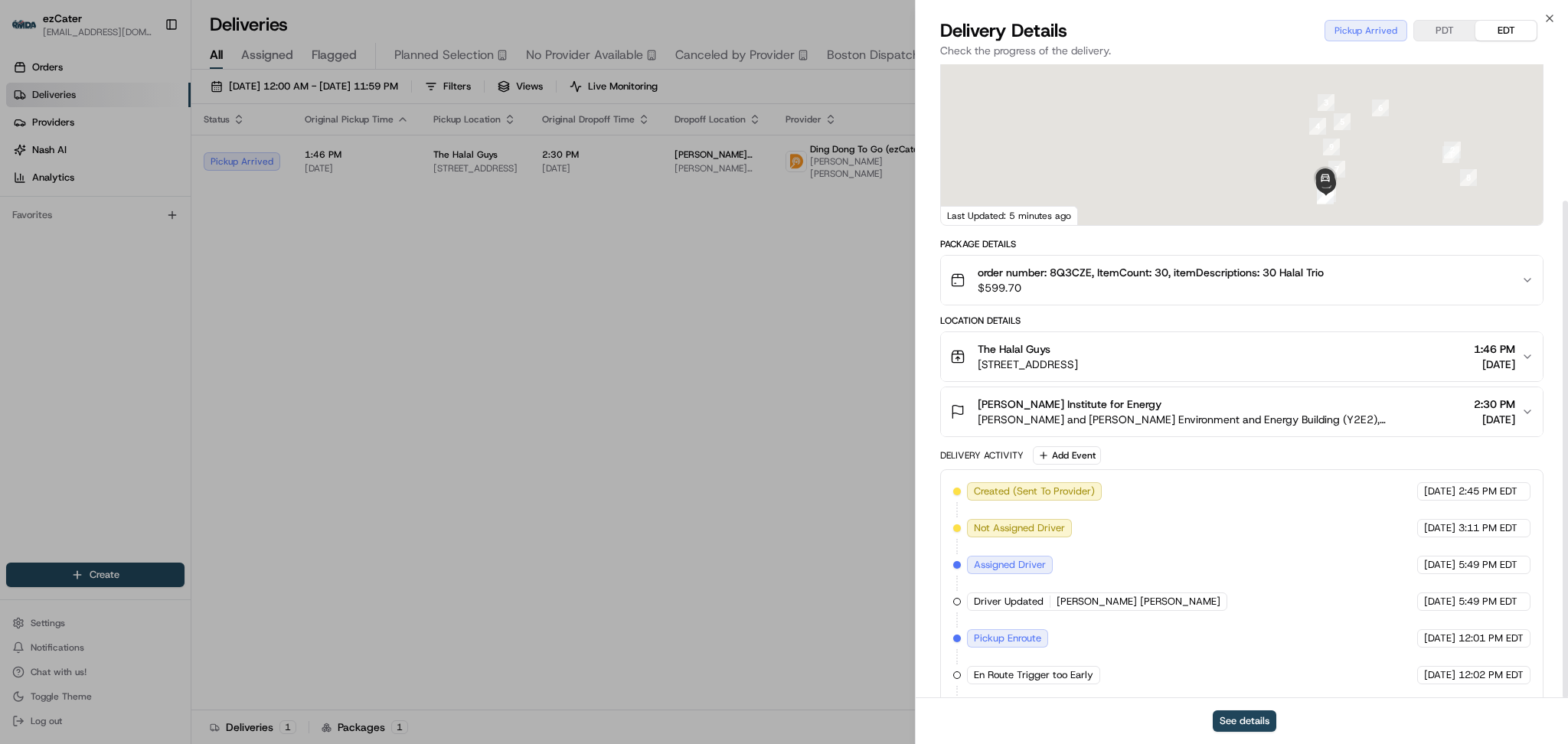
scroll to position [173, 0]
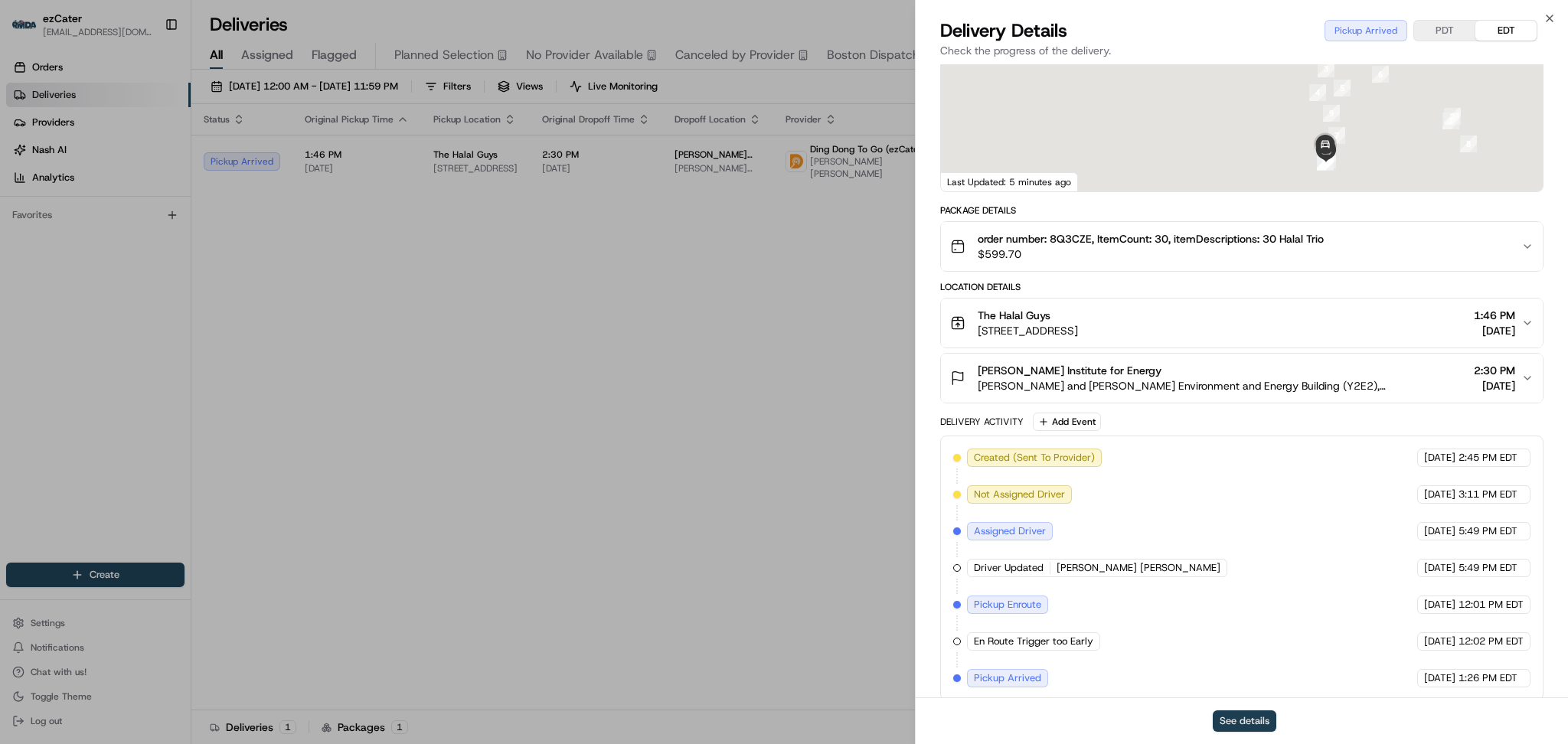
click at [1256, 722] on button "See details" at bounding box center [1244, 721] width 64 height 21
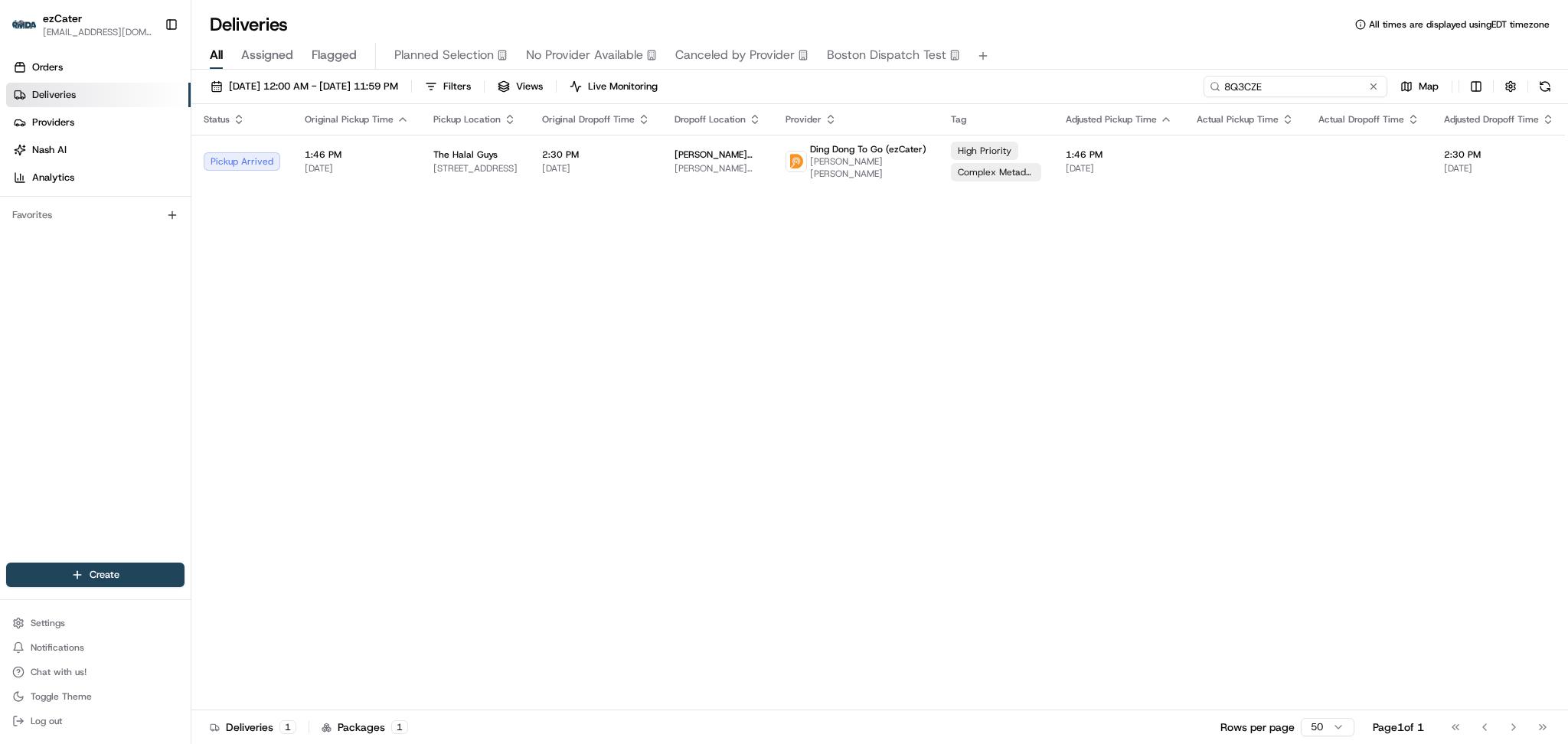
drag, startPoint x: 1336, startPoint y: 86, endPoint x: 1014, endPoint y: 84, distance: 322.0
click at [1022, 85] on div "08/18/2025 12:00 AM - 08/25/2025 11:59 PM Filters Views Live Monitoring 8Q3CZE …" at bounding box center [880, 90] width 1376 height 28
paste input "KGA93W"
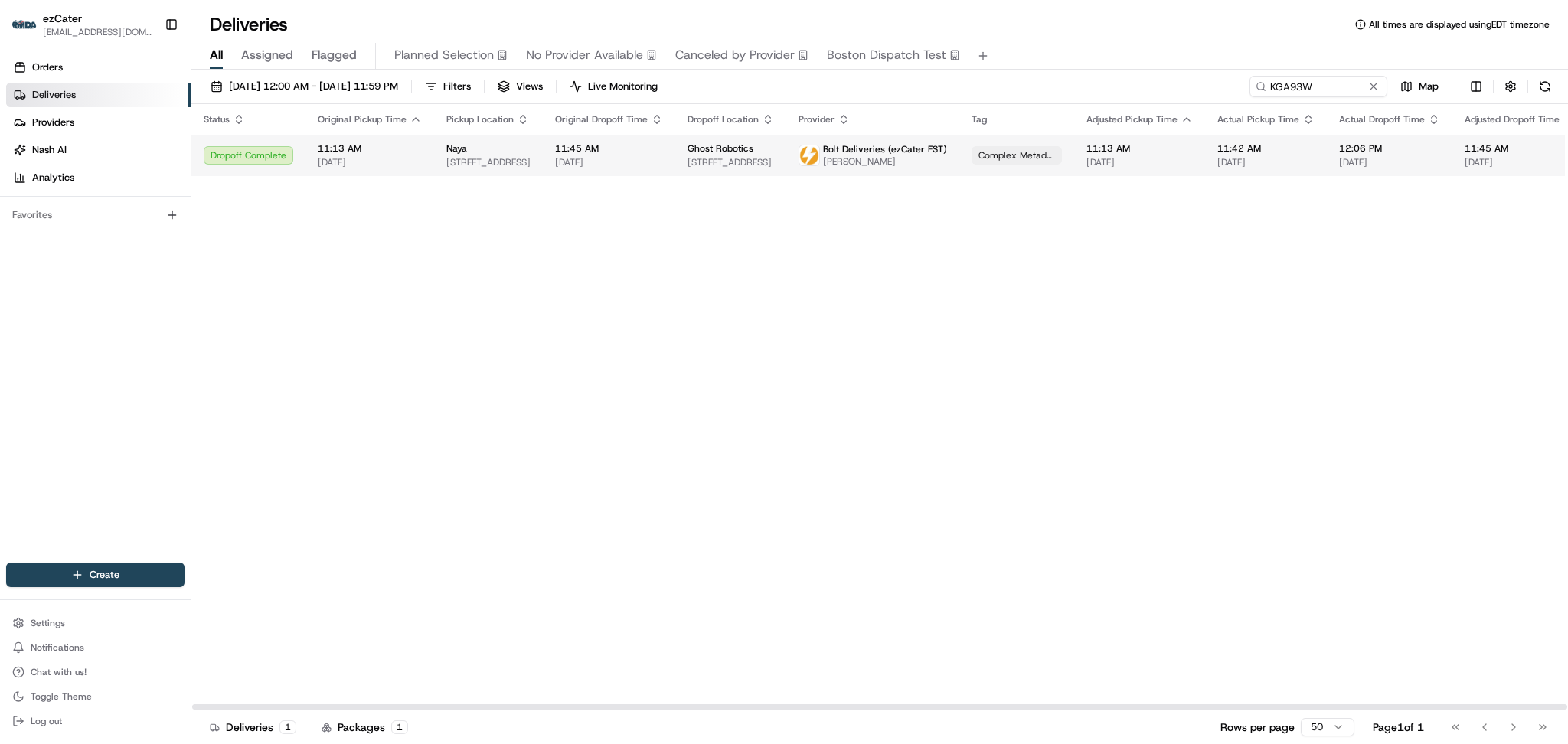
click at [676, 158] on td "Ghost Robotics 1201 Normandy Pl, Philadelphia, PA 19112, USA" at bounding box center [731, 155] width 111 height 41
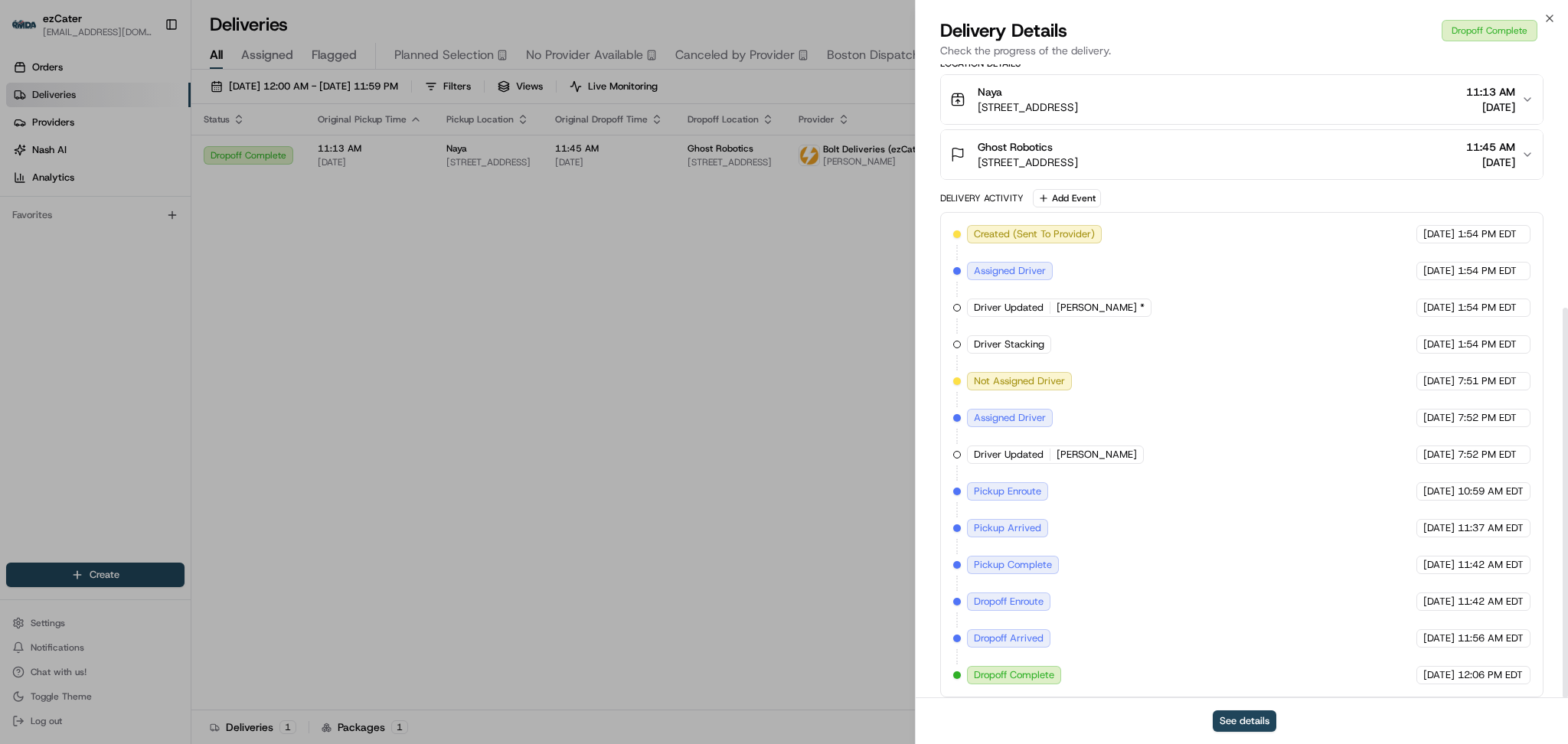
scroll to position [395, 0]
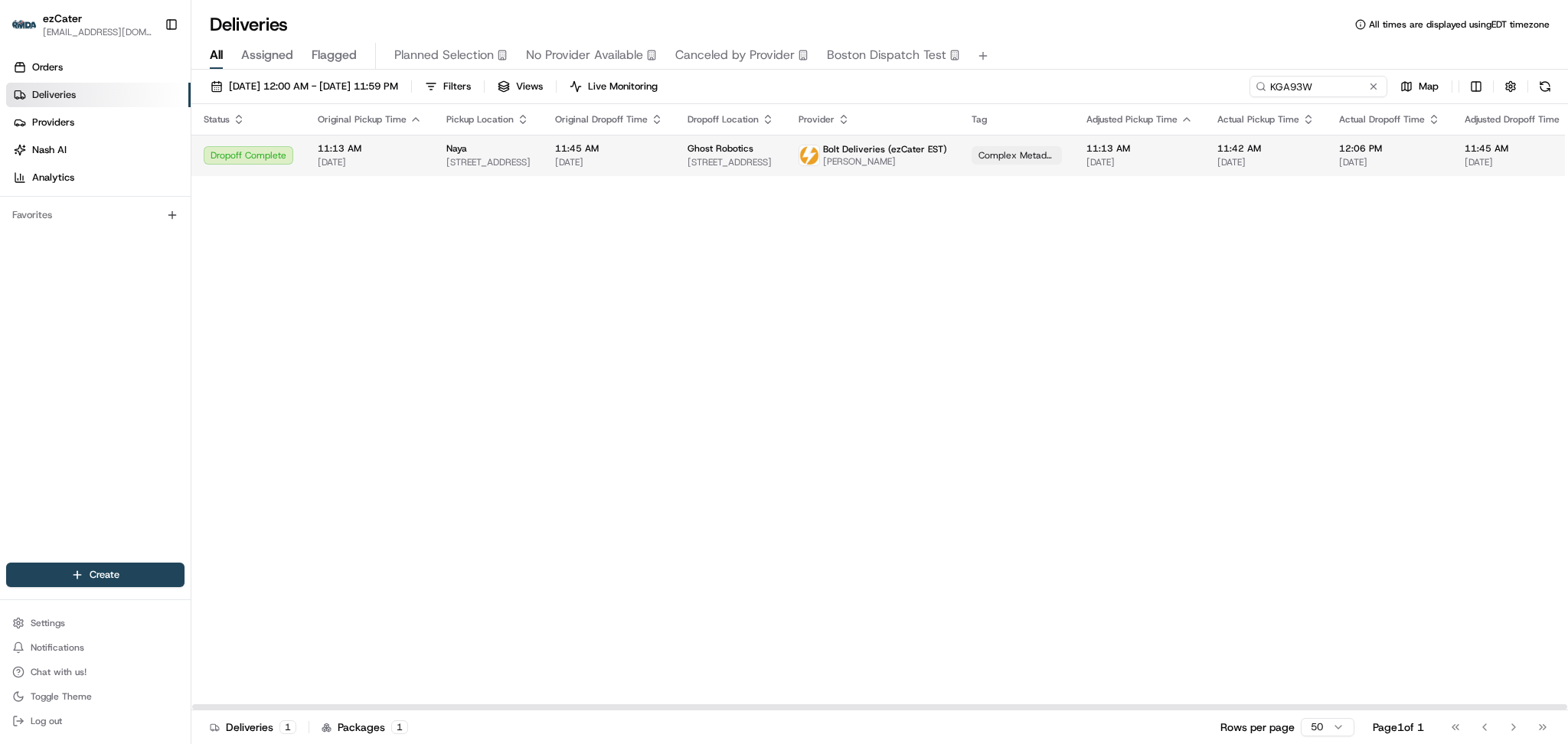
click at [676, 159] on td "Ghost Robotics 1201 Normandy Pl, Philadelphia, PA 19112, USA" at bounding box center [731, 155] width 111 height 41
paste input "9FXV9M"
drag, startPoint x: 1352, startPoint y: 81, endPoint x: 1014, endPoint y: 50, distance: 339.4
click at [1014, 50] on div "Deliveries All times are displayed using EDT timezone All Assigned Flagged Plan…" at bounding box center [880, 372] width 1376 height 744
click at [665, 158] on td "12:00 PM 08/18/2025" at bounding box center [608, 155] width 132 height 41
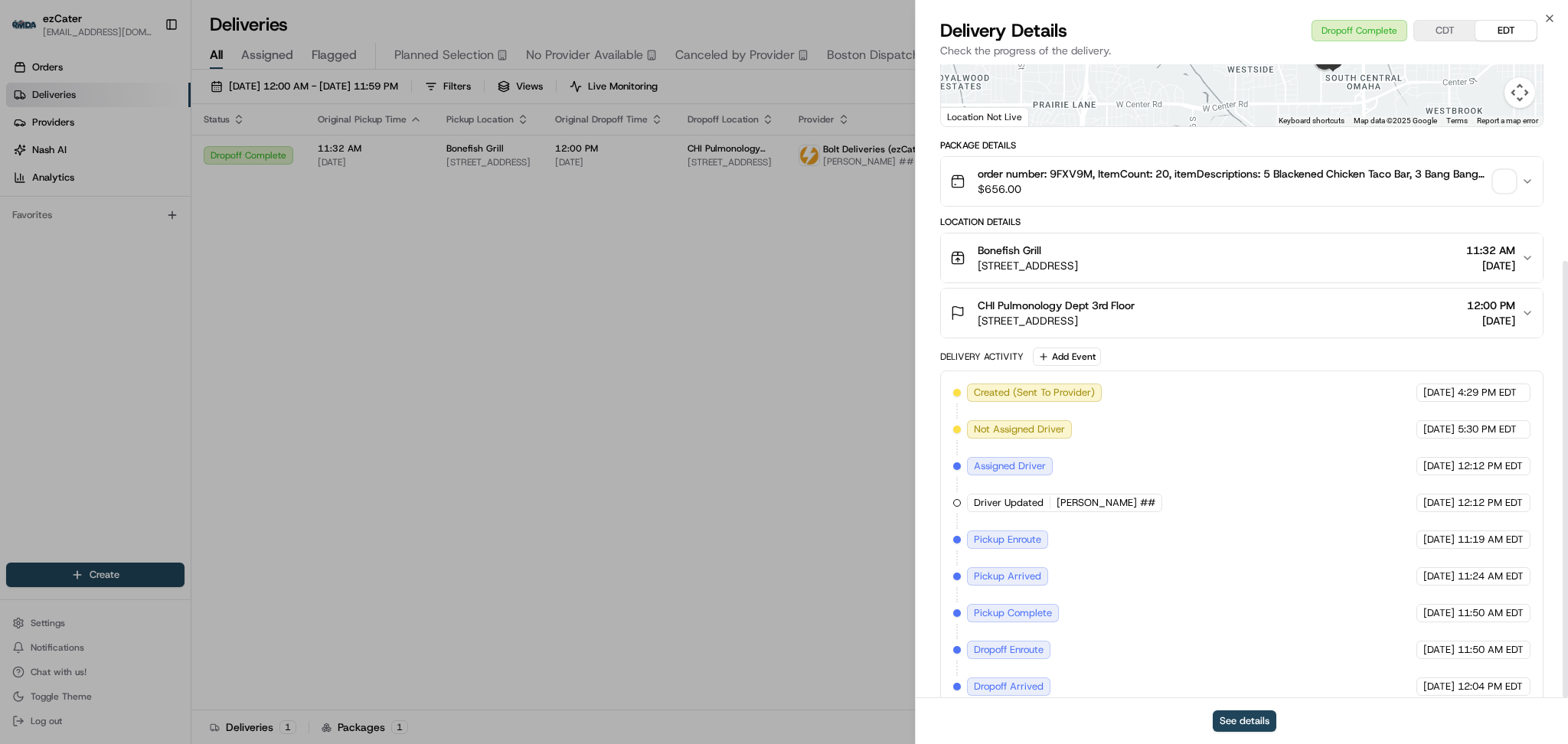
scroll to position [284, 0]
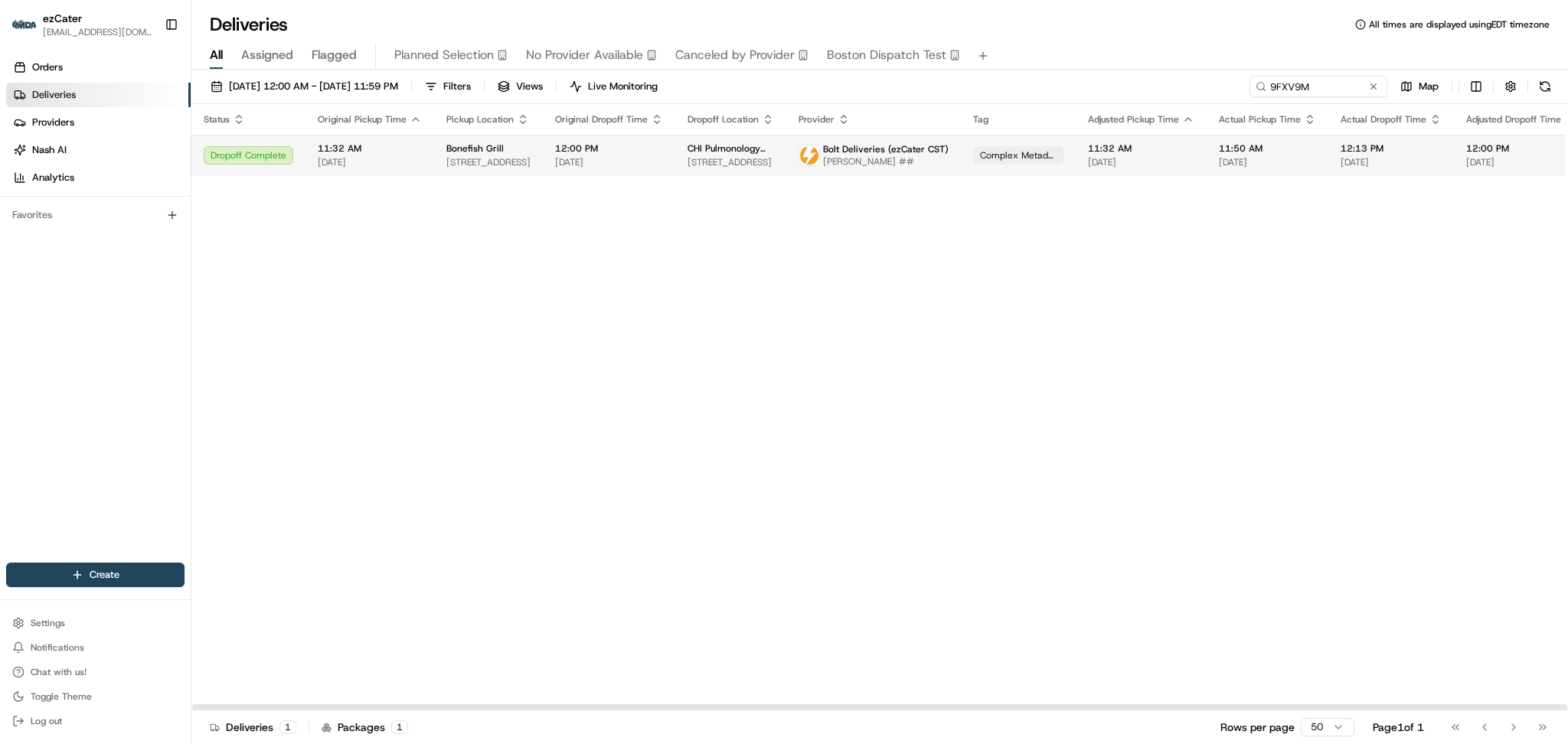
click at [914, 164] on span "Shelly Powers ##" at bounding box center [886, 161] width 125 height 13
drag, startPoint x: 522, startPoint y: 405, endPoint x: 521, endPoint y: 328, distance: 77.0
drag, startPoint x: 1339, startPoint y: 88, endPoint x: 944, endPoint y: 16, distance: 401.5
click at [956, 17] on div "Deliveries All times are displayed using EDT timezone All Assigned Flagged Plan…" at bounding box center [880, 372] width 1376 height 744
paste input "KTCTCC"
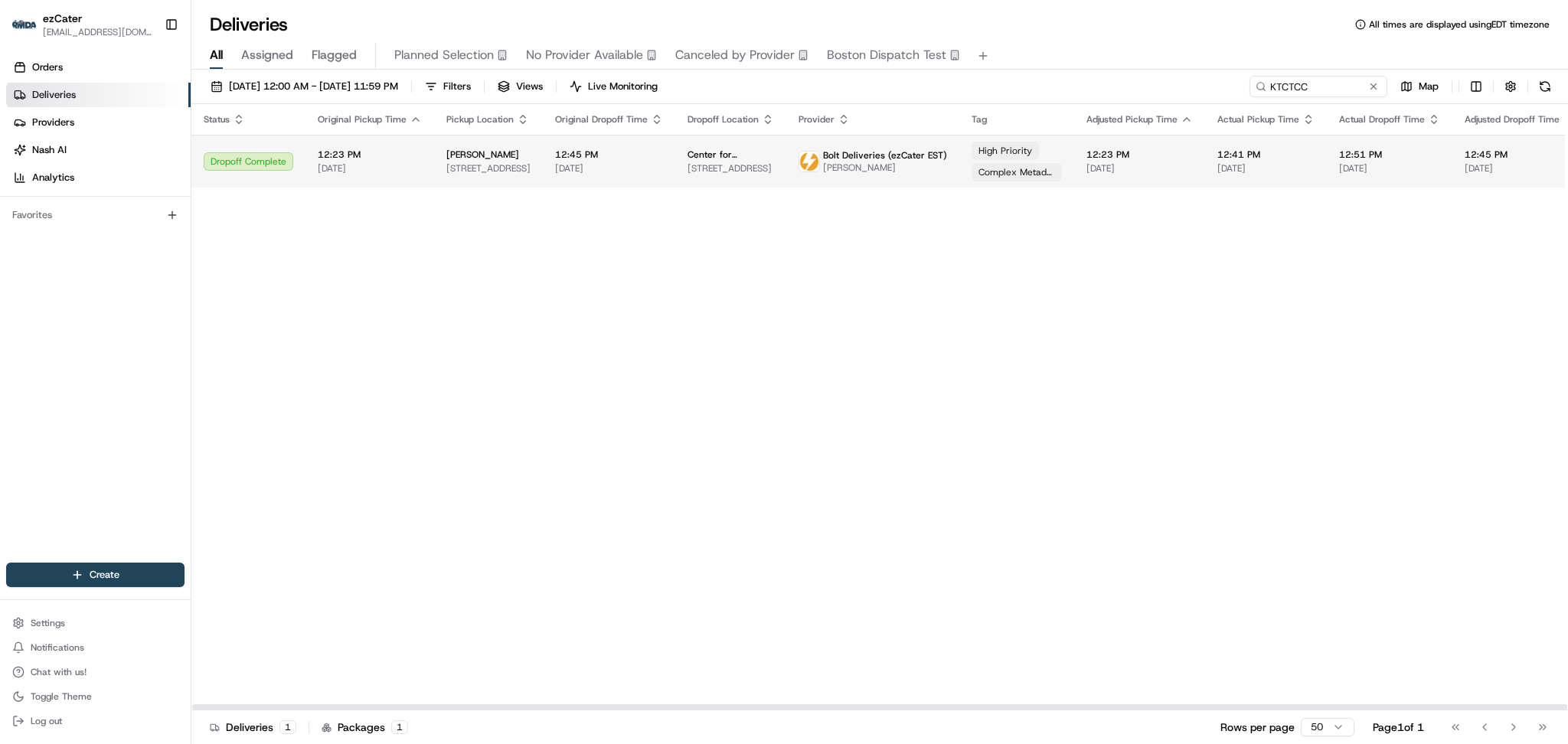
click at [800, 158] on img at bounding box center [809, 161] width 20 height 20
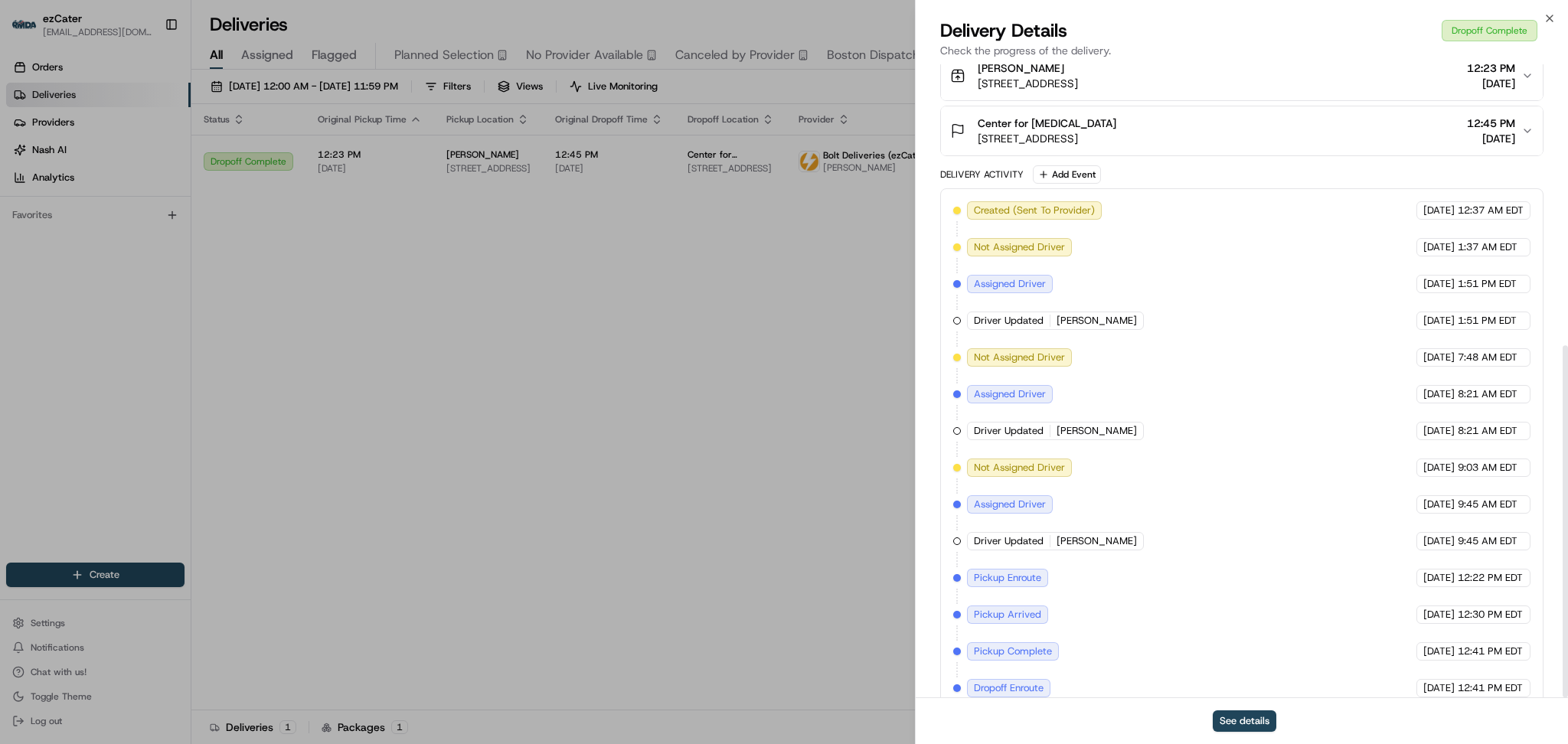
scroll to position [505, 0]
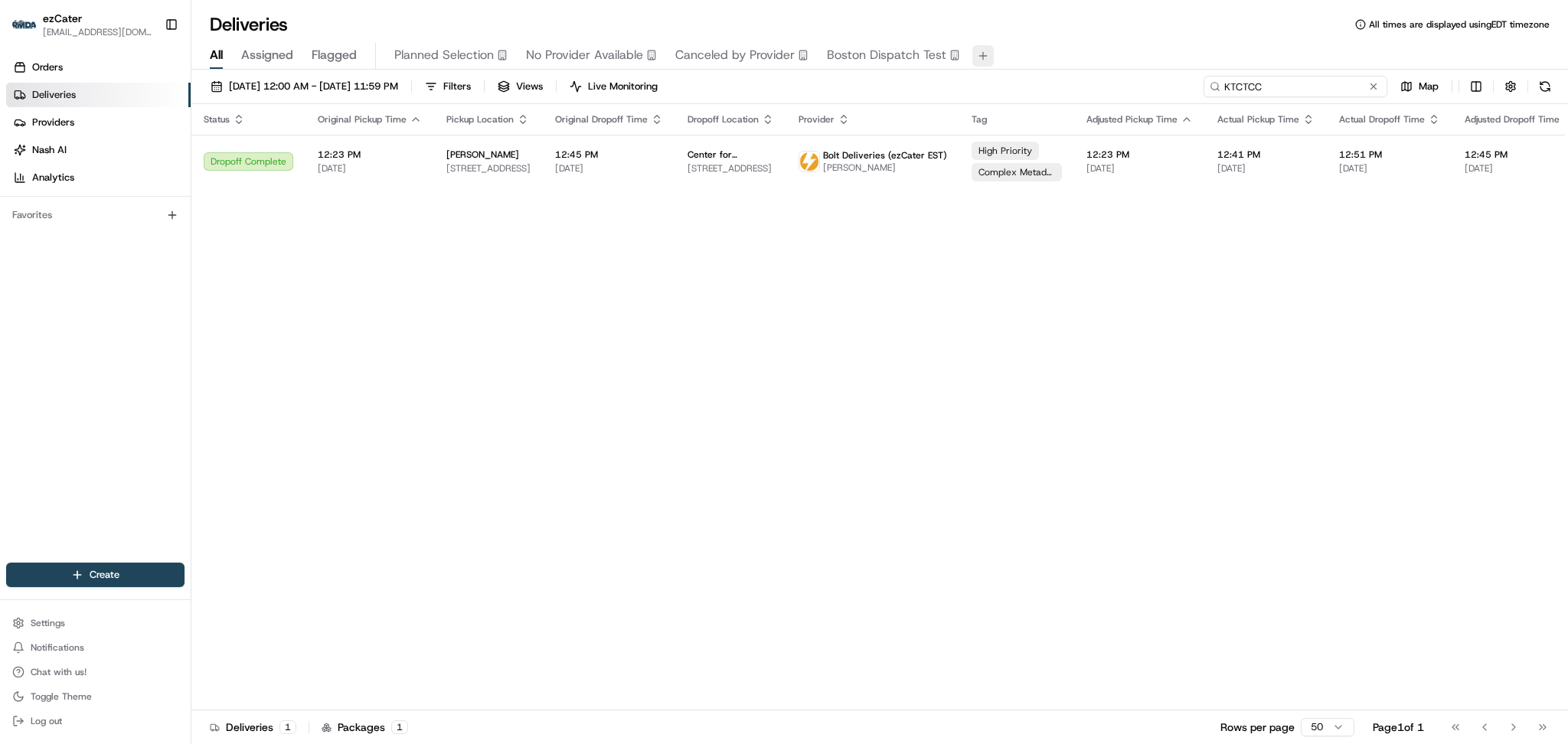
drag, startPoint x: 1356, startPoint y: 84, endPoint x: 980, endPoint y: 46, distance: 377.9
click at [982, 46] on div "Deliveries All times are displayed using EDT timezone All Assigned Flagged Plan…" at bounding box center [880, 372] width 1376 height 744
paste input "CRFYUH"
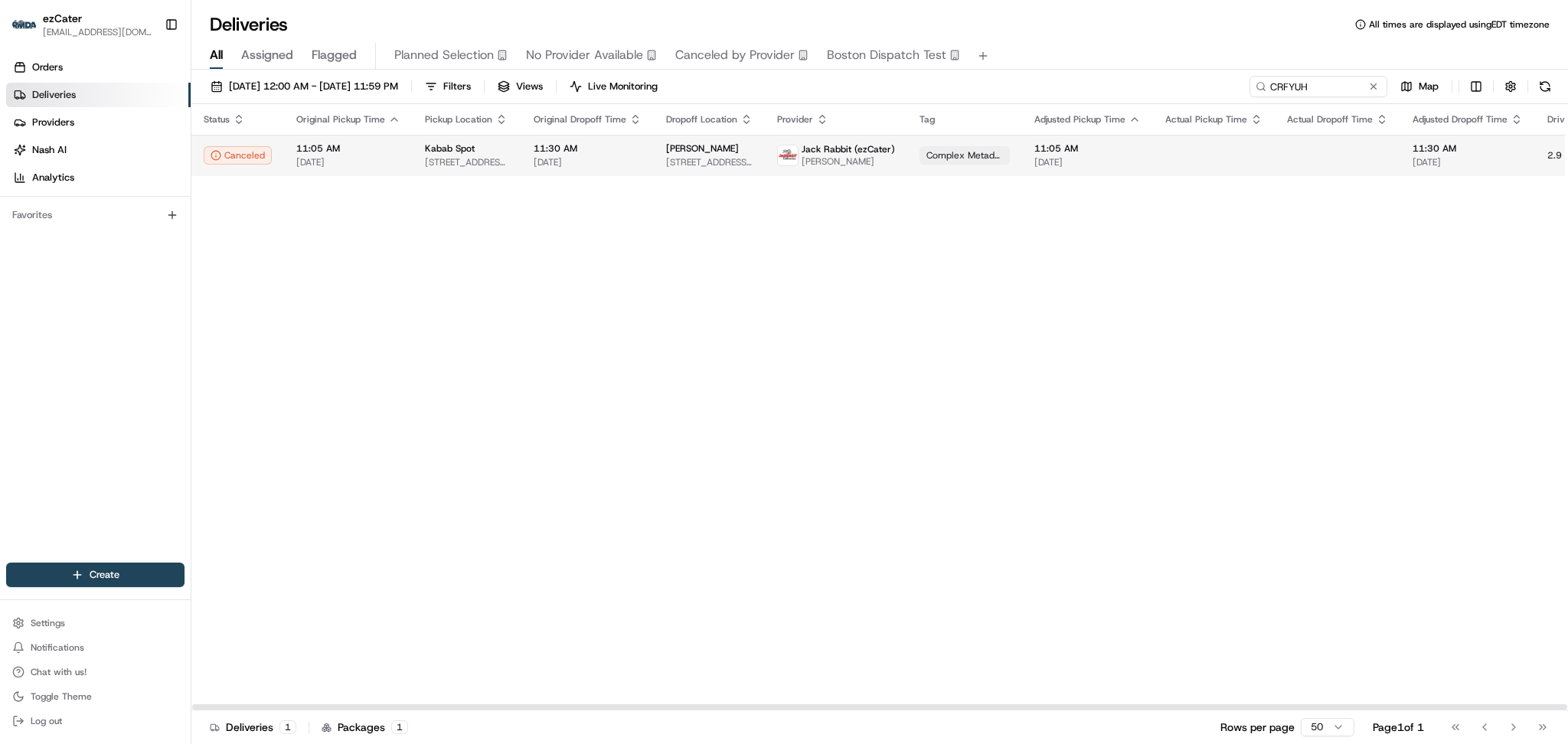
click at [331, 158] on span "[DATE]" at bounding box center [348, 162] width 104 height 13
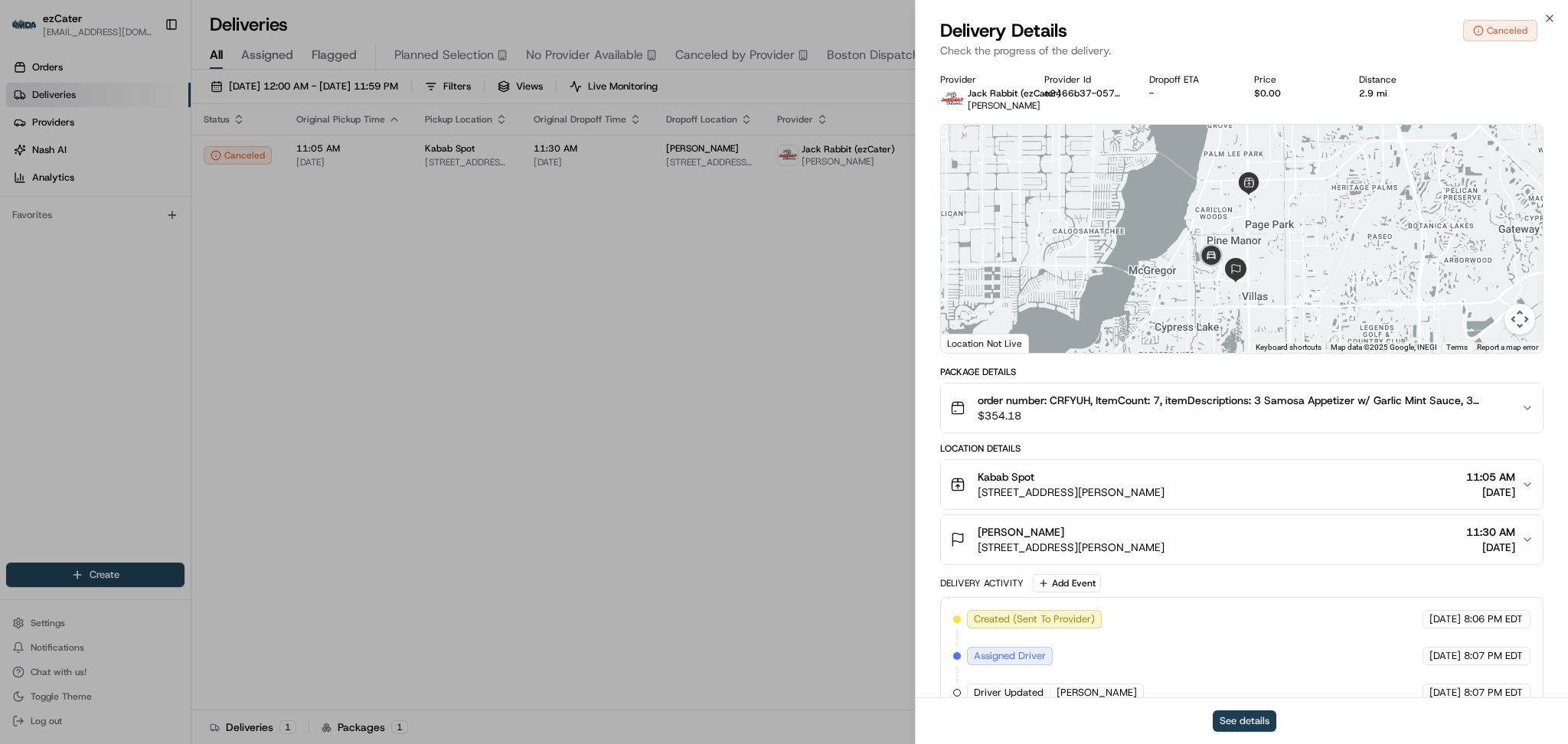
click at [1252, 728] on button "See details" at bounding box center [1244, 721] width 64 height 21
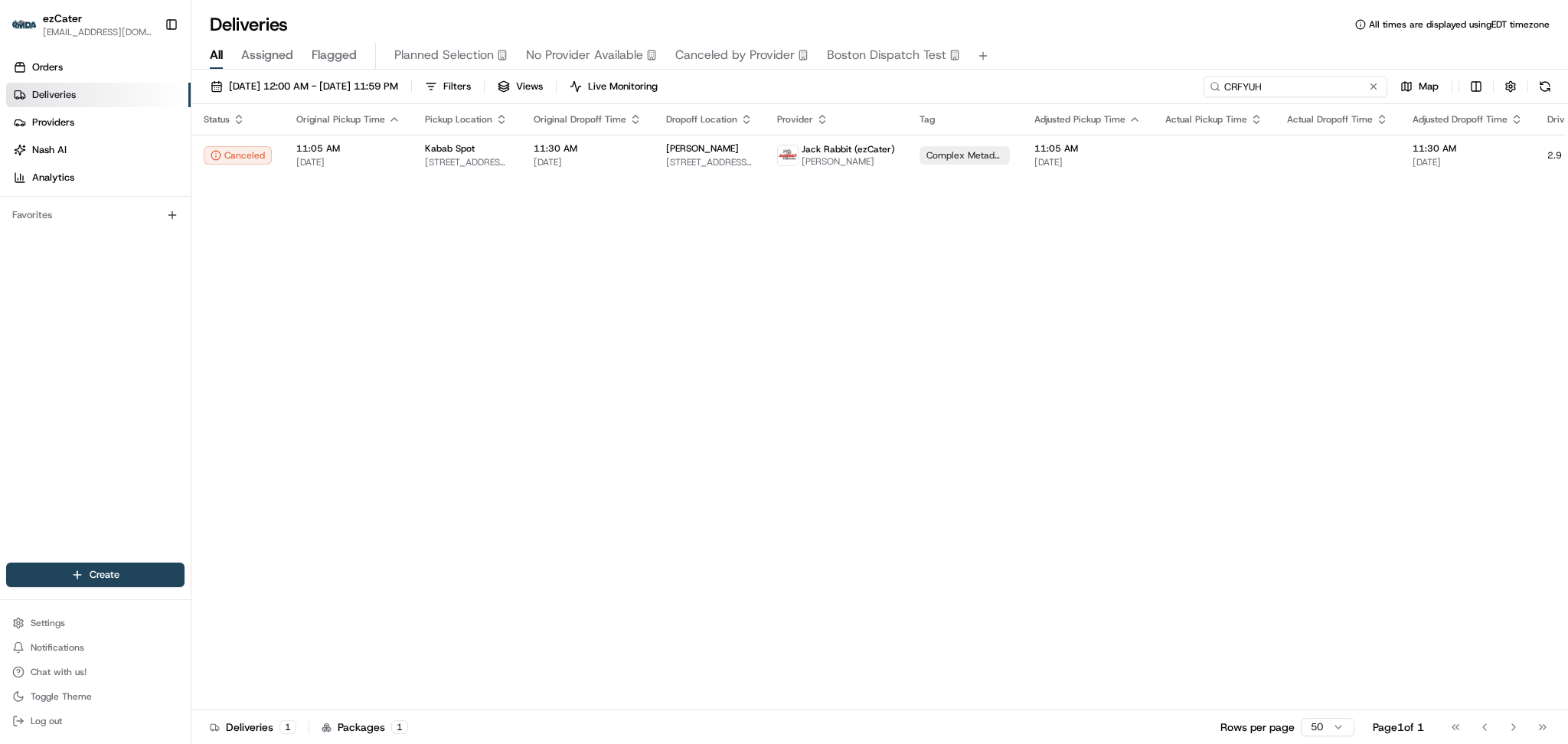
drag, startPoint x: 1322, startPoint y: 87, endPoint x: 1103, endPoint y: 66, distance: 220.0
click at [1106, 66] on div "Deliveries All times are displayed using EDT timezone All Assigned Flagged Plan…" at bounding box center [880, 372] width 1376 height 744
paste input "8Q3CZE"
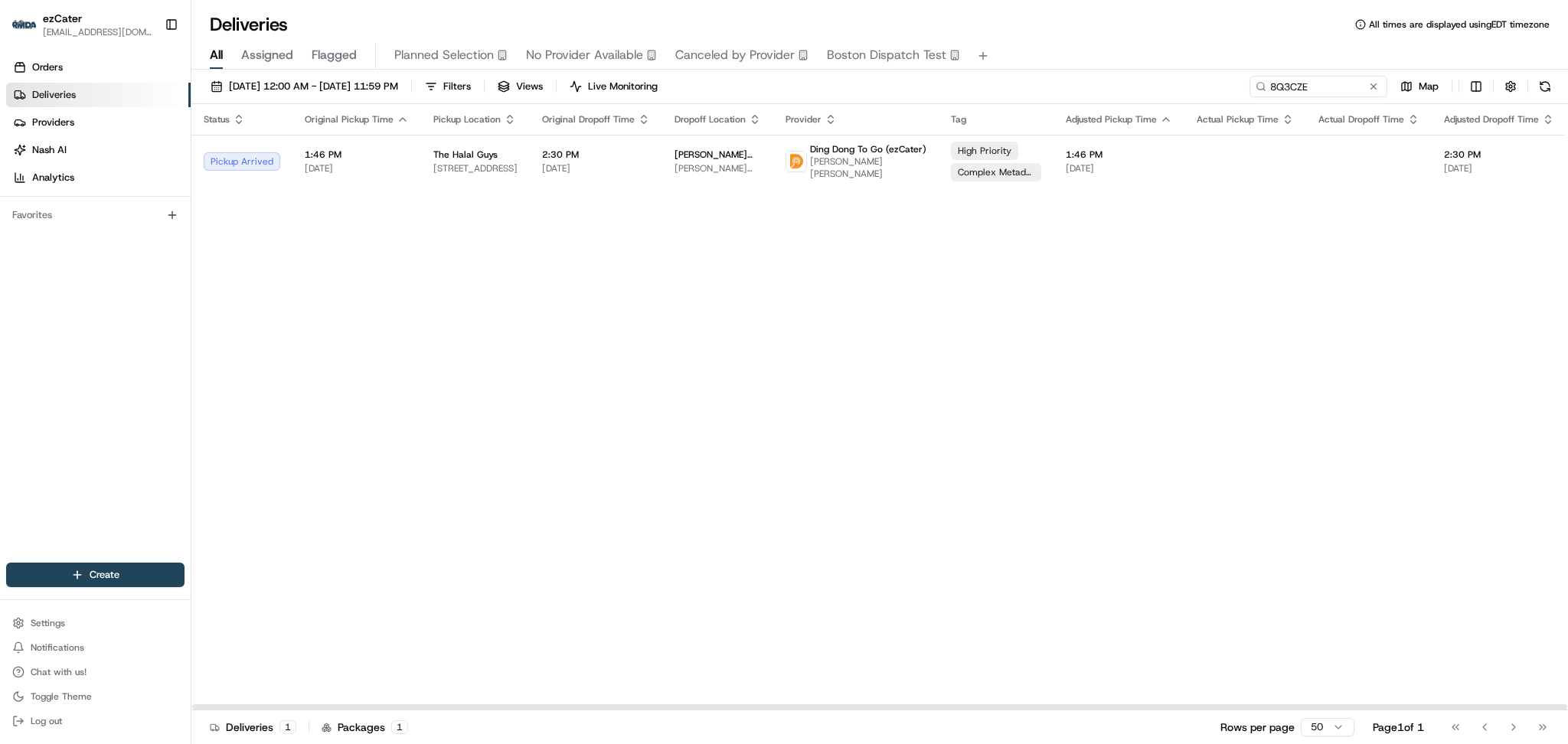
click at [667, 307] on div "Status Original Pickup Time Pickup Location Original Dropoff Time Dropoff Locat…" at bounding box center [995, 407] width 1607 height 606
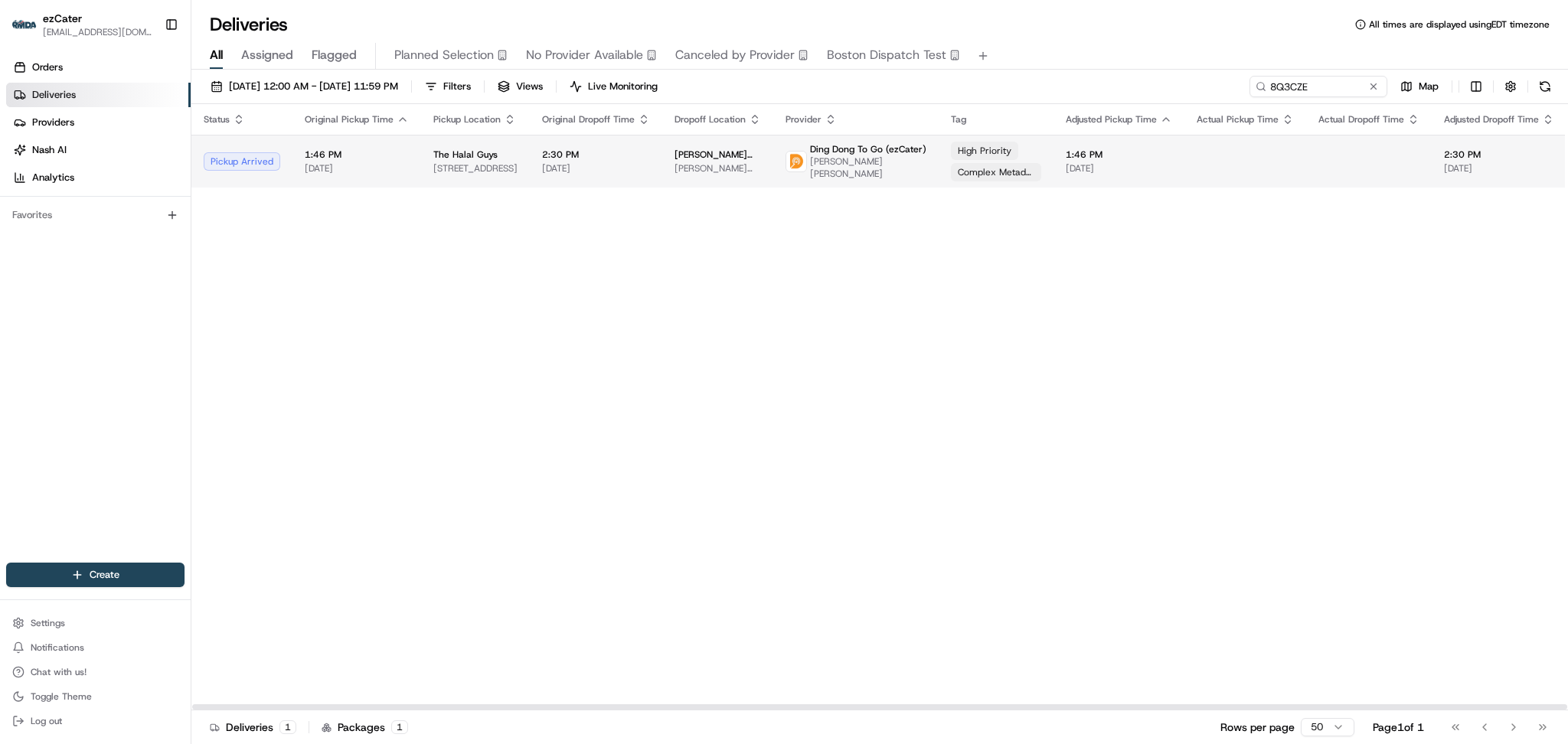
click at [634, 148] on span "2:30 PM" at bounding box center [596, 154] width 108 height 13
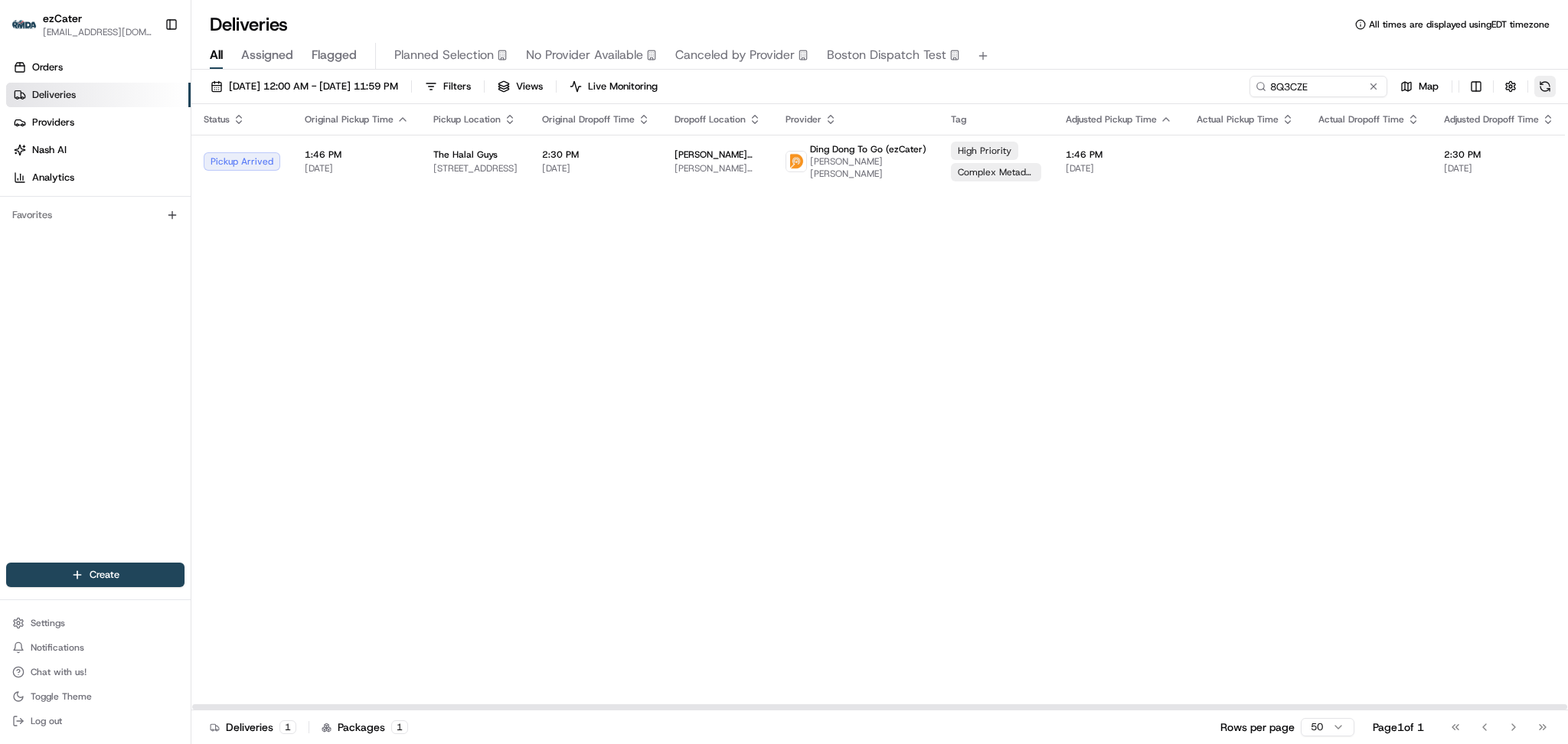
click at [1534, 89] on button at bounding box center [1545, 87] width 21 height 21
drag, startPoint x: 1454, startPoint y: 314, endPoint x: 1380, endPoint y: 121, distance: 206.7
click at [1456, 306] on div "Status Original Pickup Time Pickup Location Original Dropoff Time Dropoff Locat…" at bounding box center [995, 407] width 1607 height 606
drag, startPoint x: 1329, startPoint y: 81, endPoint x: 974, endPoint y: 78, distance: 355.0
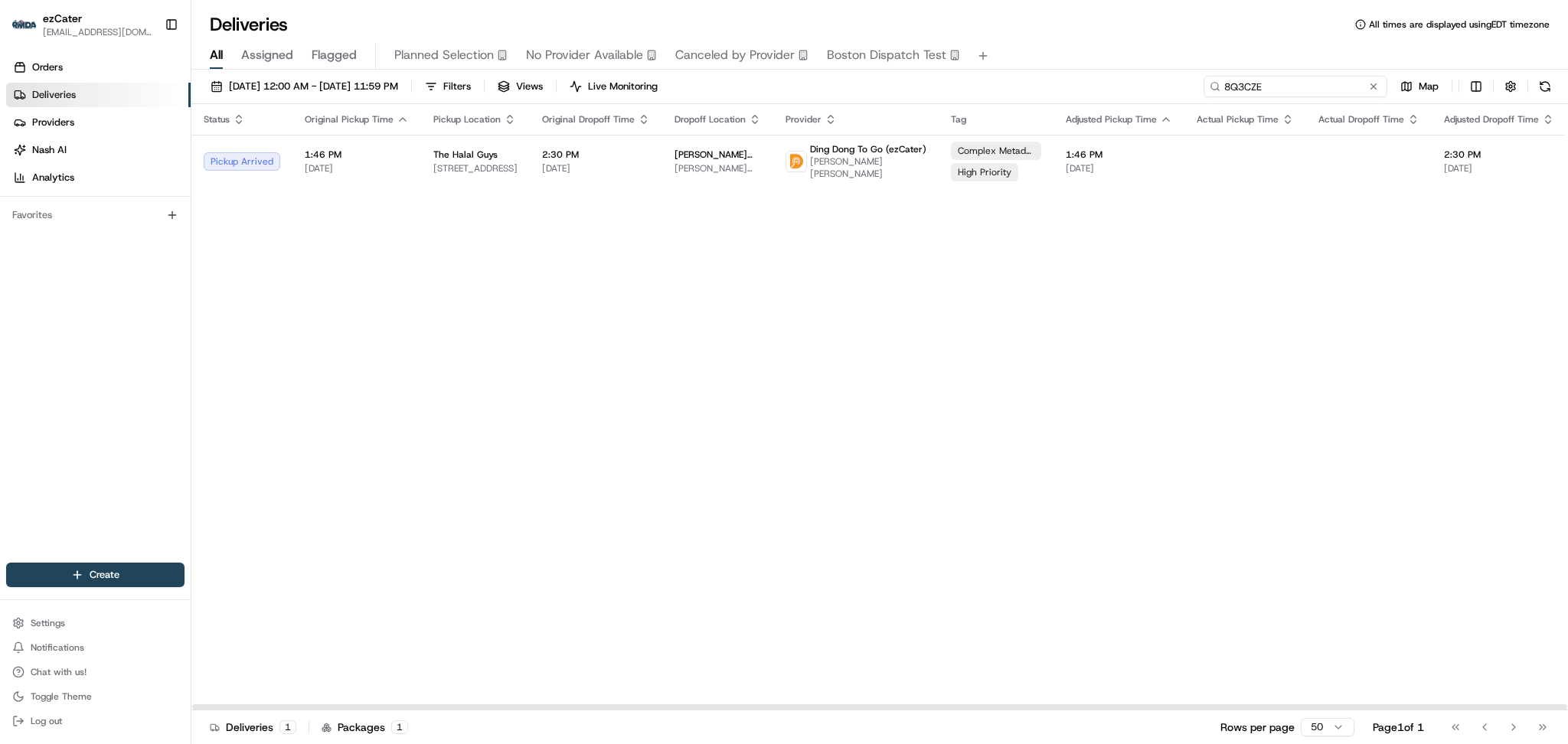
click at [984, 81] on div "08/18/2025 12:00 AM - 08/25/2025 11:59 PM Filters Views Live Monitoring 8Q3CZE …" at bounding box center [880, 90] width 1376 height 28
paste input "J834E9"
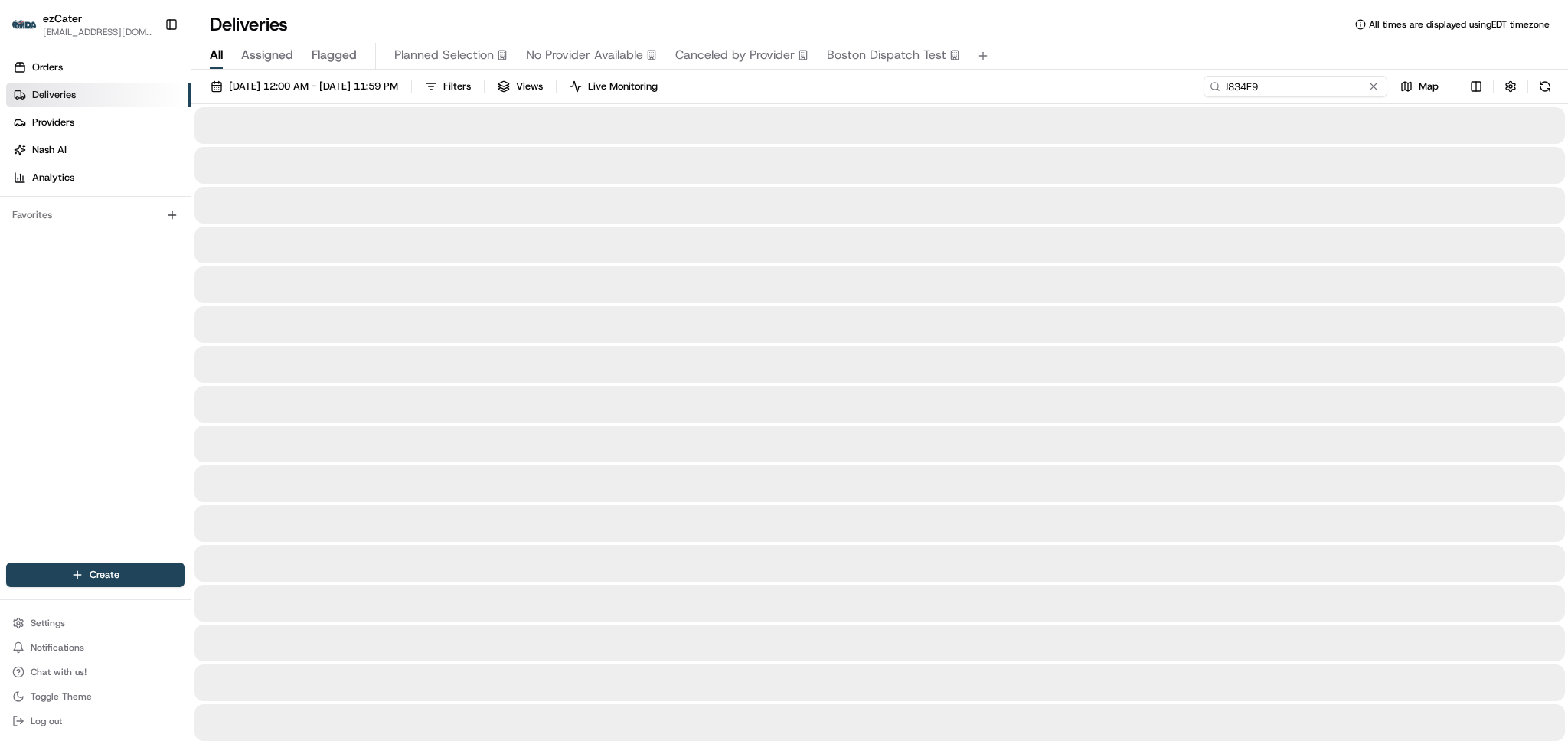
click at [1327, 83] on input "J834E9" at bounding box center [1295, 87] width 184 height 21
drag, startPoint x: 1321, startPoint y: 87, endPoint x: 1144, endPoint y: 88, distance: 177.0
click at [1144, 88] on div "08/18/2025 12:00 AM - 08/25/2025 11:59 PM Filters Views Live Monitoring J834E9 …" at bounding box center [880, 90] width 1376 height 28
click at [1303, 280] on div at bounding box center [880, 284] width 1370 height 37
click at [1316, 93] on input "J834E9" at bounding box center [1295, 87] width 184 height 21
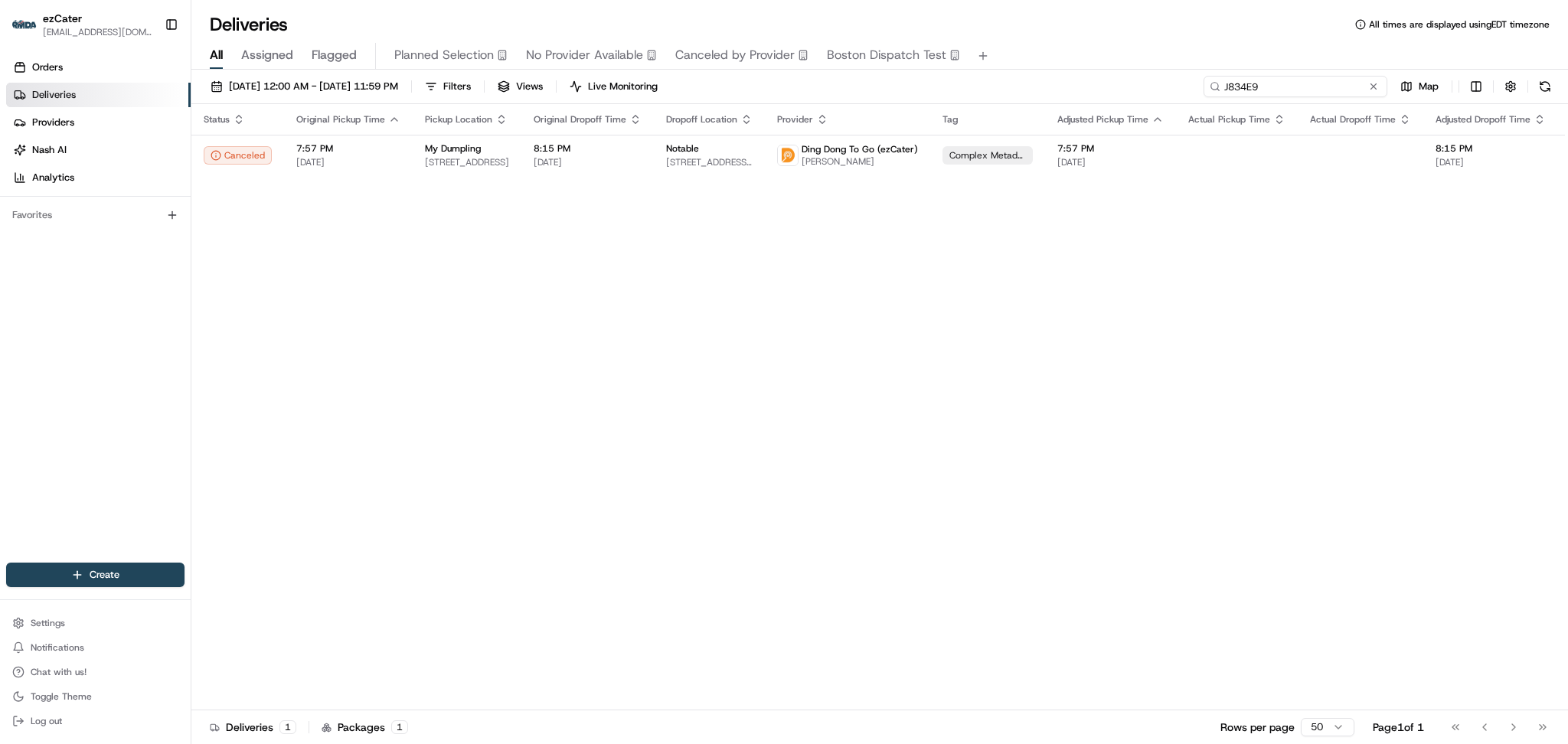
drag, startPoint x: 1334, startPoint y: 86, endPoint x: 1174, endPoint y: 86, distance: 160.0
click at [1174, 86] on div "08/18/2025 12:00 AM - 08/25/2025 11:59 PM Filters Views Live Monitoring J834E9 …" at bounding box center [880, 90] width 1376 height 28
paste input
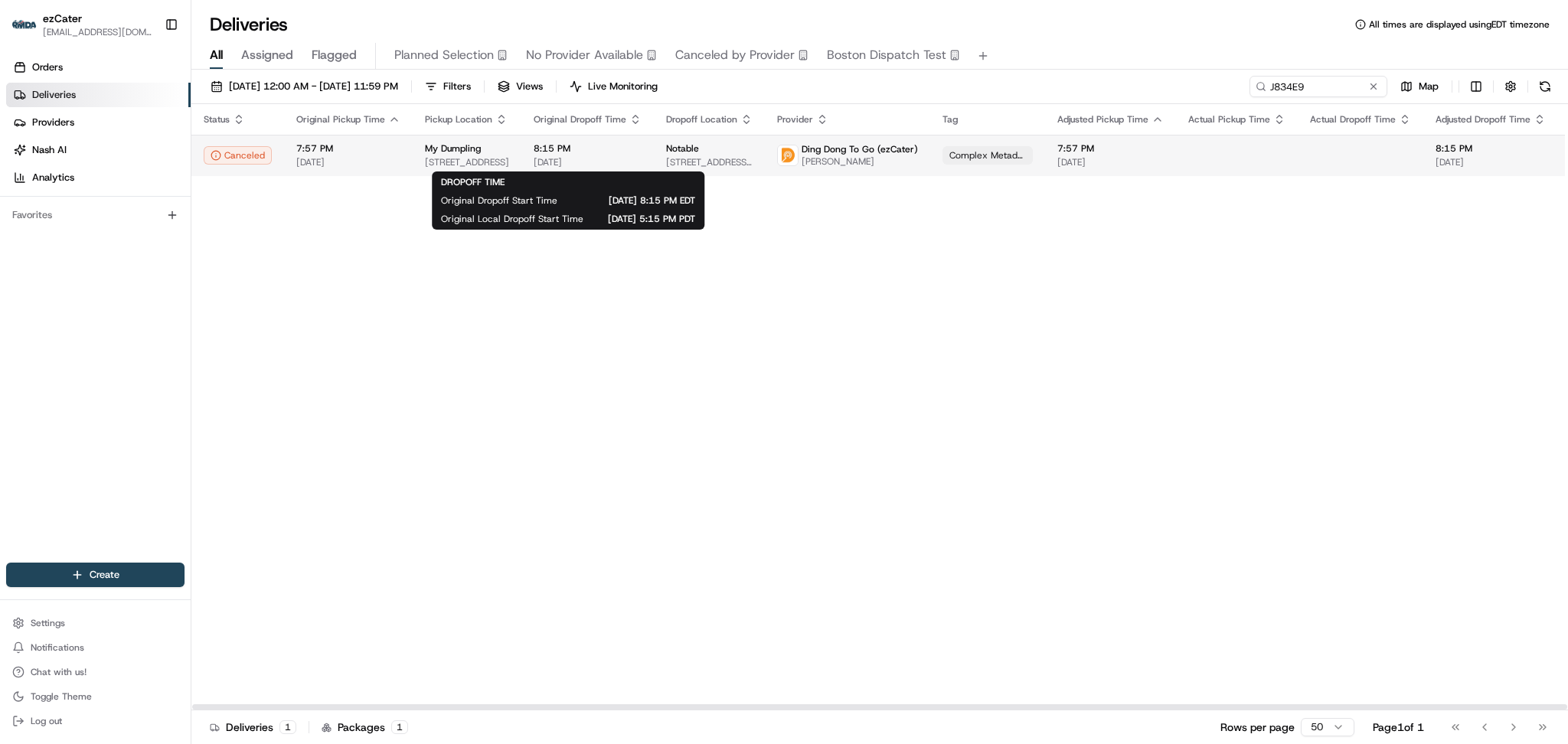
click at [614, 164] on span "08/19/2025" at bounding box center [588, 162] width 108 height 13
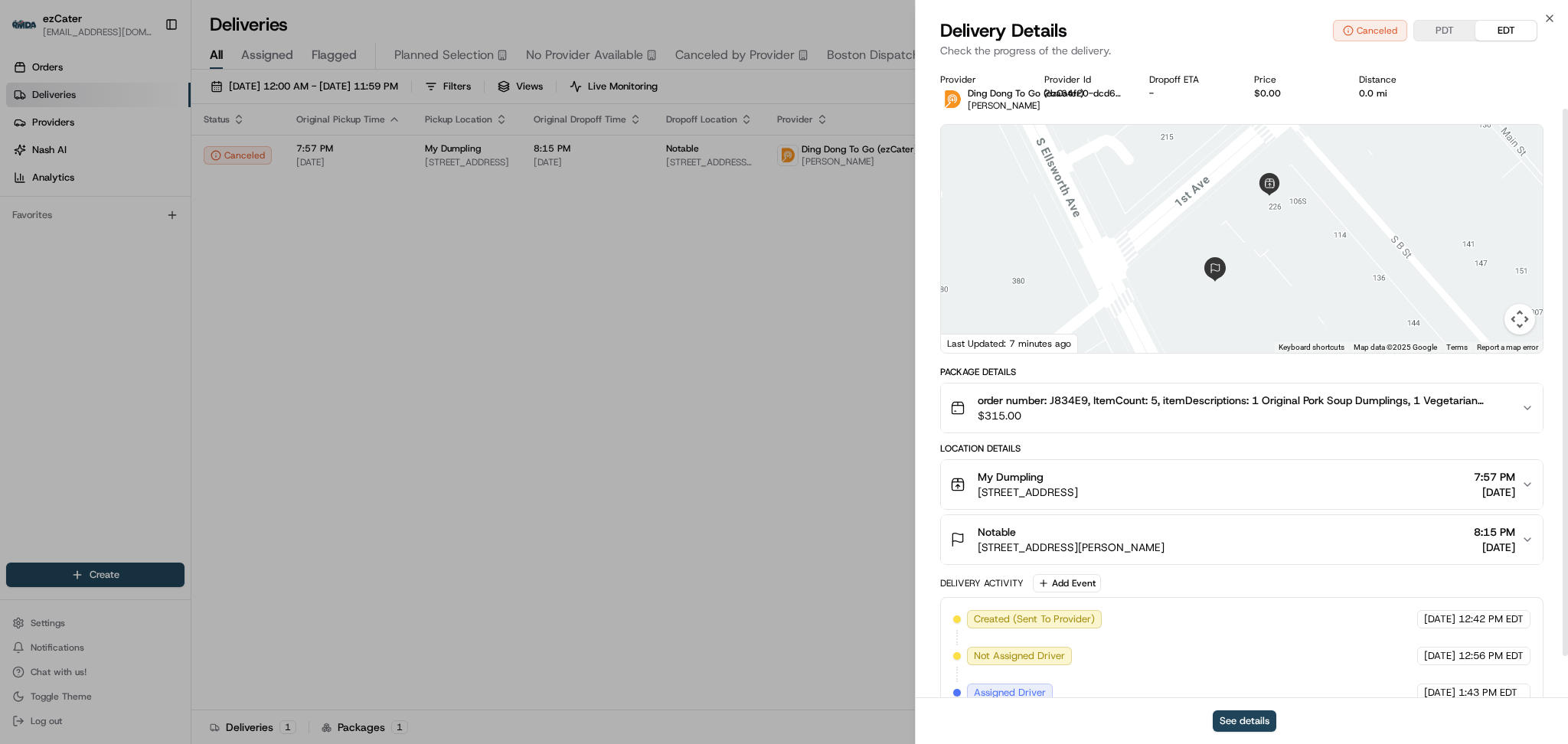
scroll to position [100, 0]
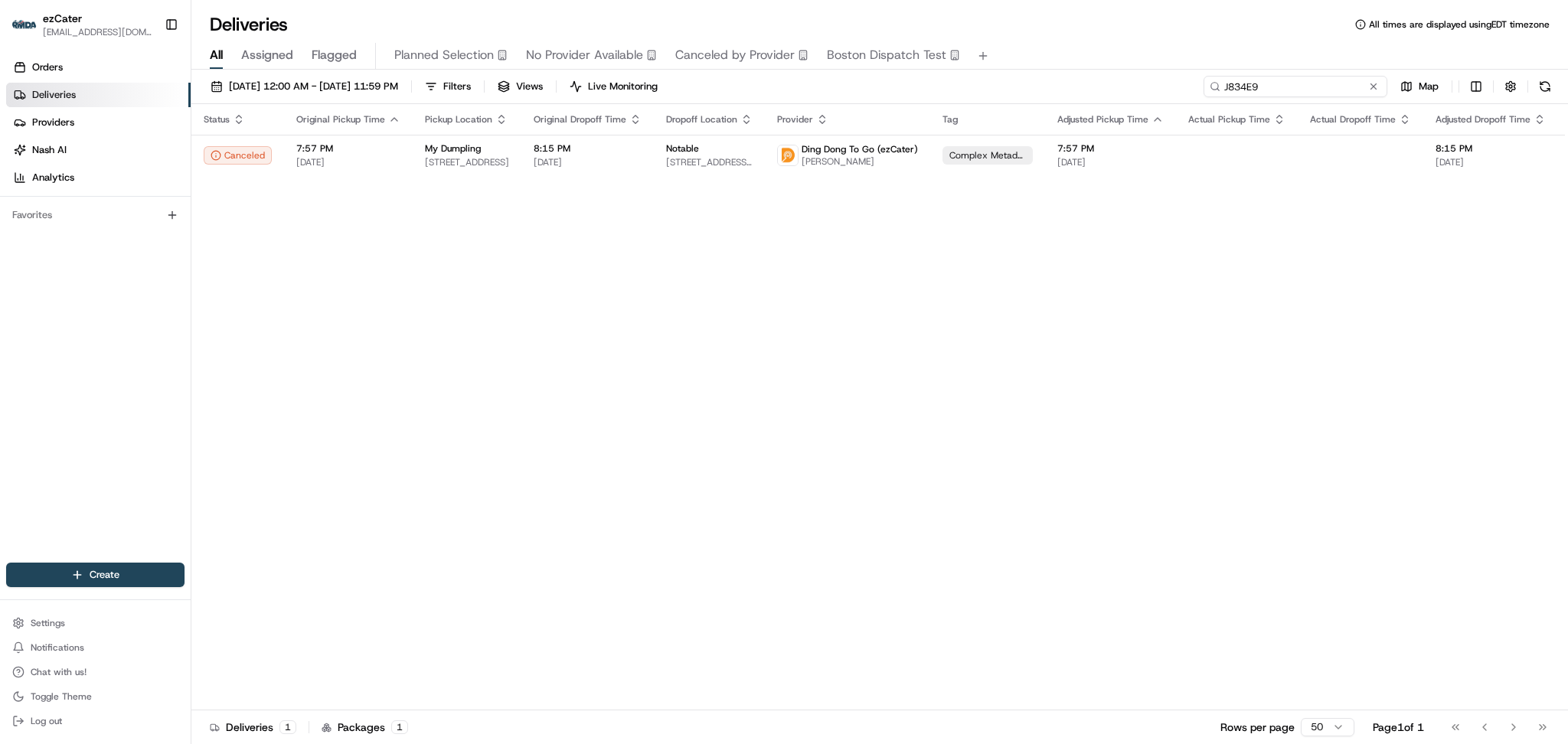
drag, startPoint x: 1308, startPoint y: 88, endPoint x: 1018, endPoint y: 78, distance: 290.2
click at [1018, 78] on div "08/18/2025 12:00 AM - 08/25/2025 11:59 PM Filters Views Live Monitoring J834E9 …" at bounding box center [880, 90] width 1376 height 28
paste input "8Q3CZE"
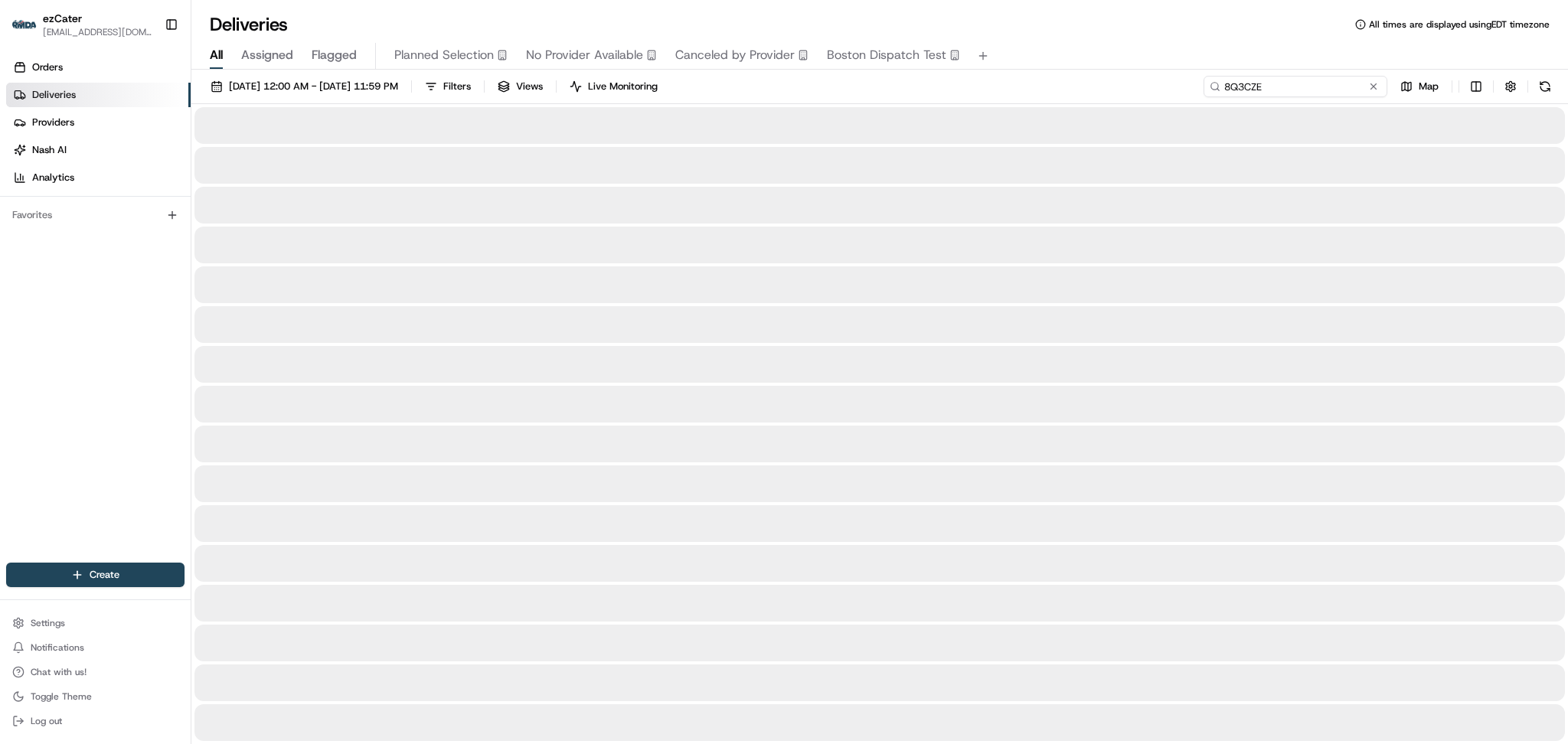
type input "8Q3CZE"
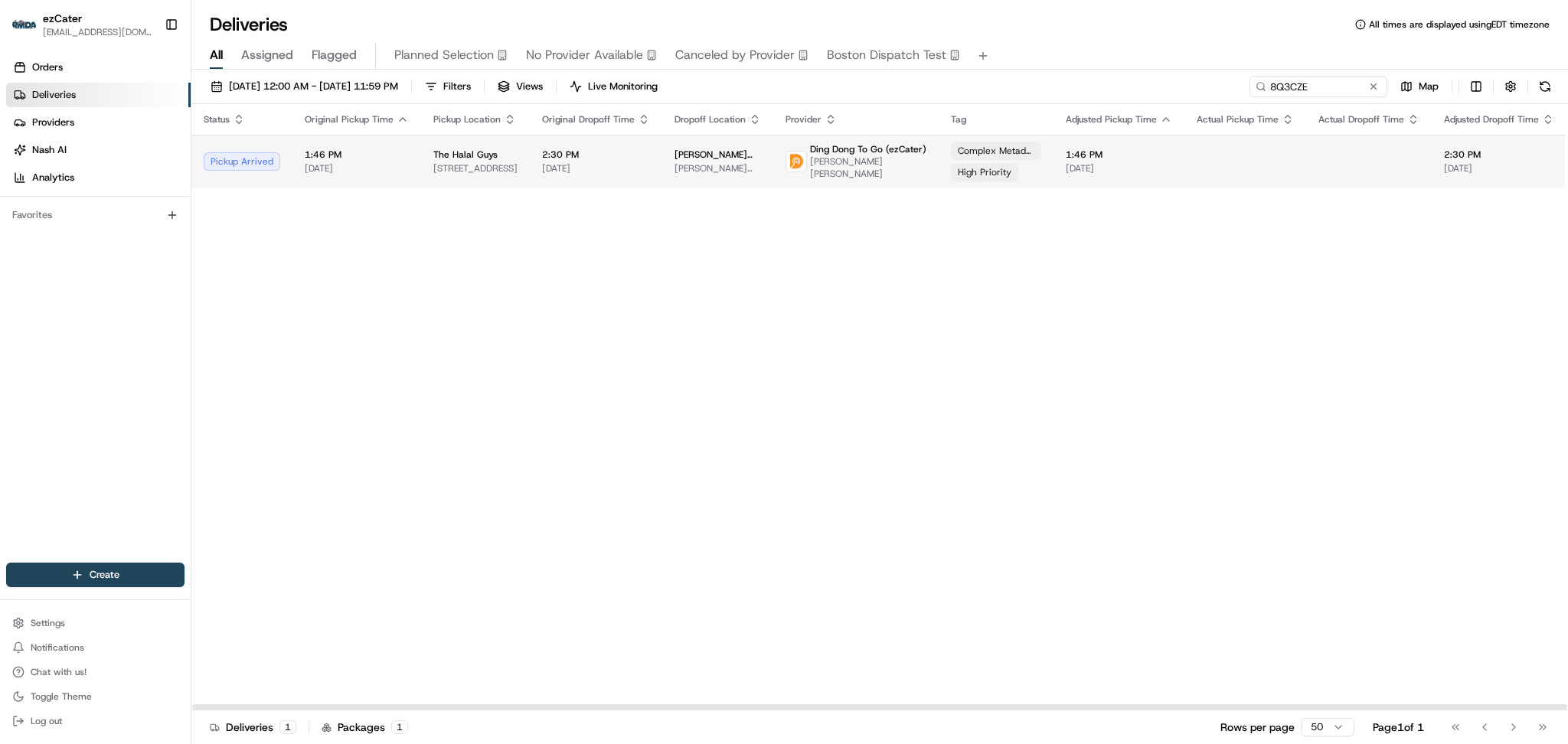
click at [546, 138] on td "2:30 PM 08/18/2025" at bounding box center [596, 161] width 132 height 53
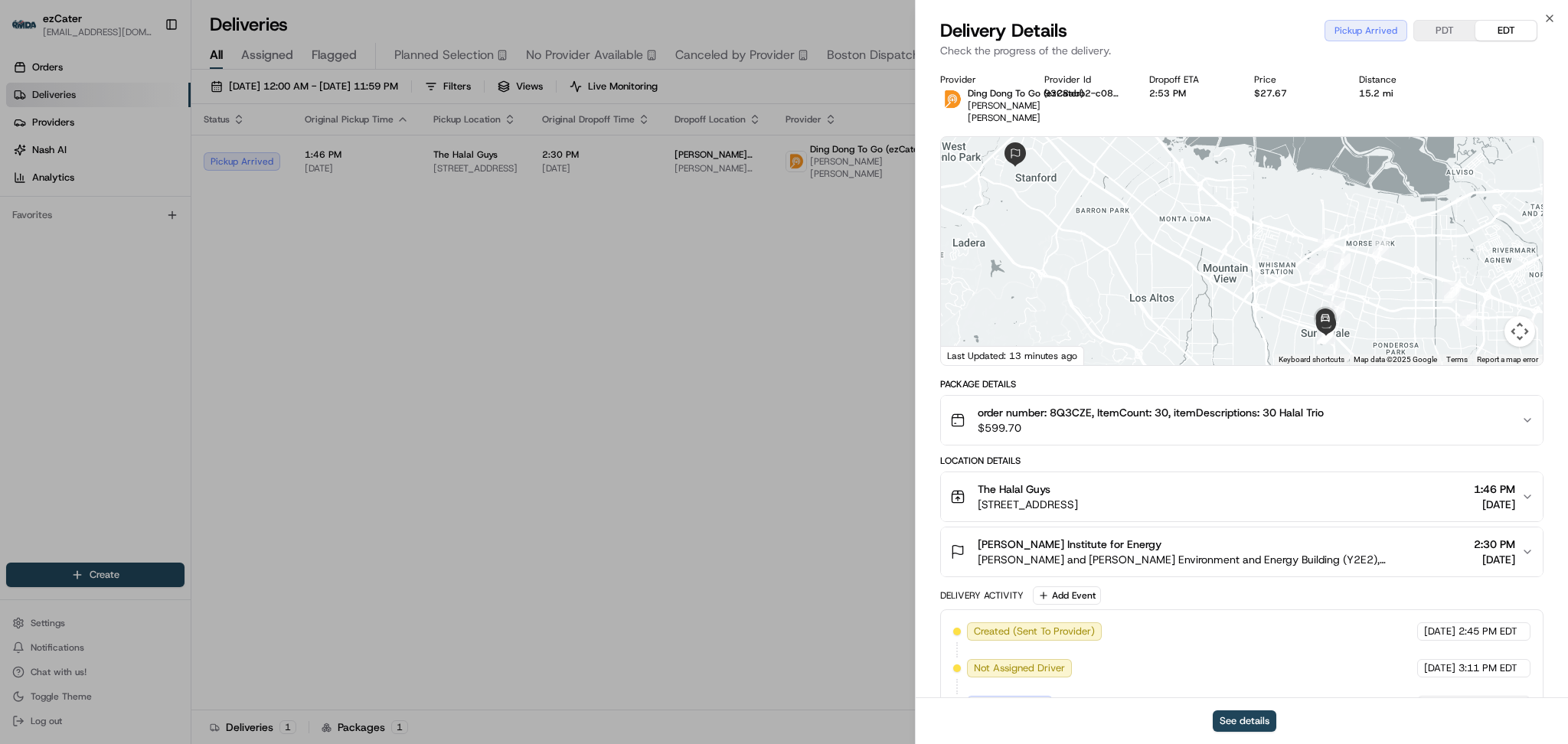
scroll to position [173, 0]
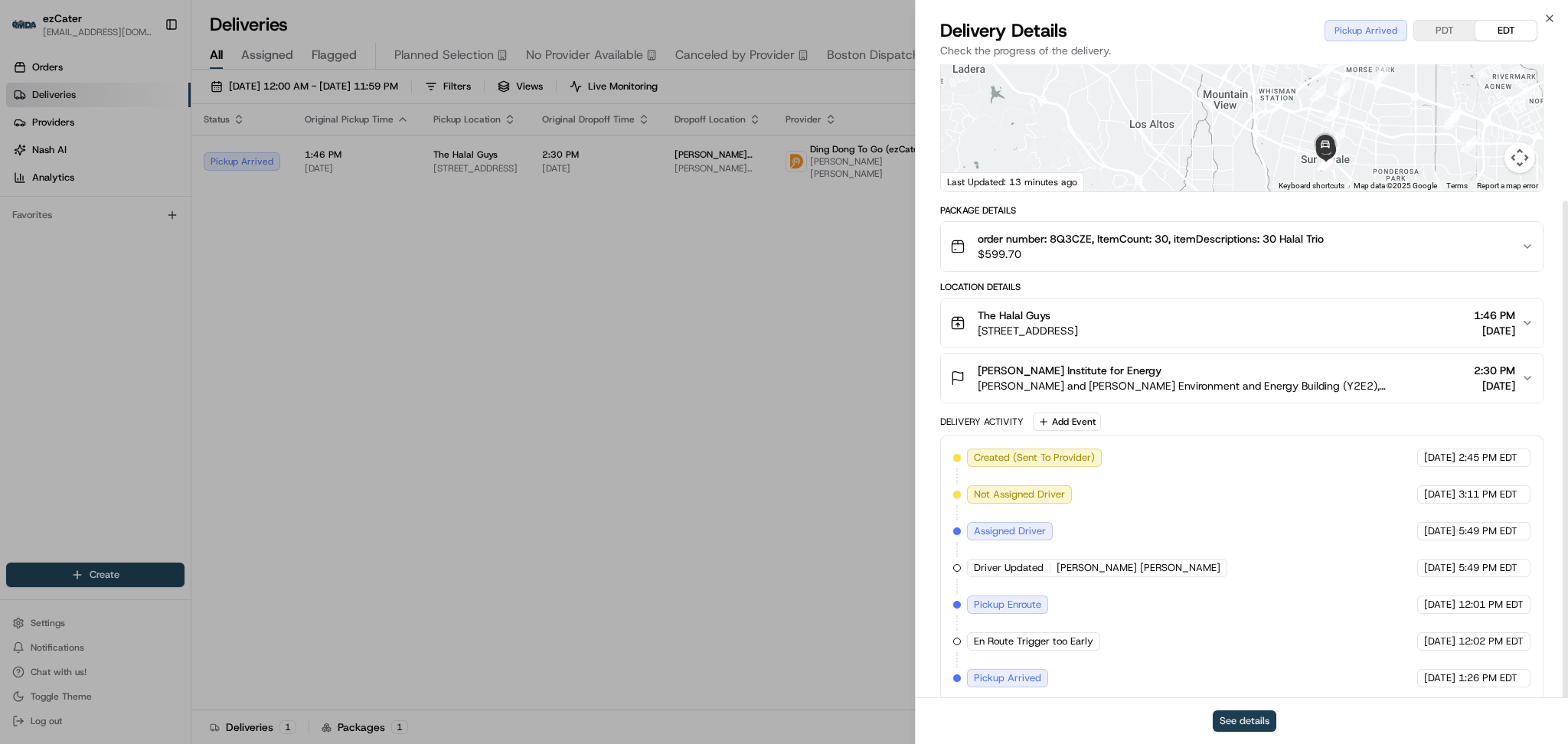
click at [1266, 714] on button "See details" at bounding box center [1244, 721] width 64 height 21
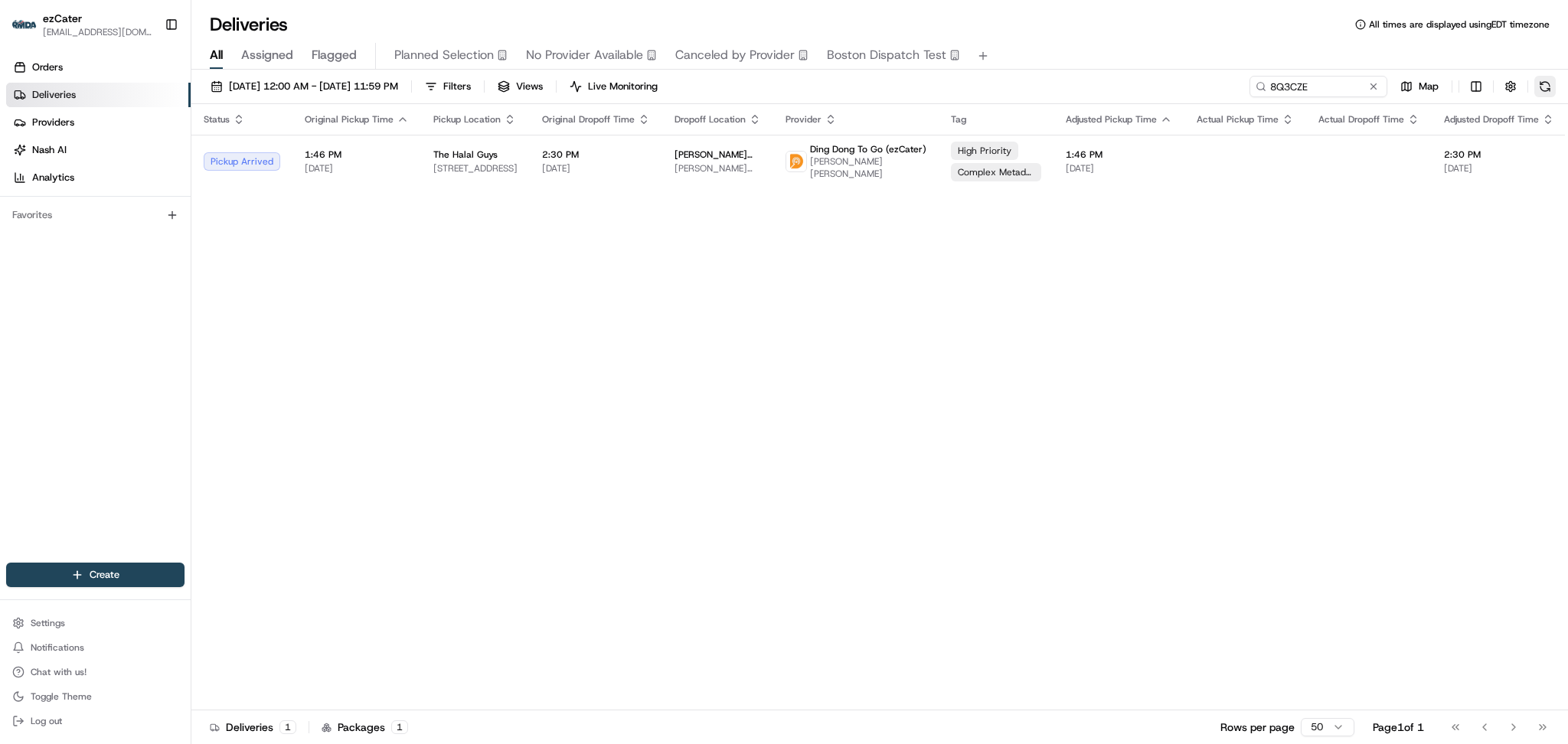
click at [1545, 90] on button at bounding box center [1545, 87] width 21 height 21
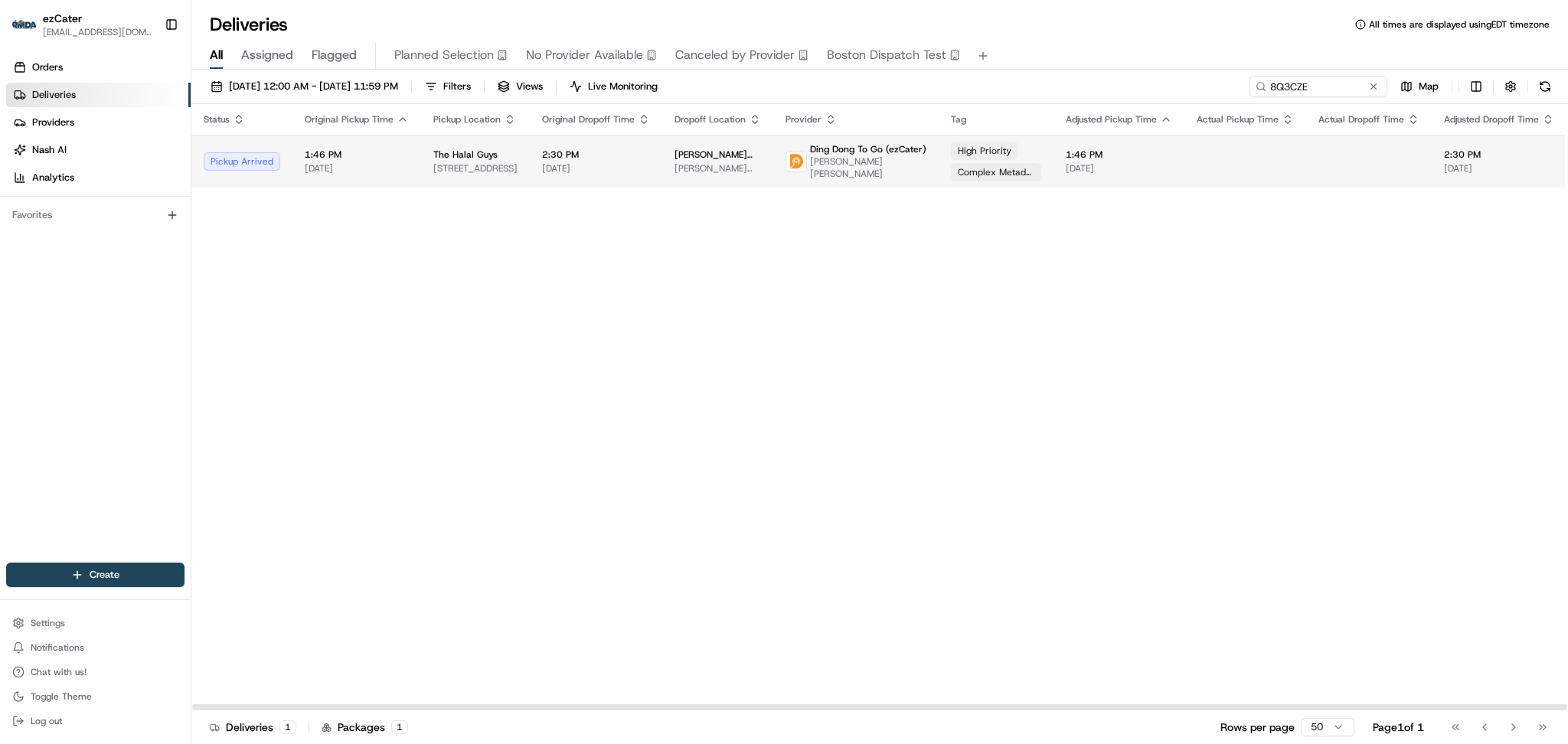
click at [742, 148] on span "Precourt Institute for Energy" at bounding box center [718, 154] width 87 height 13
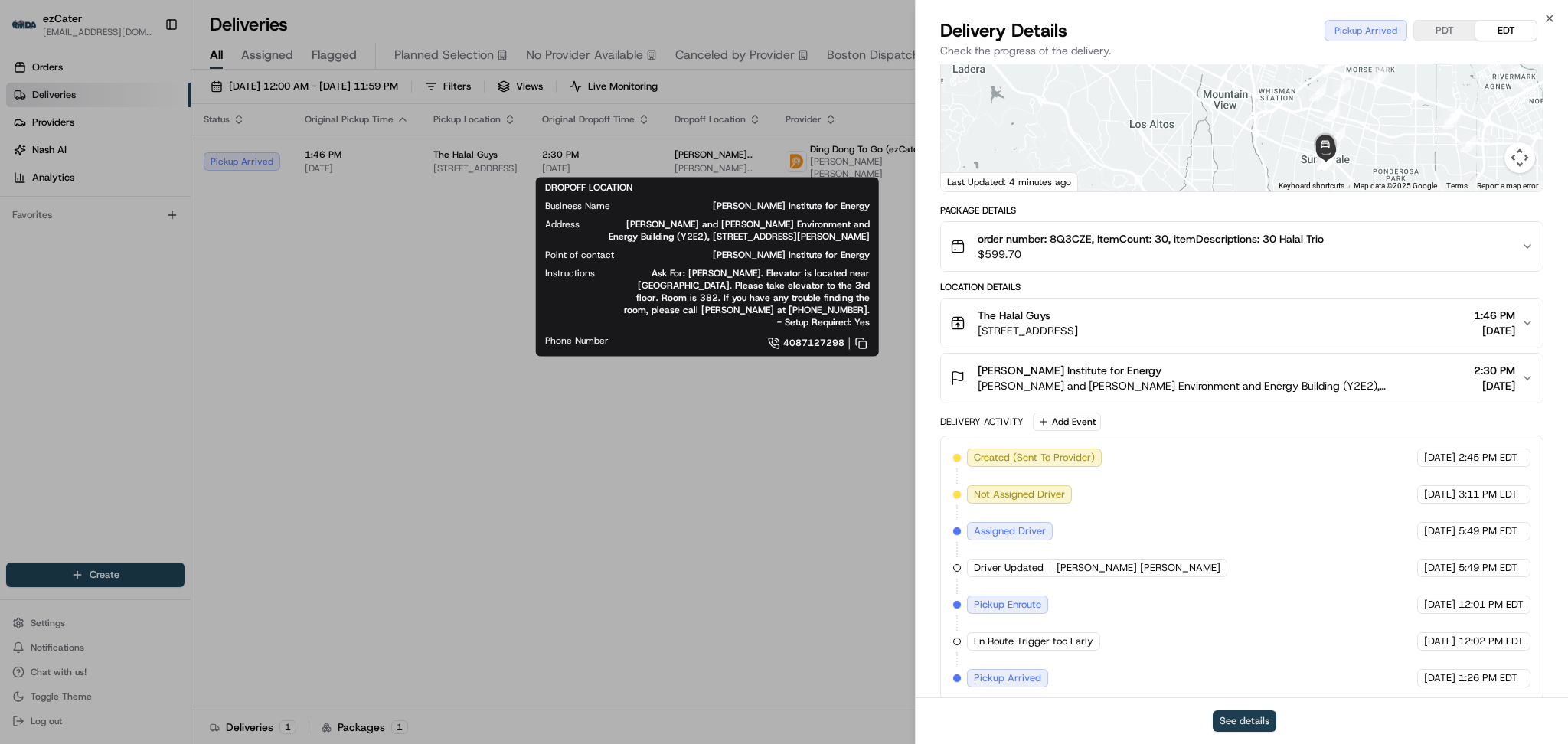
click at [1249, 720] on button "See details" at bounding box center [1244, 721] width 64 height 21
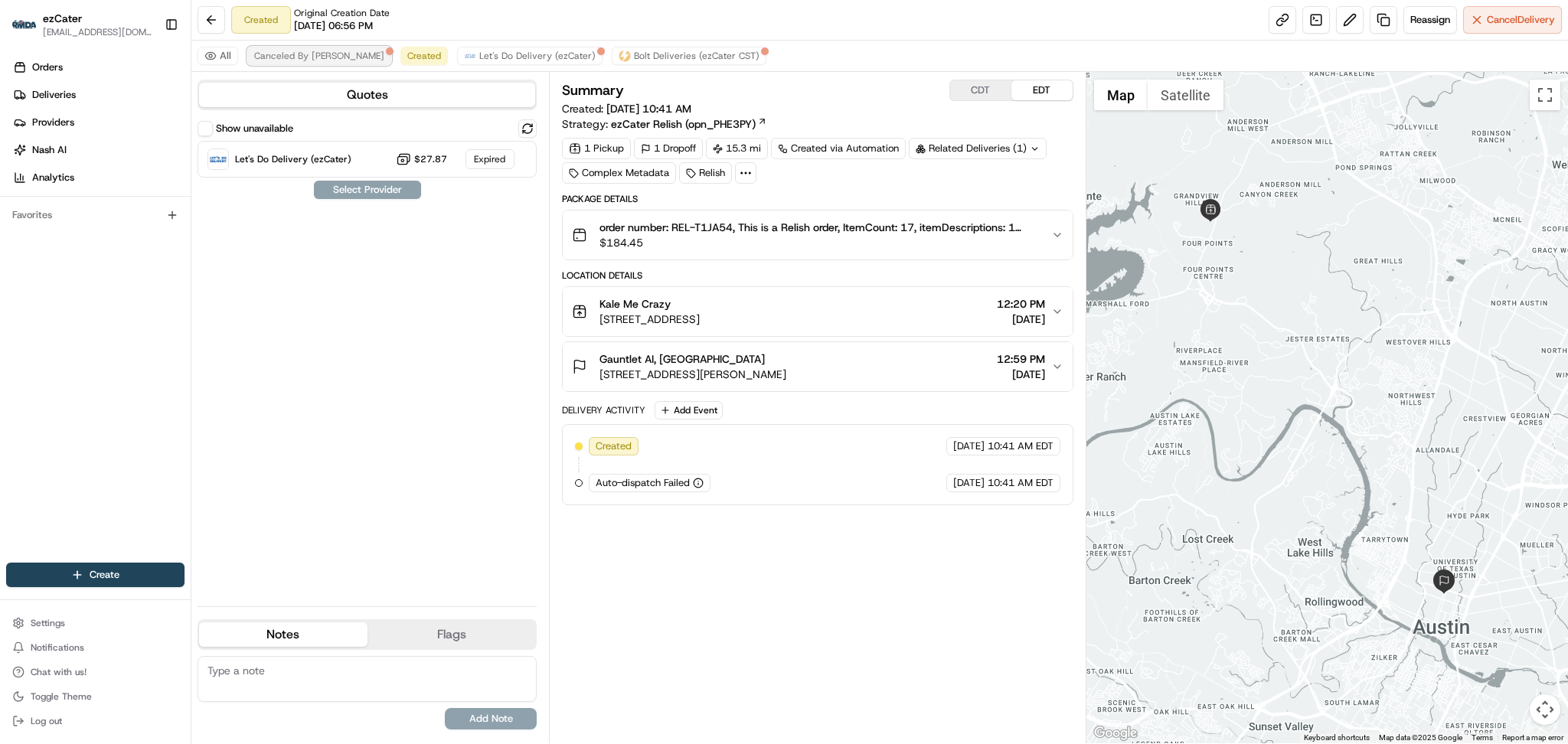
click at [306, 55] on span "Canceled By [PERSON_NAME]" at bounding box center [319, 56] width 130 height 13
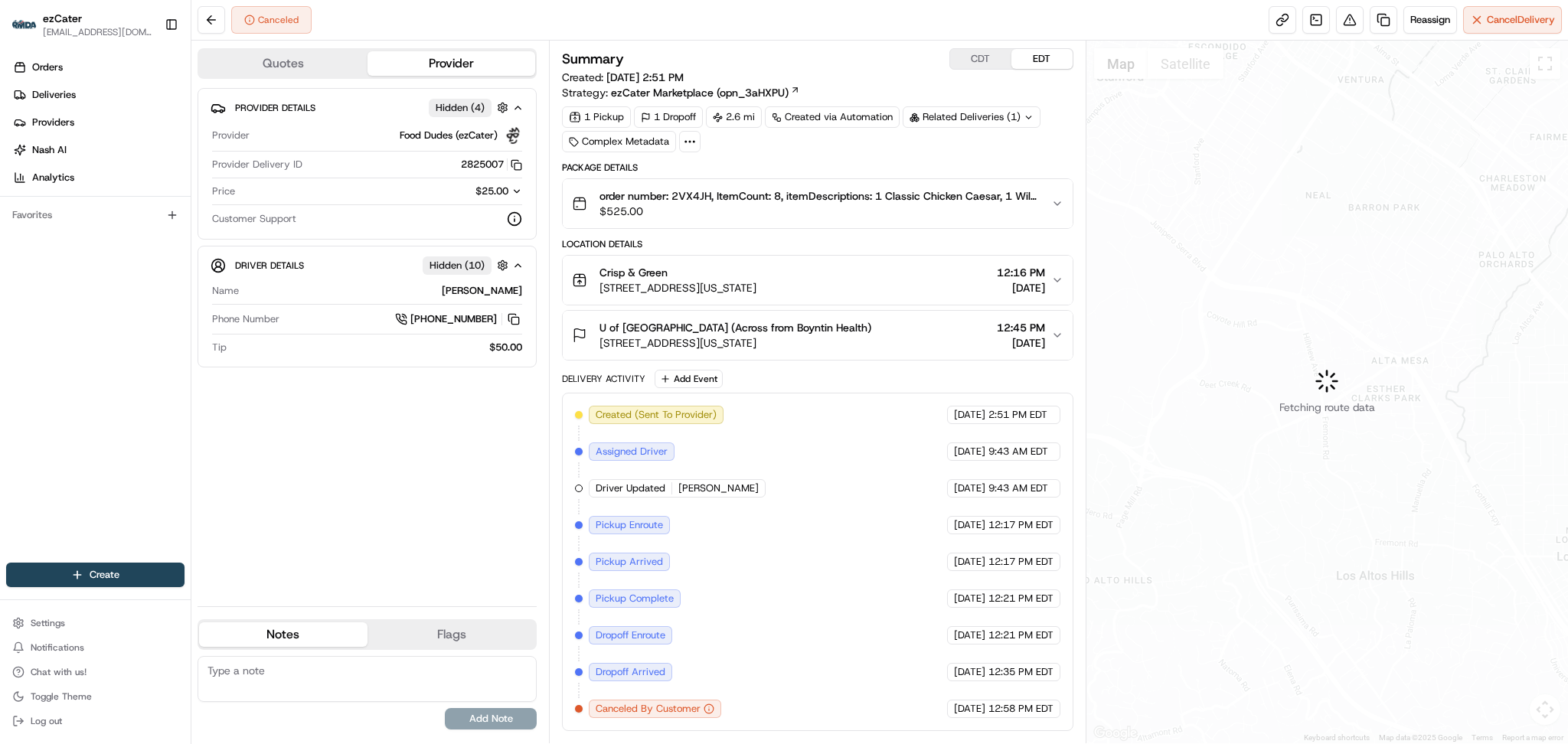
click at [512, 190] on icon "button" at bounding box center [517, 191] width 11 height 11
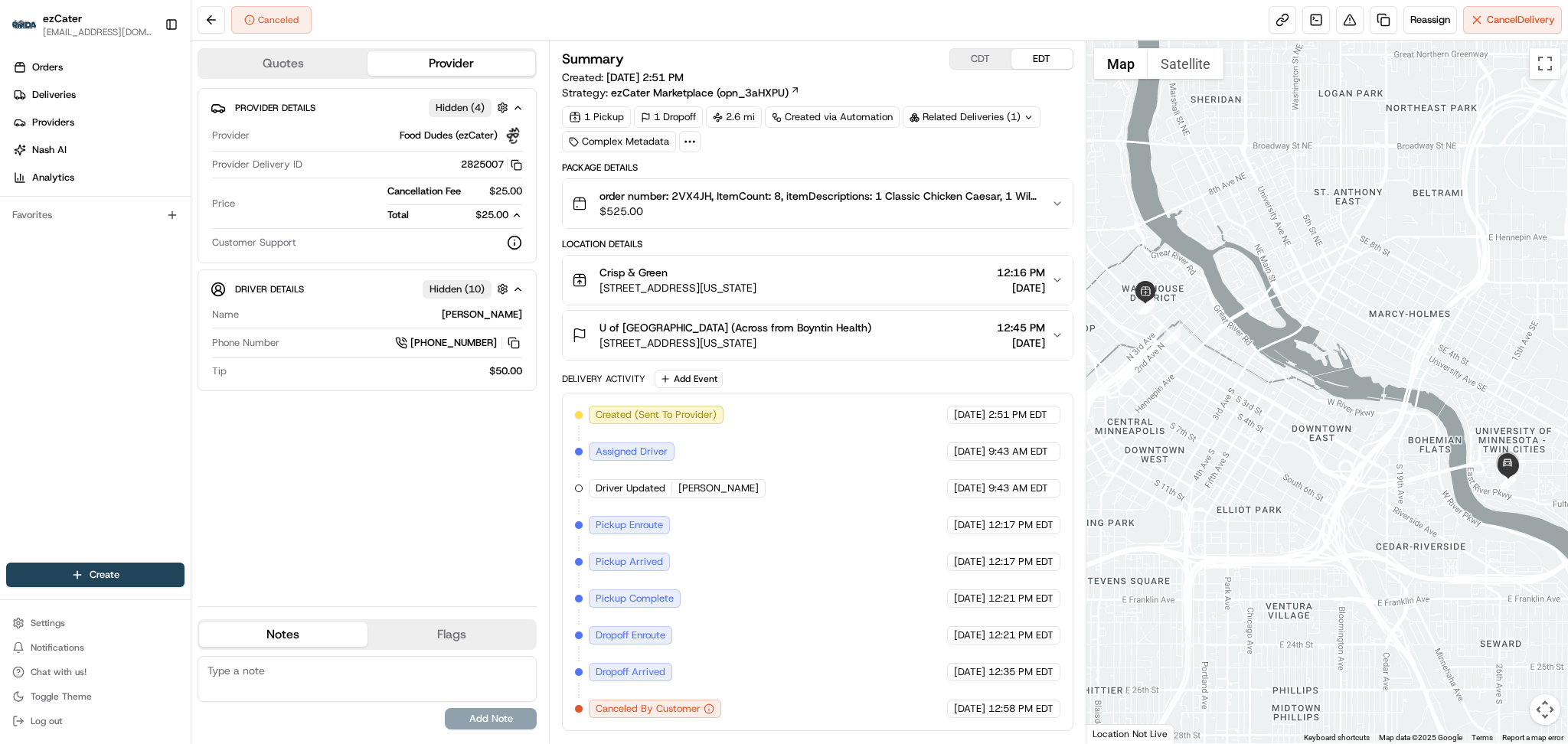
click at [280, 477] on div "Provider Details Hidden ( 4 ) Provider Food Dudes (ezCater) Provider Delivery I…" at bounding box center [367, 340] width 339 height 506
click at [394, 490] on div "Provider Details Hidden ( 4 ) Provider Food Dudes (ezCater) Provider Delivery I…" at bounding box center [367, 340] width 339 height 506
click at [314, 463] on div "Provider Details Hidden ( 4 ) Provider Food Dudes (ezCater) Provider Delivery I…" at bounding box center [367, 340] width 339 height 506
click at [430, 522] on div "Provider Details Hidden ( 4 ) Provider Food Dudes (ezCater) Provider Delivery I…" at bounding box center [367, 340] width 339 height 506
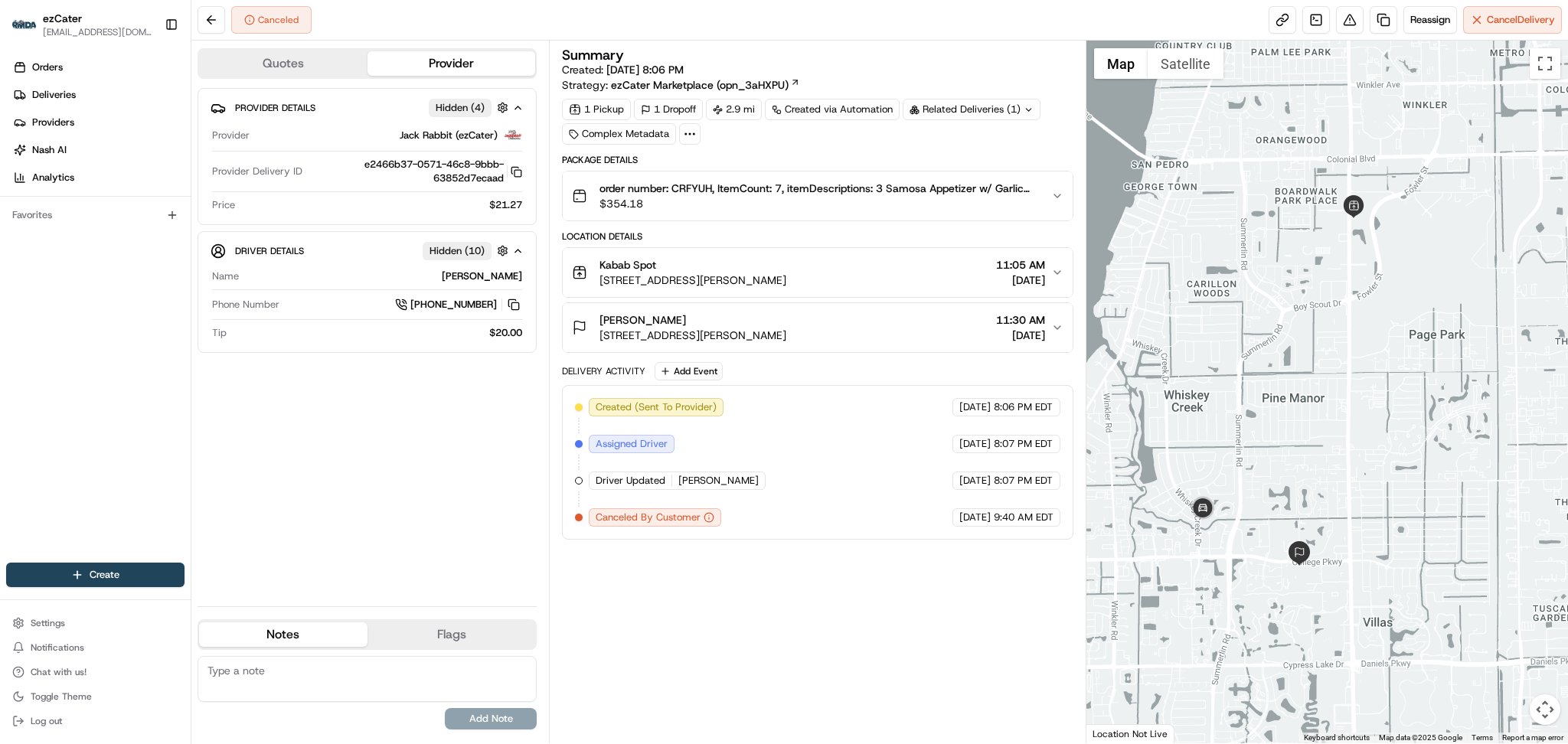
click at [412, 490] on div "Provider Details Hidden ( 4 ) Provider Jack Rabbit (ezCater) Provider Delivery …" at bounding box center [367, 340] width 339 height 506
click at [468, 383] on div "Provider Details Hidden ( 4 ) Provider Jack Rabbit (ezCater) Provider Delivery …" at bounding box center [367, 340] width 339 height 506
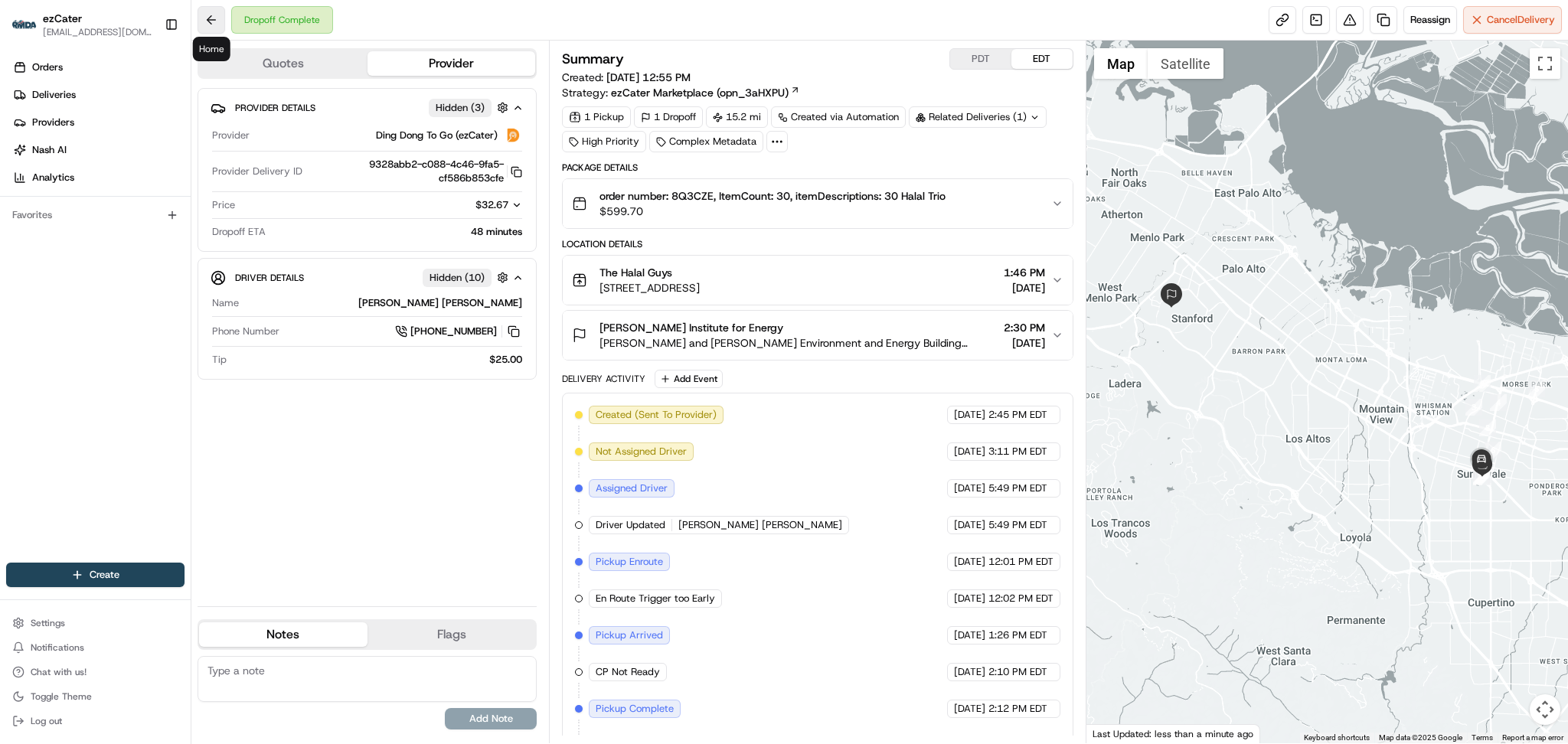
click at [202, 18] on button at bounding box center [211, 19] width 28 height 28
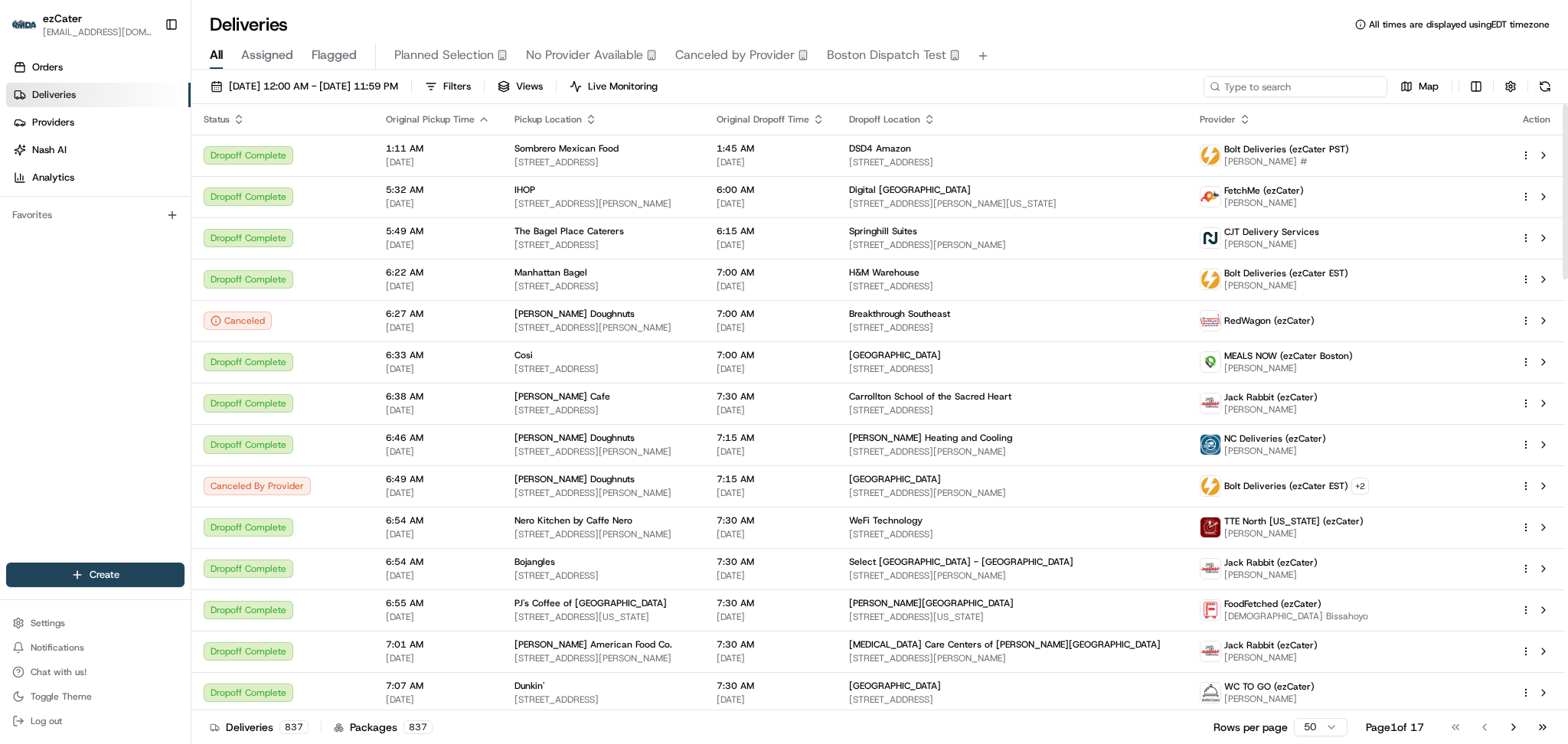
click at [1318, 90] on input at bounding box center [1295, 87] width 184 height 21
paste input "622KGJ"
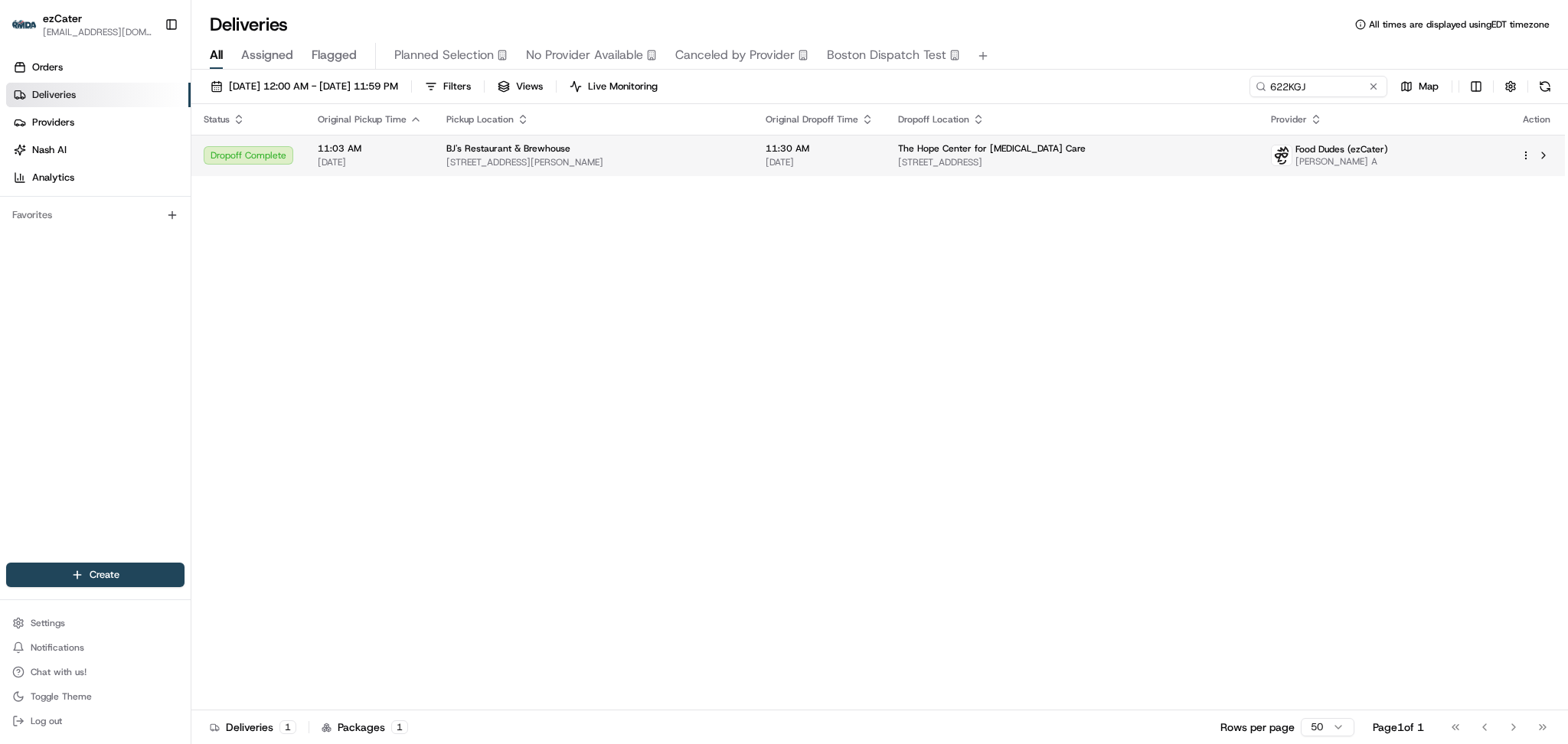
click at [690, 151] on div "BJ's Restaurant & Brewhouse" at bounding box center [594, 148] width 295 height 13
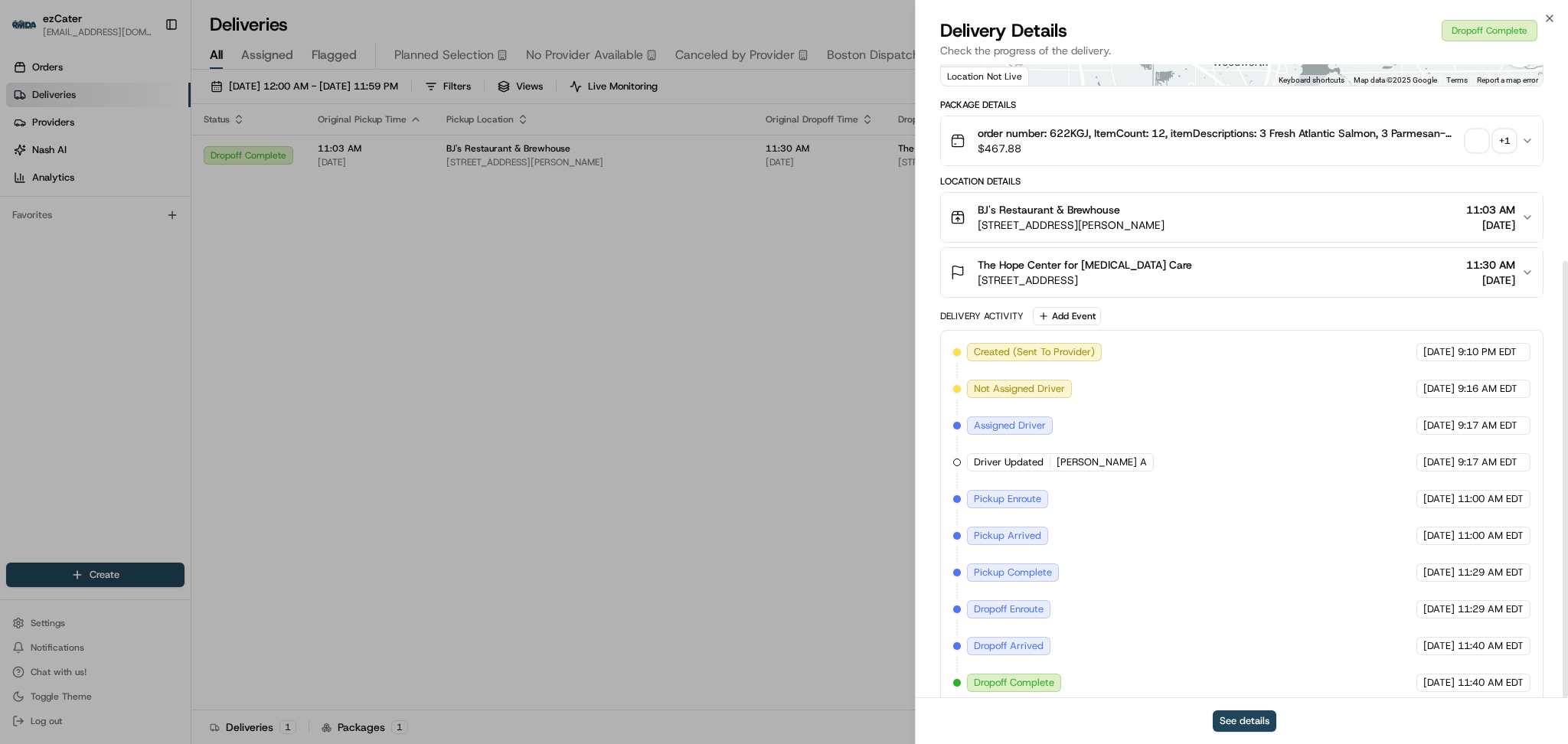
scroll to position [284, 0]
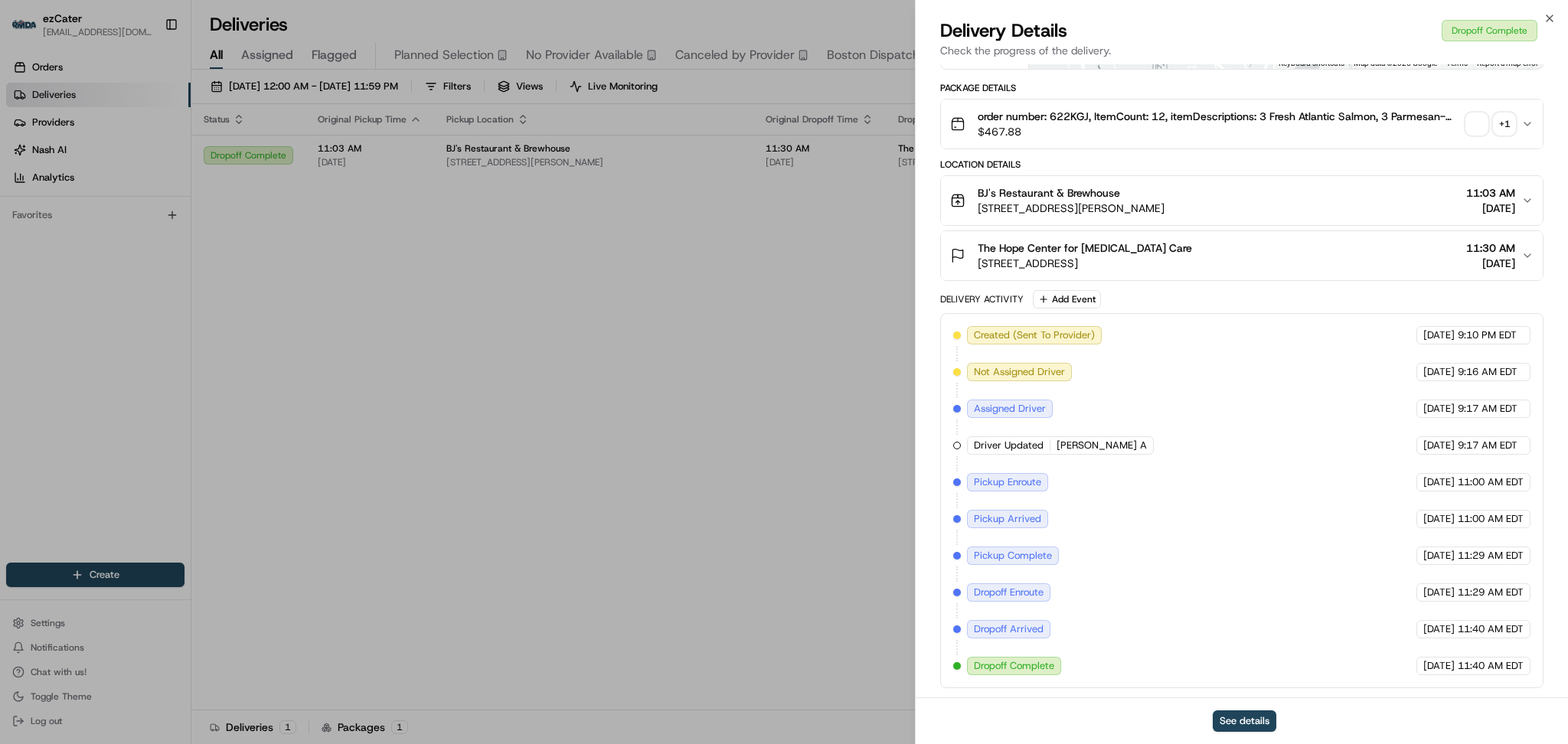
drag, startPoint x: 583, startPoint y: 336, endPoint x: 481, endPoint y: 101, distance: 256.2
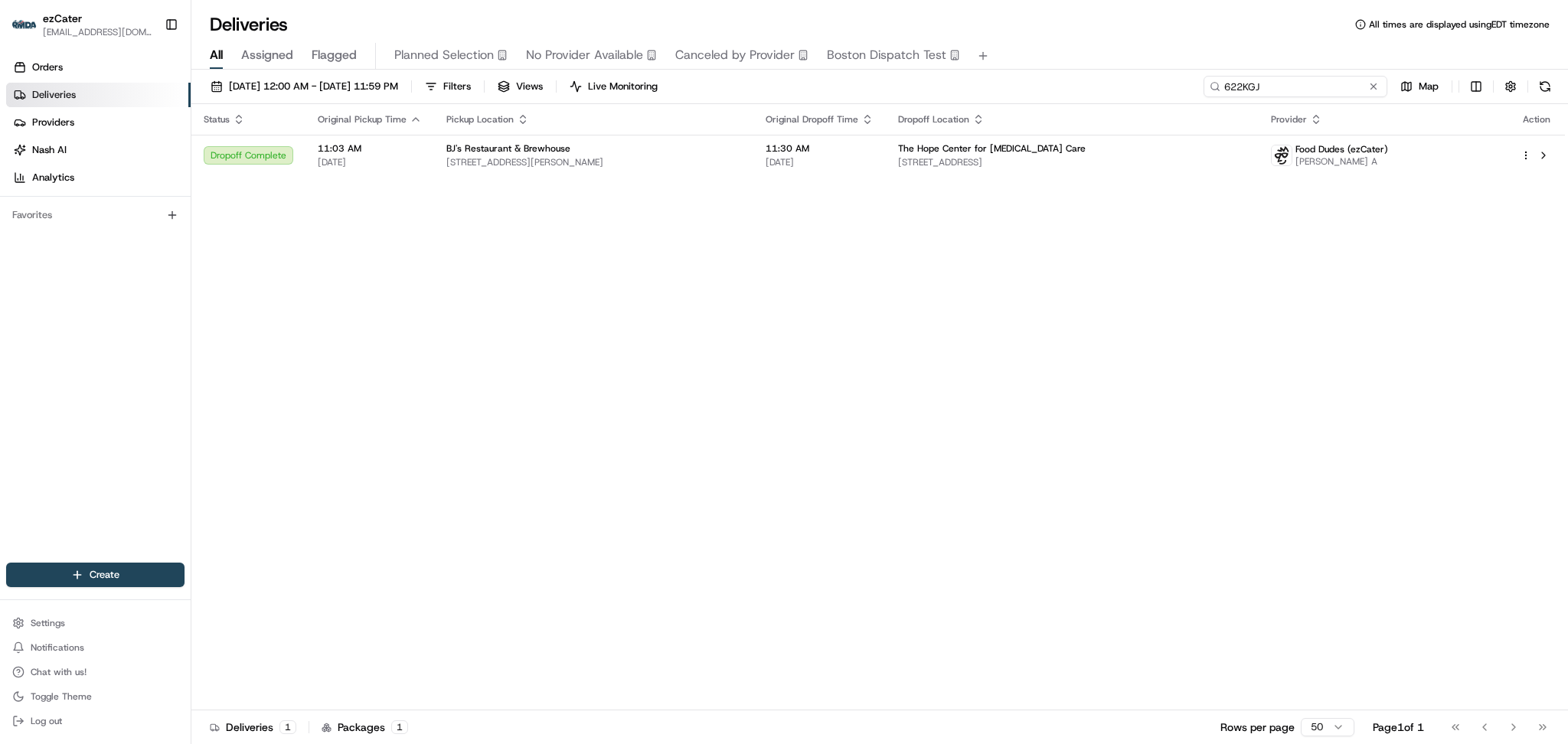
drag, startPoint x: 1321, startPoint y: 80, endPoint x: 917, endPoint y: 70, distance: 404.1
click at [917, 70] on div "08/18/2025 12:00 AM - 08/18/2025 11:59 PM Filters Views Live Monitoring 622KGJ …" at bounding box center [880, 408] width 1376 height 678
paste input "TM6744"
click at [331, 196] on div "Status Original Pickup Time Pickup Location Original Dropoff Time Dropoff Locat…" at bounding box center [878, 407] width 1373 height 606
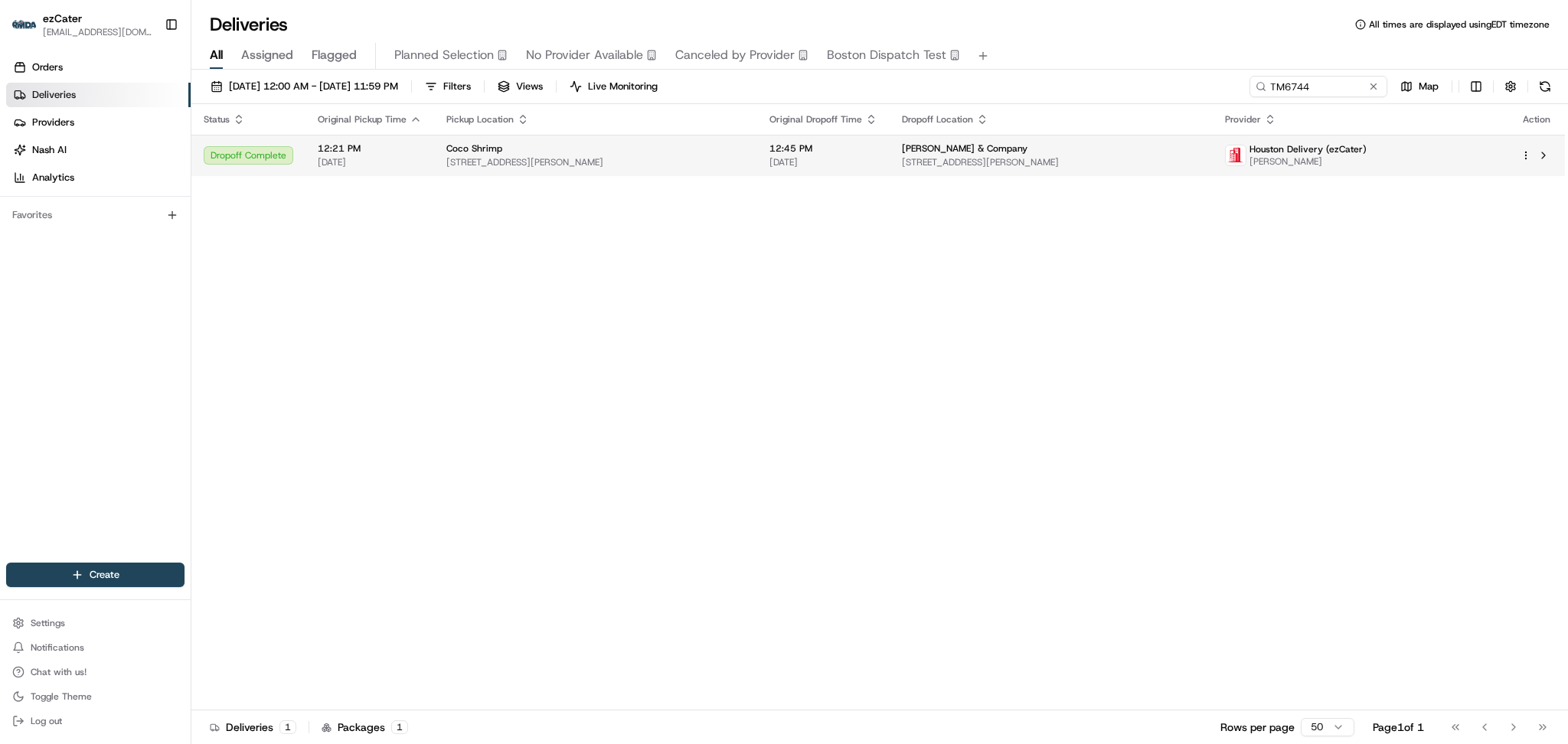
click at [446, 161] on span "318 Bryan Ave, Fort Worth, TX 76104, USA" at bounding box center [596, 162] width 299 height 13
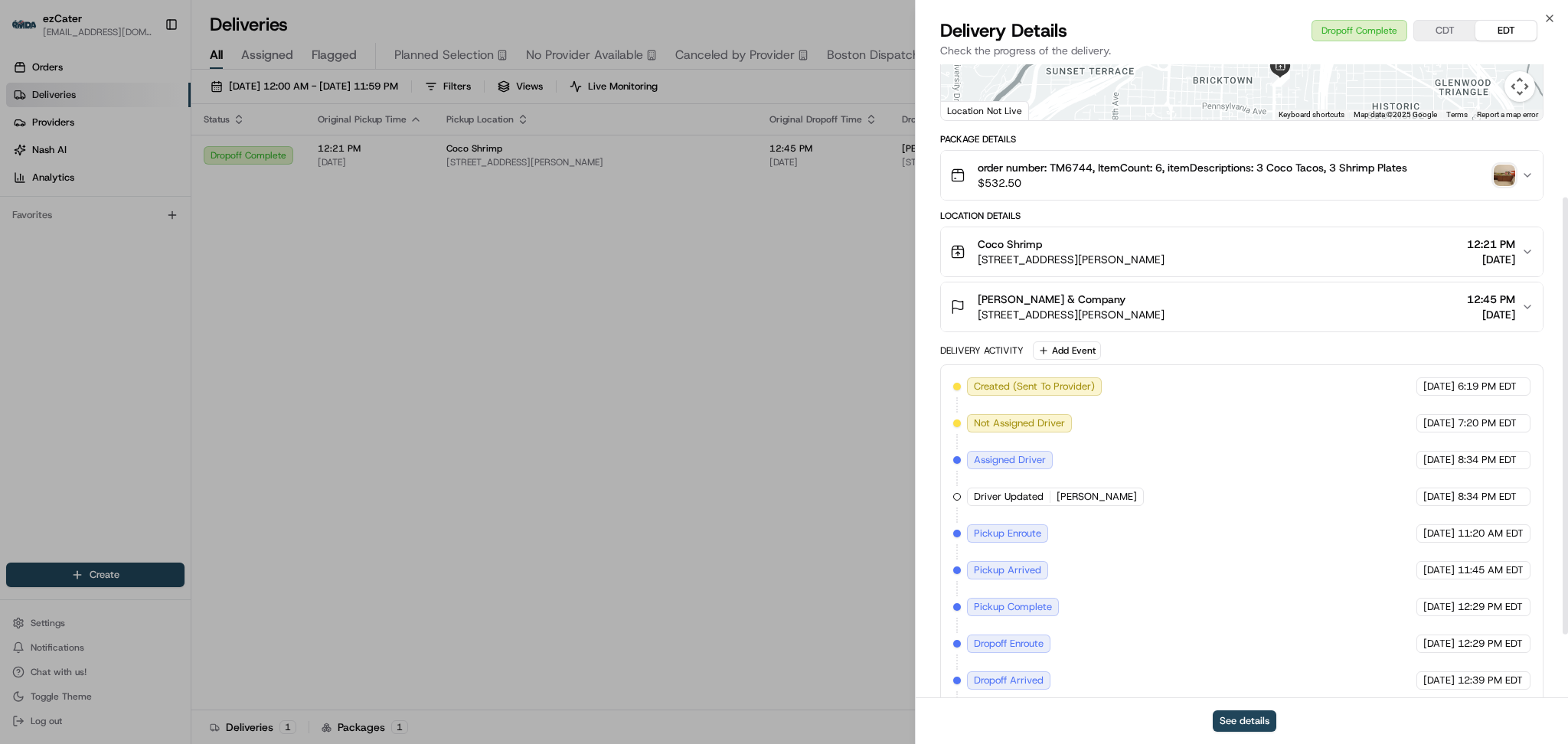
scroll to position [284, 0]
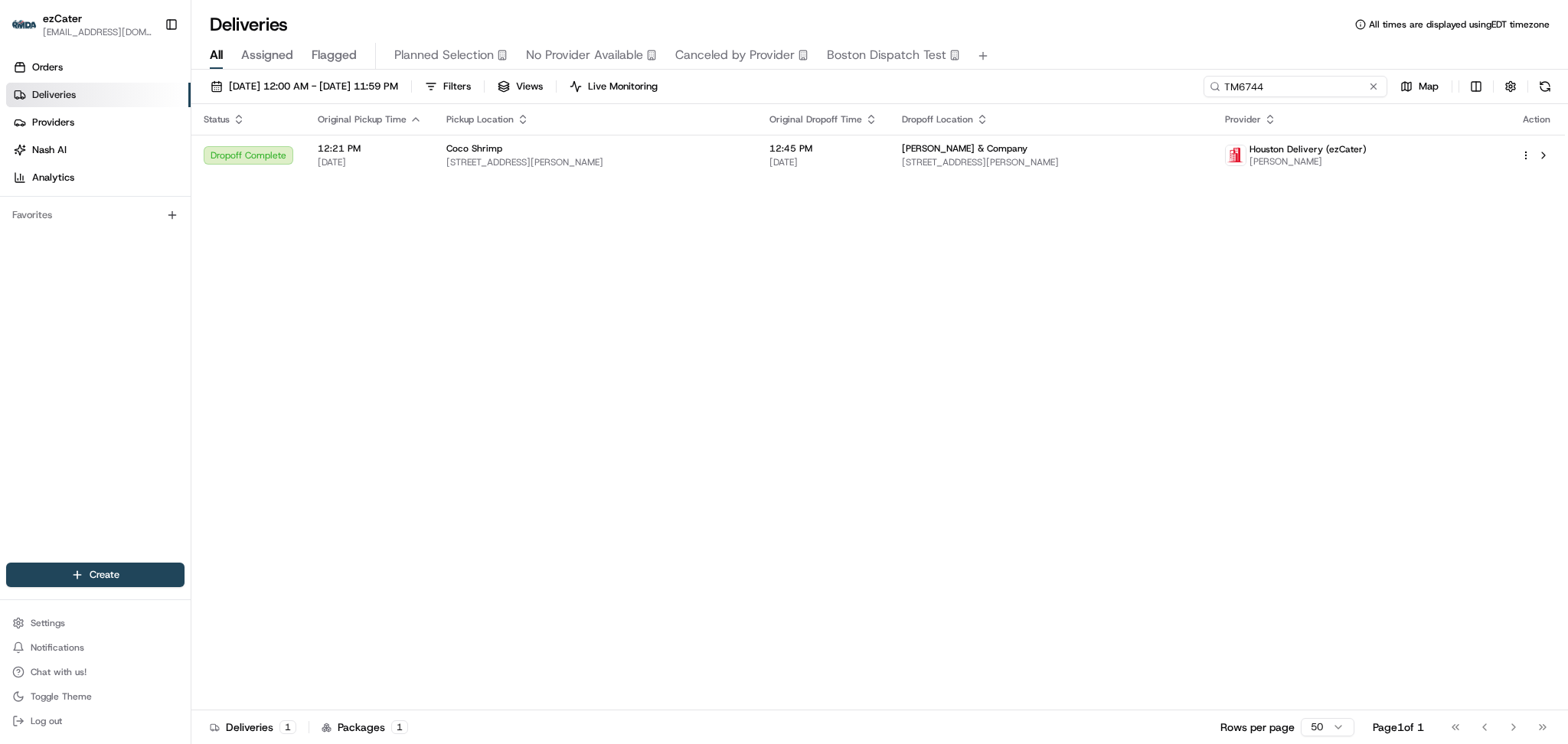
drag, startPoint x: 1319, startPoint y: 84, endPoint x: 968, endPoint y: 89, distance: 351.0
click at [990, 88] on div "08/18/2025 12:00 AM - 08/18/2025 11:59 PM Filters Views Live Monitoring TM6744 …" at bounding box center [880, 90] width 1376 height 28
paste input "23GEU7"
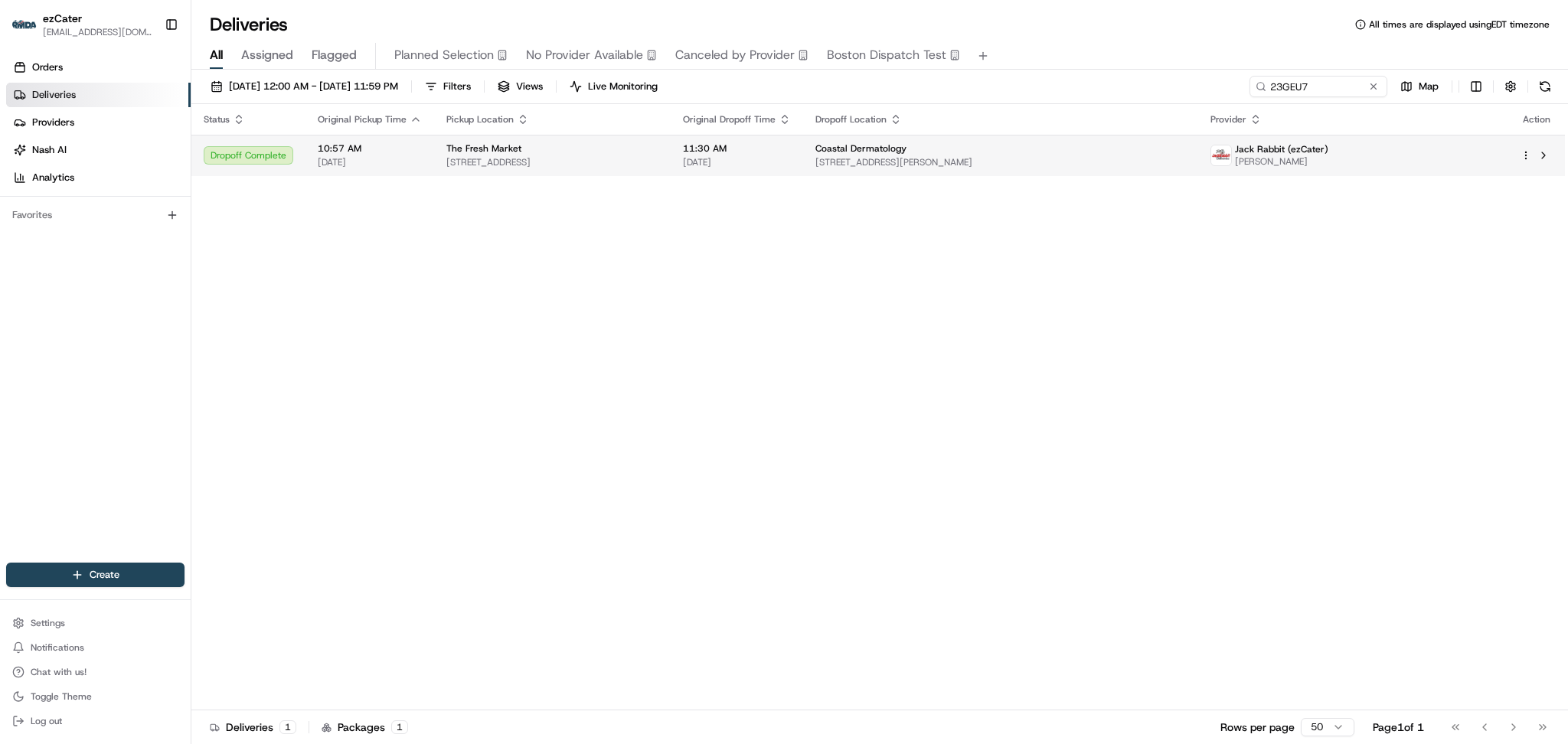
click at [790, 151] on span "11:30 AM" at bounding box center [736, 148] width 108 height 13
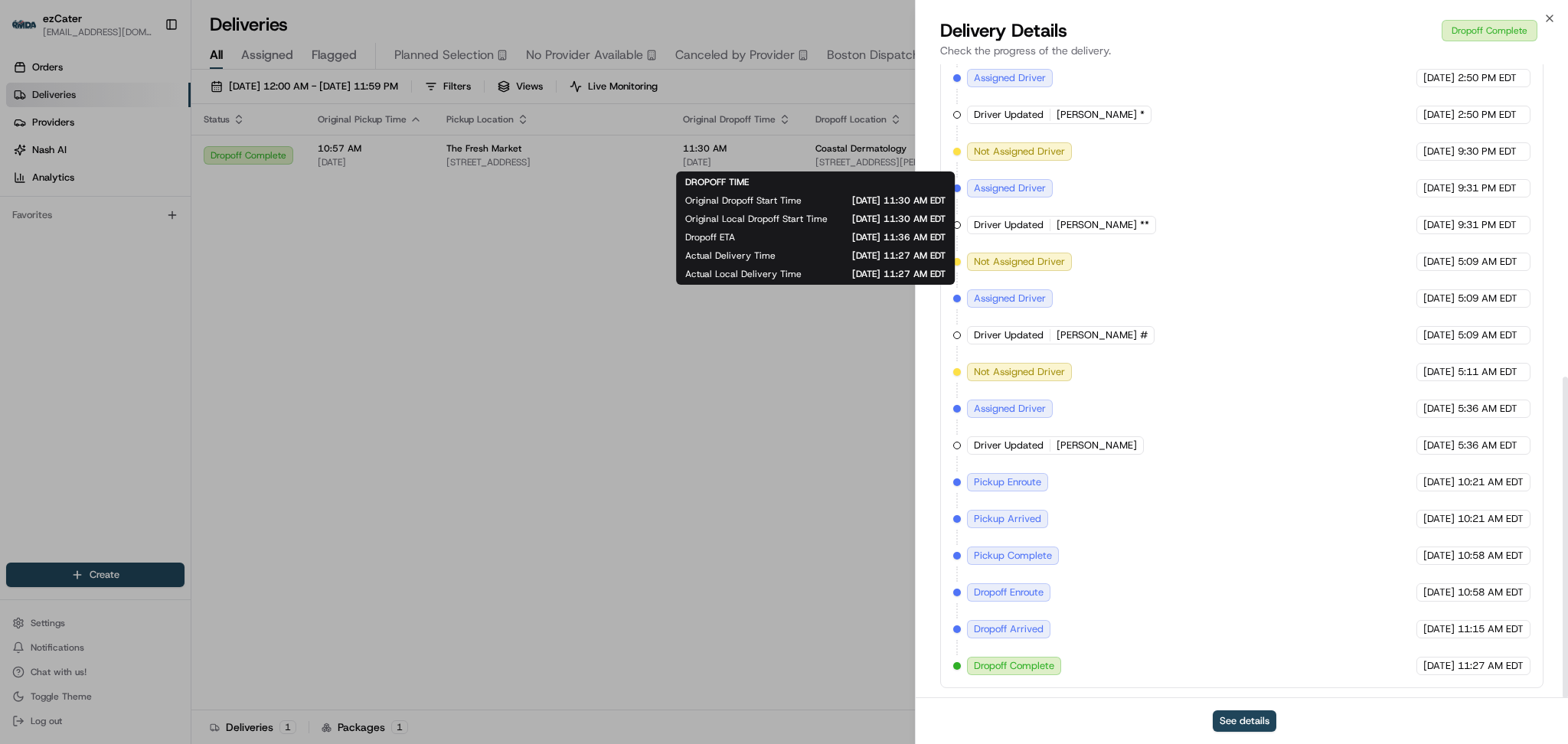
scroll to position [616, 0]
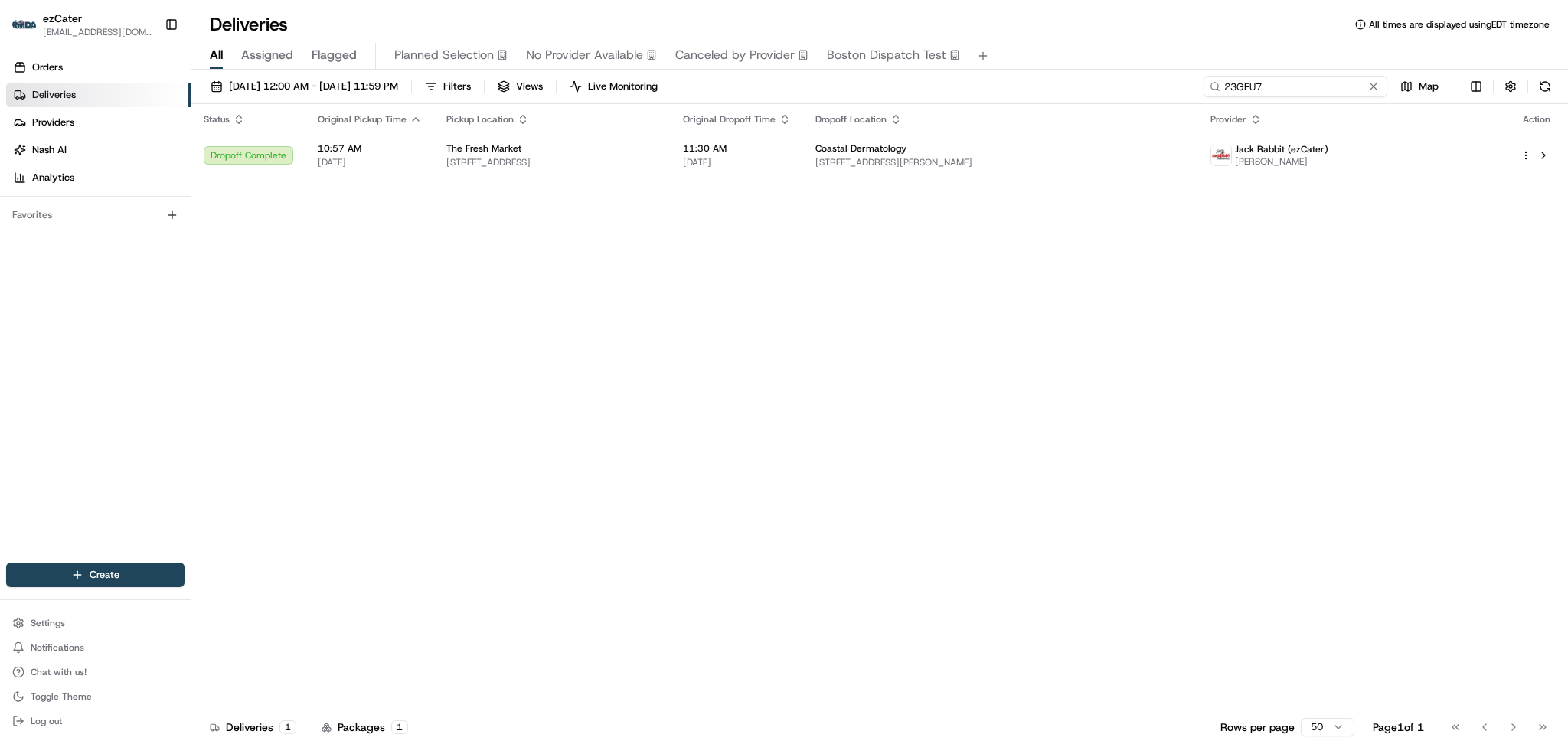
drag, startPoint x: 1334, startPoint y: 78, endPoint x: 1056, endPoint y: 78, distance: 278.0
click at [1057, 78] on div "08/18/2025 12:00 AM - 08/18/2025 11:59 PM Filters Views Live Monitoring 23GEU7 …" at bounding box center [880, 90] width 1376 height 28
paste input "Z28UPJ"
click at [483, 357] on div "Status Original Pickup Time Pickup Location Original Dropoff Time Dropoff Locat…" at bounding box center [878, 407] width 1373 height 606
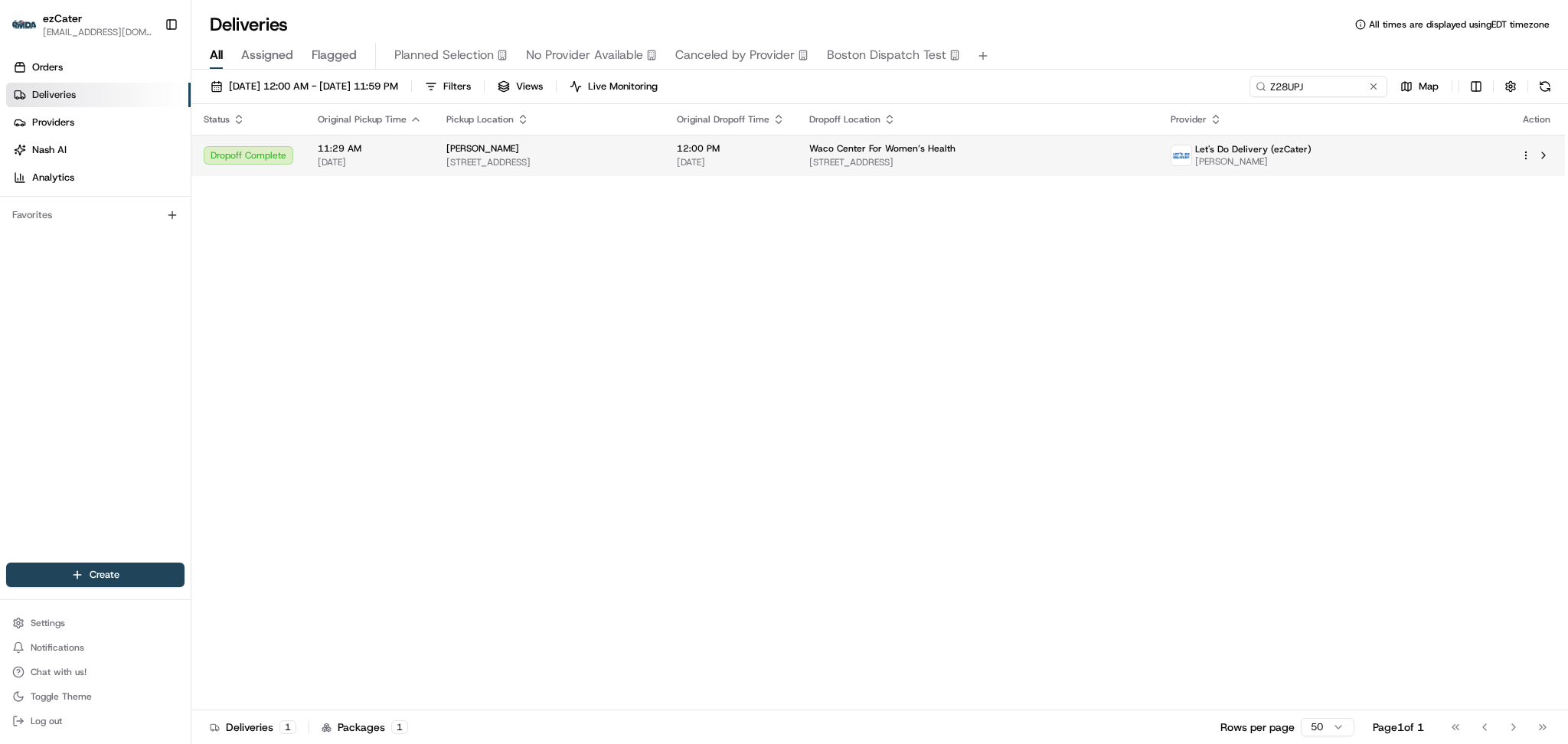
click at [651, 165] on span "5511 Crosslake Pkwy, Waco, TX 76712, USA" at bounding box center [549, 162] width 206 height 13
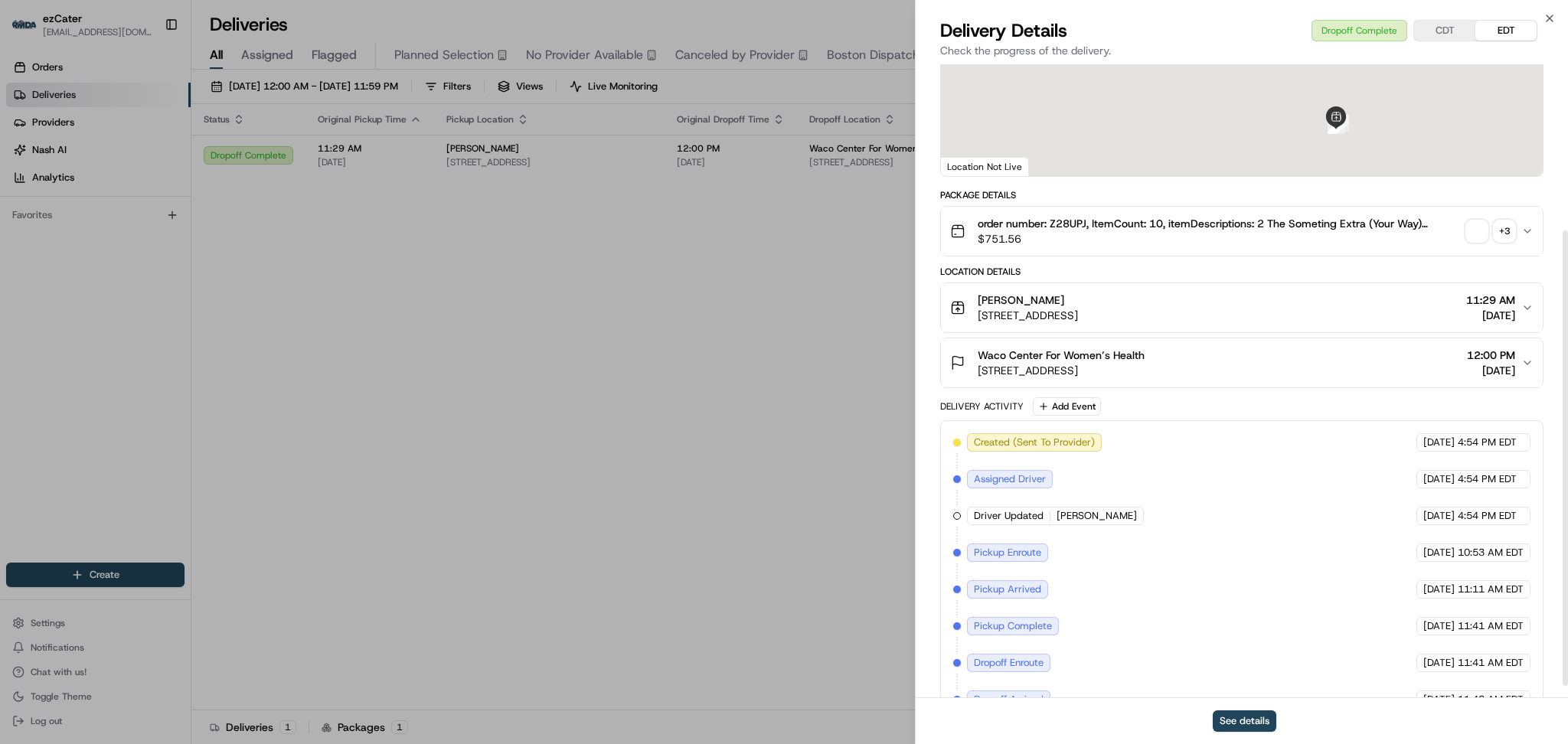
scroll to position [248, 0]
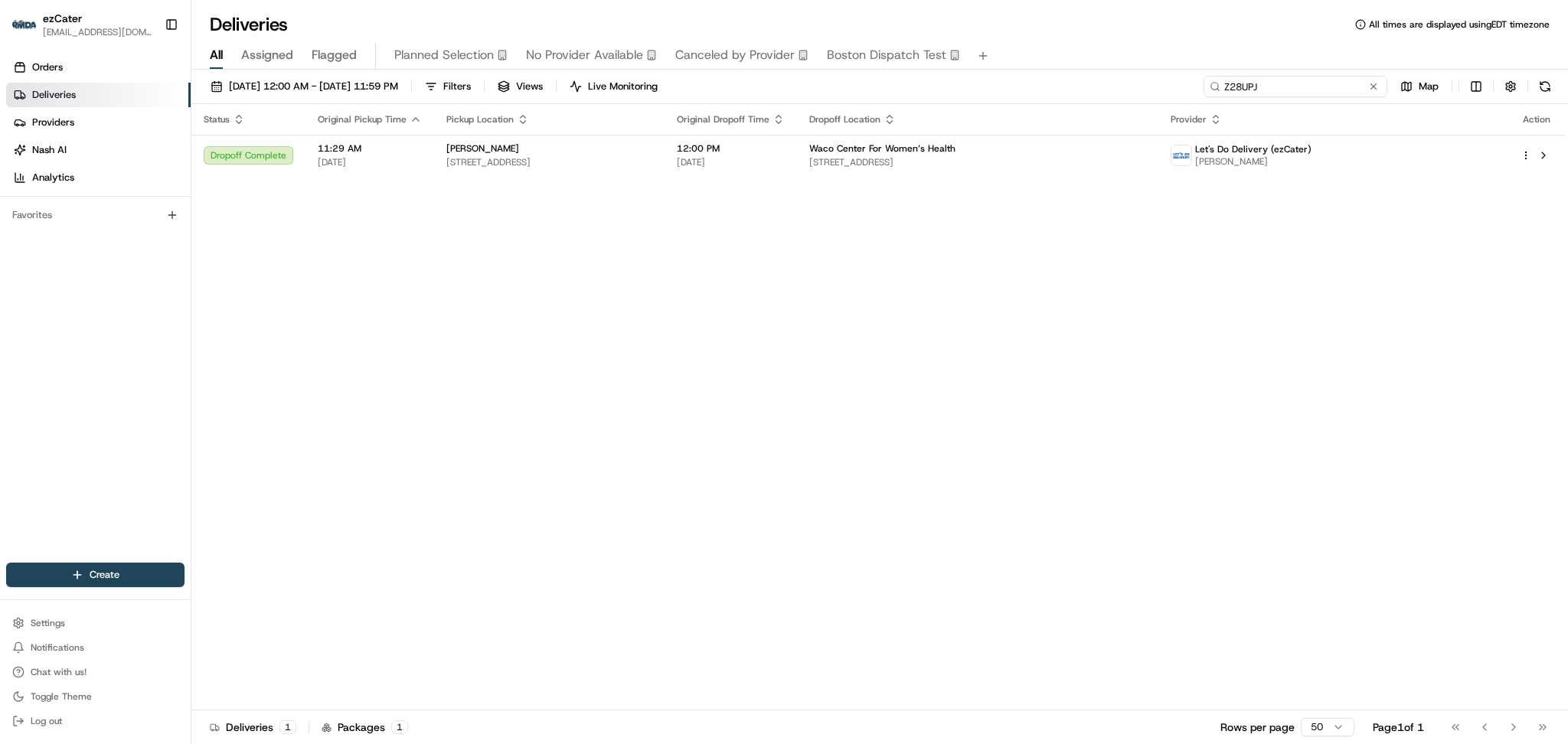
paste input "V34GCT"
drag, startPoint x: 1312, startPoint y: 88, endPoint x: 1019, endPoint y: 79, distance: 293.1
click at [1020, 79] on div "08/18/2025 12:00 AM - 08/18/2025 11:59 PM Filters Views Live Monitoring V34GCT …" at bounding box center [880, 90] width 1376 height 28
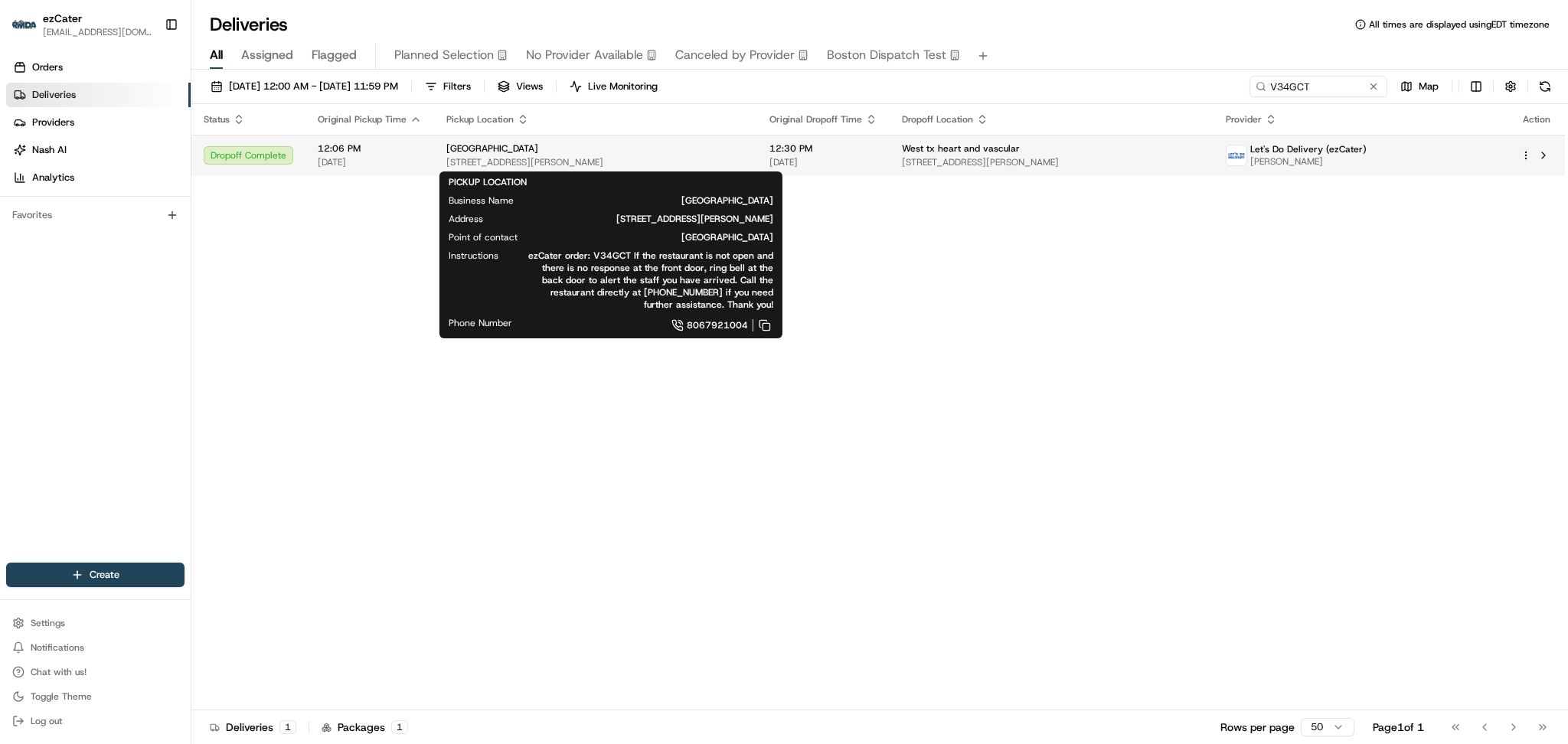
click at [486, 162] on span "6026 Marsha Sharp Fwy W, Lubbock, TX 79407, USA" at bounding box center [596, 162] width 299 height 13
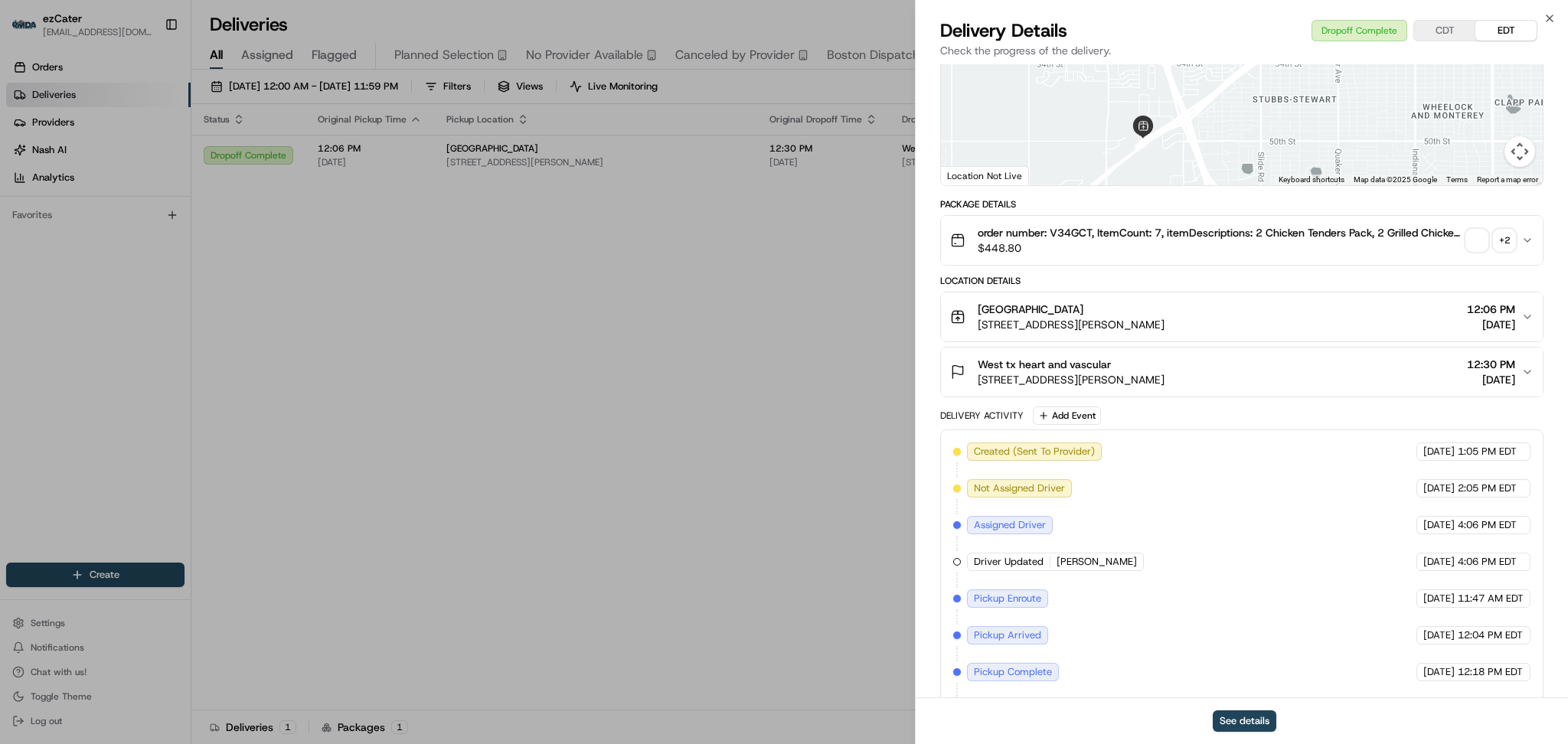
scroll to position [284, 0]
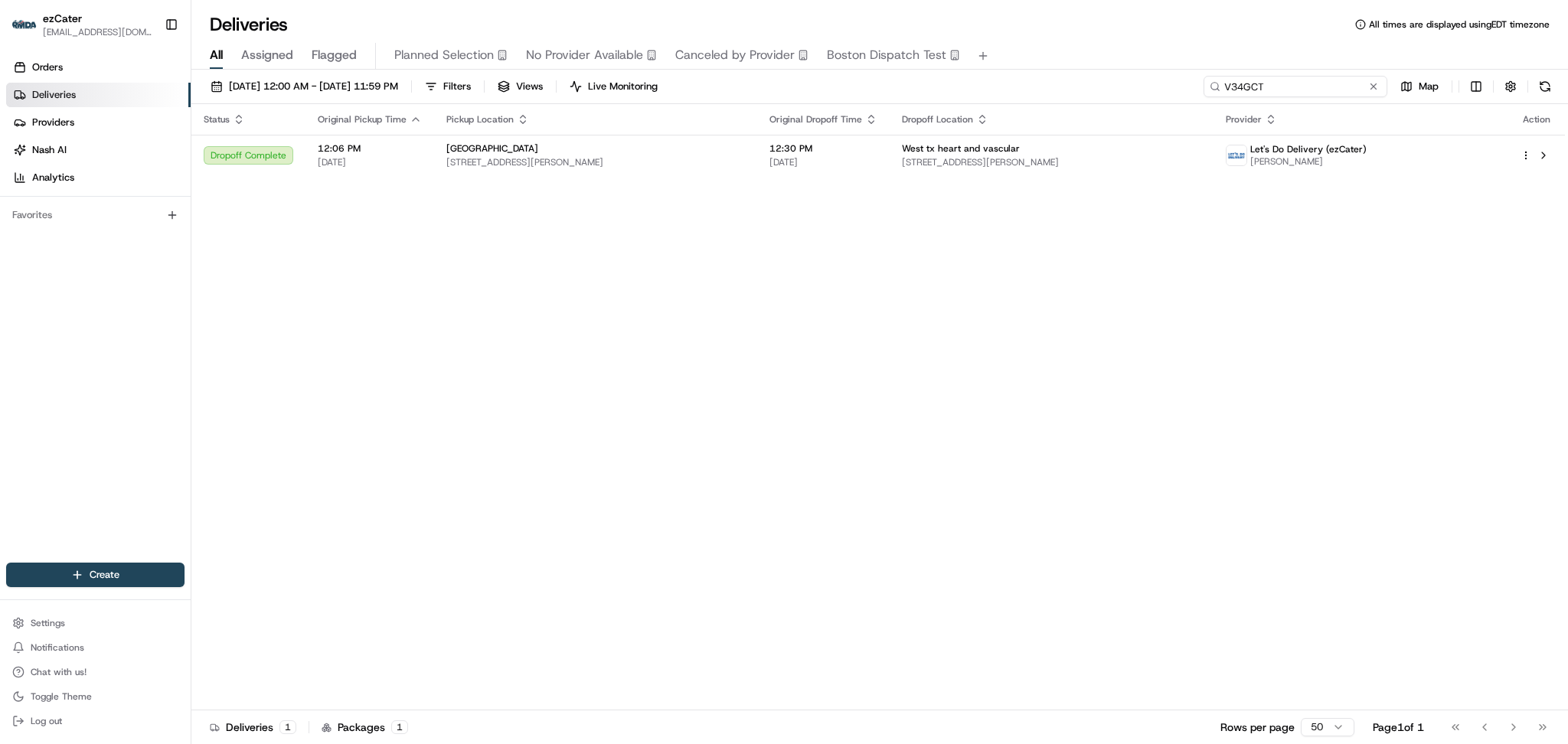
drag, startPoint x: 1170, startPoint y: 73, endPoint x: 910, endPoint y: 71, distance: 260.0
click at [910, 71] on div "08/18/2025 12:00 AM - 08/18/2025 11:59 PM Filters Views Live Monitoring V34GCT …" at bounding box center [880, 408] width 1376 height 678
paste input "2VKFXR"
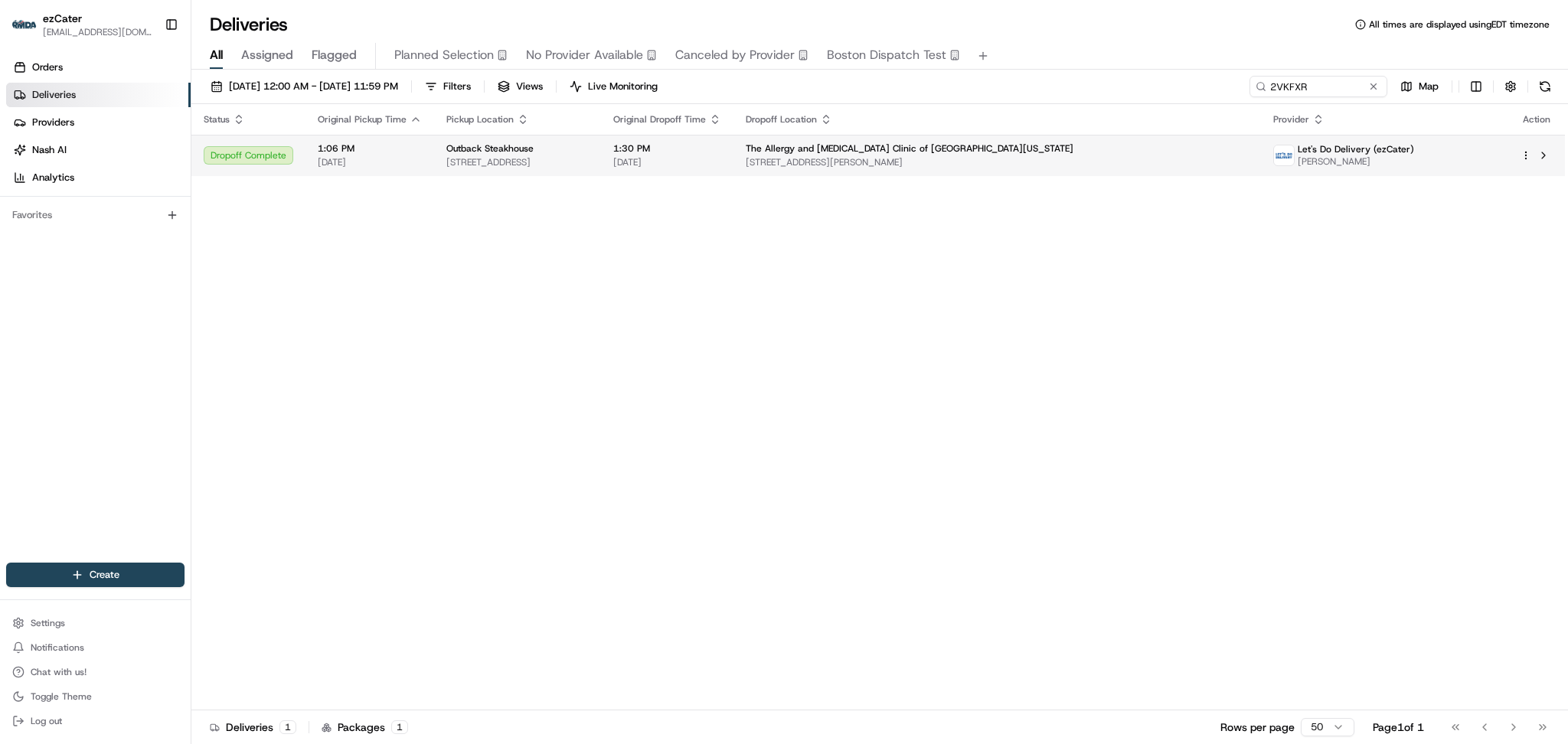
click at [427, 164] on td "1:06 PM 08/18/2025" at bounding box center [369, 155] width 128 height 41
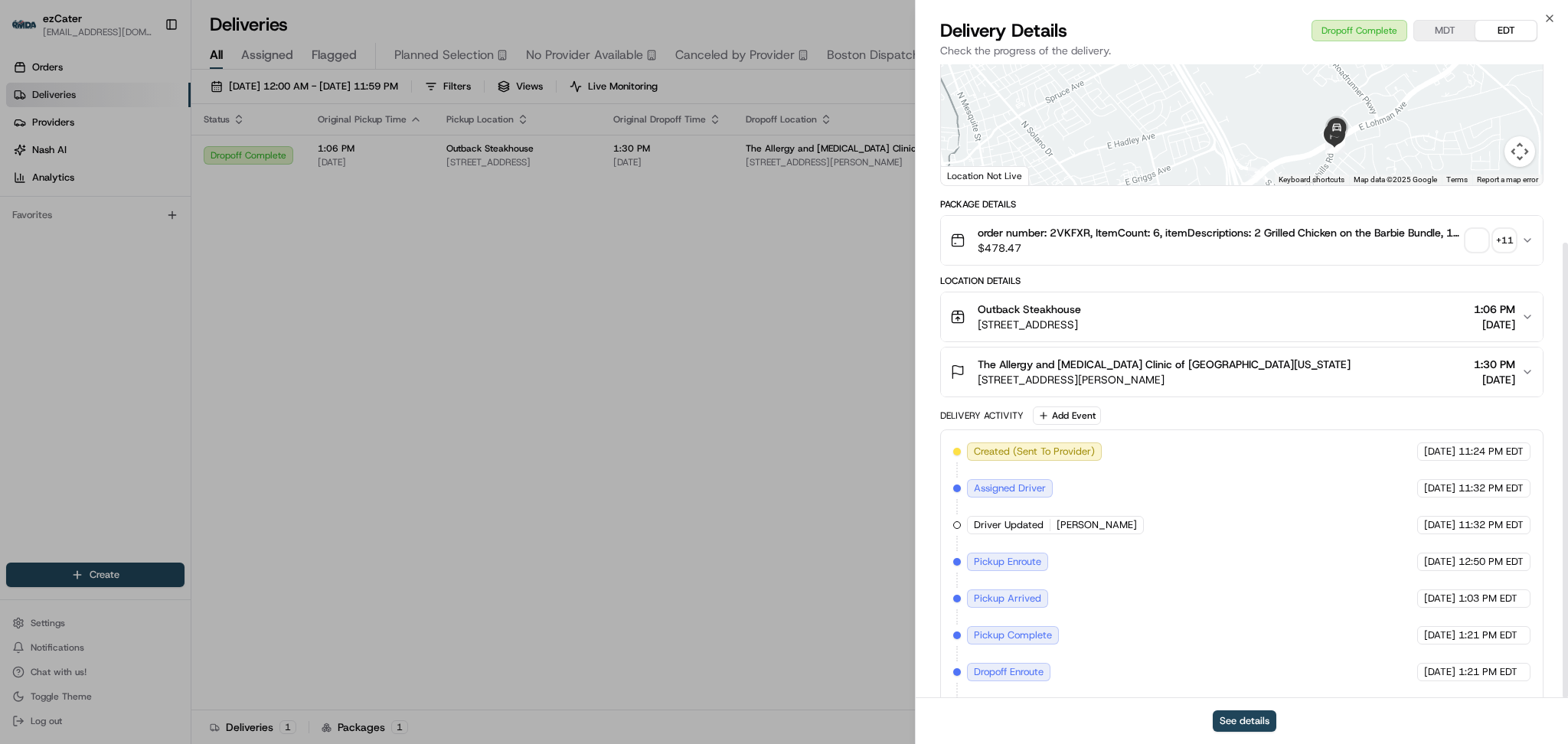
scroll to position [248, 0]
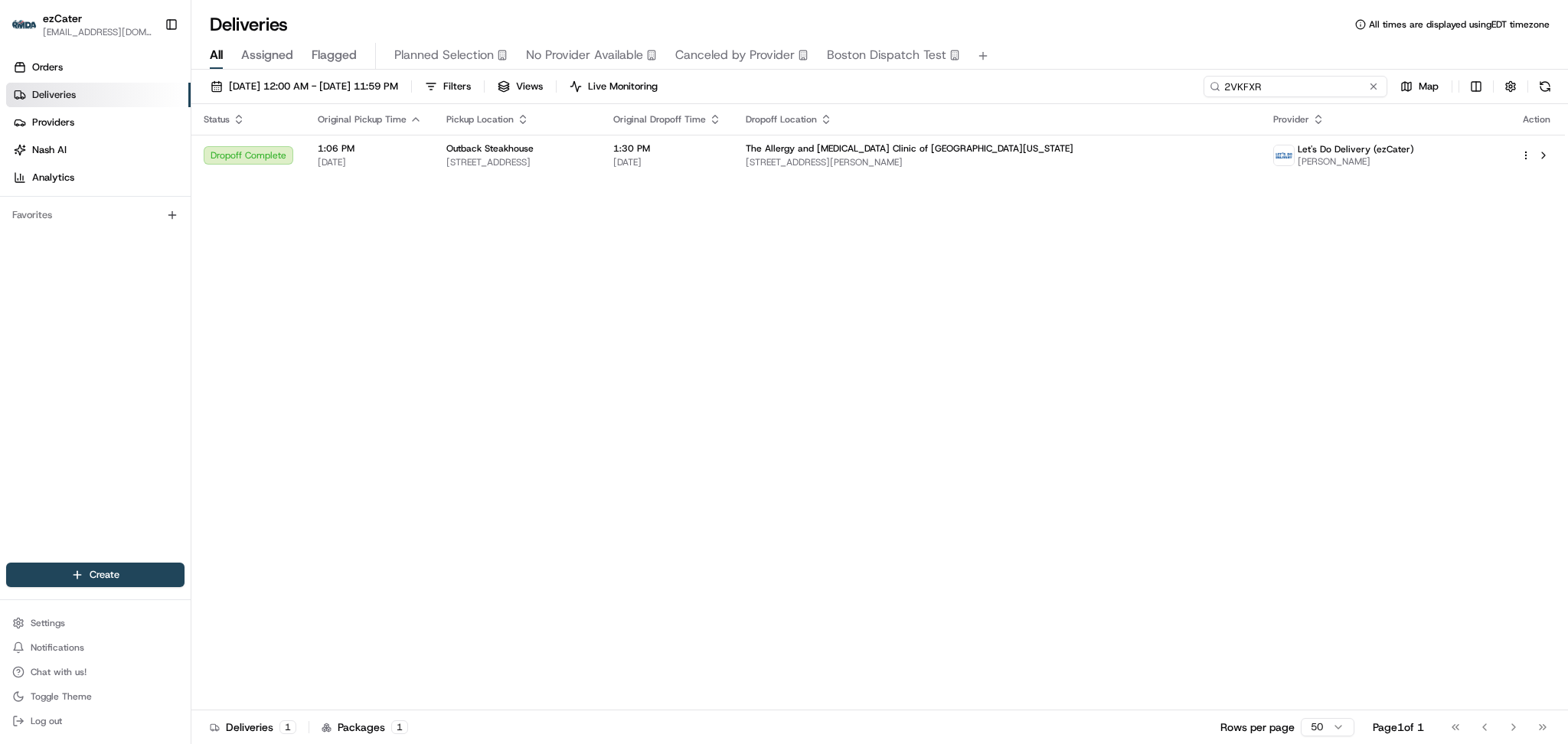
drag, startPoint x: 1326, startPoint y: 74, endPoint x: 1086, endPoint y: 86, distance: 240.3
click at [1086, 86] on div "08/18/2025 12:00 AM - 08/18/2025 11:59 PM Filters Views Live Monitoring 2VKFXR …" at bounding box center [880, 90] width 1376 height 28
paste input "32W9AK"
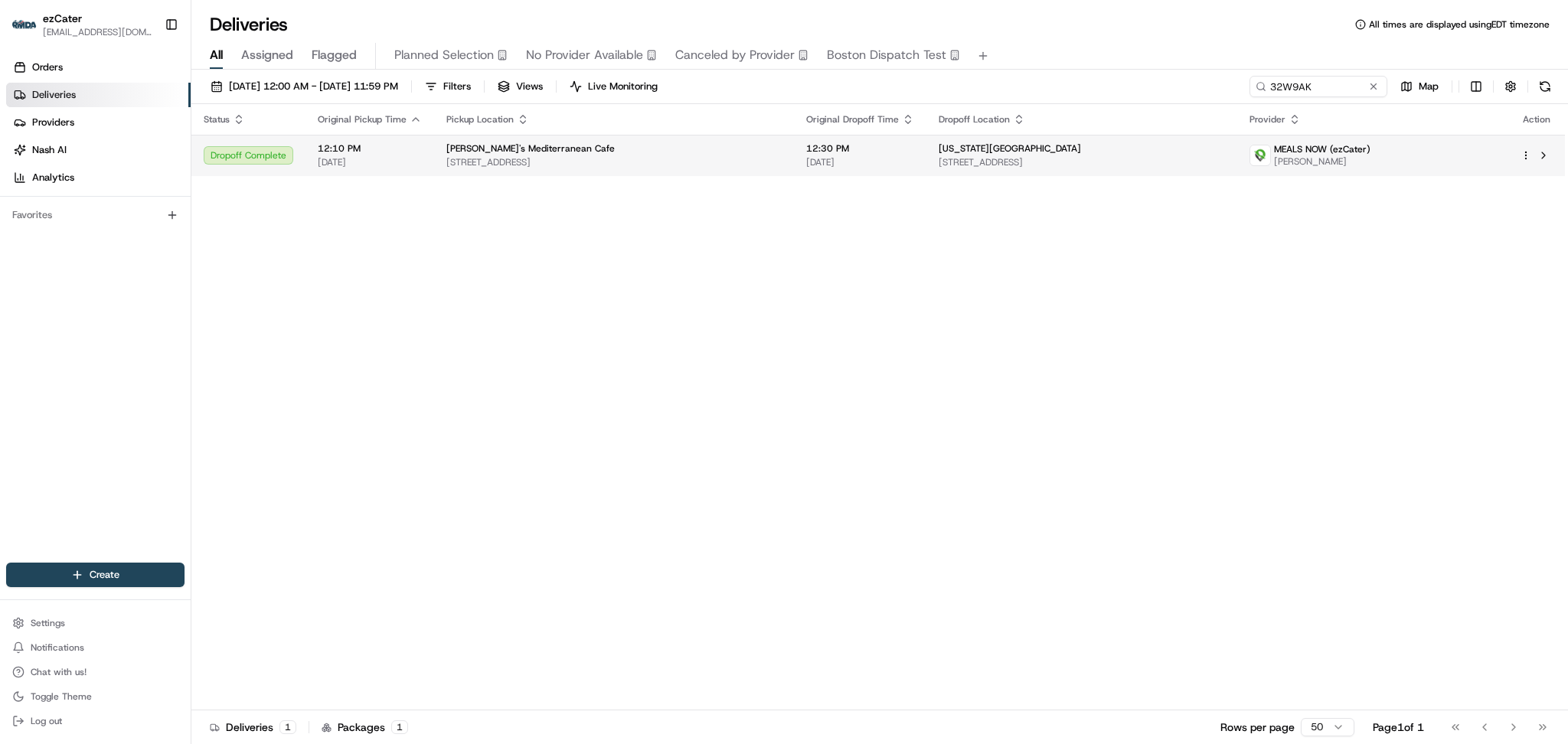
click at [692, 169] on span "5002 N Cowhorn Creek Loop, Texarkana, TX 75503, USA" at bounding box center [614, 162] width 335 height 13
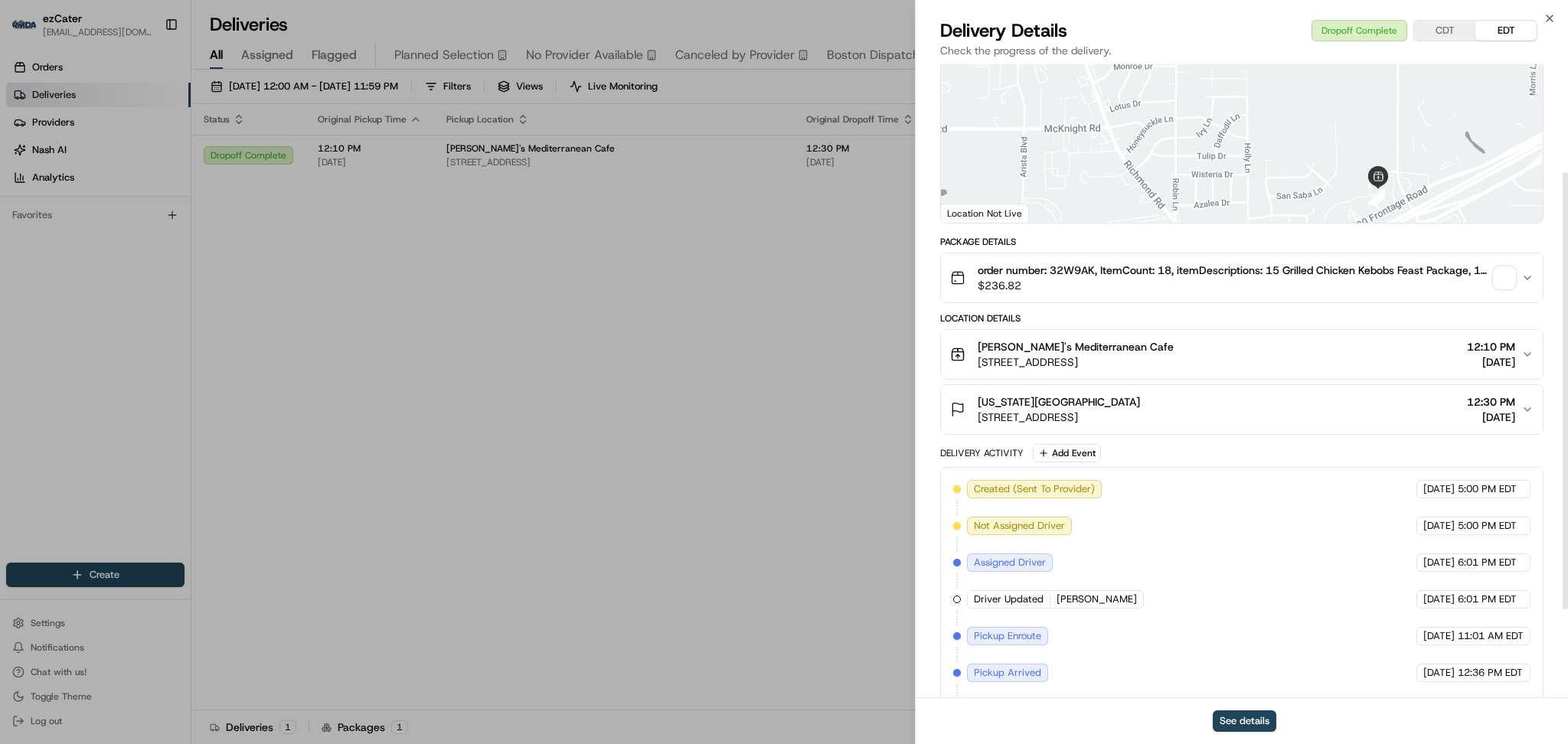
scroll to position [284, 0]
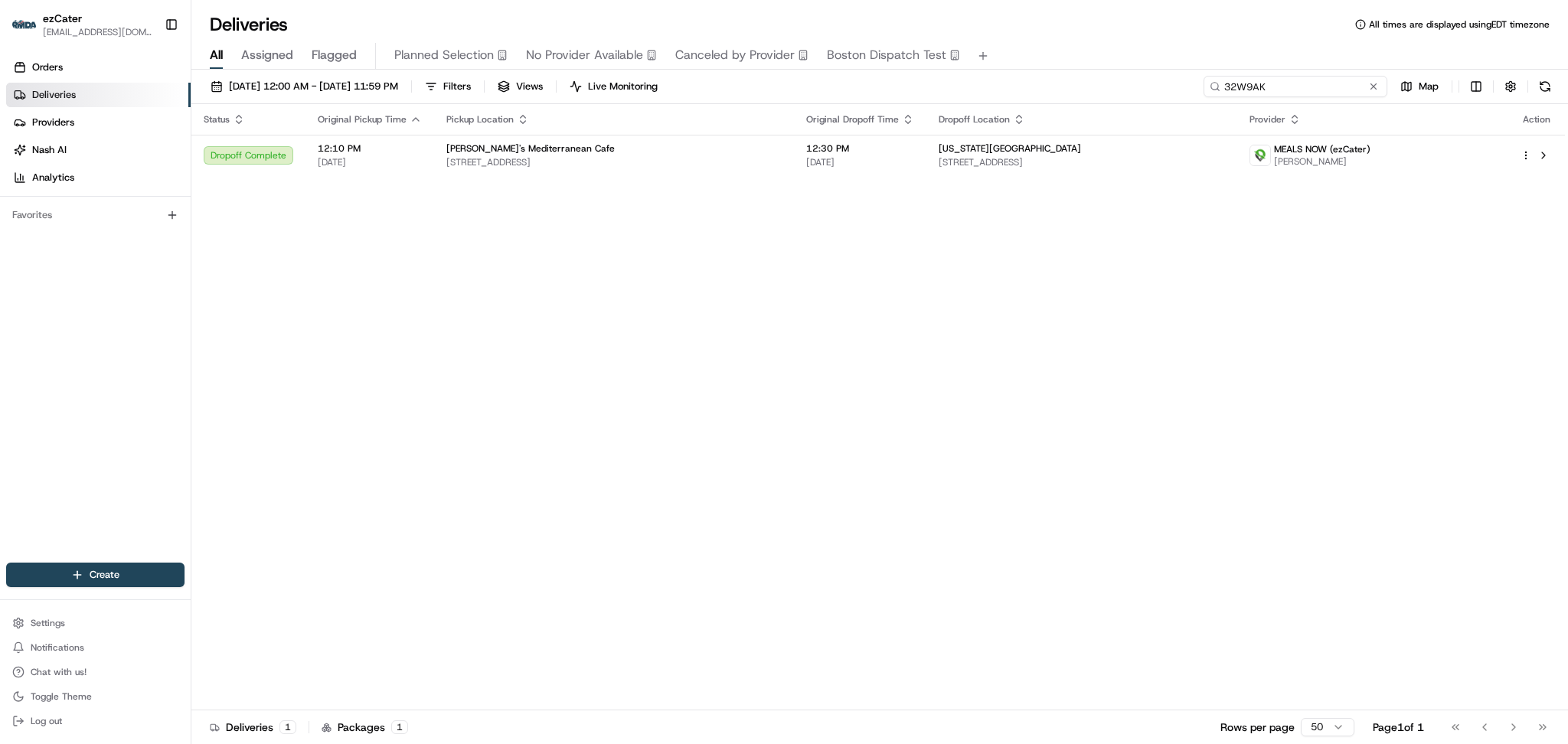
paste input "RU01PJ"
drag, startPoint x: 1339, startPoint y: 79, endPoint x: 944, endPoint y: 40, distance: 396.9
click at [944, 40] on div "Deliveries All times are displayed using EDT timezone All Assigned Flagged Plan…" at bounding box center [880, 372] width 1376 height 744
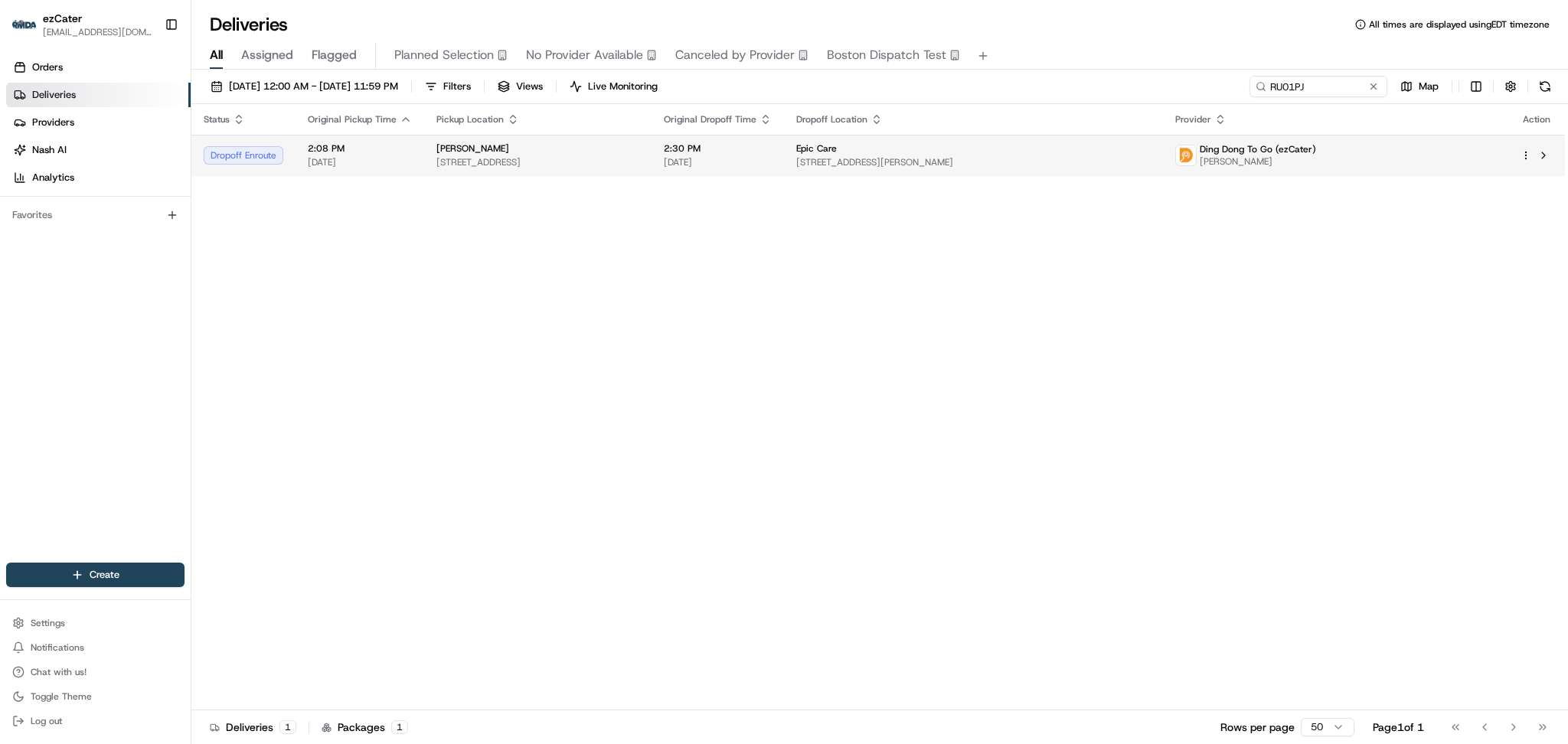
click at [419, 149] on td "2:08 PM 08/18/2025" at bounding box center [359, 155] width 128 height 41
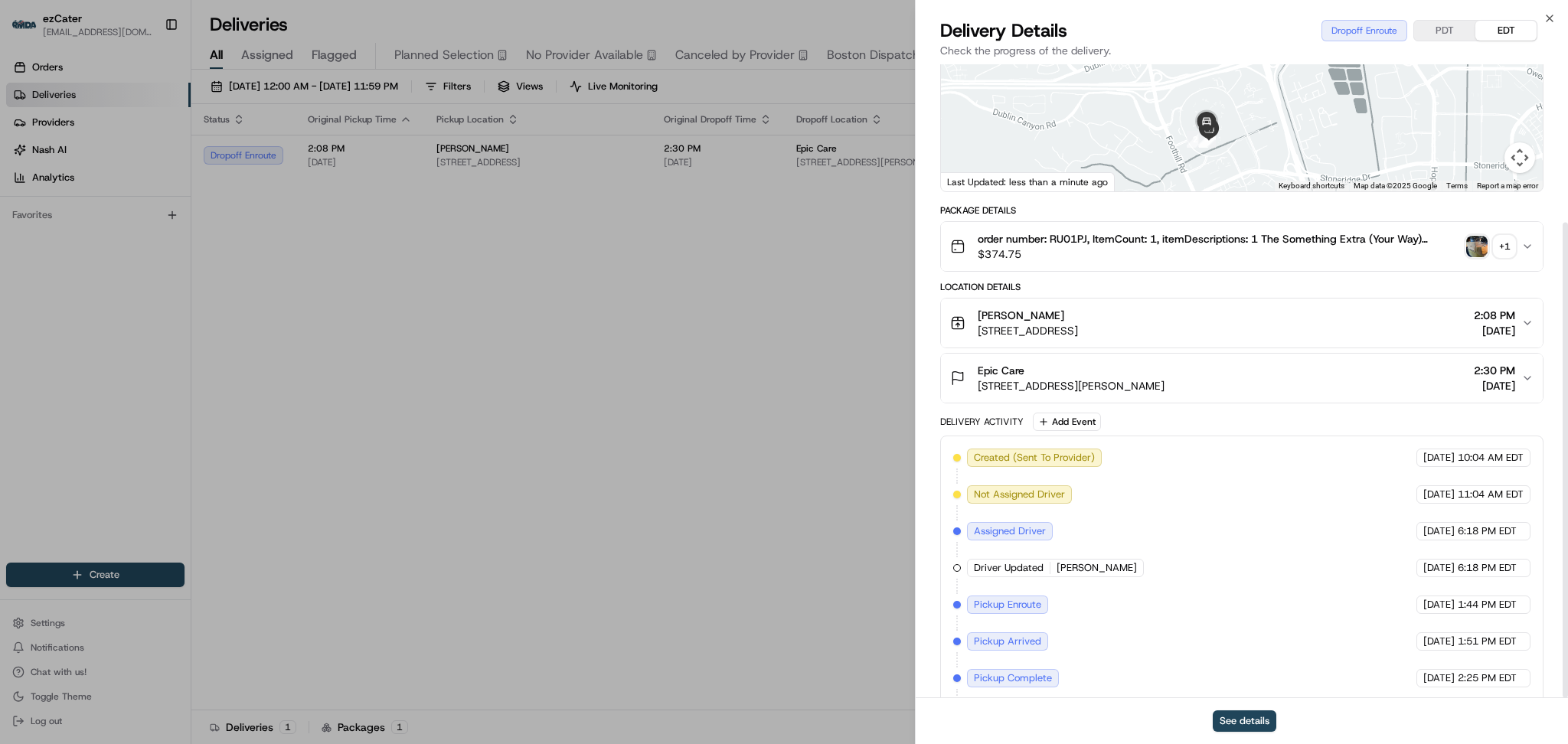
scroll to position [210, 0]
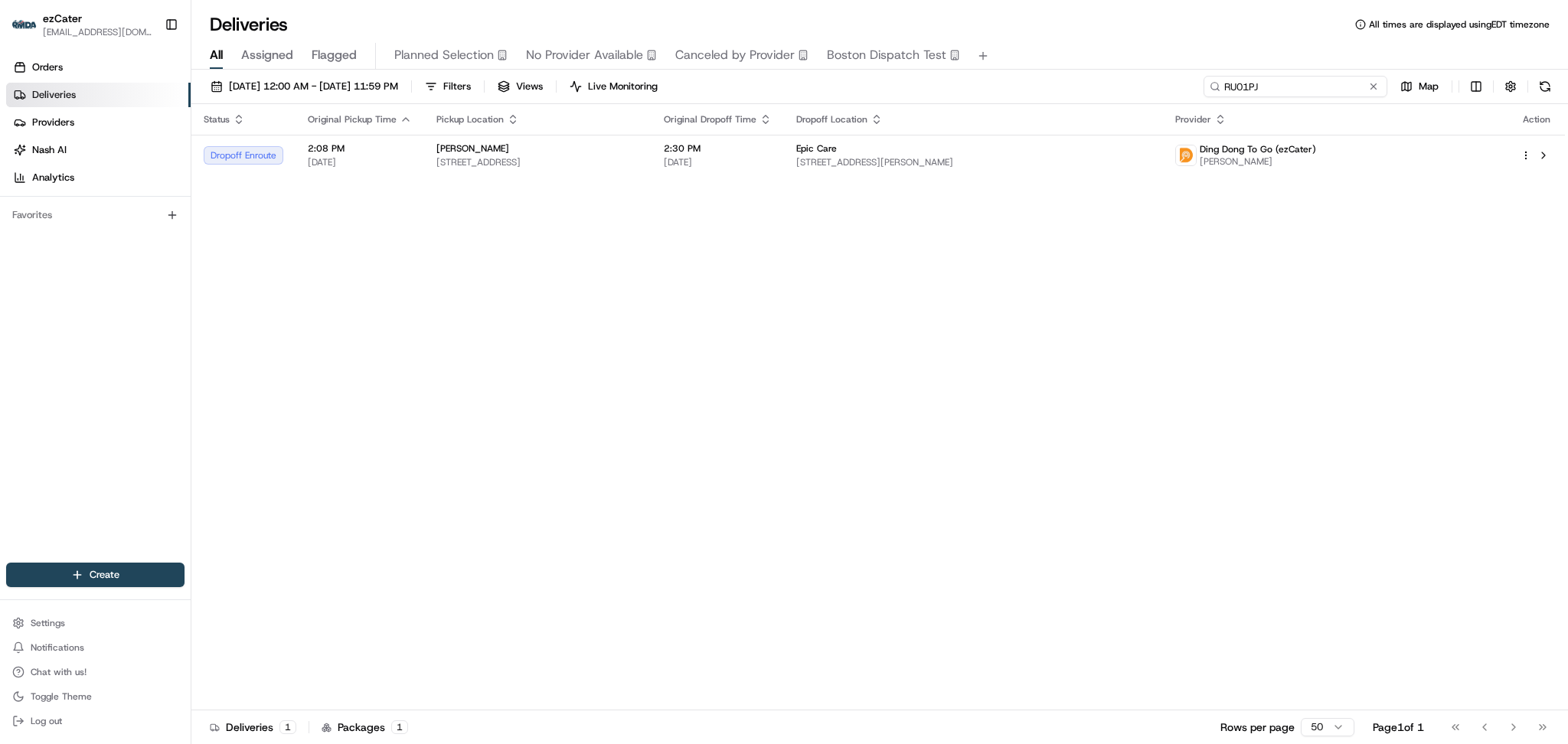
paste input "QTKPE6"
drag, startPoint x: 1318, startPoint y: 92, endPoint x: 1119, endPoint y: 65, distance: 200.8
click at [1119, 66] on div "Deliveries All times are displayed using EDT timezone All Assigned Flagged Plan…" at bounding box center [880, 372] width 1376 height 744
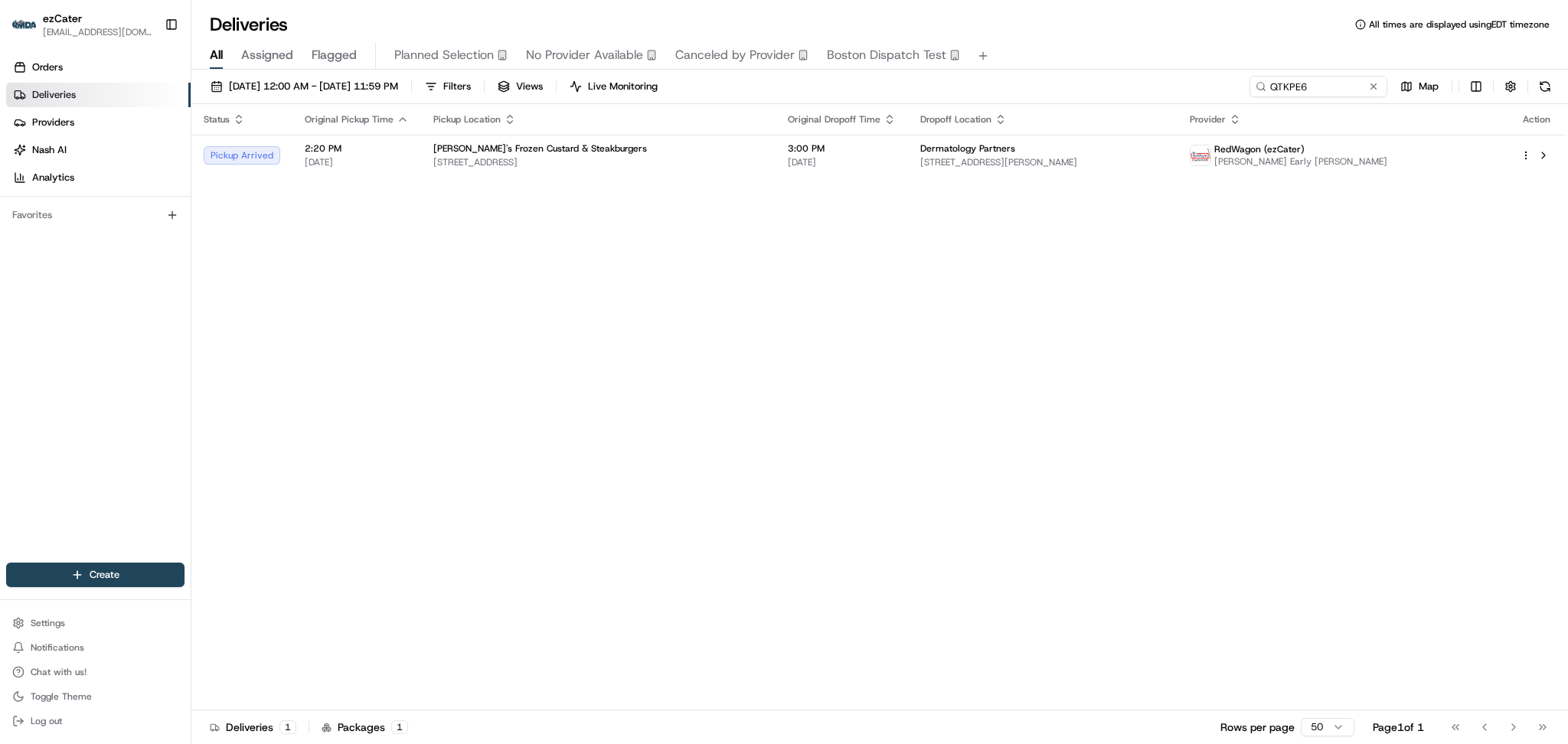
drag, startPoint x: 1299, startPoint y: 73, endPoint x: 1080, endPoint y: 73, distance: 219.0
click at [1080, 73] on div "08/18/2025 12:00 AM - 08/18/2025 11:59 PM Filters Views Live Monitoring QTKPE6 …" at bounding box center [880, 408] width 1376 height 678
drag, startPoint x: 1332, startPoint y: 84, endPoint x: 970, endPoint y: 80, distance: 362.0
click at [971, 80] on div "08/18/2025 12:00 AM - 08/18/2025 11:59 PM Filters Views Live Monitoring QTKPE6 …" at bounding box center [880, 90] width 1376 height 28
paste input "XQ34FV"
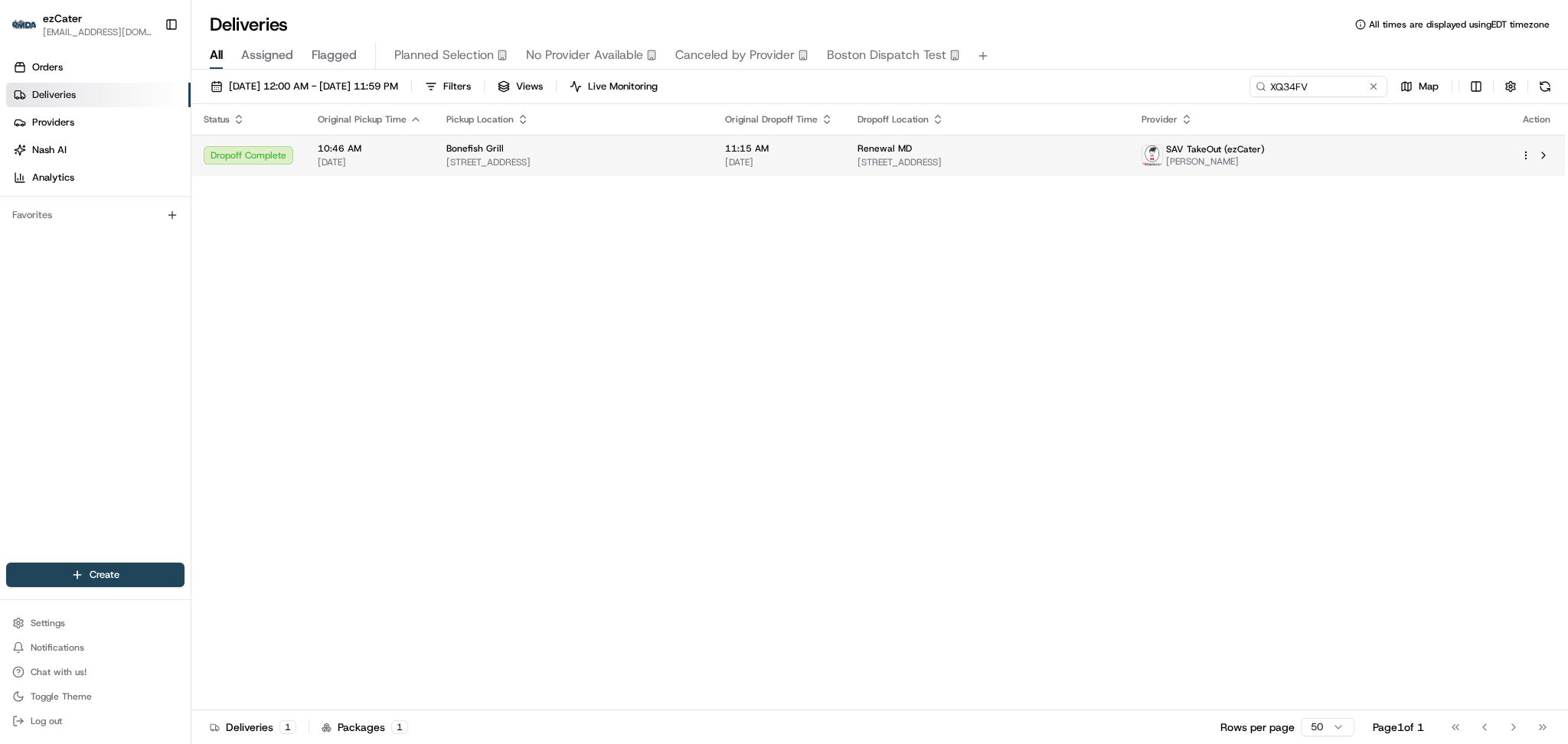
click at [607, 166] on span "5500 Abercorn St, Savannah, GA 31405, USA" at bounding box center [573, 162] width 254 height 13
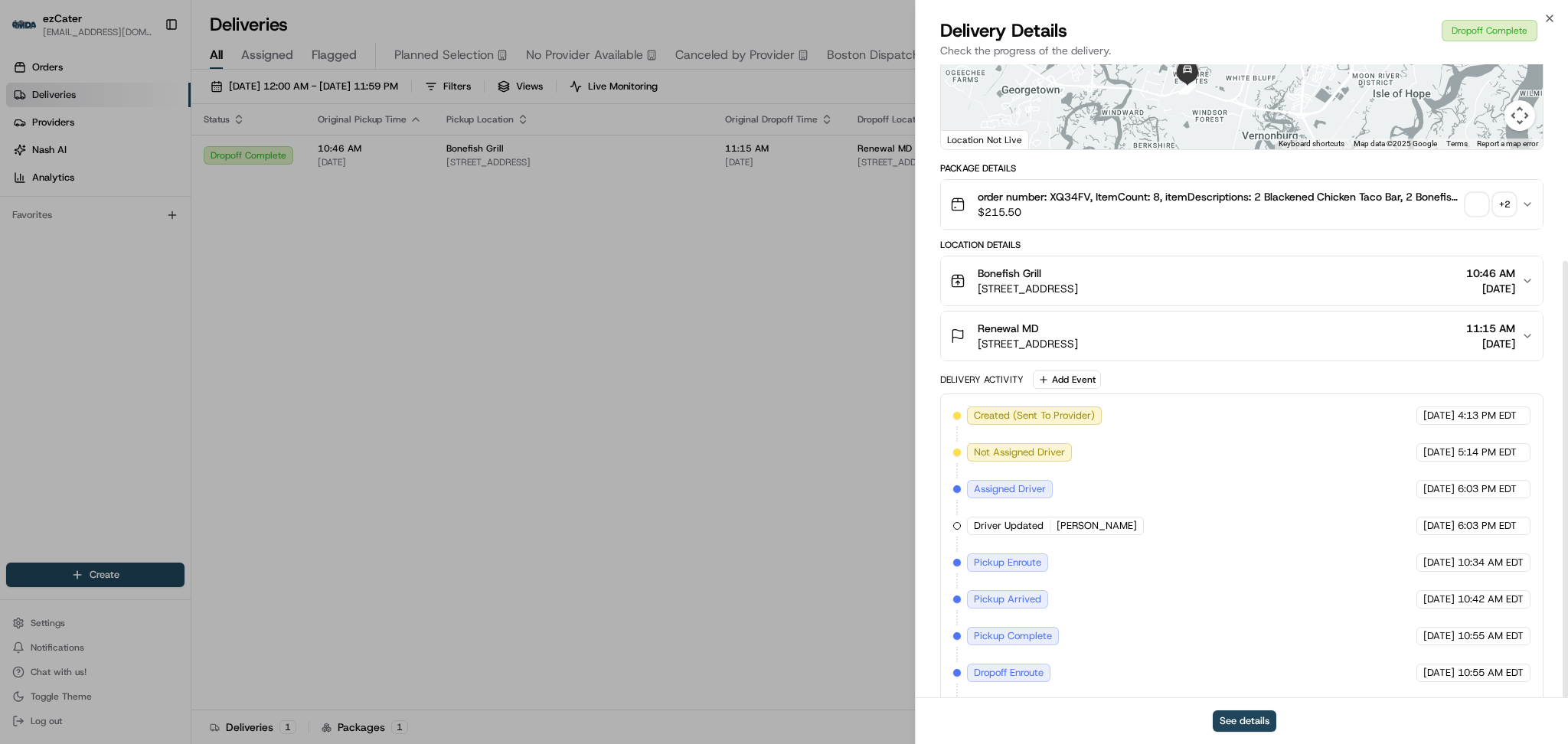
scroll to position [284, 0]
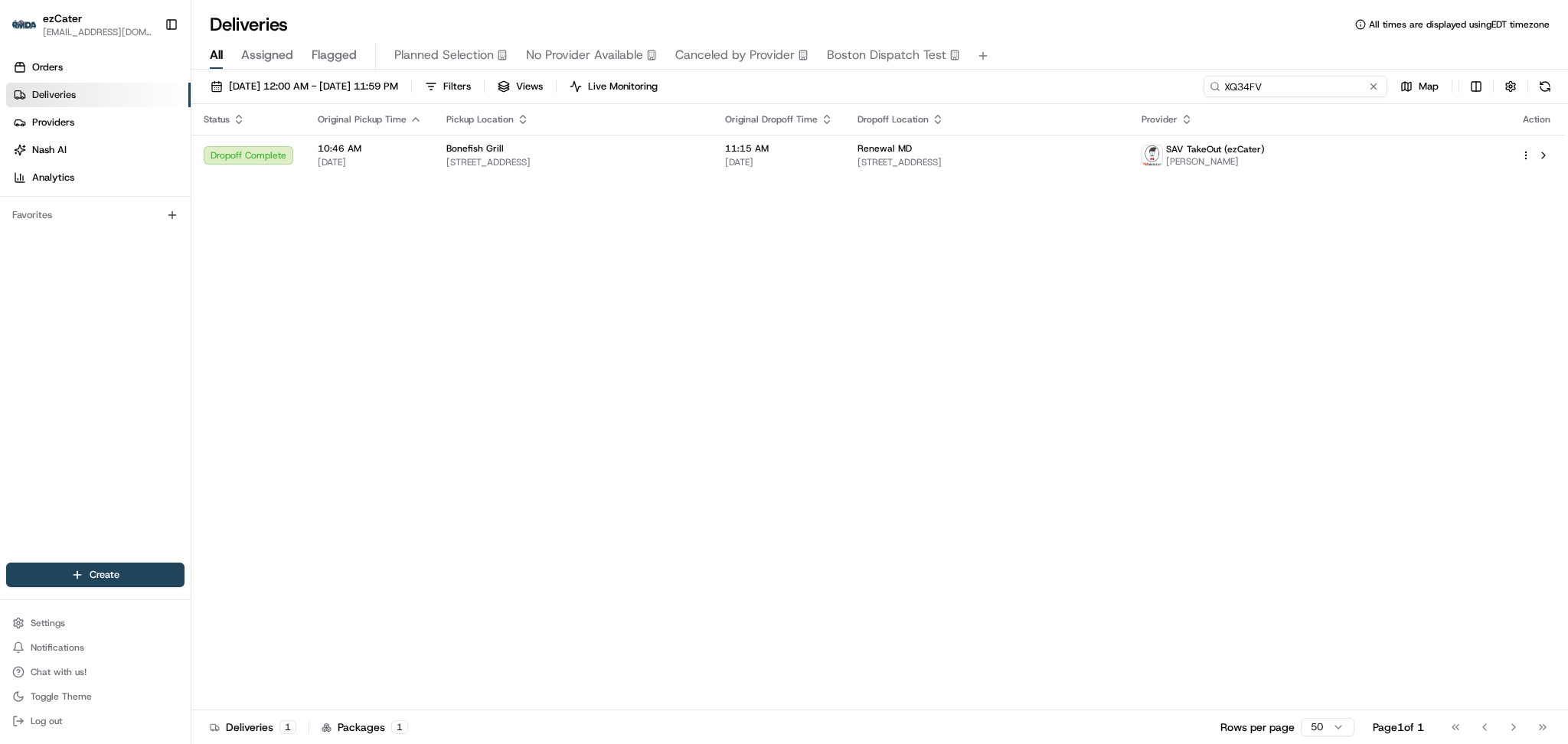
drag, startPoint x: 1327, startPoint y: 79, endPoint x: 946, endPoint y: 61, distance: 381.4
click at [946, 61] on div "Deliveries All times are displayed using EDT timezone All Assigned Flagged Plan…" at bounding box center [880, 372] width 1376 height 744
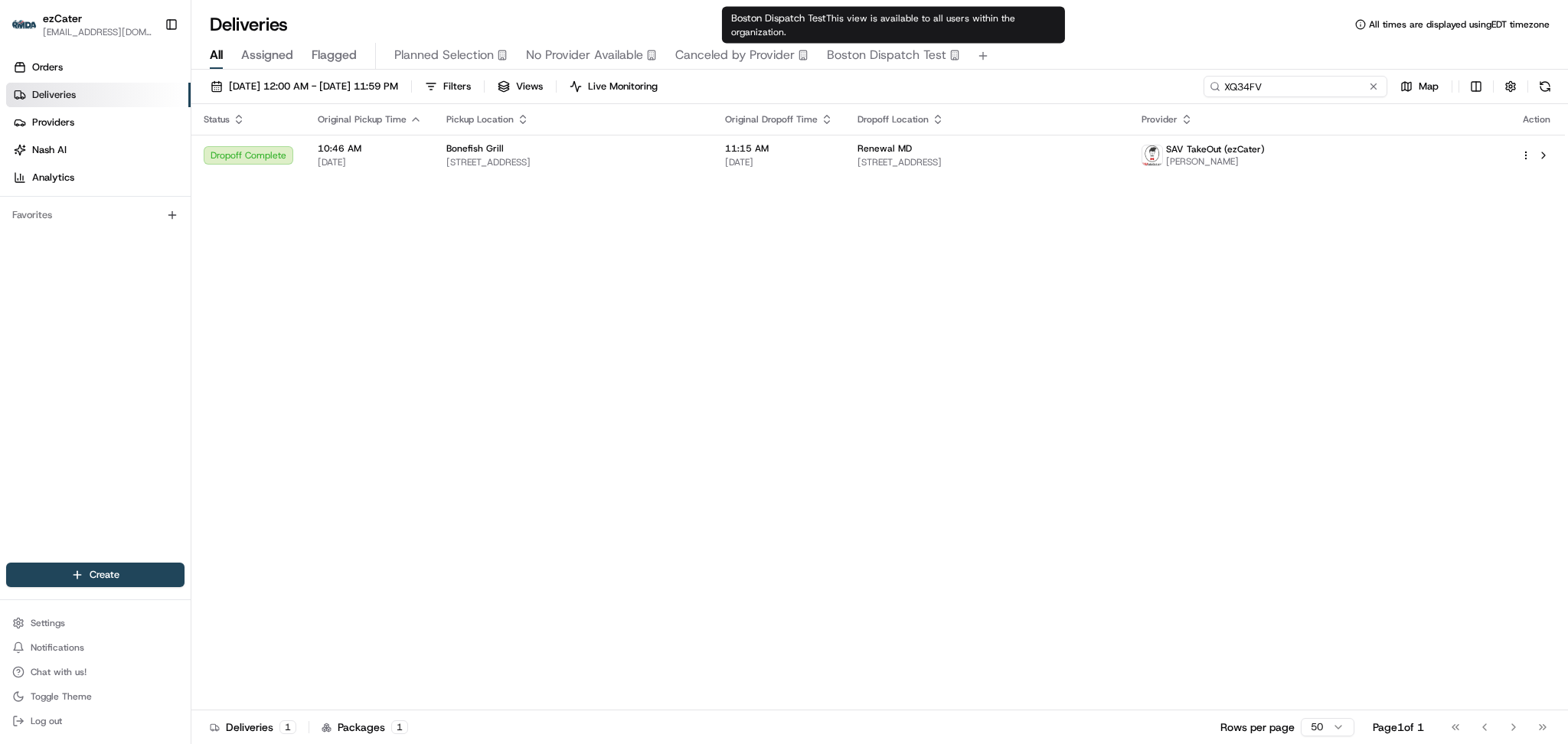
paste input "QTKPE6"
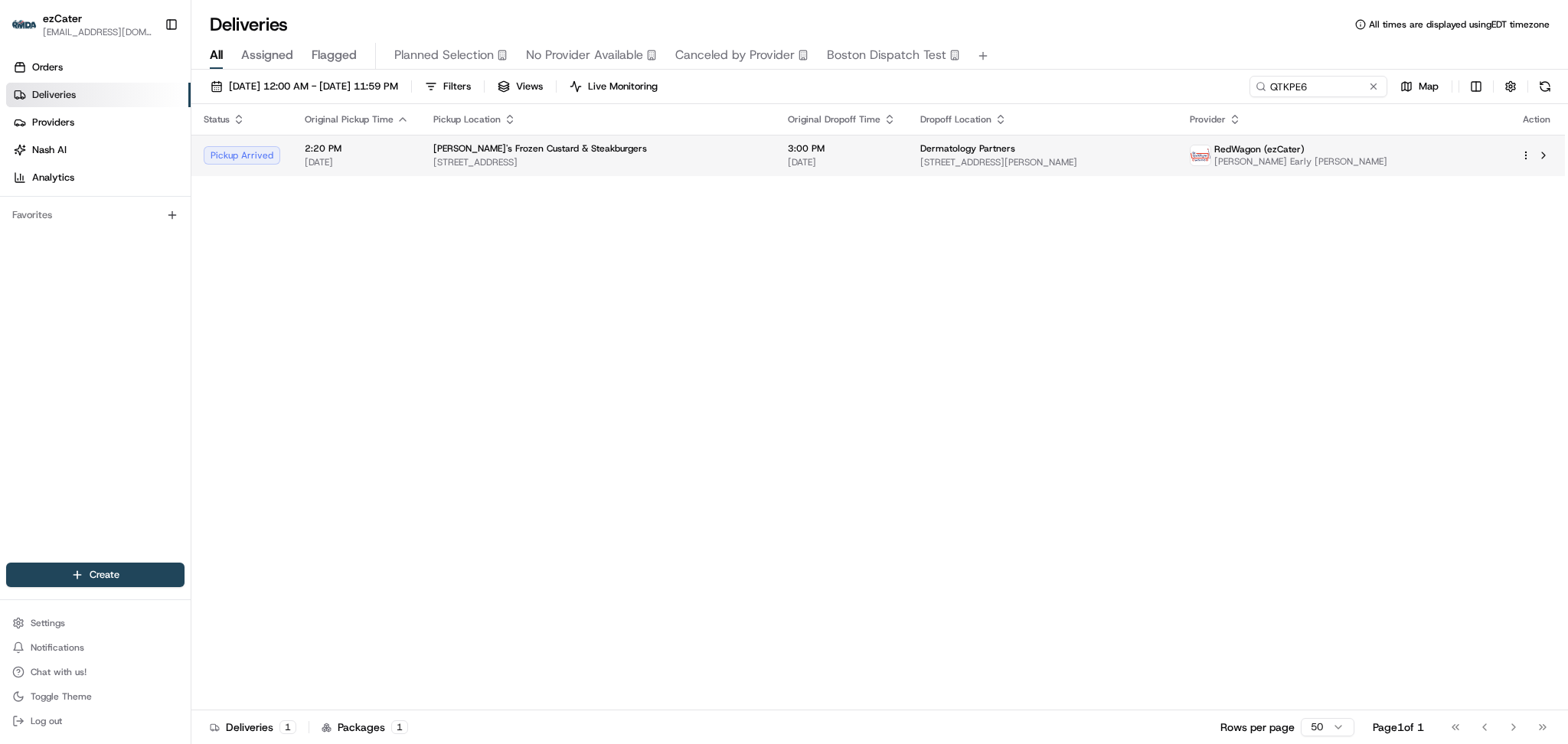
click at [728, 164] on span "12380 Pearl Rd, Strongsville, OH 44136, USA" at bounding box center [598, 162] width 330 height 13
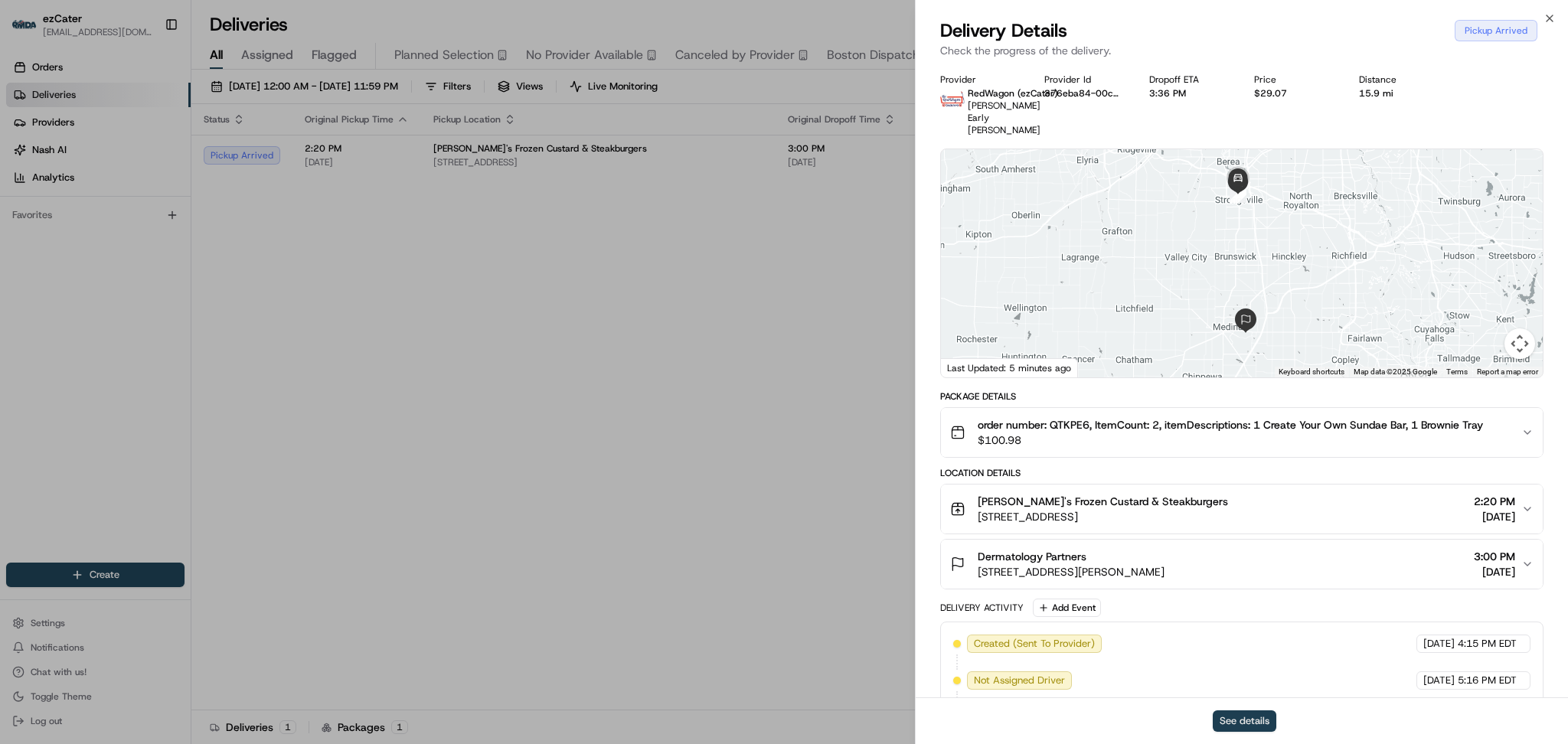
click at [1240, 716] on button "See details" at bounding box center [1244, 721] width 64 height 21
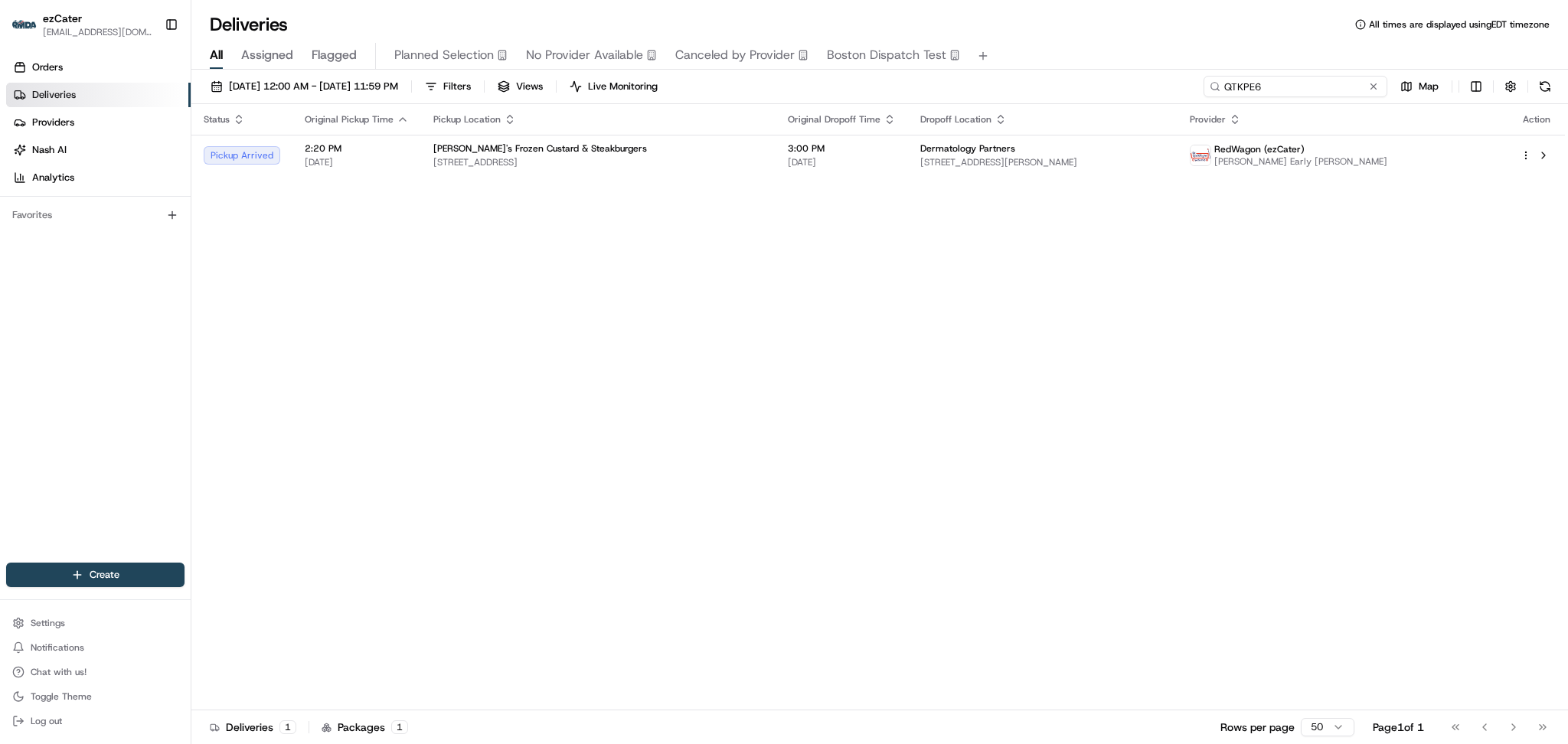
paste input "REL-KZYCTM"
drag, startPoint x: 1326, startPoint y: 76, endPoint x: 997, endPoint y: 72, distance: 329.0
click at [998, 72] on div "08/18/2025 12:00 AM - 08/18/2025 11:59 PM Filters Views Live Monitoring REL-KZY…" at bounding box center [880, 408] width 1376 height 678
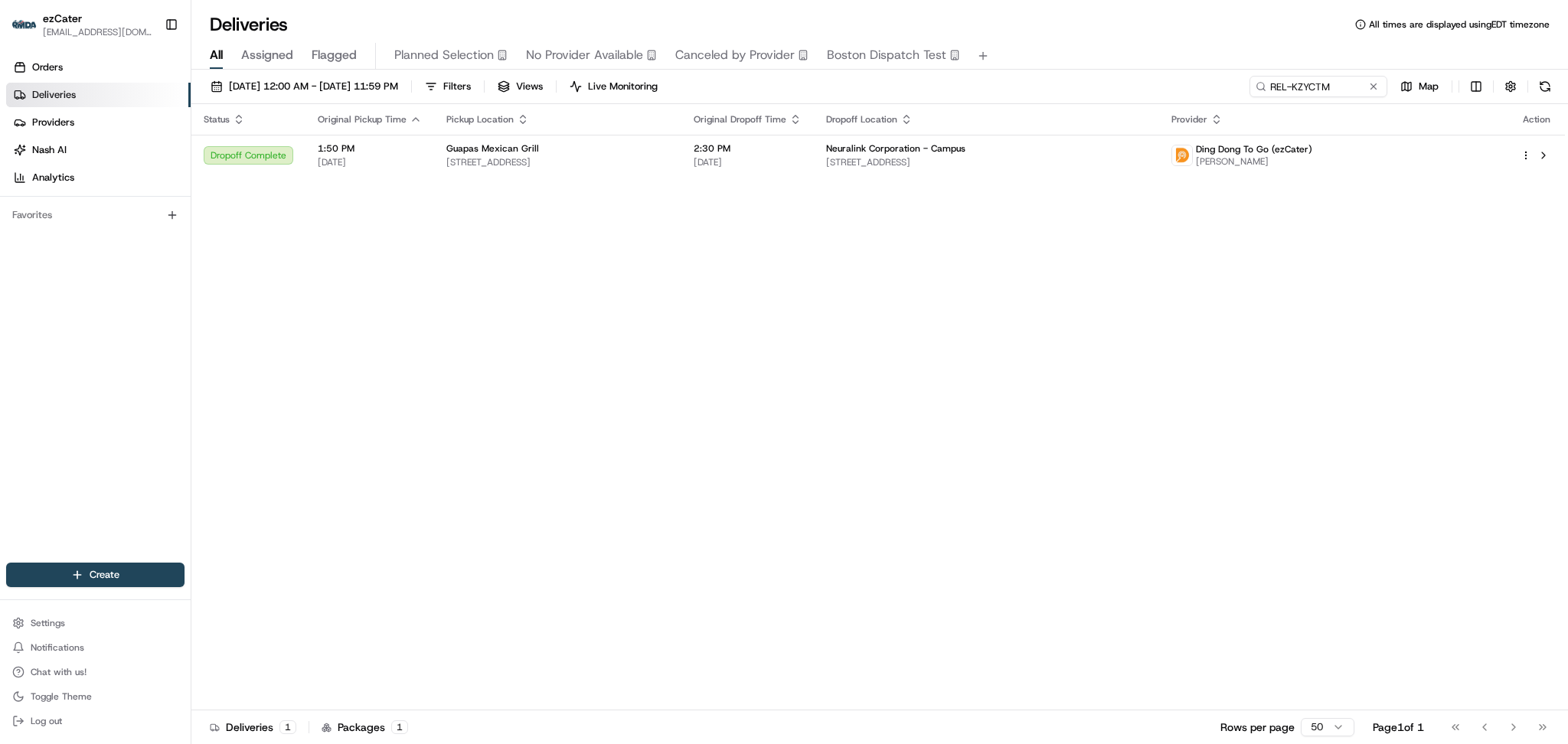
click at [299, 384] on div "Status Original Pickup Time Pickup Location Original Dropoff Time Dropoff Locat…" at bounding box center [878, 407] width 1373 height 606
click at [641, 170] on td "Guapas Mexican Grill 515 El Camino Real #110, Menlo Park, CA 94025, USA" at bounding box center [557, 155] width 248 height 41
click at [681, 167] on td "Guapas Mexican Grill 515 El Camino Real #110, Menlo Park, CA 94025, USA" at bounding box center [557, 155] width 248 height 41
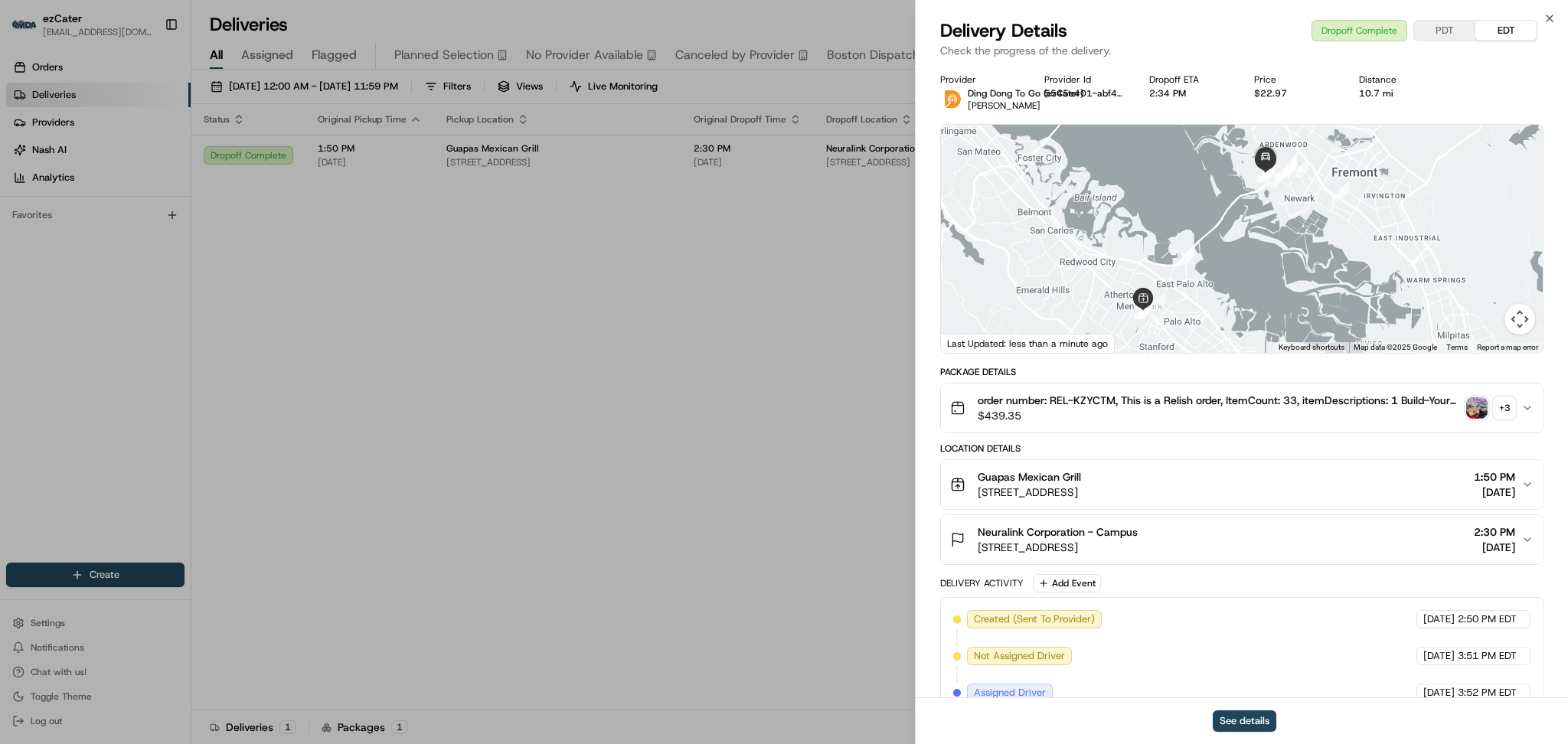
click at [1478, 409] on img "button" at bounding box center [1476, 408] width 21 height 21
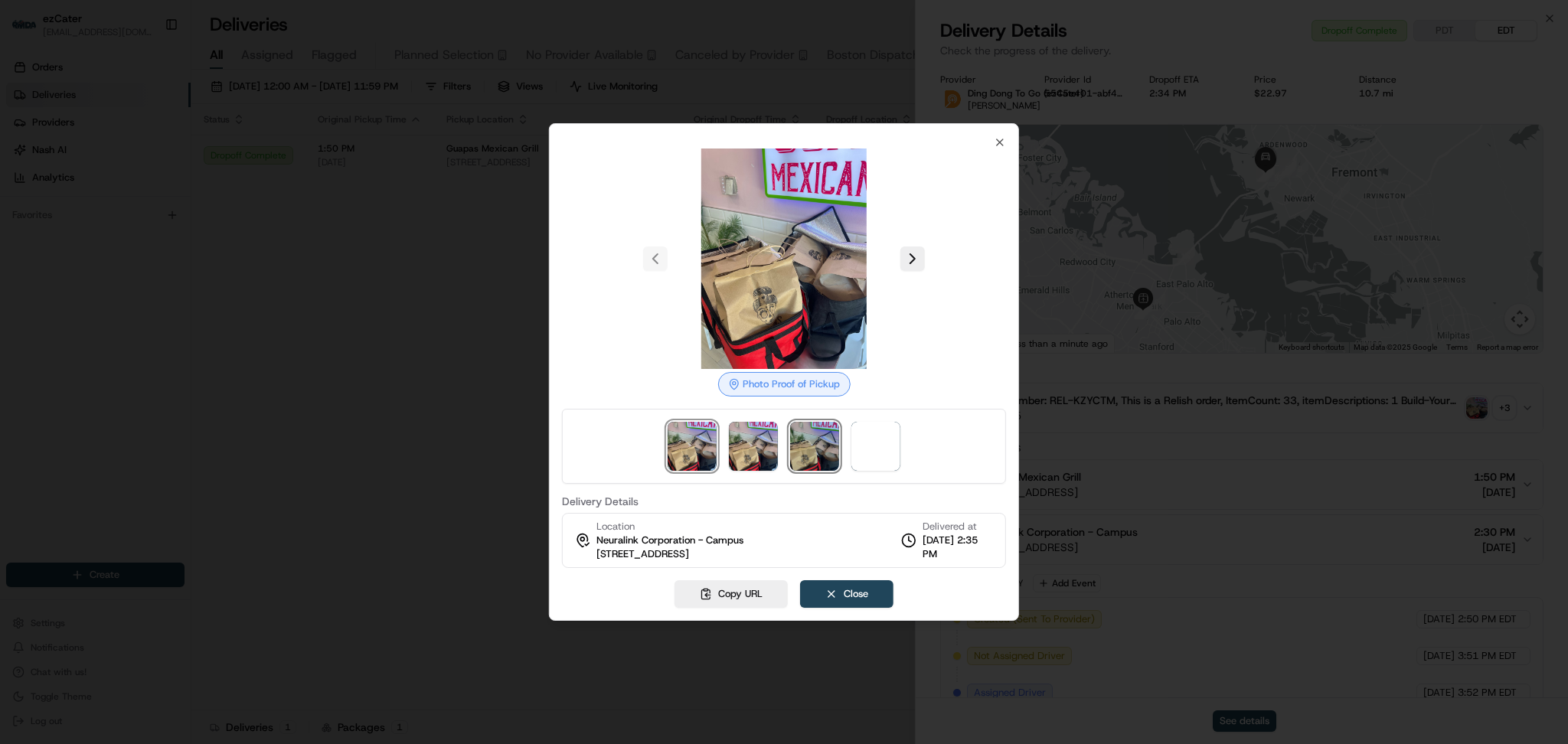
click at [817, 452] on img at bounding box center [814, 446] width 49 height 49
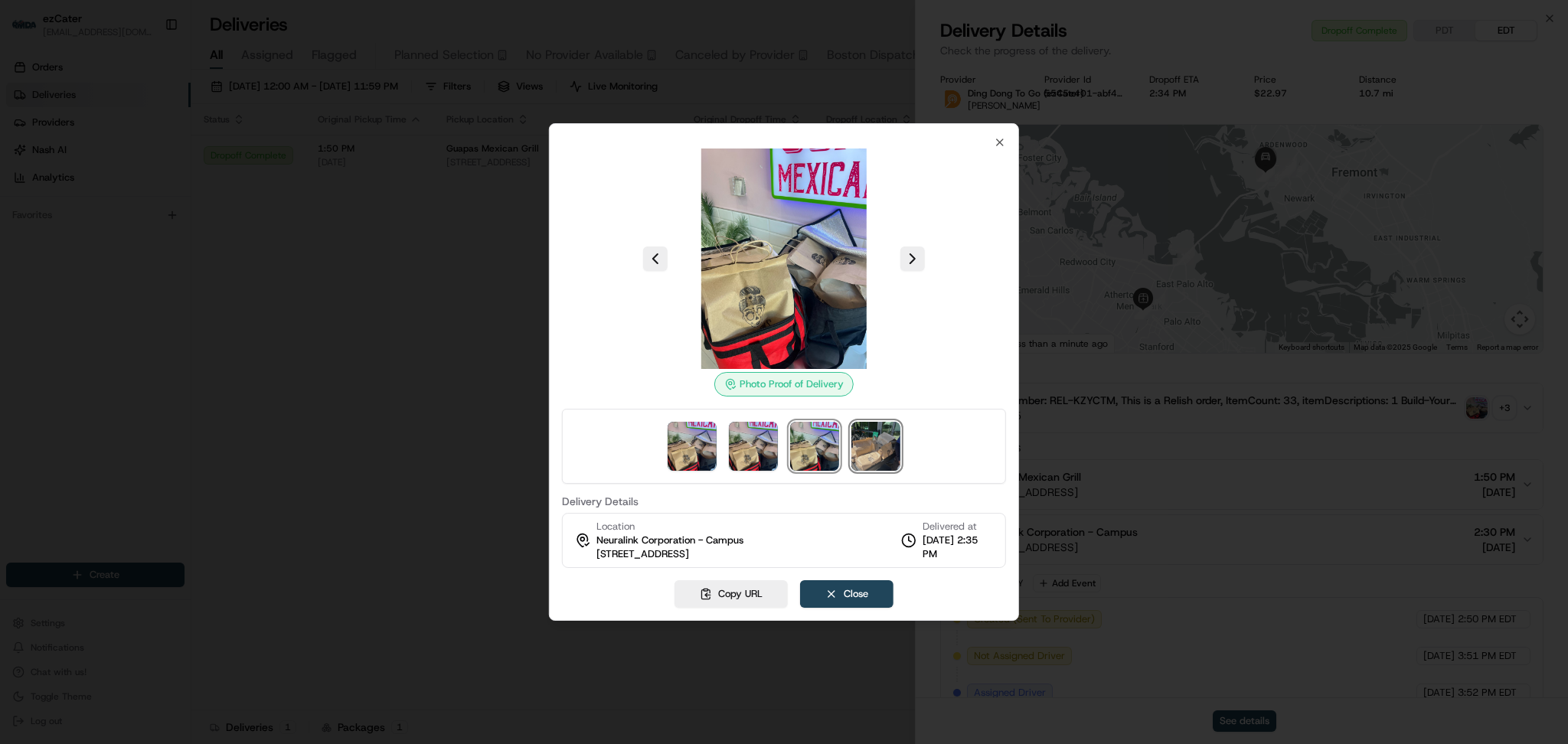
click at [888, 446] on img at bounding box center [875, 446] width 49 height 49
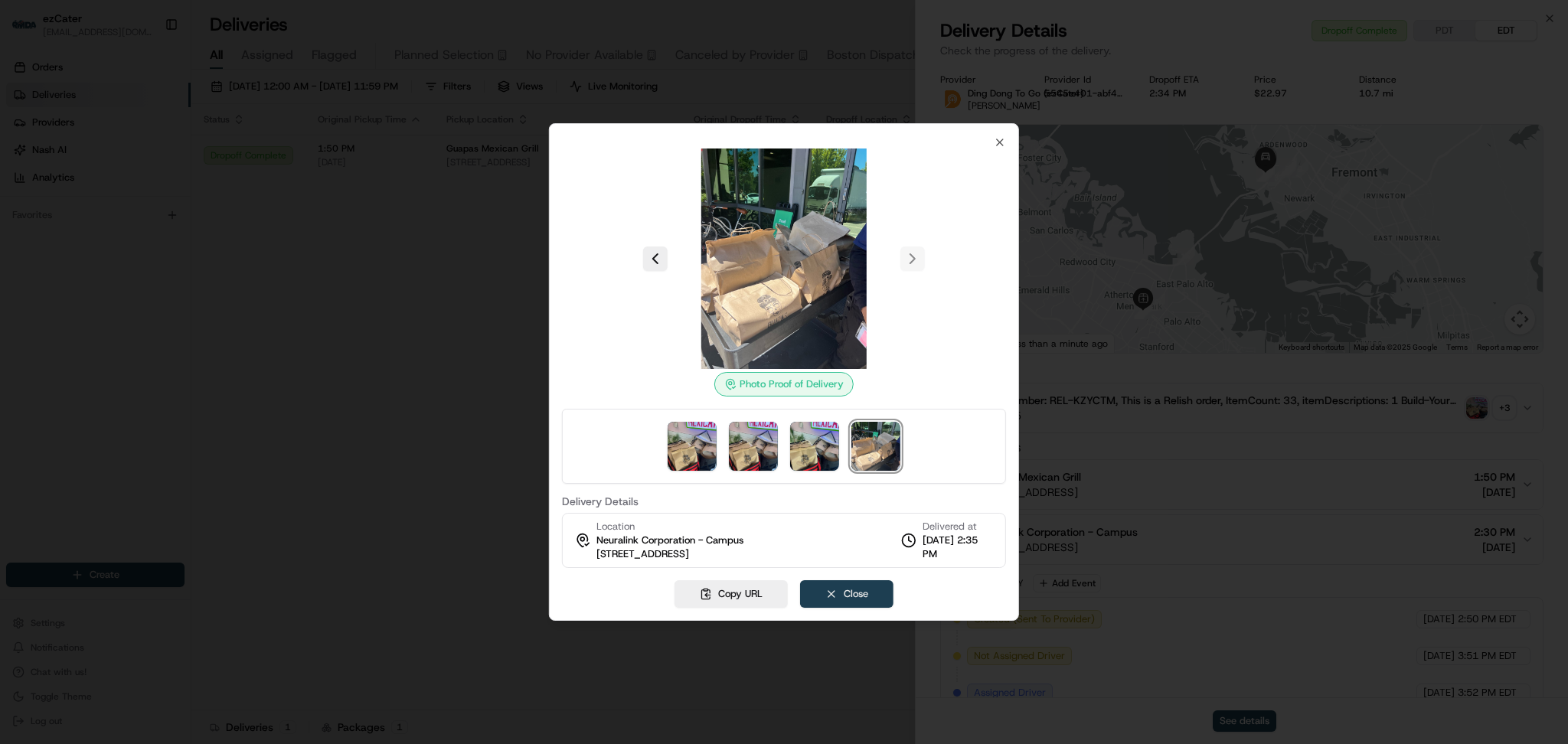
click at [870, 593] on button "Close" at bounding box center [846, 594] width 93 height 28
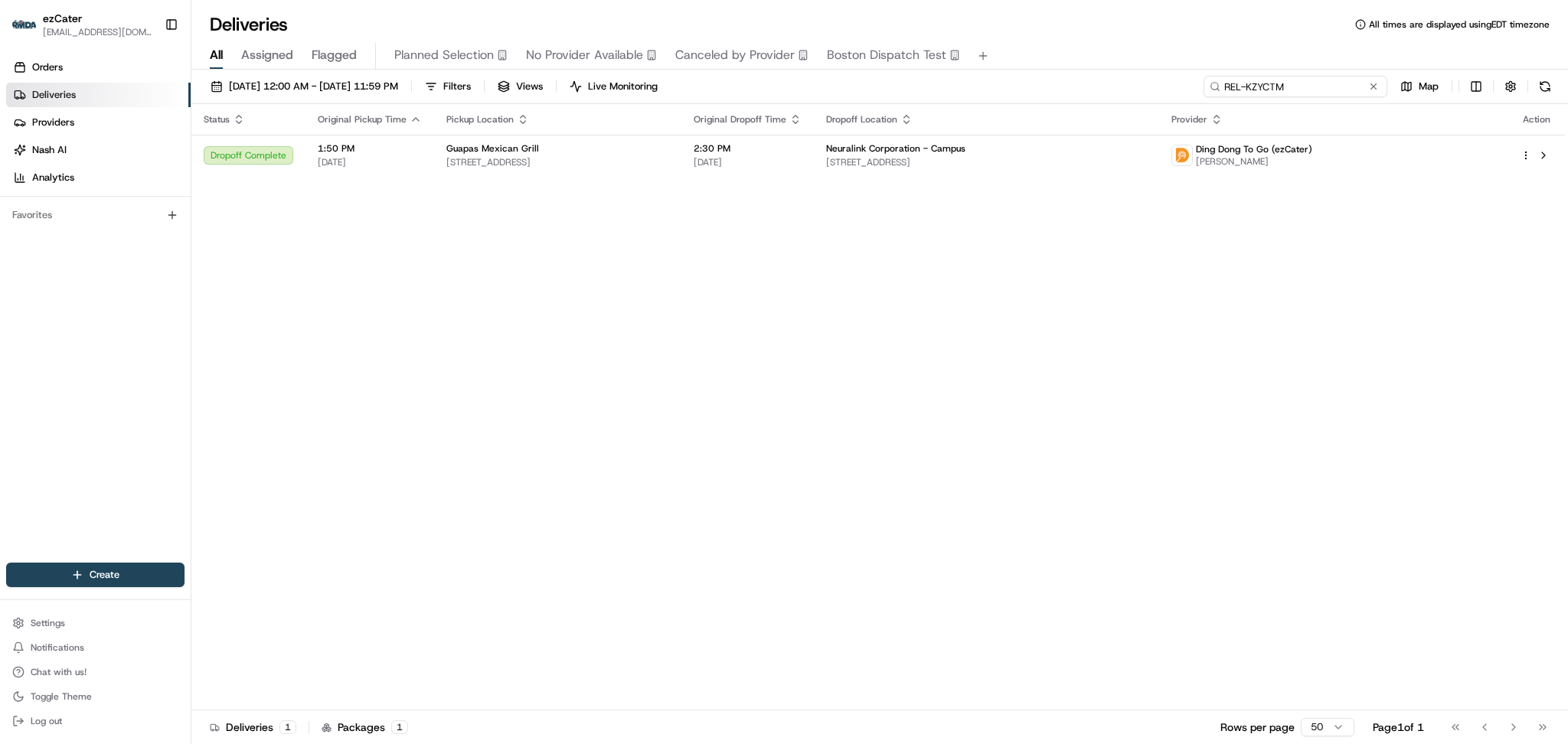
drag, startPoint x: 1331, startPoint y: 84, endPoint x: 1144, endPoint y: 80, distance: 187.0
click at [1147, 80] on div "08/18/2025 12:00 AM - 08/18/2025 11:59 PM Filters Views Live Monitoring REL-KZY…" at bounding box center [880, 90] width 1376 height 28
paste input "U01PJ"
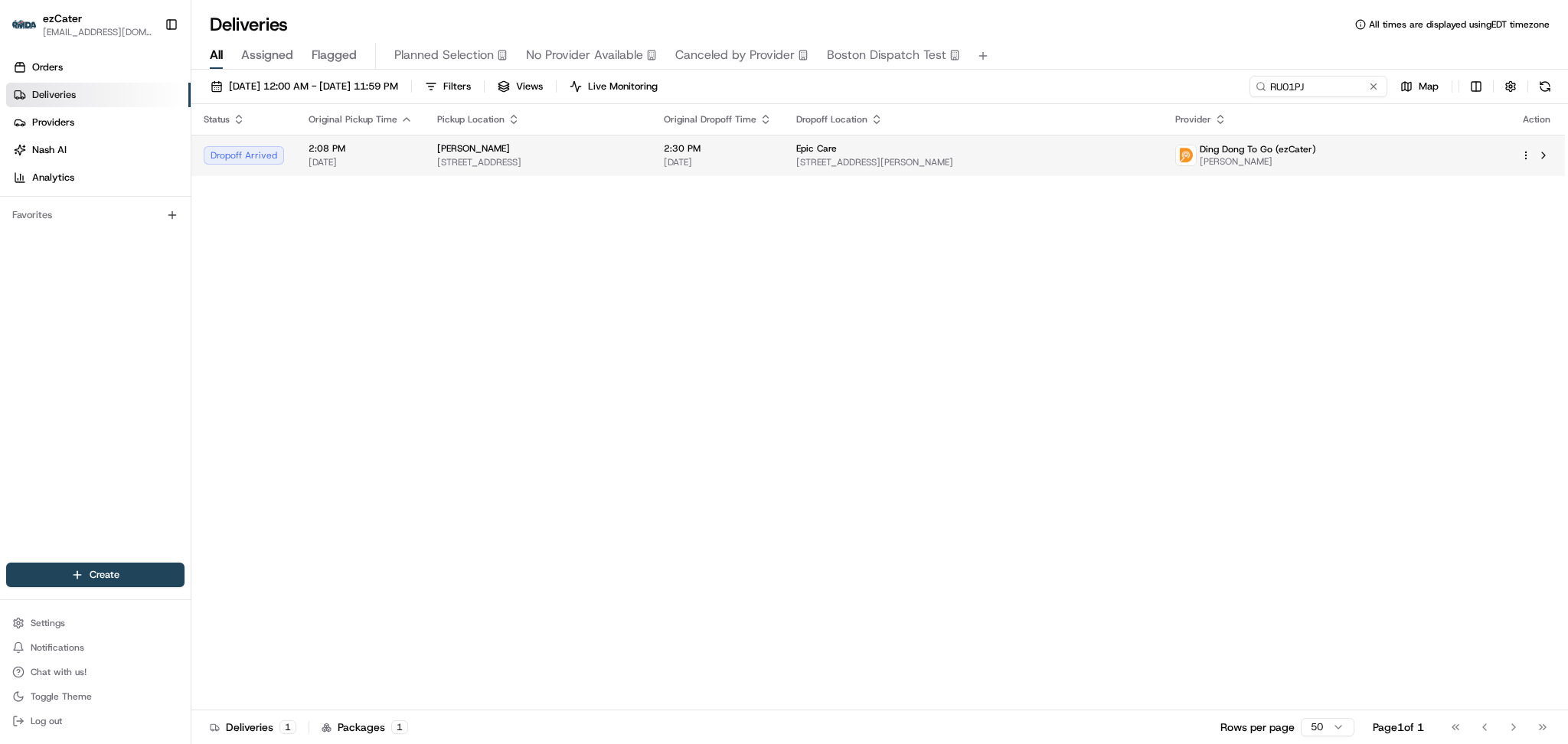
click at [1151, 161] on span "6380 Clark Ave, Dublin, CA 94568, USA" at bounding box center [973, 162] width 355 height 13
paste input "TP2VEF"
drag, startPoint x: 1335, startPoint y: 77, endPoint x: 976, endPoint y: 77, distance: 359.0
click at [976, 77] on div "08/18/2025 12:00 AM - 08/18/2025 11:59 PM Filters Views Live Monitoring TP2VEF …" at bounding box center [880, 90] width 1376 height 28
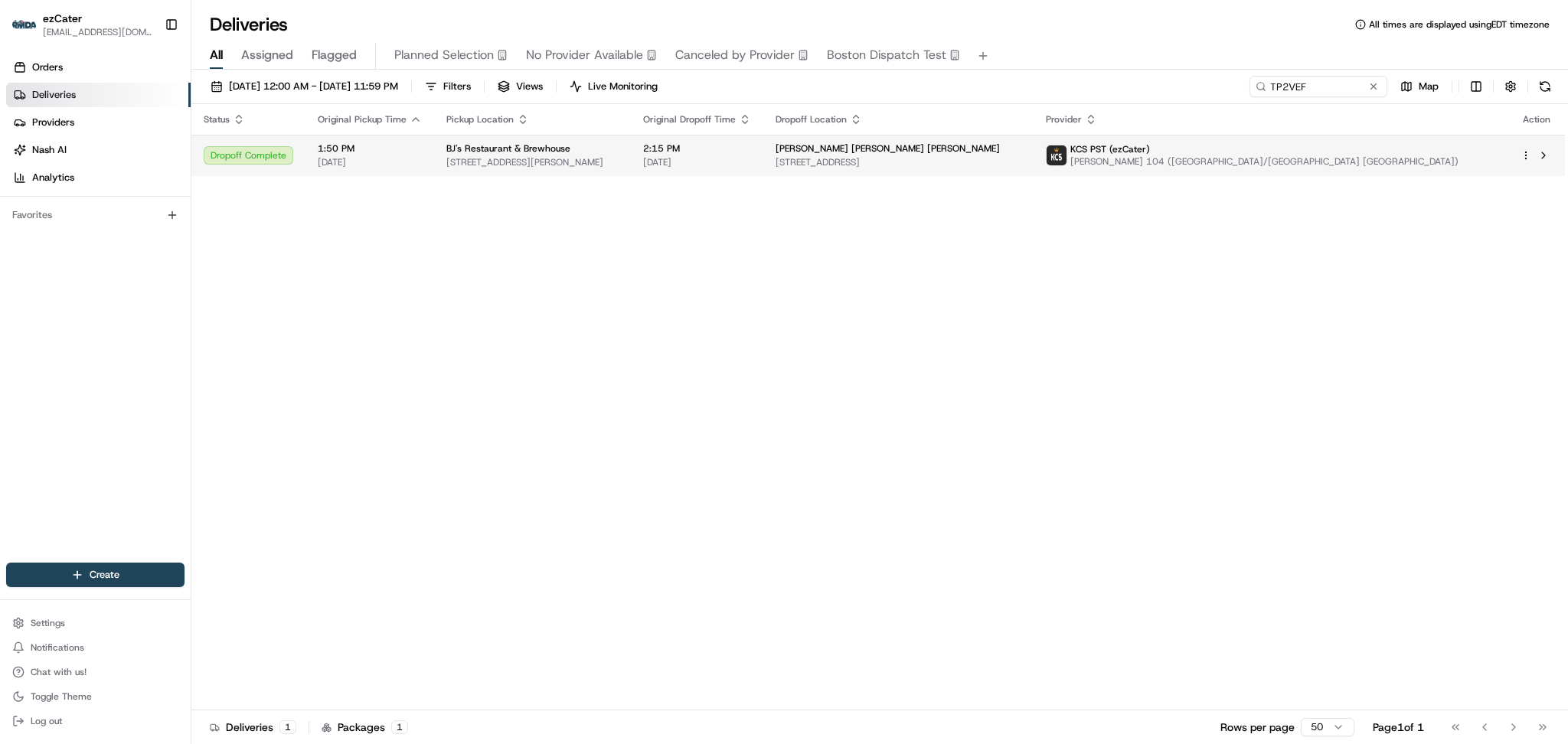
click at [598, 139] on td "BJ's Restaurant & Brewhouse 4502 S Steele St Ste 1500, Tacoma, WA 98409, USA" at bounding box center [532, 155] width 197 height 41
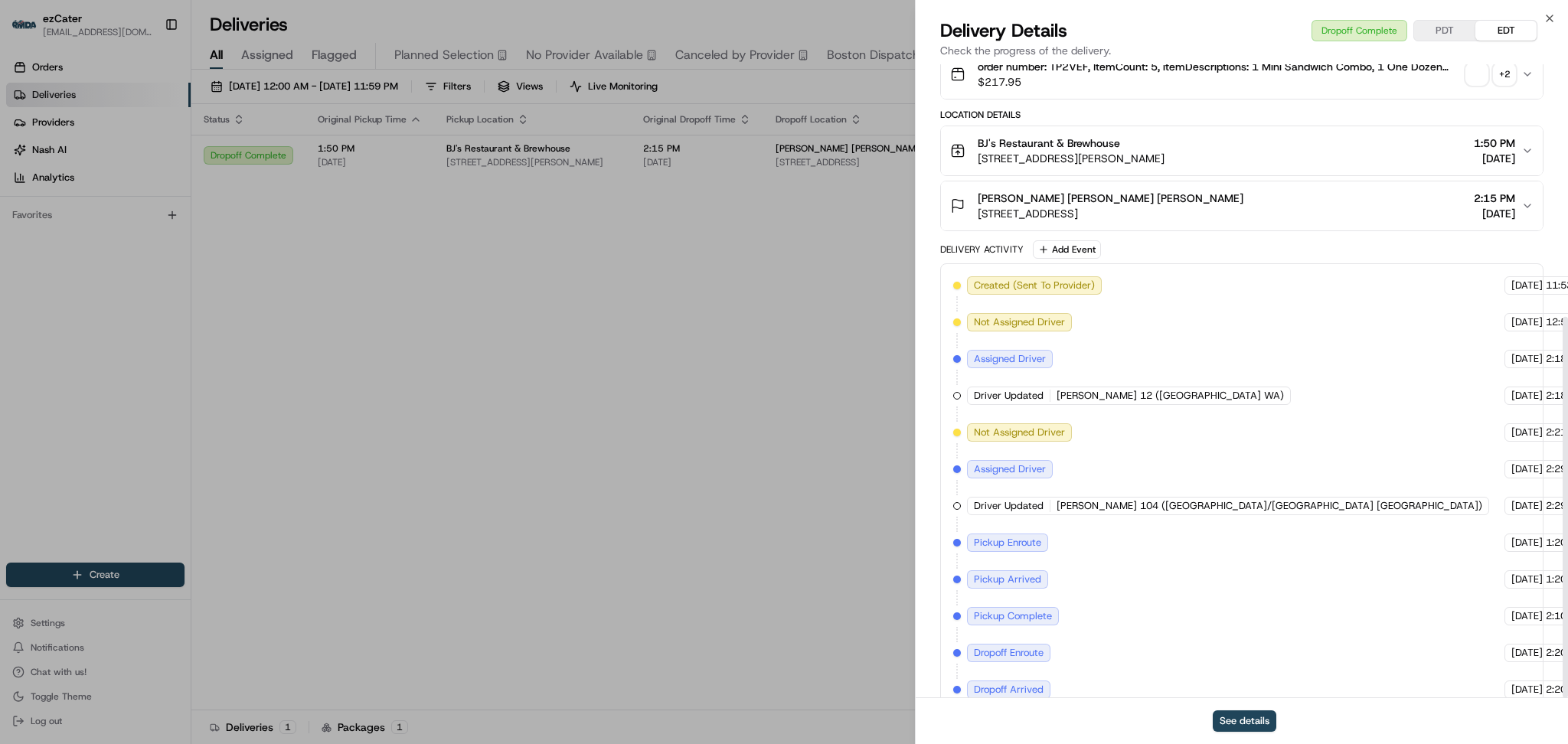
scroll to position [419, 0]
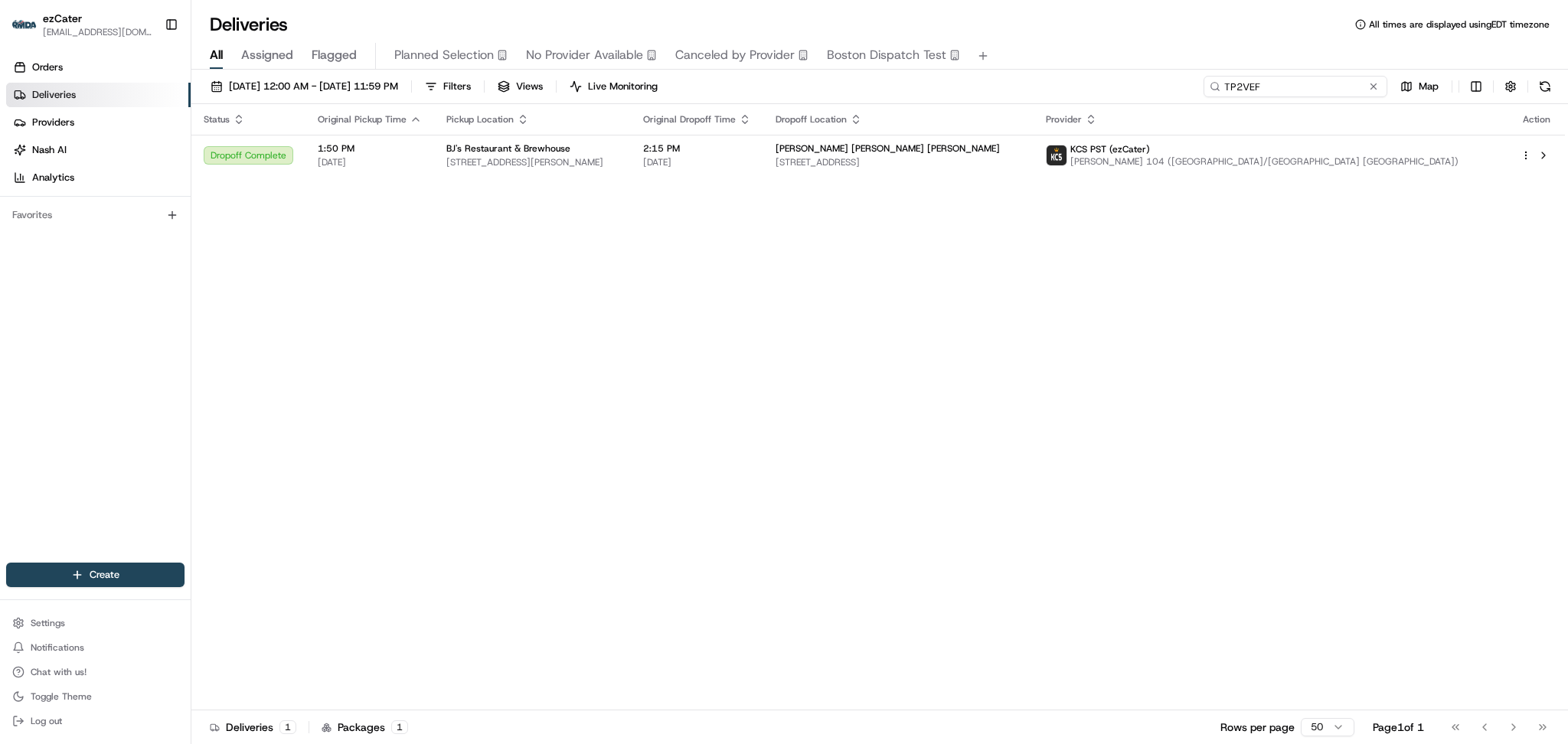
drag, startPoint x: 1332, startPoint y: 88, endPoint x: 1034, endPoint y: 63, distance: 299.0
click at [1035, 63] on div "Deliveries All times are displayed using EDT timezone All Assigned Flagged Plan…" at bounding box center [880, 372] width 1376 height 744
paste input "QTKPE6"
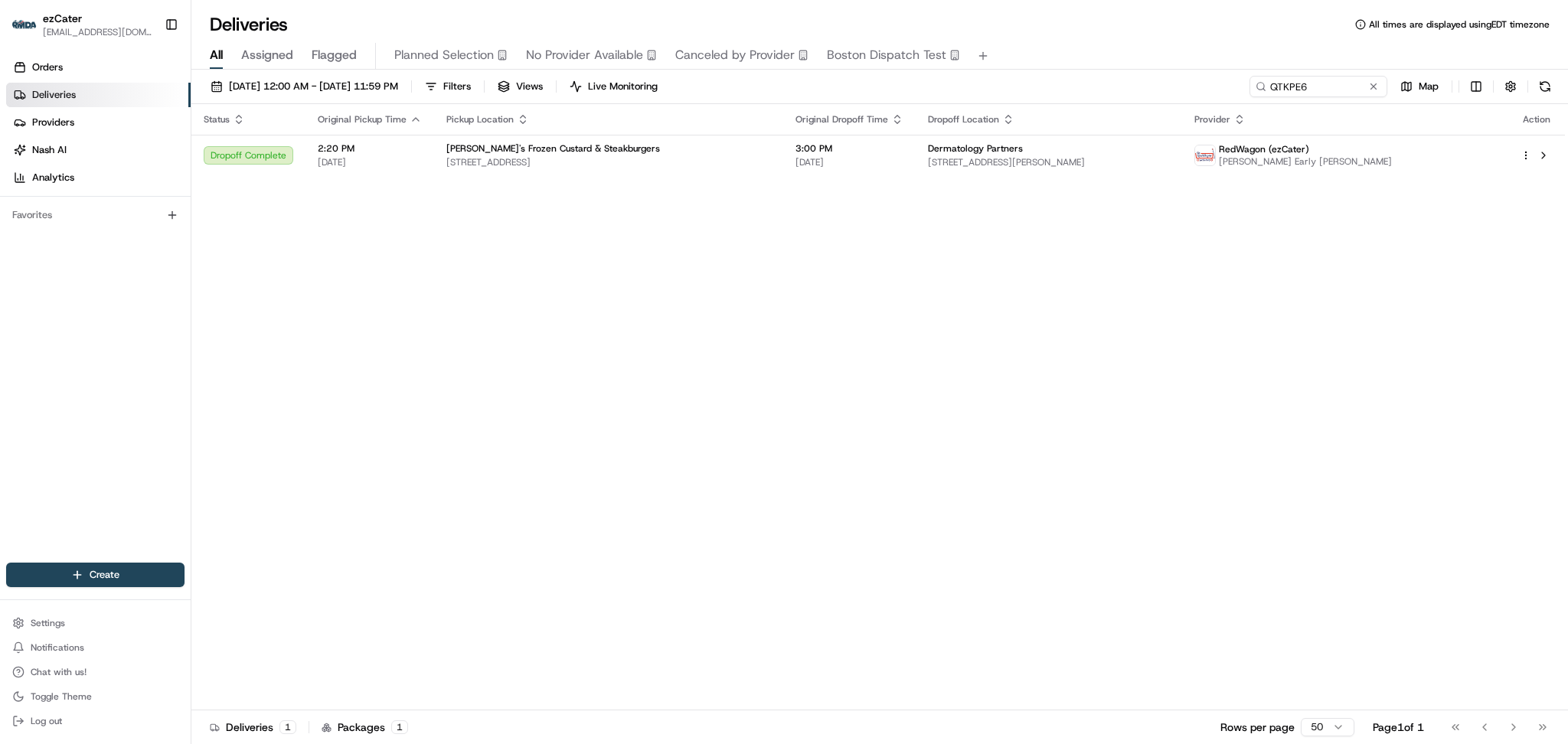
drag, startPoint x: 1282, startPoint y: 98, endPoint x: 1010, endPoint y: 98, distance: 272.0
click at [1010, 98] on div "08/18/2025 12:00 AM - 08/18/2025 11:59 PM Filters Views Live Monitoring QTKPE6 …" at bounding box center [880, 90] width 1376 height 28
drag, startPoint x: 1317, startPoint y: 86, endPoint x: 962, endPoint y: 73, distance: 355.2
click at [962, 73] on div "08/18/2025 12:00 AM - 08/18/2025 11:59 PM Filters Views Live Monitoring QTKPE6 …" at bounding box center [880, 408] width 1376 height 678
paste input "X70-X8X"
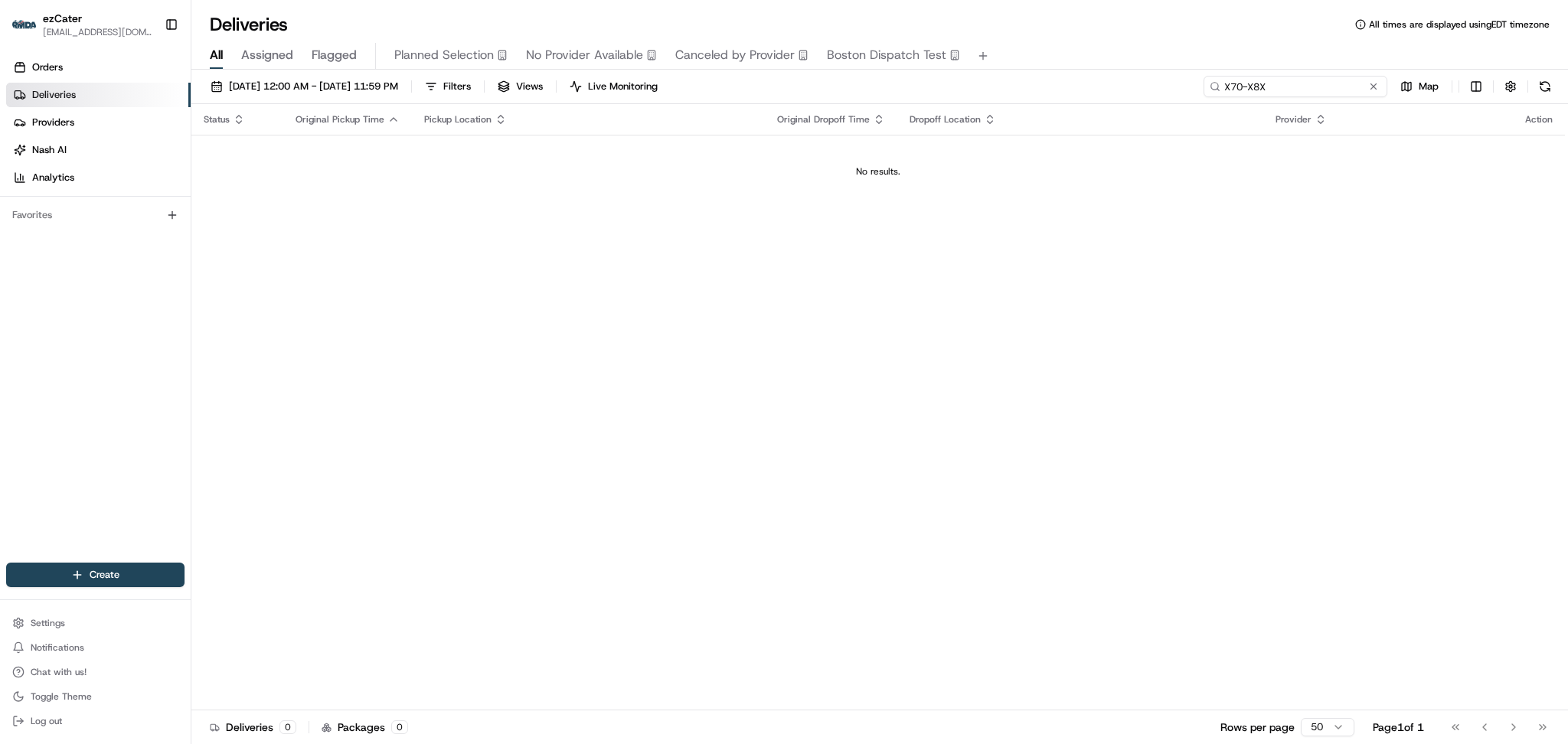
type input "X70-X8X"
click at [1417, 426] on div "Status Original Pickup Time Pickup Location Original Dropoff Time Dropoff Locat…" at bounding box center [878, 407] width 1373 height 606
click at [339, 85] on span "[DATE] 12:00 AM - [DATE] 11:59 PM" at bounding box center [313, 87] width 170 height 13
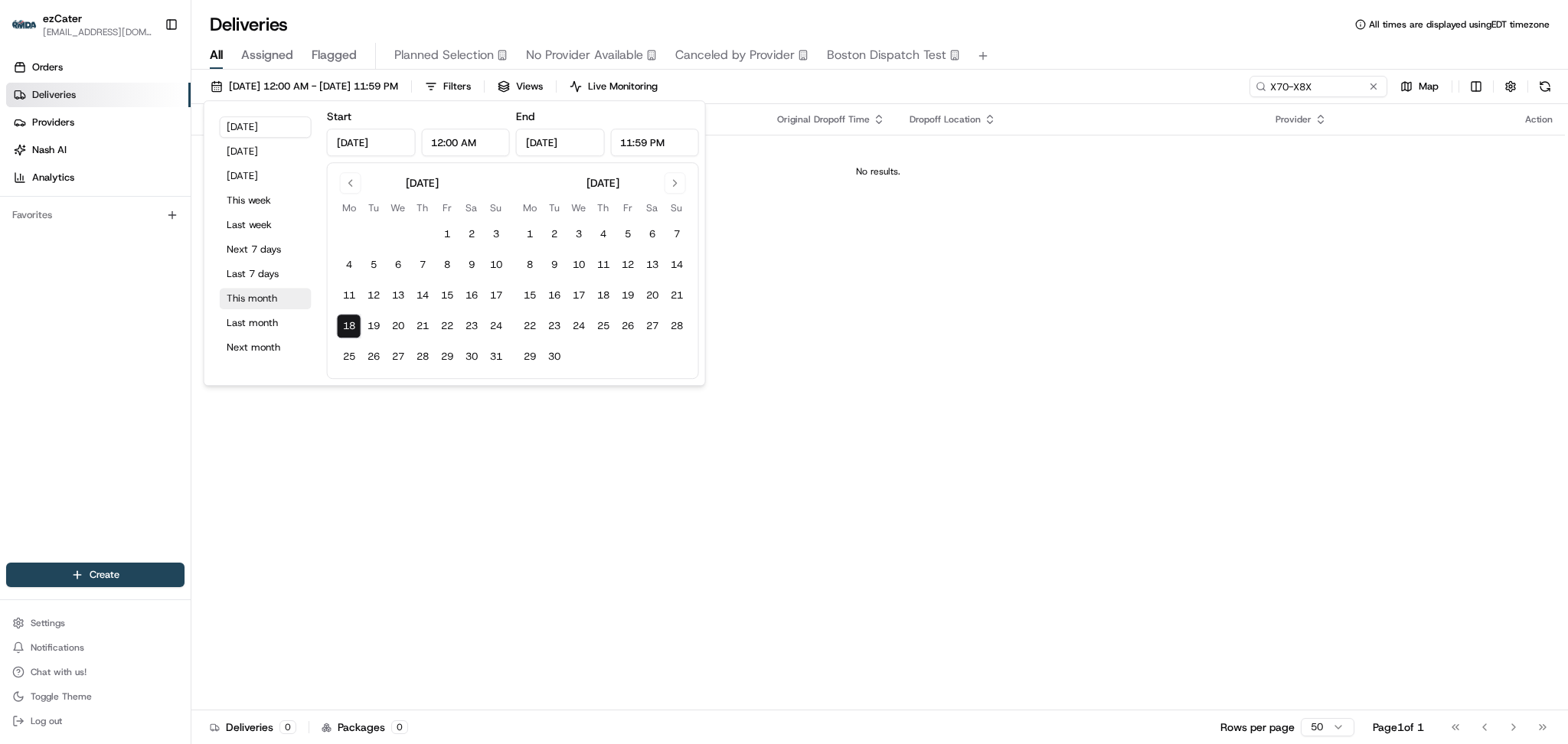
click at [262, 298] on button "This month" at bounding box center [265, 299] width 92 height 21
type input "Aug 1, 2025"
type input "Aug 31, 2025"
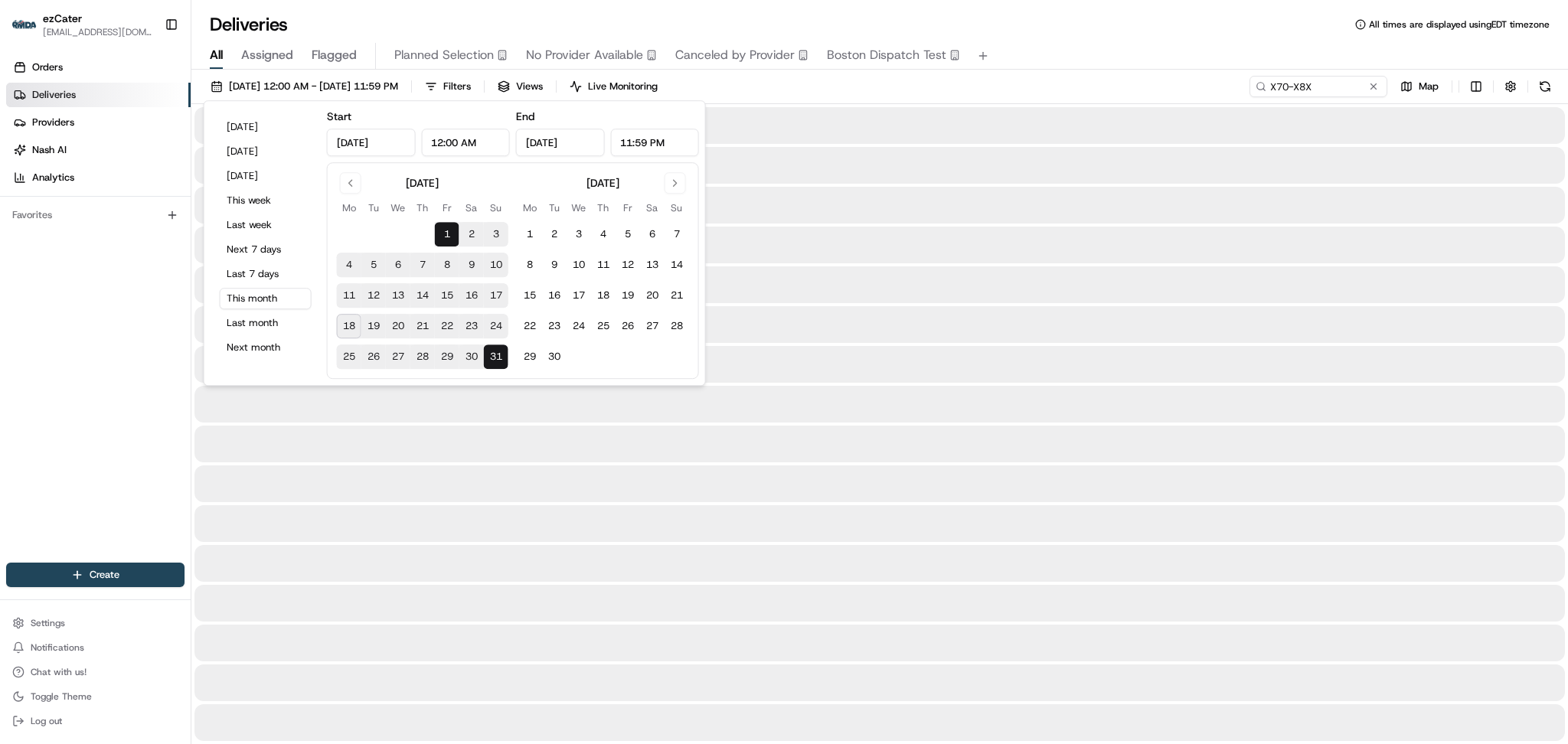
click at [1092, 78] on div "08/01/2025 12:00 AM - 08/31/2025 11:59 PM Filters Views Live Monitoring X70-X8X…" at bounding box center [880, 90] width 1376 height 28
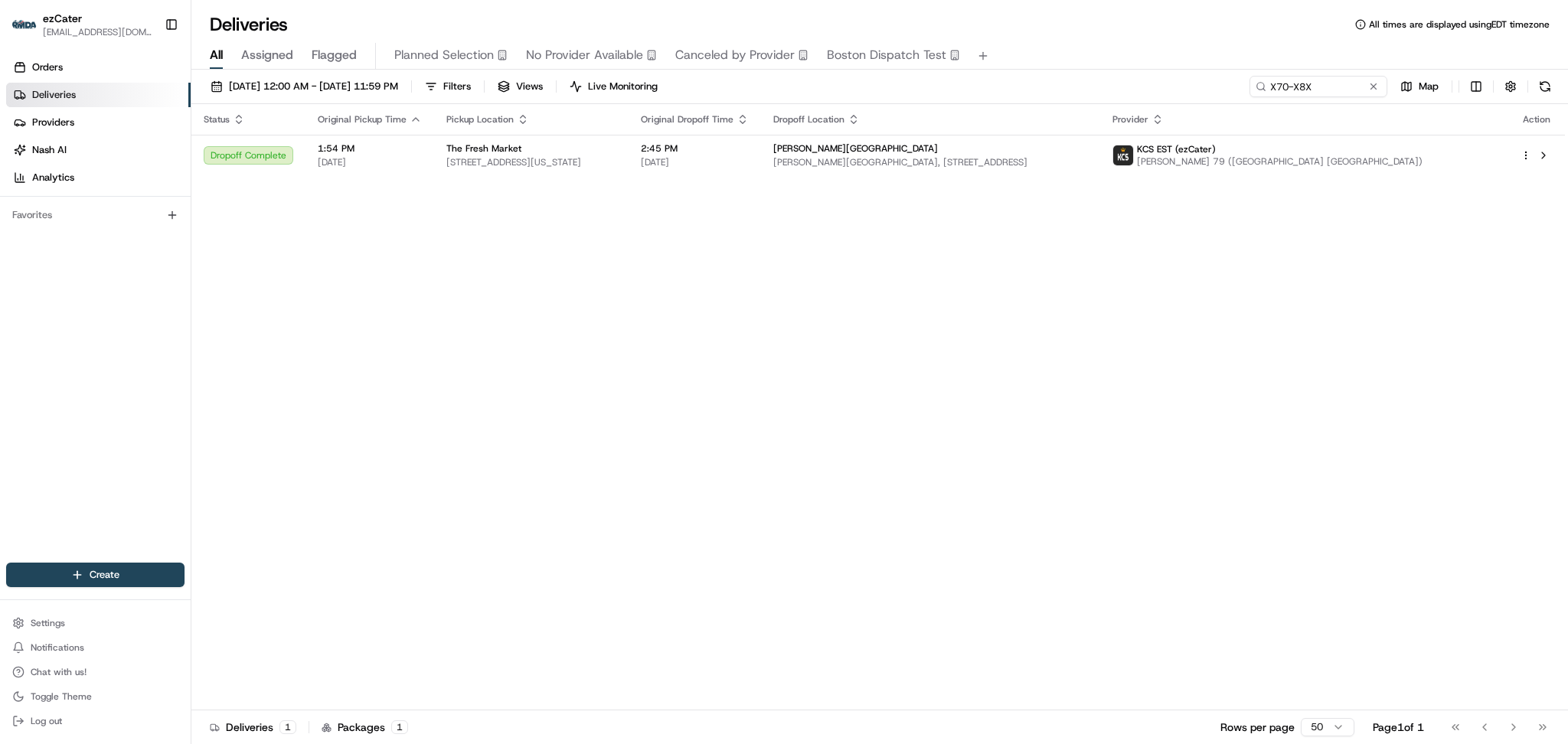
click at [1487, 336] on div "Status Original Pickup Time Pickup Location Original Dropoff Time Dropoff Locat…" at bounding box center [878, 407] width 1373 height 606
drag, startPoint x: 1330, startPoint y: 81, endPoint x: 1141, endPoint y: 81, distance: 189.0
click at [1141, 81] on div "08/01/2025 12:00 AM - 08/31/2025 11:59 PM Filters Views Live Monitoring X70-X8X…" at bounding box center [880, 90] width 1376 height 28
paste input "M8Z5EV"
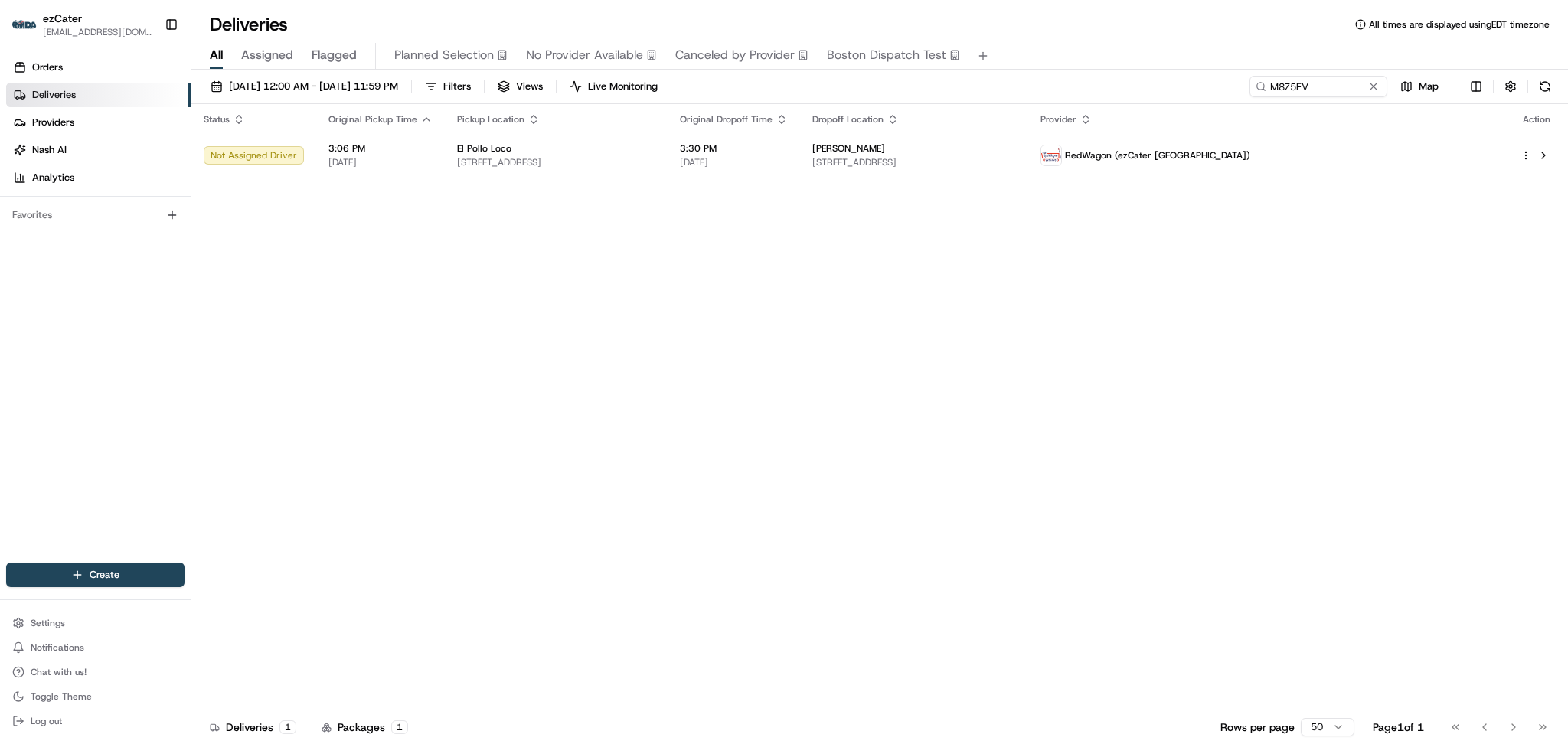
drag, startPoint x: 1411, startPoint y: 293, endPoint x: 1405, endPoint y: 231, distance: 62.3
click at [1412, 292] on div "Status Original Pickup Time Pickup Location Original Dropoff Time Dropoff Locat…" at bounding box center [878, 407] width 1373 height 606
drag, startPoint x: 1328, startPoint y: 86, endPoint x: 1014, endPoint y: 85, distance: 314.0
click at [1014, 85] on div "08/01/2025 12:00 AM - 08/31/2025 11:59 PM Filters Views Live Monitoring M8Z5EV …" at bounding box center [880, 90] width 1376 height 28
paste input "KM8QT9"
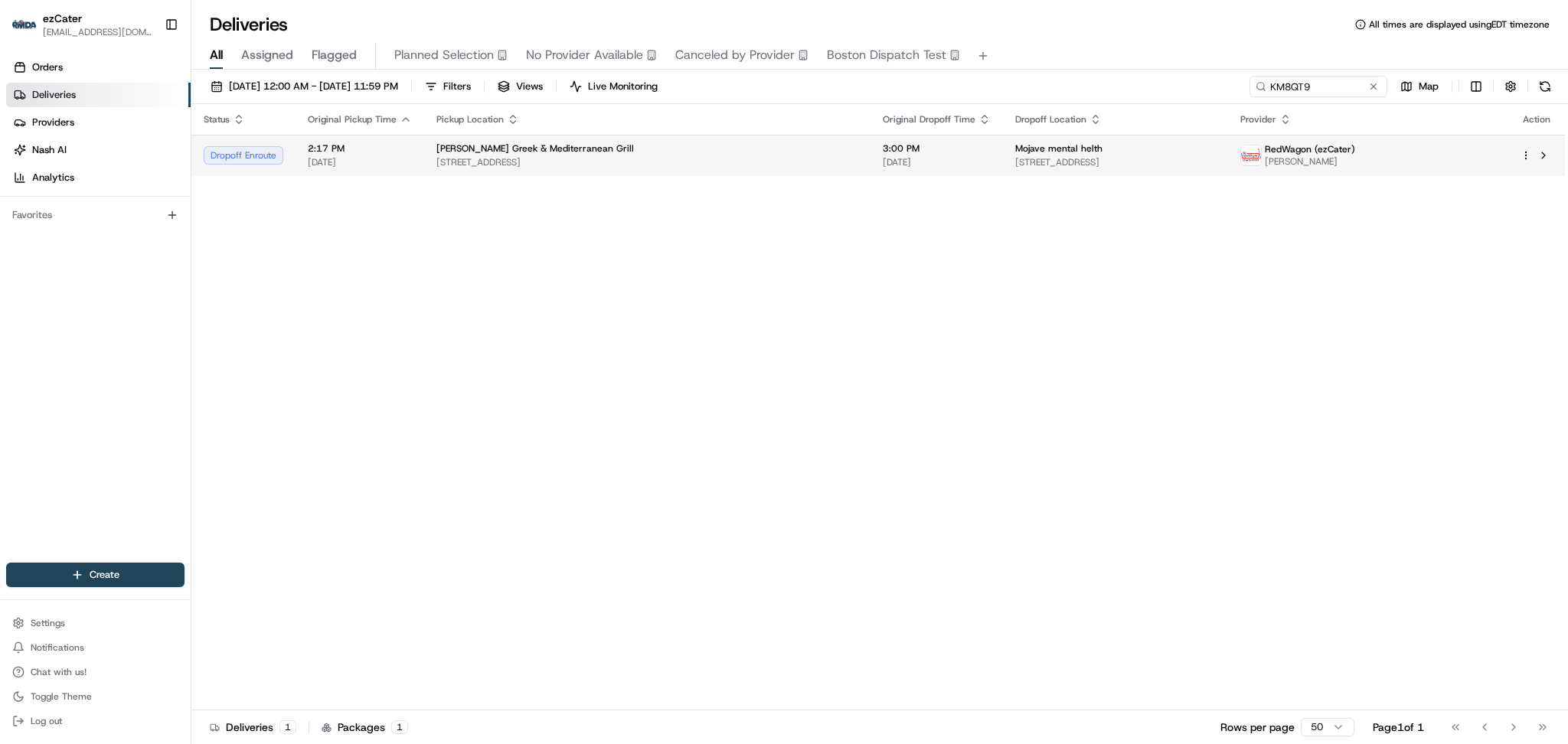
click at [772, 151] on div "Stephano's Greek & Mediterranean Grill" at bounding box center [648, 148] width 422 height 13
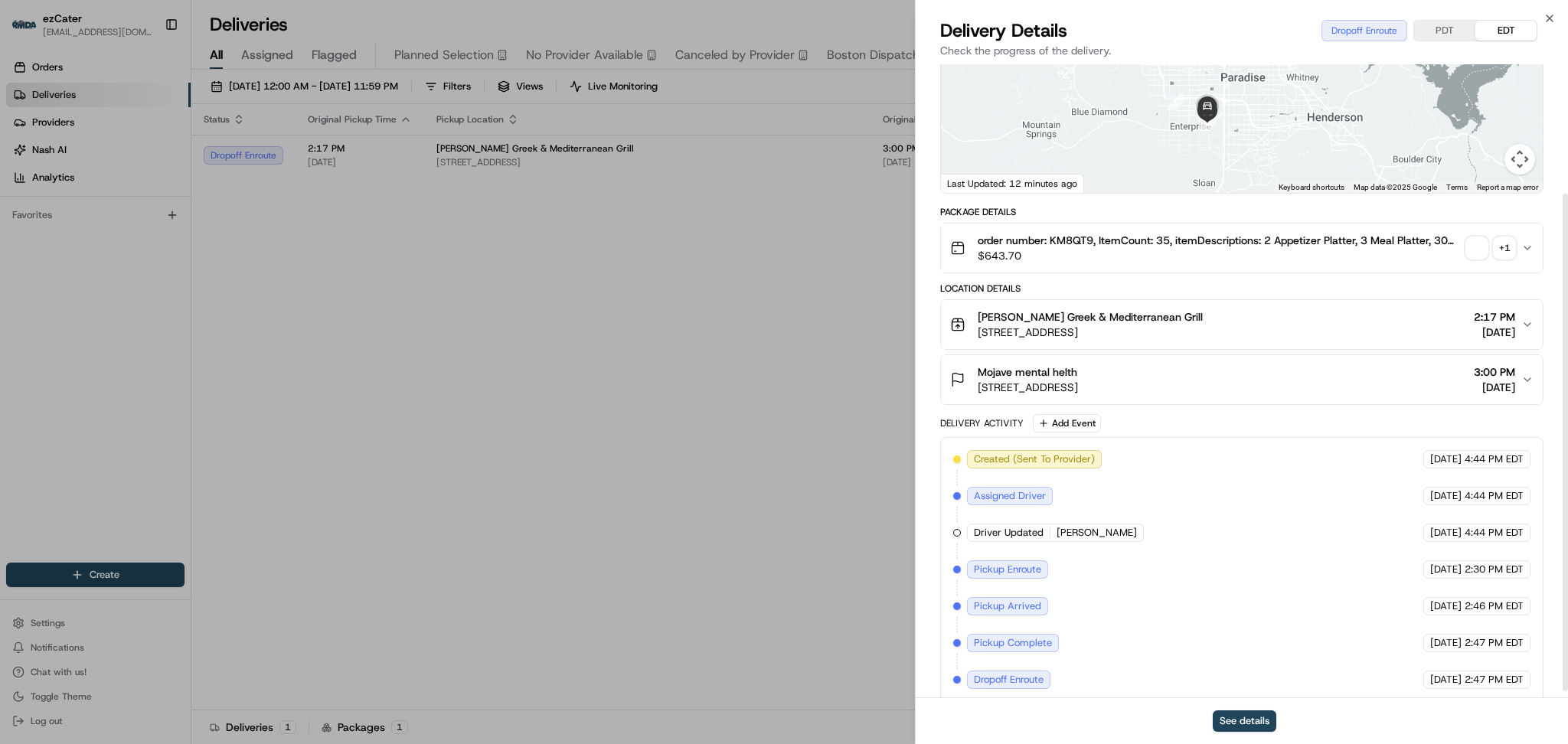
scroll to position [173, 0]
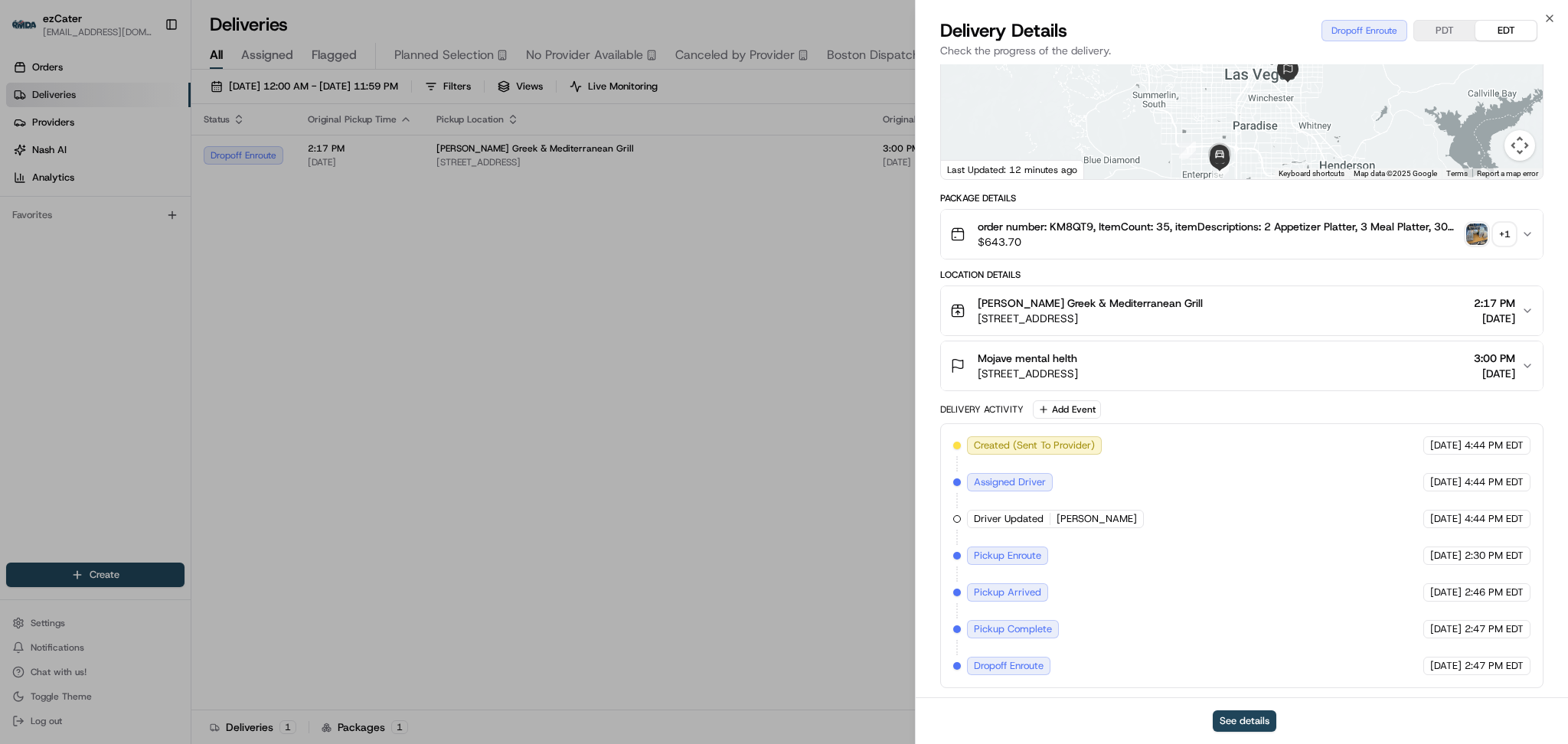
drag, startPoint x: 1248, startPoint y: 102, endPoint x: 1274, endPoint y: 207, distance: 108.2
click at [1274, 207] on div "Provider RedWagon (ezCater) Ronald O'neal Provider Id f7131563-350f-38ef-9f59-b…" at bounding box center [1241, 294] width 603 height 788
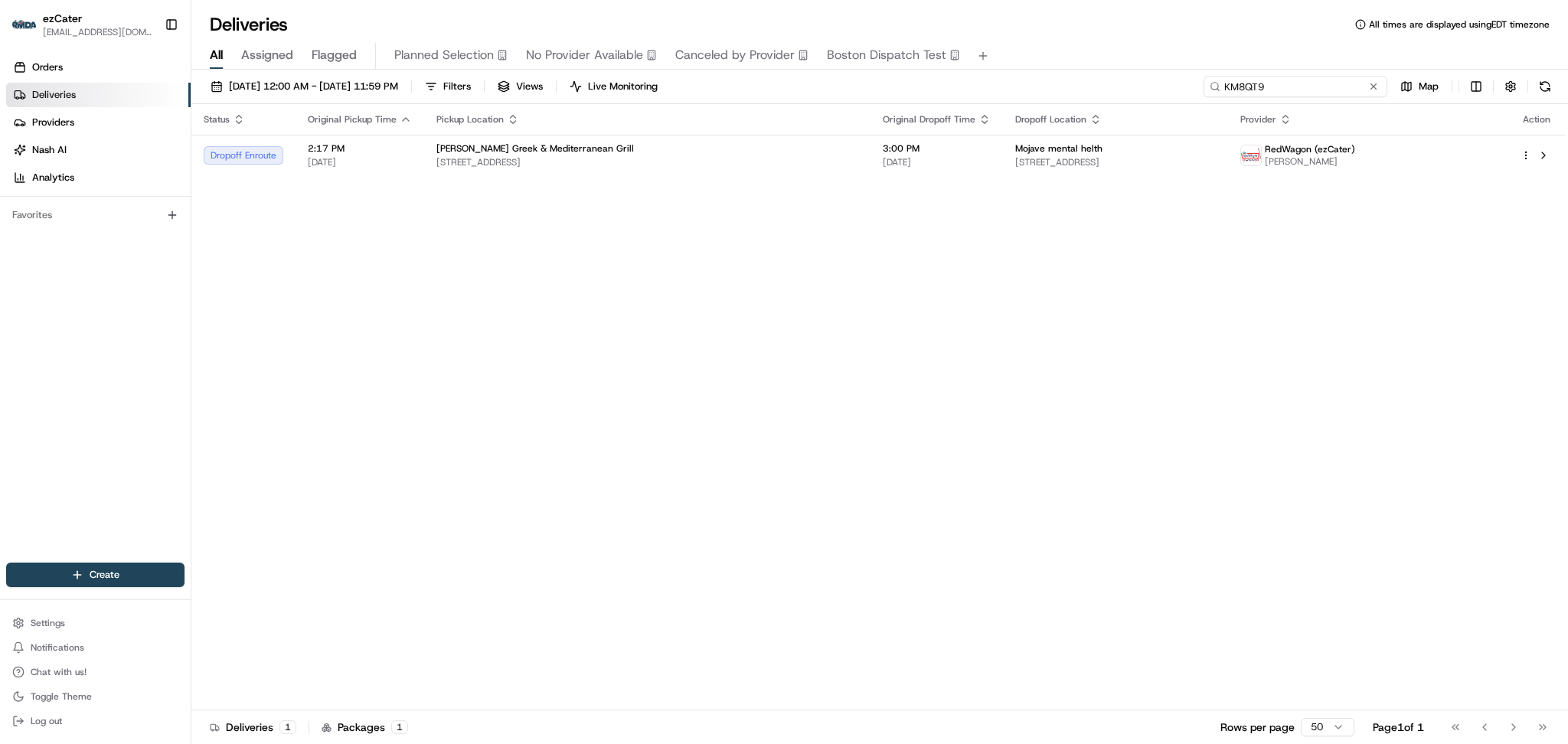
click at [1337, 76] on input "KM8QT9" at bounding box center [1295, 87] width 184 height 21
drag, startPoint x: 1318, startPoint y: 84, endPoint x: 1131, endPoint y: 84, distance: 187.0
click at [1131, 84] on div "08/01/2025 12:00 AM - 08/31/2025 11:59 PM Filters Views Live Monitoring KM8QT9 …" at bounding box center [880, 90] width 1376 height 28
paste input "M8Z5EV"
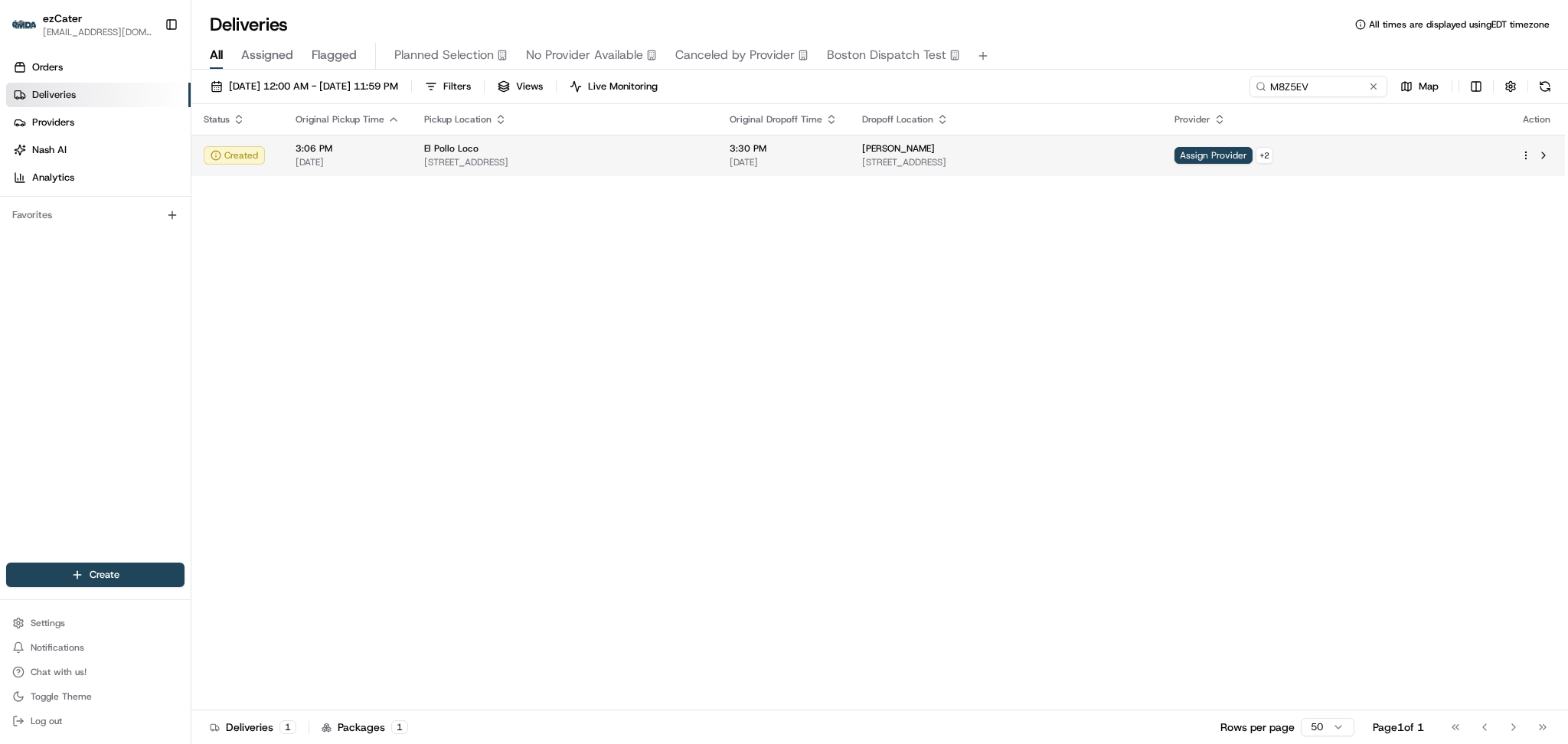
click at [935, 150] on span "[PERSON_NAME]" at bounding box center [897, 148] width 72 height 13
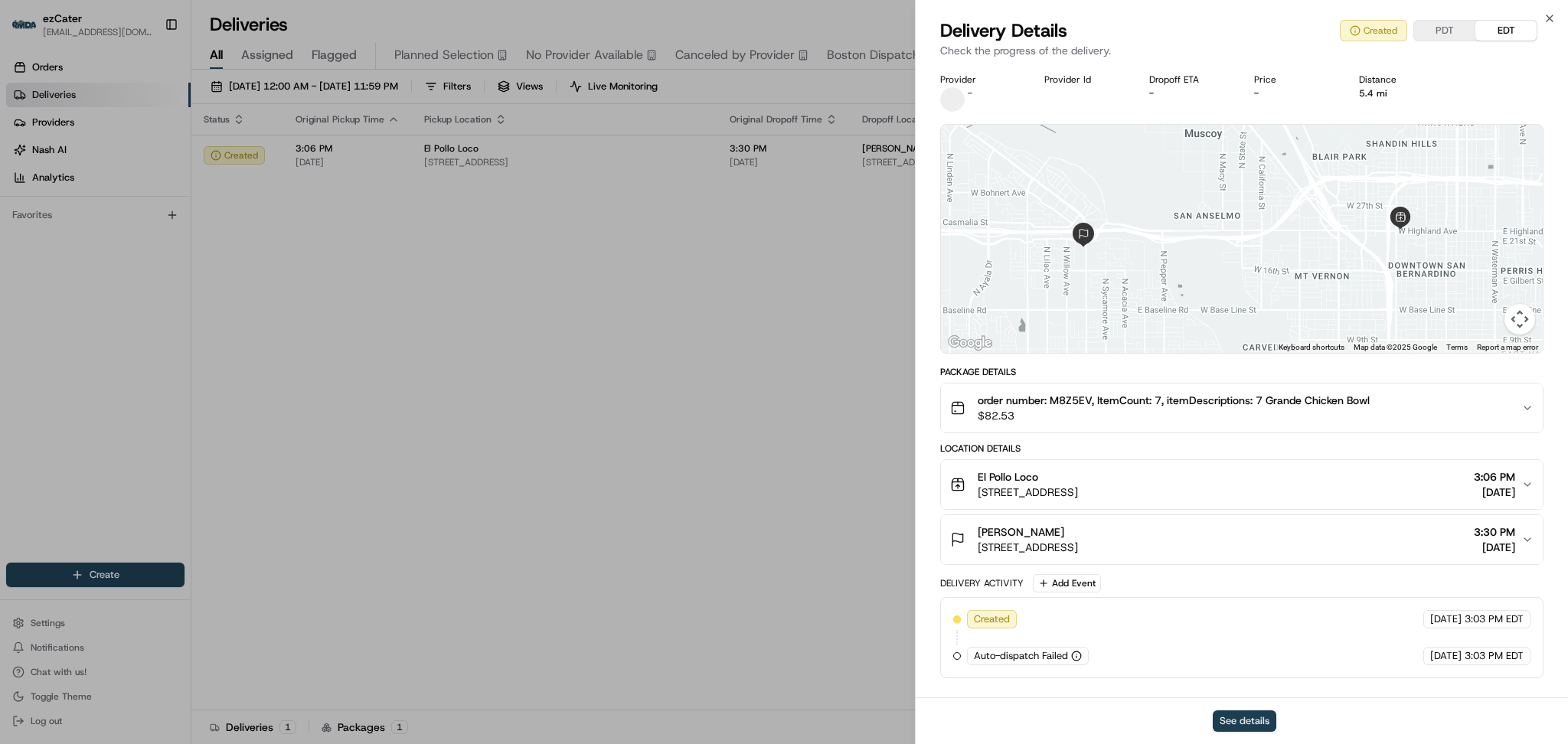
click at [1231, 718] on button "See details" at bounding box center [1244, 721] width 64 height 21
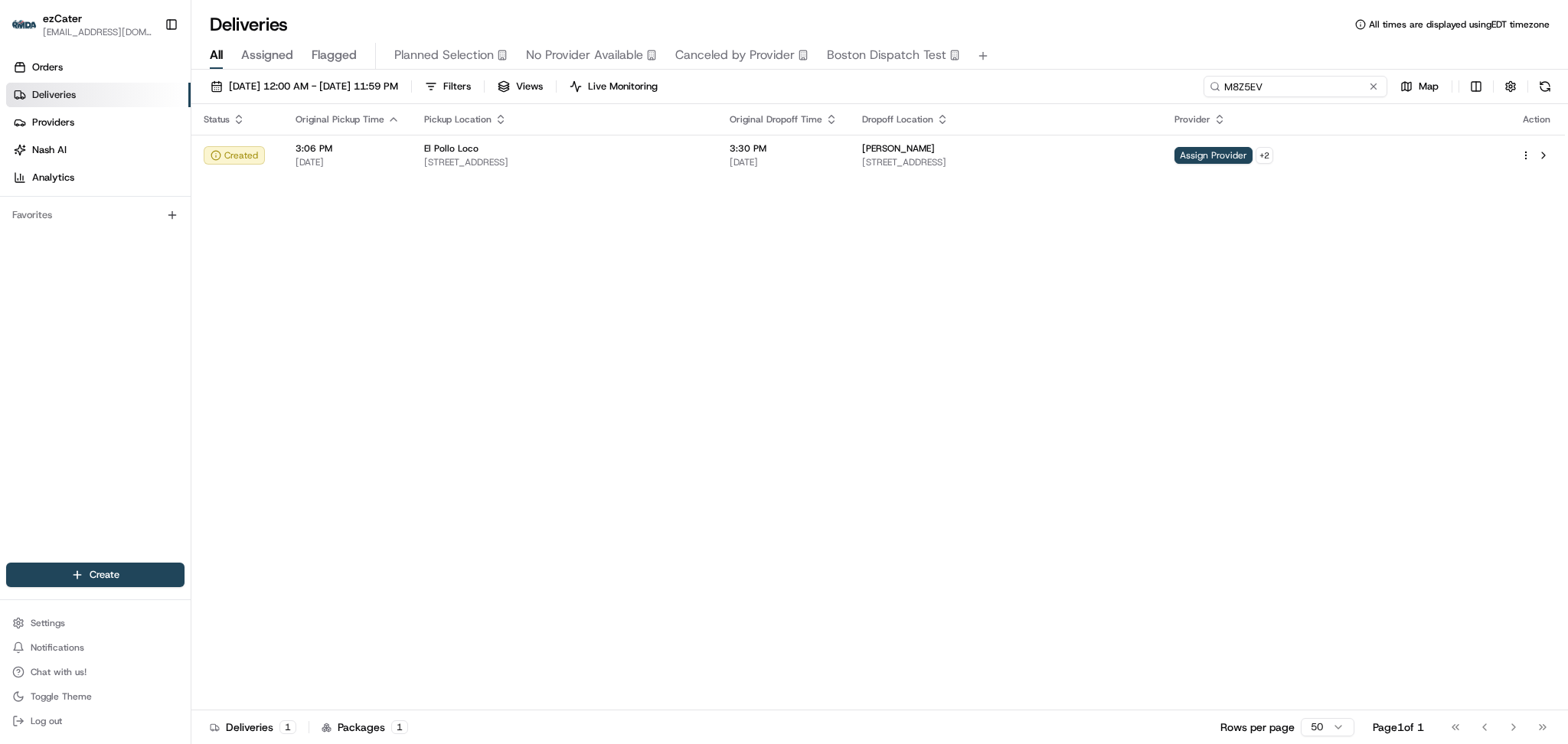
drag, startPoint x: 1321, startPoint y: 86, endPoint x: 999, endPoint y: 84, distance: 322.0
click at [999, 84] on div "08/01/2025 12:00 AM - 08/31/2025 11:59 PM Filters Views Live Monitoring M8Z5EV …" at bounding box center [880, 90] width 1376 height 28
paste input "FJYVYU"
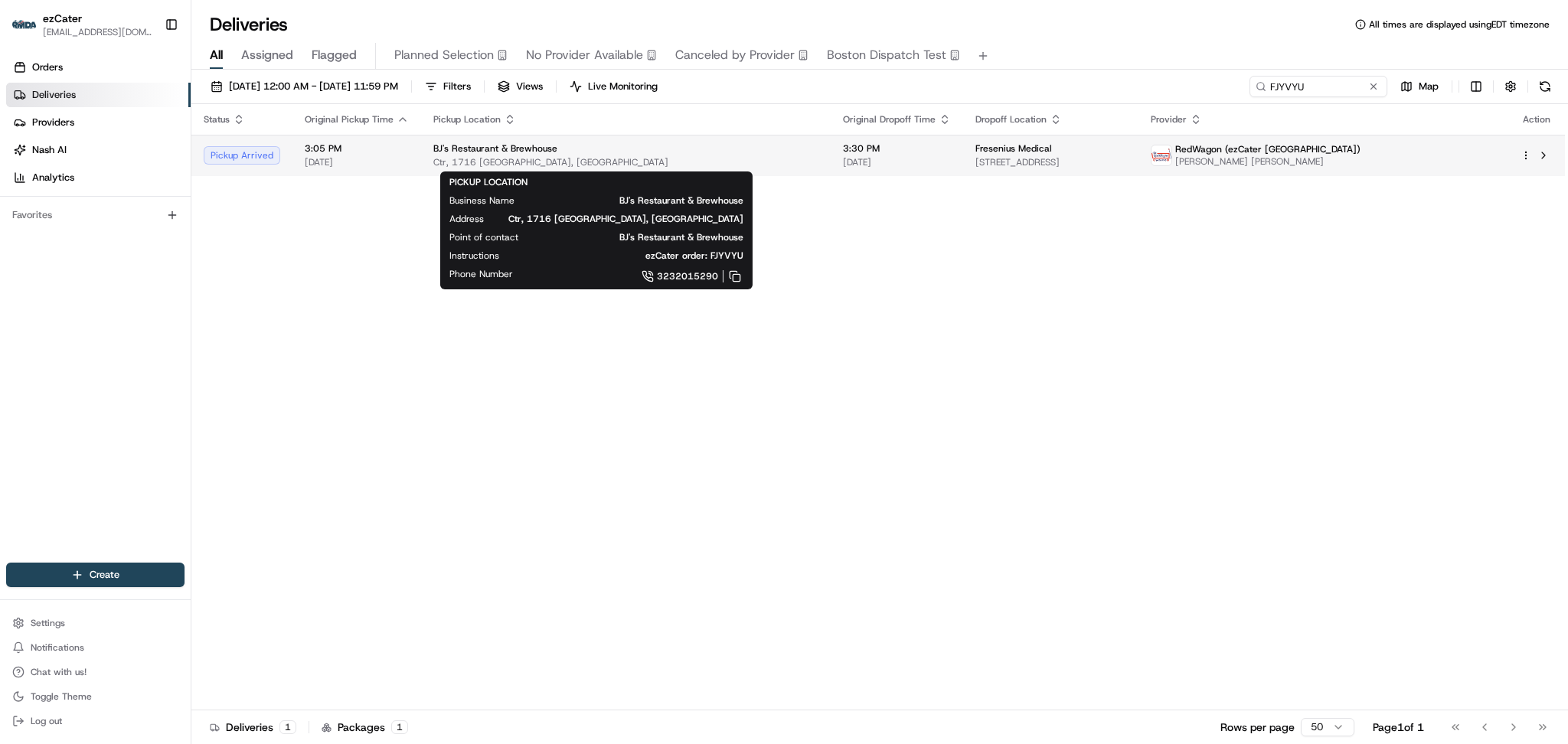
click at [551, 152] on div "BJ's Restaurant & Brewhouse" at bounding box center [626, 148] width 385 height 13
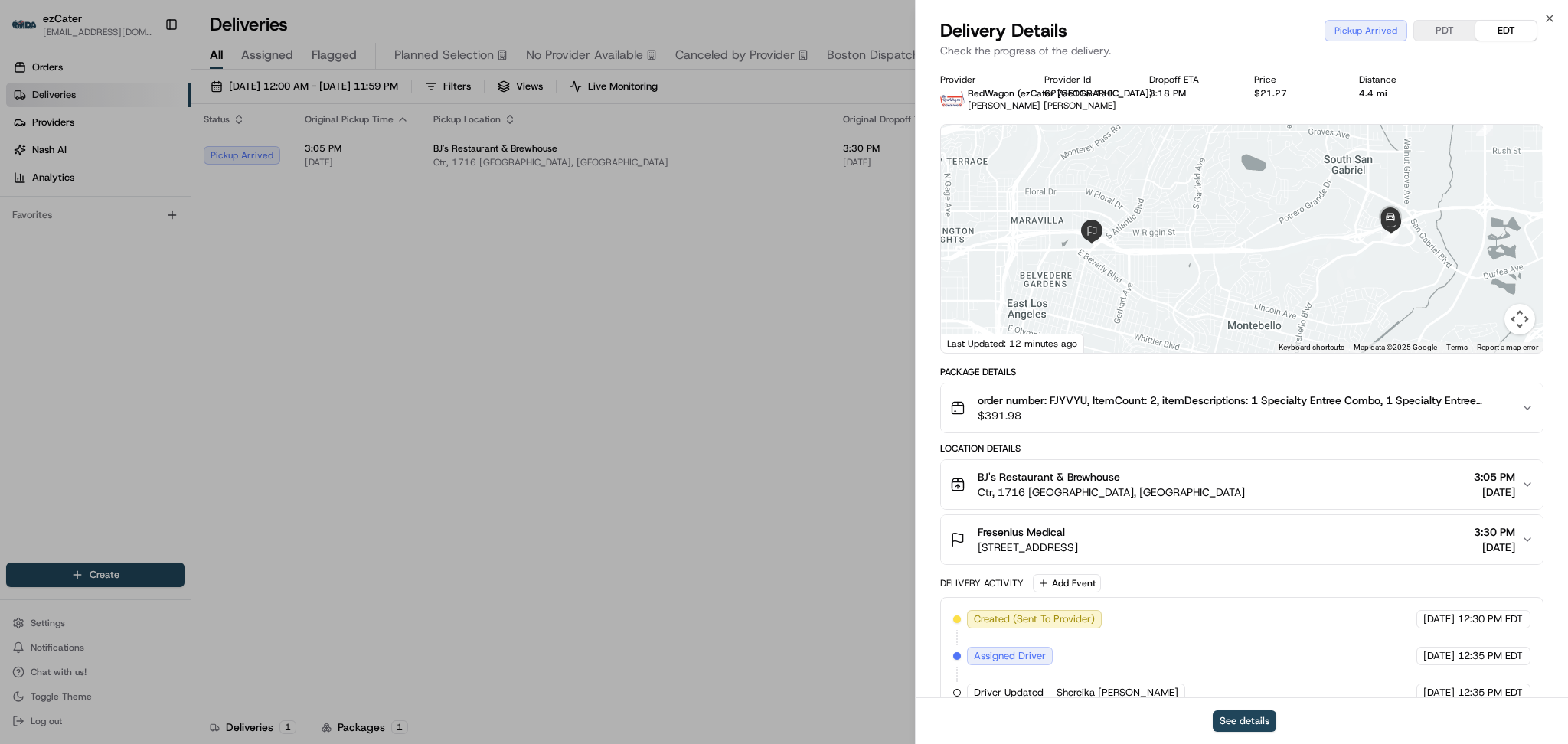
click at [1452, 32] on button "PDT" at bounding box center [1445, 30] width 62 height 20
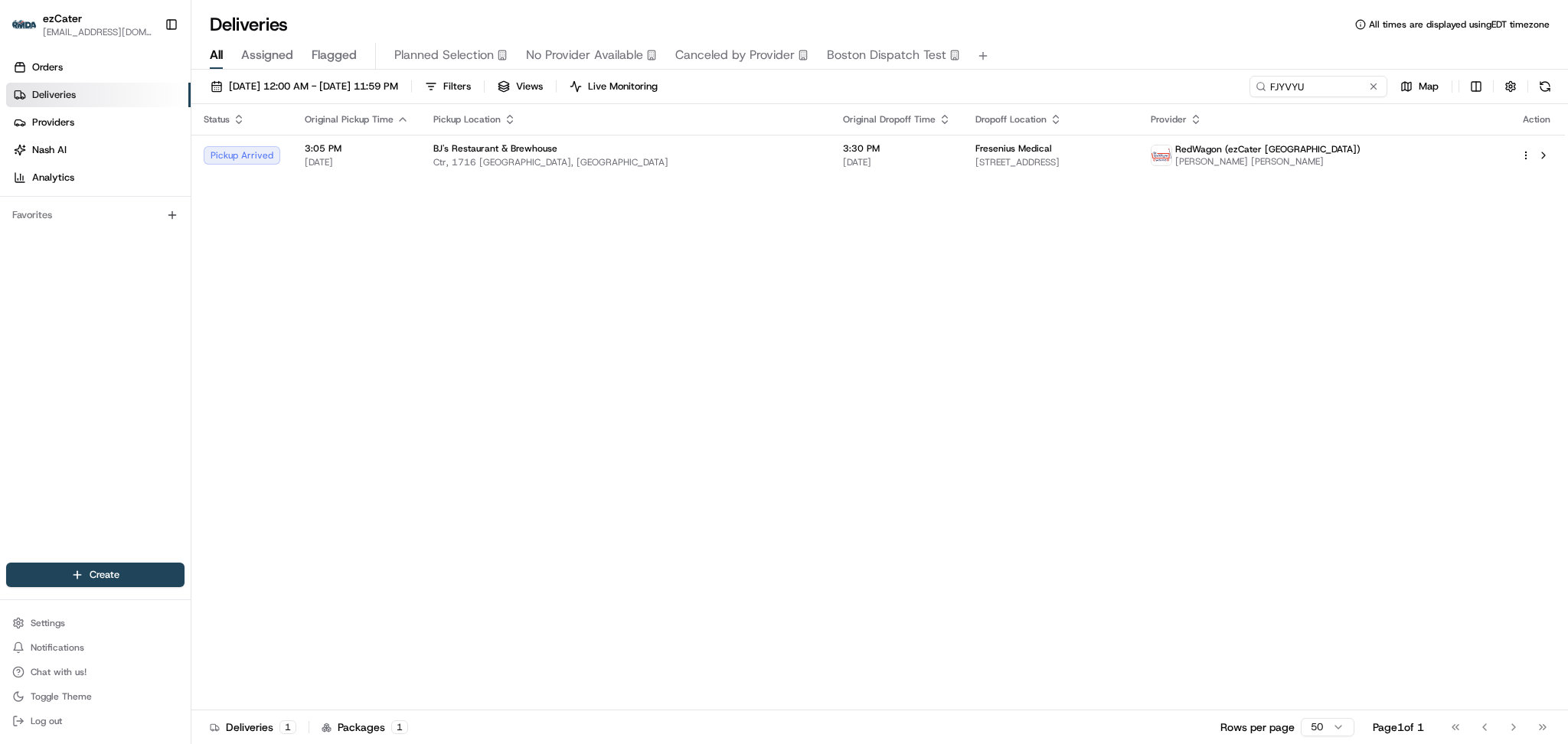
click at [1401, 340] on div "Status Original Pickup Time Pickup Location Original Dropoff Time Dropoff Locat…" at bounding box center [878, 407] width 1373 height 606
click at [1126, 143] on div "Fresenius Medical" at bounding box center [1050, 148] width 150 height 13
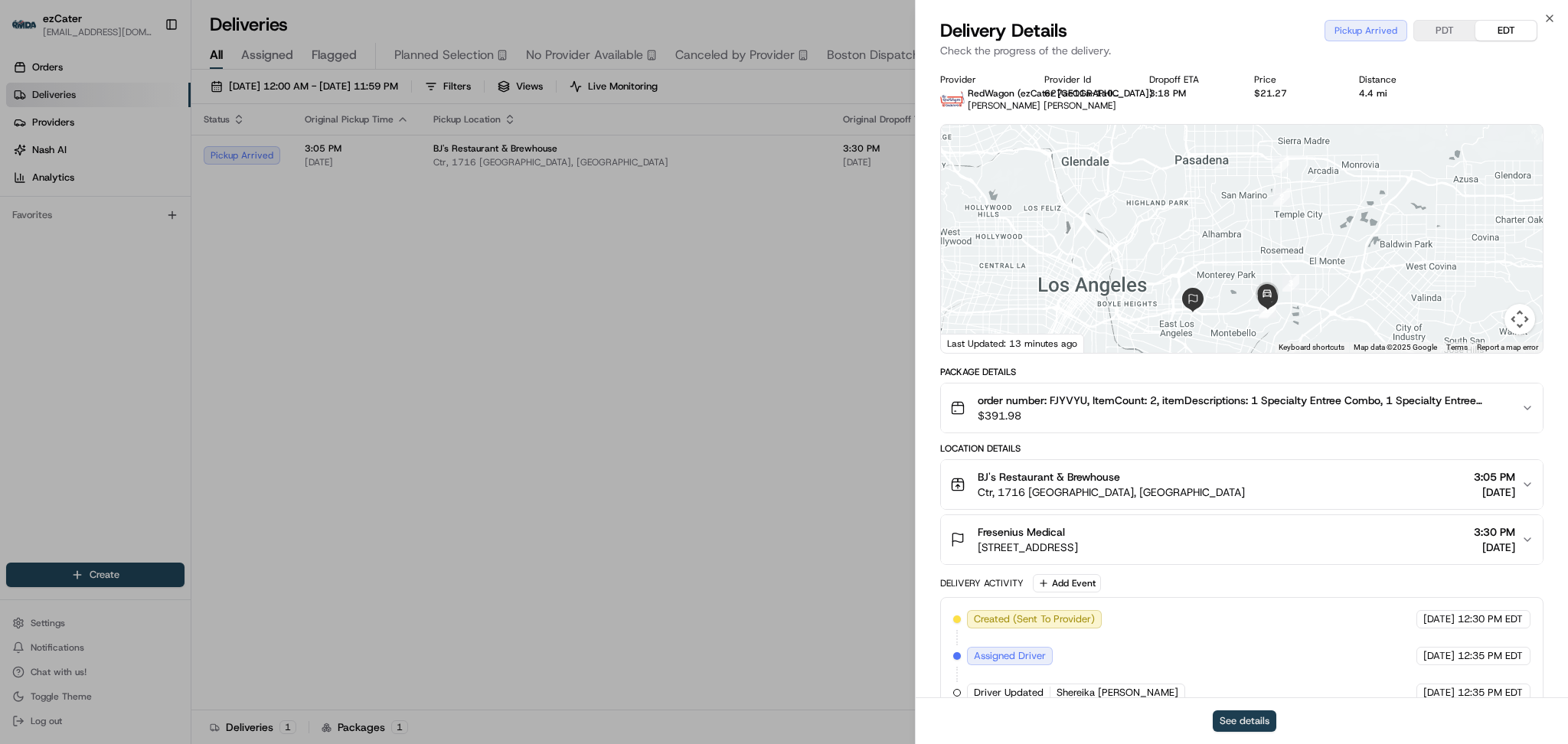
click at [1235, 724] on button "See details" at bounding box center [1244, 721] width 64 height 21
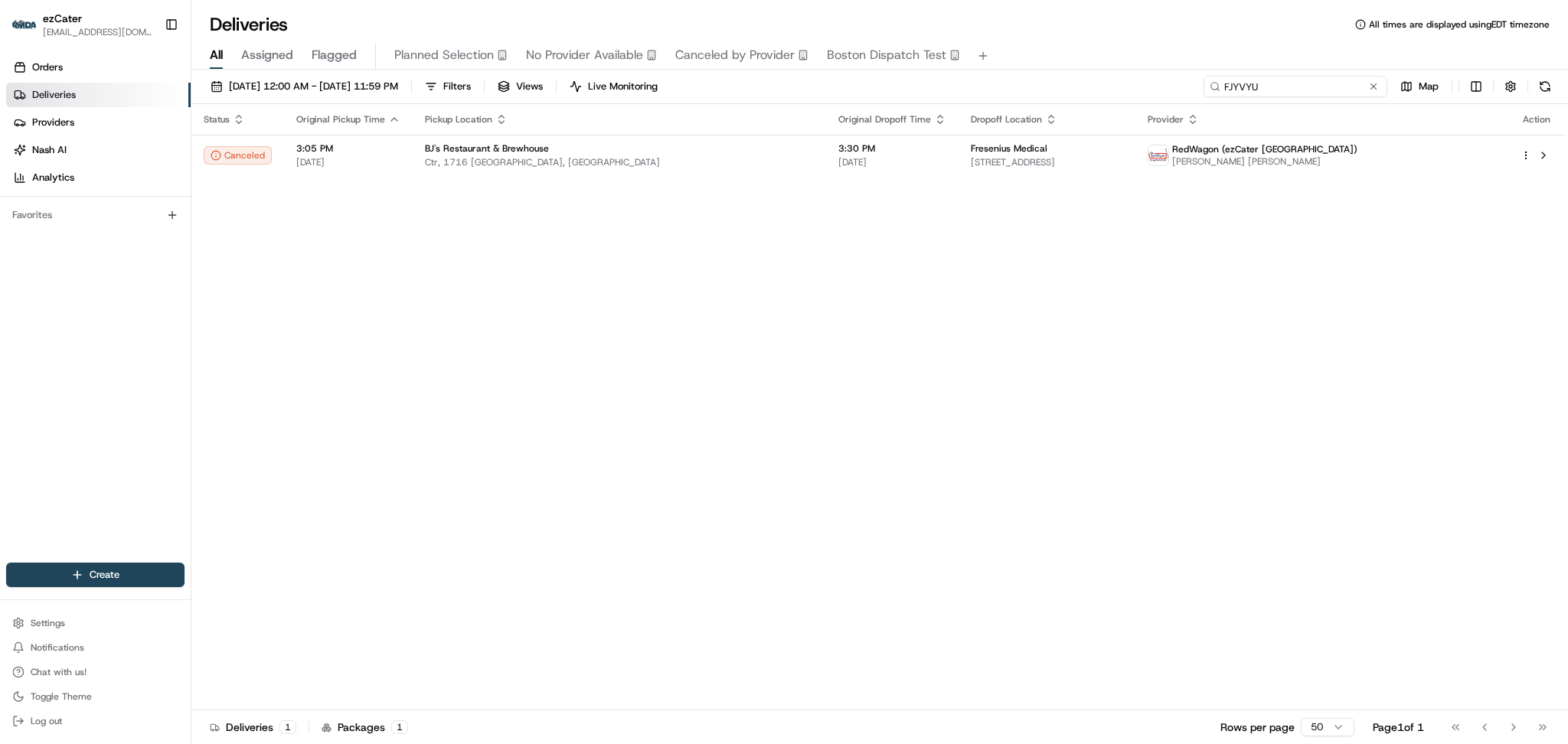
drag, startPoint x: 1331, startPoint y: 87, endPoint x: 1013, endPoint y: 87, distance: 318.0
click at [1022, 87] on div "08/01/2025 12:00 AM - 08/31/2025 11:59 PM Filters Views Live Monitoring FJYVYU …" at bounding box center [880, 90] width 1376 height 28
paste input "H7099G"
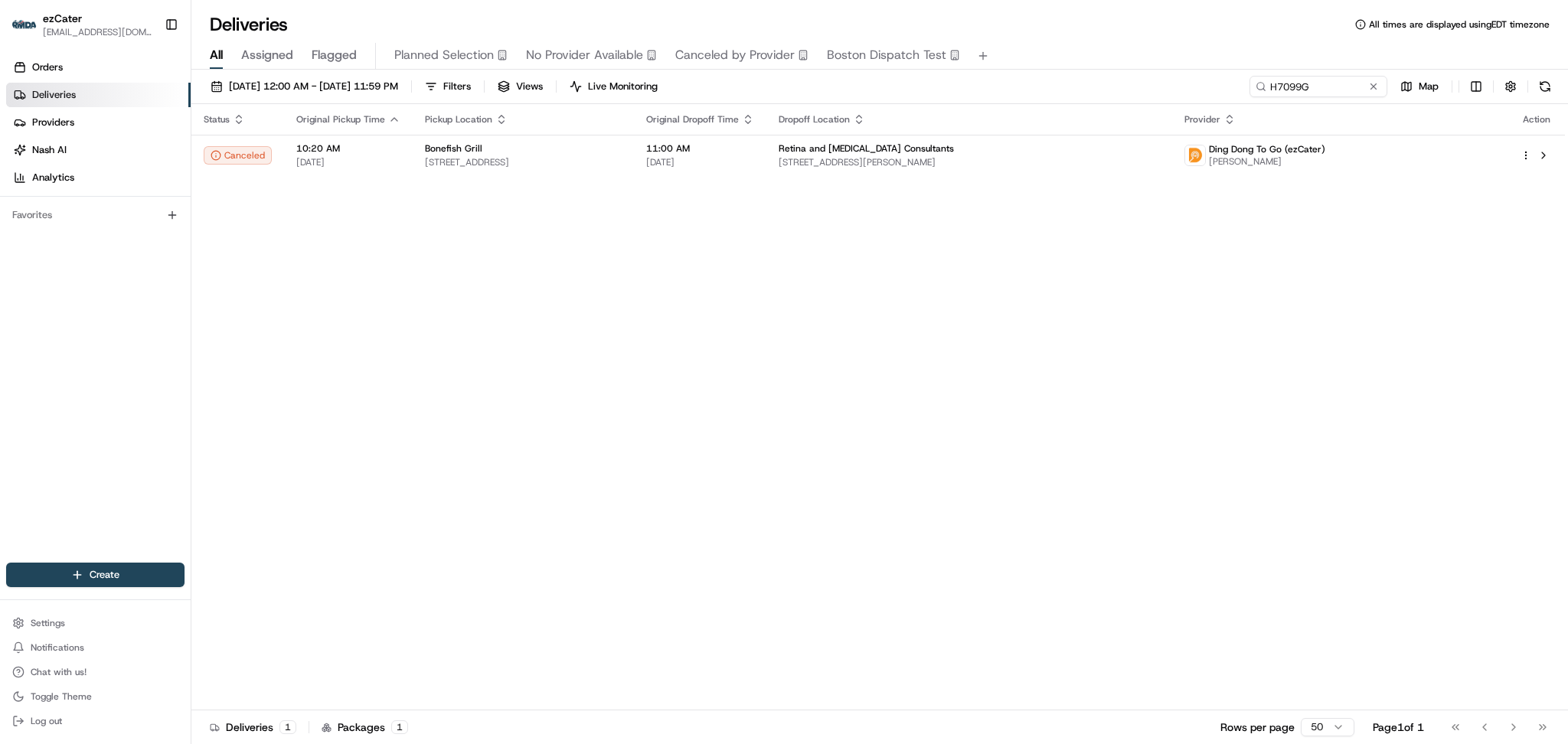
click at [1319, 98] on div "08/01/2025 12:00 AM - 08/31/2025 11:59 PM Filters Views Live Monitoring H7099G …" at bounding box center [880, 90] width 1376 height 28
drag, startPoint x: 1326, startPoint y: 87, endPoint x: 846, endPoint y: 79, distance: 480.1
click at [850, 79] on div "08/01/2025 12:00 AM - 08/31/2025 11:59 PM Filters Views Live Monitoring H7099G …" at bounding box center [880, 90] width 1376 height 28
paste input "FJYVYU"
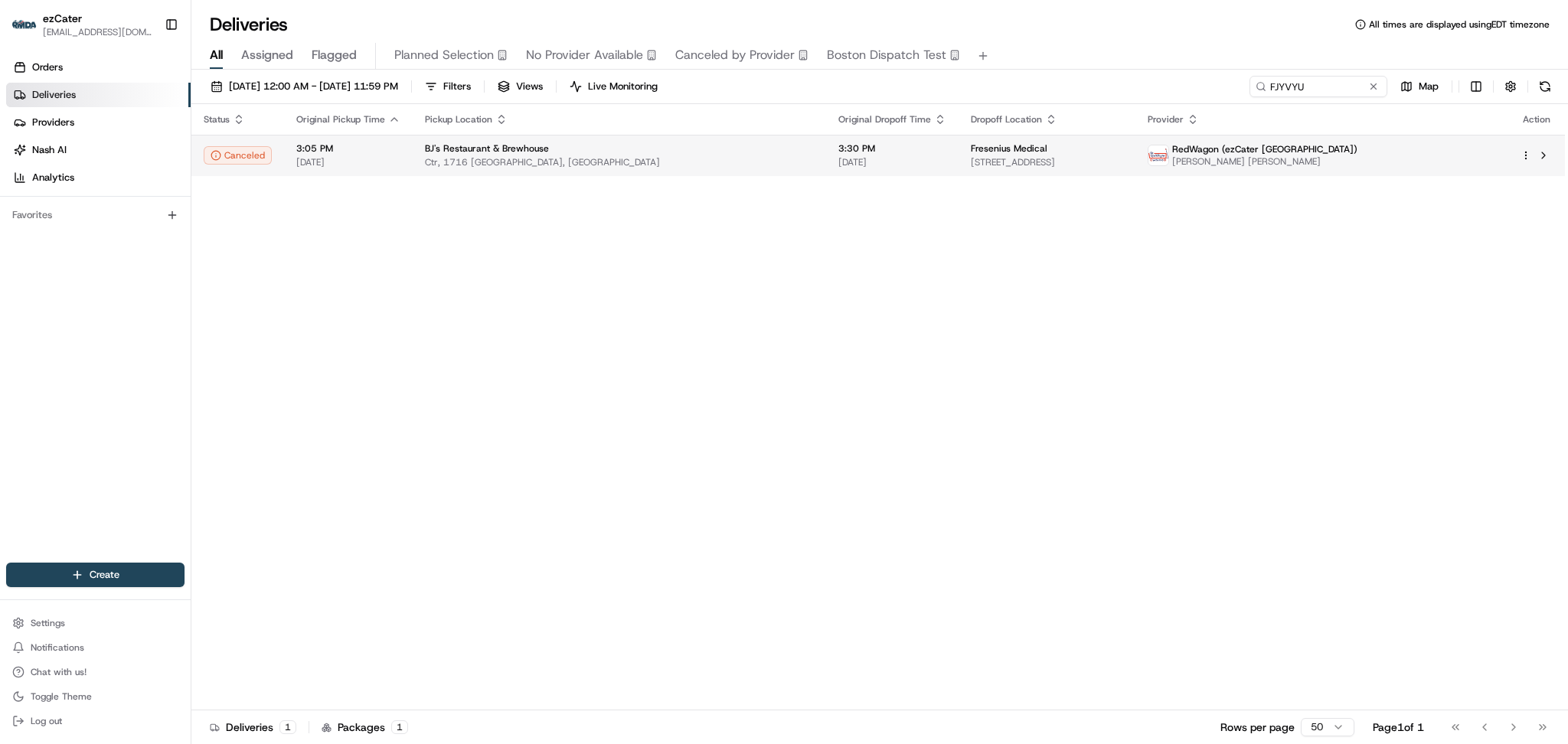
click at [689, 147] on div "BJ's Restaurant & Brewhouse" at bounding box center [619, 148] width 388 height 13
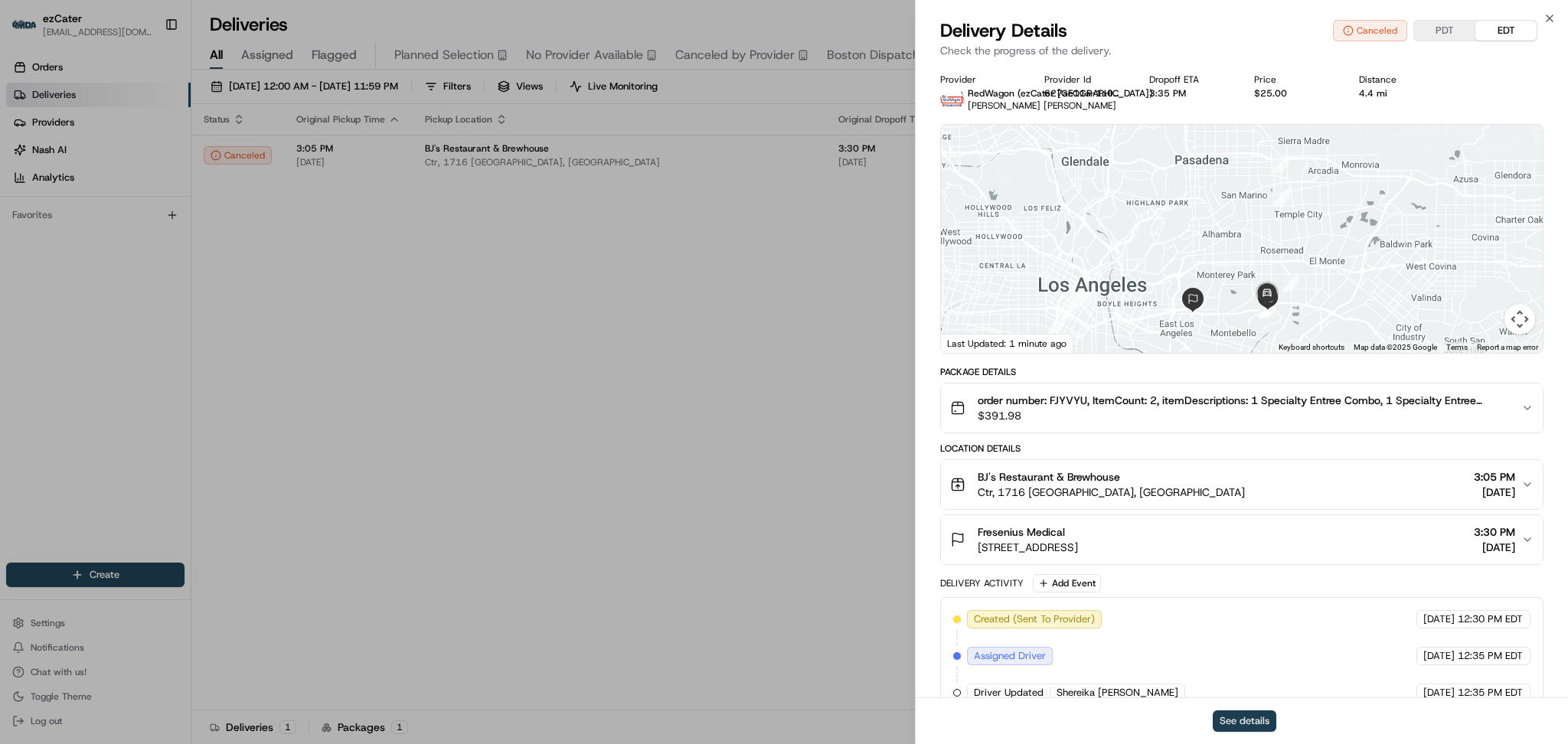
click at [1239, 720] on button "See details" at bounding box center [1244, 721] width 64 height 21
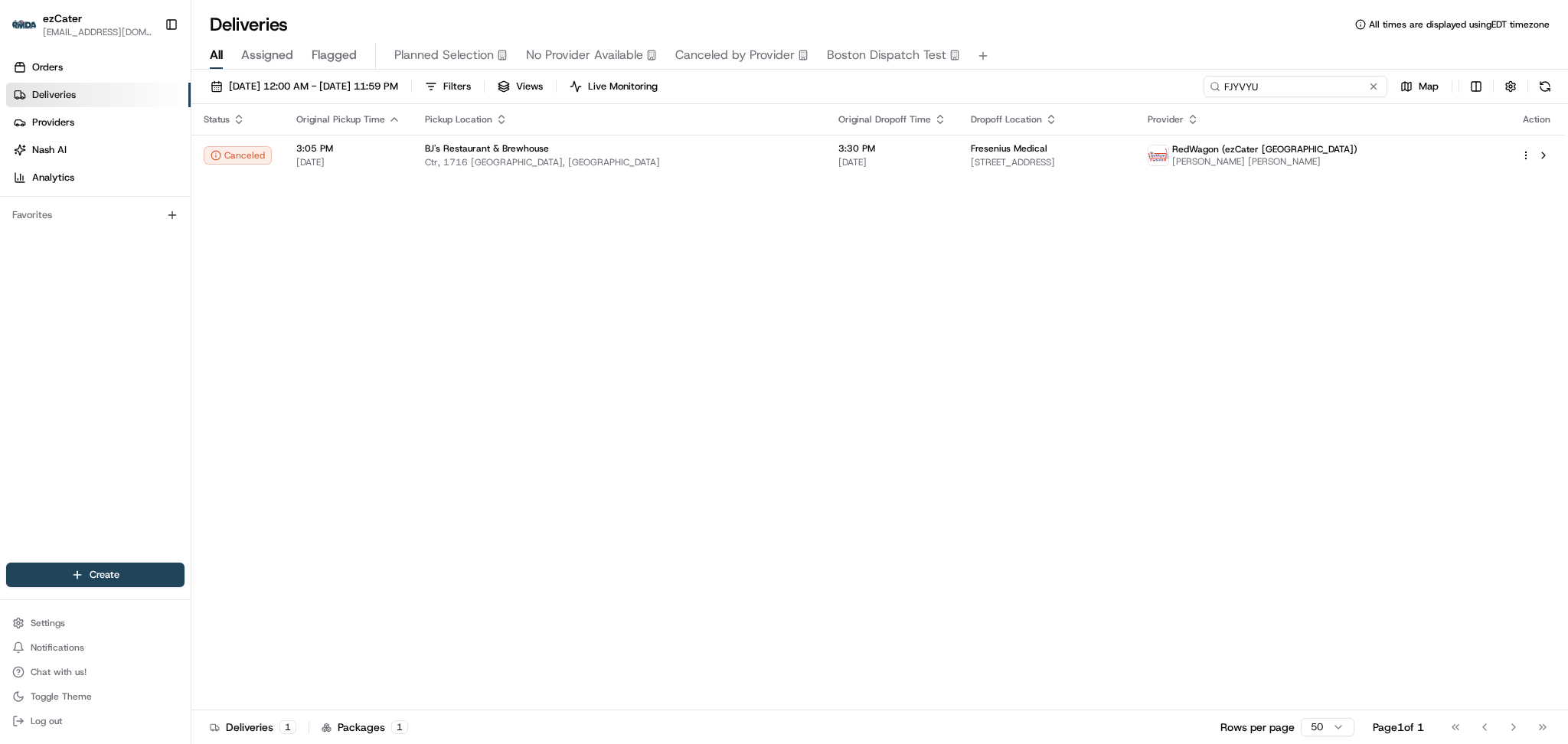
drag, startPoint x: 1319, startPoint y: 77, endPoint x: 990, endPoint y: 72, distance: 329.0
click at [996, 72] on div "08/01/2025 12:00 AM - 08/31/2025 11:59 PM Filters Views Live Monitoring FJYVYU …" at bounding box center [880, 408] width 1376 height 678
paste input "M8Z5EV"
type input "M8Z5EV"
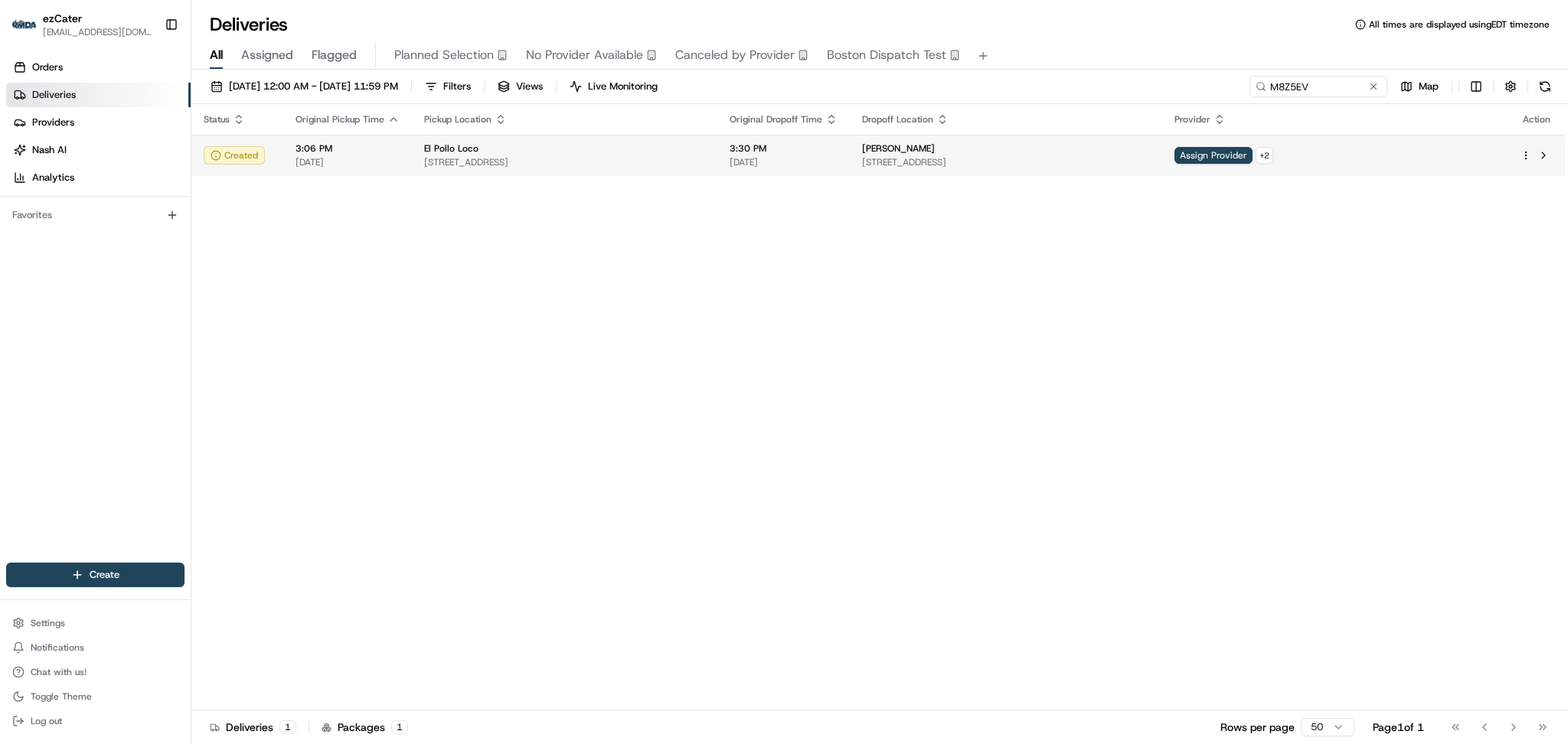
click at [837, 146] on span "3:30 PM" at bounding box center [784, 148] width 108 height 13
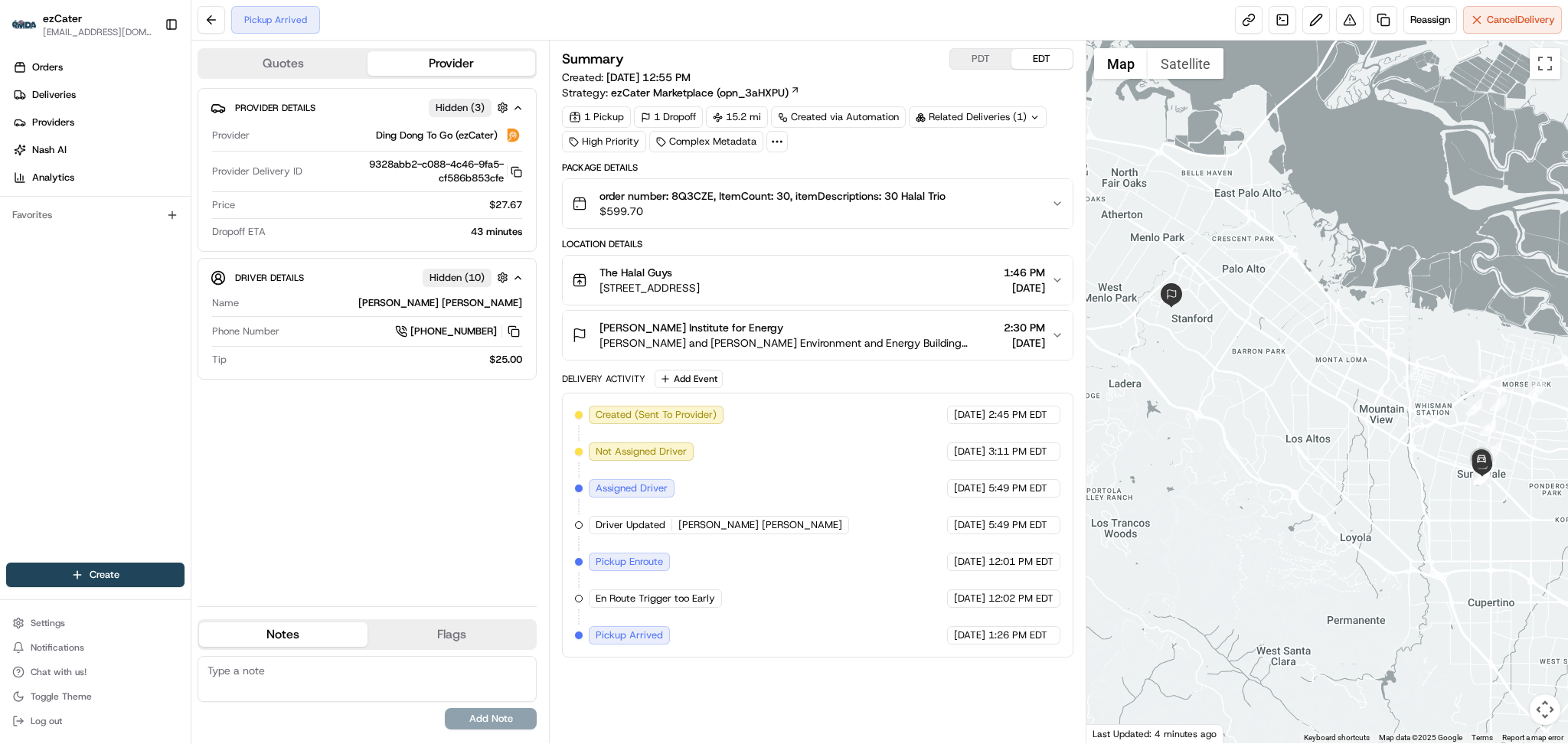
click at [298, 668] on textarea at bounding box center [367, 679] width 339 height 46
type textarea "C"
click at [705, 379] on button "Add Event" at bounding box center [688, 379] width 68 height 18
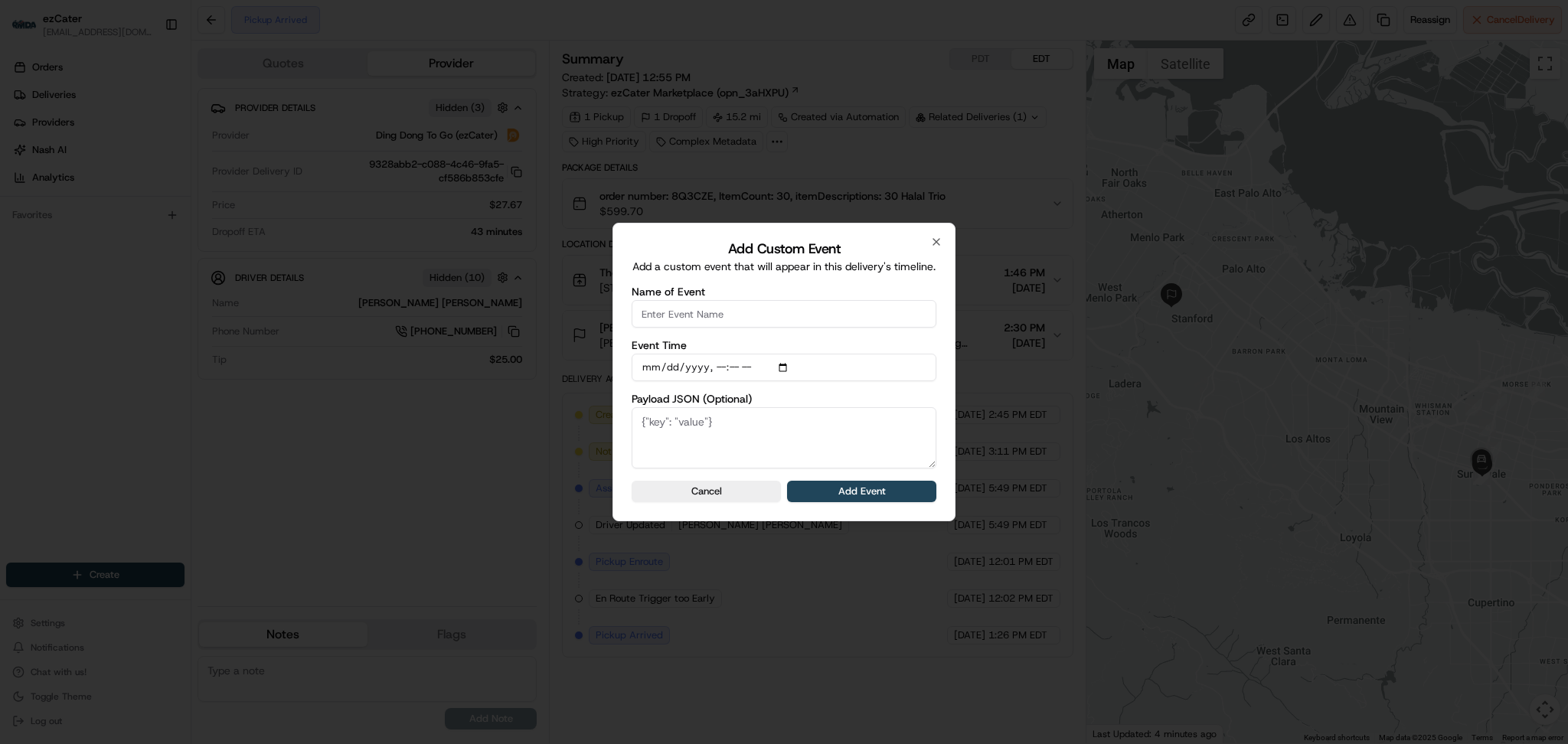
click at [693, 318] on input "Name of Event" at bounding box center [784, 313] width 305 height 28
type input "CP Not Ready"
click at [809, 489] on button "Add Event" at bounding box center [861, 492] width 149 height 21
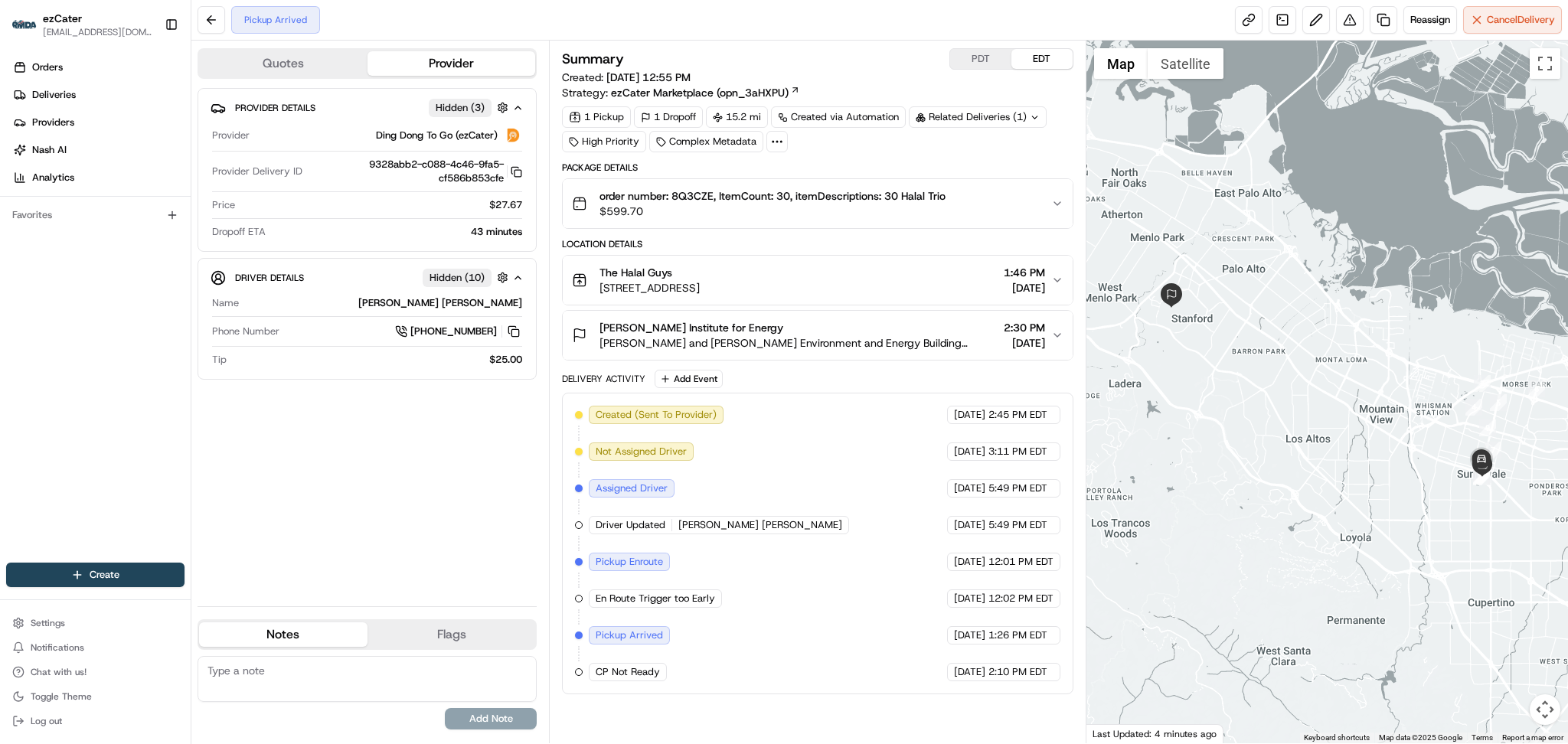
click at [370, 681] on textarea at bounding box center [367, 679] width 339 height 46
click at [361, 672] on textarea "CP doesn't have the order" at bounding box center [367, 679] width 339 height 46
type textarea "CP doesn't have the order - ezCater asked DD to move on. Payment kept live"
click at [476, 723] on button "Add Note" at bounding box center [490, 719] width 92 height 21
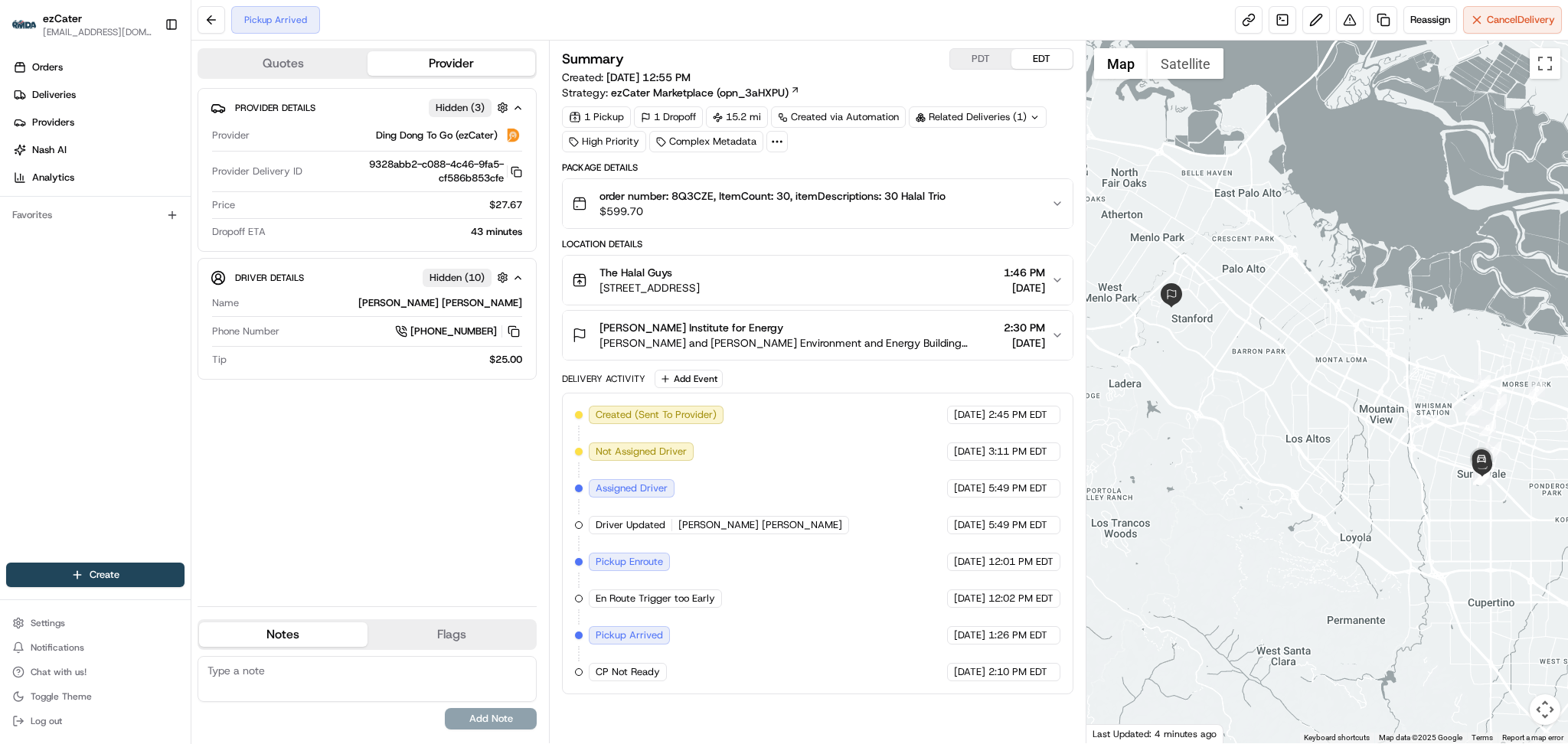
scroll to position [0, 0]
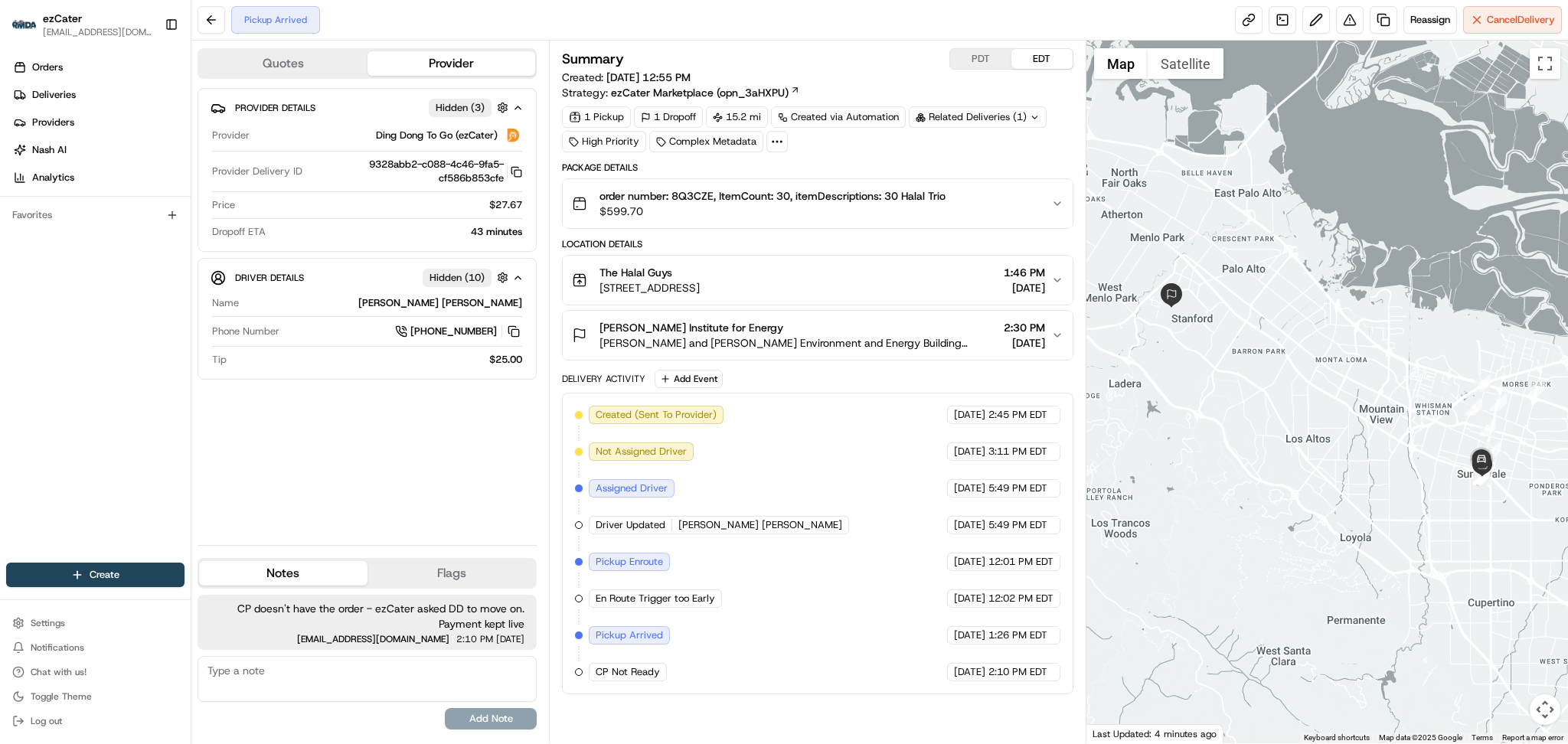
click at [436, 464] on div "Provider Details Hidden ( 3 ) Provider [PERSON_NAME] To Go (ezCater) Provider D…" at bounding box center [367, 309] width 339 height 444
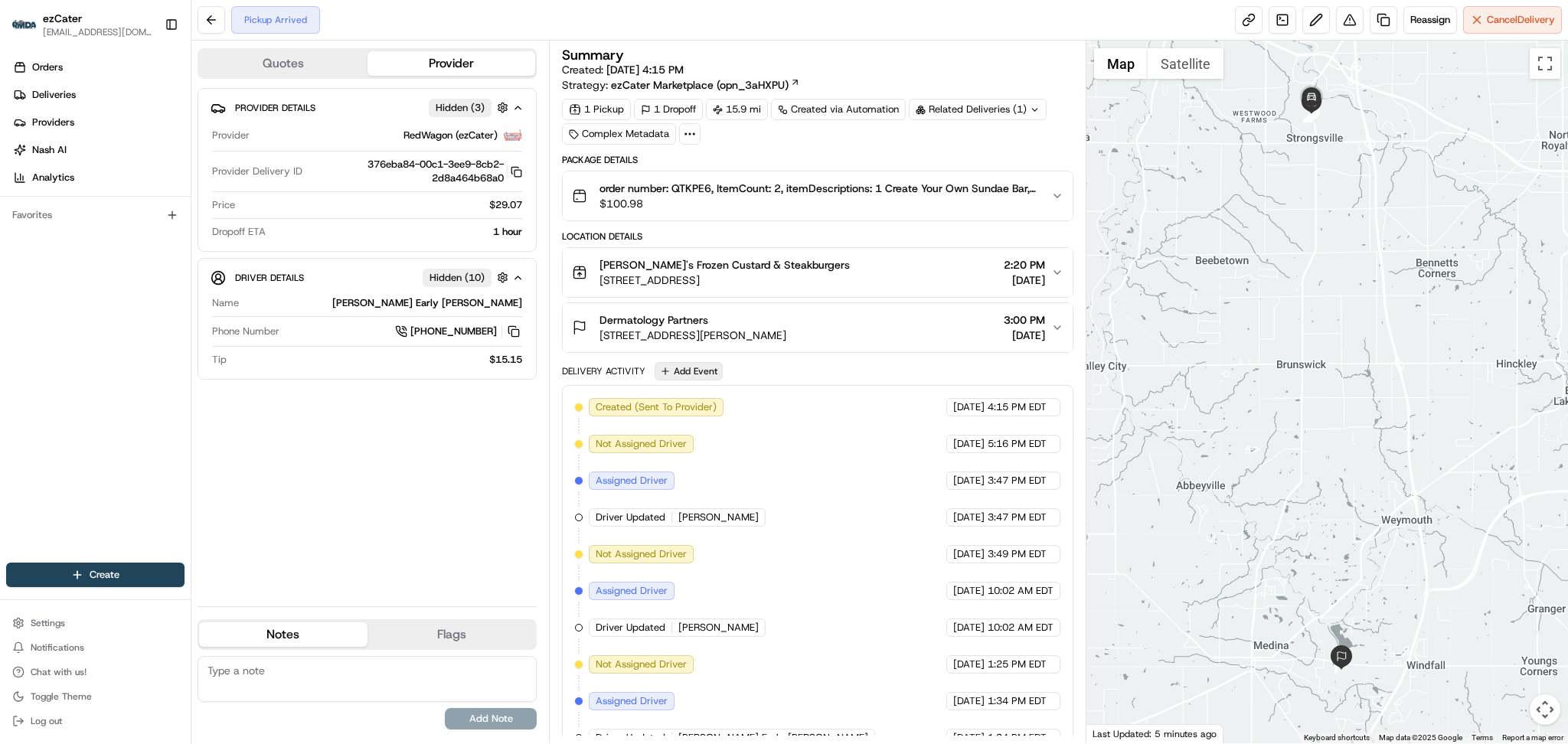
click at [672, 371] on button "Add Event" at bounding box center [688, 371] width 68 height 18
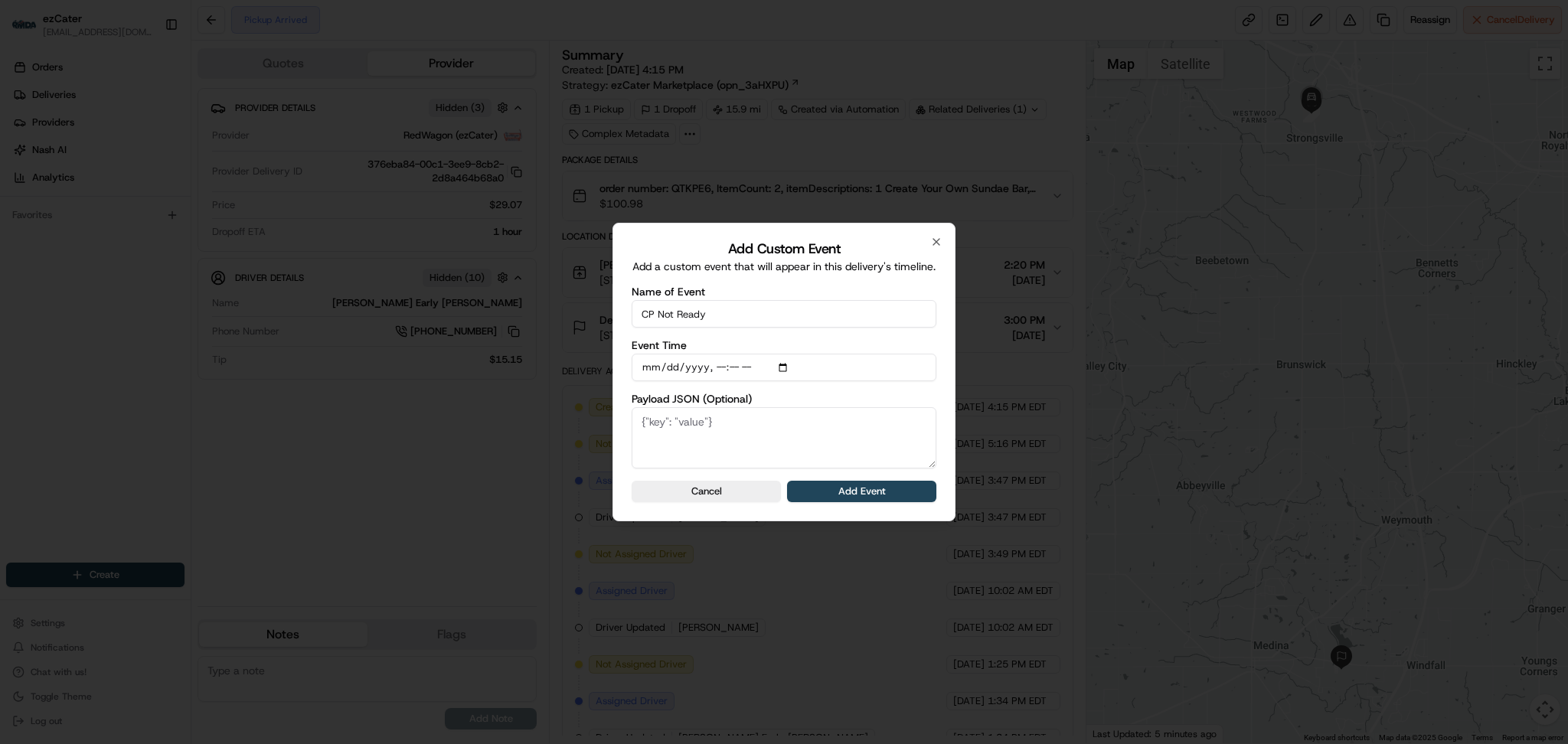
type input "CP Not Ready"
click at [876, 479] on form "Name of Event CP Not Ready Event Time Payload JSON (Optional) Cancel Add Event" at bounding box center [784, 394] width 305 height 216
click at [877, 488] on button "Add Event" at bounding box center [861, 492] width 149 height 21
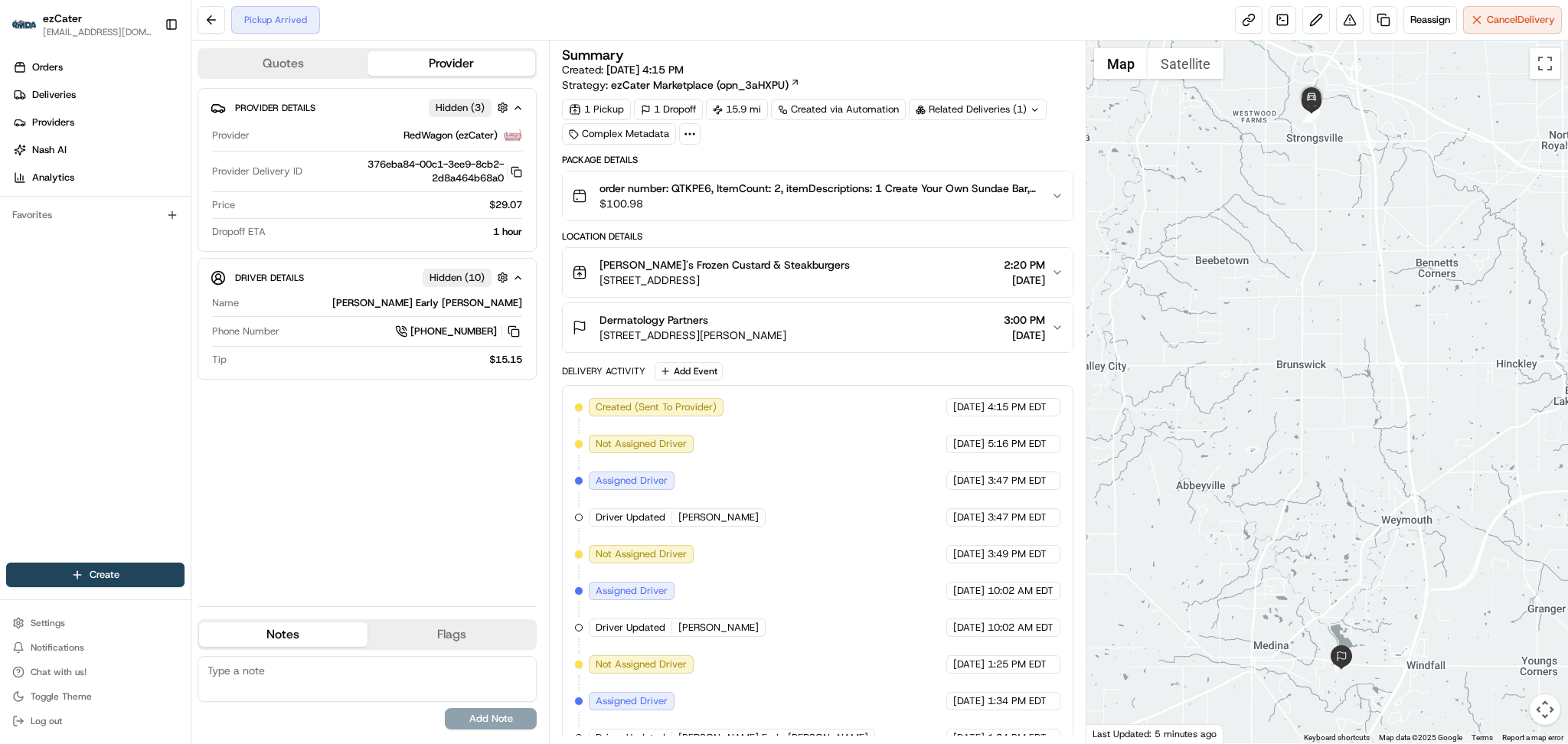
click at [324, 676] on textarea at bounding box center [367, 679] width 339 height 46
type textarea "CP don't have the order - ezCater asked DD to move on. Payment kept live"
click at [466, 715] on button "Add Note" at bounding box center [490, 719] width 92 height 21
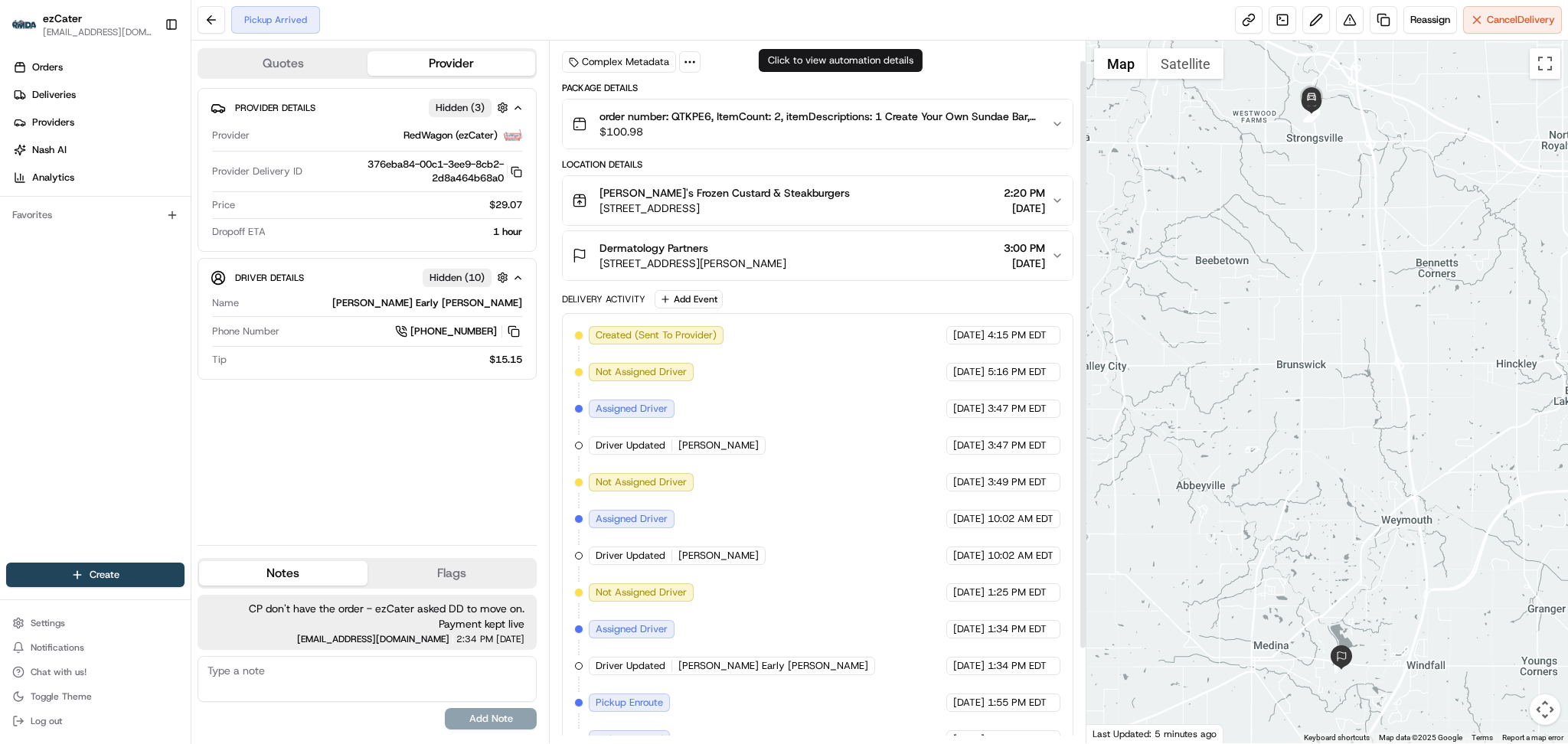
scroll to position [136, 0]
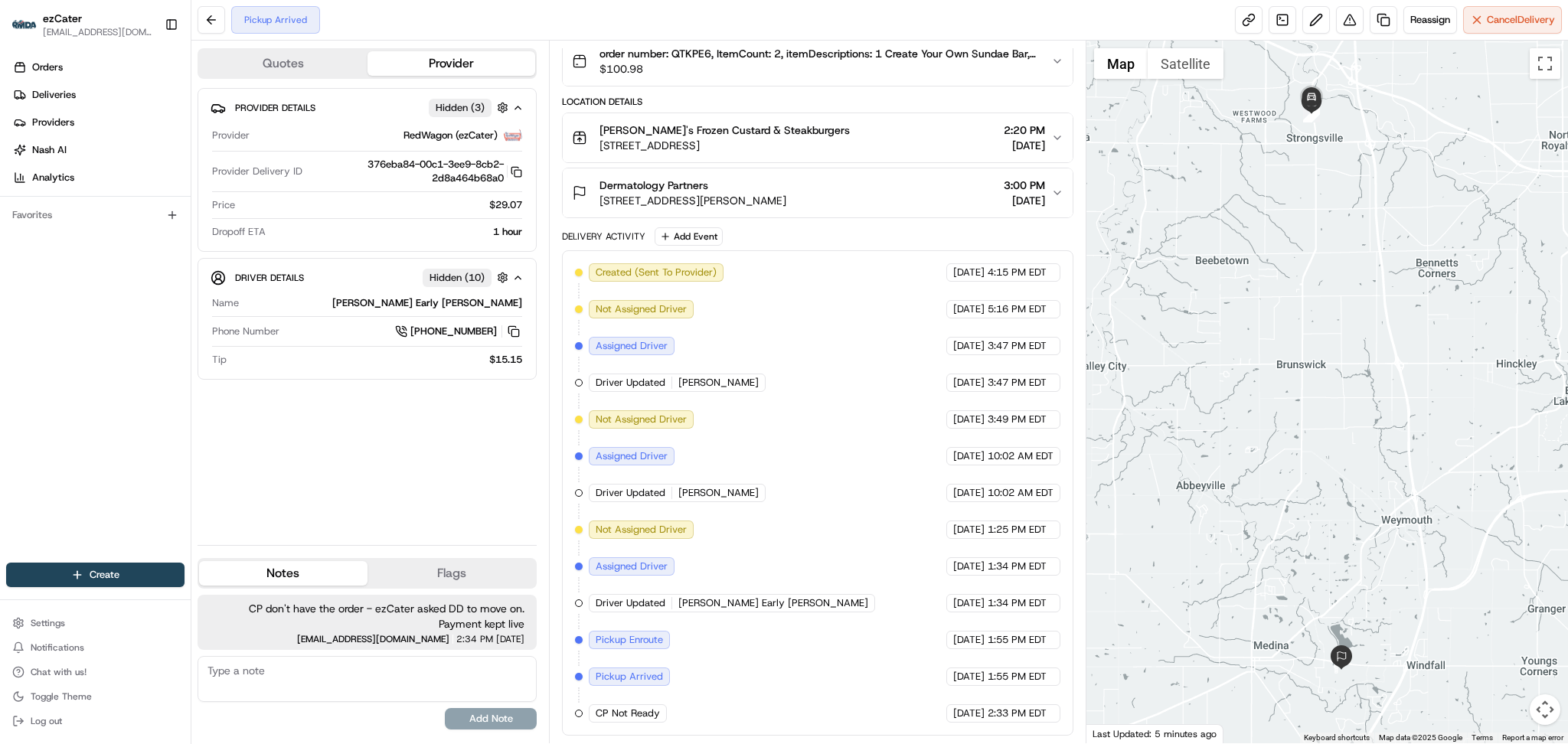
click at [410, 21] on div "Pickup Arrived Reassign Cancel Delivery" at bounding box center [880, 20] width 1376 height 40
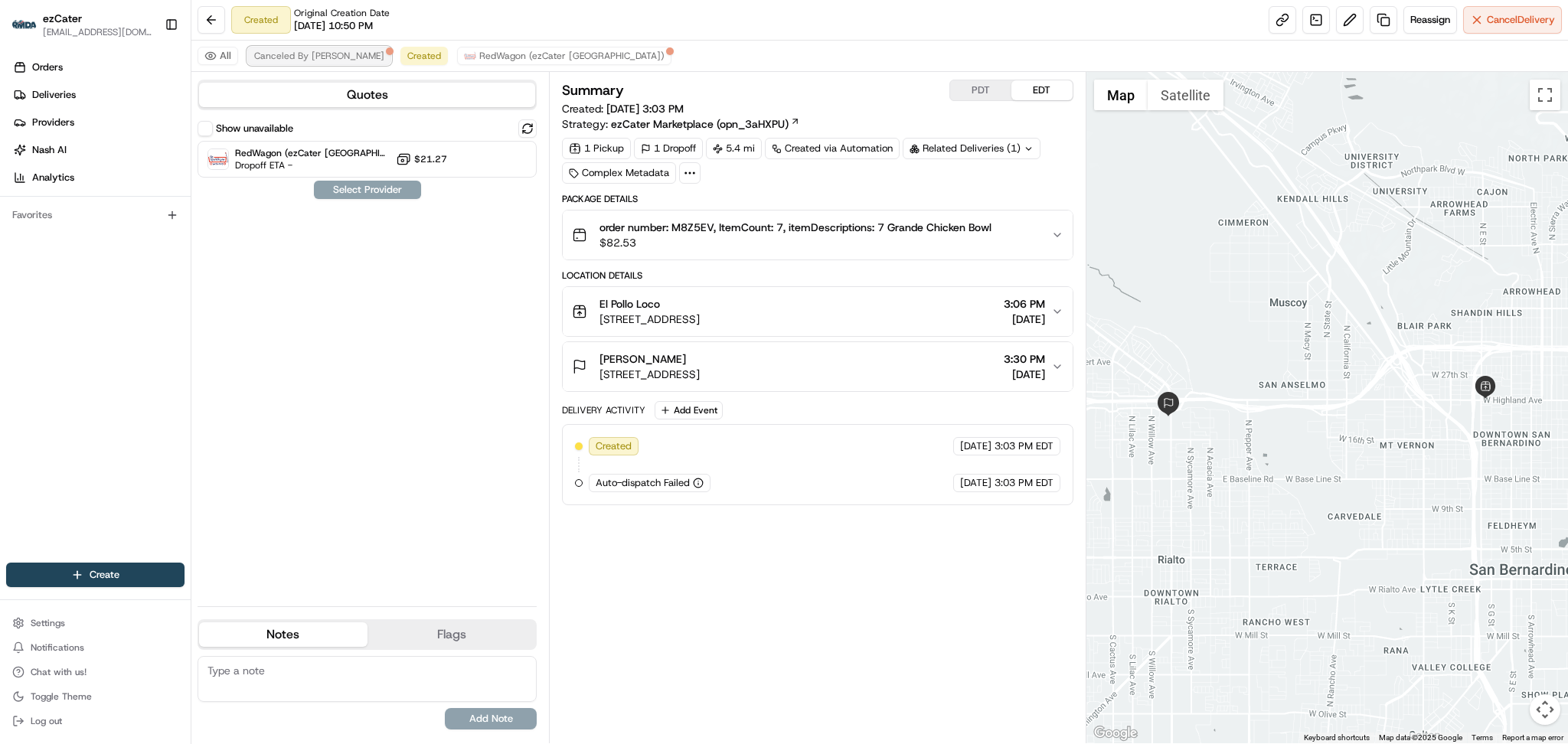
click at [276, 62] on button "Canceled By [PERSON_NAME]" at bounding box center [319, 55] width 144 height 18
click at [691, 668] on div "Summary PDT EDT Created: [DATE] 3:03 PM Strategy: ezCater Marketplace (opn_3aHX…" at bounding box center [817, 408] width 511 height 656
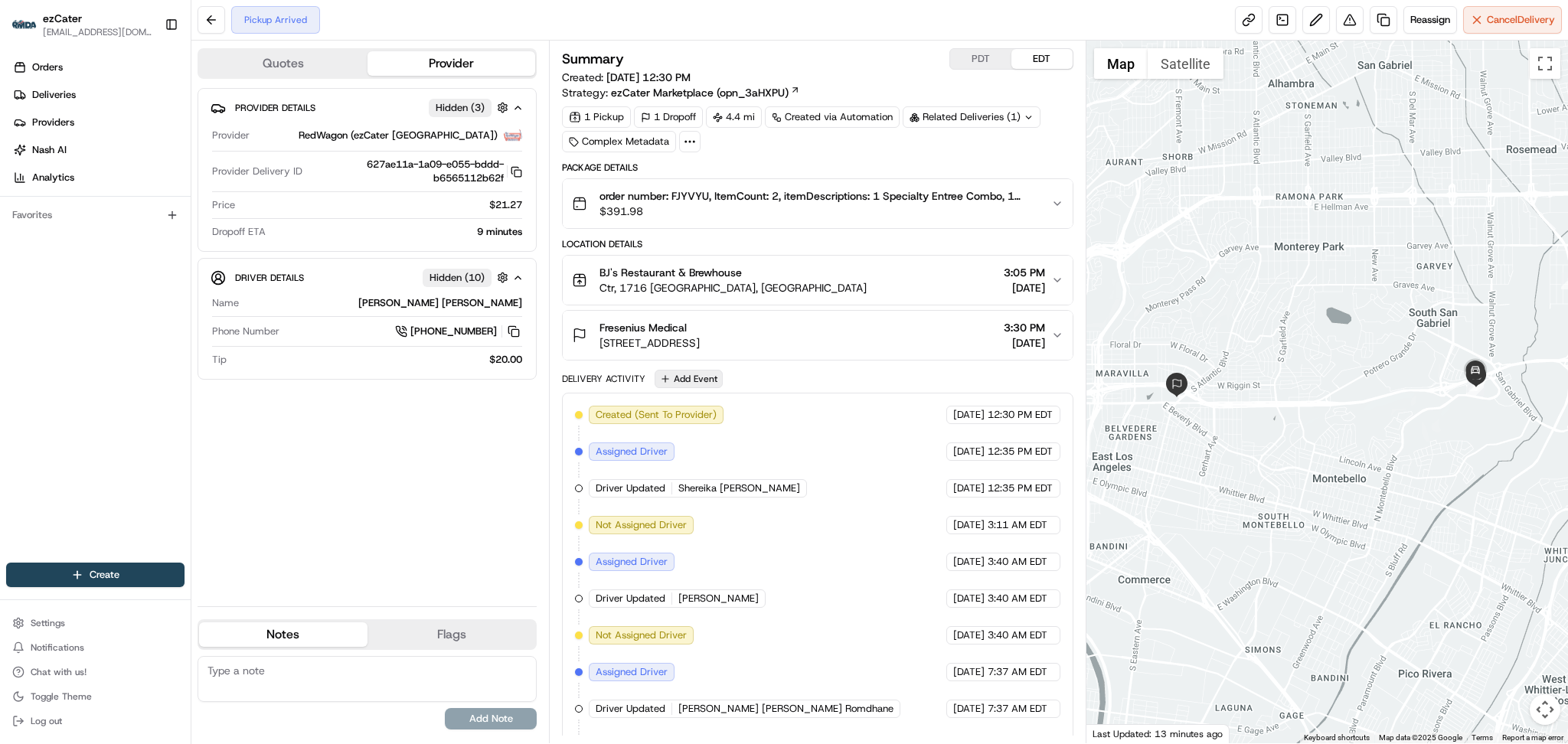
click at [708, 382] on button "Add Event" at bounding box center [688, 379] width 68 height 18
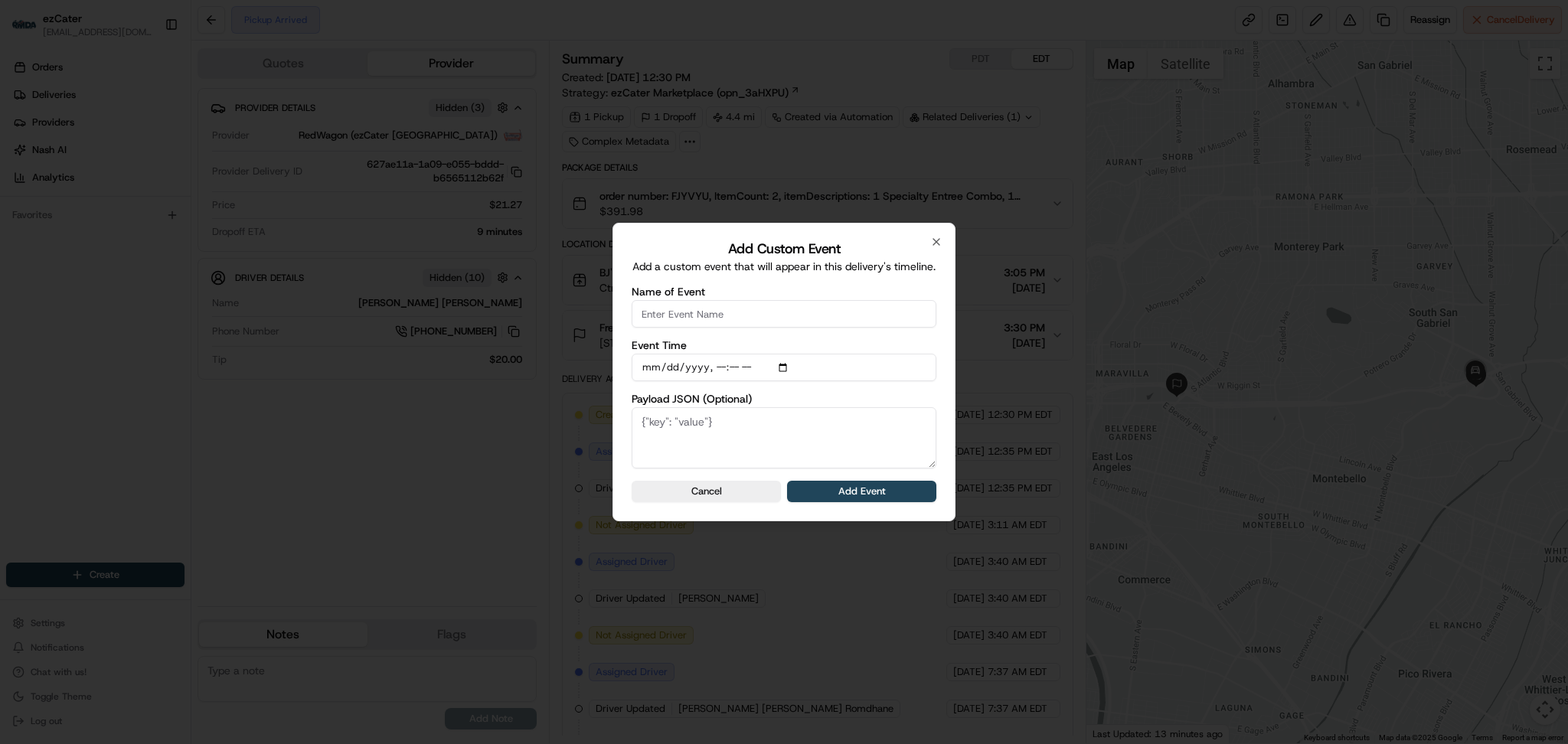
click at [719, 320] on input "Name of Event" at bounding box center [784, 313] width 305 height 28
type input "CP Not Ready"
click at [806, 485] on button "Add Event" at bounding box center [861, 492] width 149 height 21
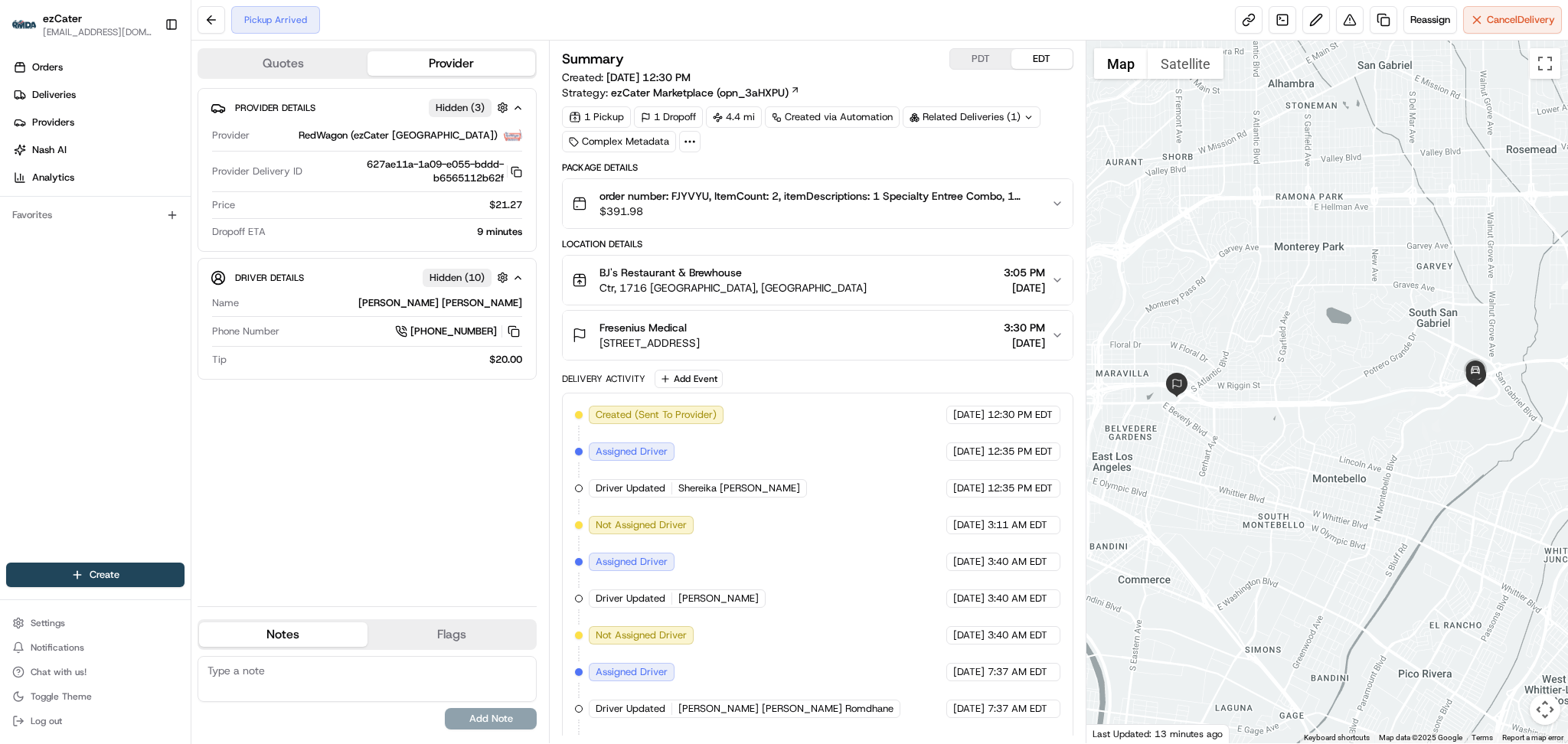
click at [317, 675] on textarea at bounding box center [367, 679] width 339 height 46
click at [363, 663] on textarea "CP is closed due to repaird" at bounding box center [367, 679] width 339 height 46
type textarea "CP is closed due to repairs - ezCater asked DD to move on - Payment kept live"
click at [492, 717] on button "Add Note" at bounding box center [490, 719] width 92 height 21
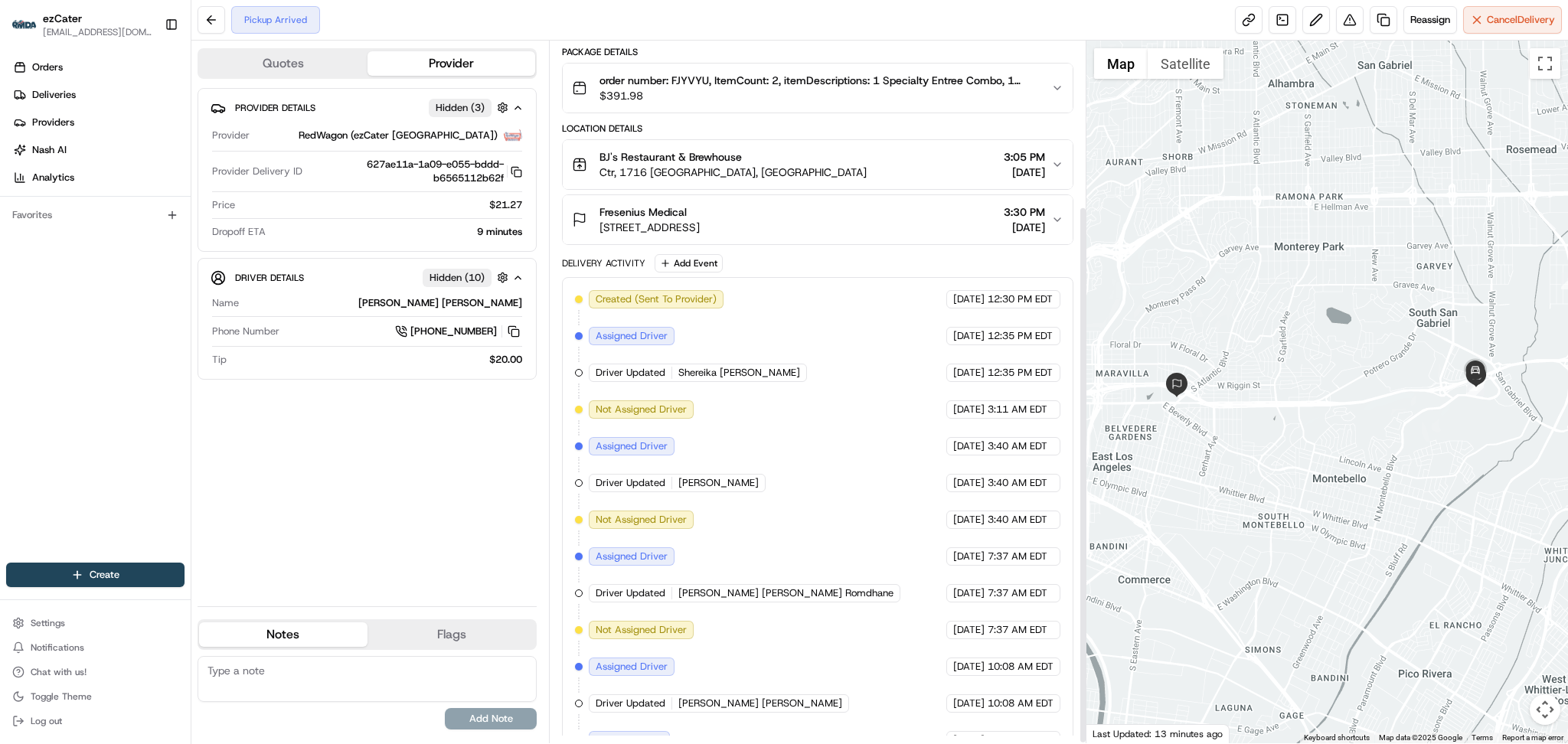
scroll to position [217, 0]
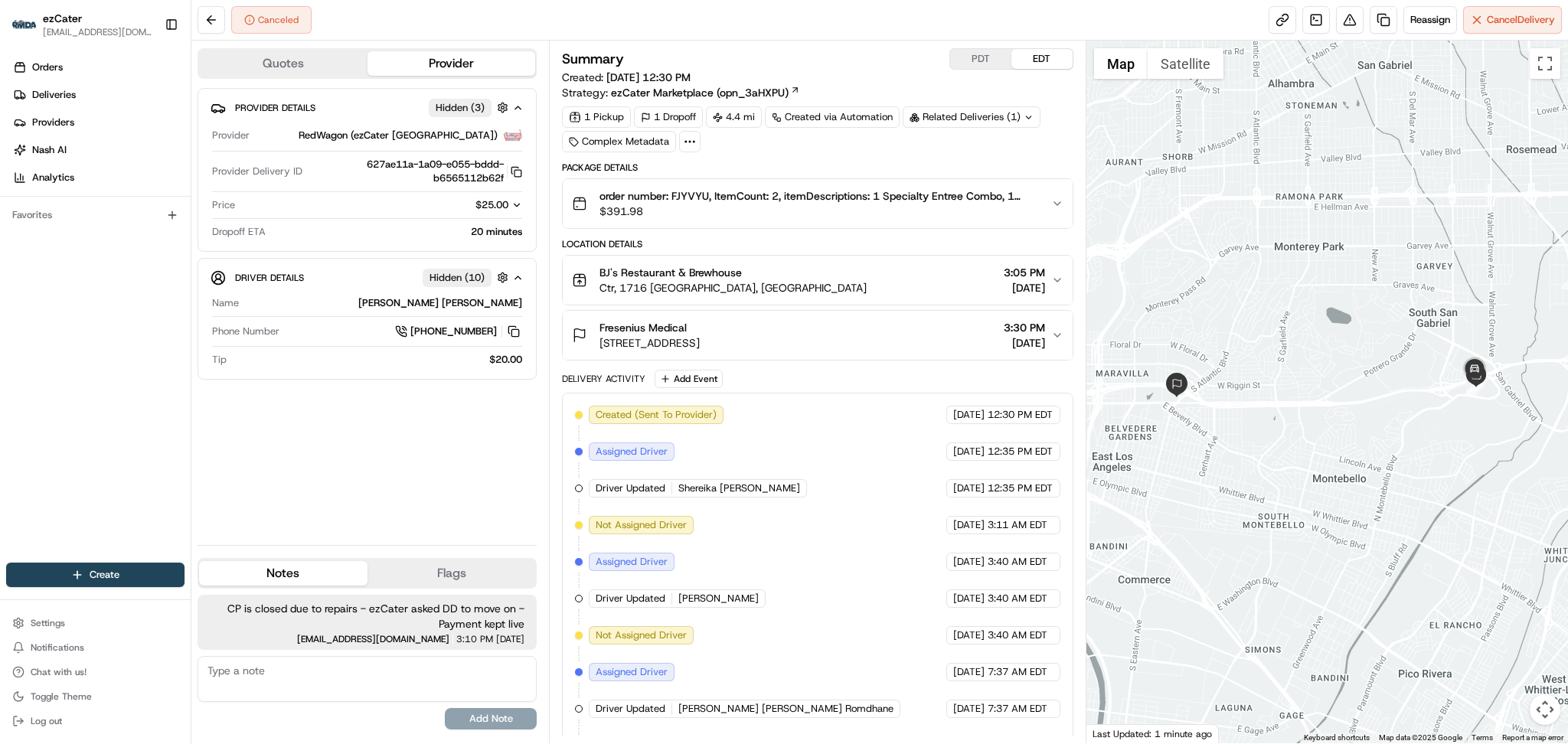
click at [513, 213] on div "Price $25.00" at bounding box center [367, 208] width 310 height 20
click at [515, 207] on icon "button" at bounding box center [517, 204] width 11 height 11
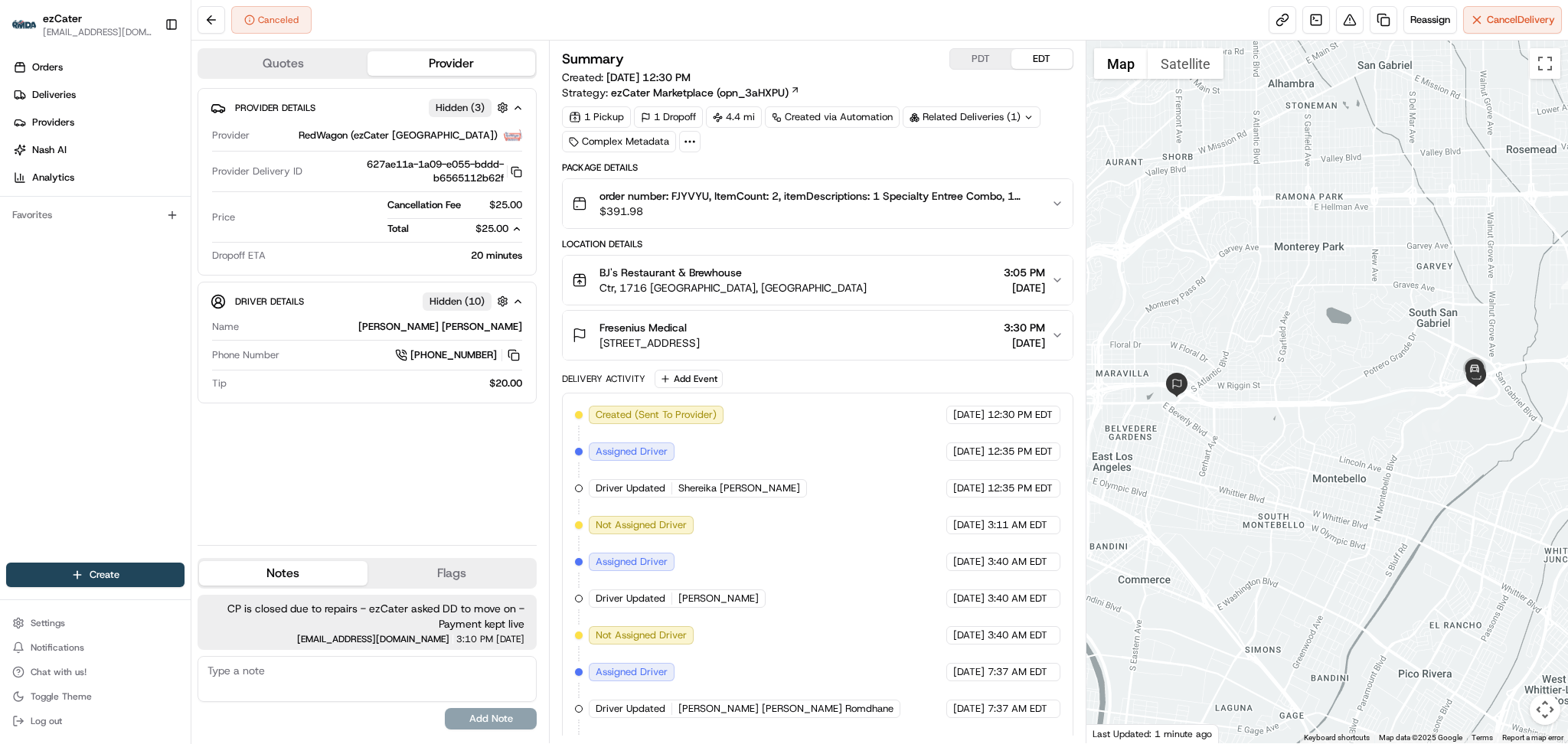
drag, startPoint x: 751, startPoint y: 403, endPoint x: 750, endPoint y: 393, distance: 10.0
drag, startPoint x: 750, startPoint y: 393, endPoint x: 400, endPoint y: 437, distance: 352.8
click at [400, 437] on div "Provider Details Hidden ( 3 ) Provider RedWagon (ezCater [GEOGRAPHIC_DATA]) Pro…" at bounding box center [367, 309] width 339 height 444
click at [211, 20] on button at bounding box center [211, 19] width 28 height 28
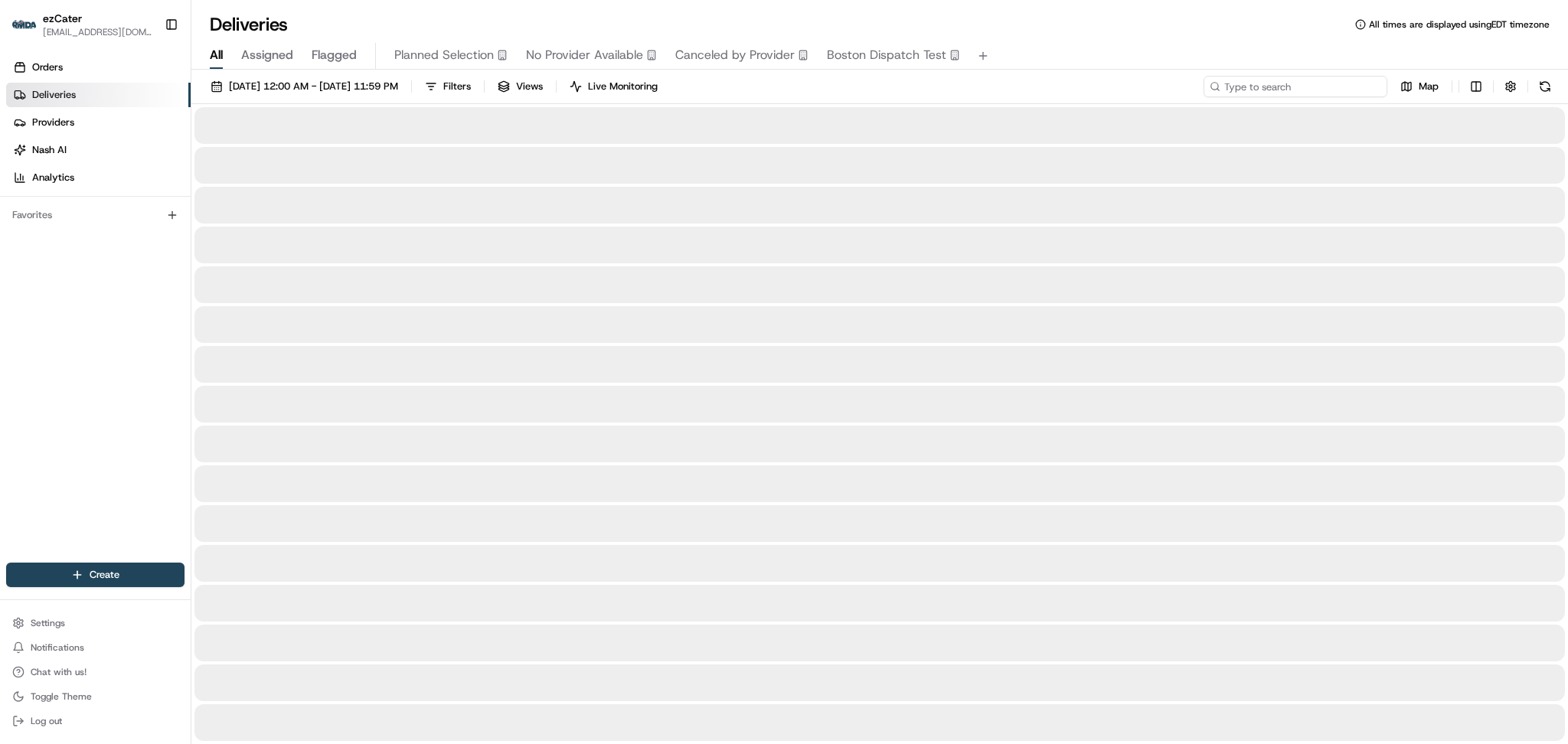
click at [1278, 84] on input at bounding box center [1295, 87] width 184 height 21
paste input "M8Z-5EV"
type input "M8Z-5EV"
